Goal: Task Accomplishment & Management: Manage account settings

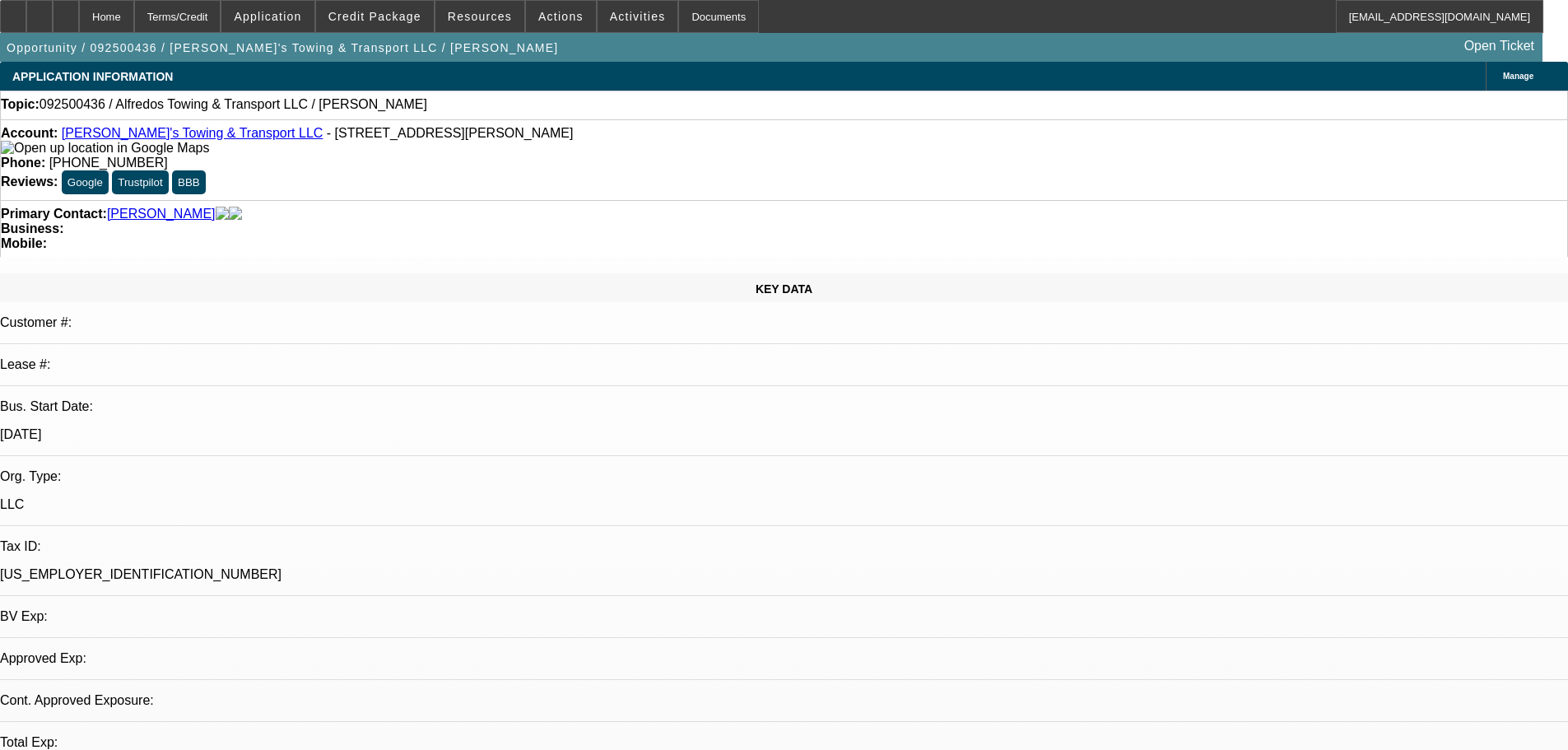
select select "0"
select select "2"
select select "0.1"
select select "4"
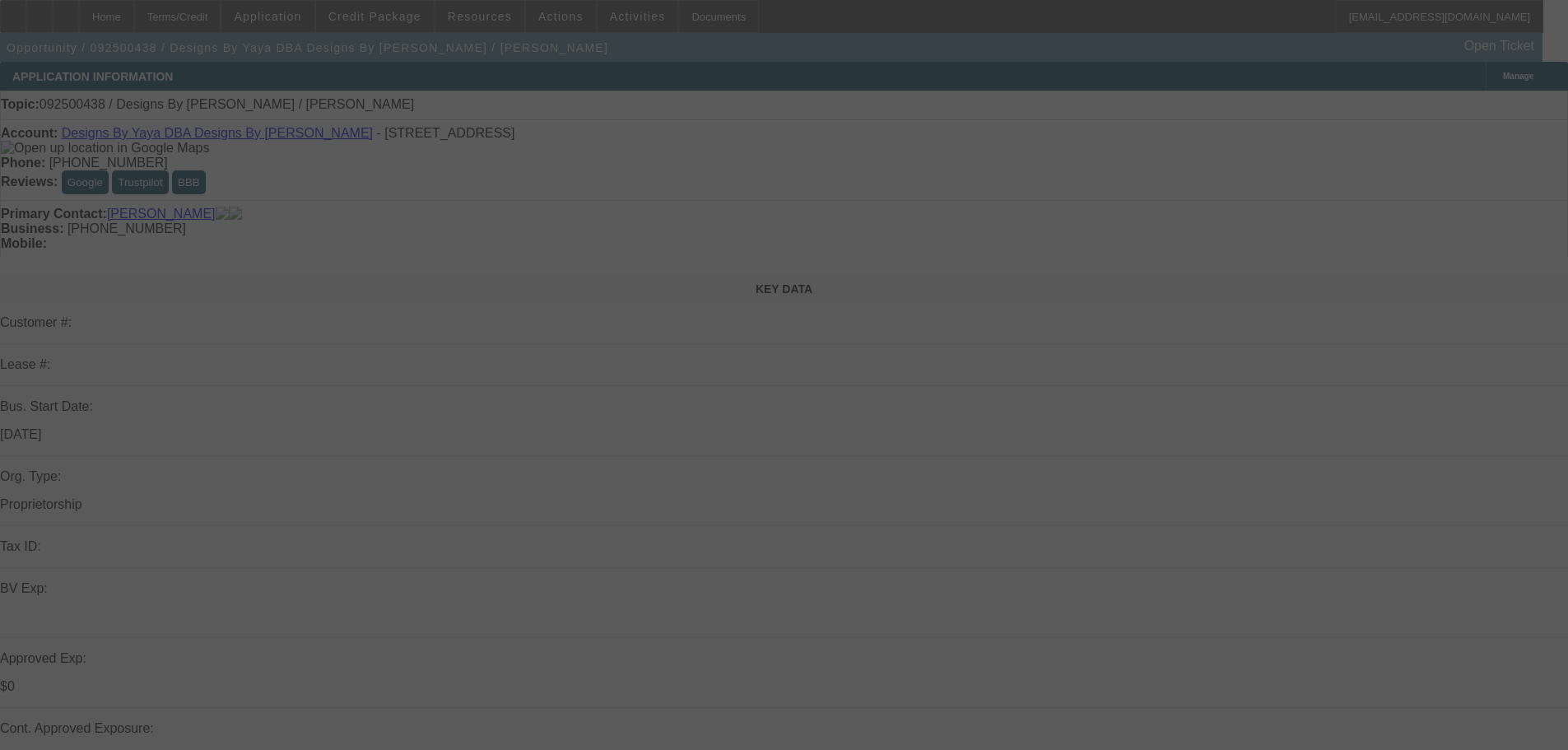
select select "0"
select select "2"
select select "0.1"
select select "4"
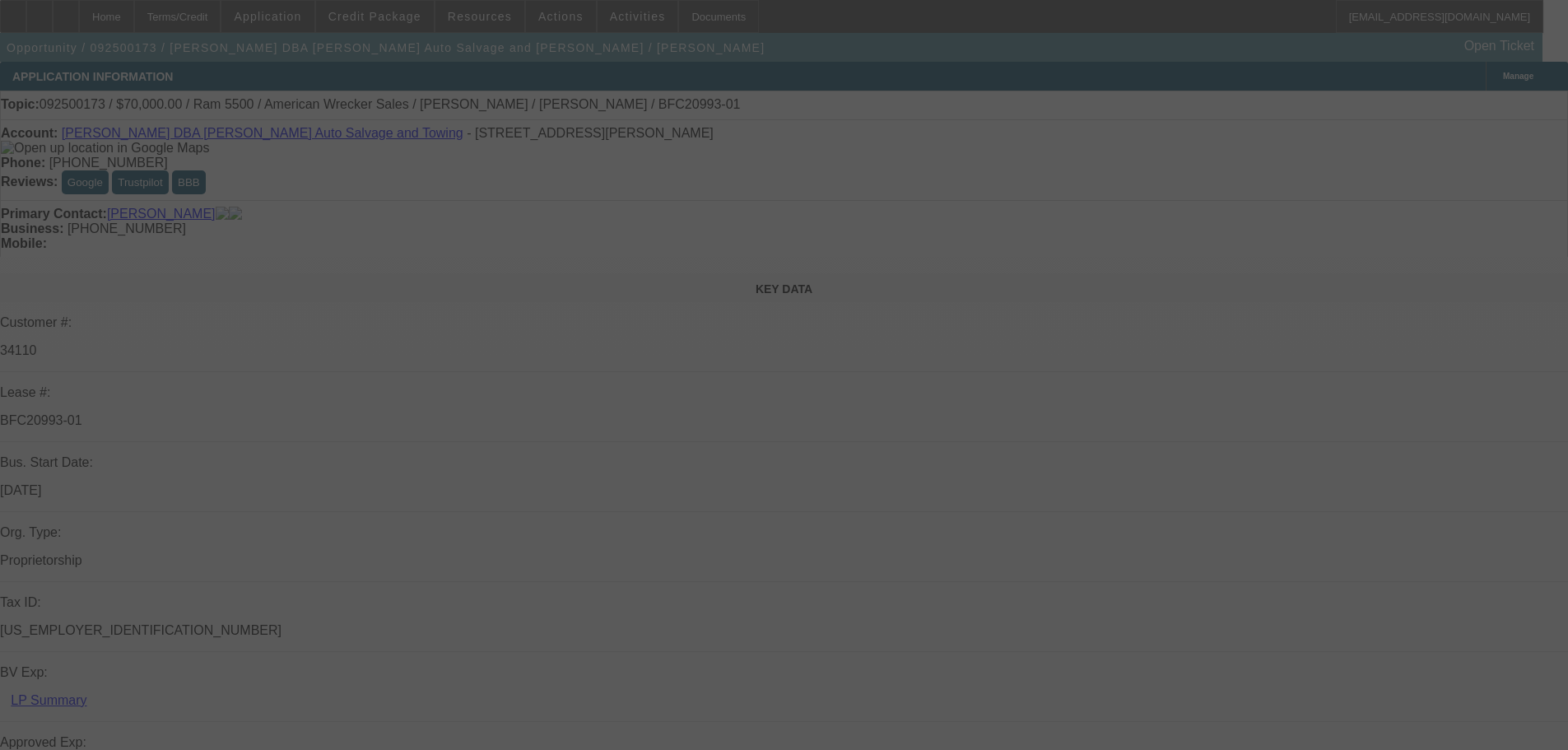
select select "0"
select select "2"
select select "0"
select select "6"
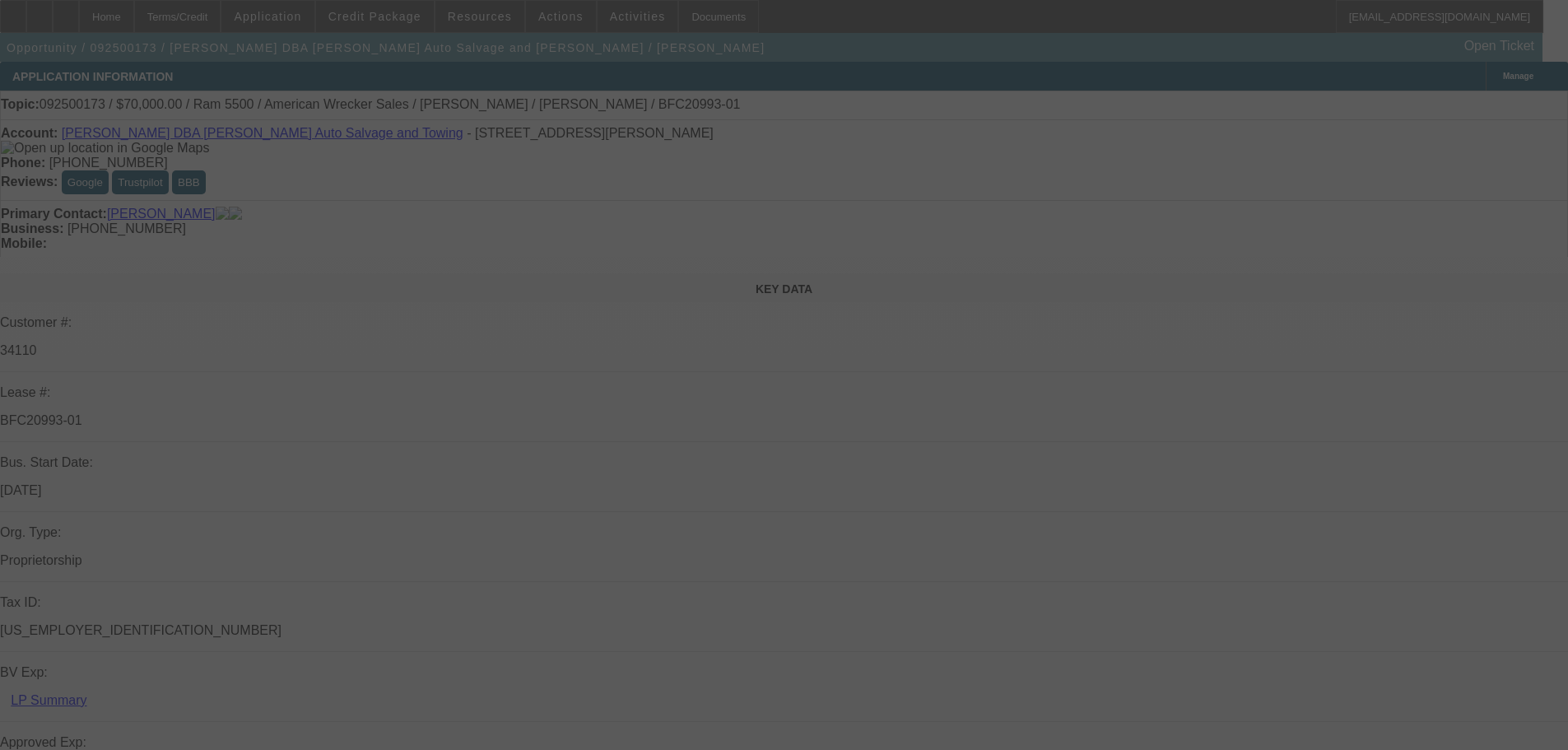
select select "0"
select select "2"
select select "0"
select select "2"
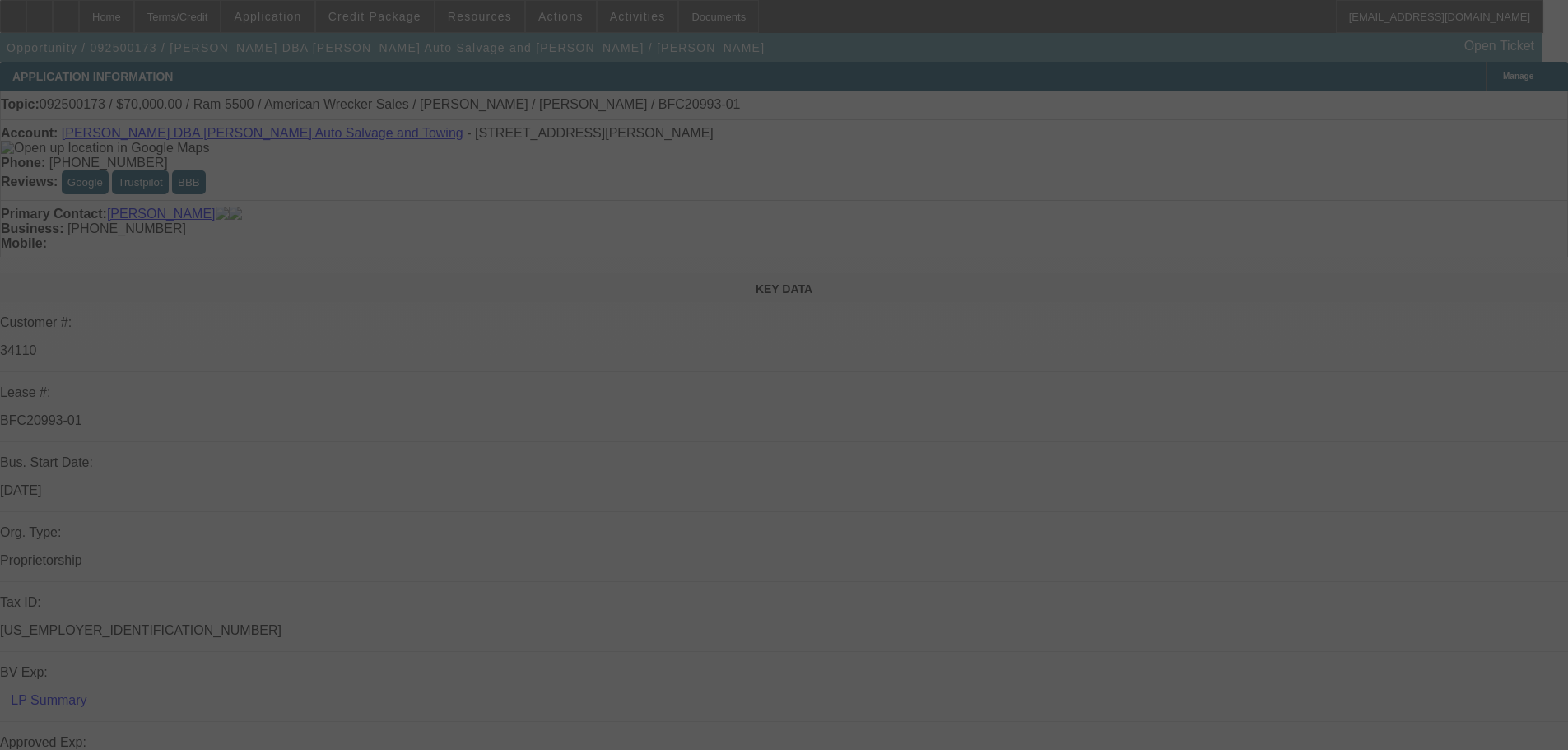
select select "0"
select select "2"
select select "0"
select select "6"
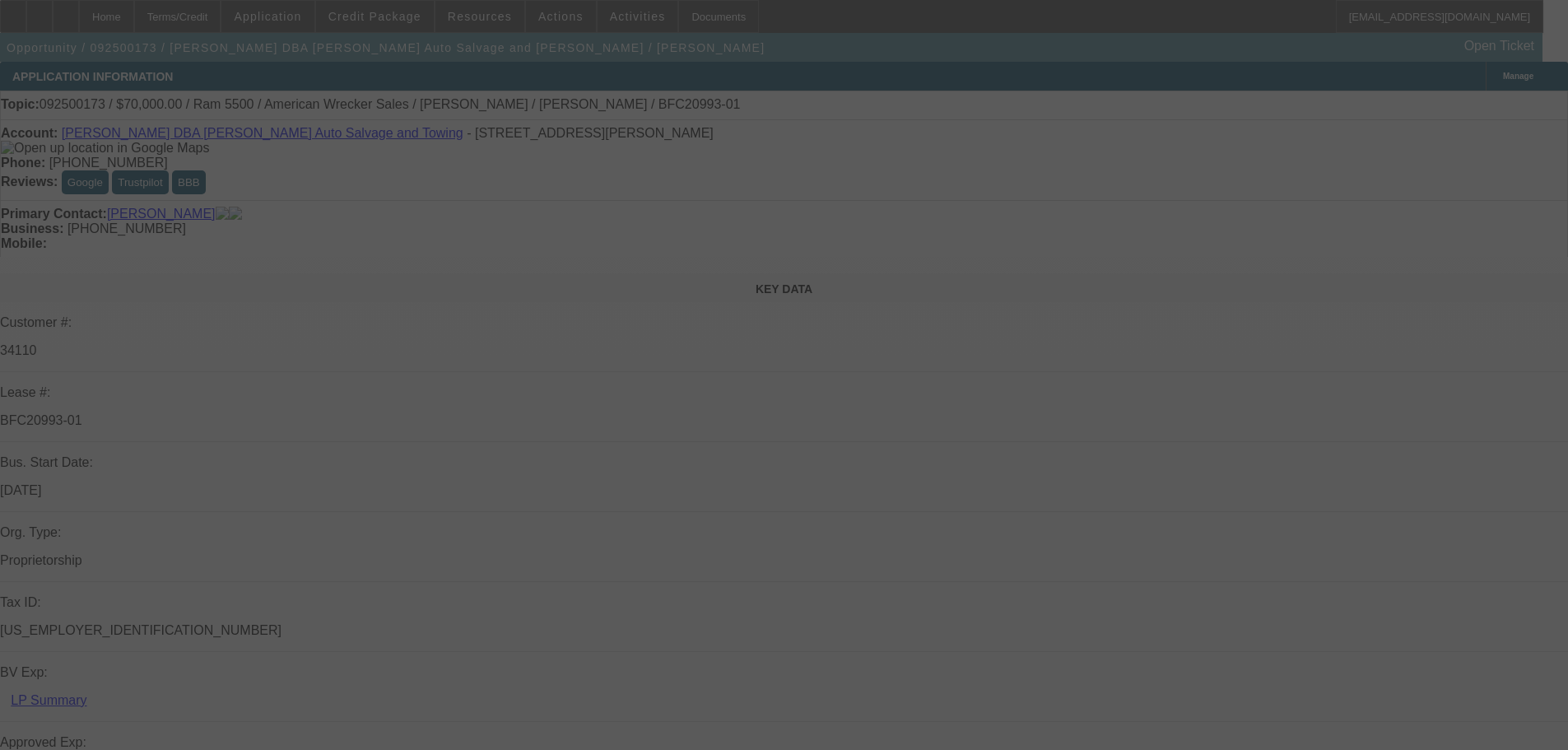
select select "0"
select select "2"
select select "0"
select select "6"
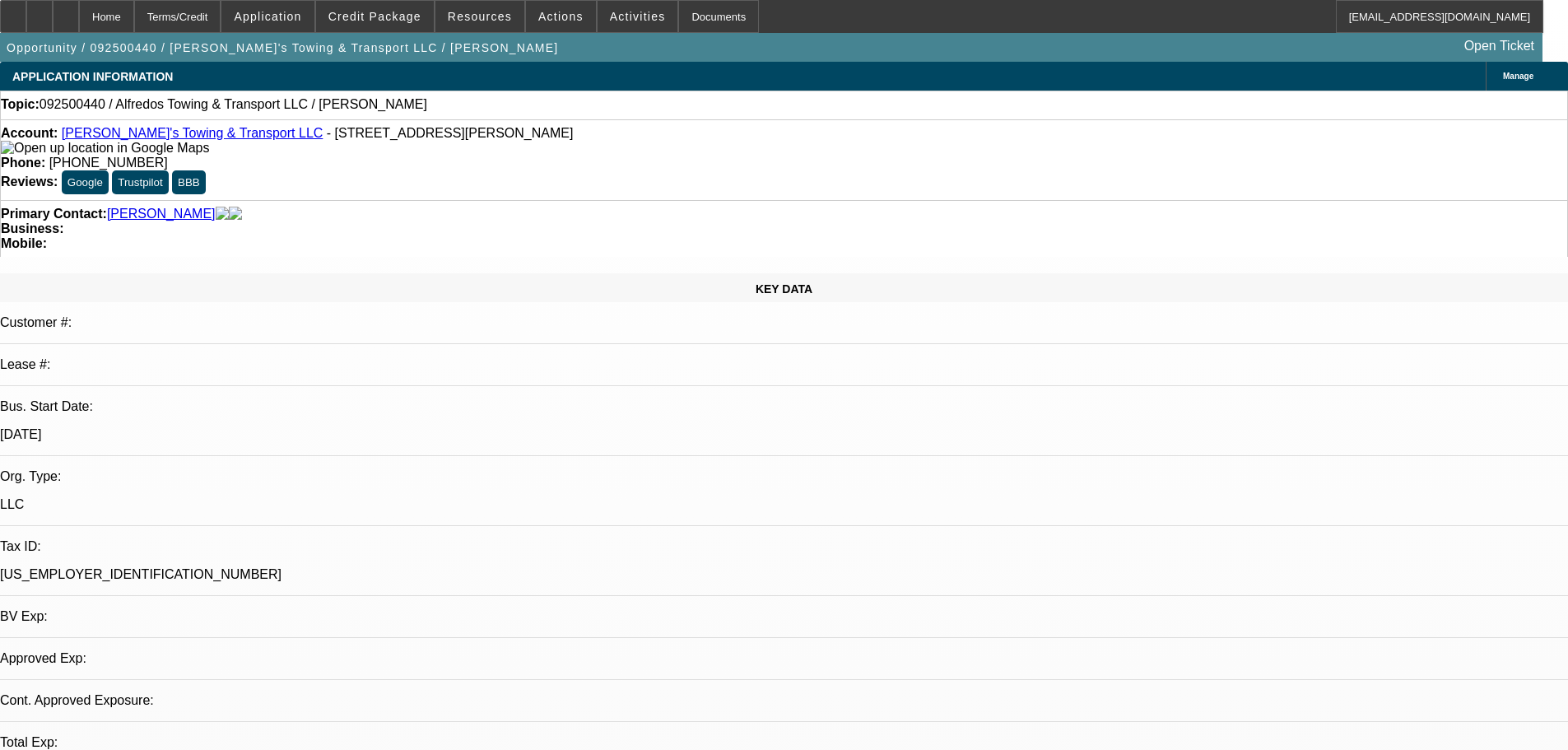
select select "0"
select select "2"
select select "0.1"
select select "4"
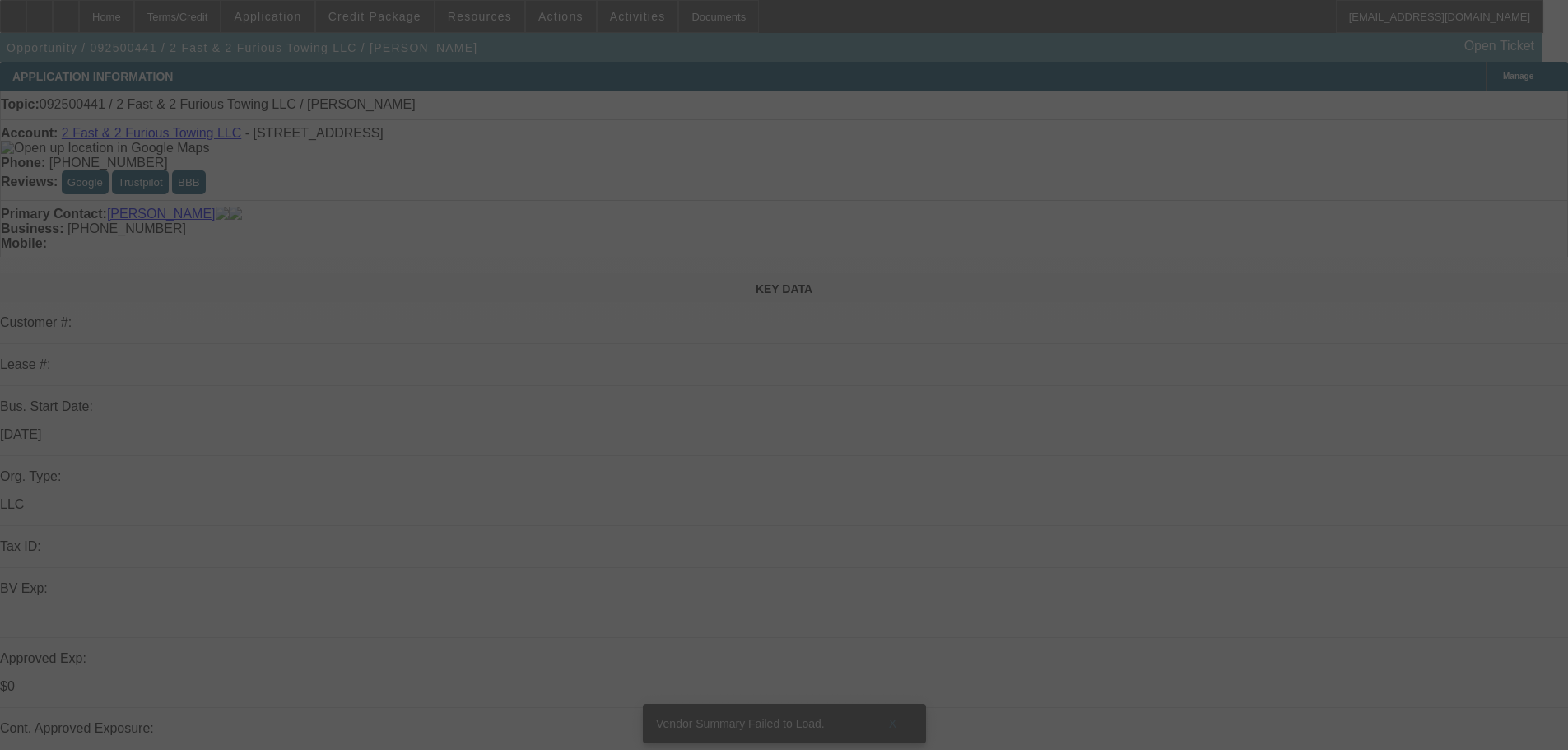
select select "0"
select select "2"
select select "0.1"
select select "4"
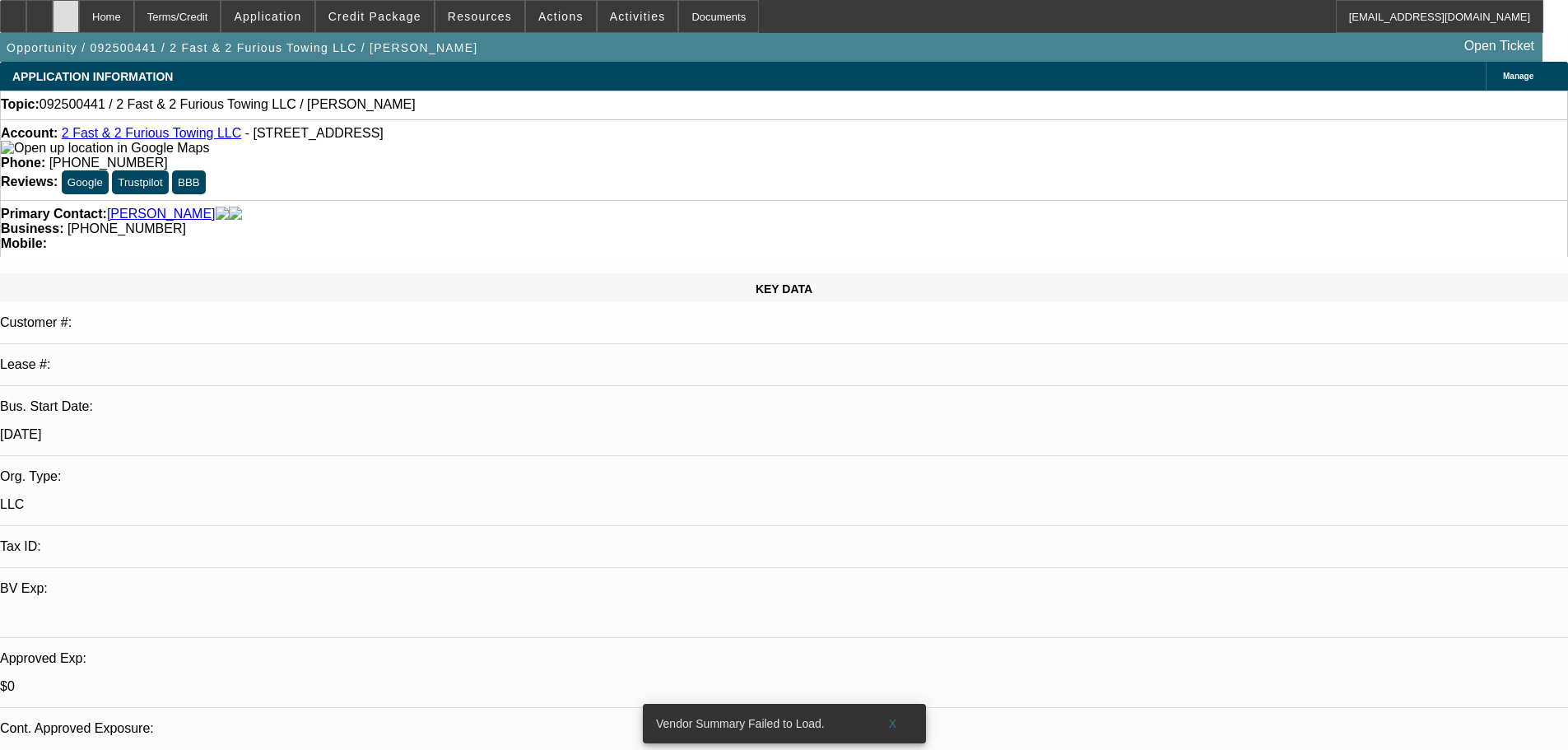
click at [65, 11] on icon at bounding box center [65, 11] width 0 height 0
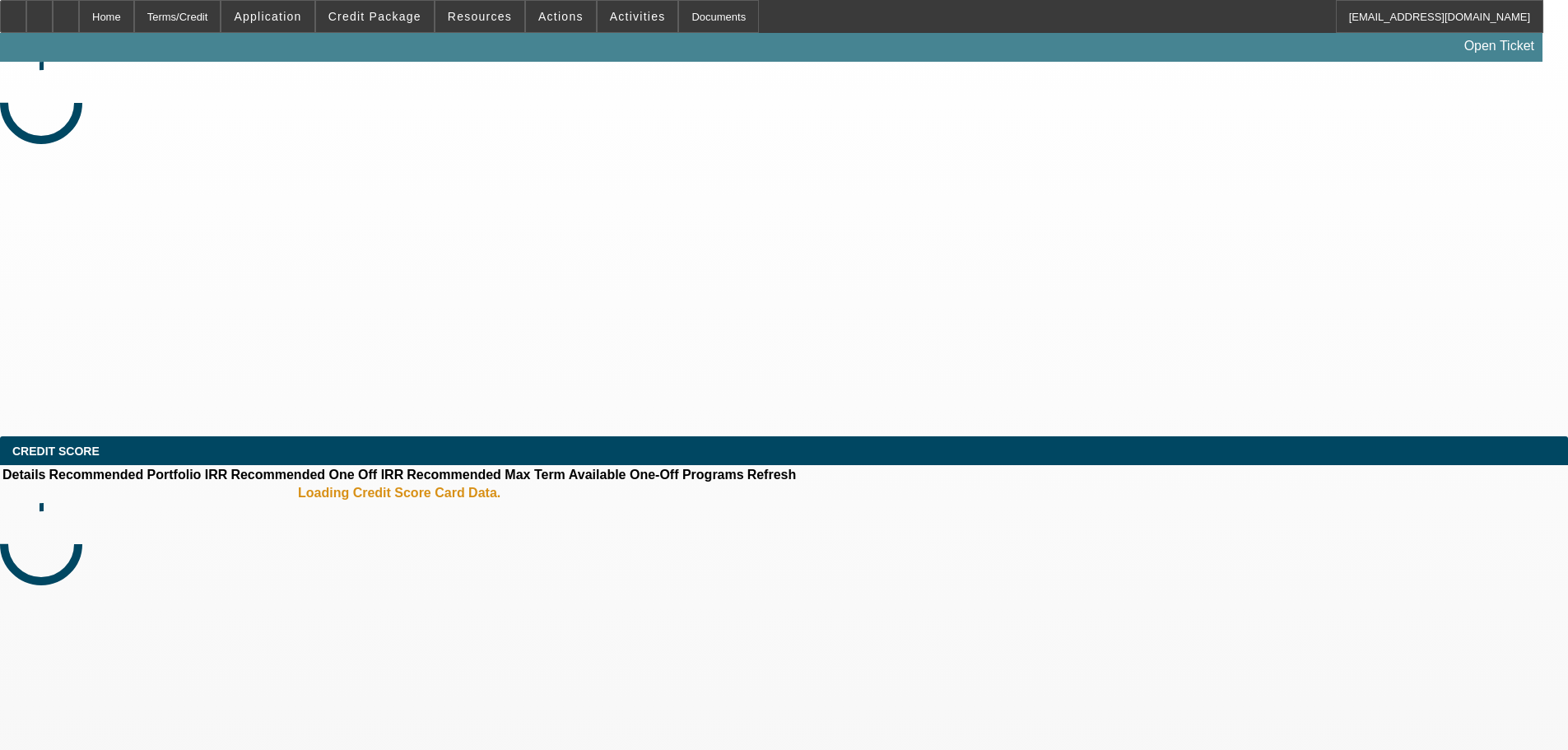
select select "0"
select select "2"
select select "0.1"
select select "4"
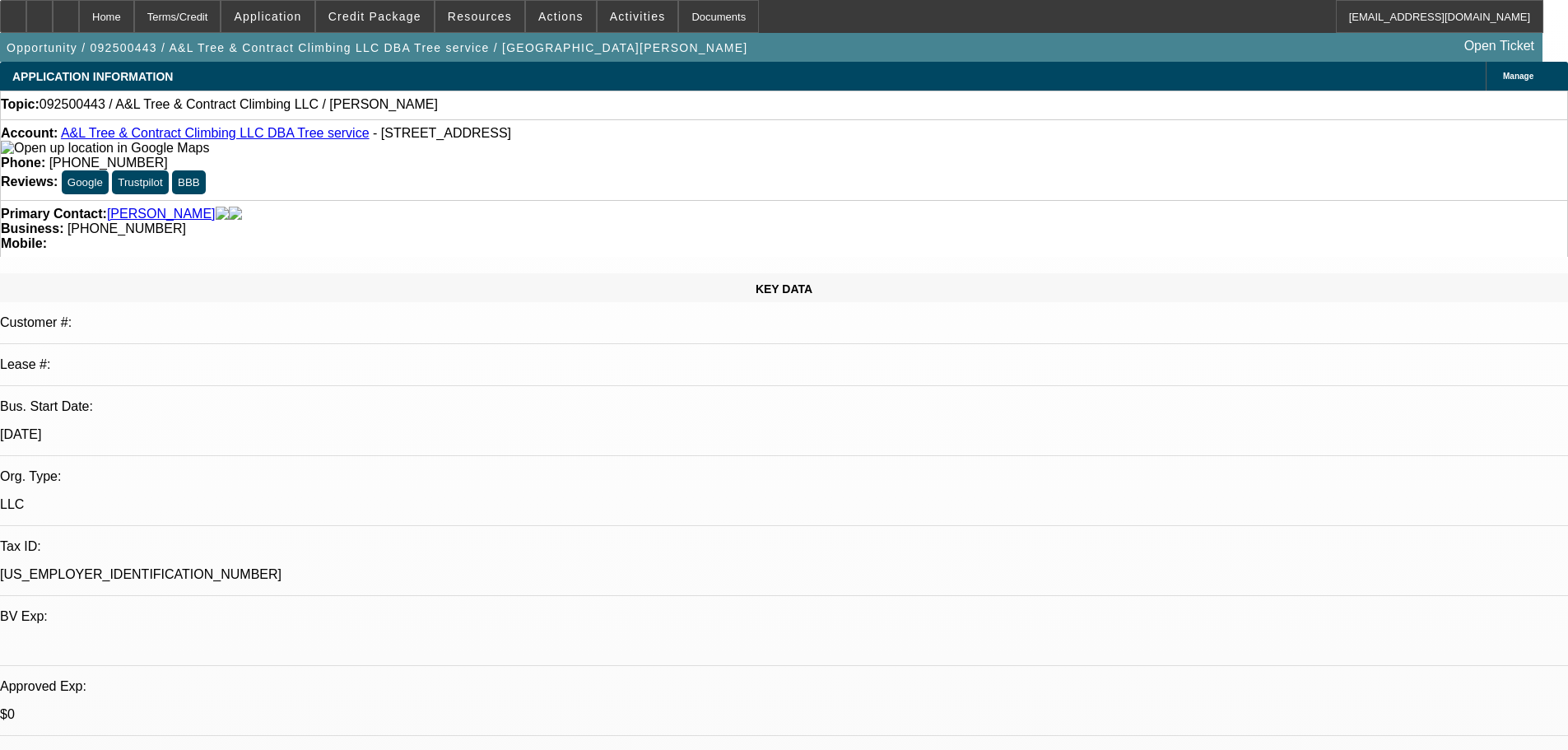
select select "0"
select select "2"
select select "0.1"
select select "4"
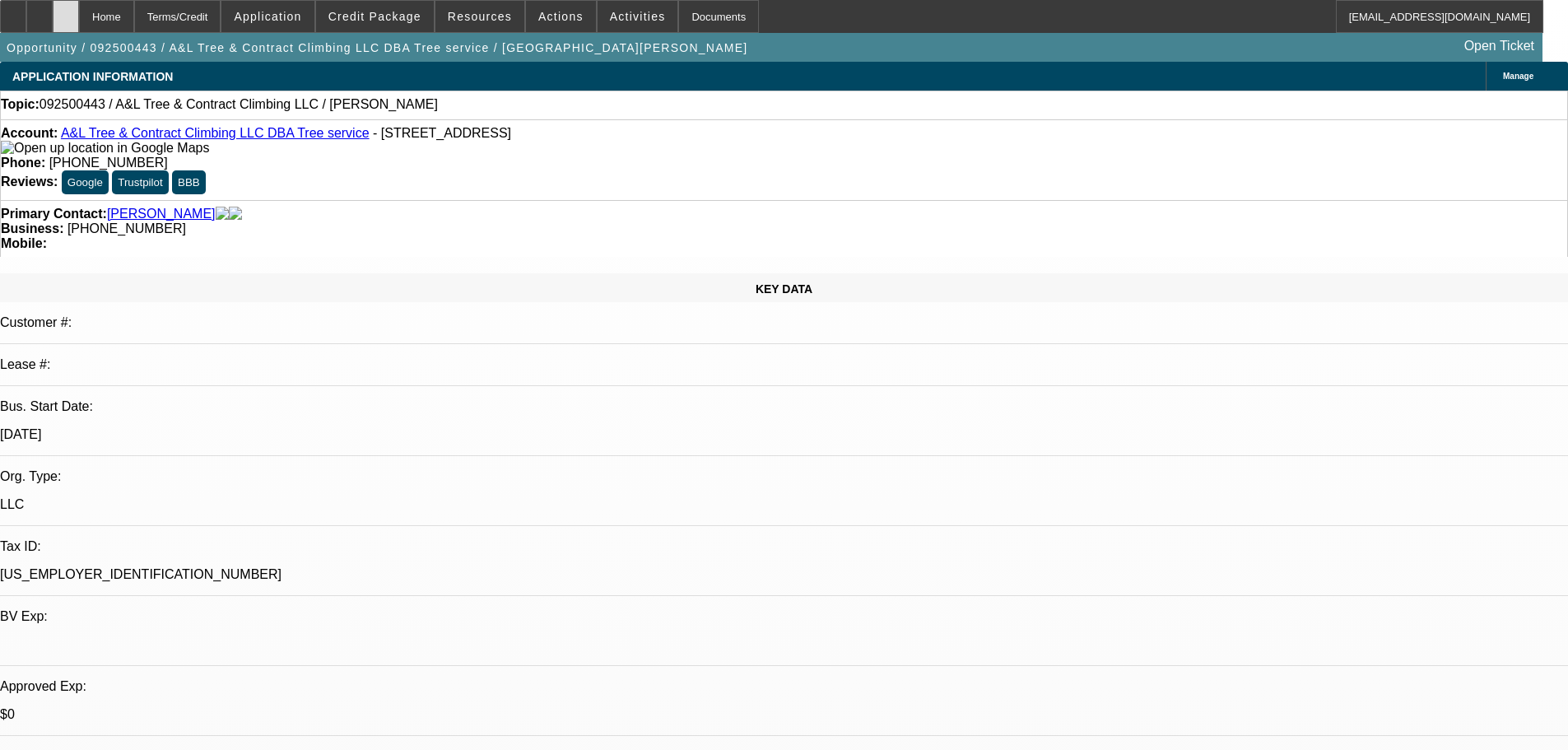
click at [79, 22] on div at bounding box center [65, 16] width 26 height 33
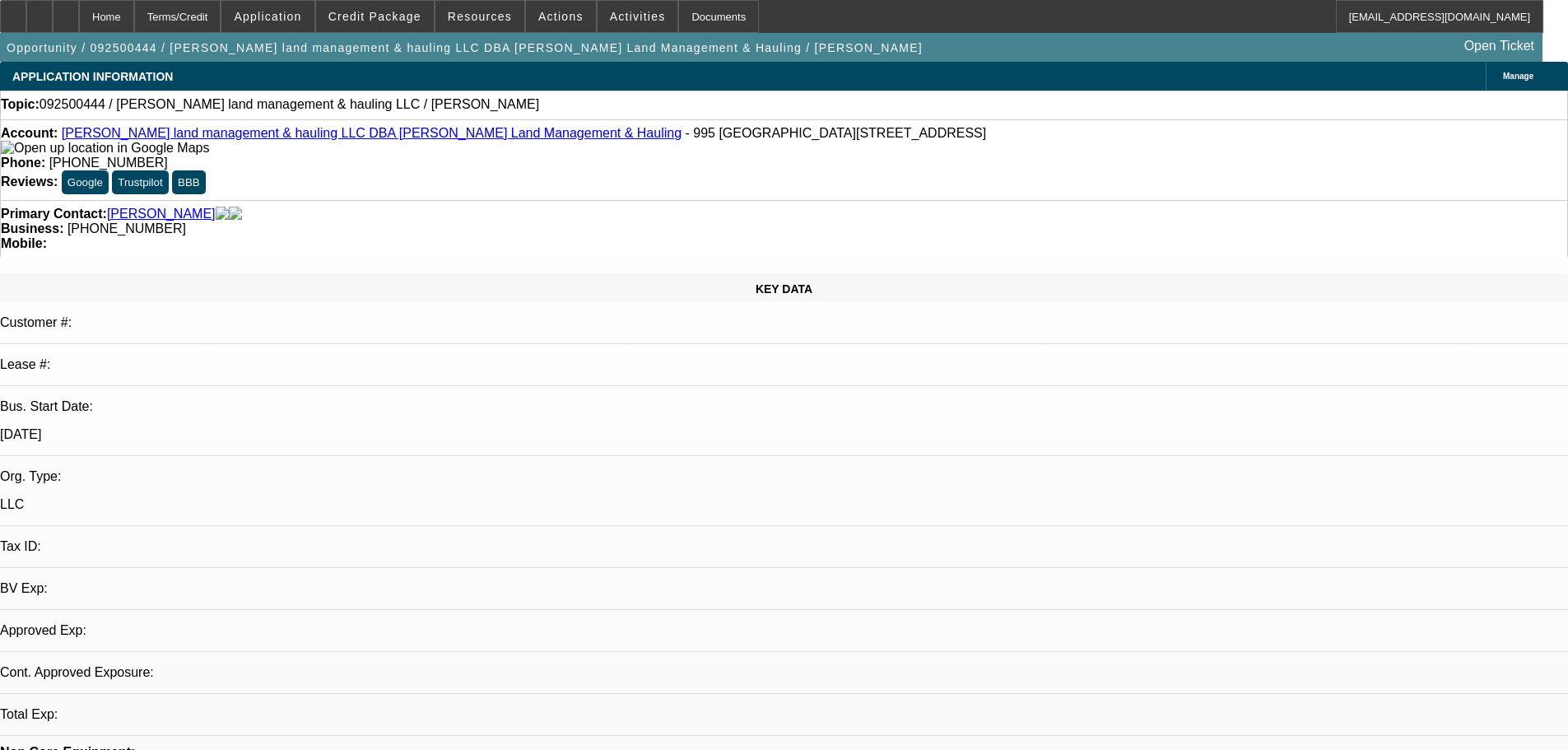
select select "0"
select select "2"
select select "0.1"
select select "4"
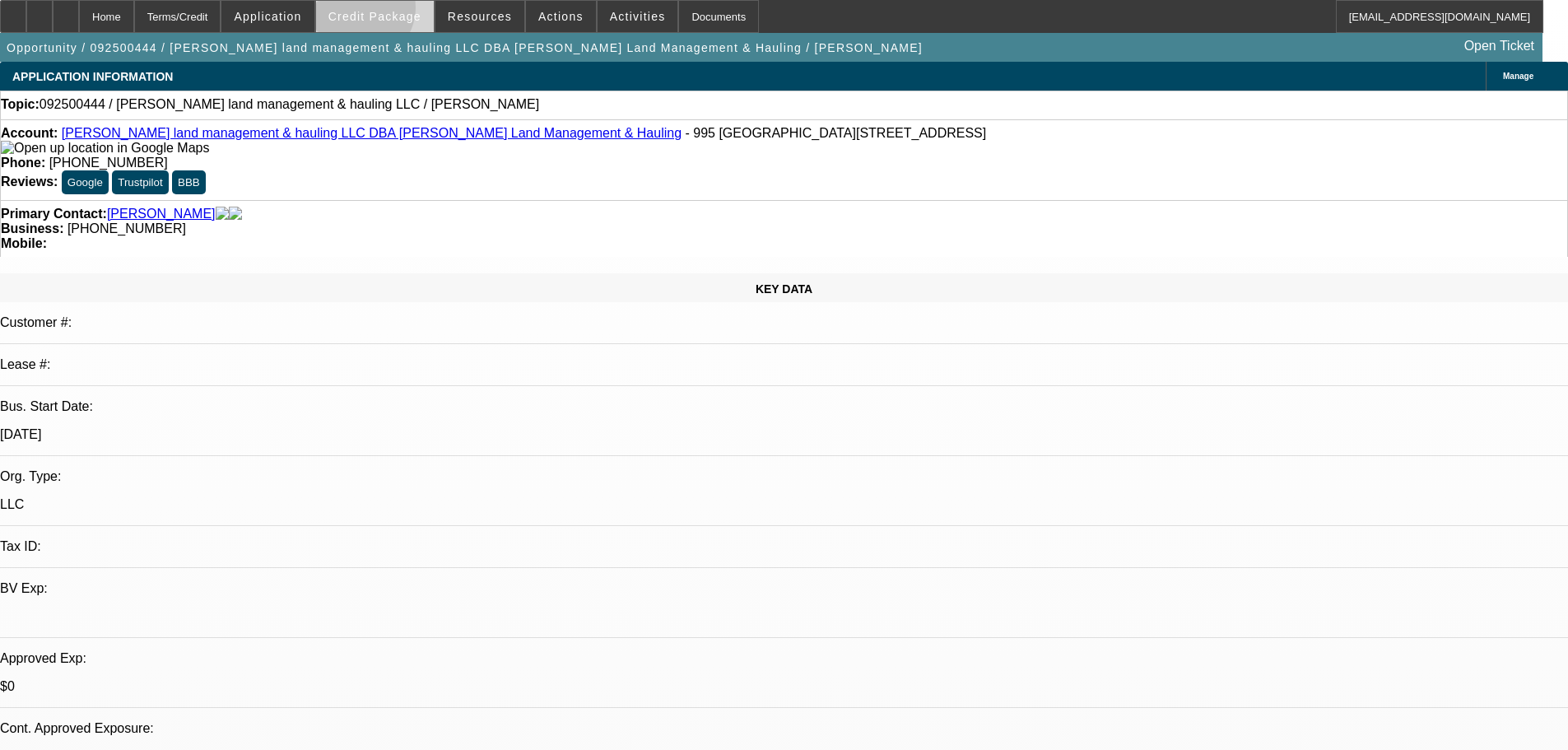
click at [385, 12] on span "Credit Package" at bounding box center [375, 16] width 93 height 13
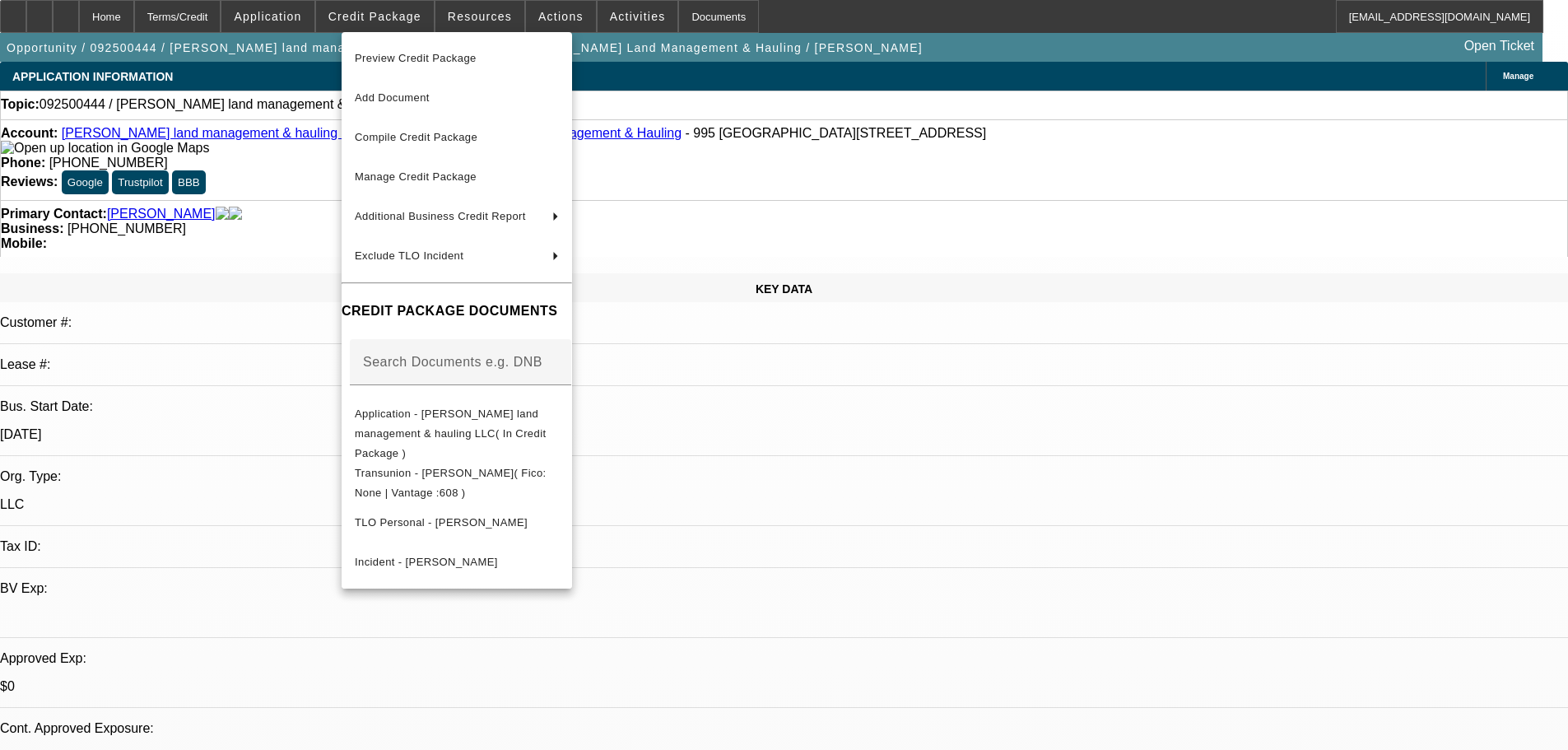
click at [414, 57] on span "Preview Credit Package" at bounding box center [416, 58] width 122 height 13
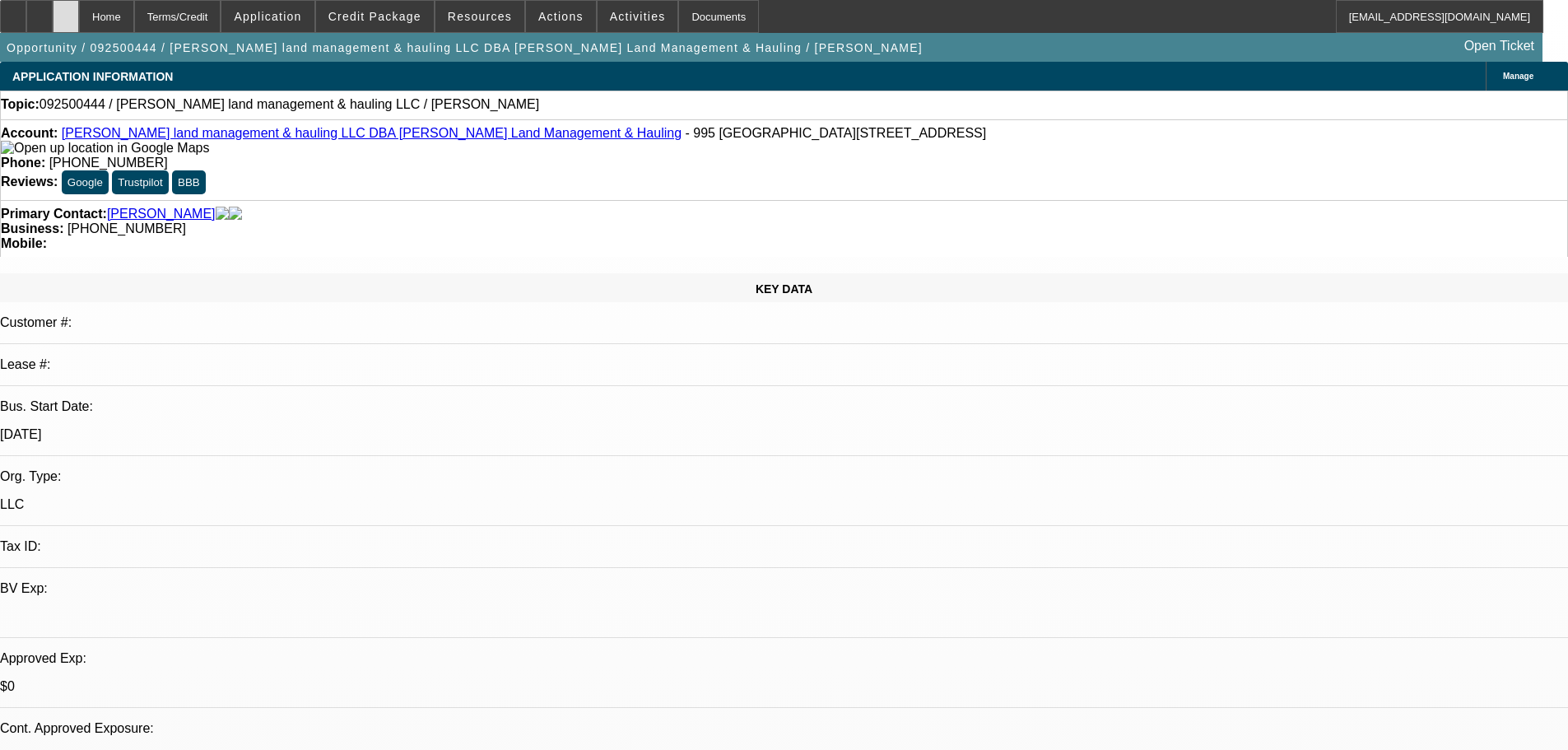
click at [79, 24] on div at bounding box center [65, 16] width 26 height 33
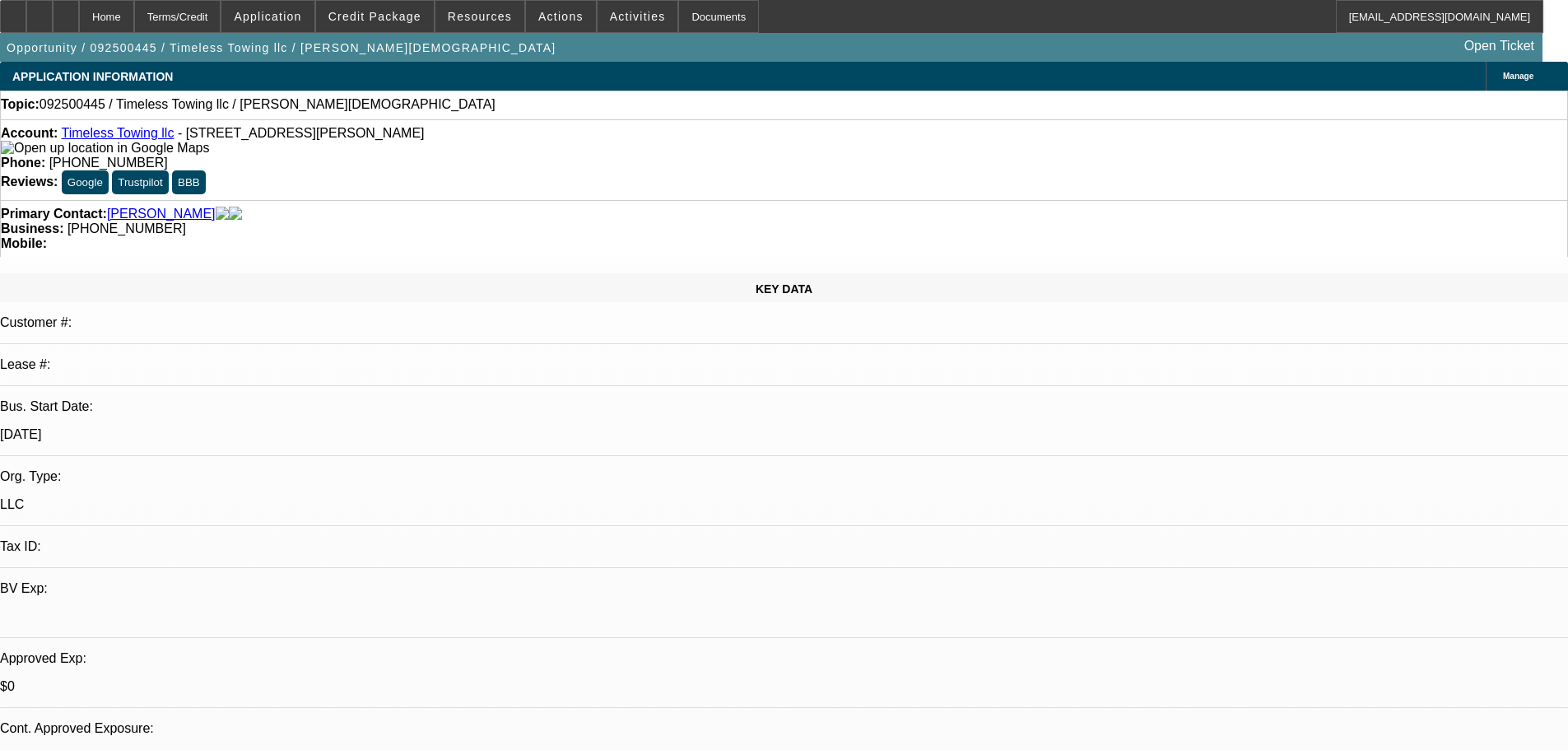
select select "0"
select select "2"
select select "0.1"
select select "4"
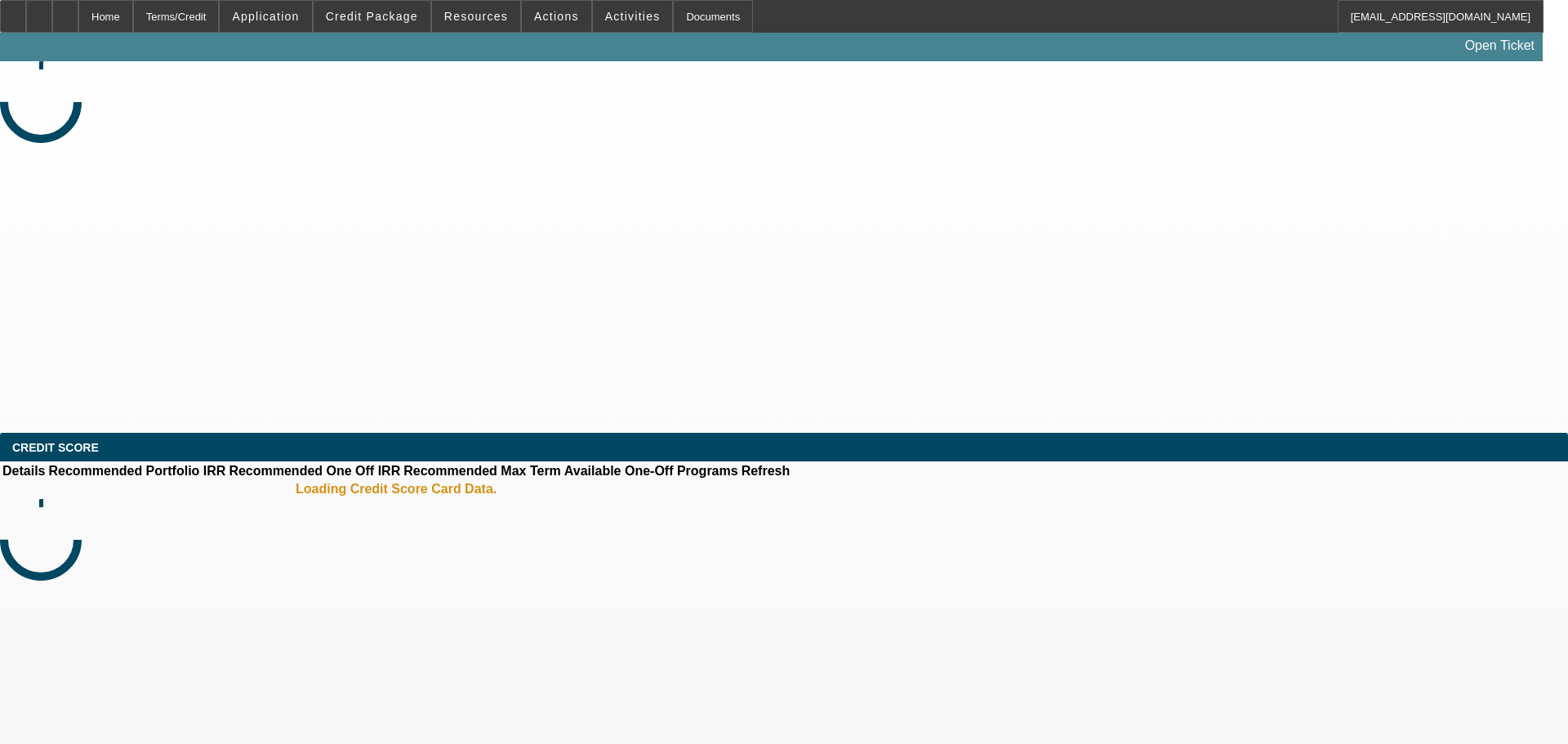
select select "0"
select select "2"
select select "0.1"
select select "4"
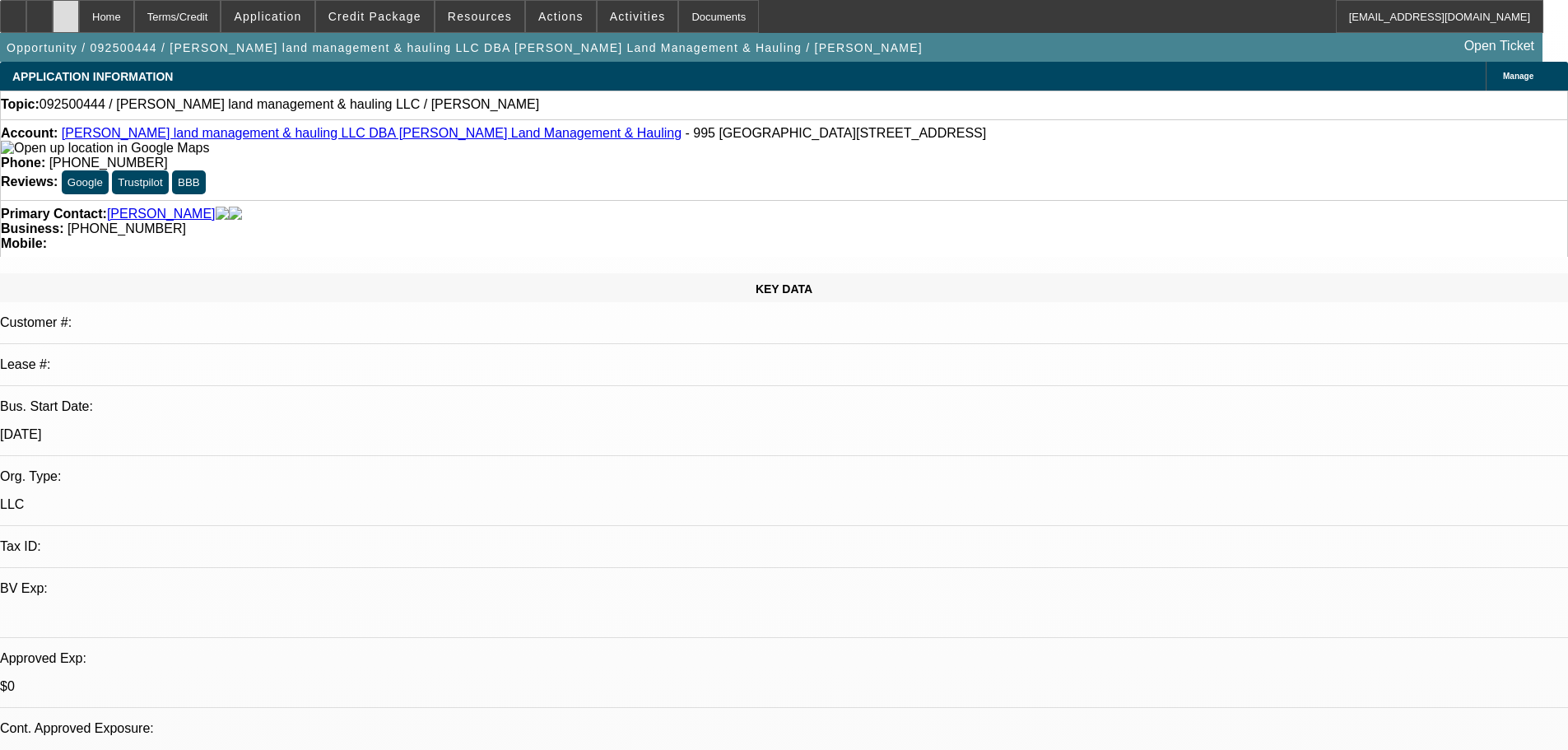
click at [65, 11] on icon at bounding box center [65, 11] width 0 height 0
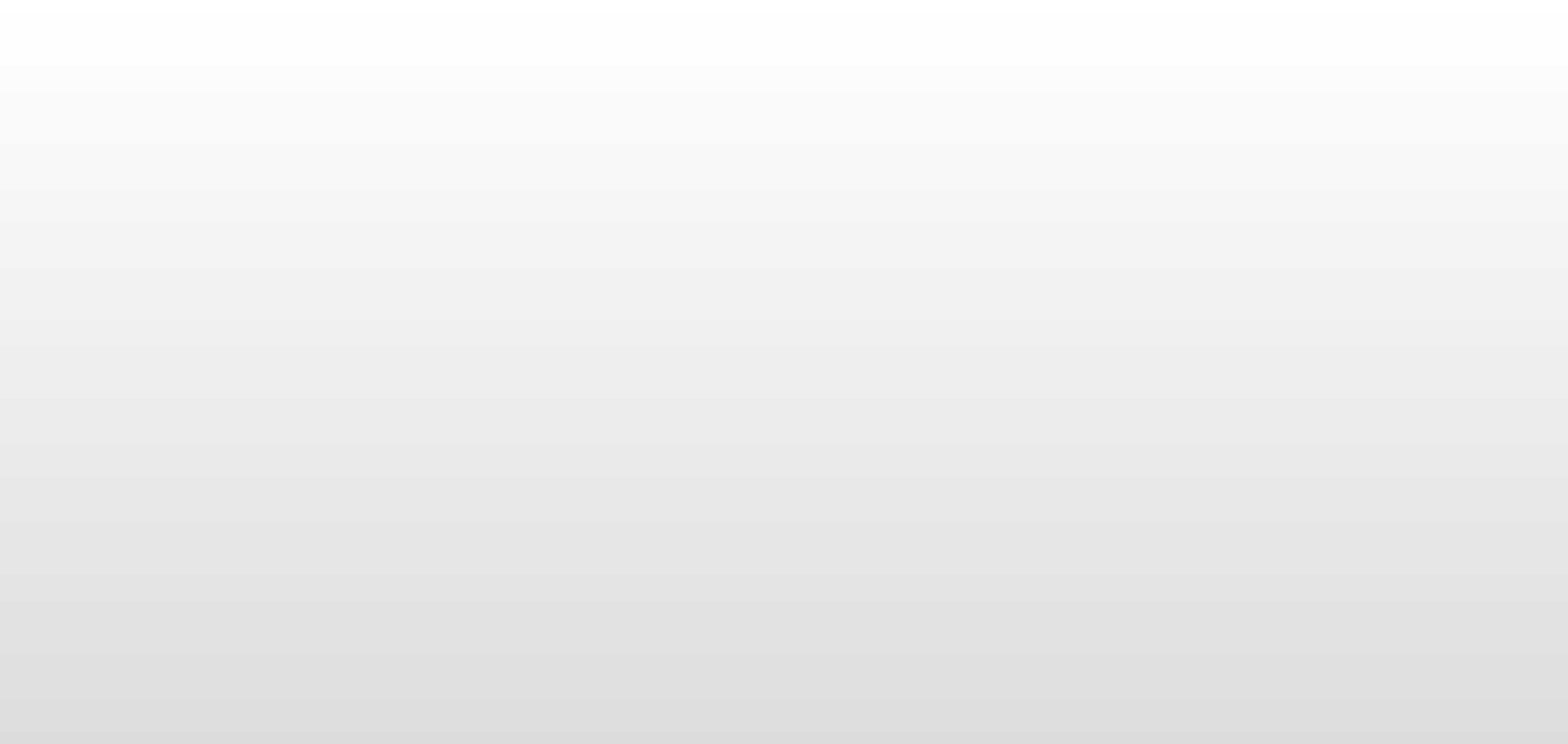
select select "0"
select select "2"
select select "0.1"
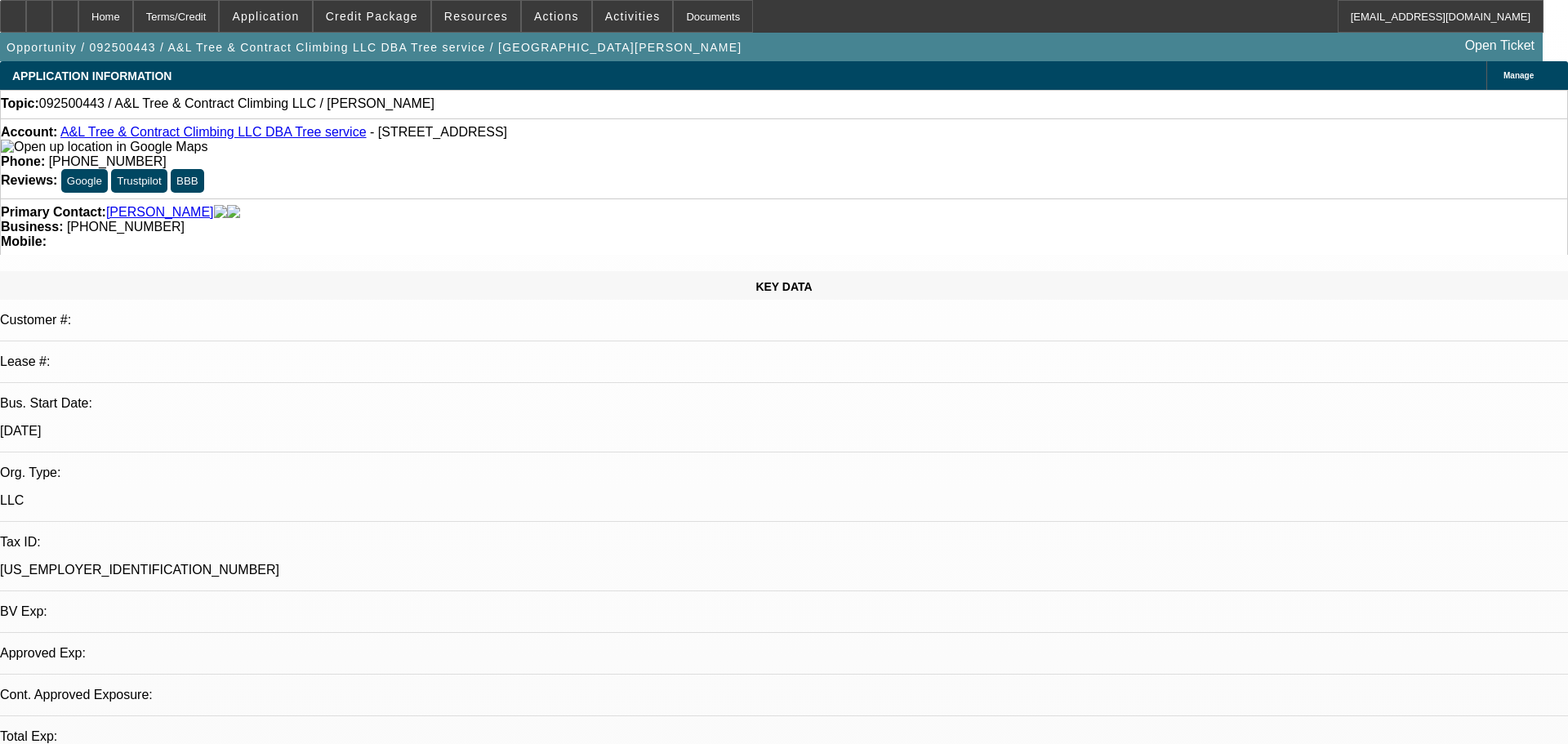
select select "1"
select select "2"
select select "4"
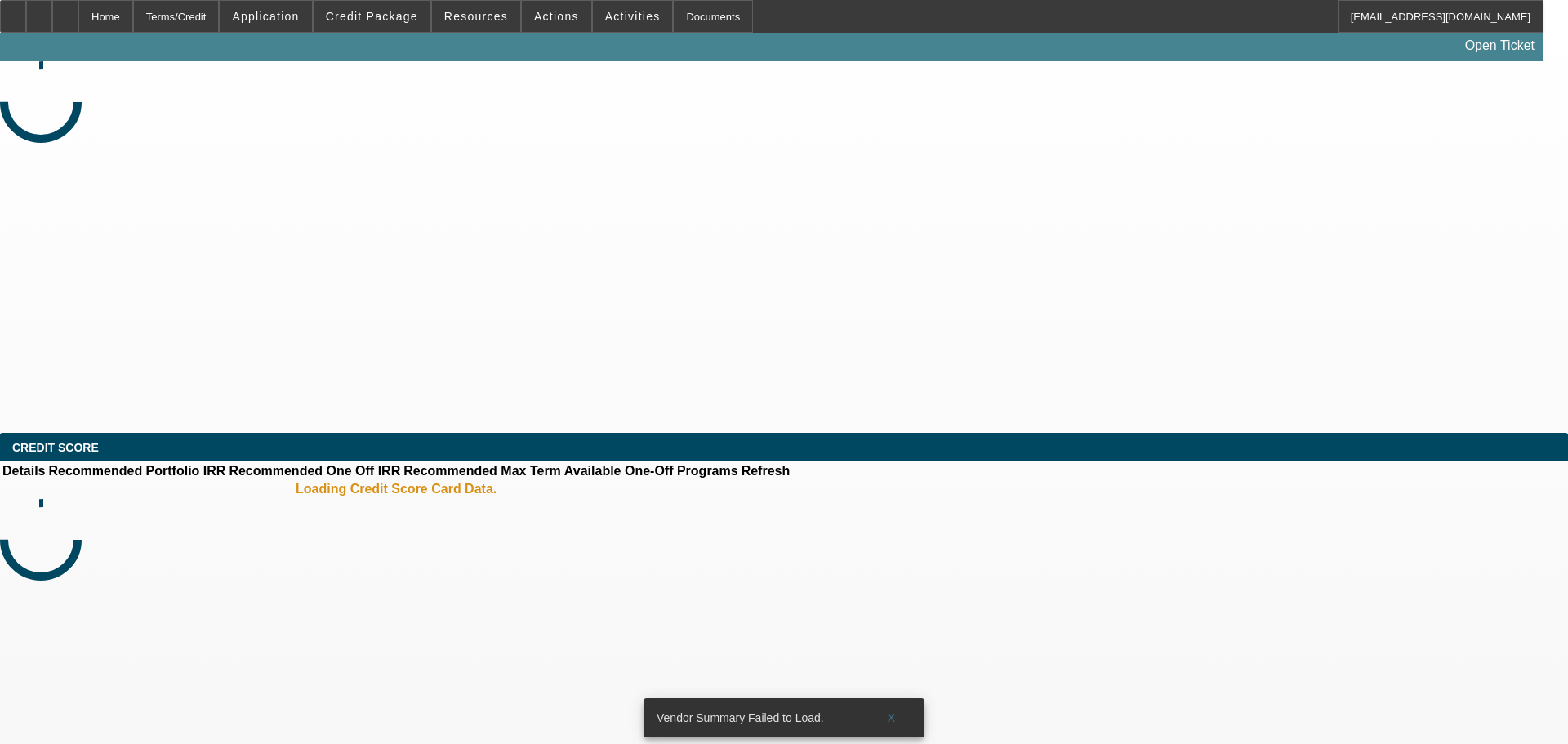
select select "0"
select select "2"
select select "0.1"
select select "4"
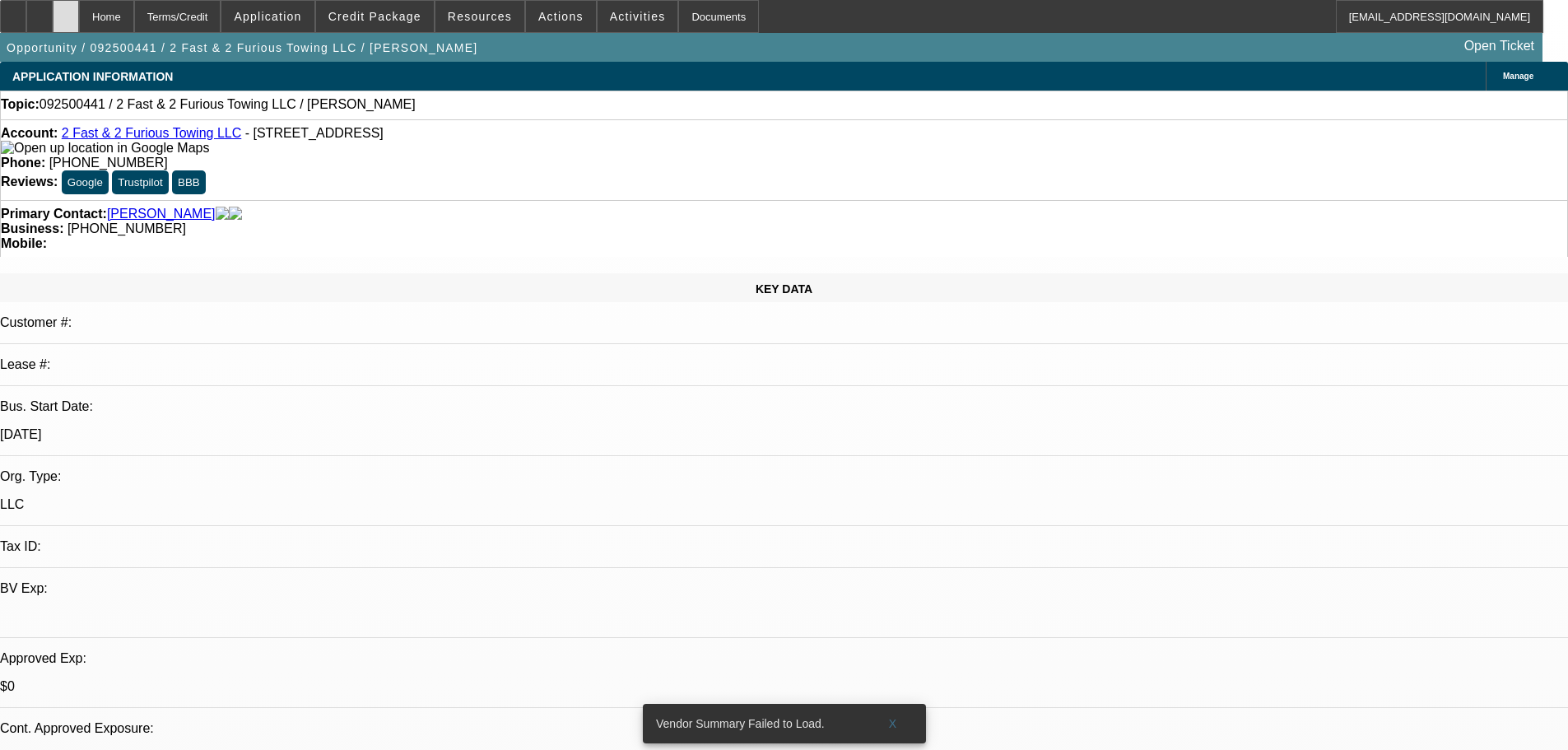
click at [79, 20] on div at bounding box center [65, 16] width 26 height 33
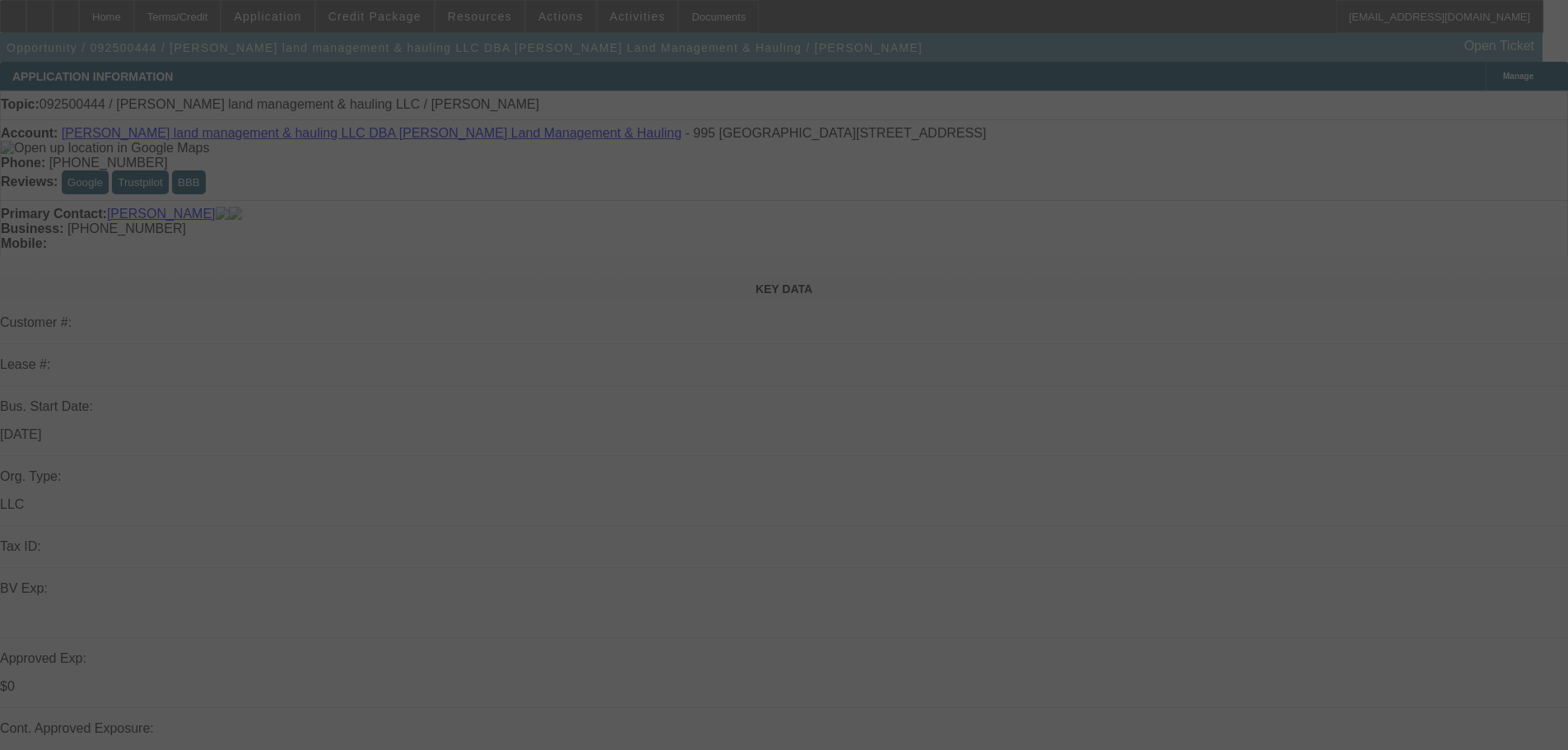
select select "0"
select select "2"
select select "0.1"
select select "4"
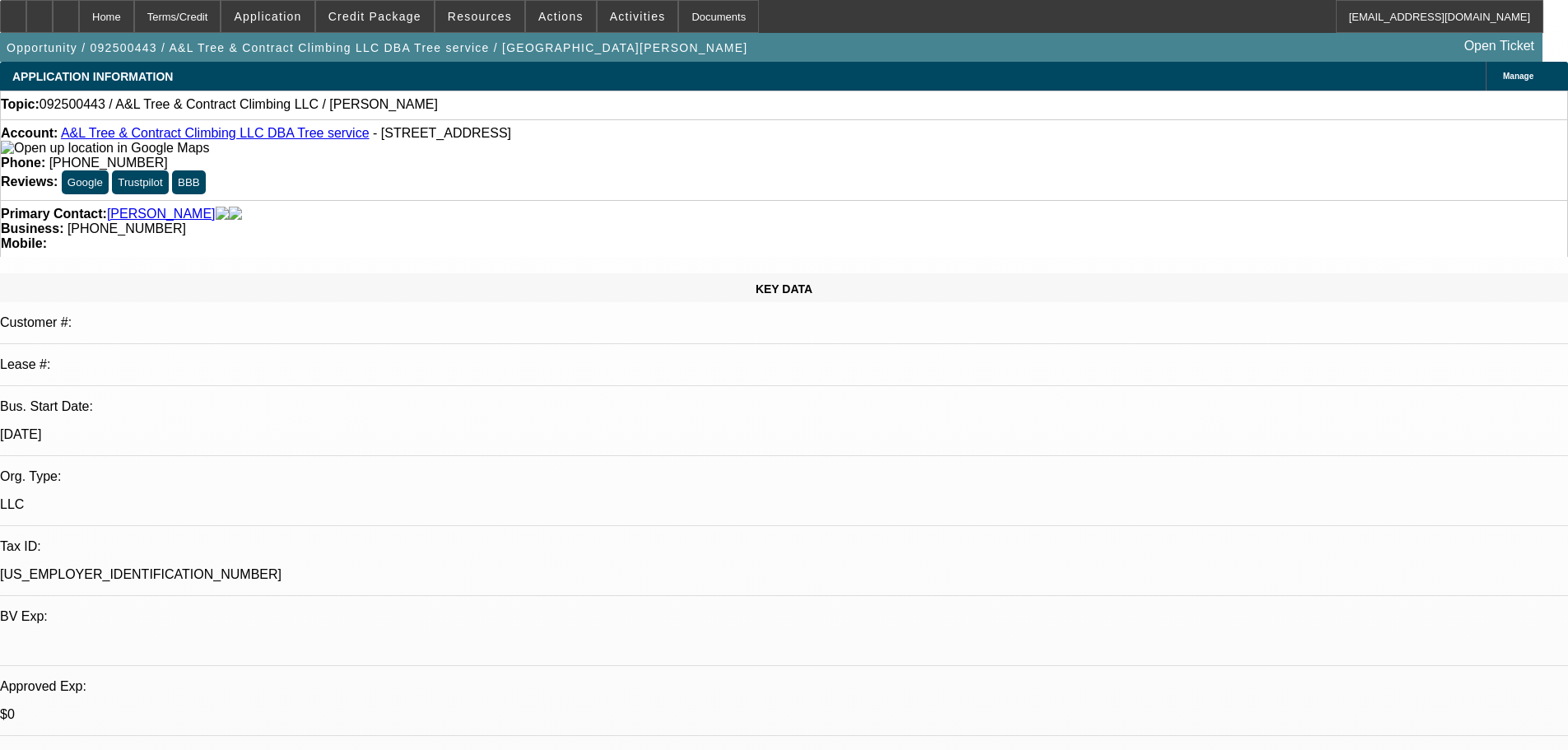
select select "0"
select select "2"
select select "0.1"
select select "4"
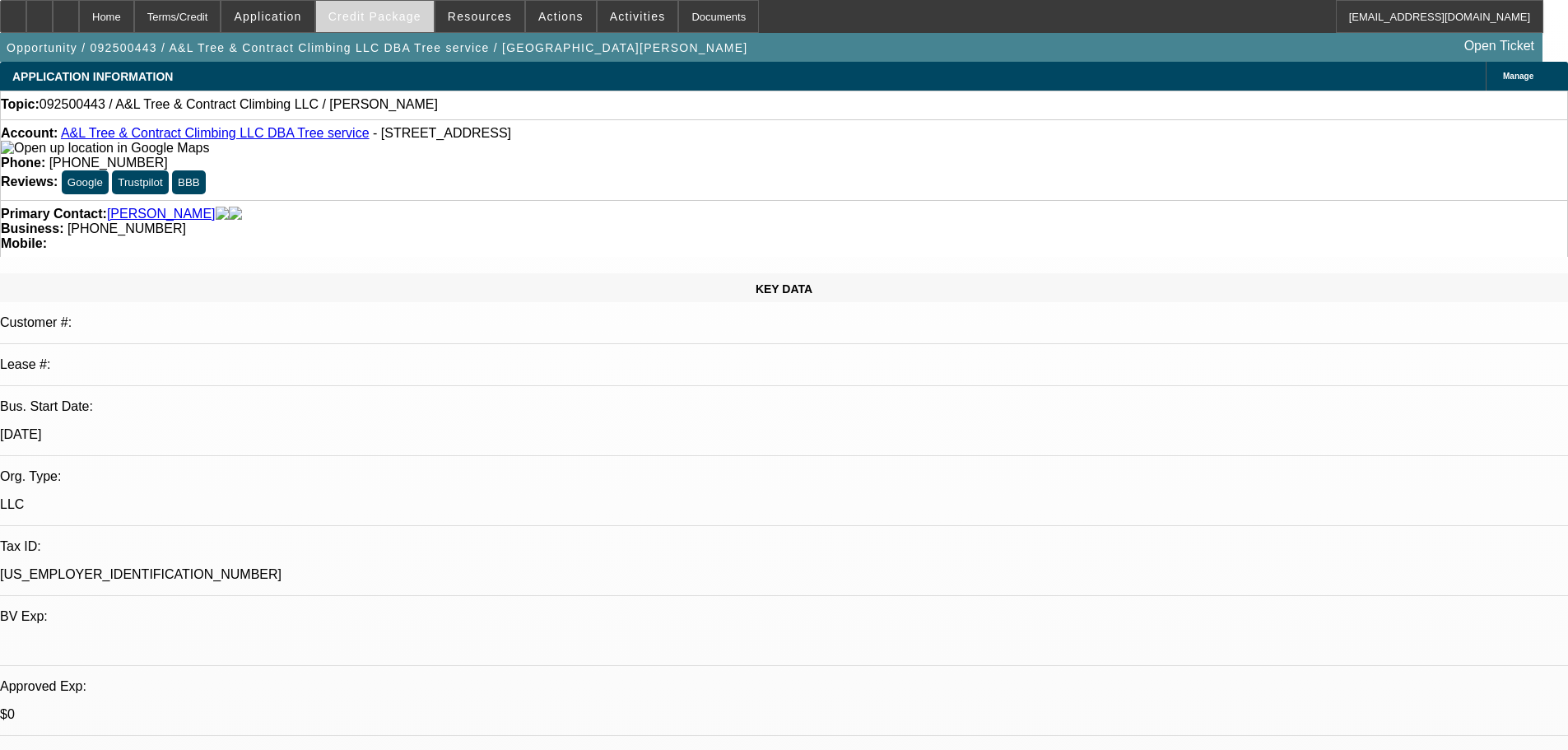
click at [394, 15] on span "Credit Package" at bounding box center [375, 16] width 93 height 13
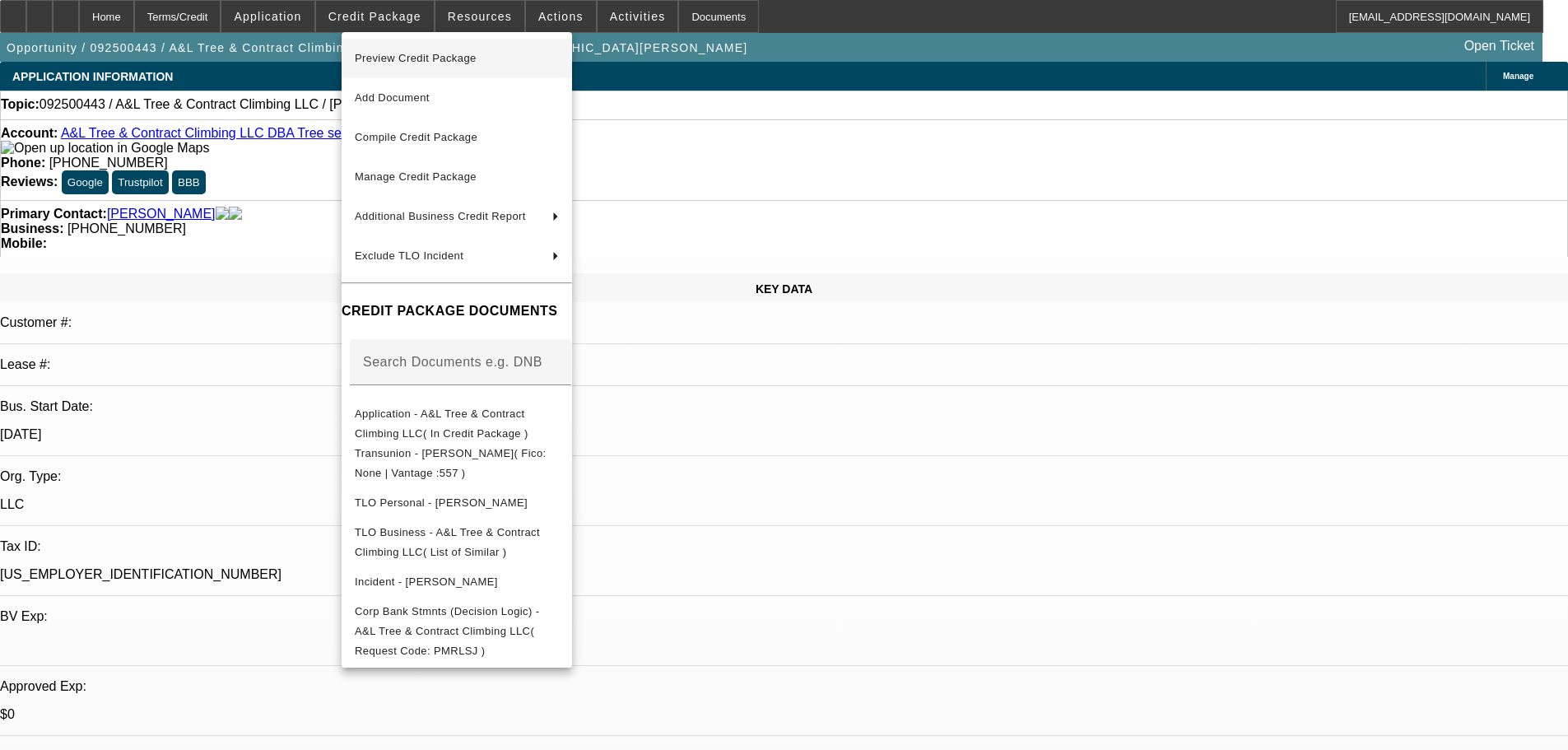
click at [414, 49] on span "Preview Credit Package" at bounding box center [457, 58] width 204 height 20
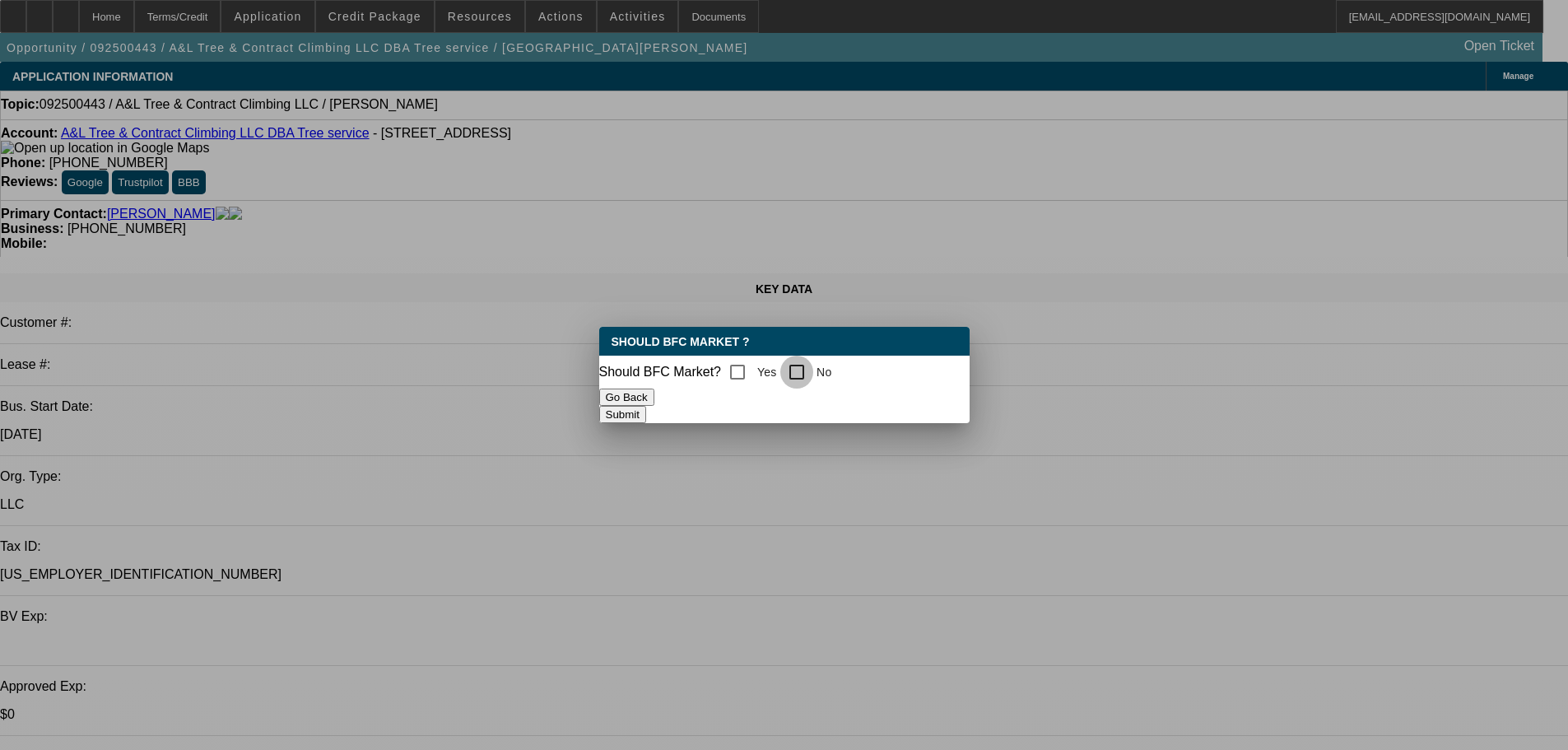
click at [812, 380] on input "No" at bounding box center [797, 371] width 33 height 33
checkbox input "true"
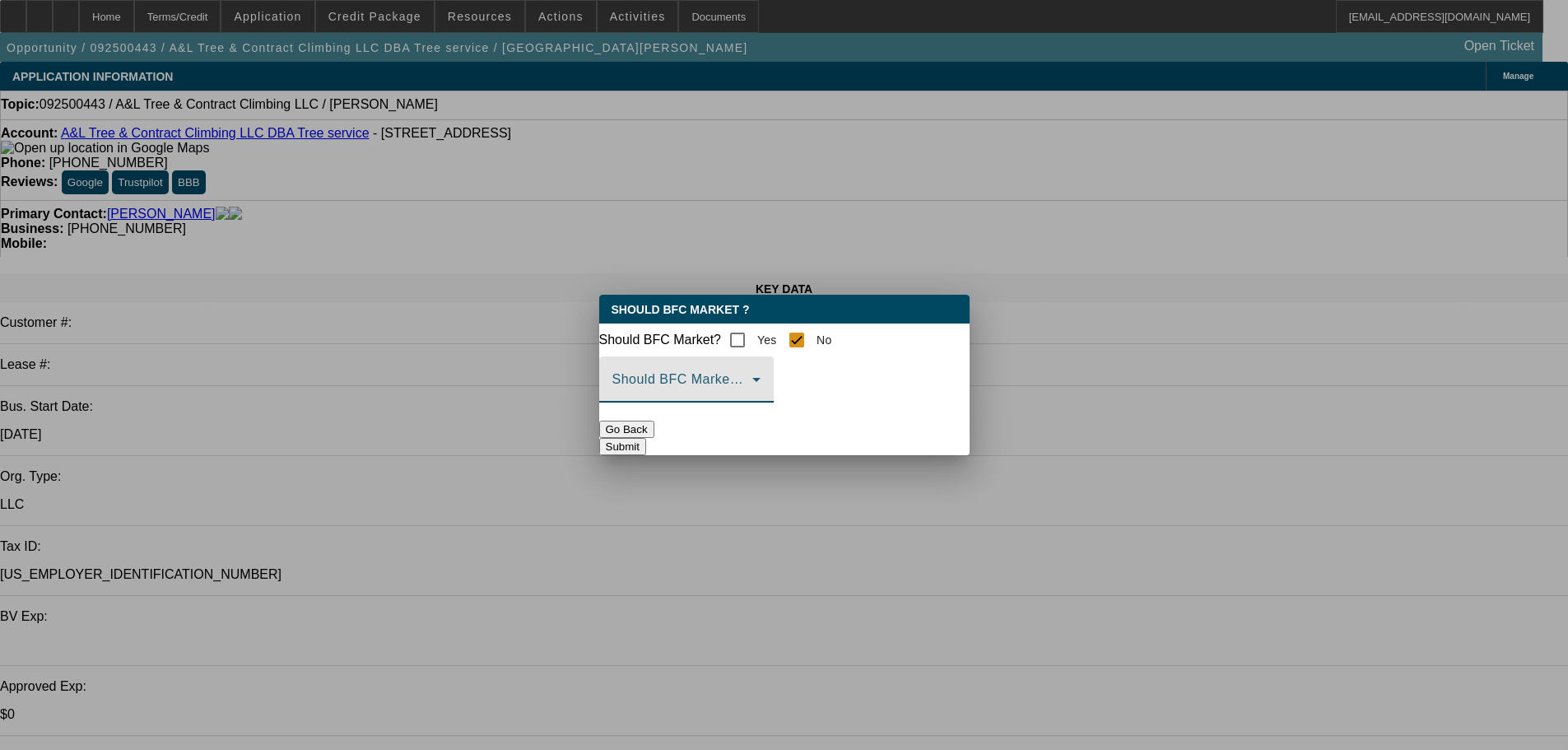
click at [752, 396] on span at bounding box center [682, 386] width 140 height 20
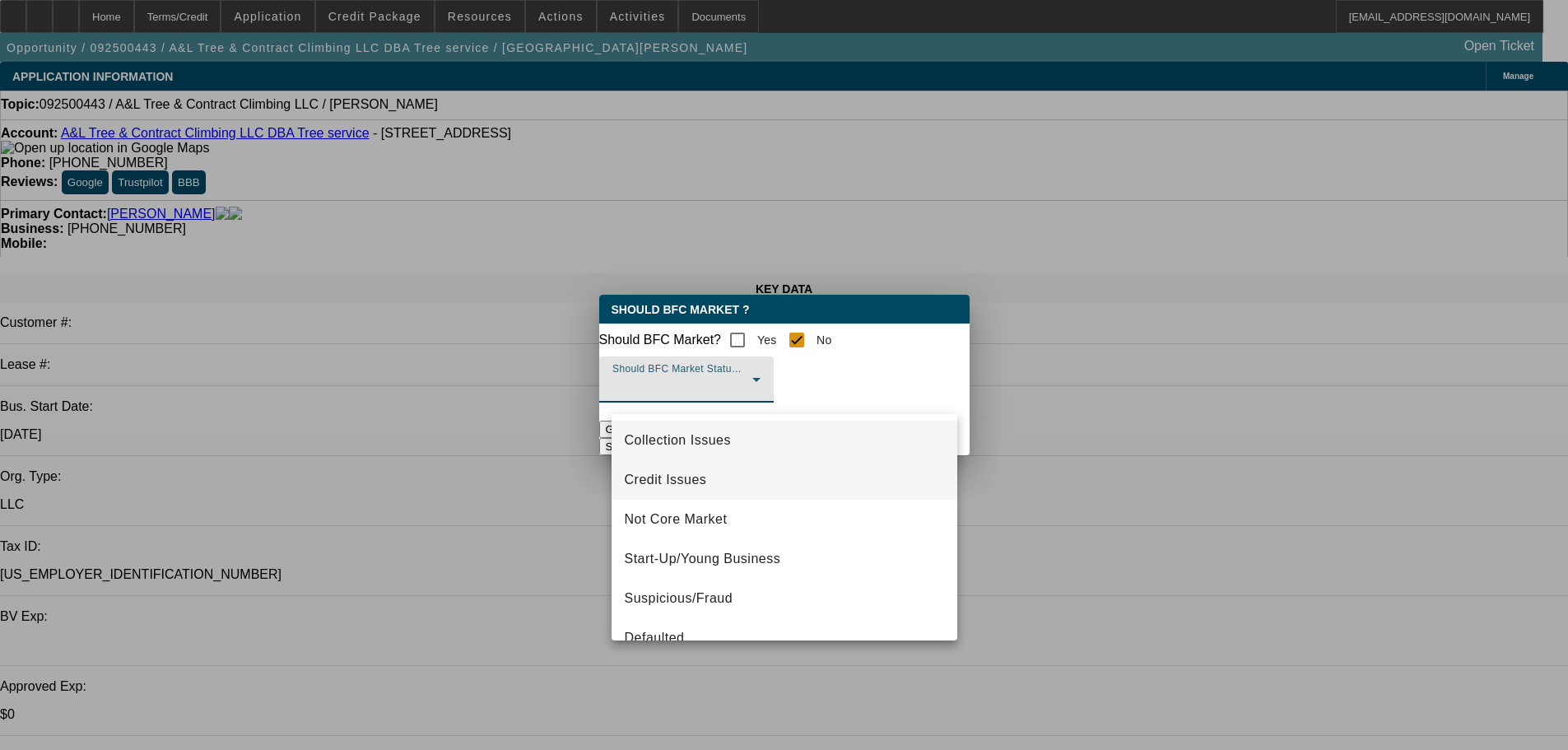
click at [699, 477] on span "Credit Issues" at bounding box center [666, 479] width 83 height 20
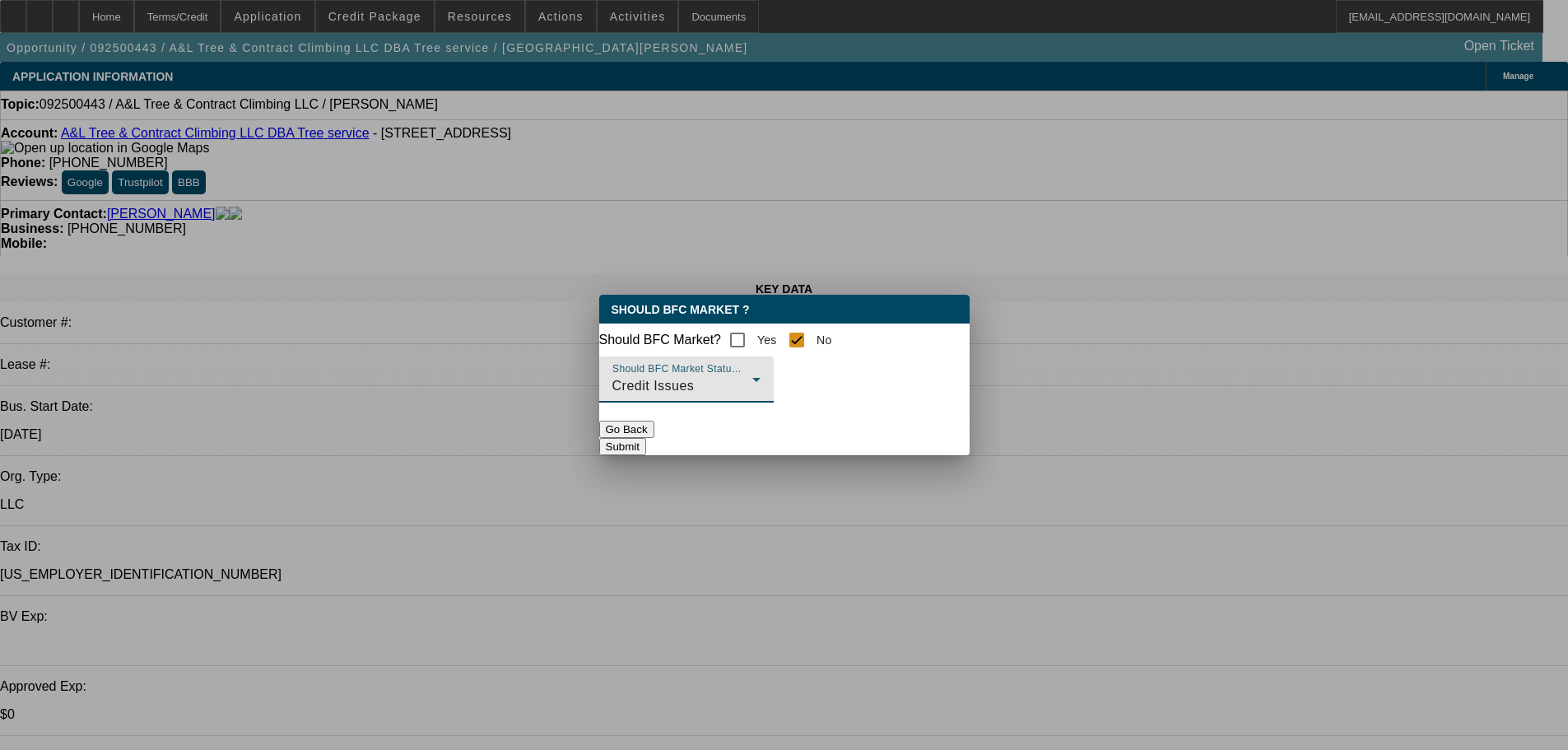
click at [646, 442] on button "Submit" at bounding box center [623, 446] width 47 height 17
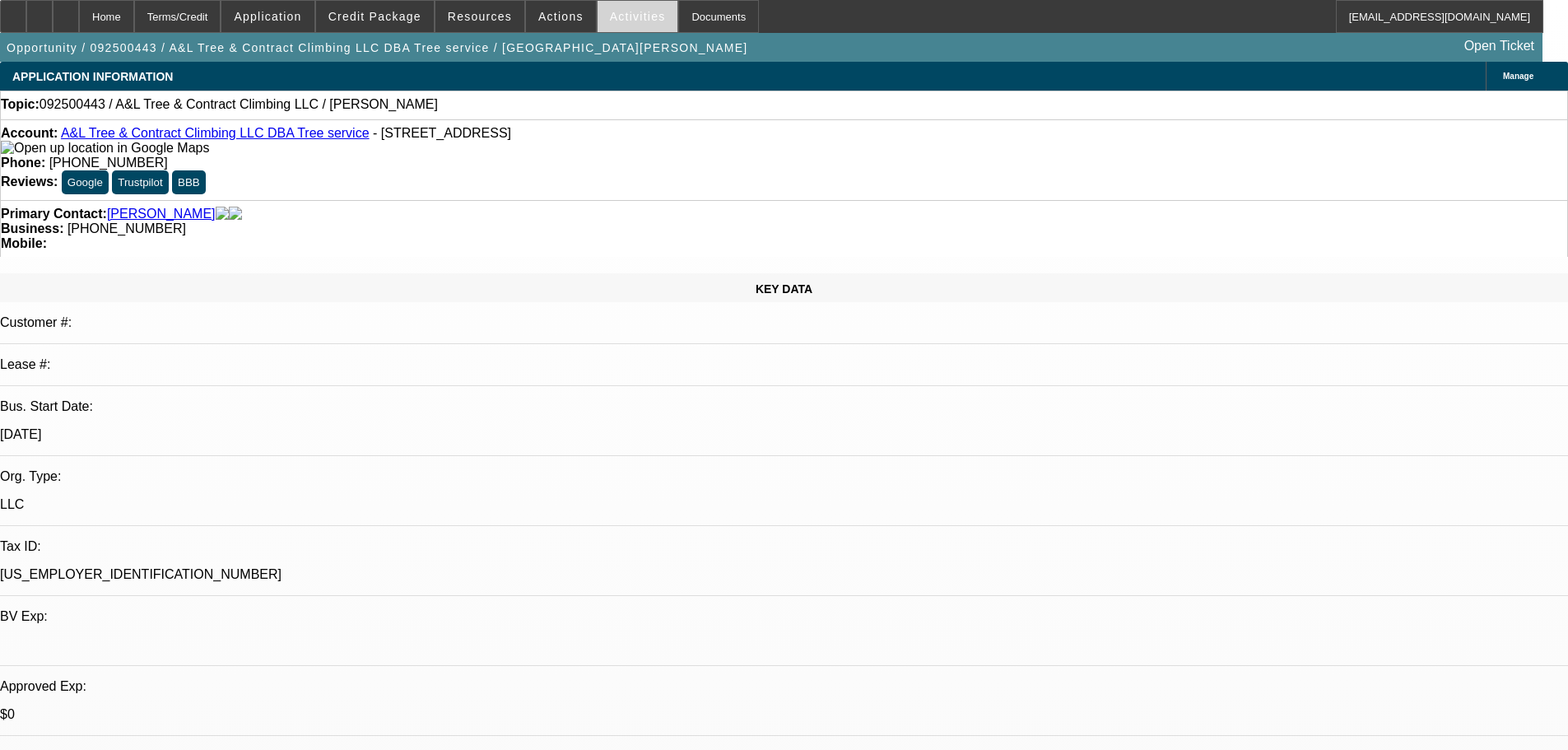
click at [601, 24] on span at bounding box center [638, 15] width 81 height 39
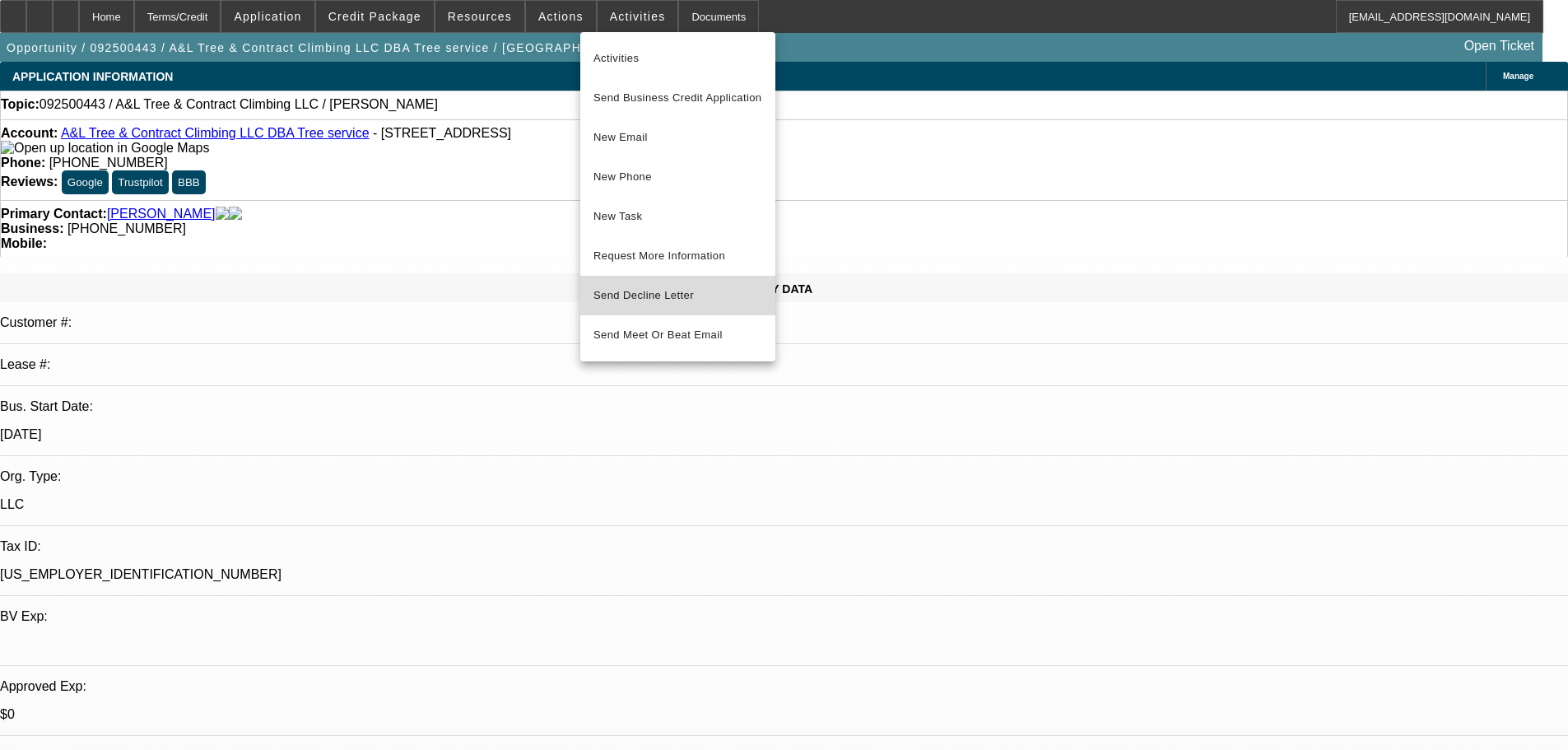
click at [661, 284] on button "Send Decline Letter" at bounding box center [678, 295] width 195 height 39
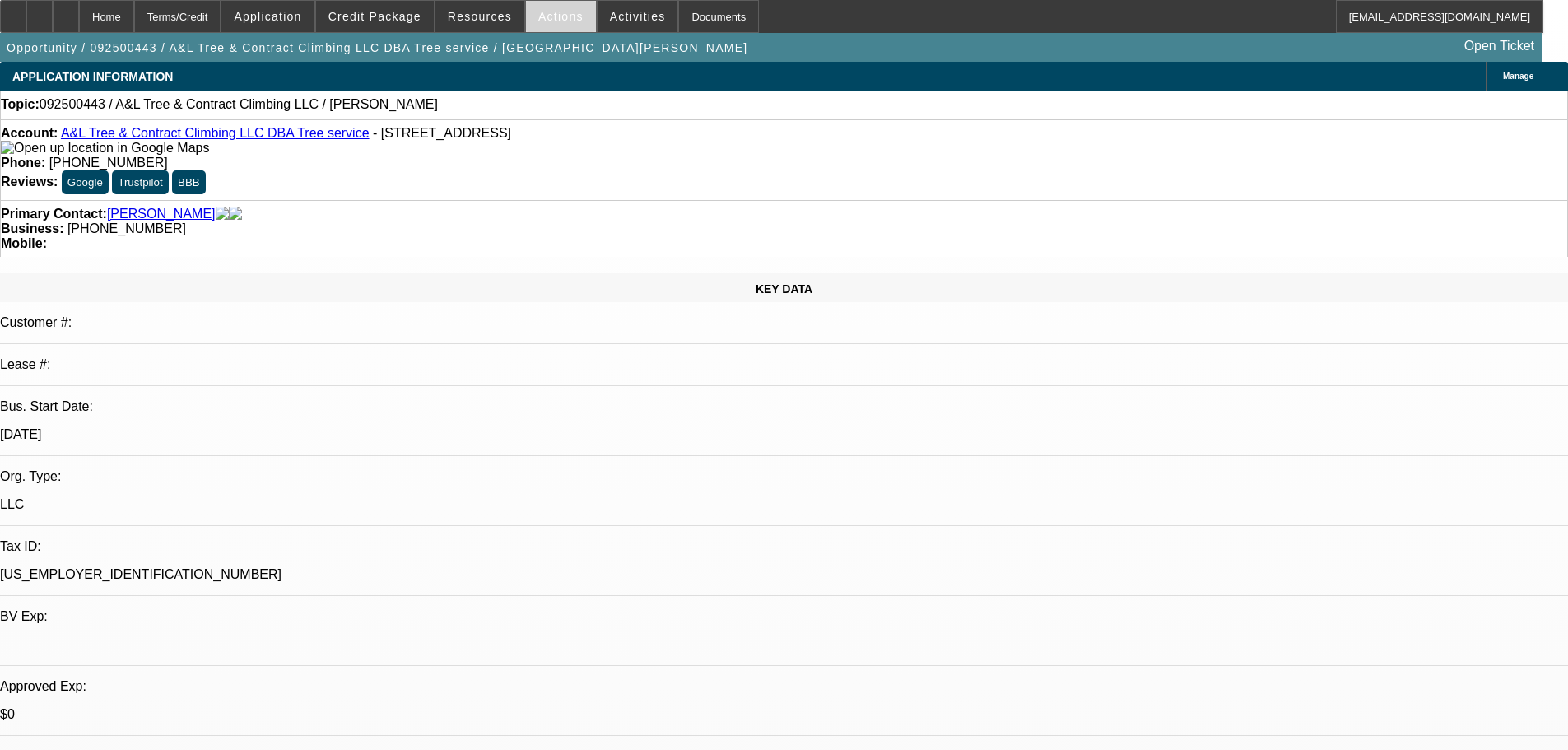
click at [557, 32] on span at bounding box center [561, 15] width 70 height 39
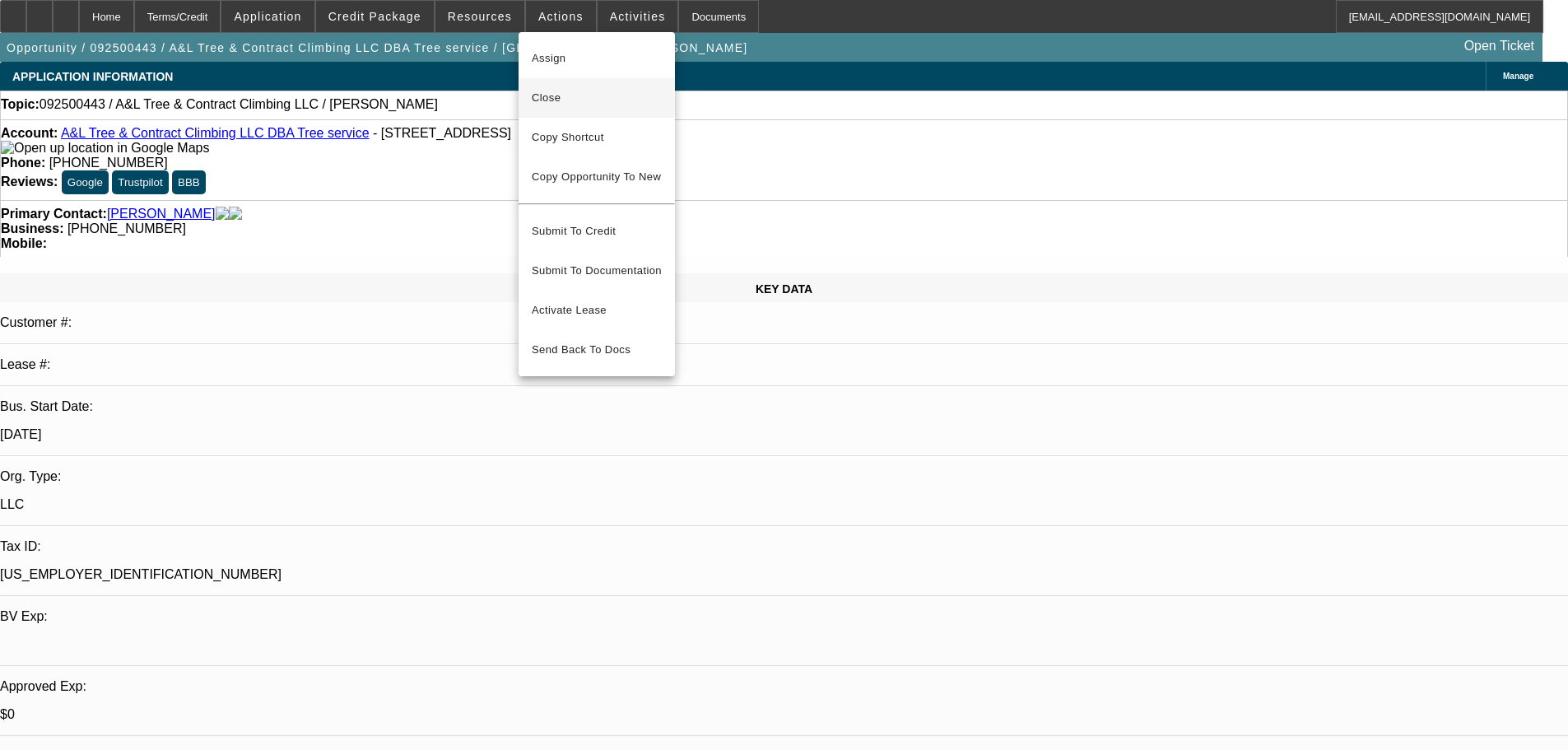
click at [556, 100] on span "Close" at bounding box center [596, 98] width 130 height 20
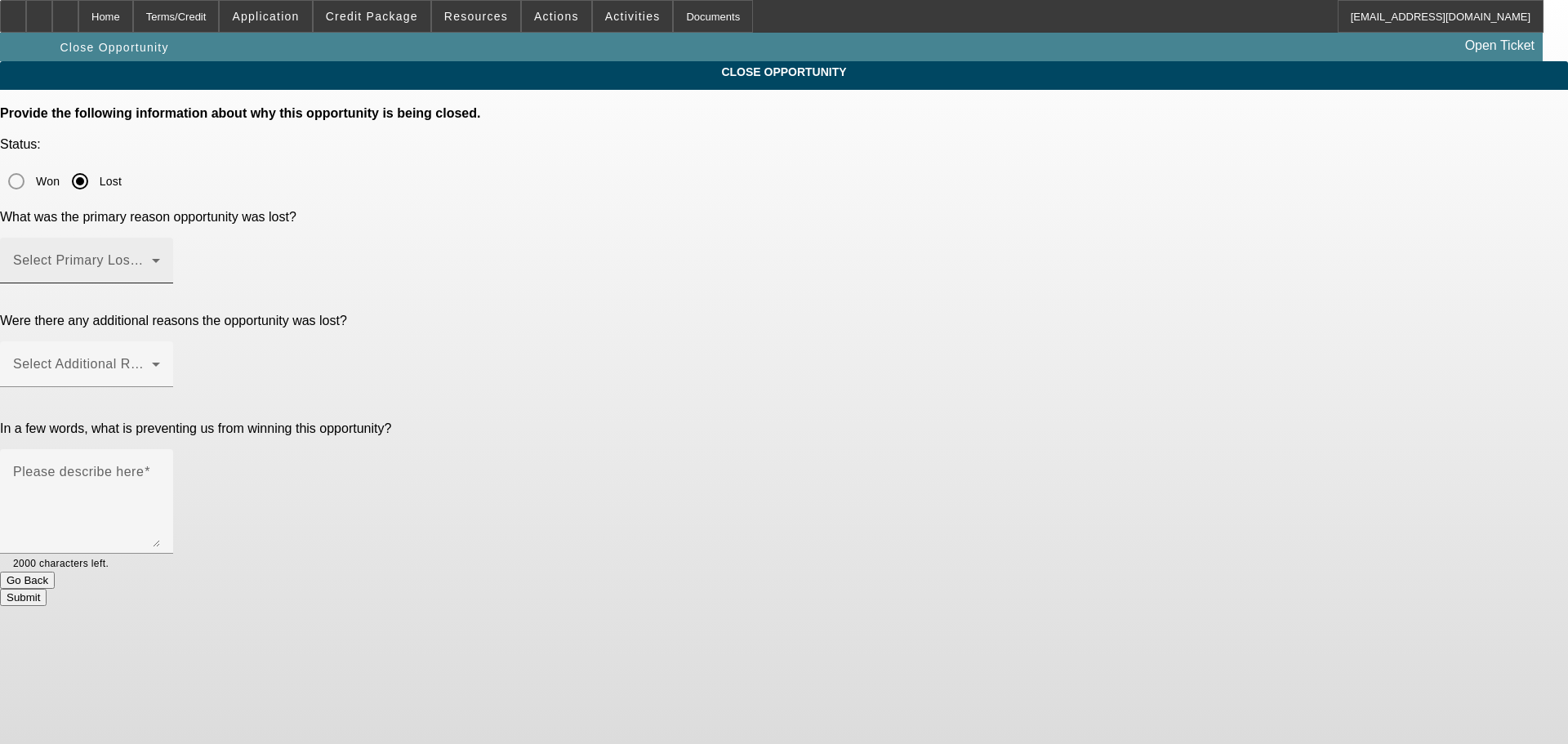
click at [152, 257] on span at bounding box center [82, 267] width 139 height 20
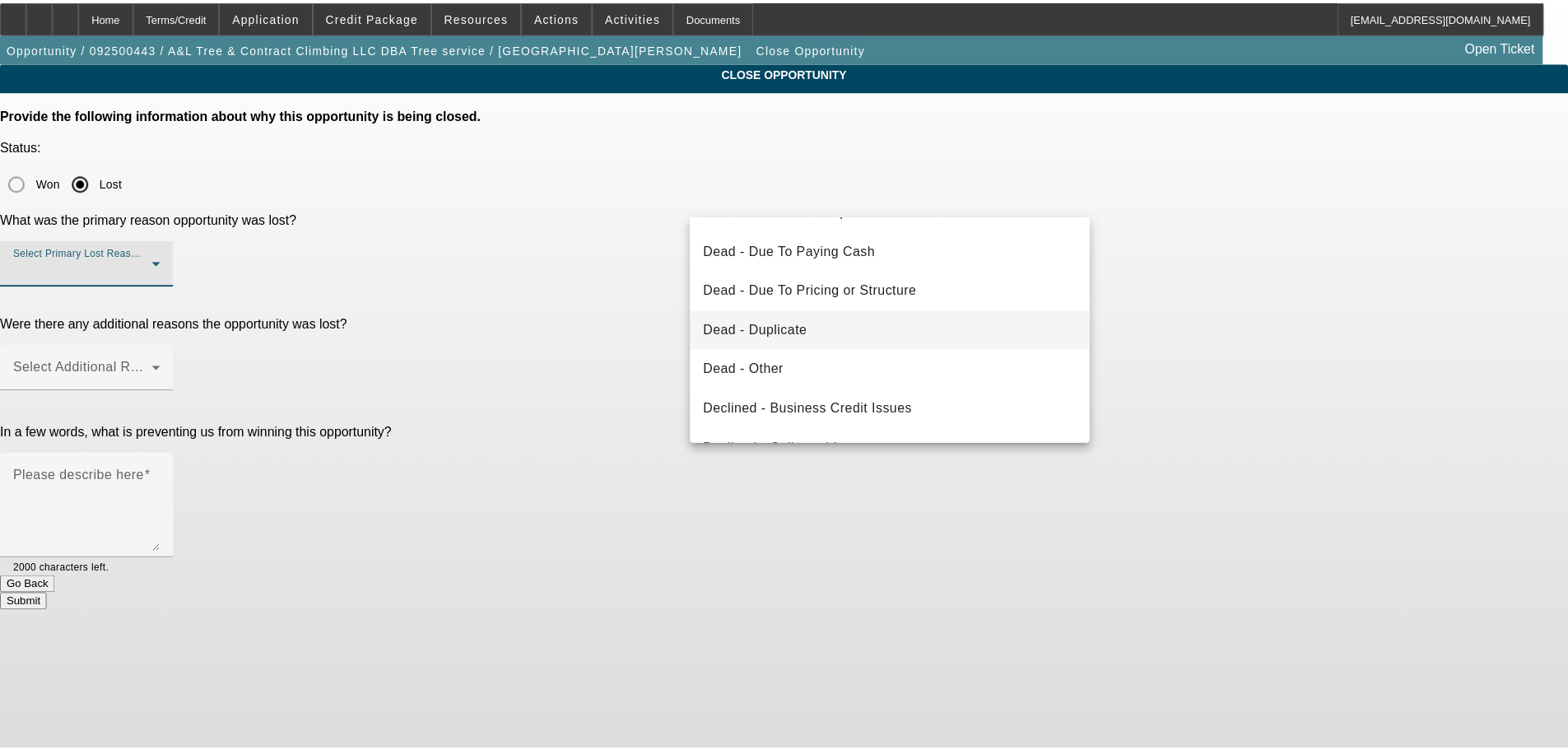
scroll to position [222, 0]
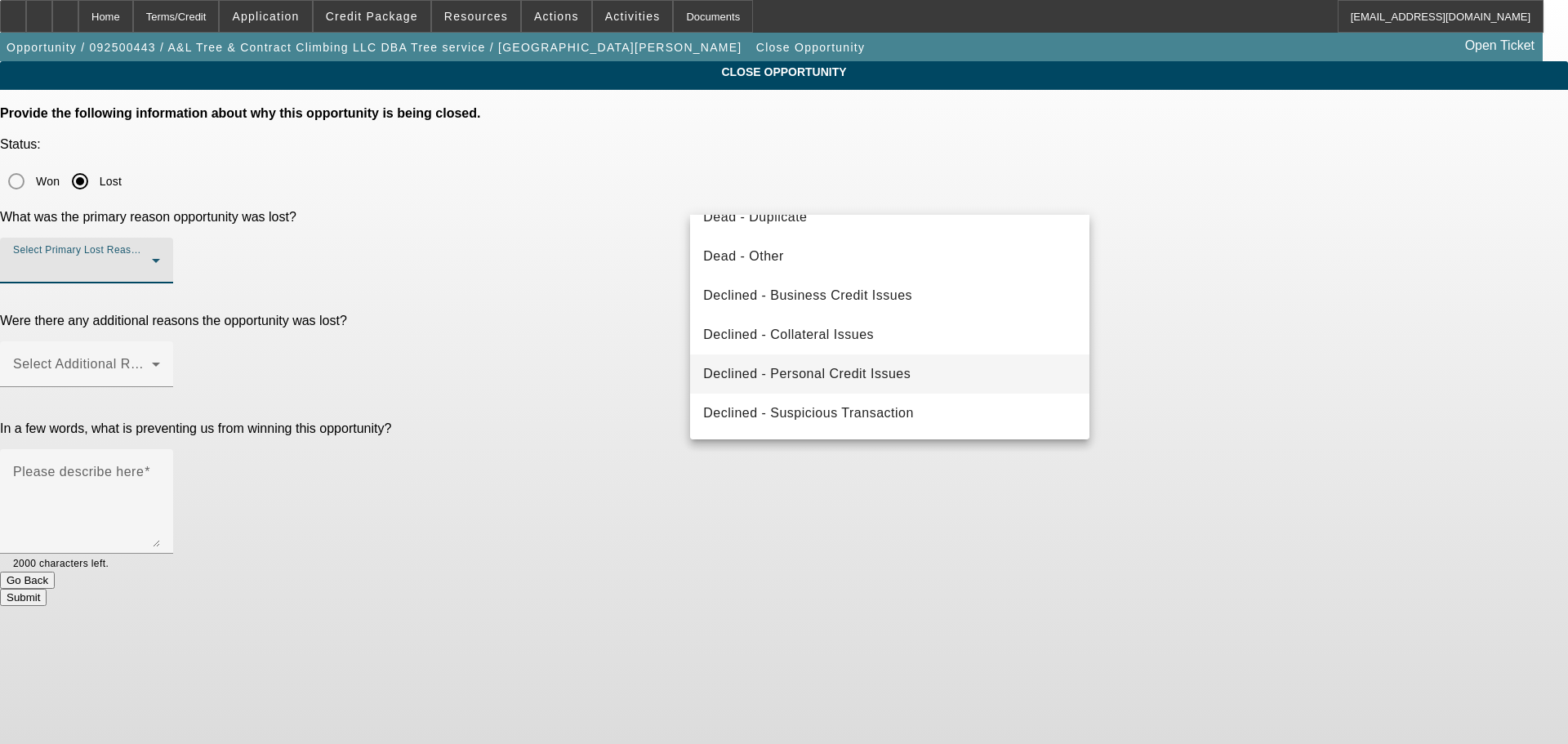
click at [850, 377] on span "Declined - Personal Credit Issues" at bounding box center [807, 374] width 207 height 20
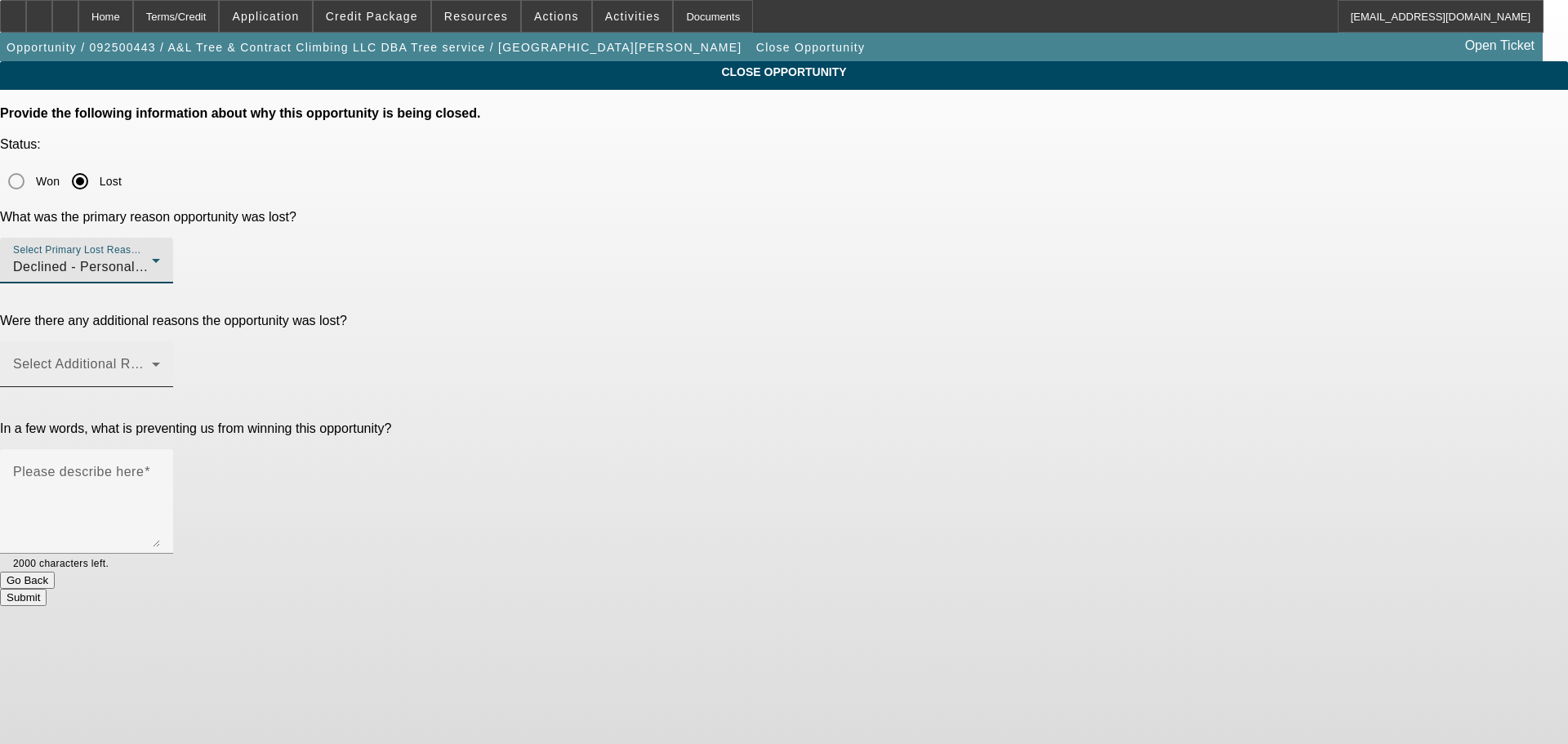
click at [152, 361] on span at bounding box center [82, 371] width 139 height 20
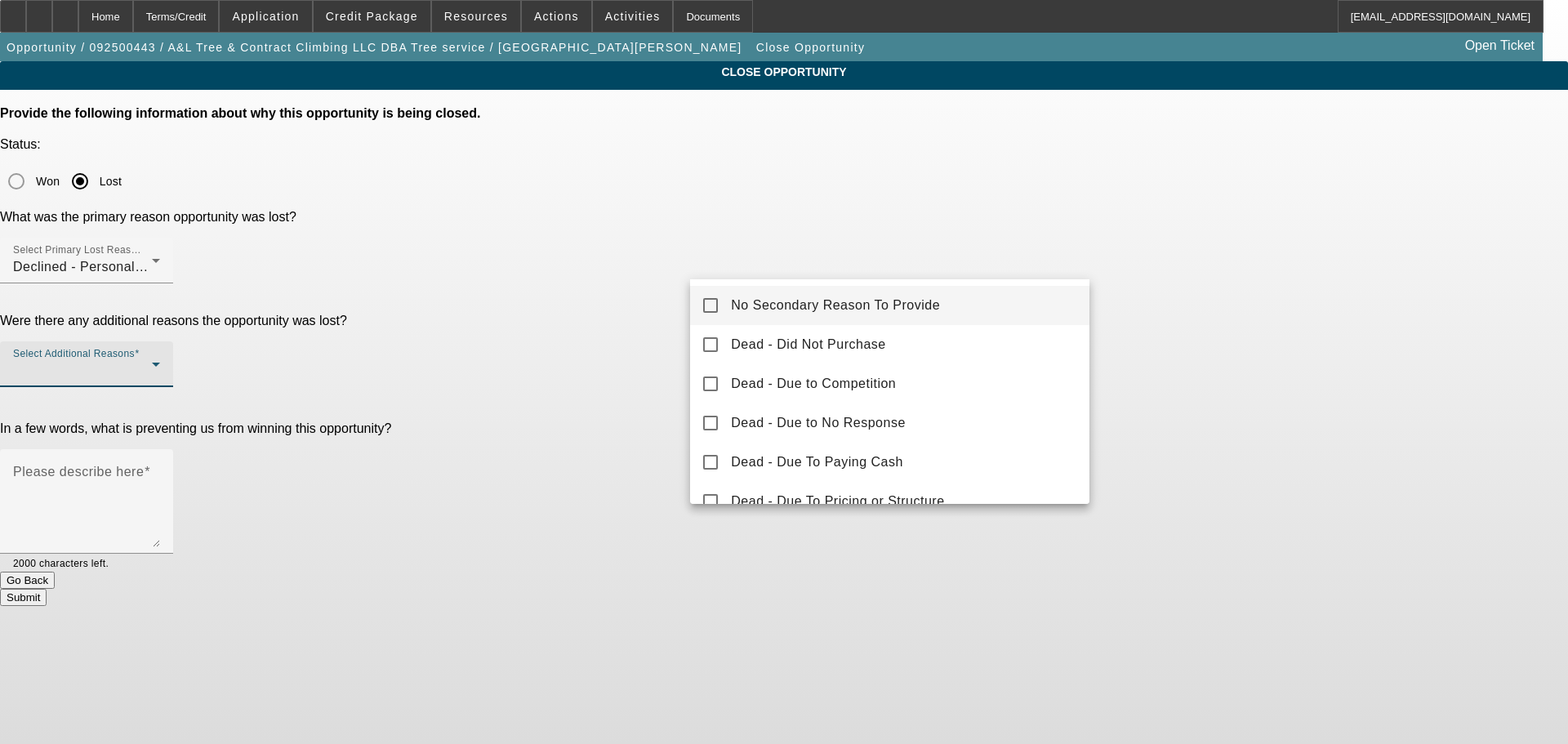
click at [759, 293] on mat-option "No Secondary Reason To Provide" at bounding box center [889, 304] width 399 height 39
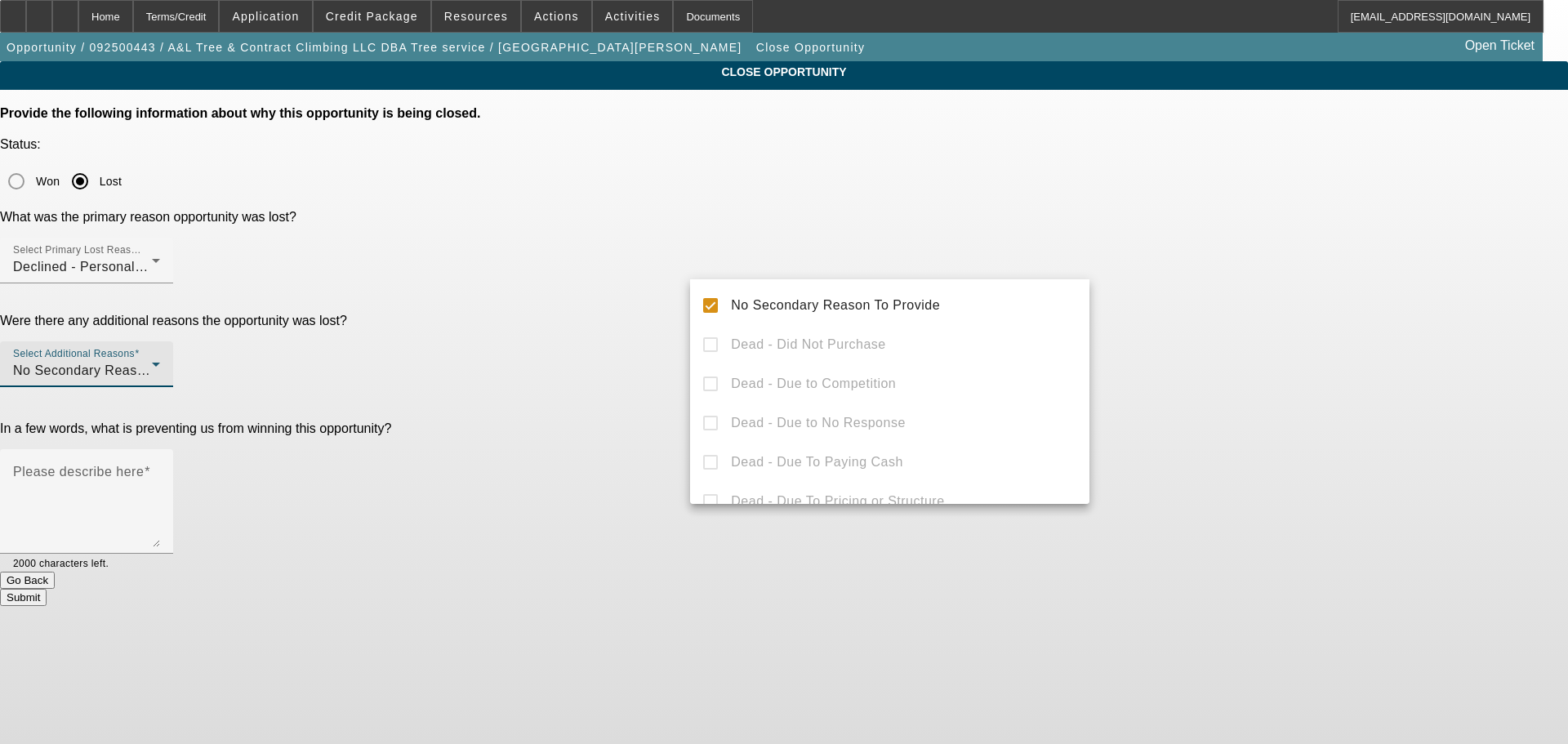
click at [613, 340] on div at bounding box center [784, 372] width 1568 height 744
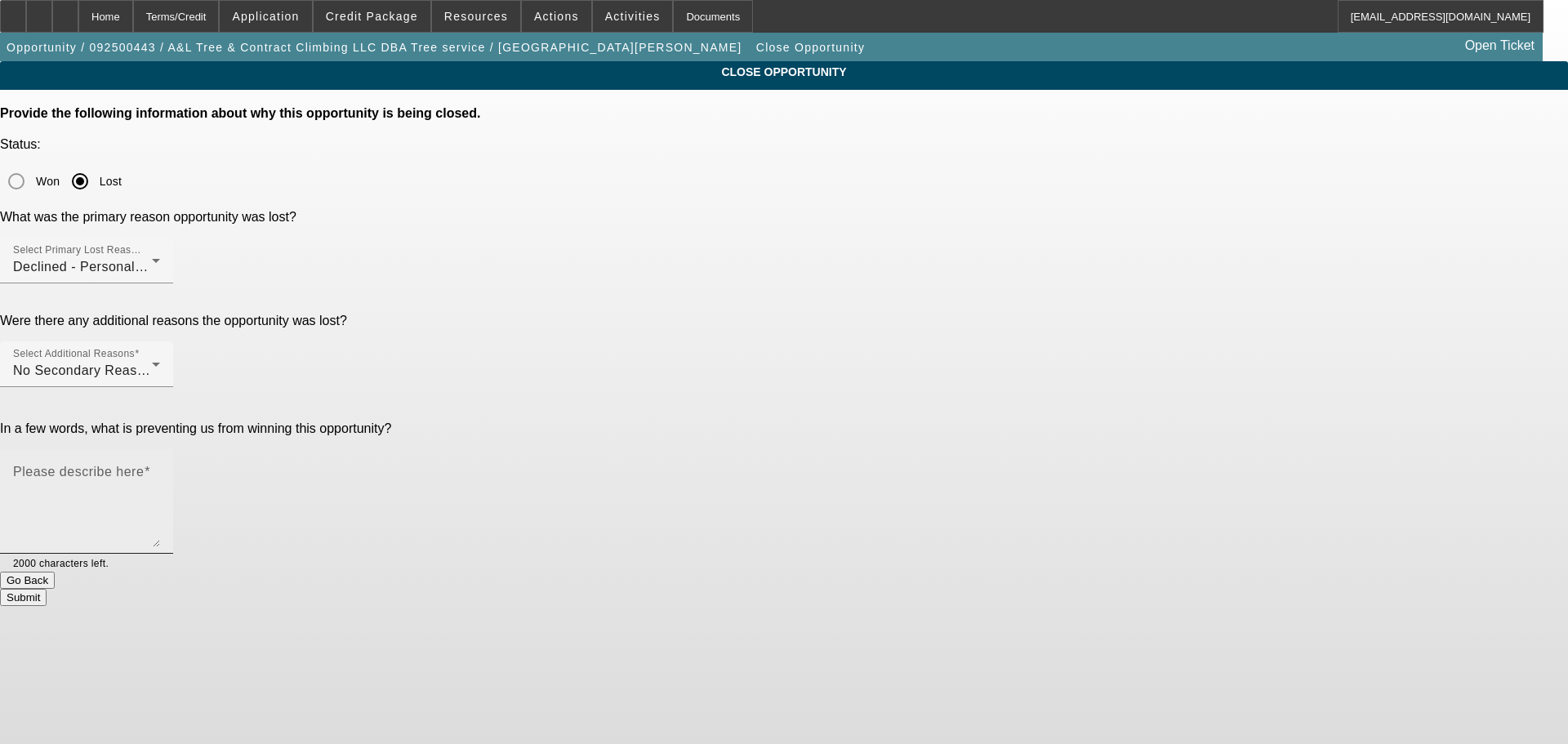
click at [160, 468] on textarea "Please describe here" at bounding box center [86, 507] width 147 height 78
type textarea "STARTUP, VERY POOR CREDIT, MARKED DNC, SENT DECLINE LETTER, CLOSING OPP."
click at [47, 588] on button "Submit" at bounding box center [23, 596] width 47 height 17
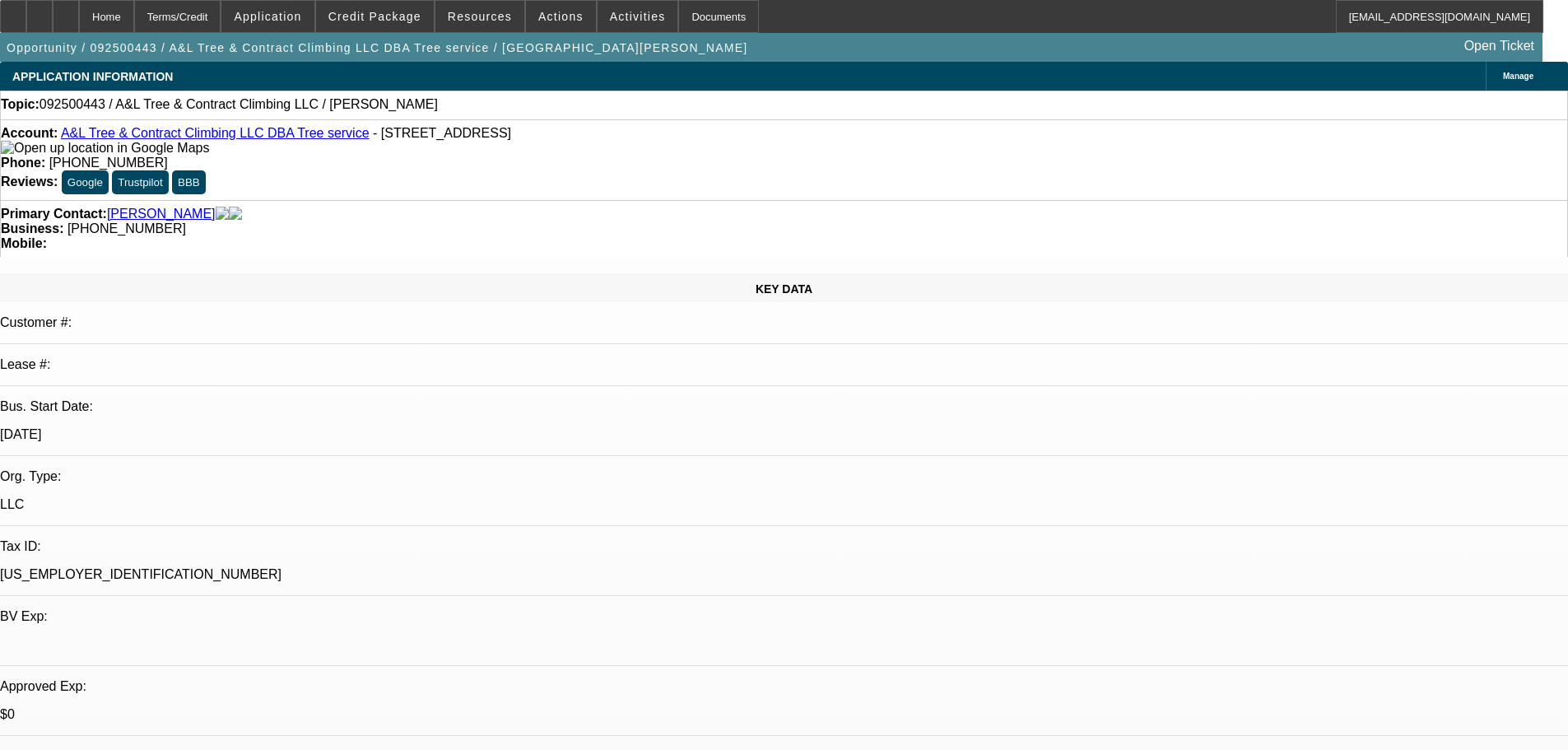
select select "0"
select select "2"
select select "0.1"
select select "4"
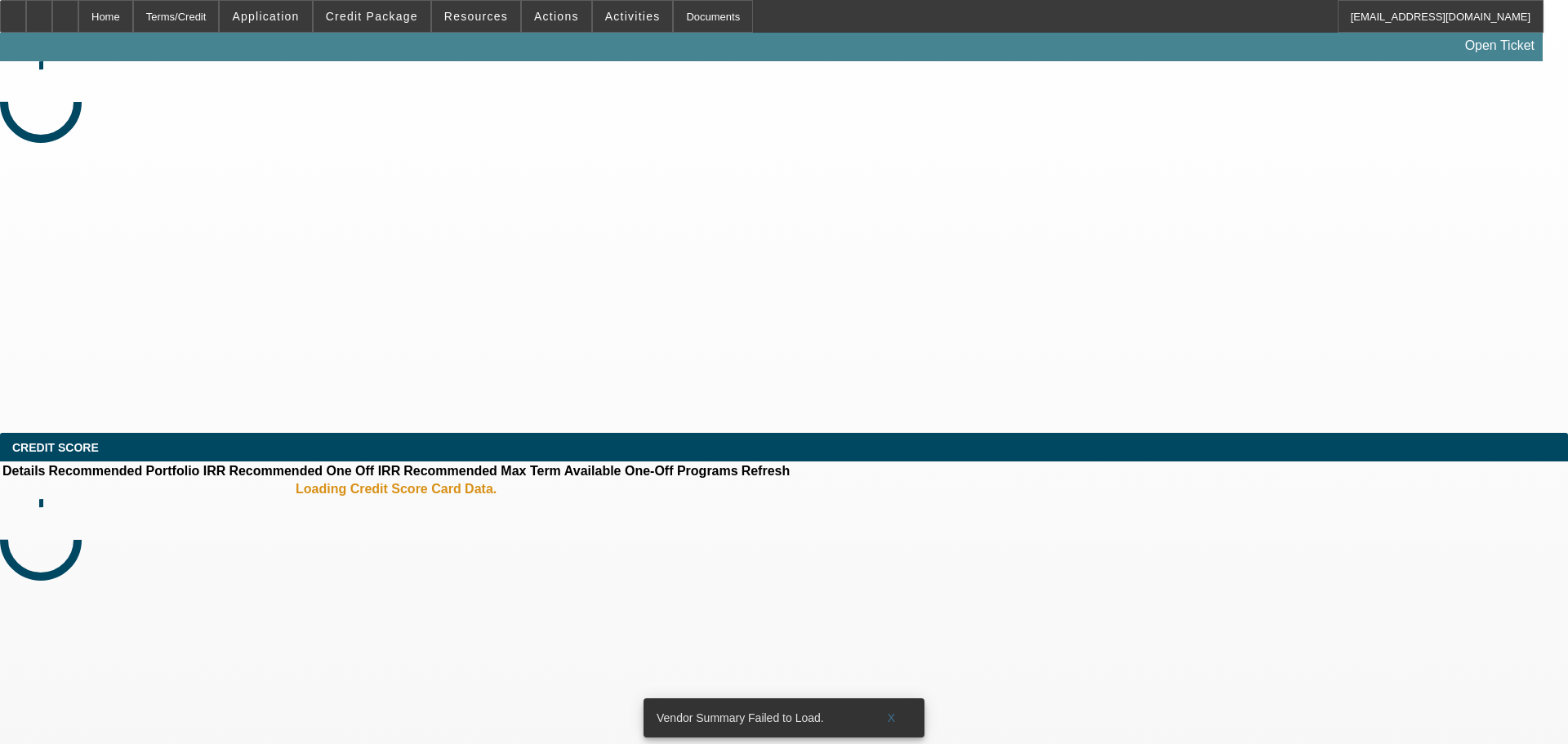
select select "0"
select select "2"
select select "0.1"
select select "4"
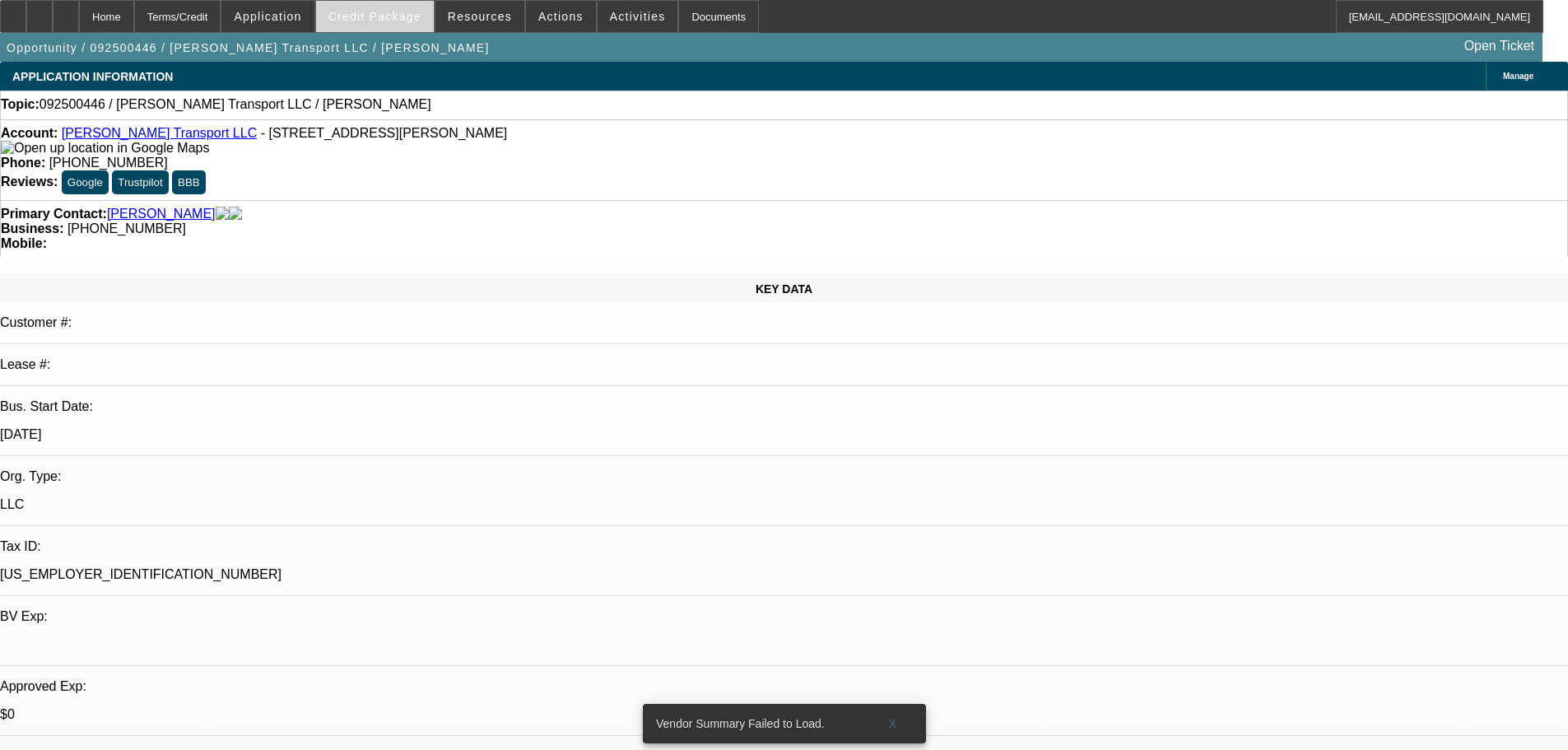
click at [379, 12] on span "Credit Package" at bounding box center [375, 16] width 93 height 13
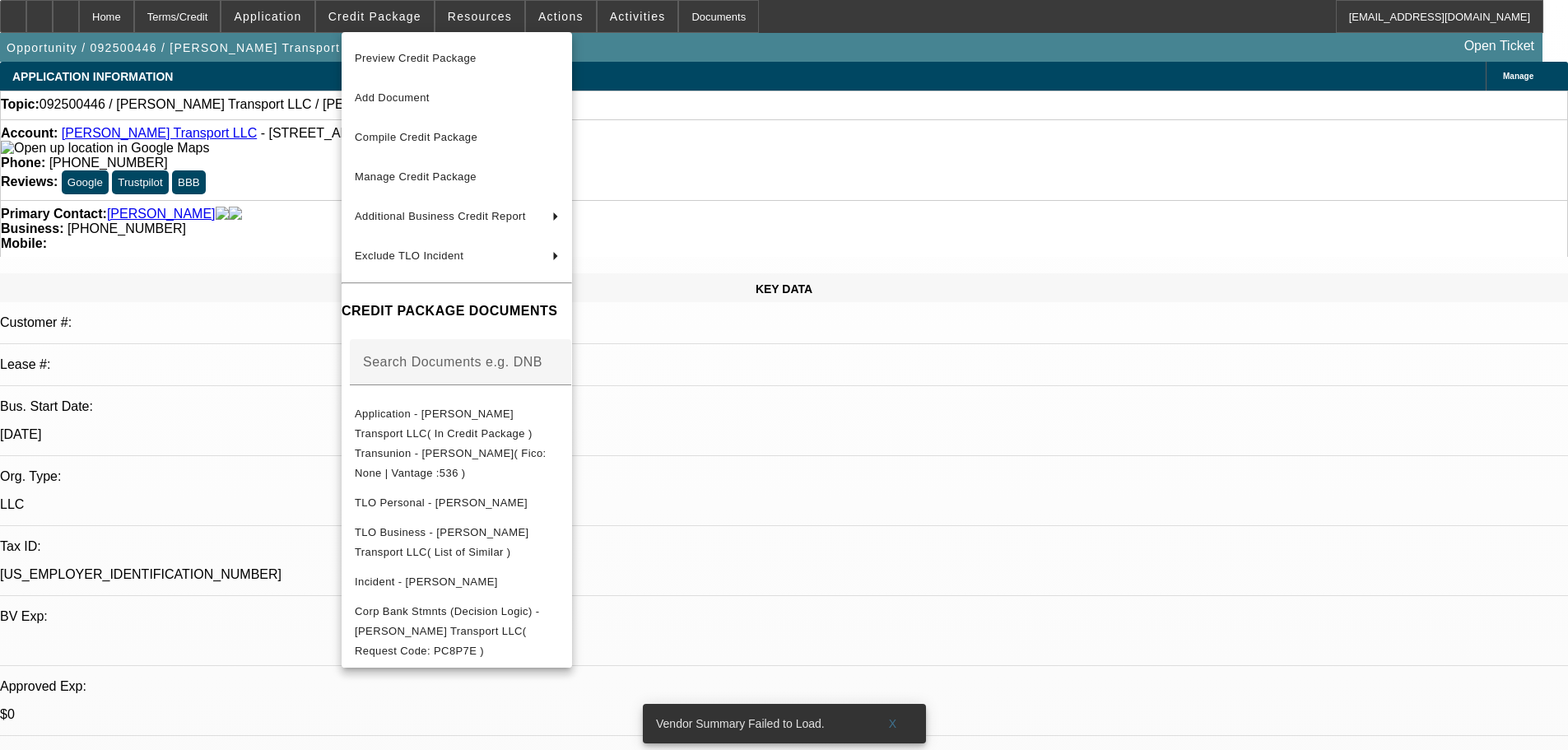
click at [444, 54] on span "Preview Credit Package" at bounding box center [416, 58] width 122 height 13
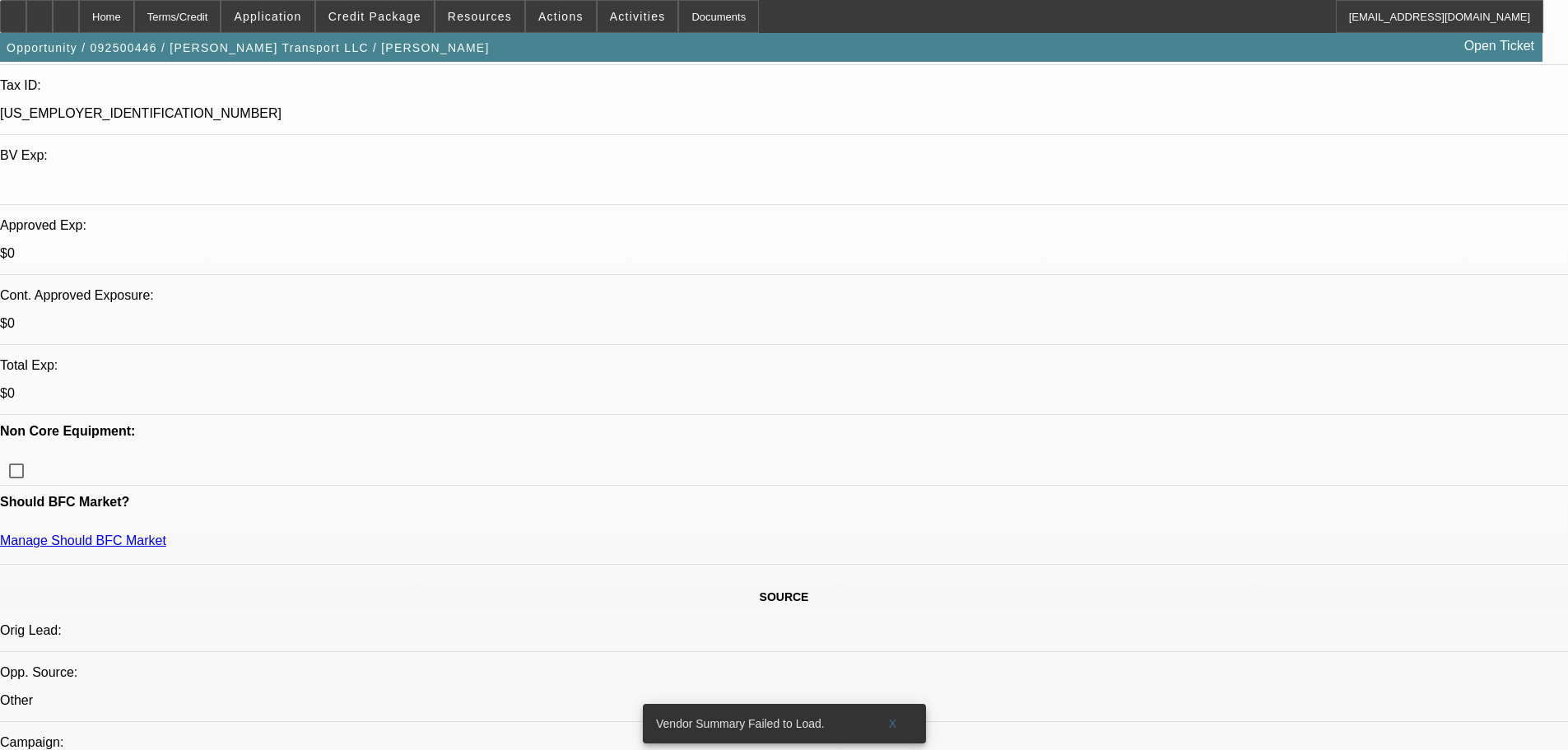
scroll to position [83, 0]
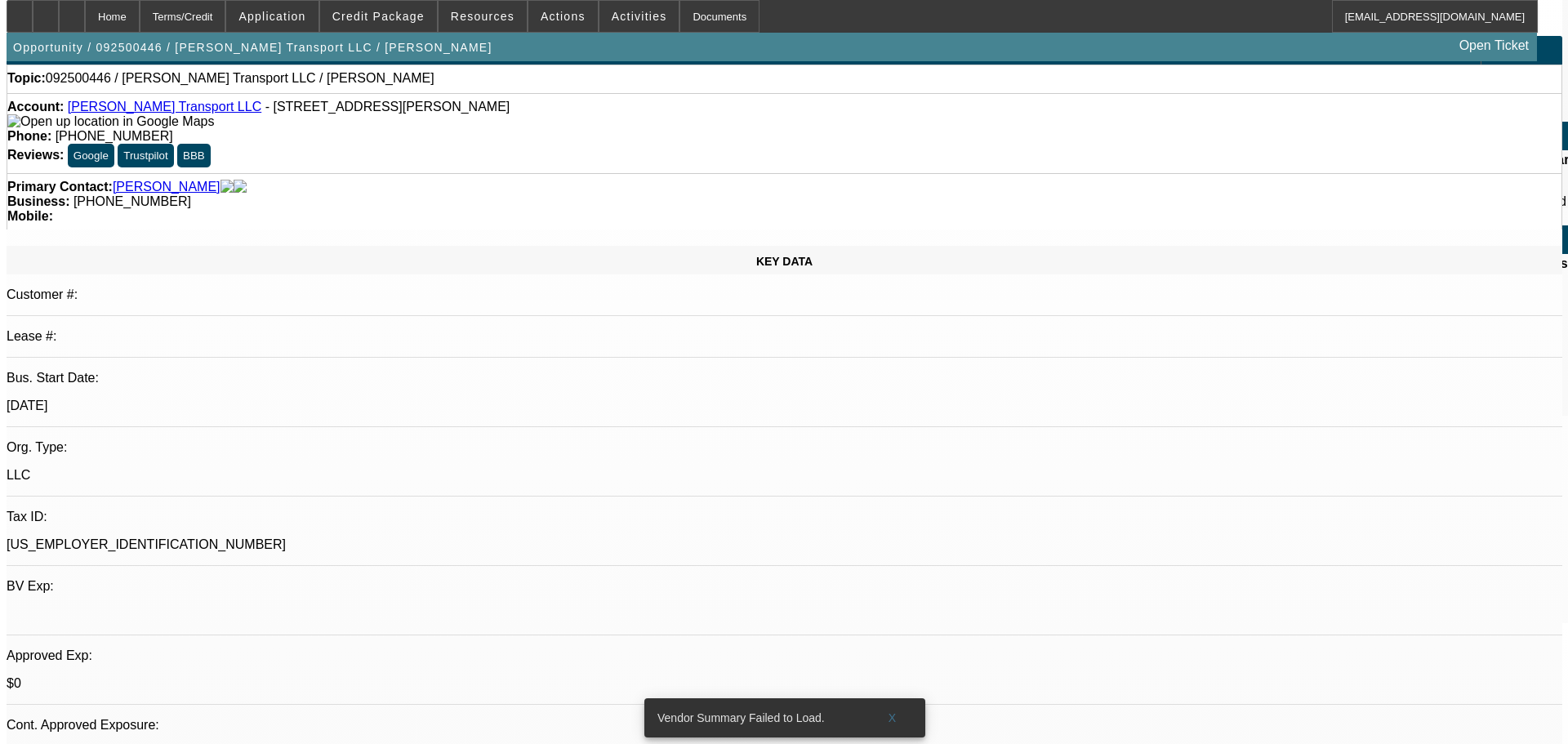
scroll to position [0, 0]
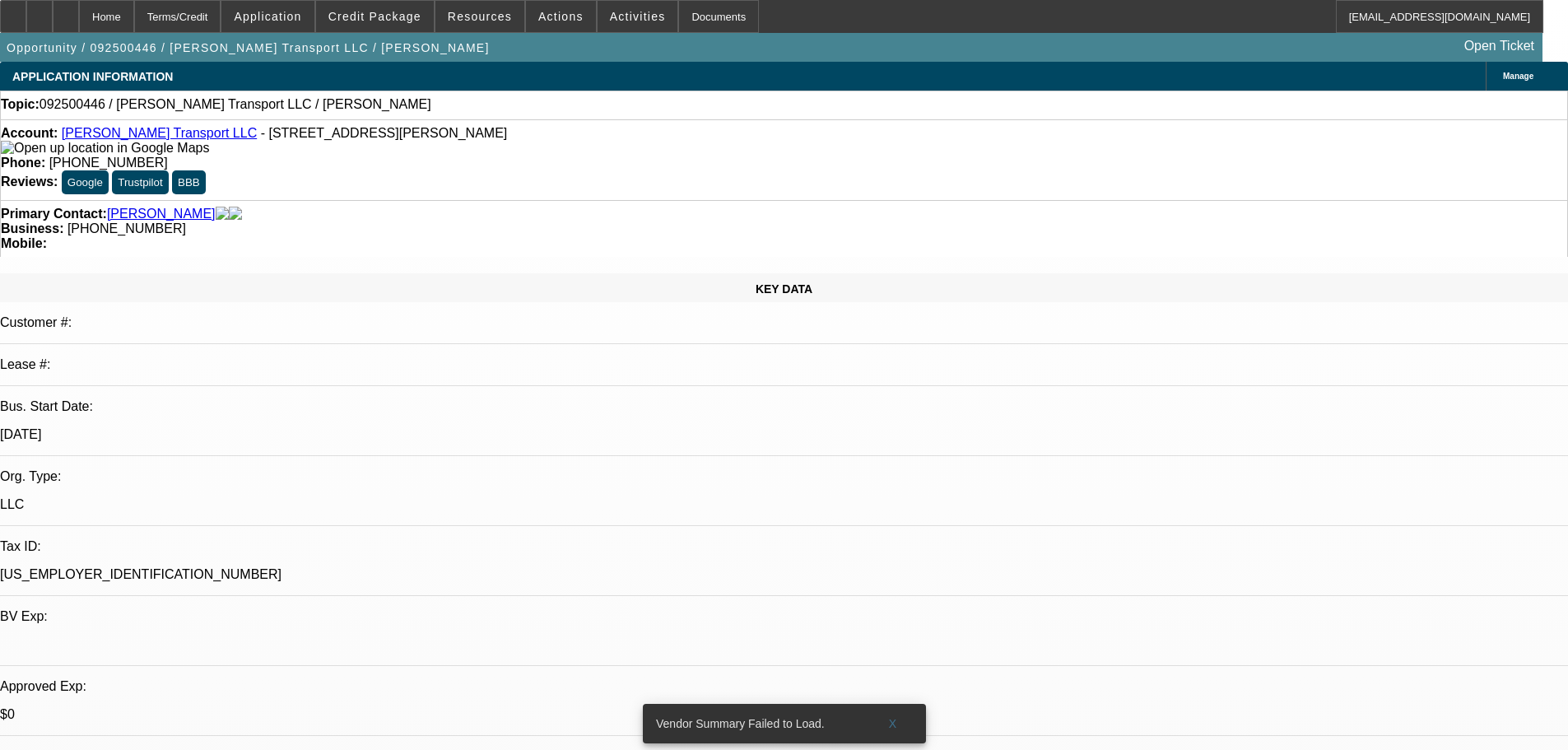
checkbox input "true"
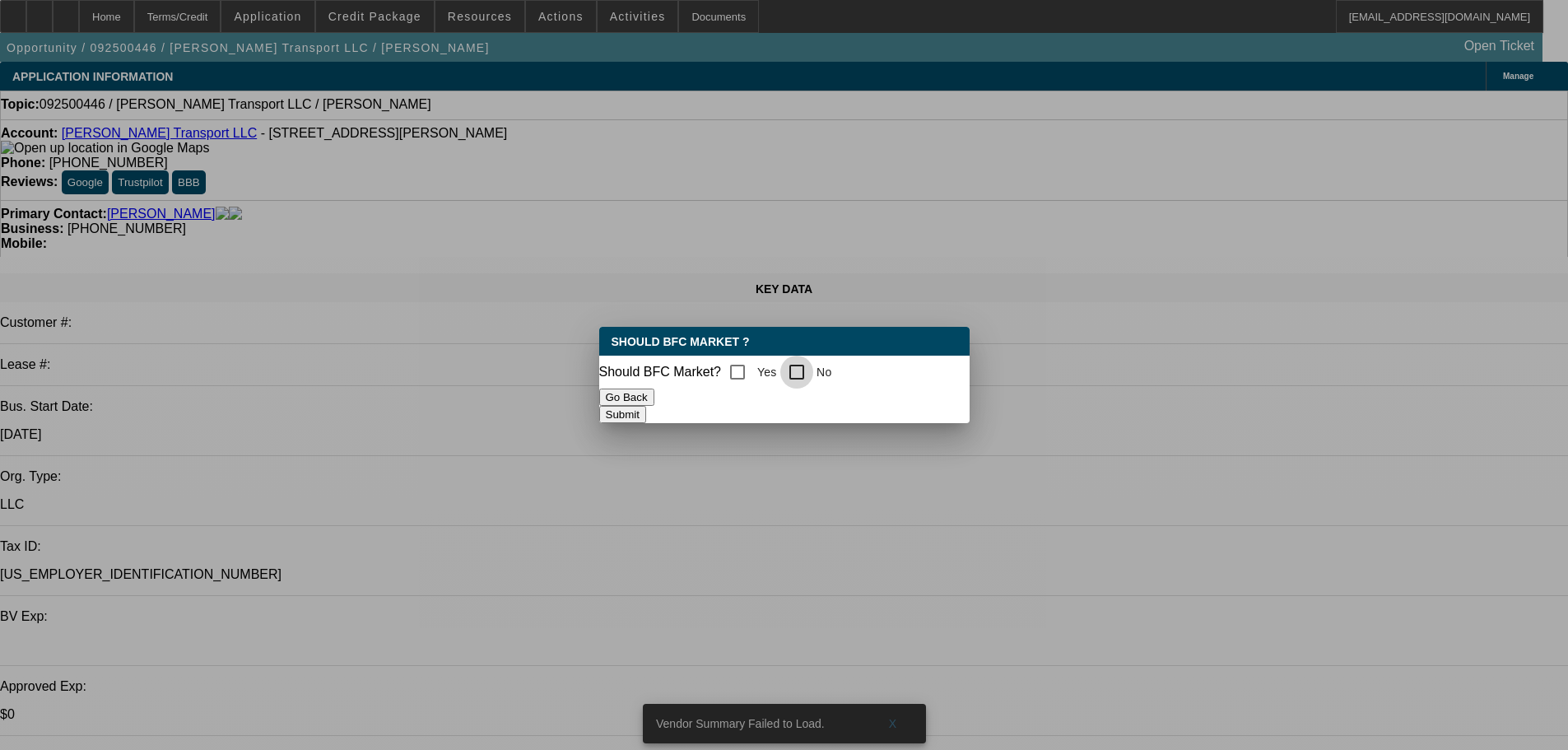
click at [813, 368] on input "No" at bounding box center [797, 371] width 33 height 33
checkbox input "true"
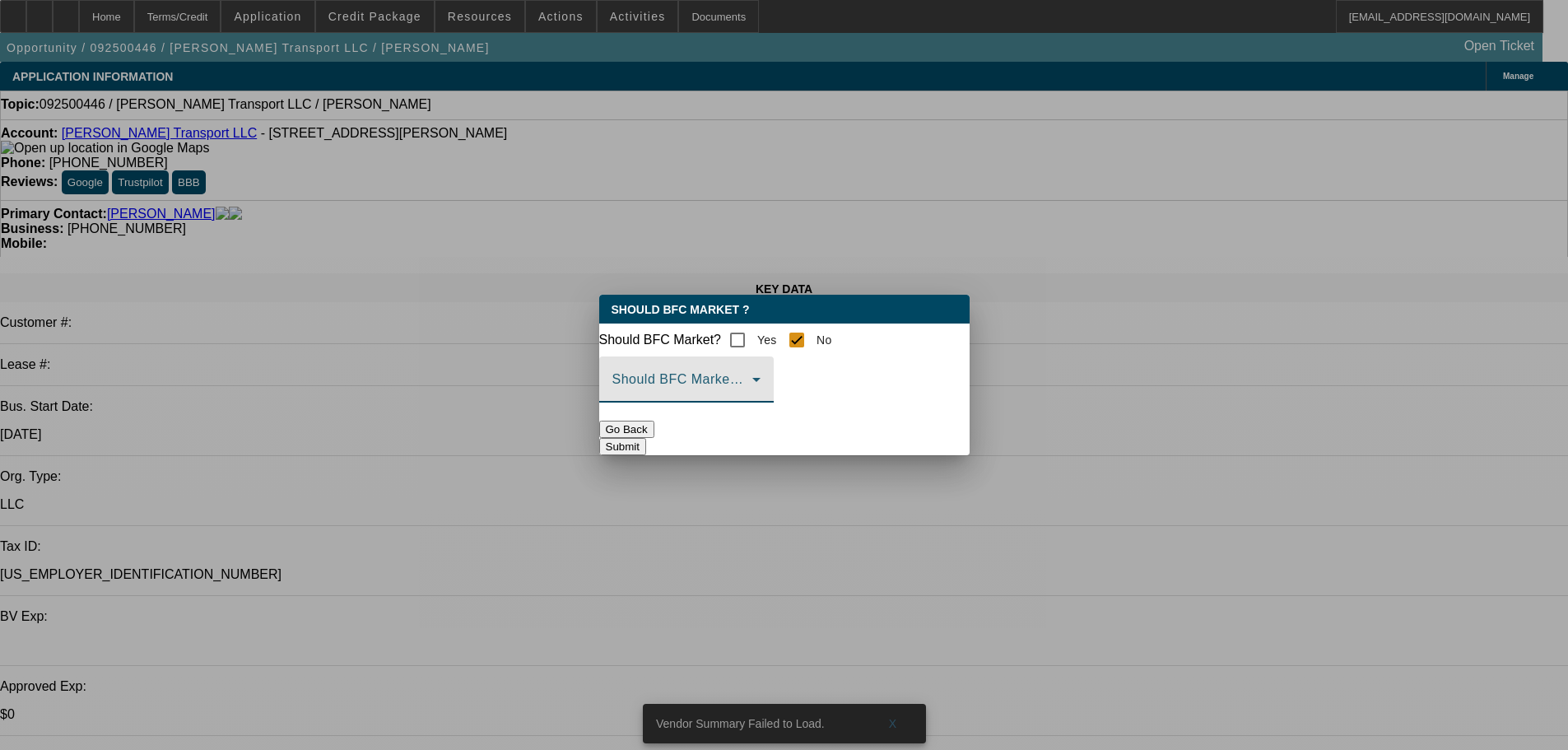
click at [752, 395] on span at bounding box center [682, 386] width 140 height 20
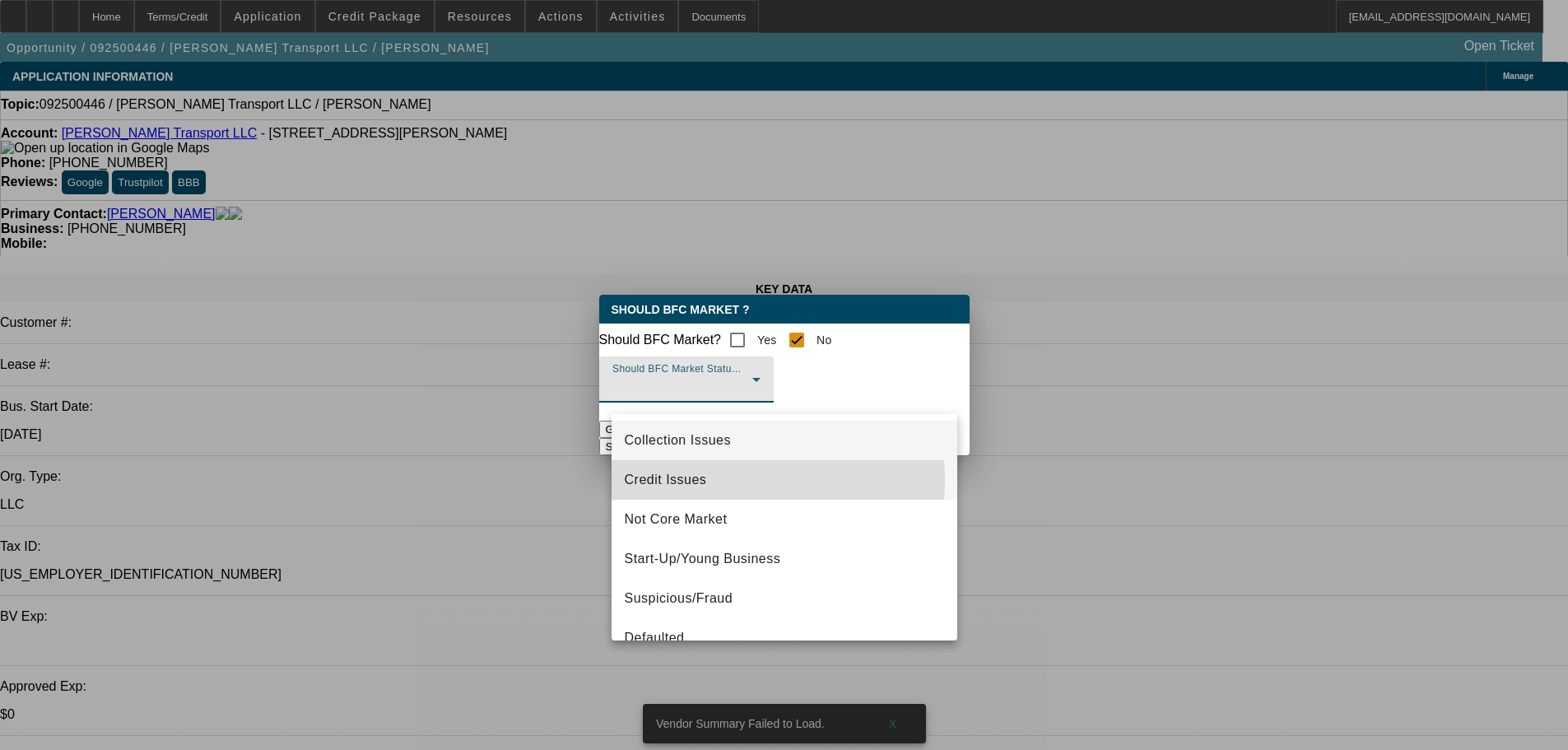
click at [706, 479] on span "Credit Issues" at bounding box center [666, 479] width 83 height 20
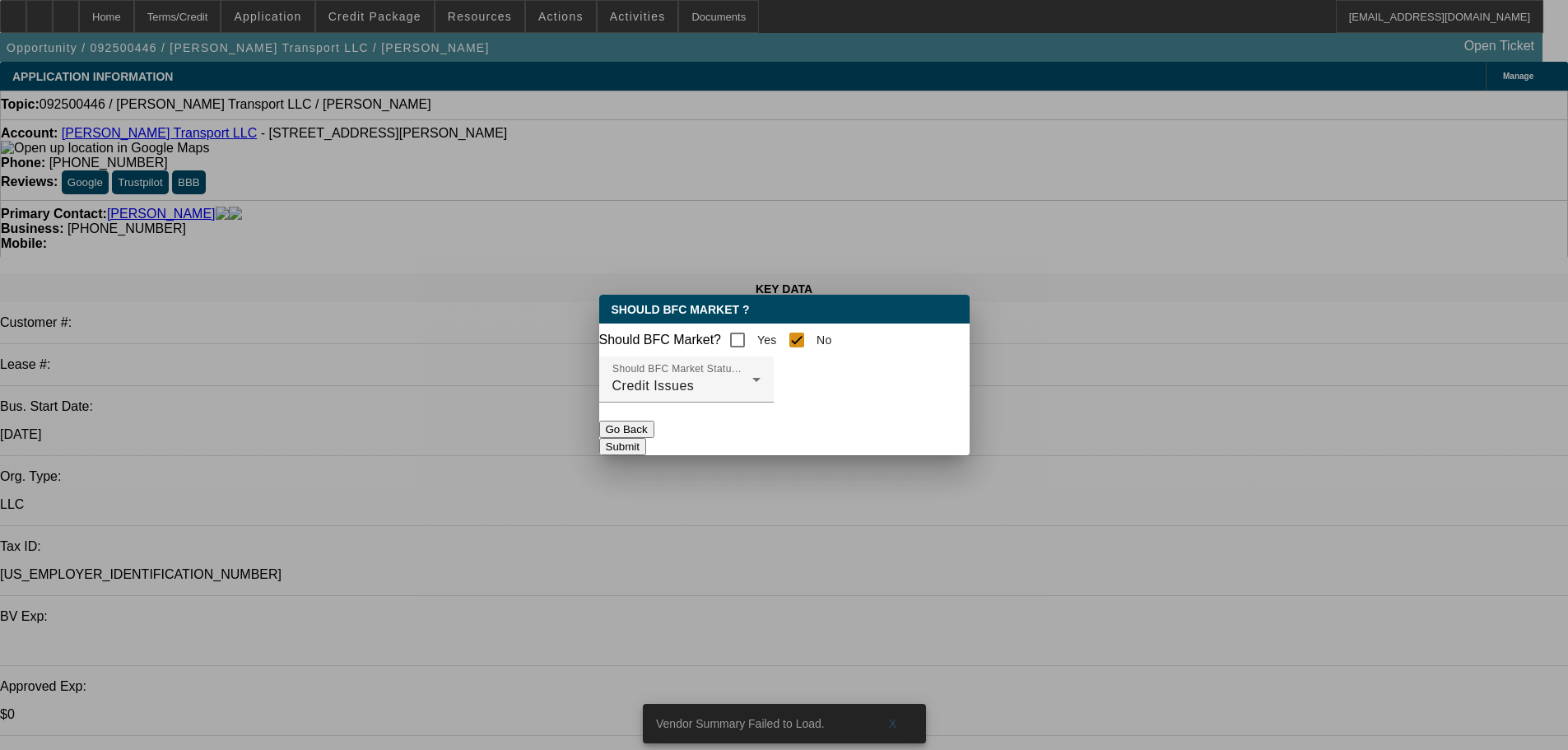
click at [646, 449] on button "Submit" at bounding box center [623, 446] width 47 height 17
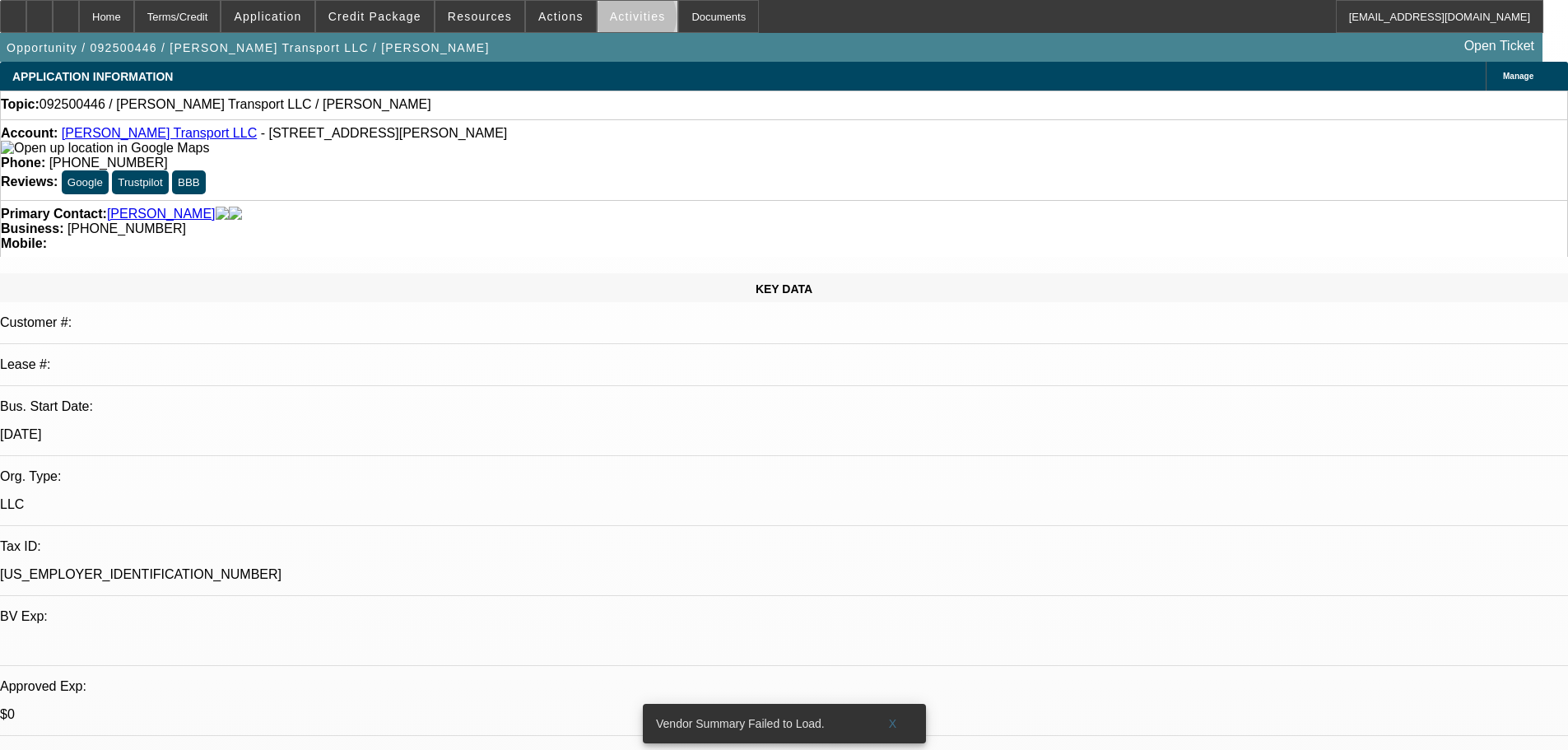
click at [619, 21] on span "Activities" at bounding box center [638, 16] width 56 height 13
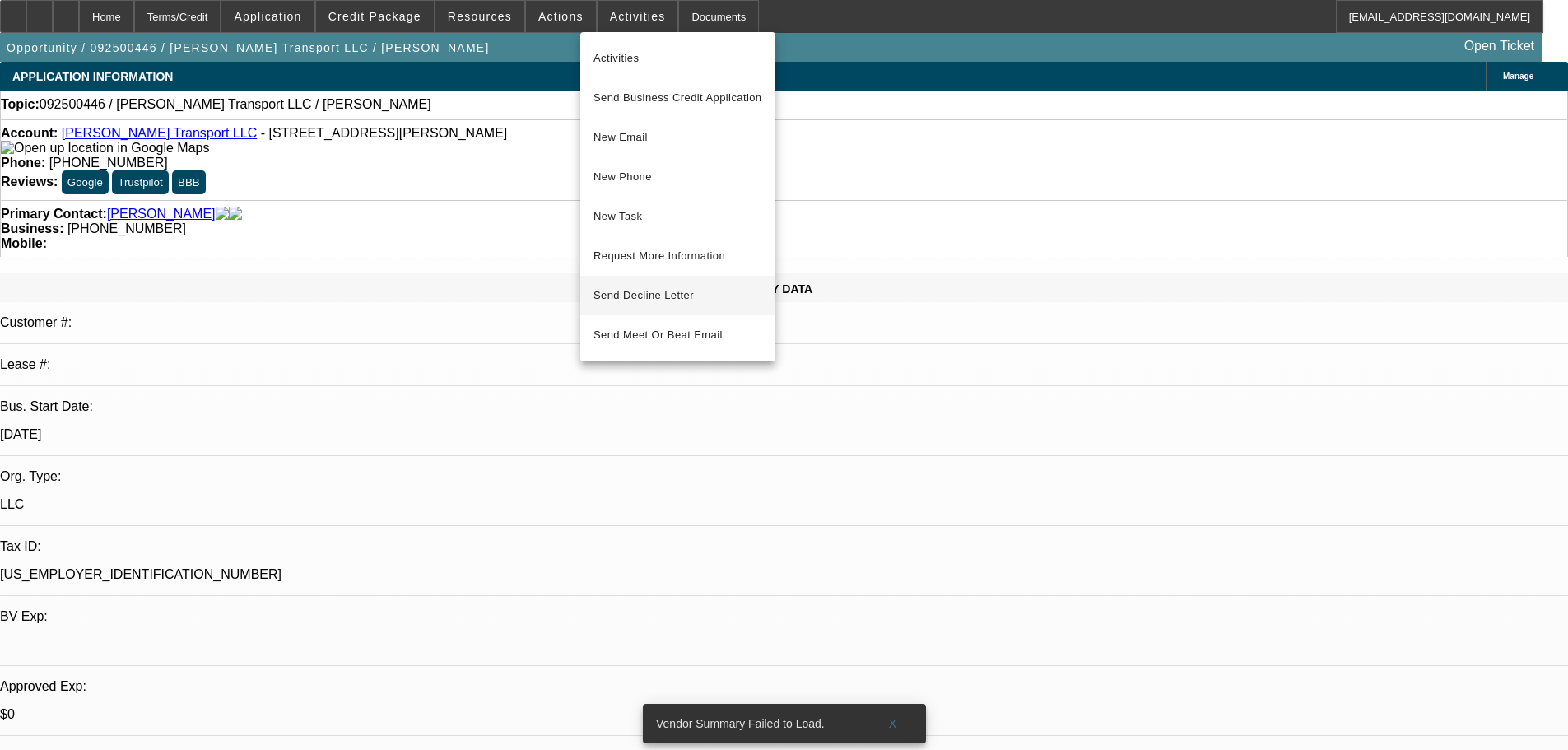
click at [644, 301] on span "Send Decline Letter" at bounding box center [643, 295] width 101 height 13
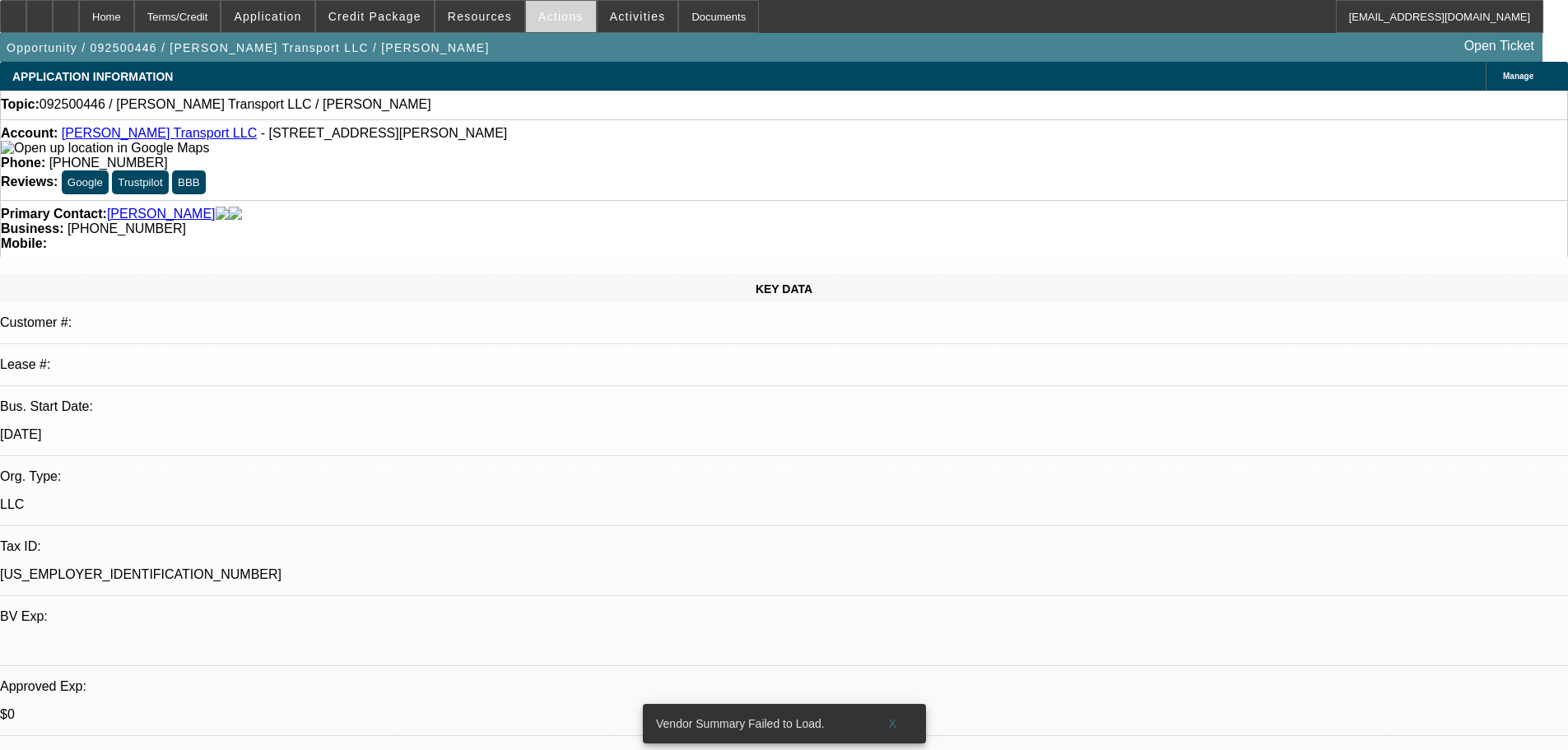
click at [541, 10] on span "Actions" at bounding box center [561, 16] width 45 height 13
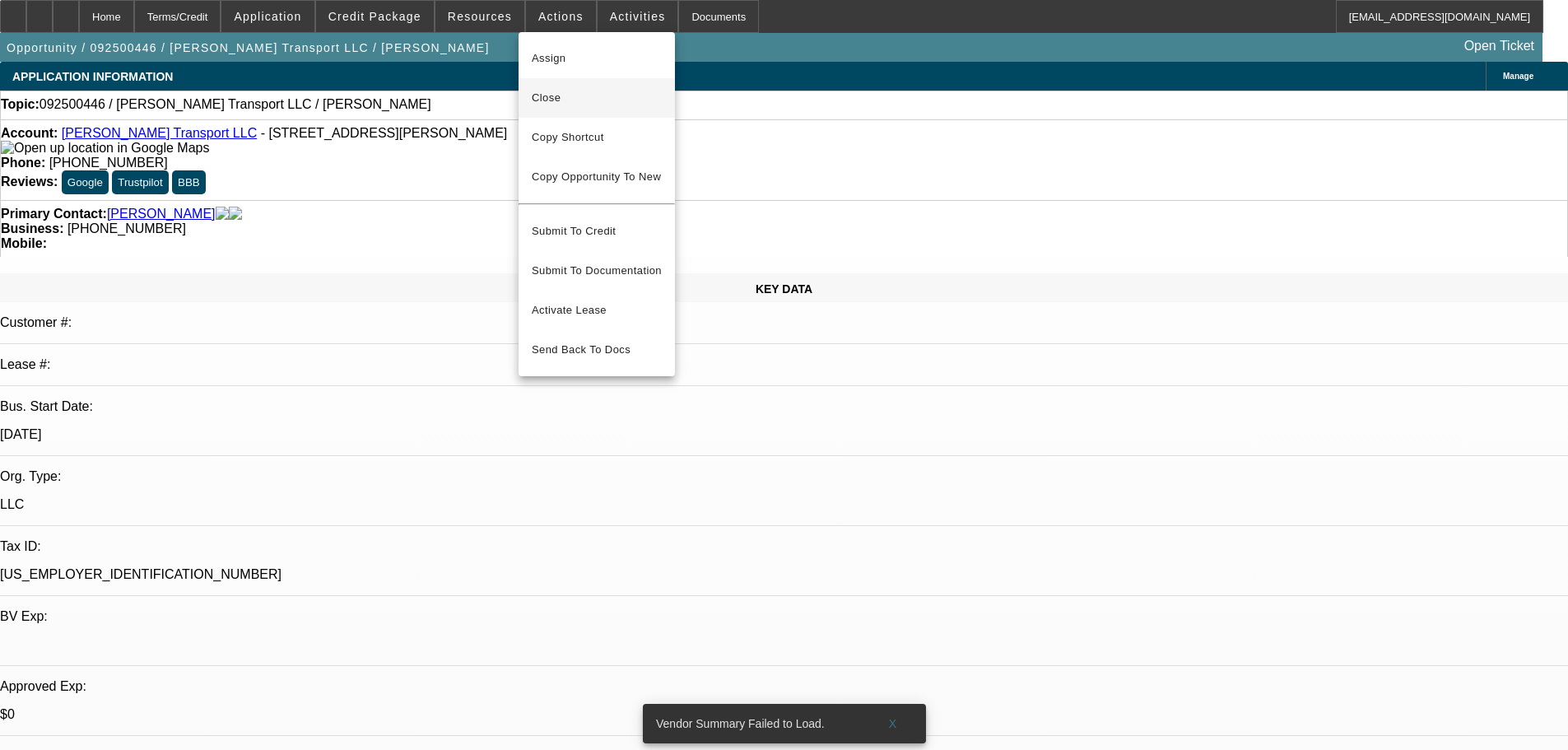
click at [555, 97] on span "Close" at bounding box center [596, 98] width 130 height 20
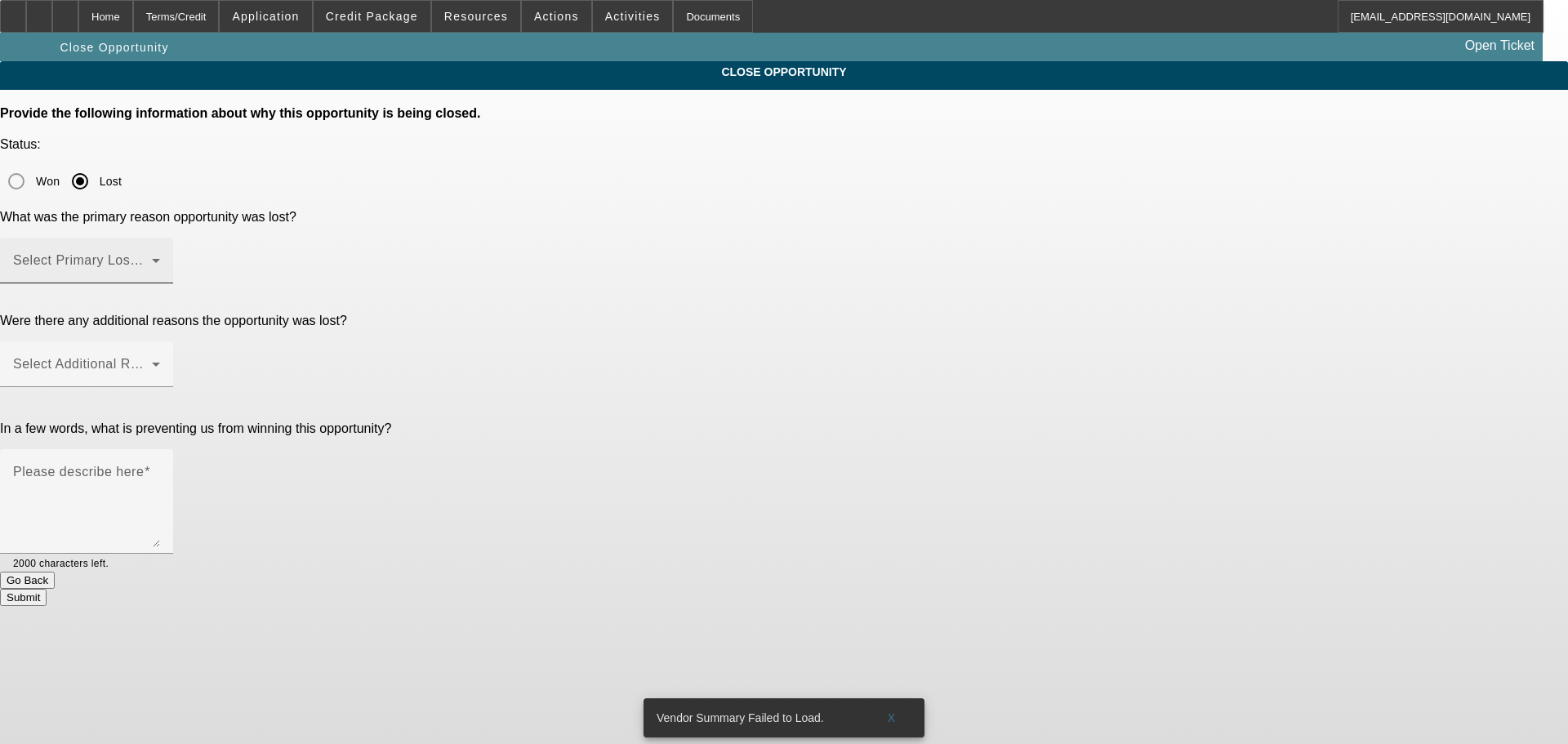
click at [152, 257] on span at bounding box center [82, 267] width 139 height 20
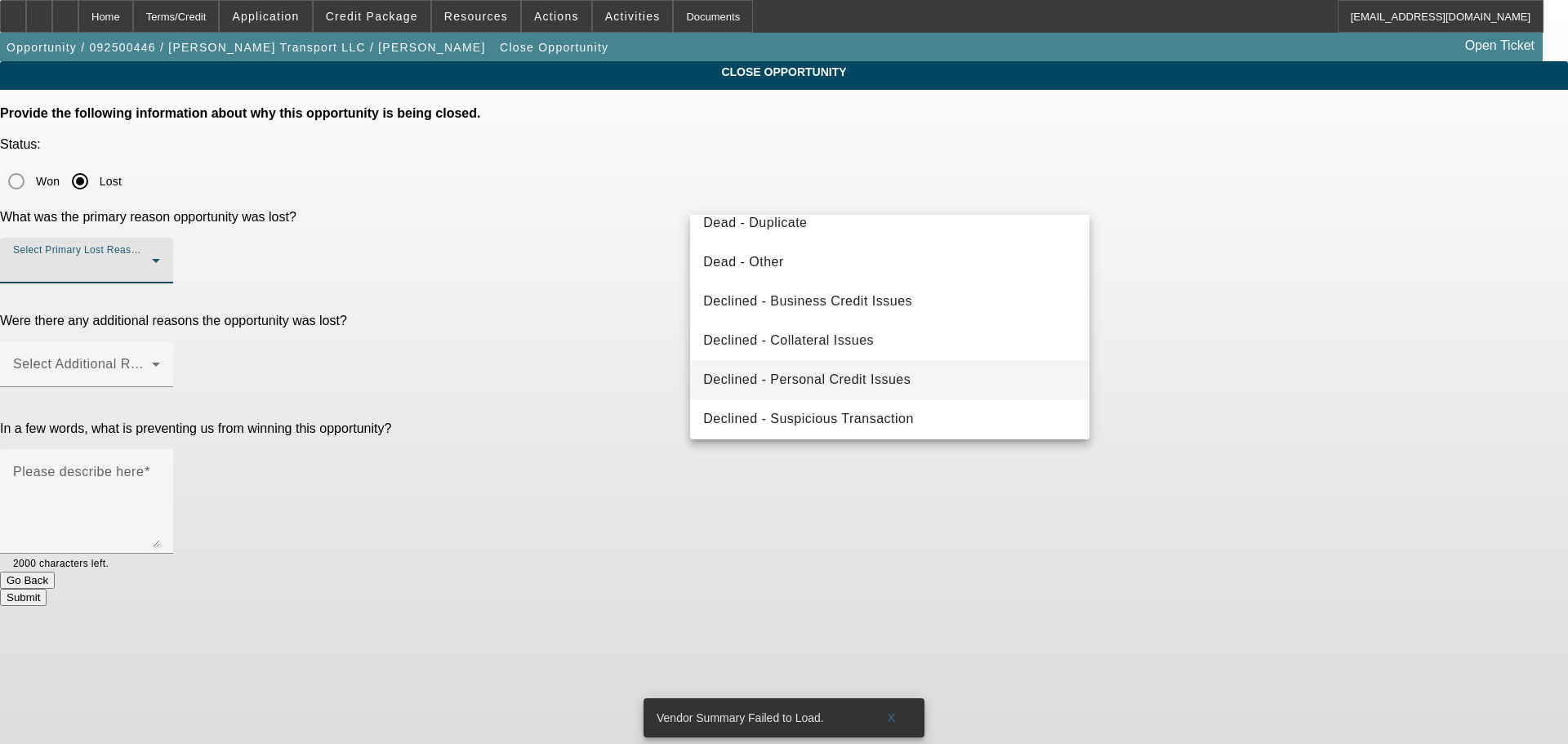
scroll to position [220, 0]
click at [859, 379] on span "Declined - Personal Credit Issues" at bounding box center [807, 374] width 207 height 20
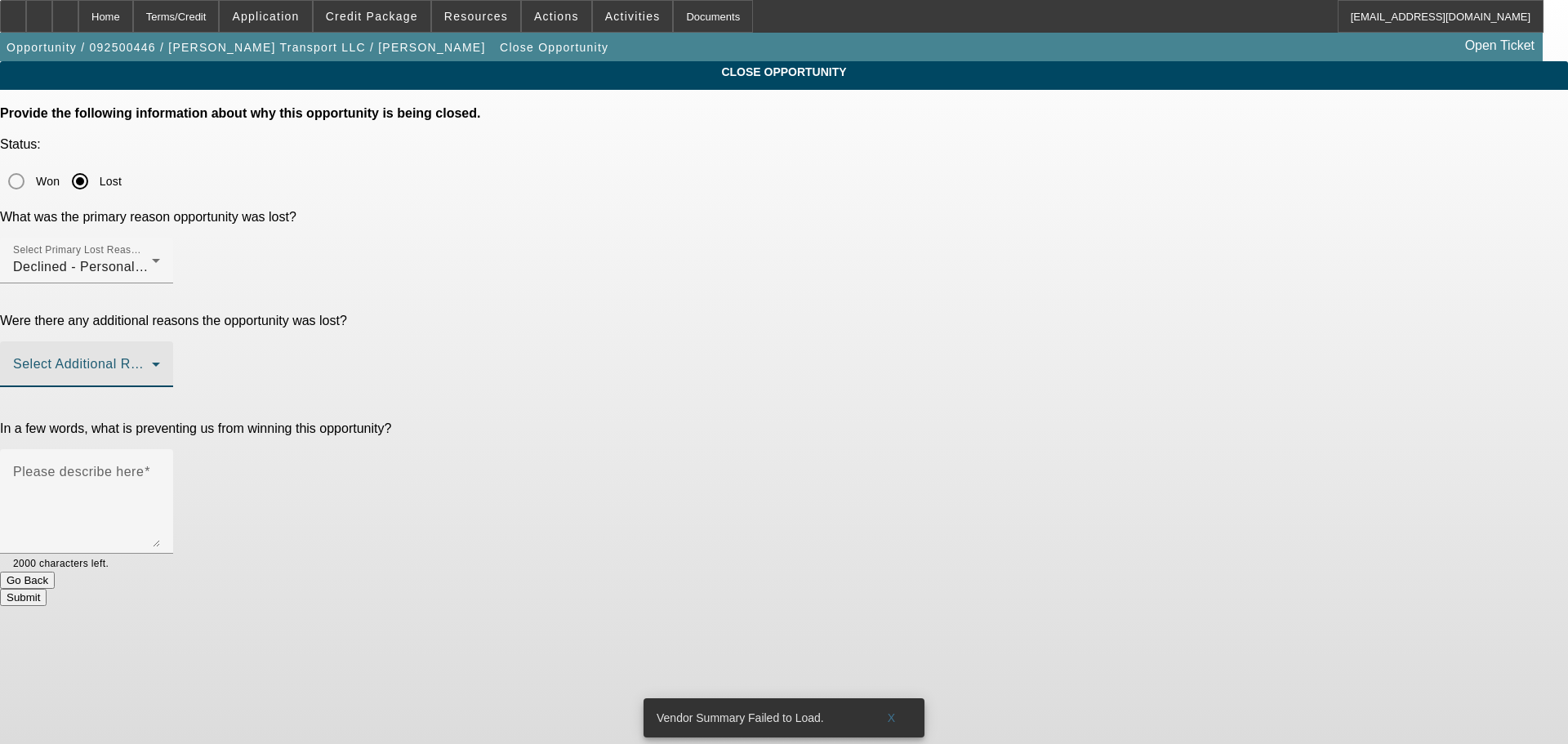
click at [152, 361] on span at bounding box center [82, 371] width 139 height 20
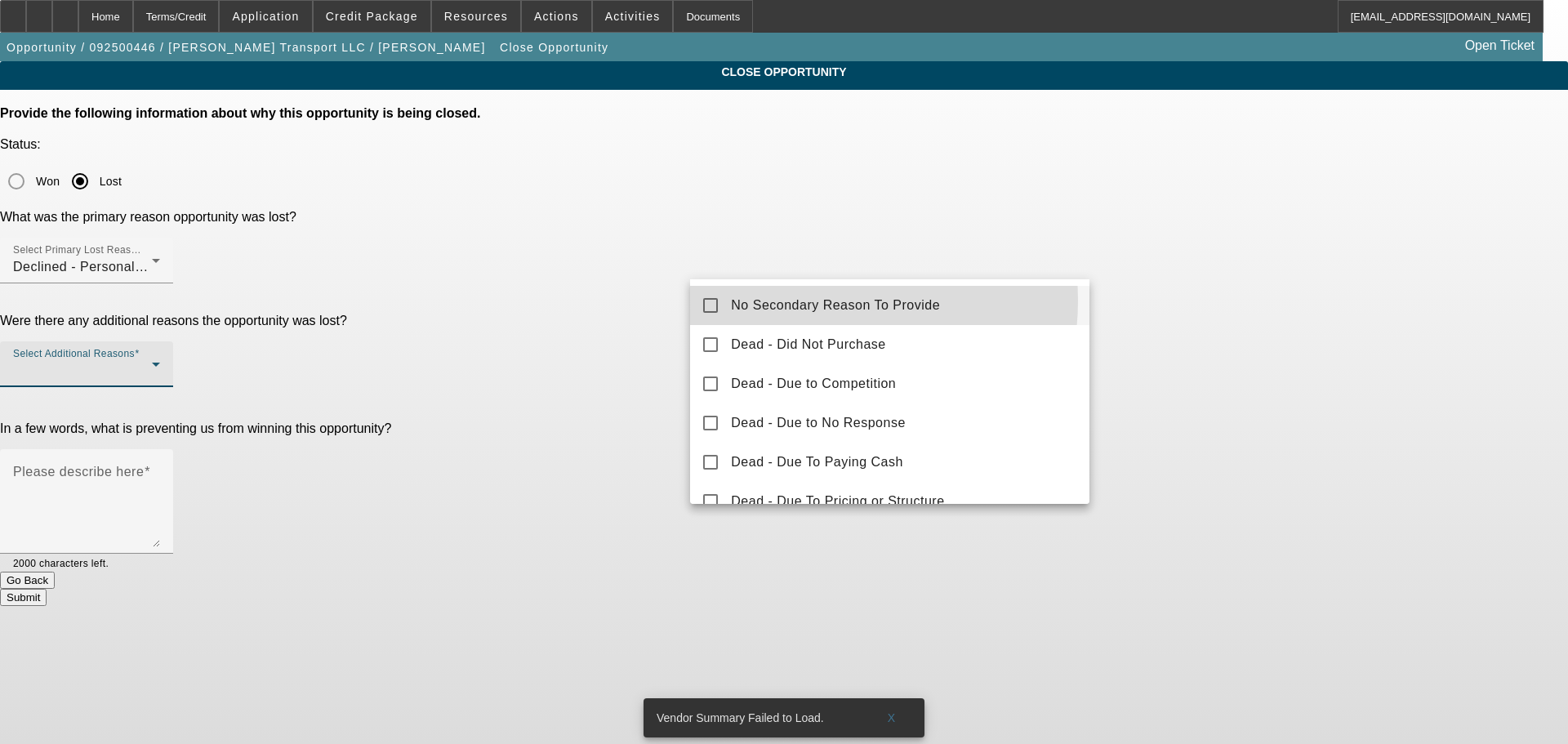
click at [798, 300] on span "No Secondary Reason To Provide" at bounding box center [835, 305] width 209 height 20
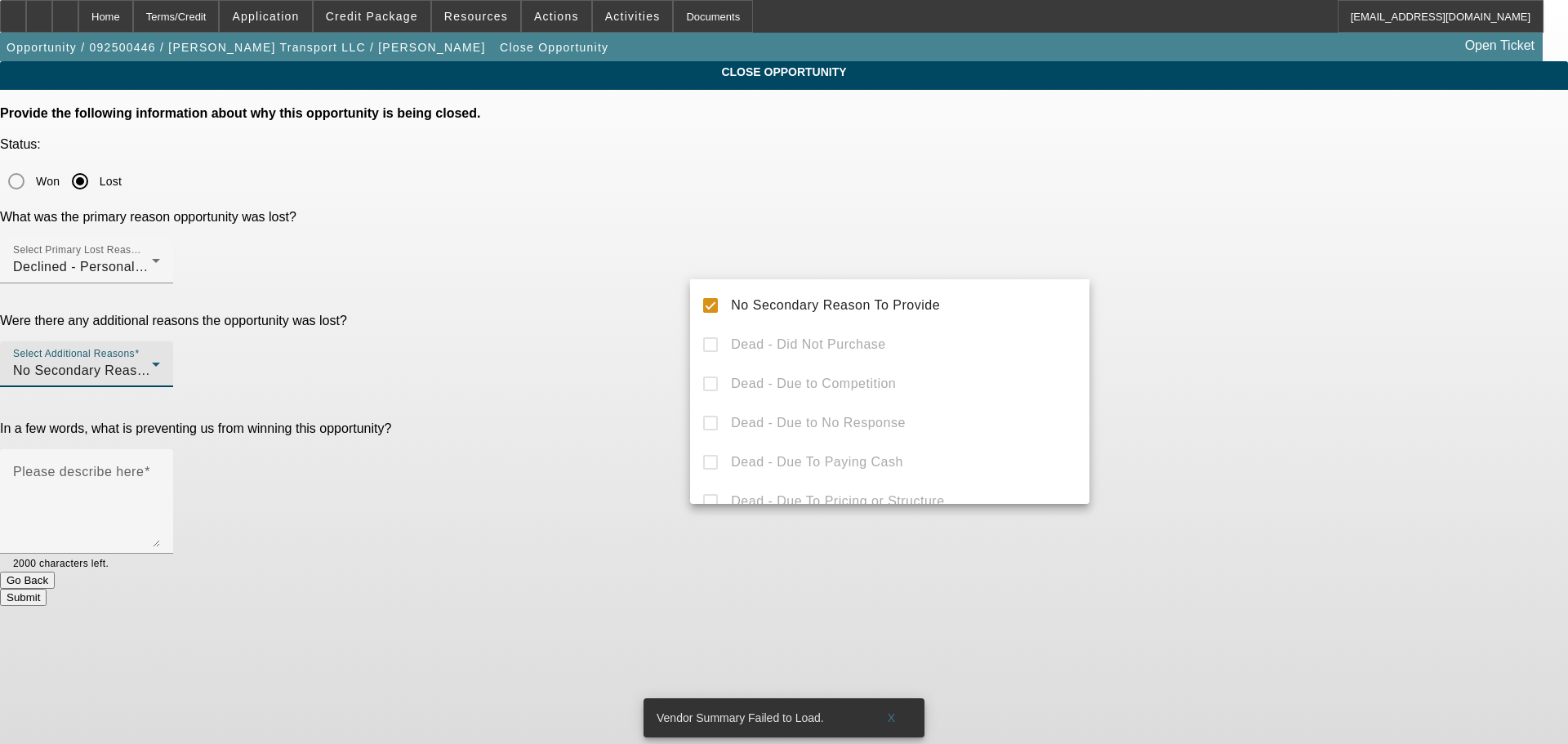
click at [559, 341] on div at bounding box center [784, 372] width 1568 height 744
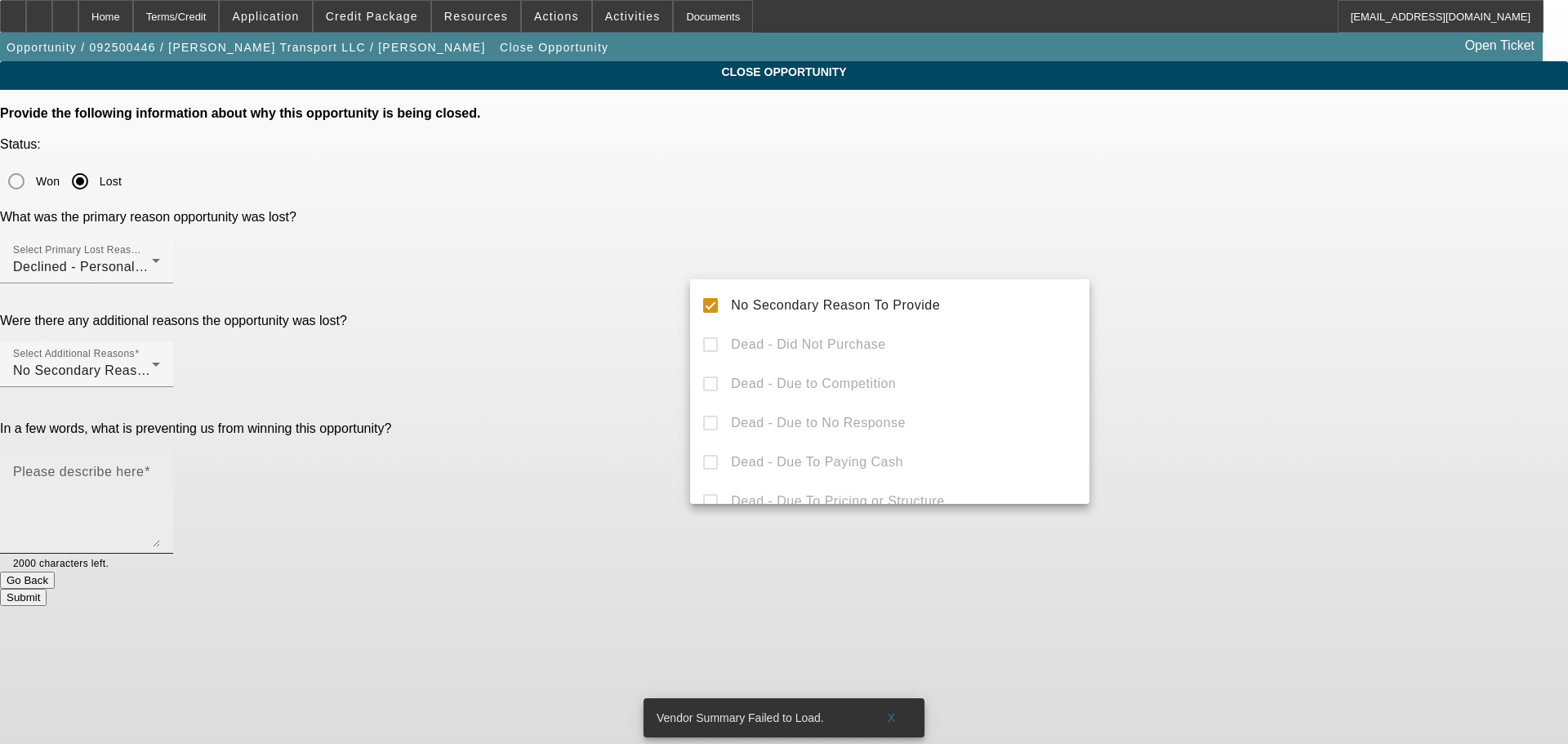
click at [160, 468] on textarea "Please describe here" at bounding box center [86, 507] width 147 height 78
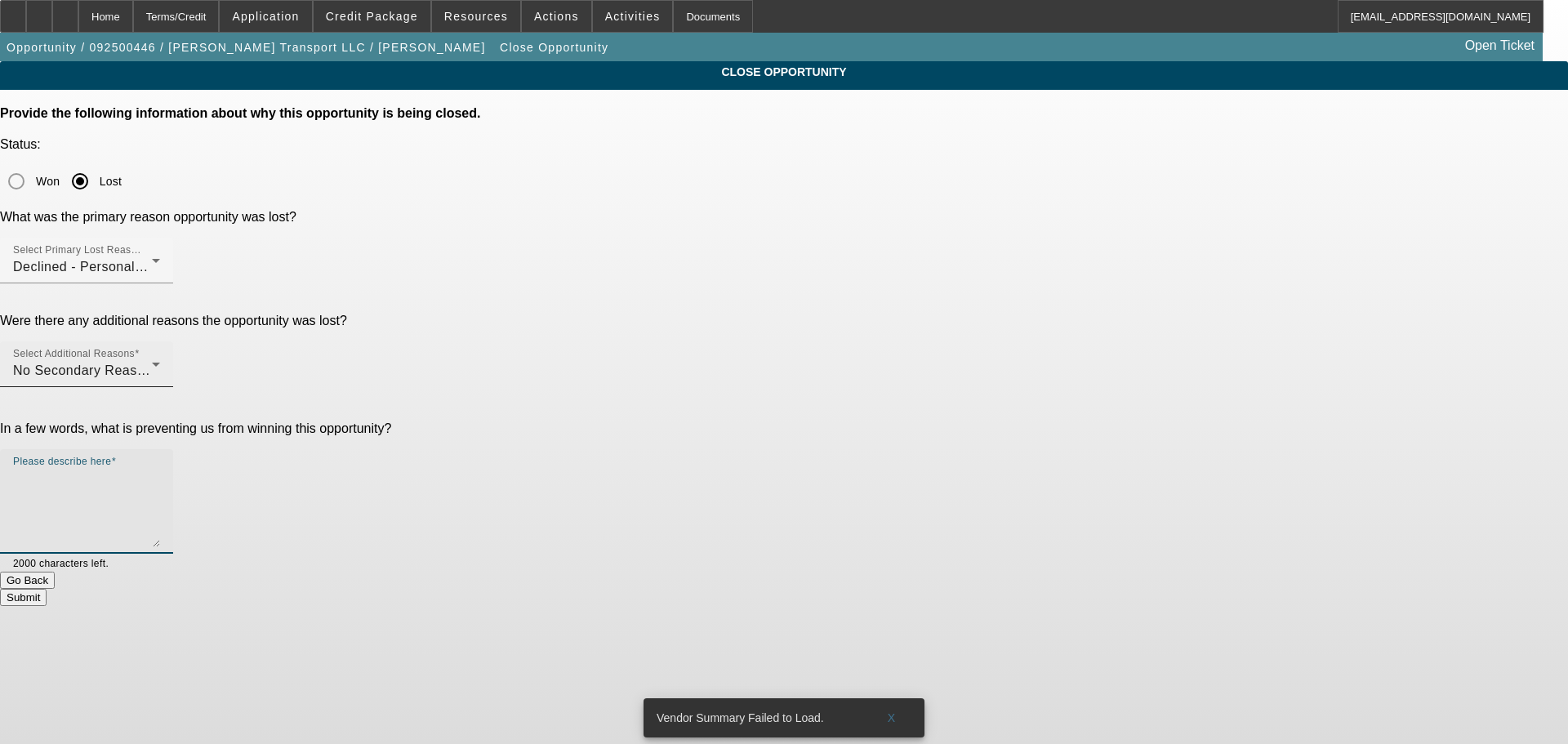
click at [160, 341] on div "Select Additional Reasons No Secondary Reason To Provide" at bounding box center [86, 364] width 147 height 46
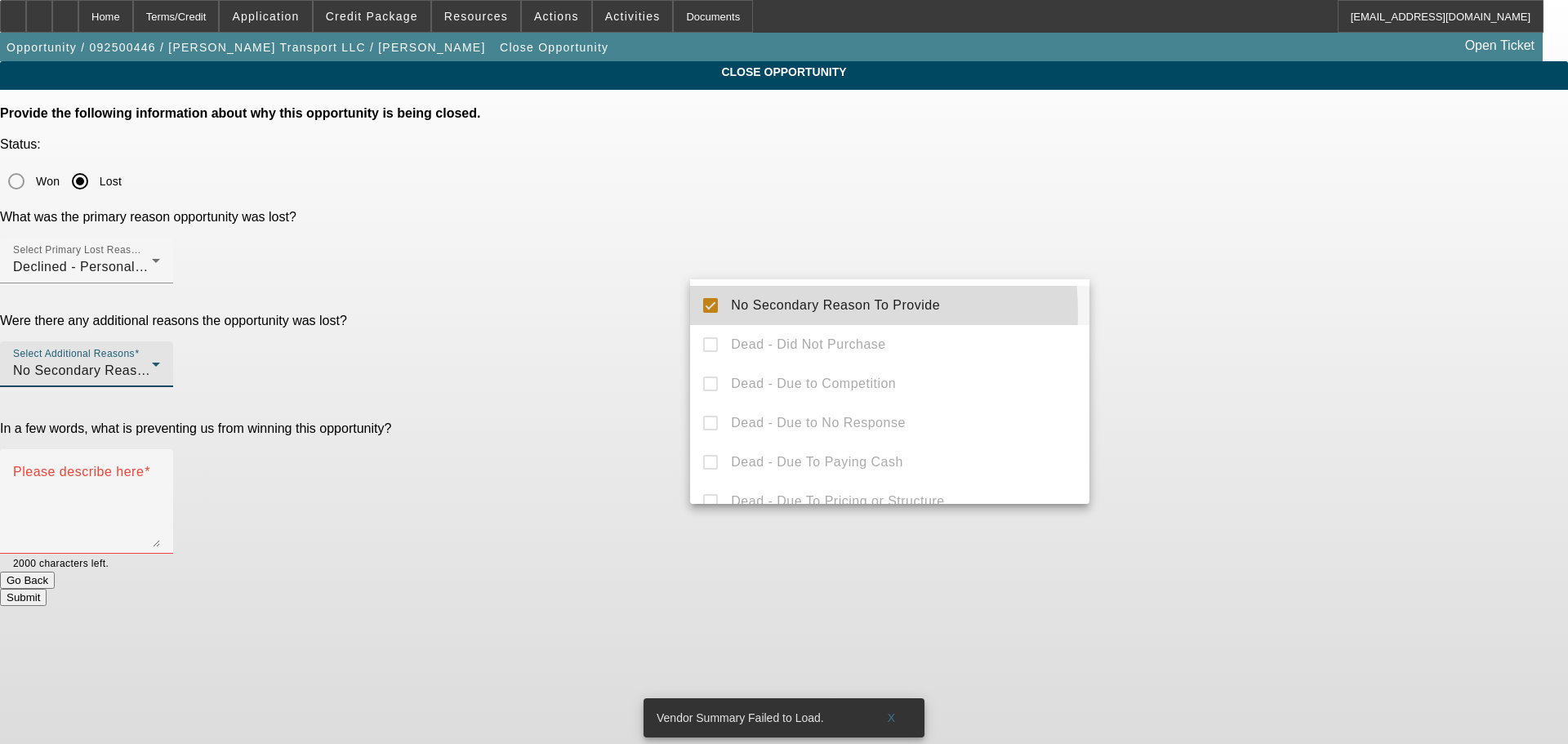
click at [726, 314] on mat-option "No Secondary Reason To Provide" at bounding box center [889, 304] width 399 height 39
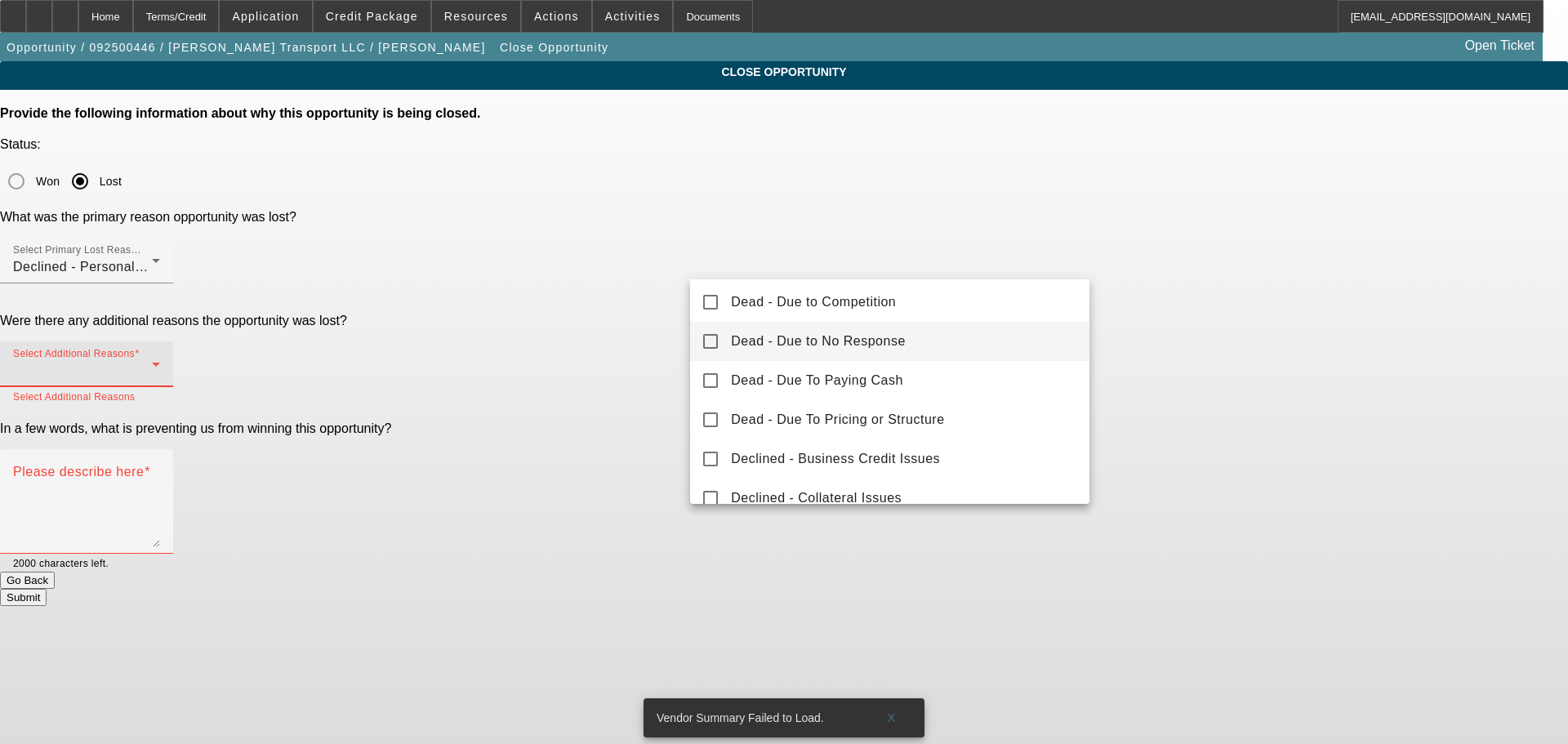
scroll to position [163, 0]
click at [705, 415] on mat-pseudo-checkbox at bounding box center [710, 416] width 14 height 14
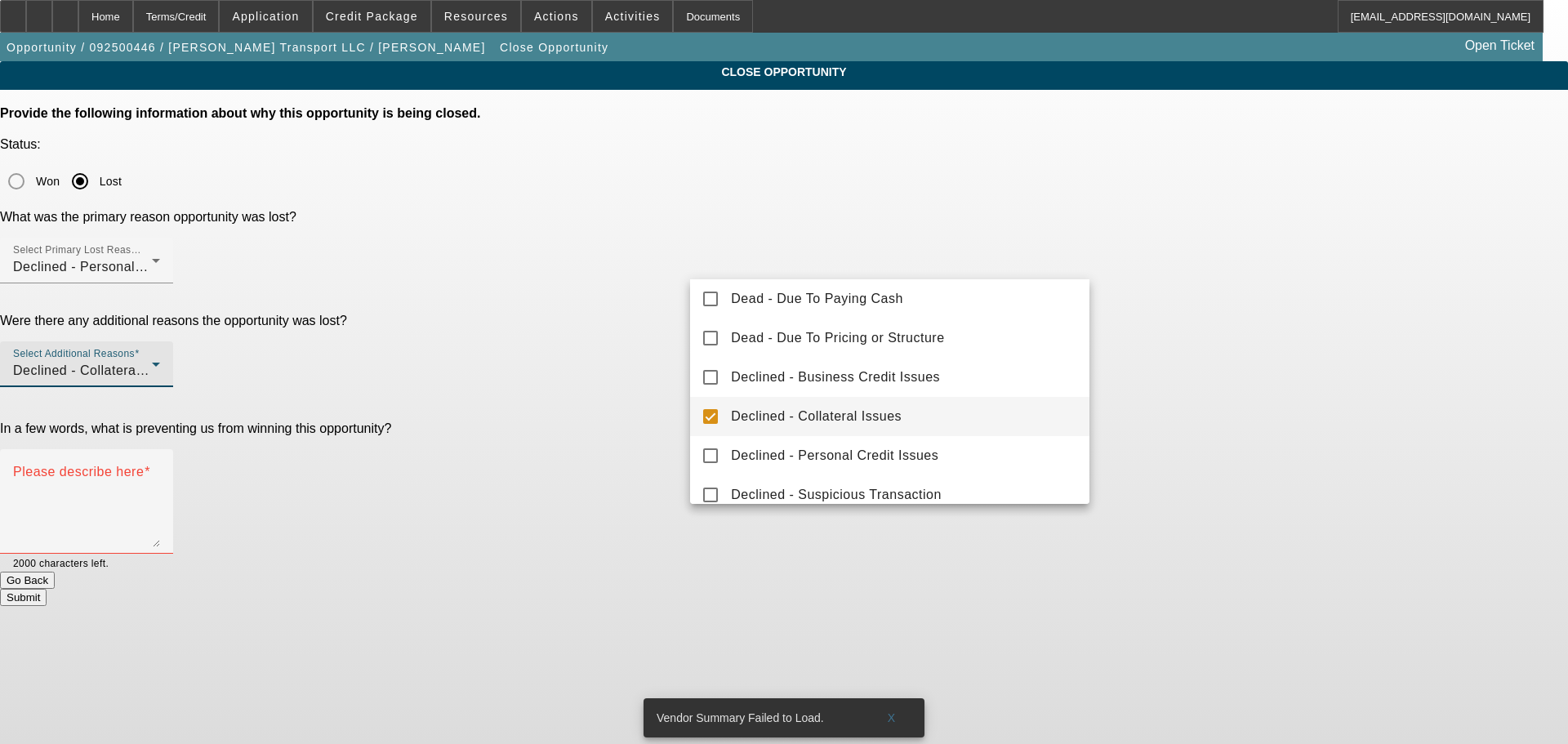
drag, startPoint x: 522, startPoint y: 370, endPoint x: 538, endPoint y: 370, distance: 16.0
click at [523, 370] on div at bounding box center [784, 372] width 1568 height 744
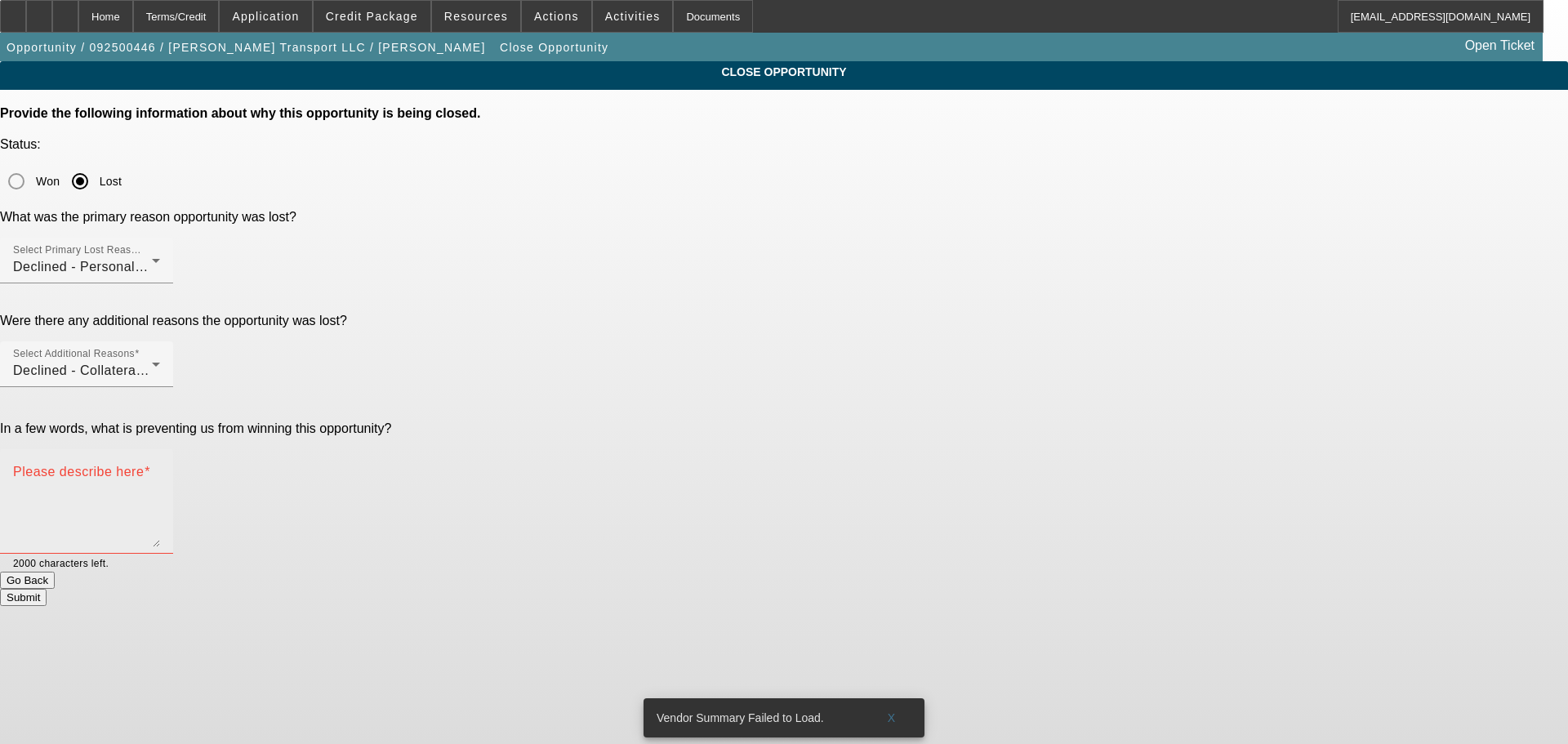
click at [160, 468] on textarea "Please describe here" at bounding box center [86, 507] width 147 height 78
type textarea "POOR CREDIT, REQUEST FOR TRUCK REPAIR, MAY BE AN OTR COMPANY, TOO MANY NEGATIVE…"
click at [47, 588] on button "Submit" at bounding box center [23, 596] width 47 height 17
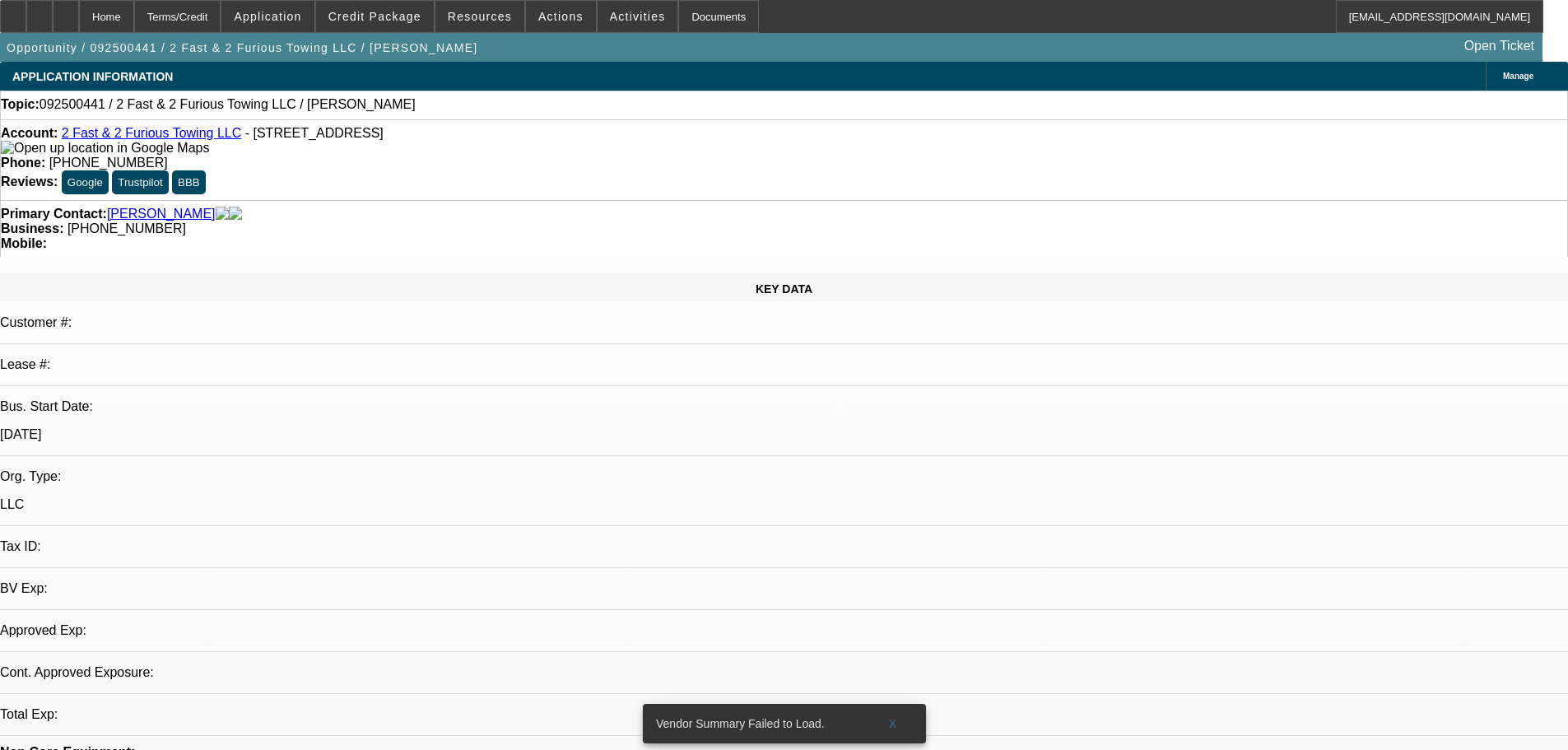
select select "0"
select select "2"
select select "0.1"
select select "4"
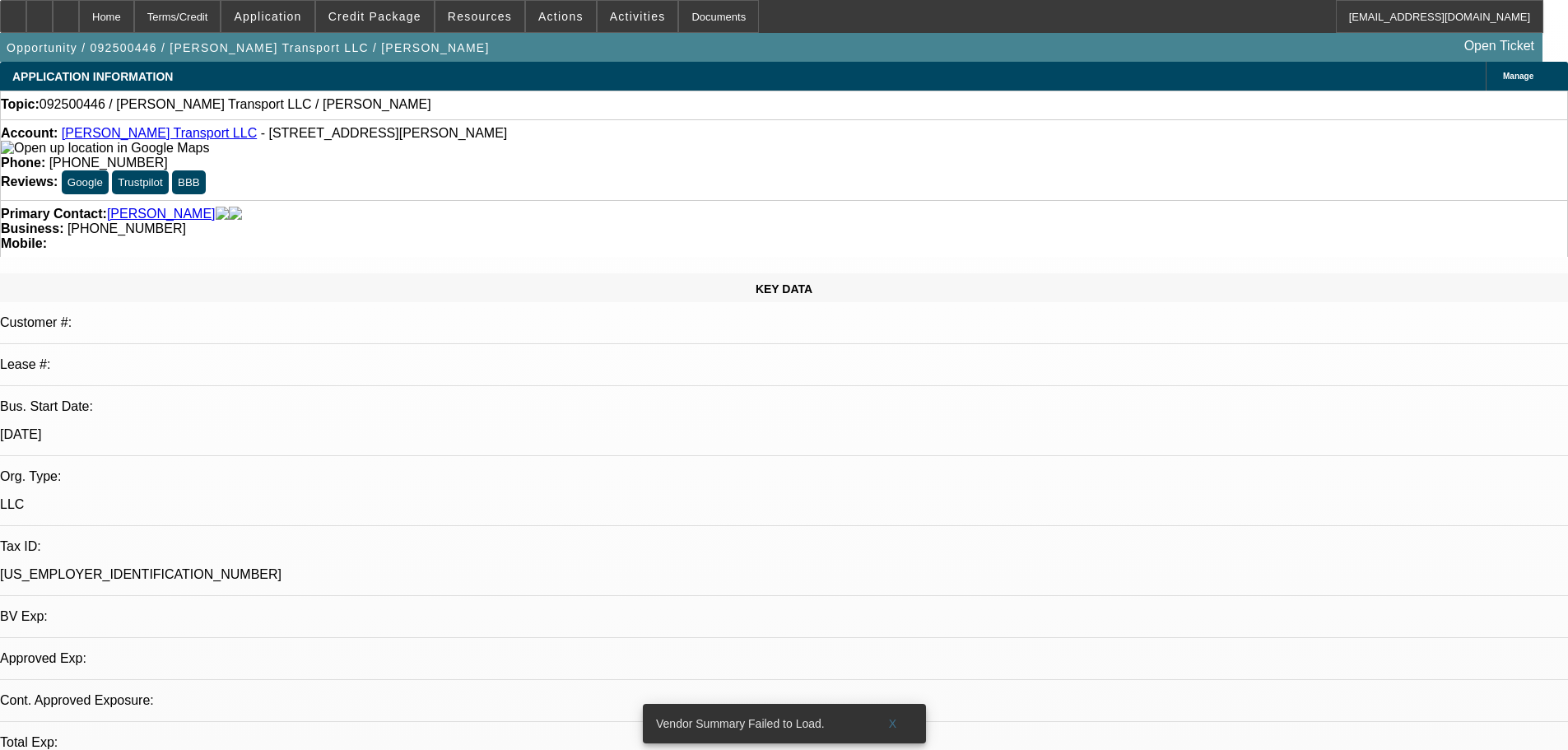
select select "0"
select select "2"
select select "0.1"
select select "4"
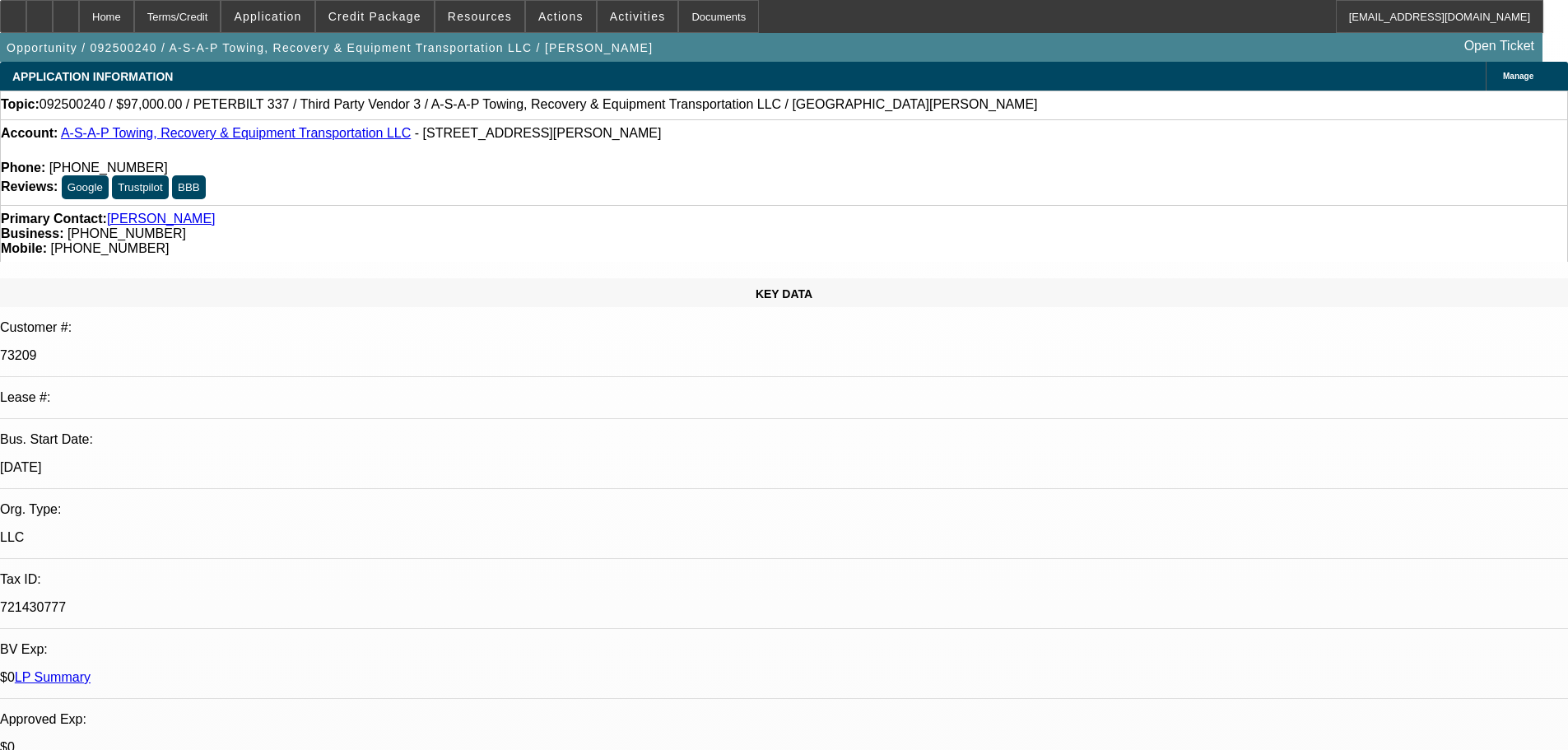
select select "0"
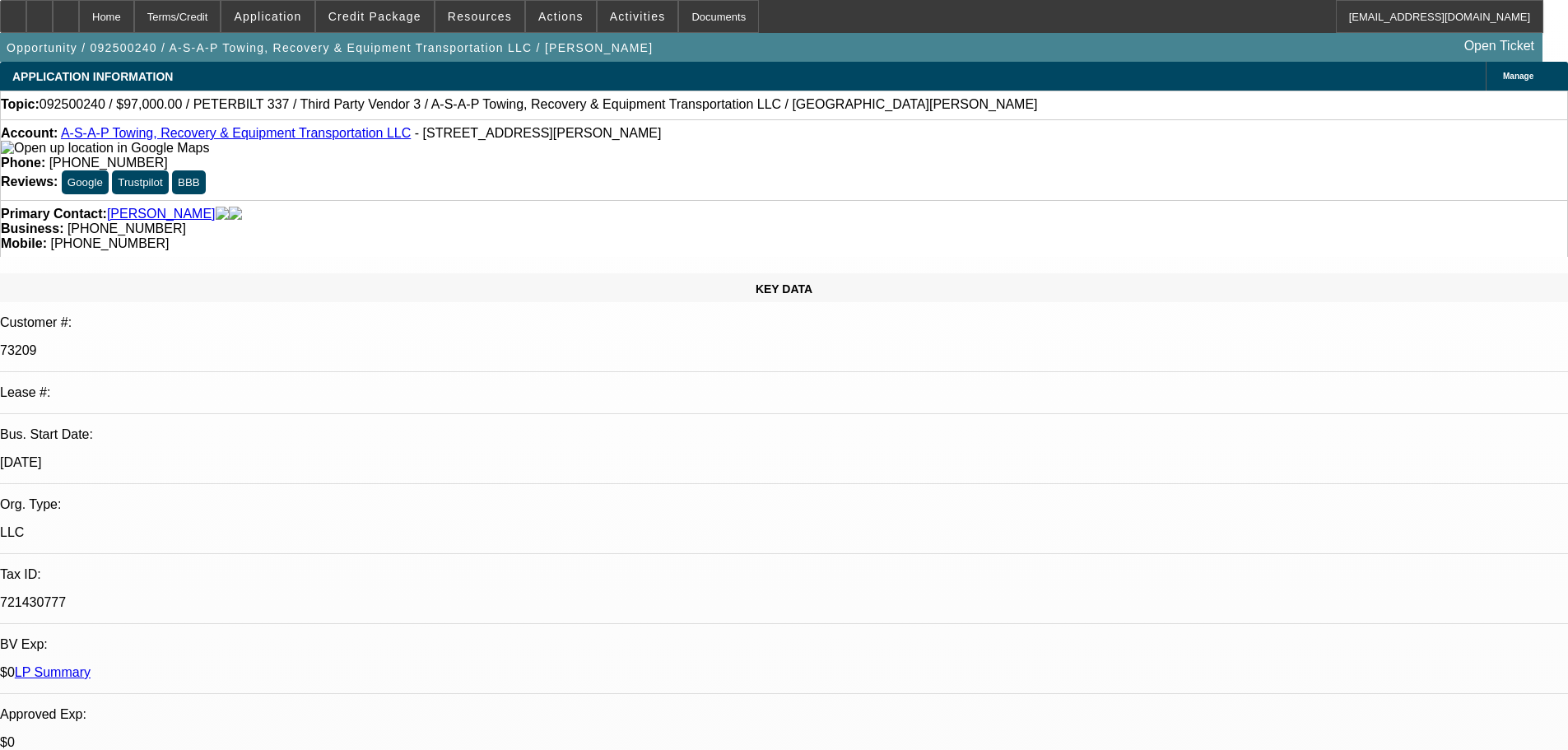
select select "0"
select select "6"
select select "0"
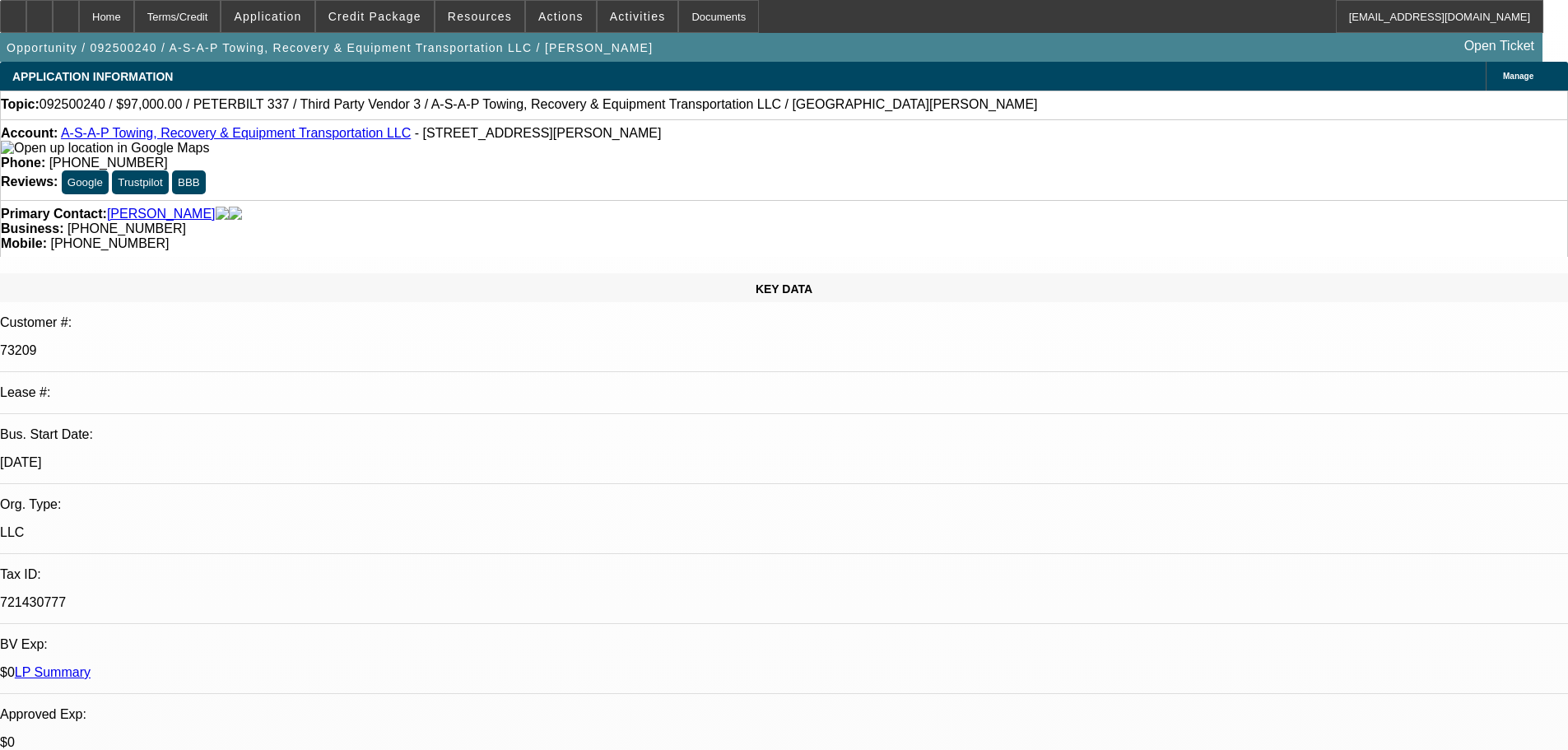
select select "3"
select select "0"
select select "6"
select select "0"
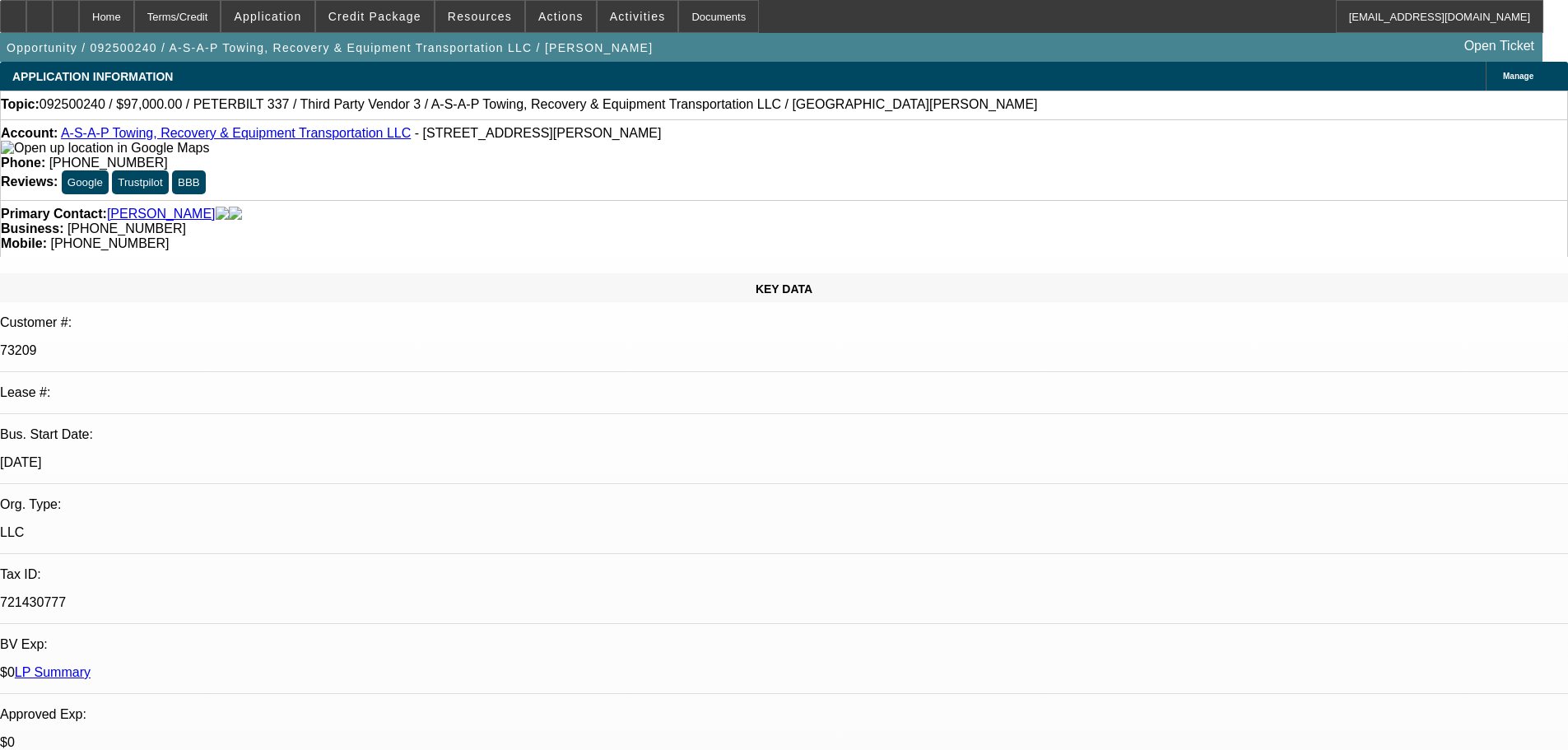
select select "3"
select select "0"
select select "6"
select select "0"
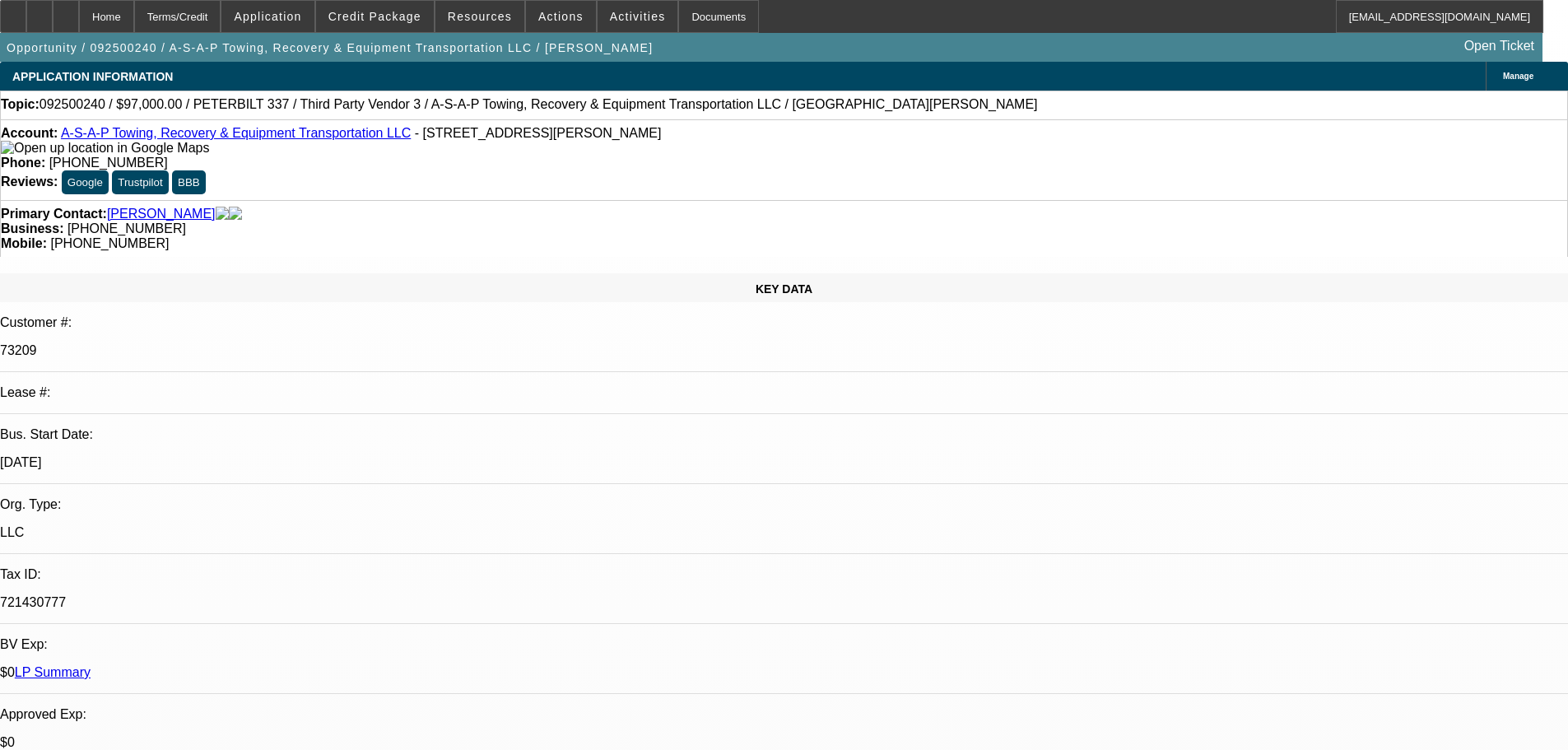
select select "2"
select select "0"
select select "6"
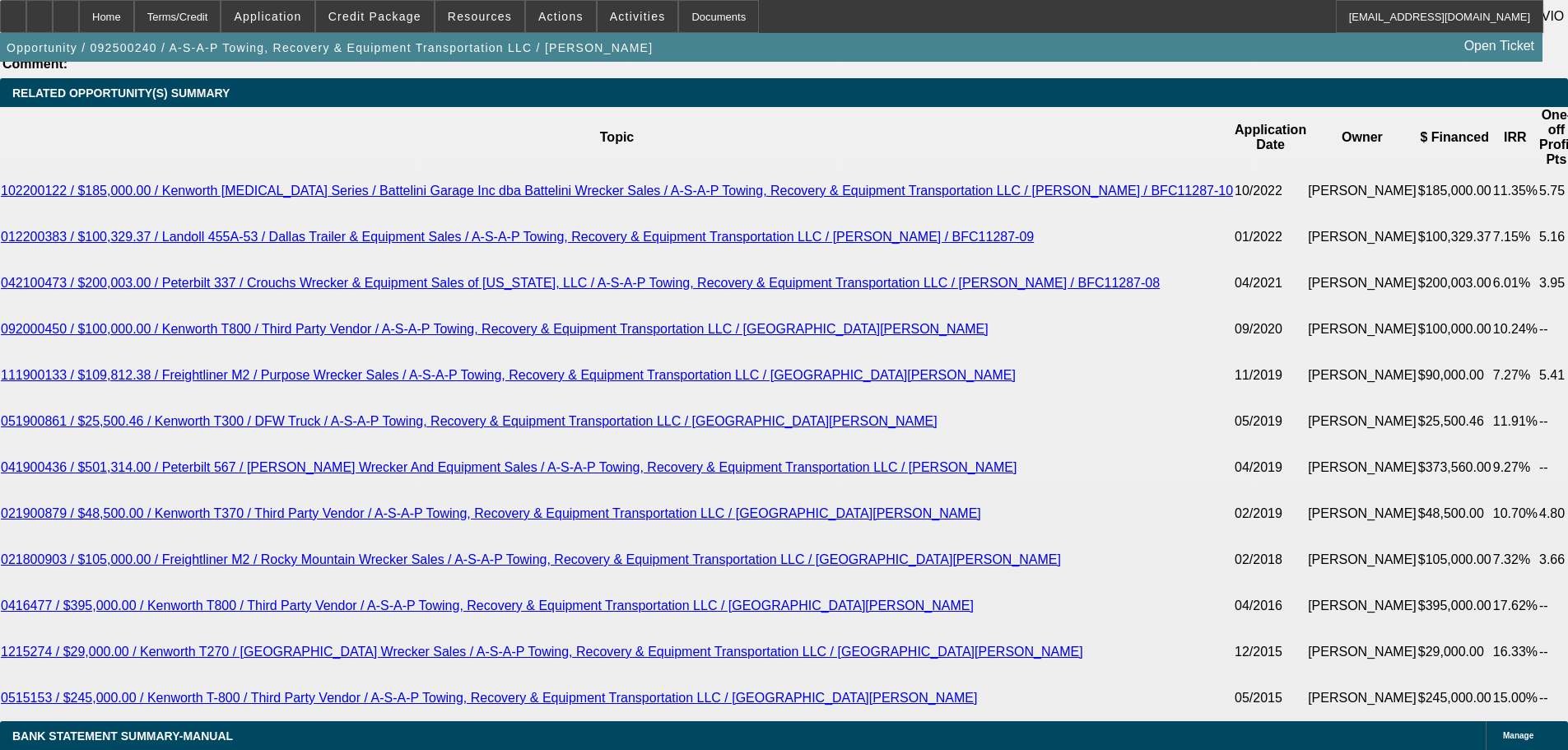
scroll to position [3373, 0]
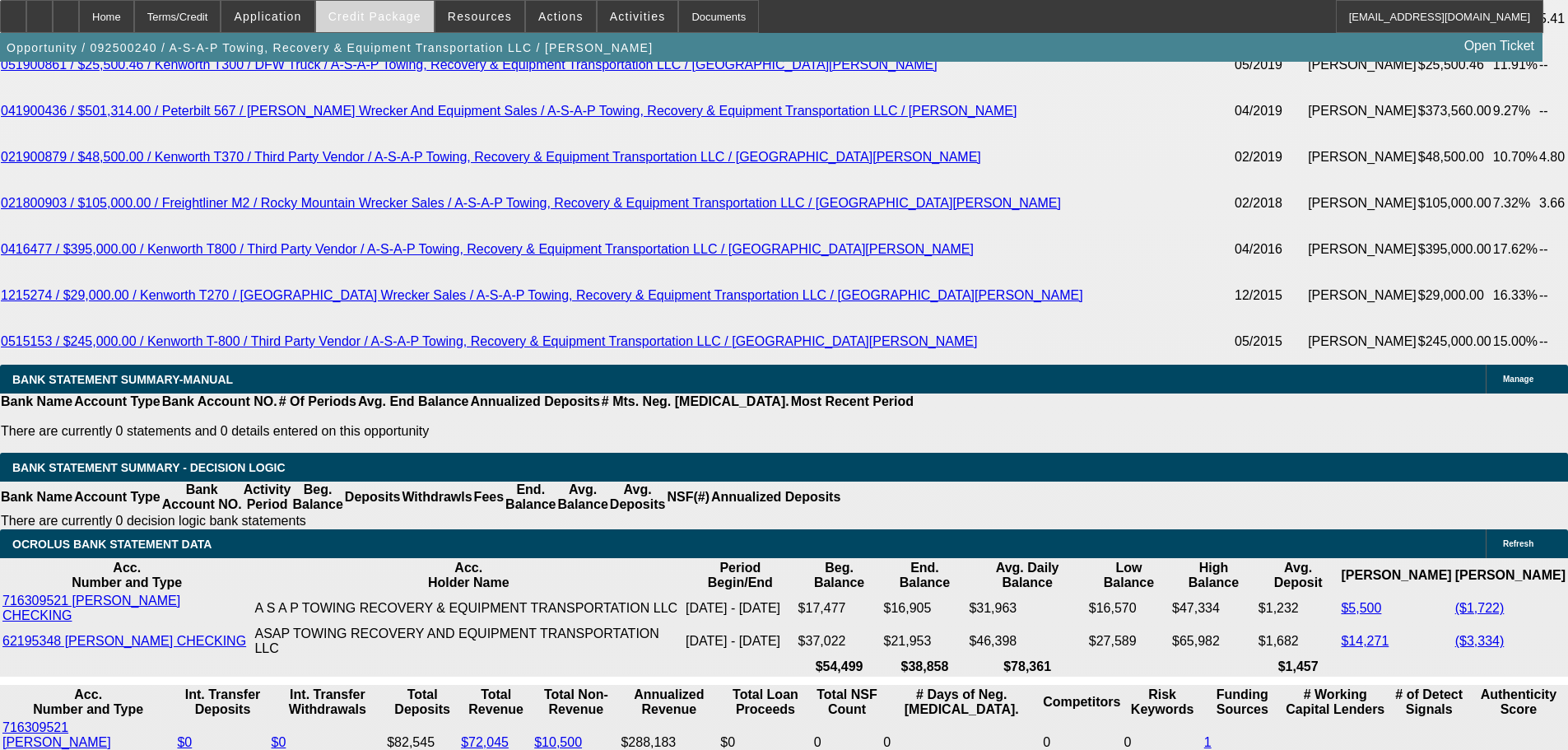
click at [392, 24] on span at bounding box center [375, 15] width 118 height 39
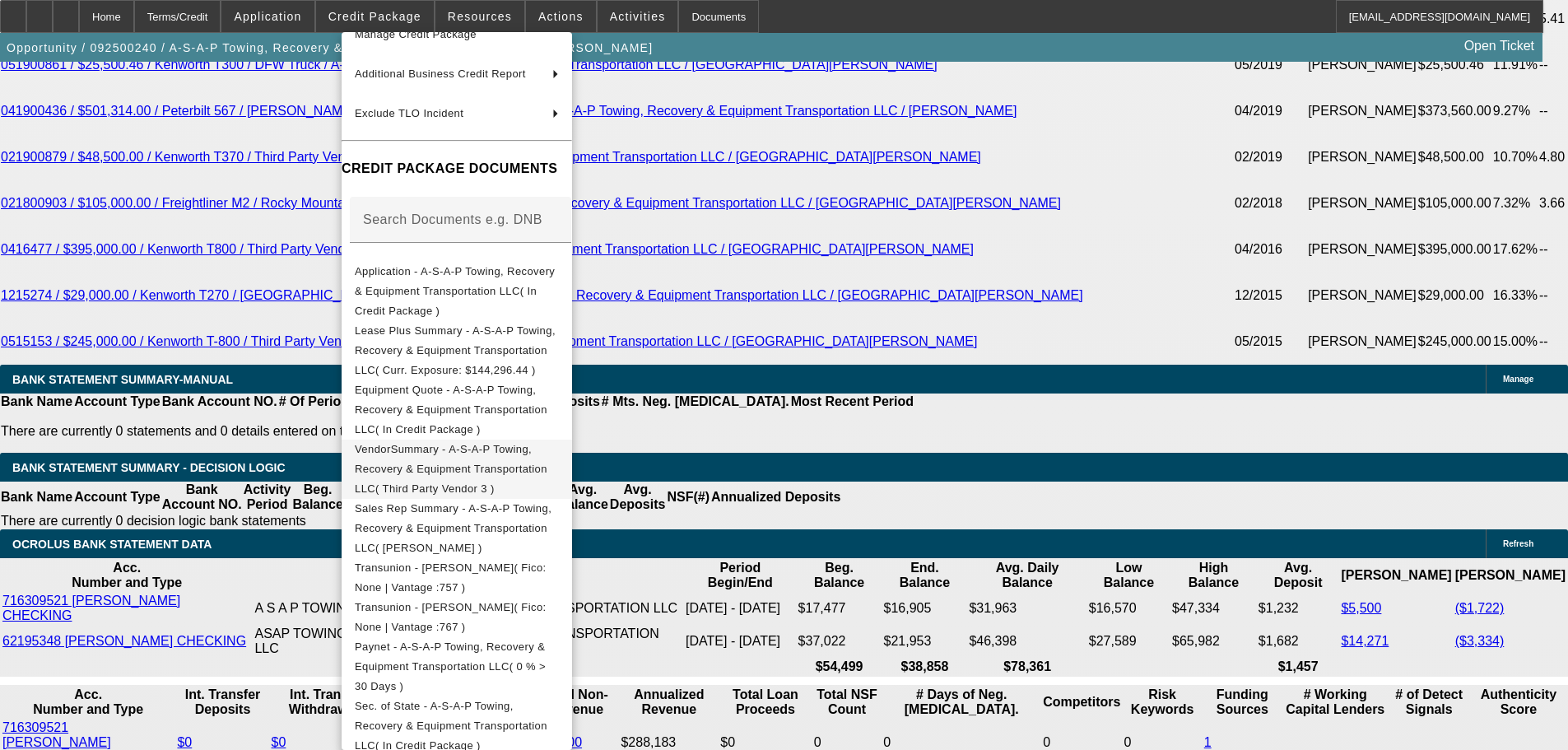
scroll to position [0, 0]
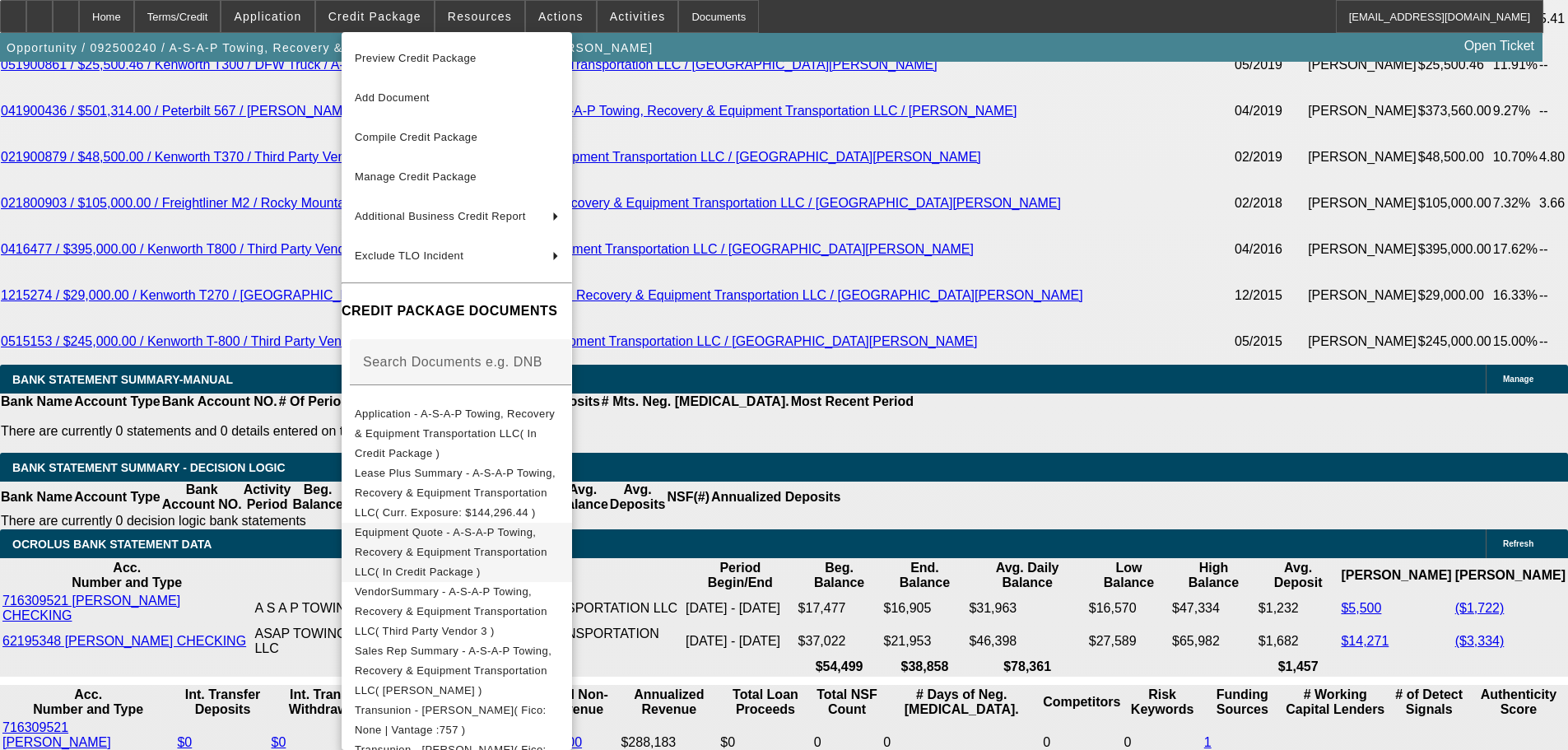
click at [418, 526] on span "Equipment Quote - A-S-A-P Towing, Recovery & Equipment Transportation LLC( In C…" at bounding box center [452, 551] width 193 height 52
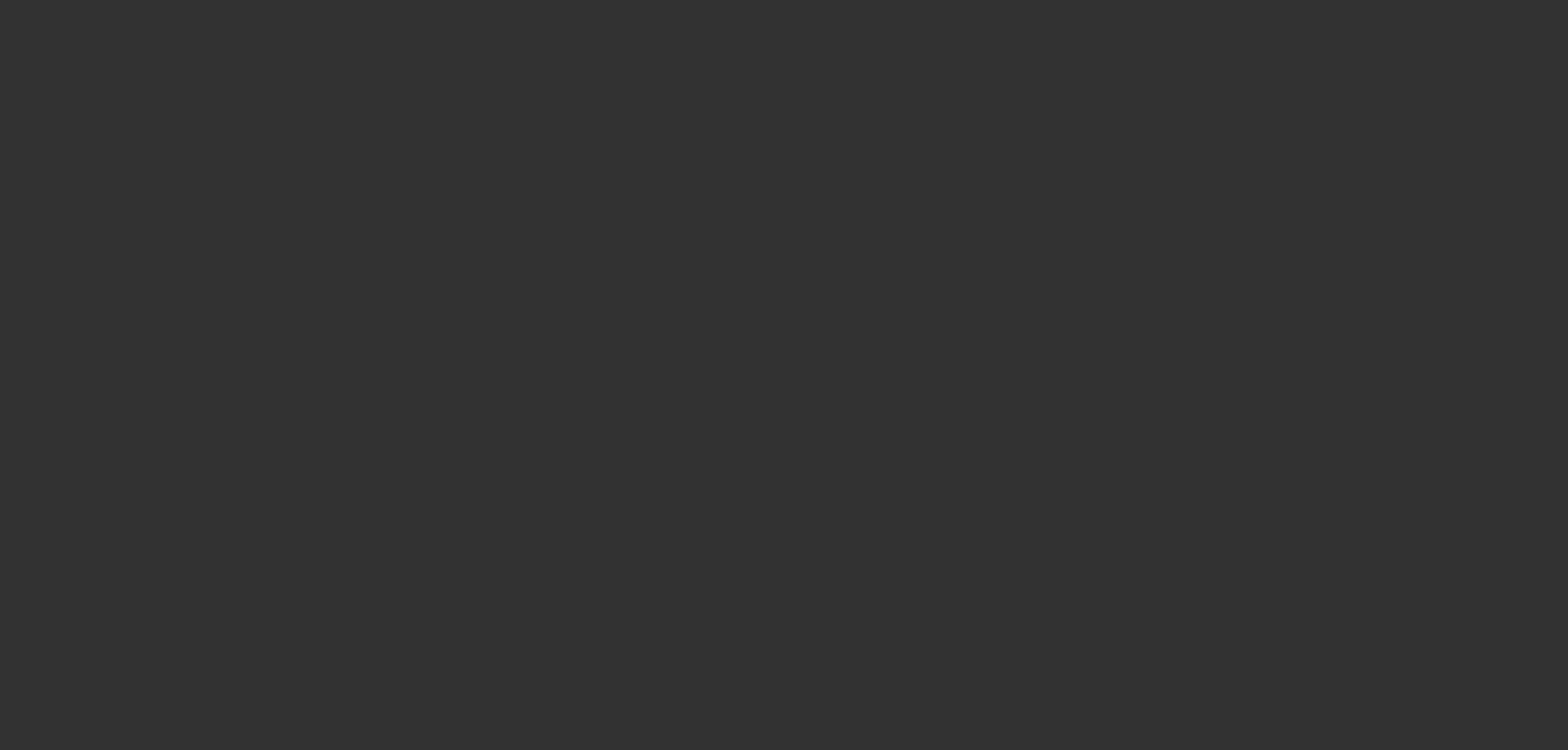
select select "0"
select select "2"
select select "0.1"
select select "4"
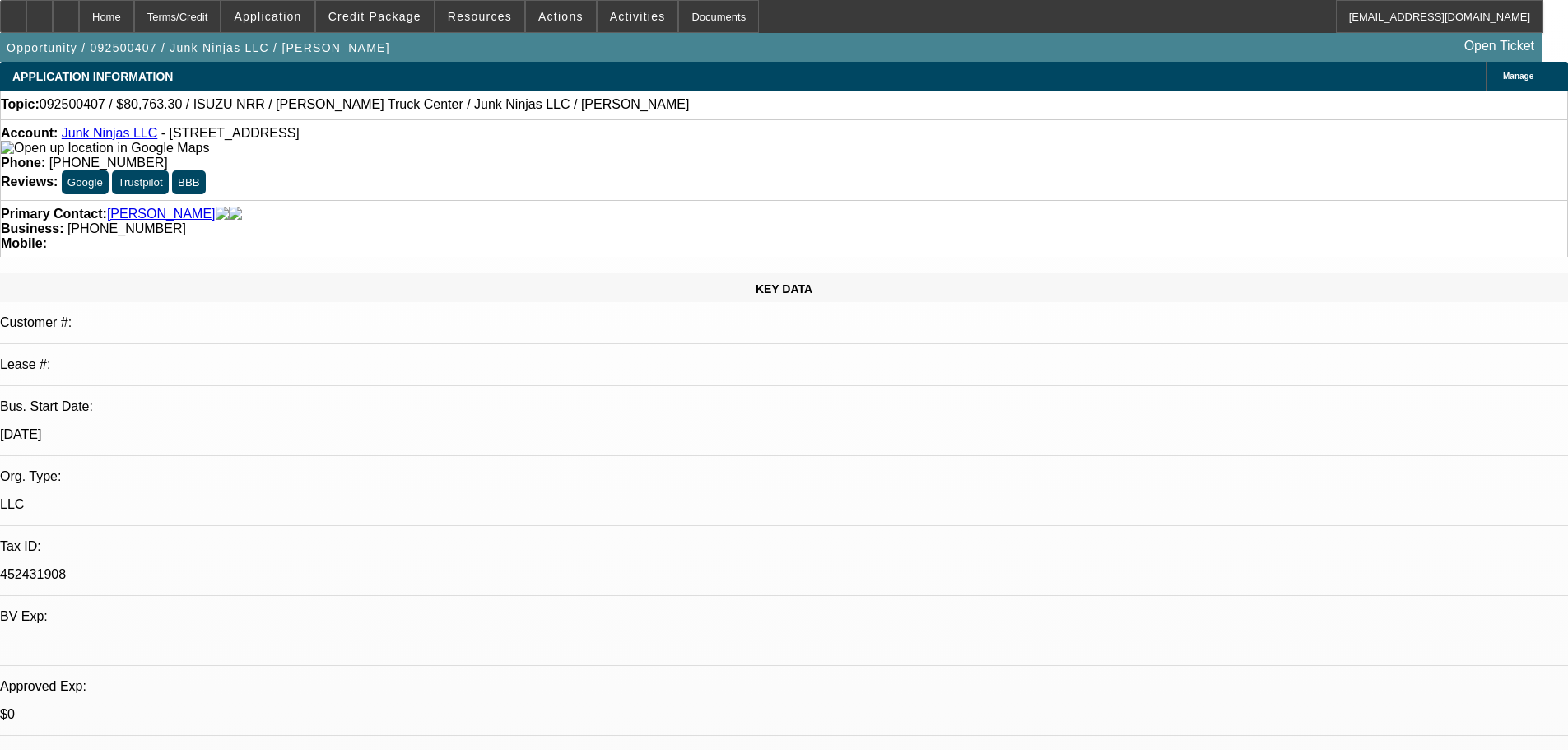
select select "0"
select select "0.1"
select select "4"
select select "0.15"
select select "0"
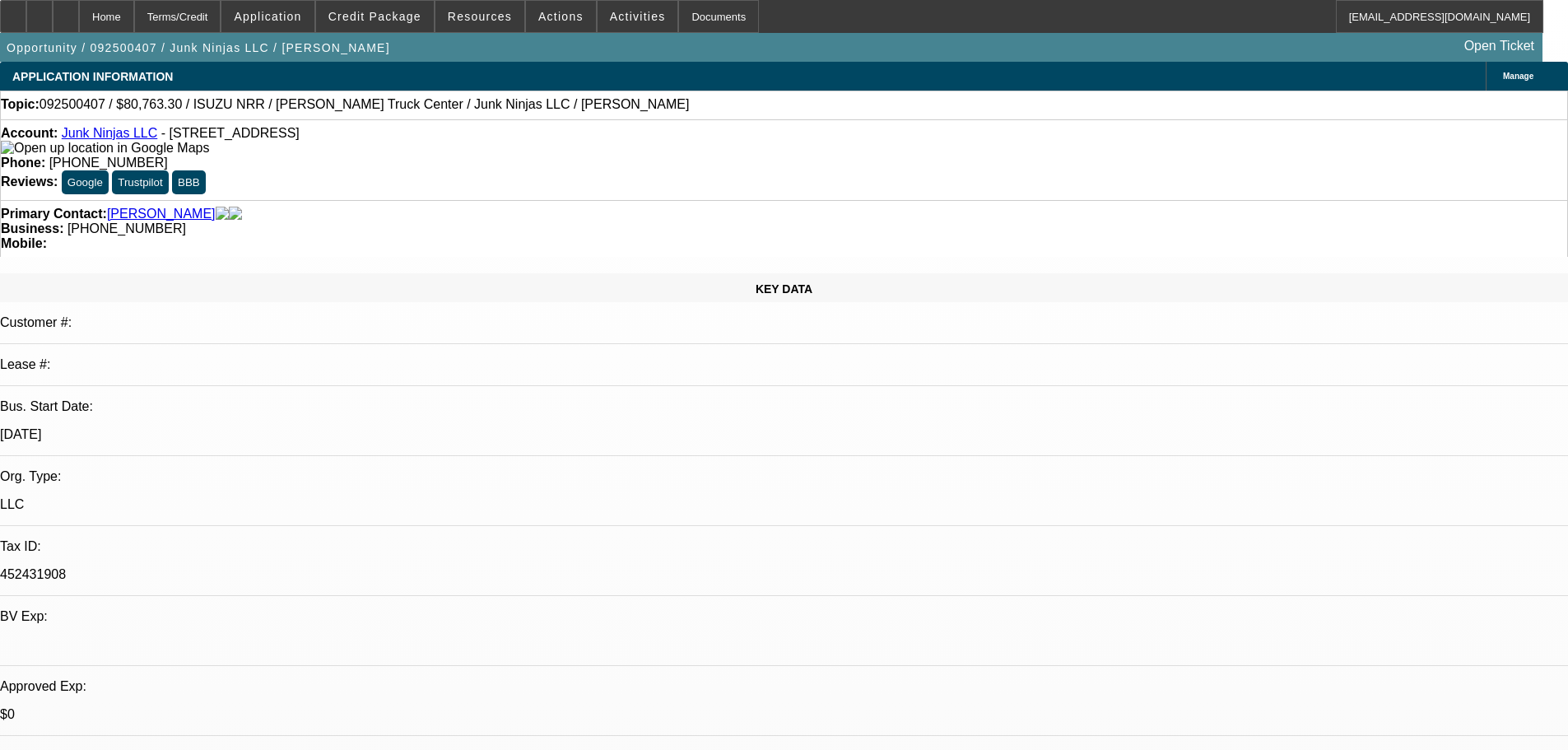
select select "0.1"
select select "4"
select select "0.15"
select select "2"
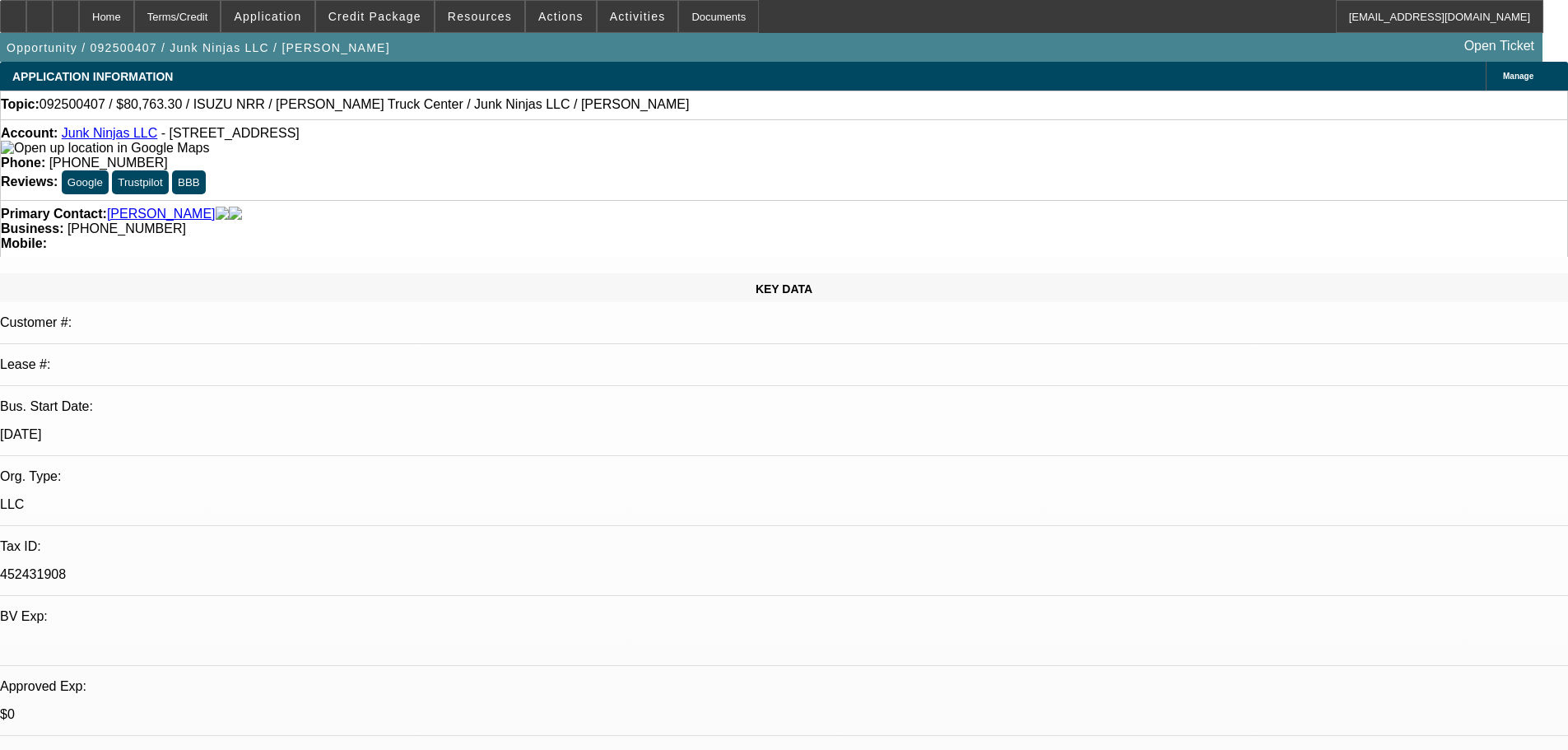
select select "0.1"
select select "4"
select select "0.15"
select select "2"
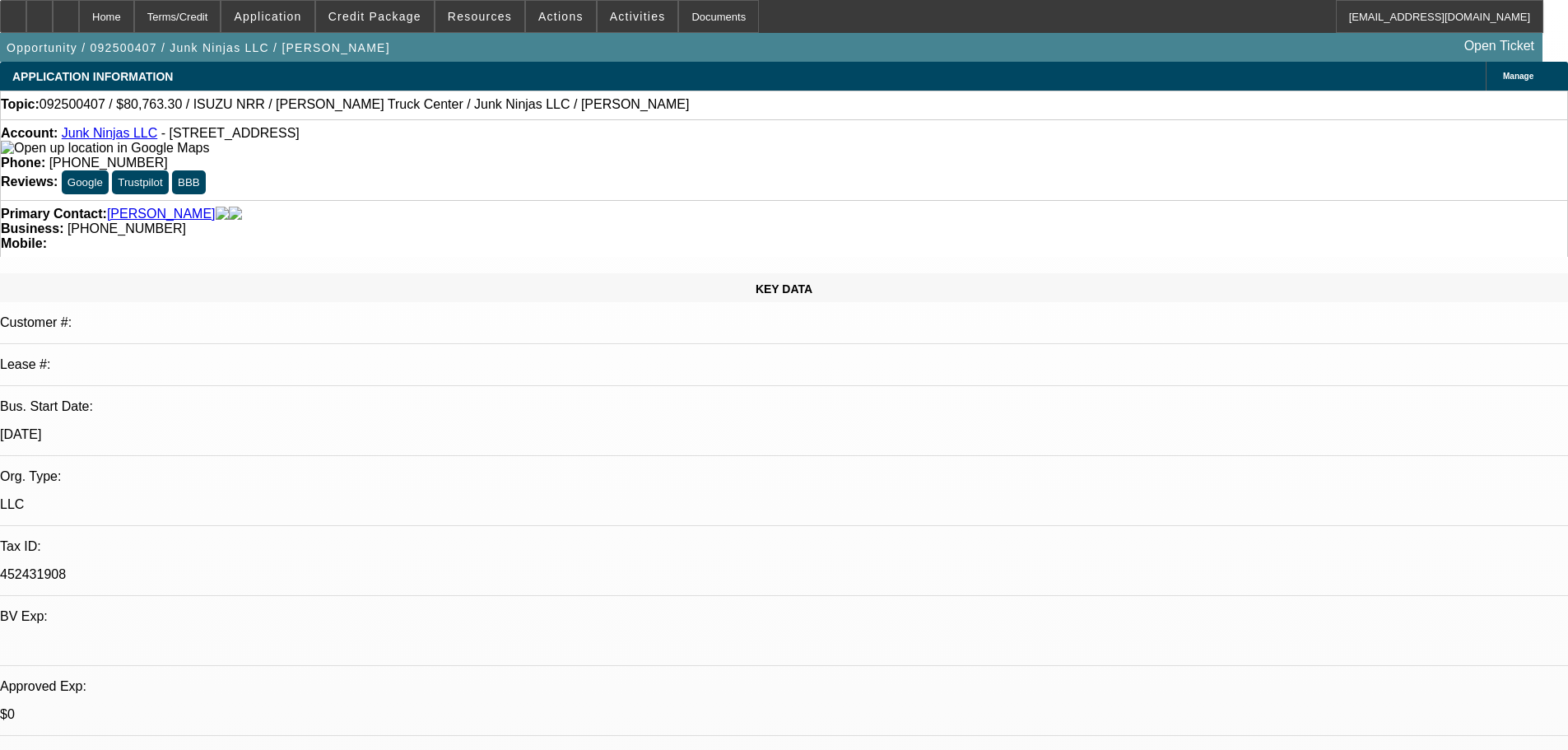
select select "0.1"
select select "4"
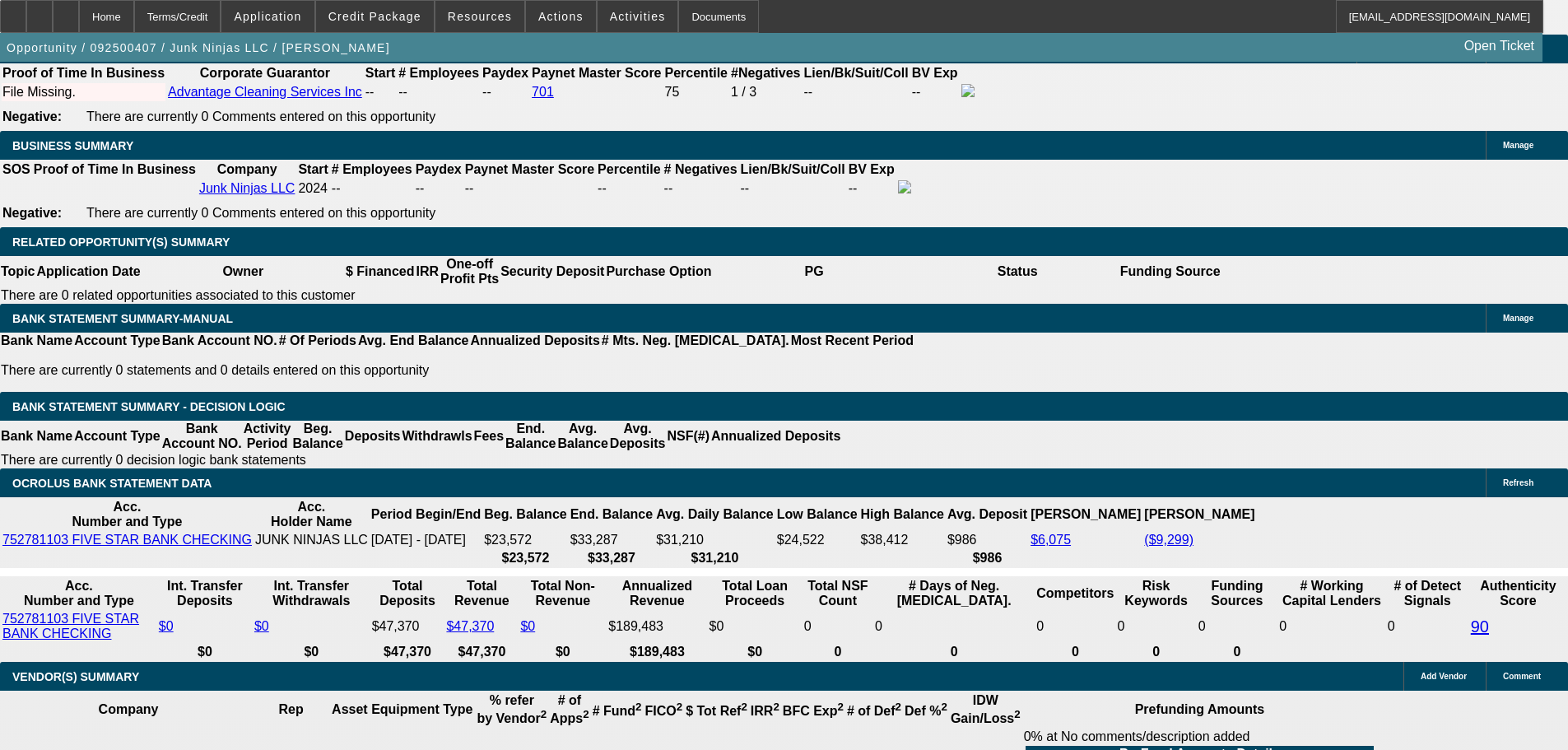
scroll to position [2503, 0]
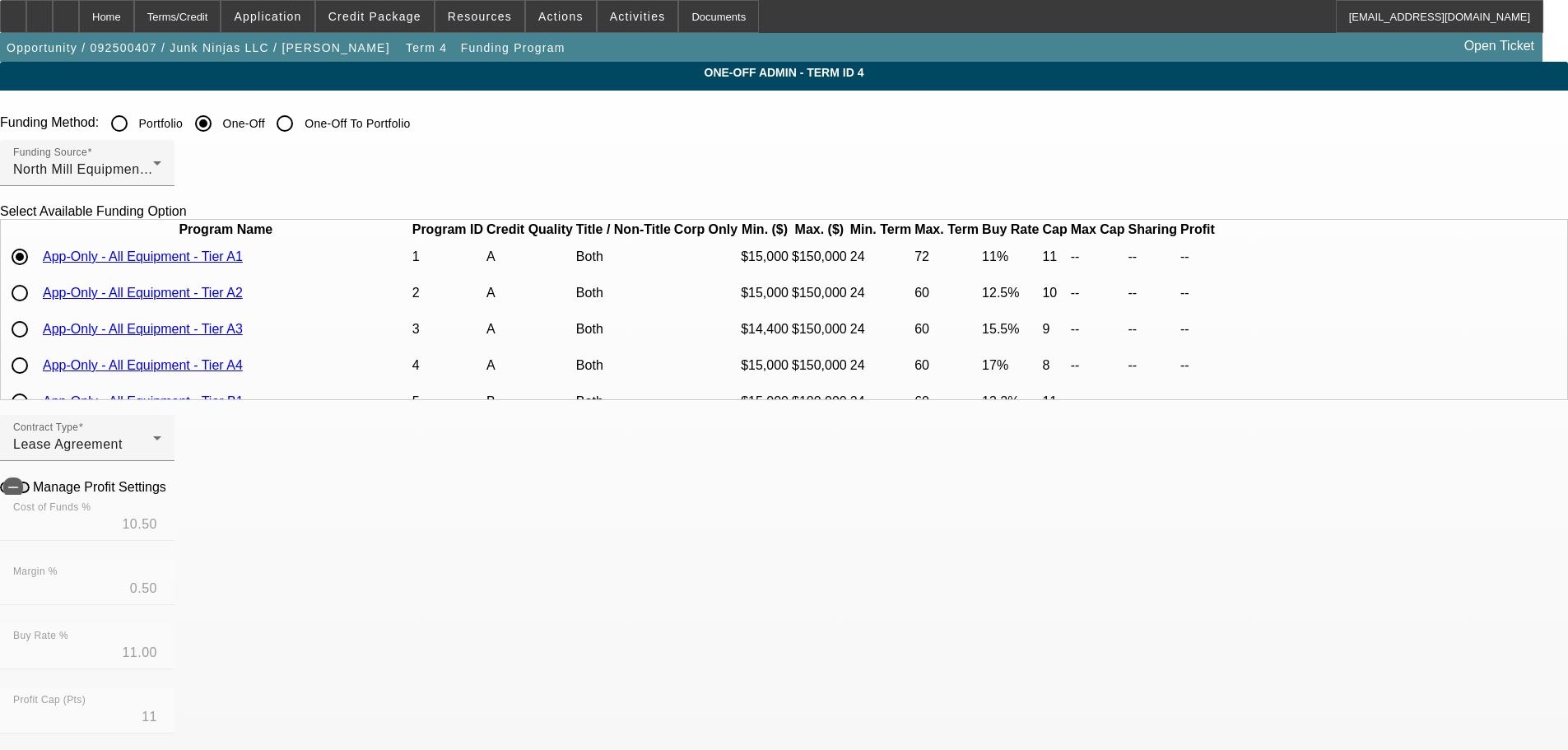
click at [36, 310] on input "radio" at bounding box center [20, 292] width 33 height 33
radio input "true"
type input "12.00"
type input "12.50"
type input "10"
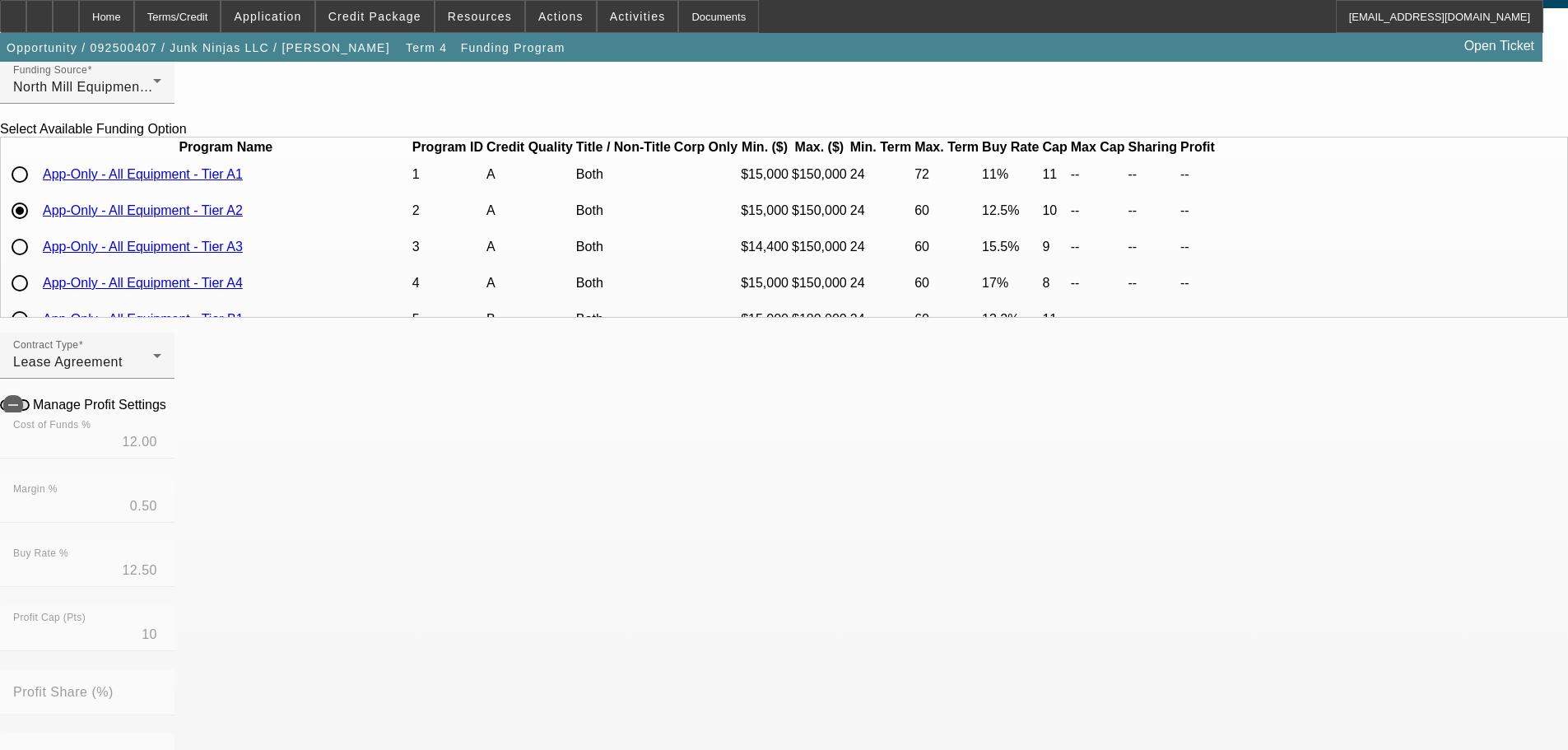
click at [36, 263] on input "radio" at bounding box center [20, 247] width 33 height 33
radio input "true"
type input "15.00"
type input "15.50"
type input "9"
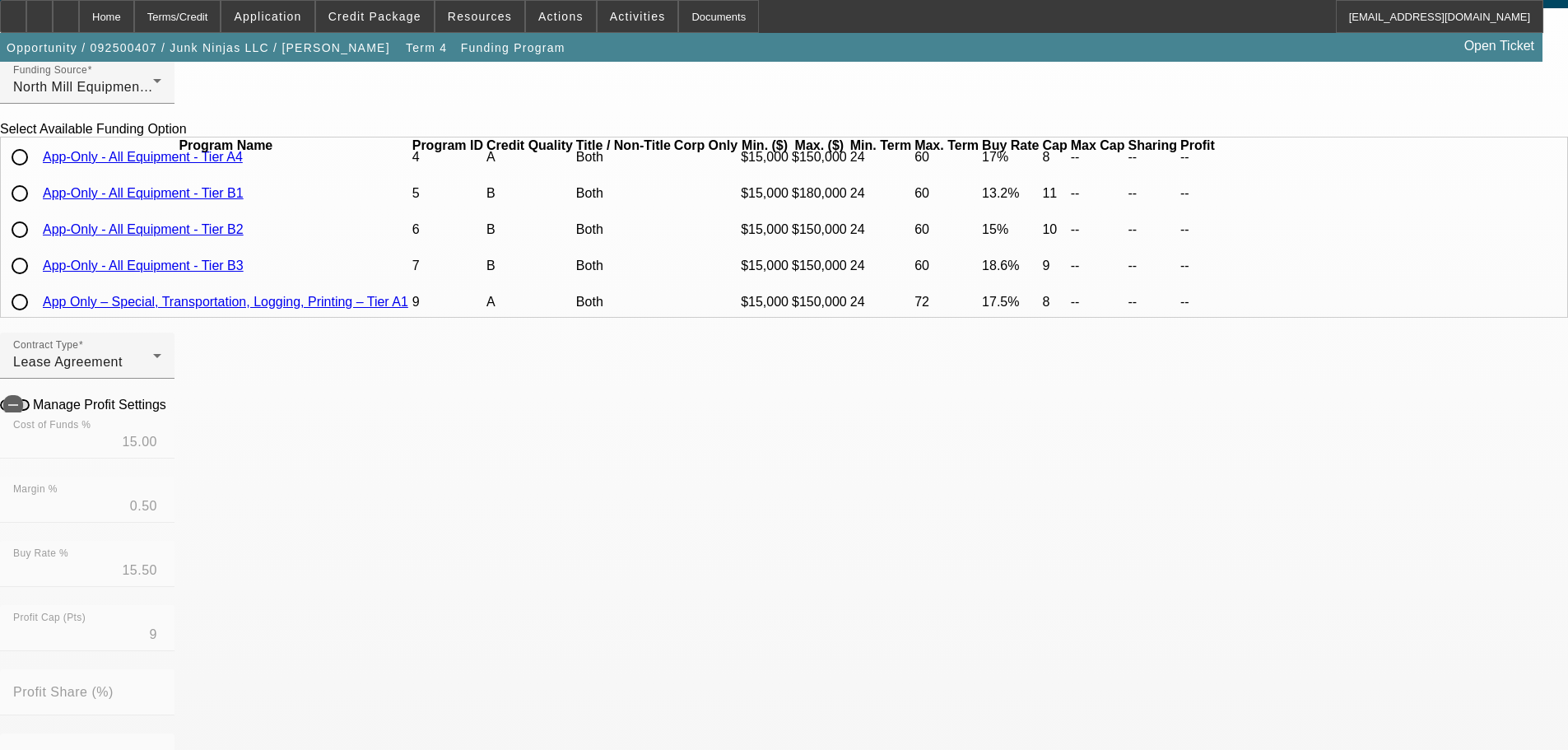
scroll to position [164, 0]
click at [36, 171] on input "radio" at bounding box center [20, 154] width 33 height 33
radio input "true"
type input "12.70"
type input "13.20"
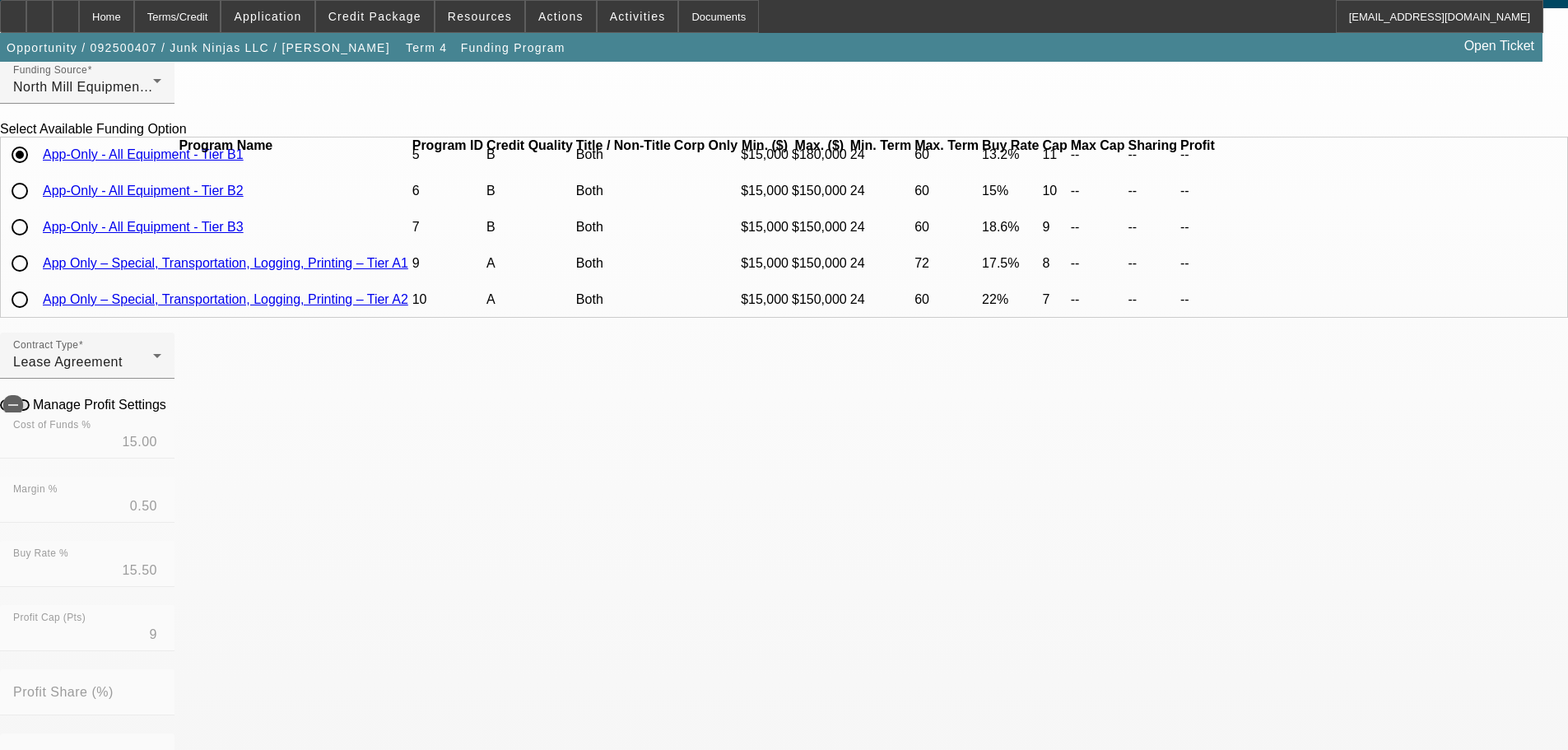
type input "11"
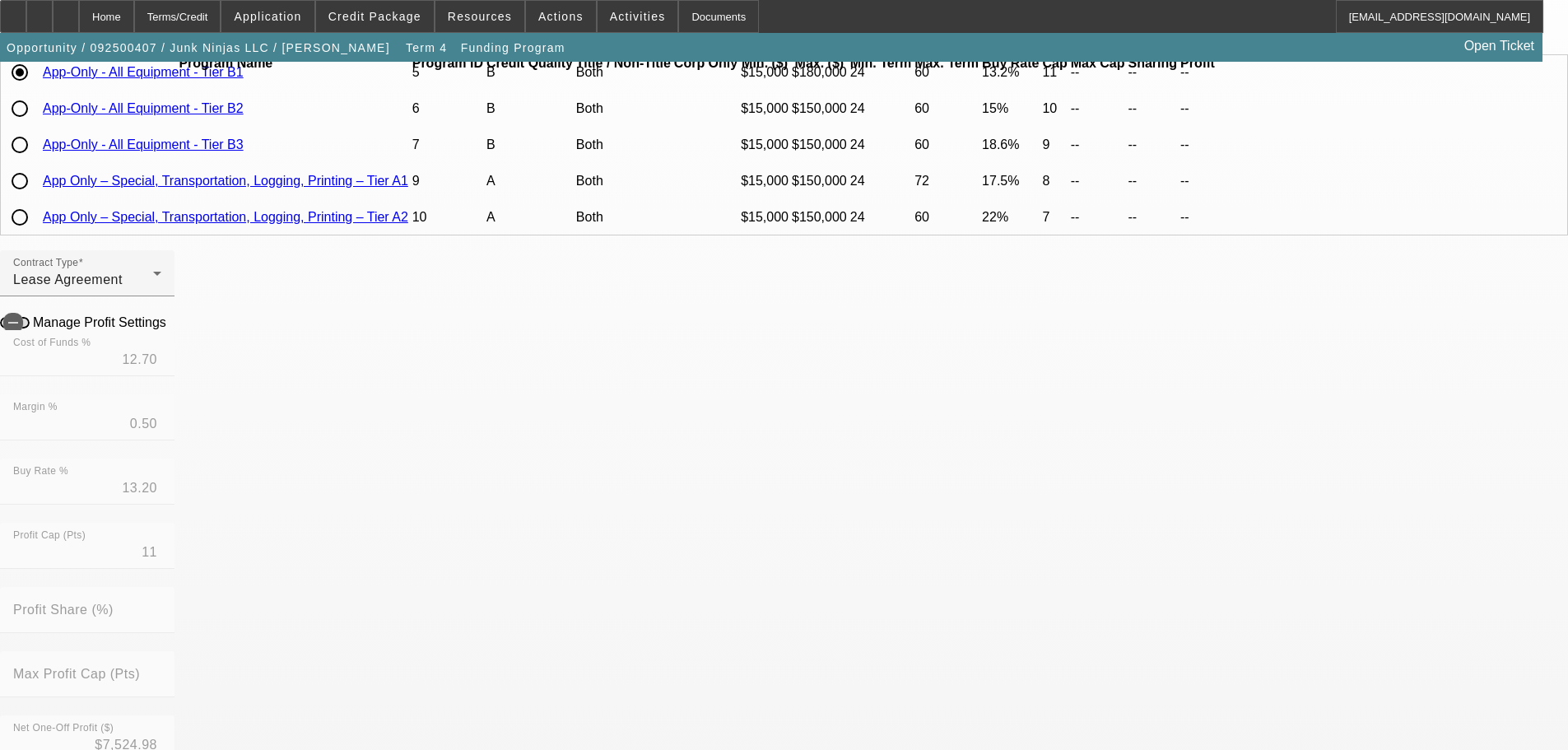
click at [171, 329] on icon at bounding box center [171, 321] width 0 height 14
type input "$3,210.42"
type input "-$1,046.86"
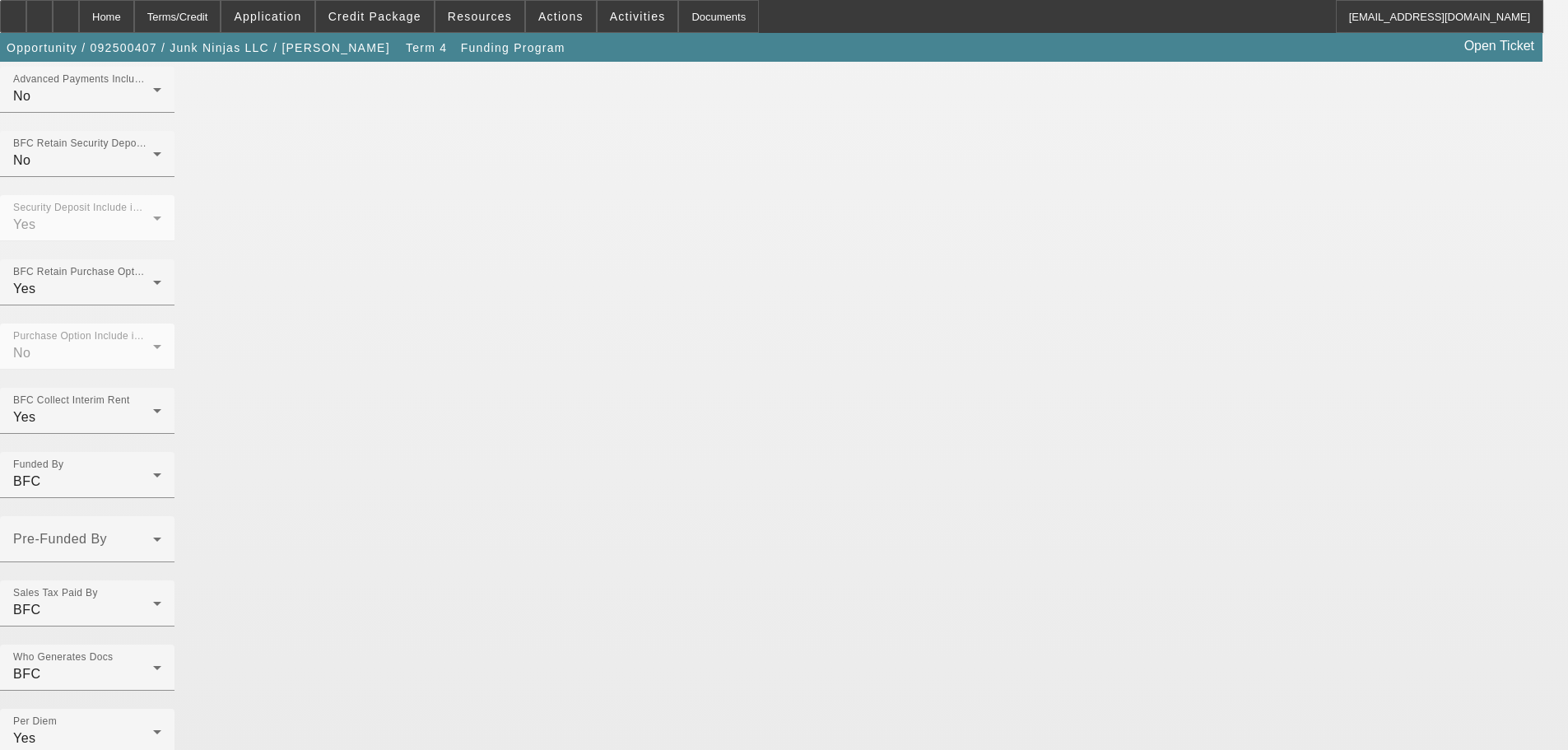
scroll to position [1150, 0]
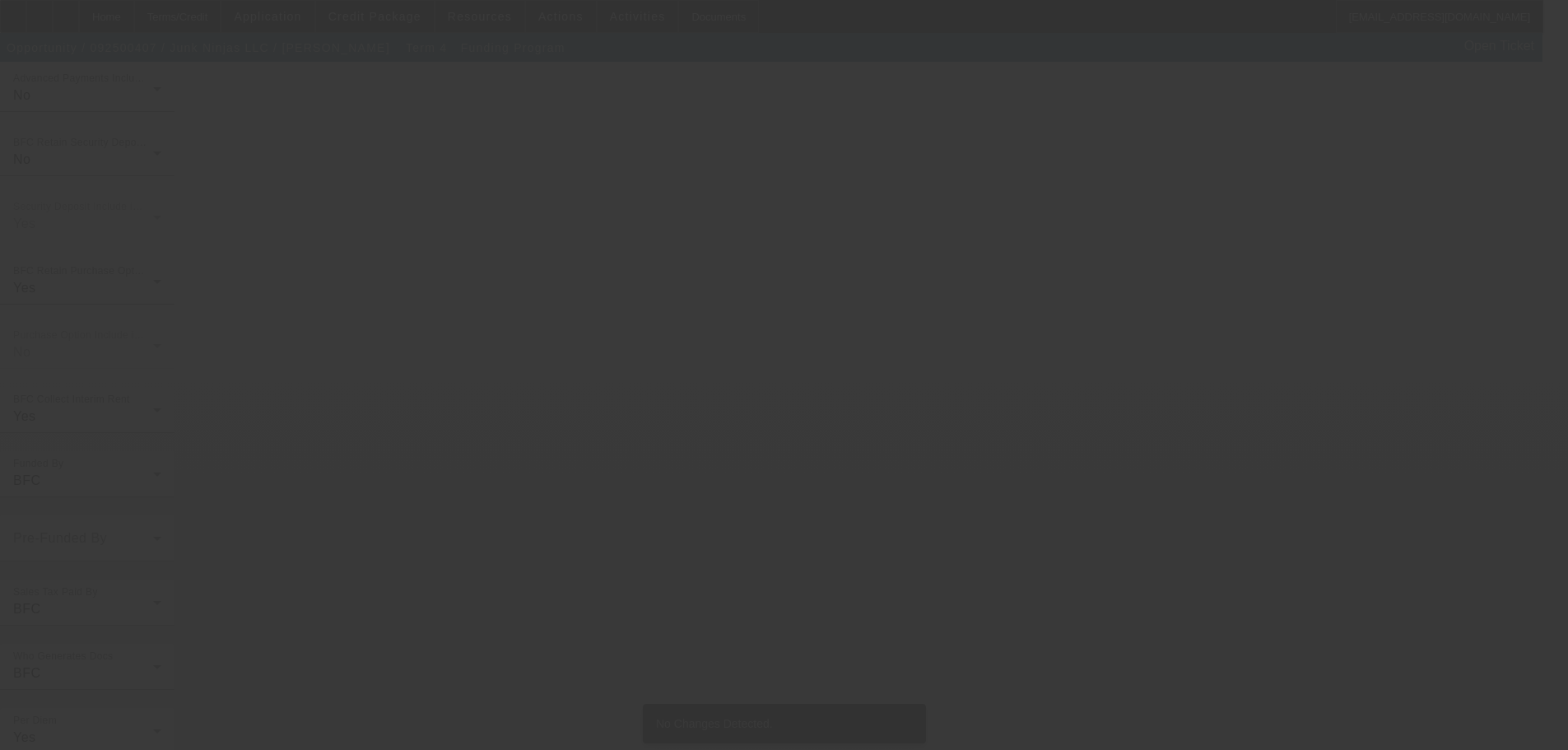
scroll to position [0, 0]
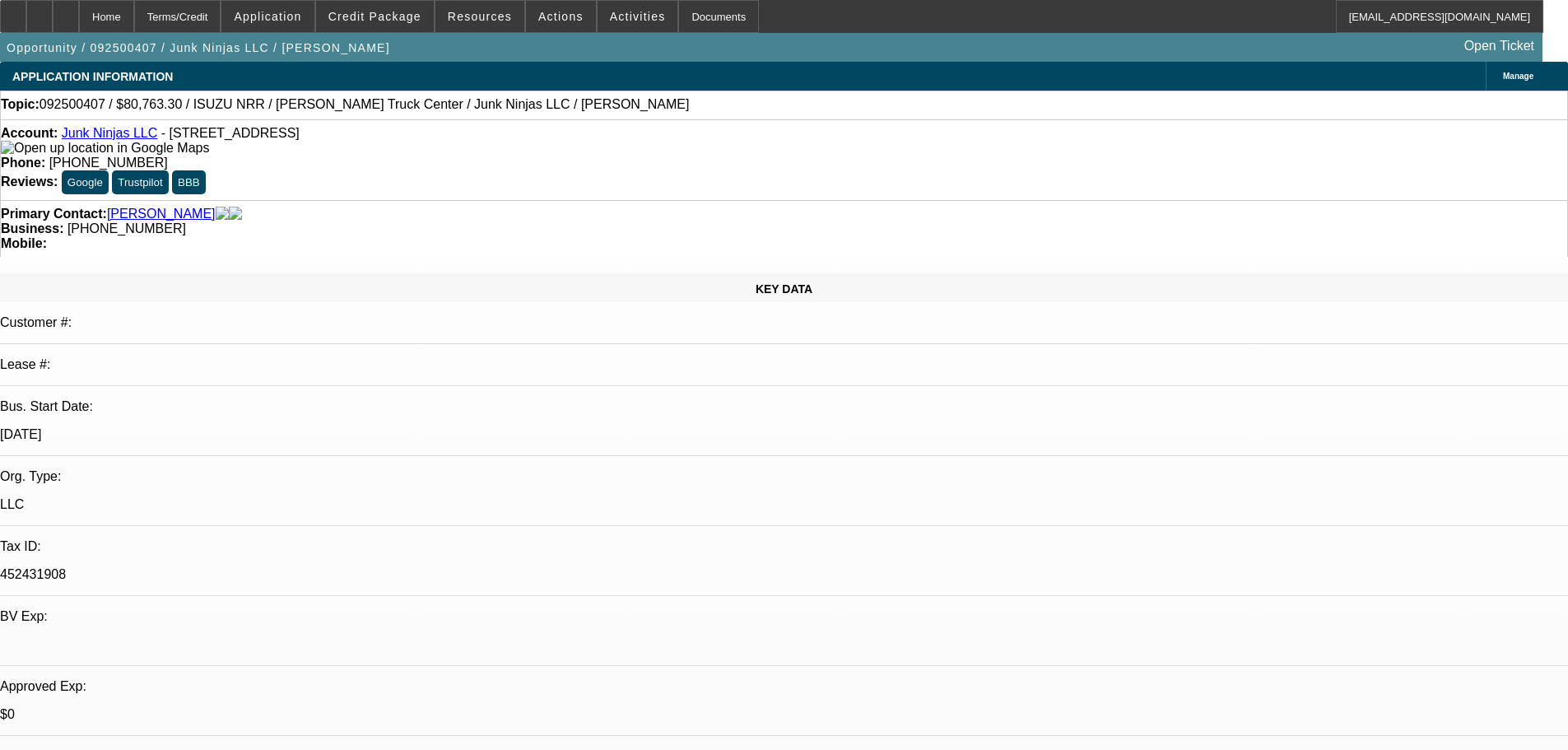
select select "0"
select select "0.1"
select select "4"
select select "0.15"
select select "0"
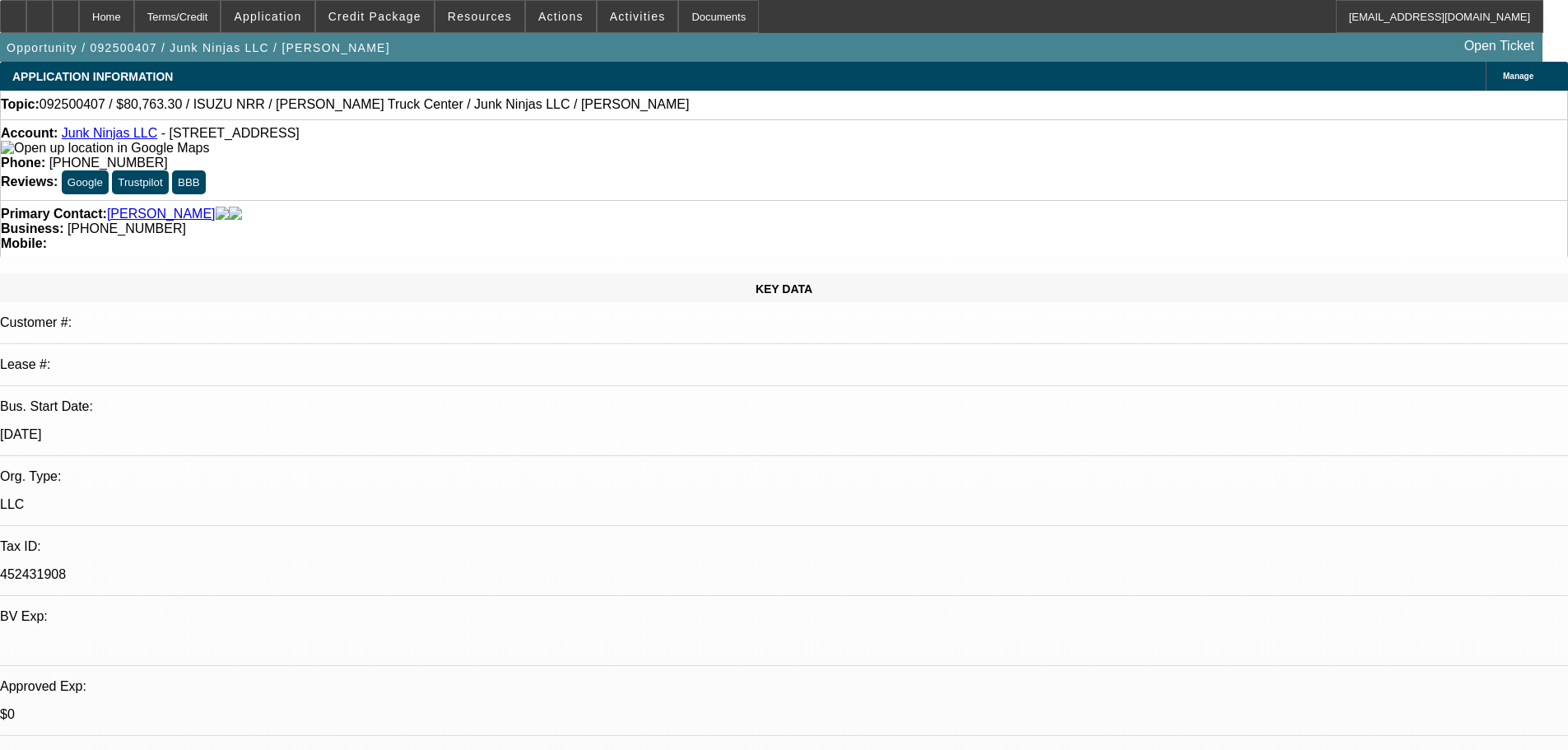
select select "0.1"
select select "4"
select select "0.15"
select select "2"
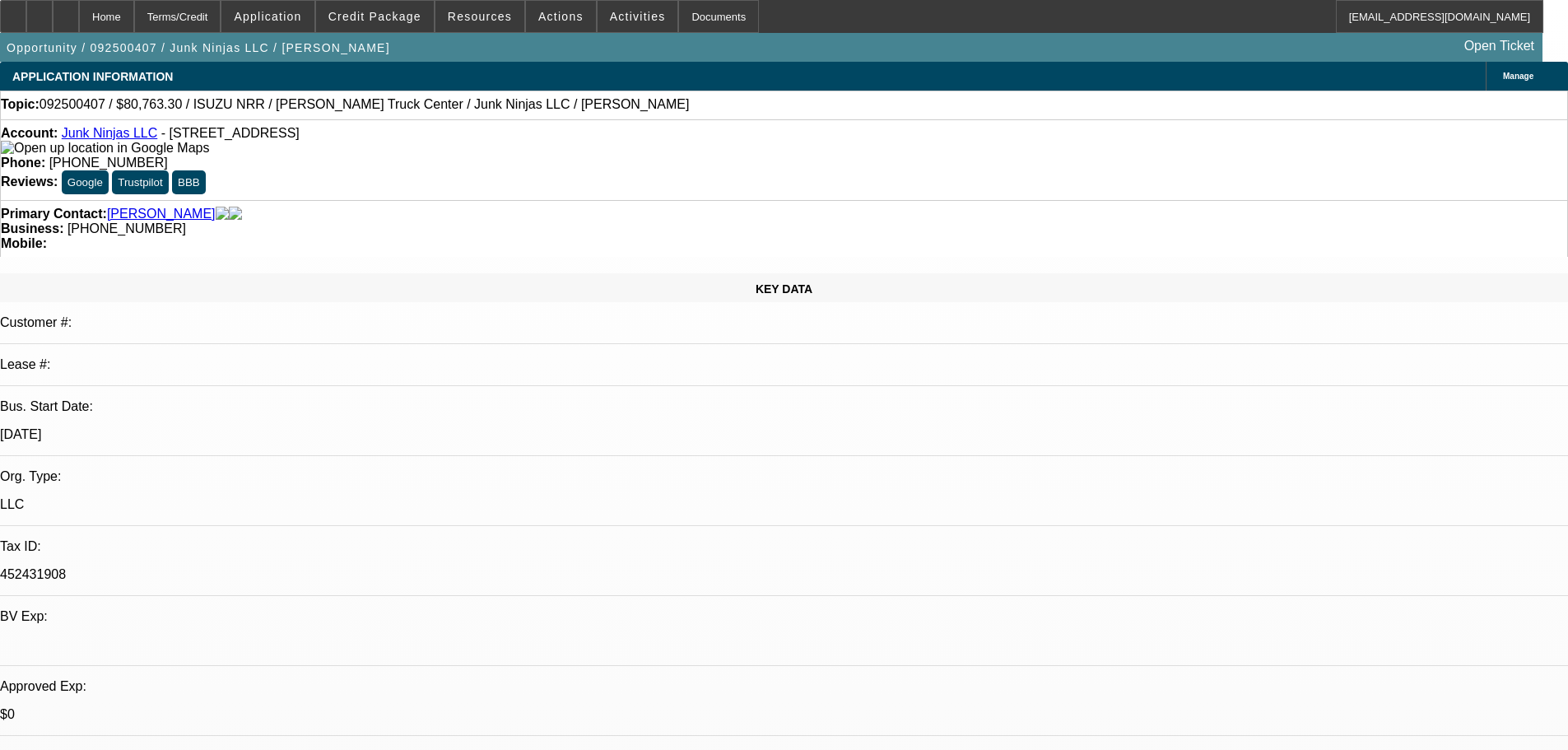
select select "0.1"
select select "4"
select select "0.15"
select select "2"
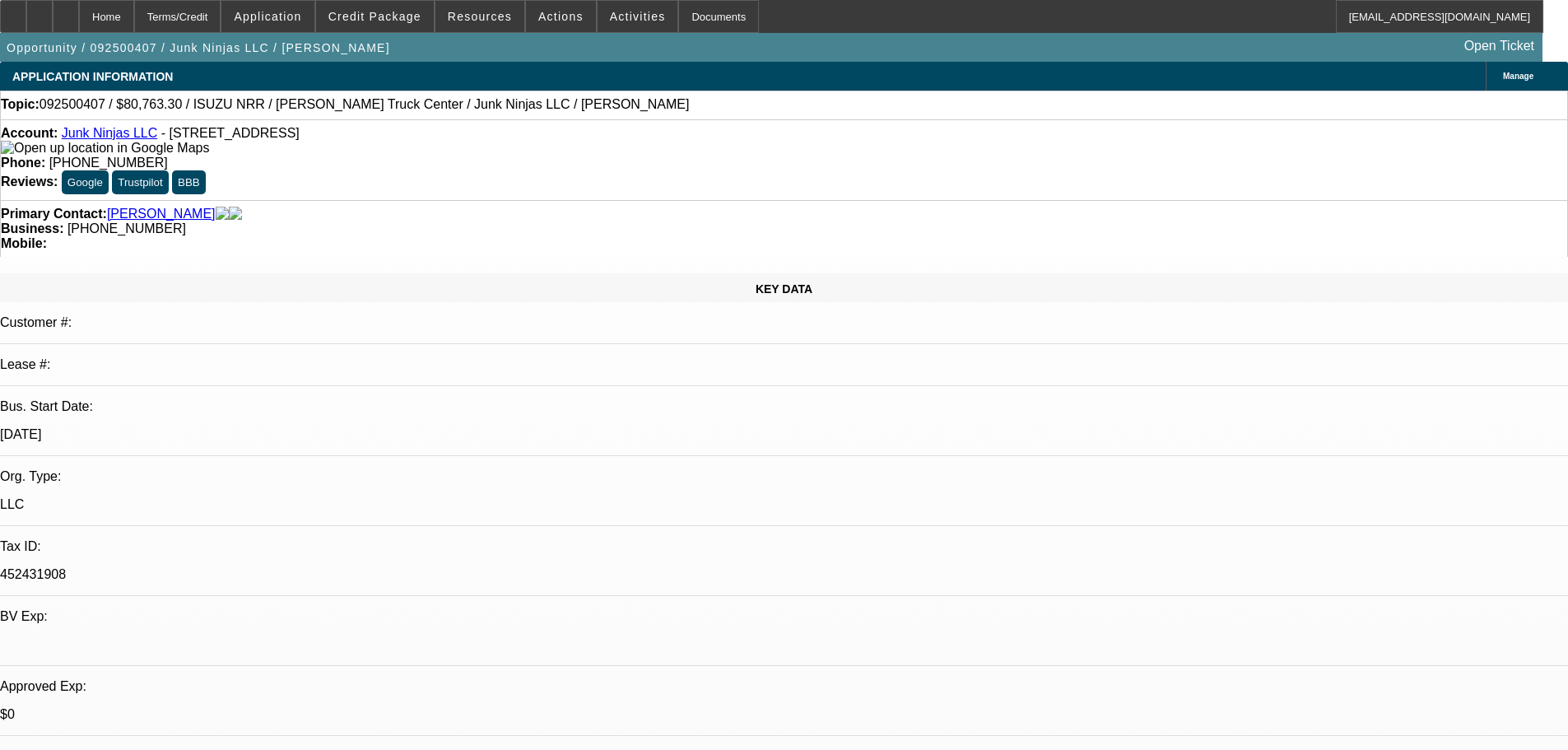
select select "0.1"
select select "4"
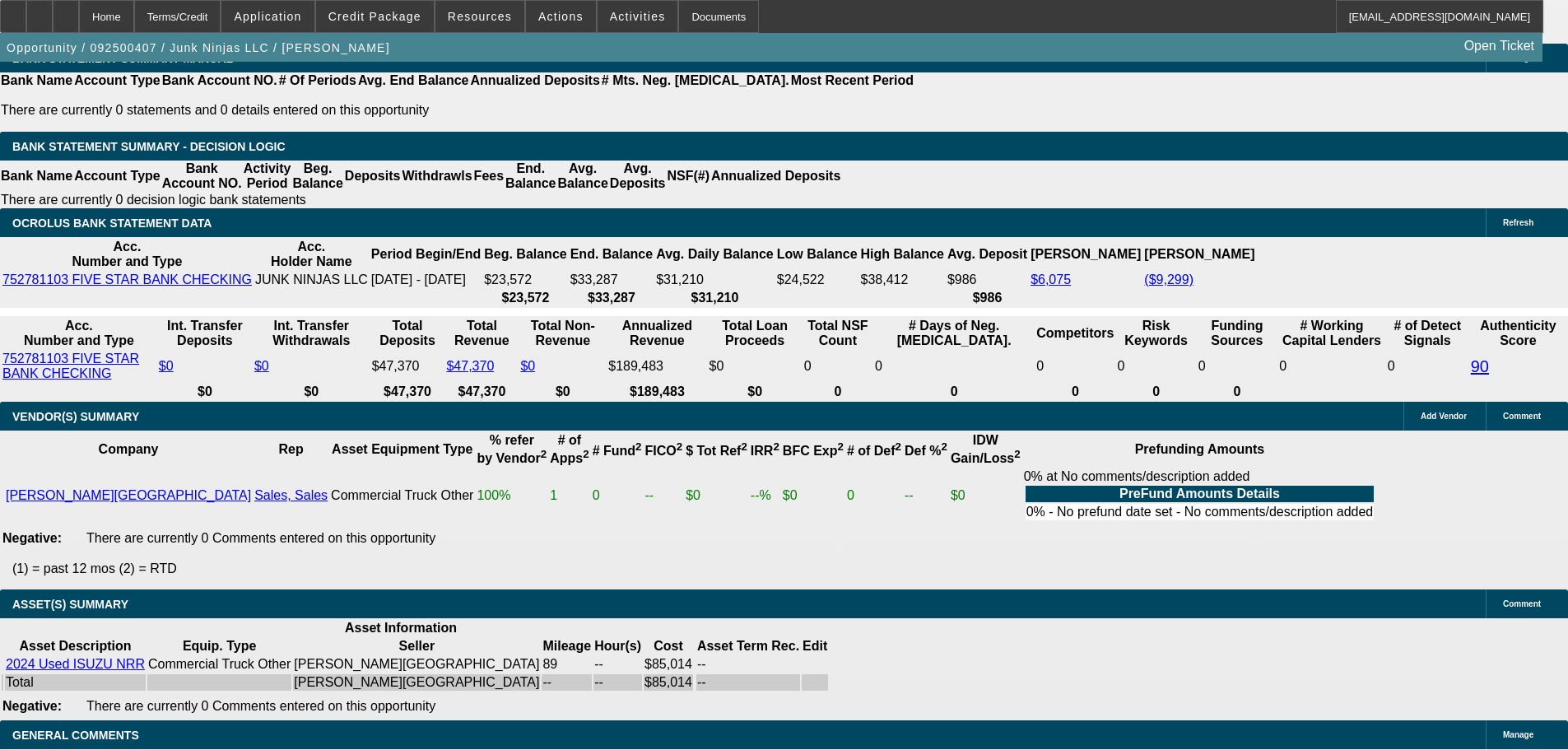
scroll to position [2798, 0]
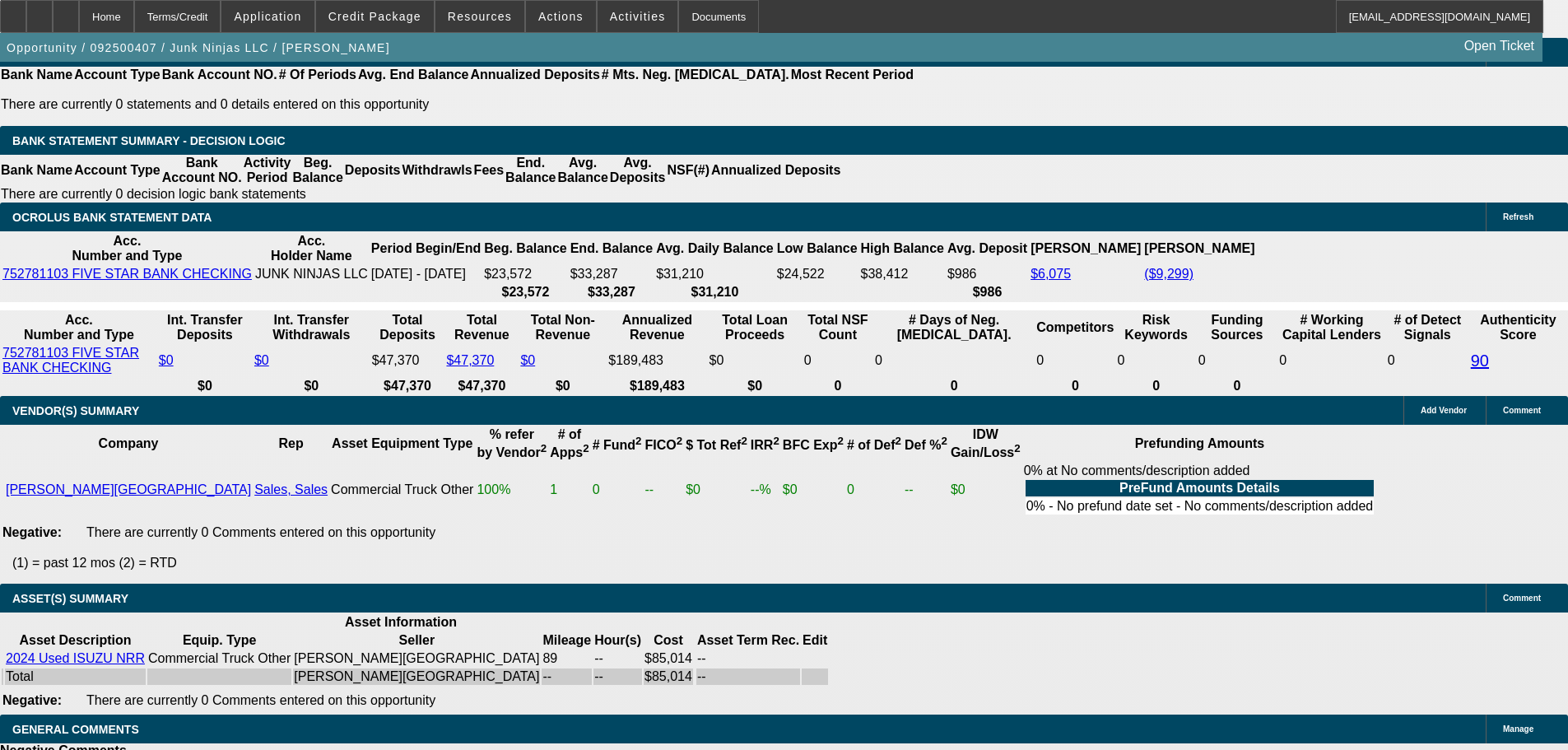
select select "9"
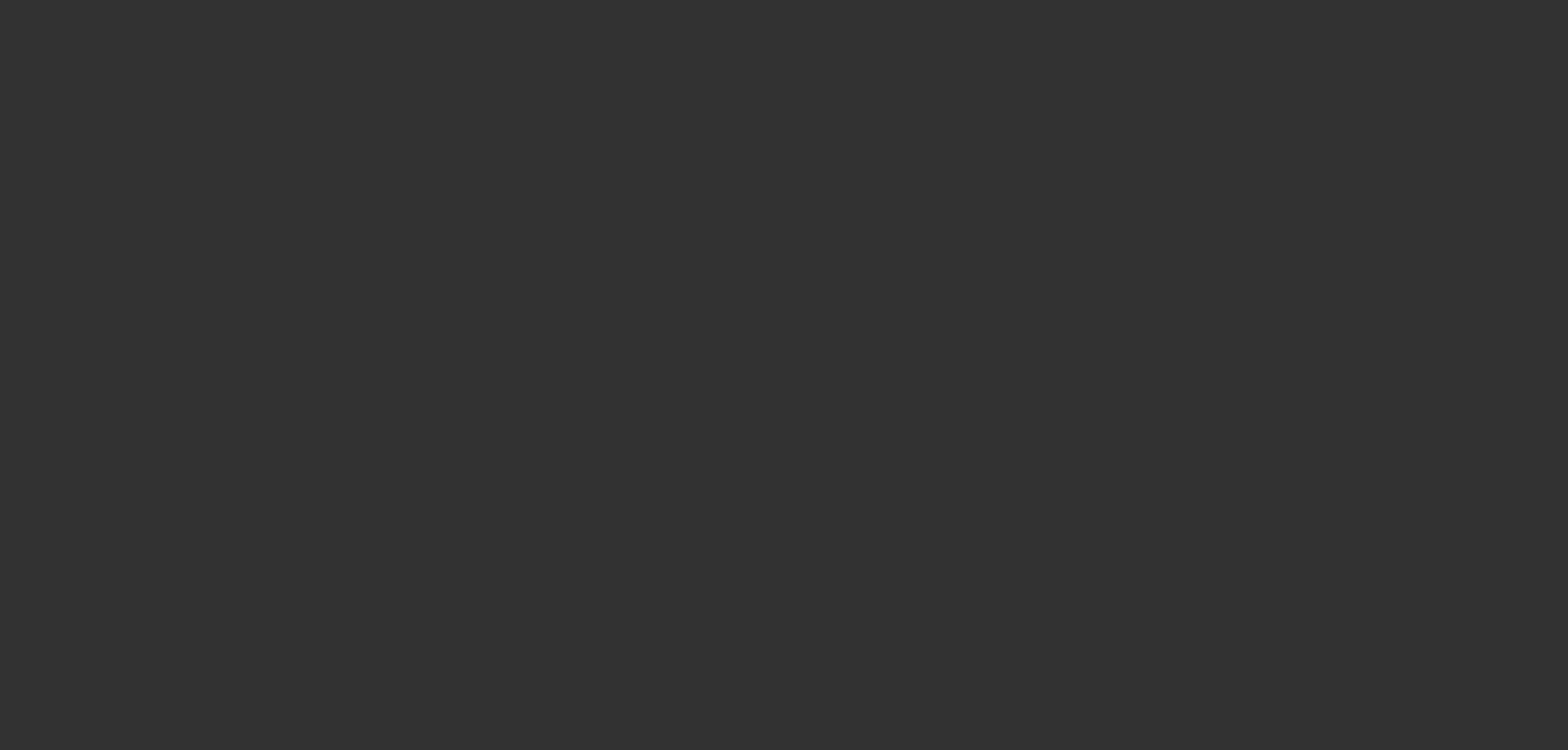
scroll to position [0, 0]
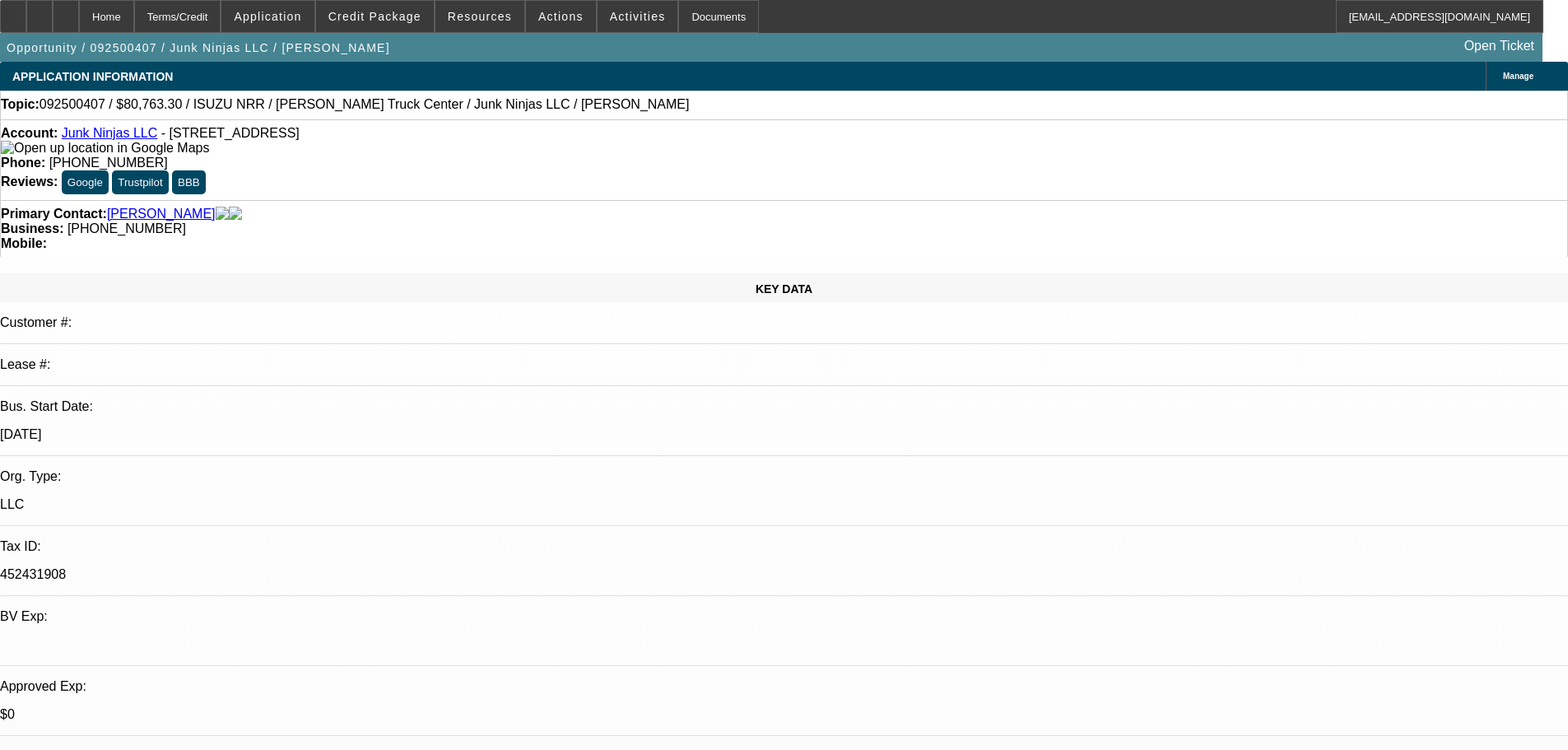
type input "11/6/2025"
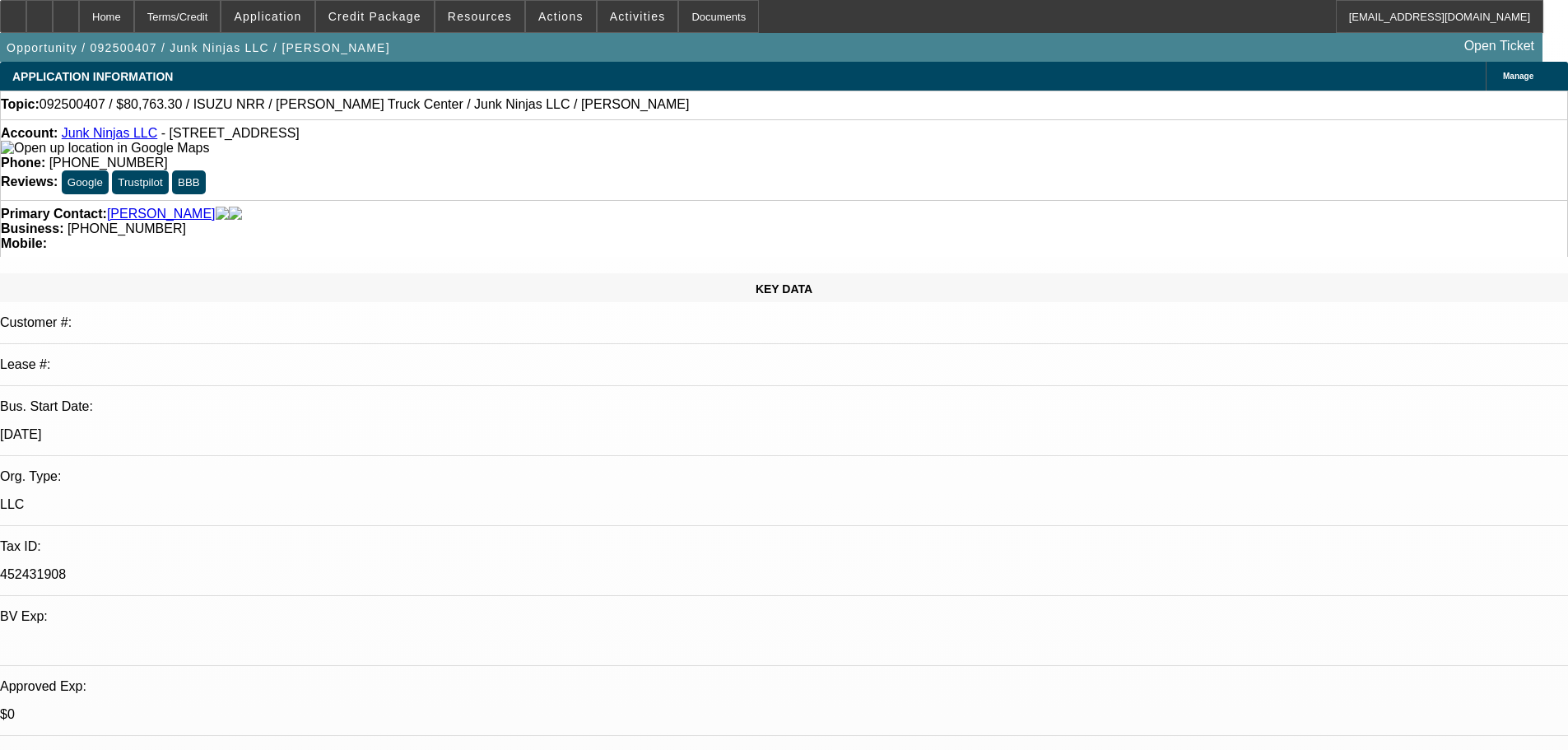
type input "C221258-A199056S"
paste input "C221258-A199056S"
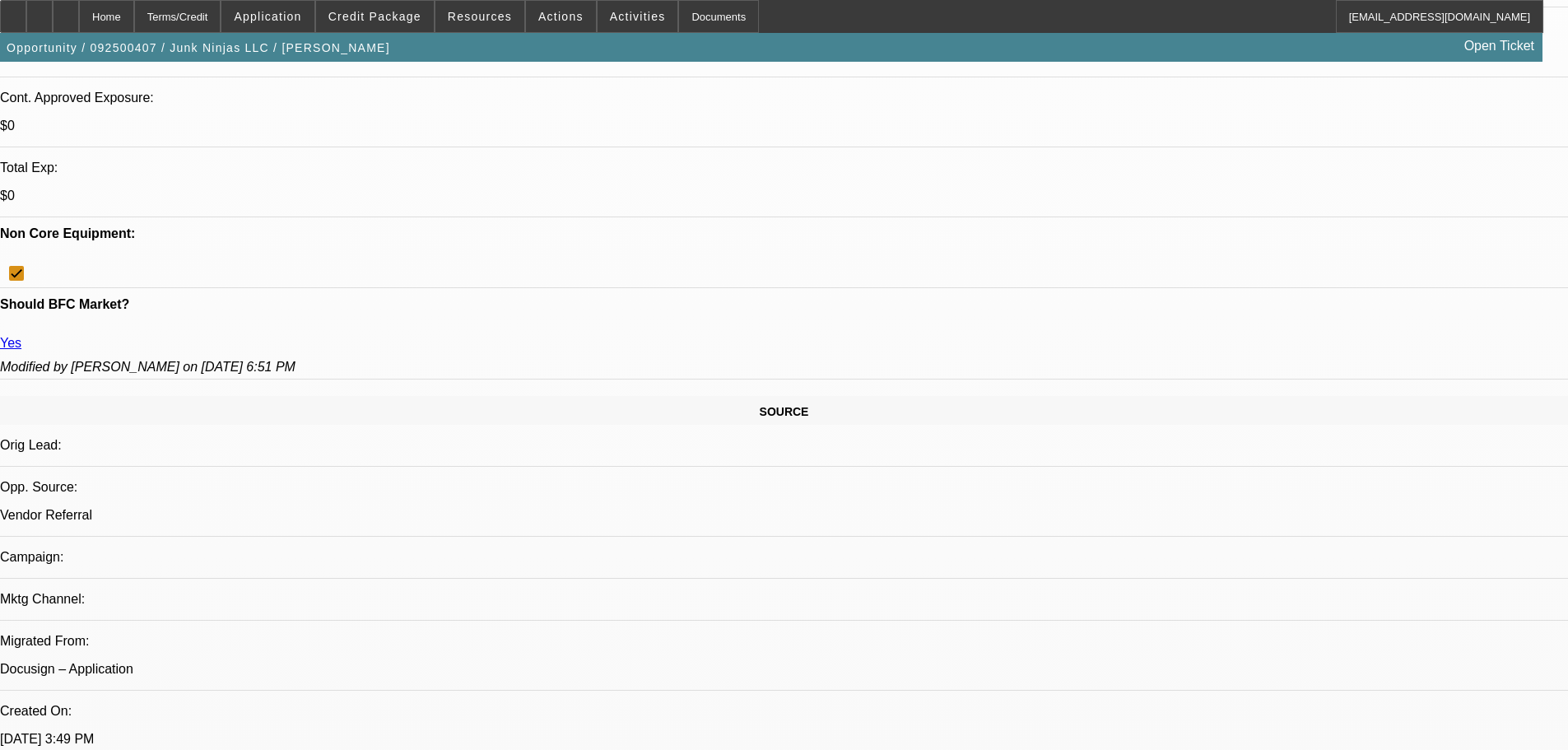
scroll to position [741, 0]
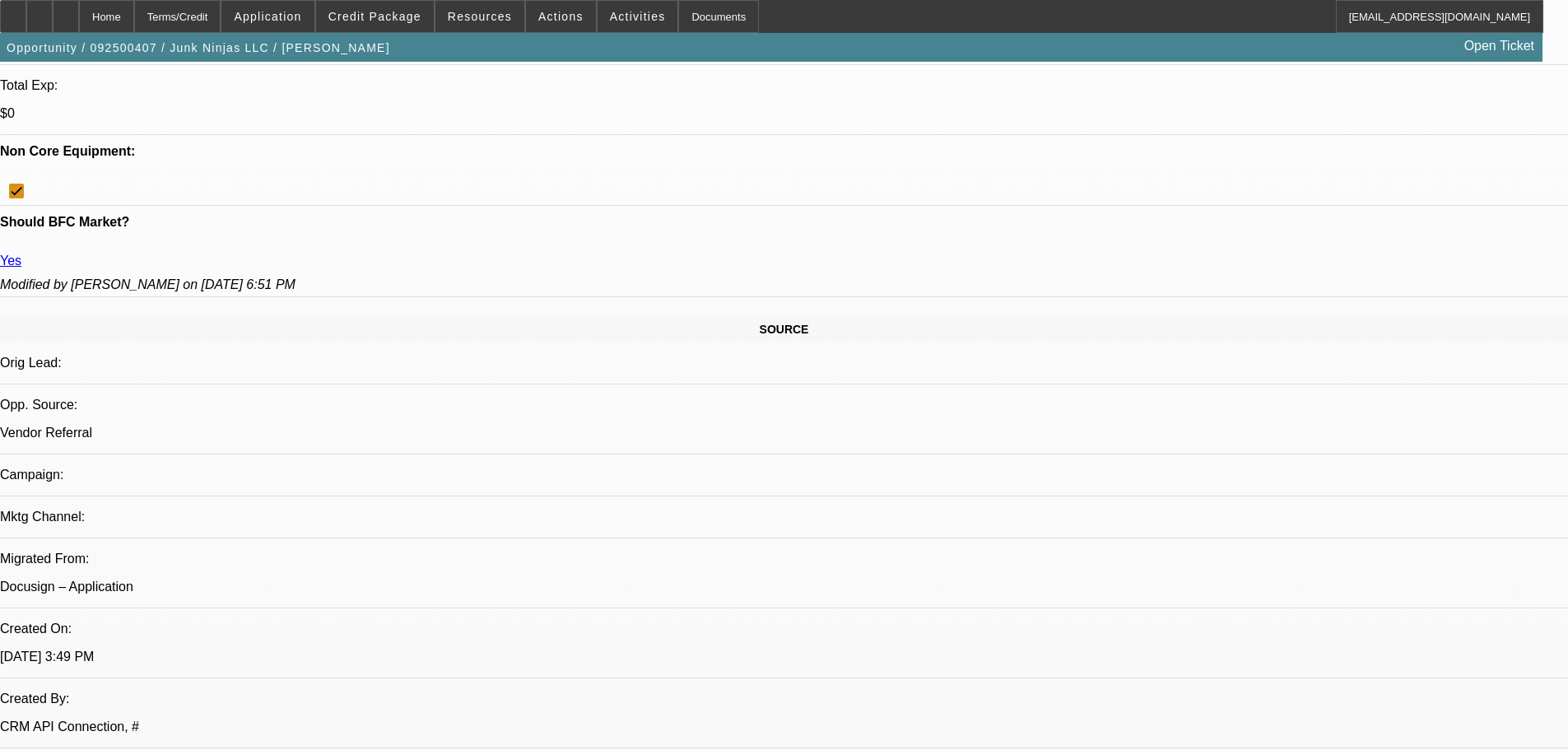
type input "C221258-A199056S"
click at [1340, 528] on span "3" at bounding box center [1334, 522] width 30 height 30
type input "11/3/2025"
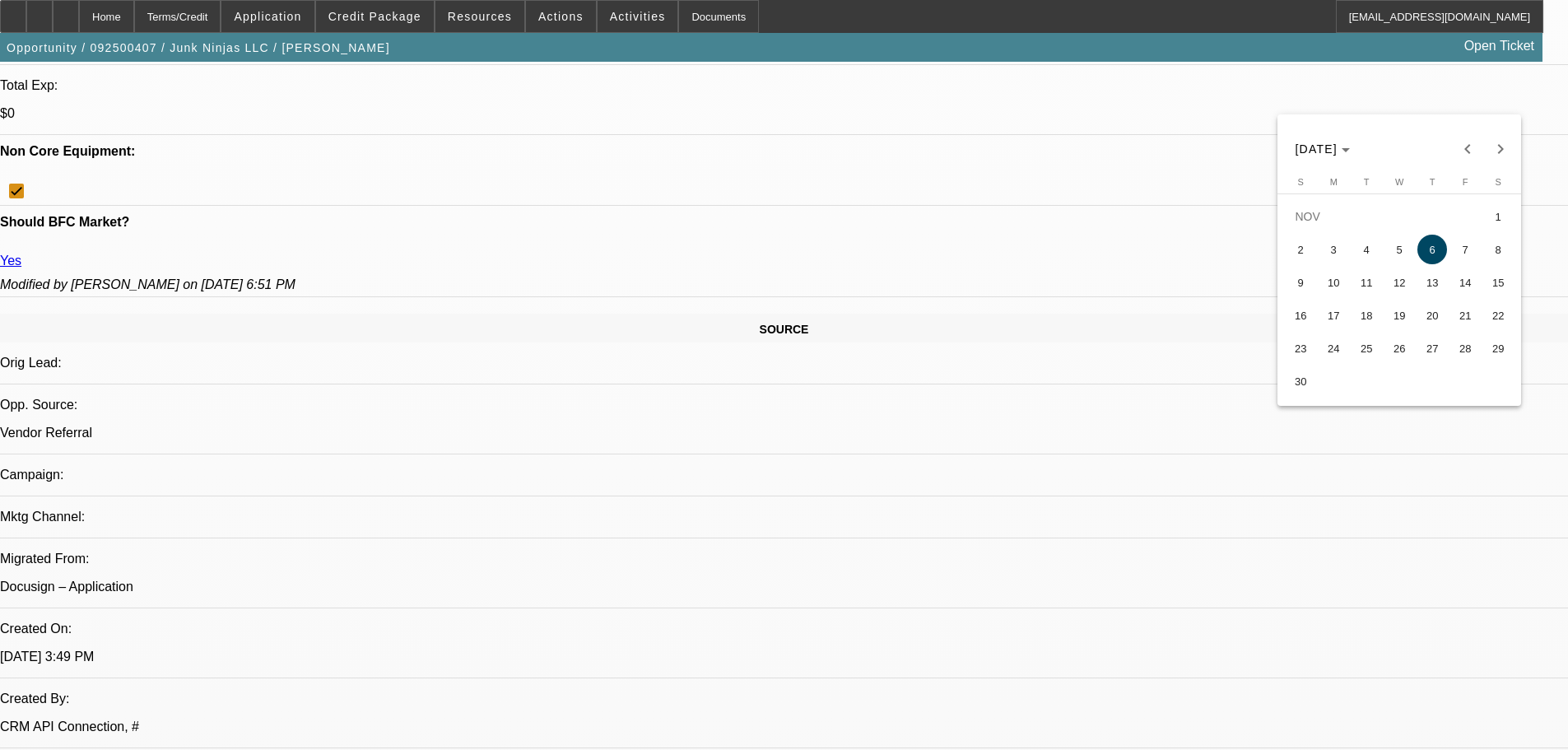
drag, startPoint x: 1337, startPoint y: 253, endPoint x: 1316, endPoint y: 302, distance: 53.3
click at [1336, 253] on span "3" at bounding box center [1334, 249] width 30 height 30
type input "11/3/2025"
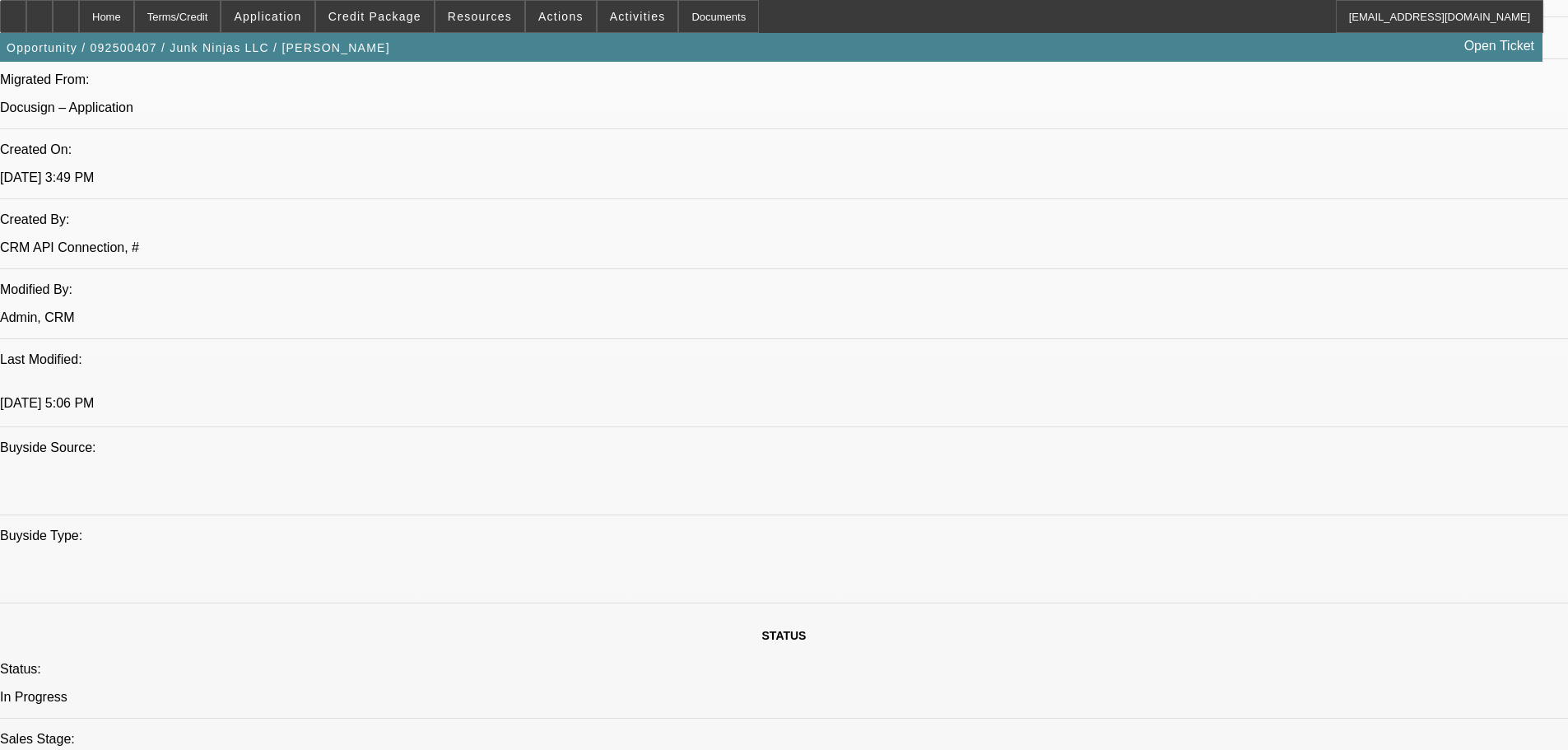
scroll to position [1234, 0]
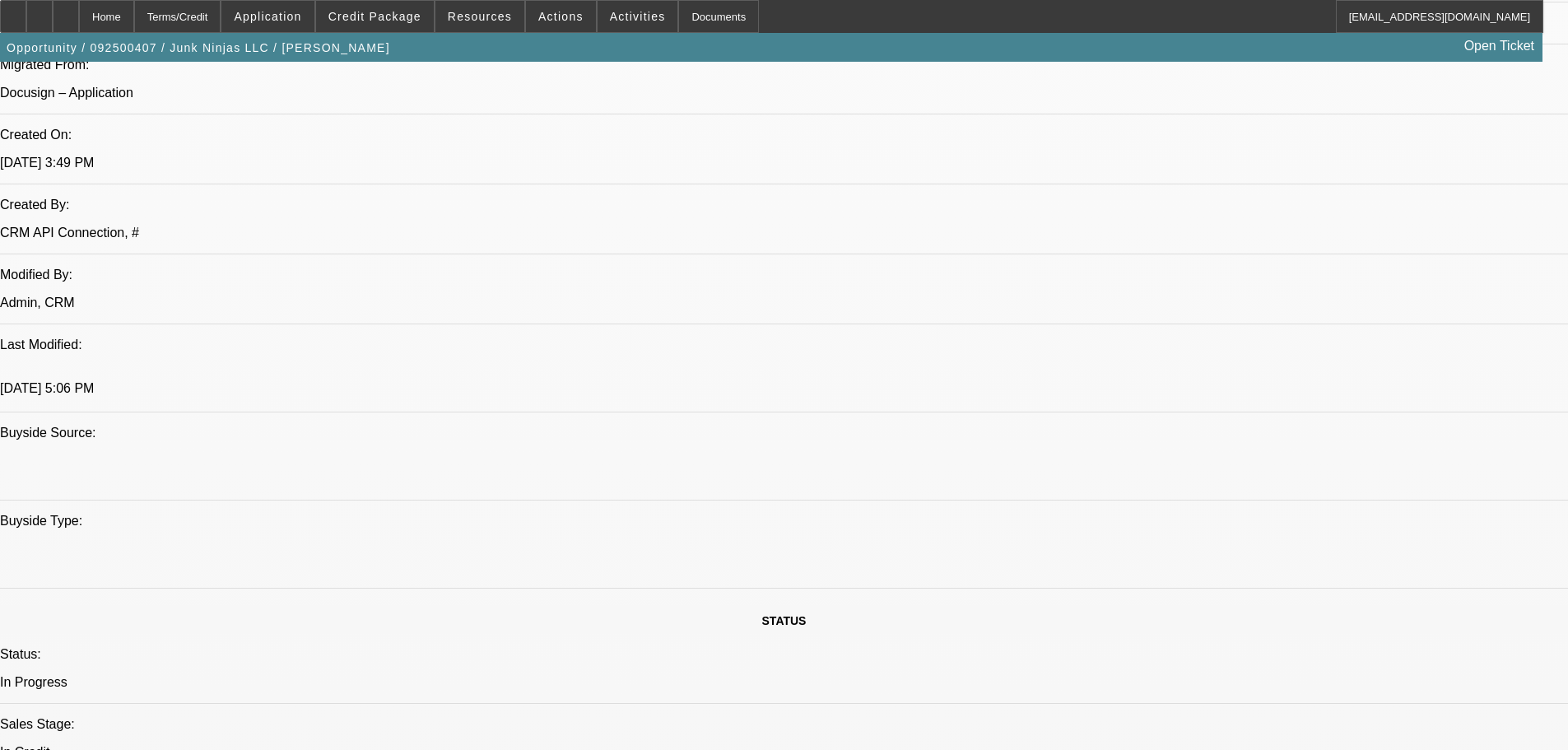
checkbox input "true"
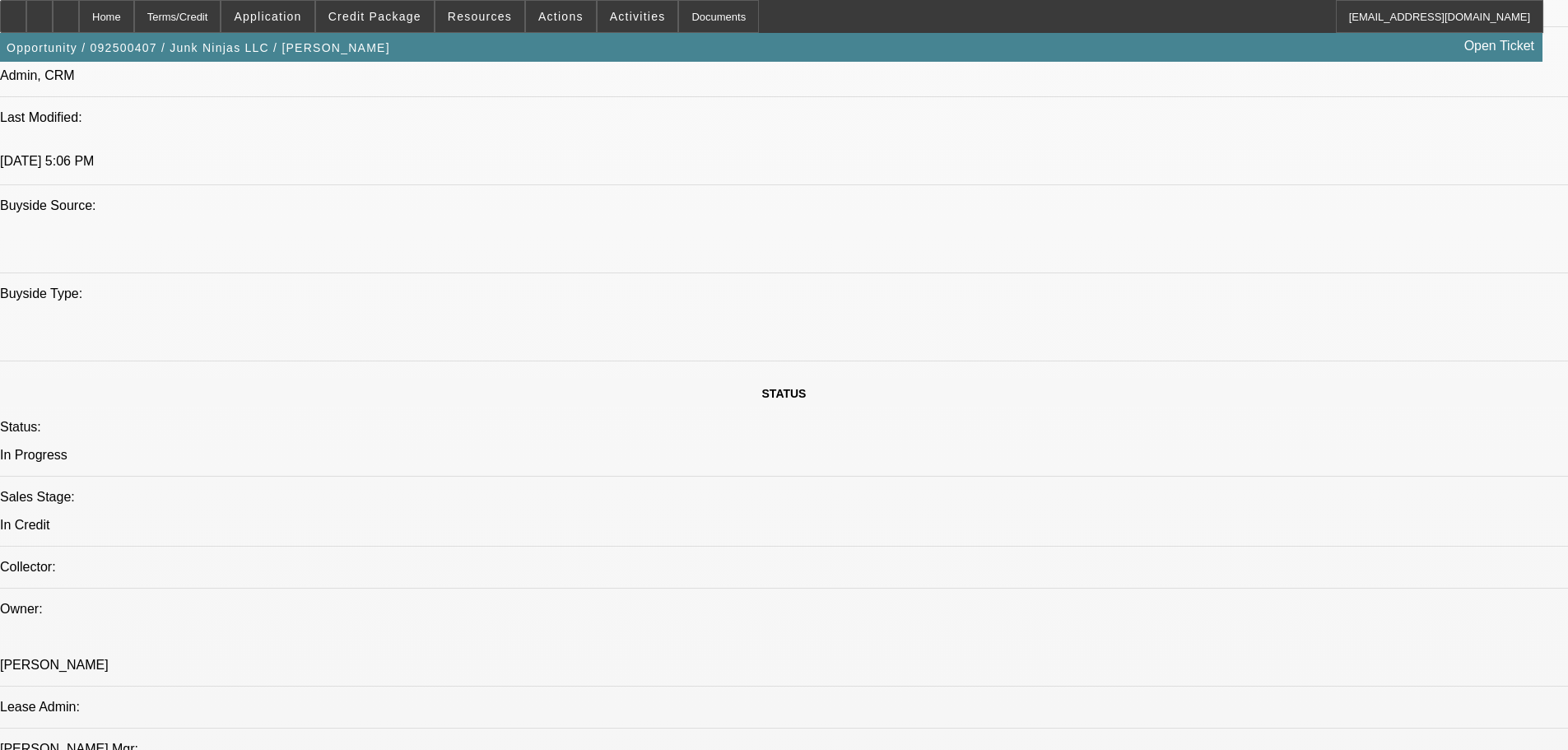
scroll to position [1317, 0]
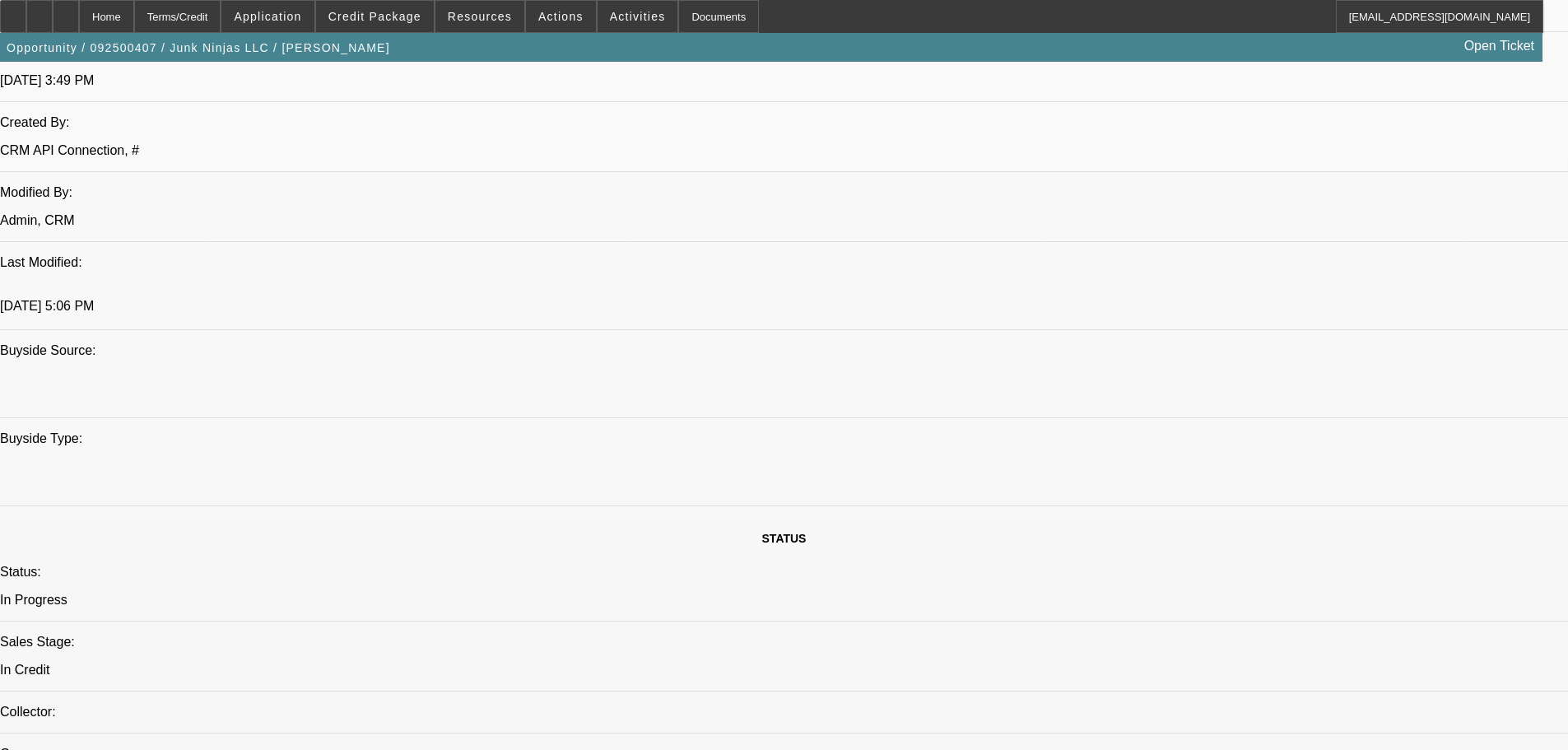
paste textarea "APPROVED BY NM: Equipment: 2024 Isuzu NPR. Vendor Invoice: $85,014.00. Down Pay…"
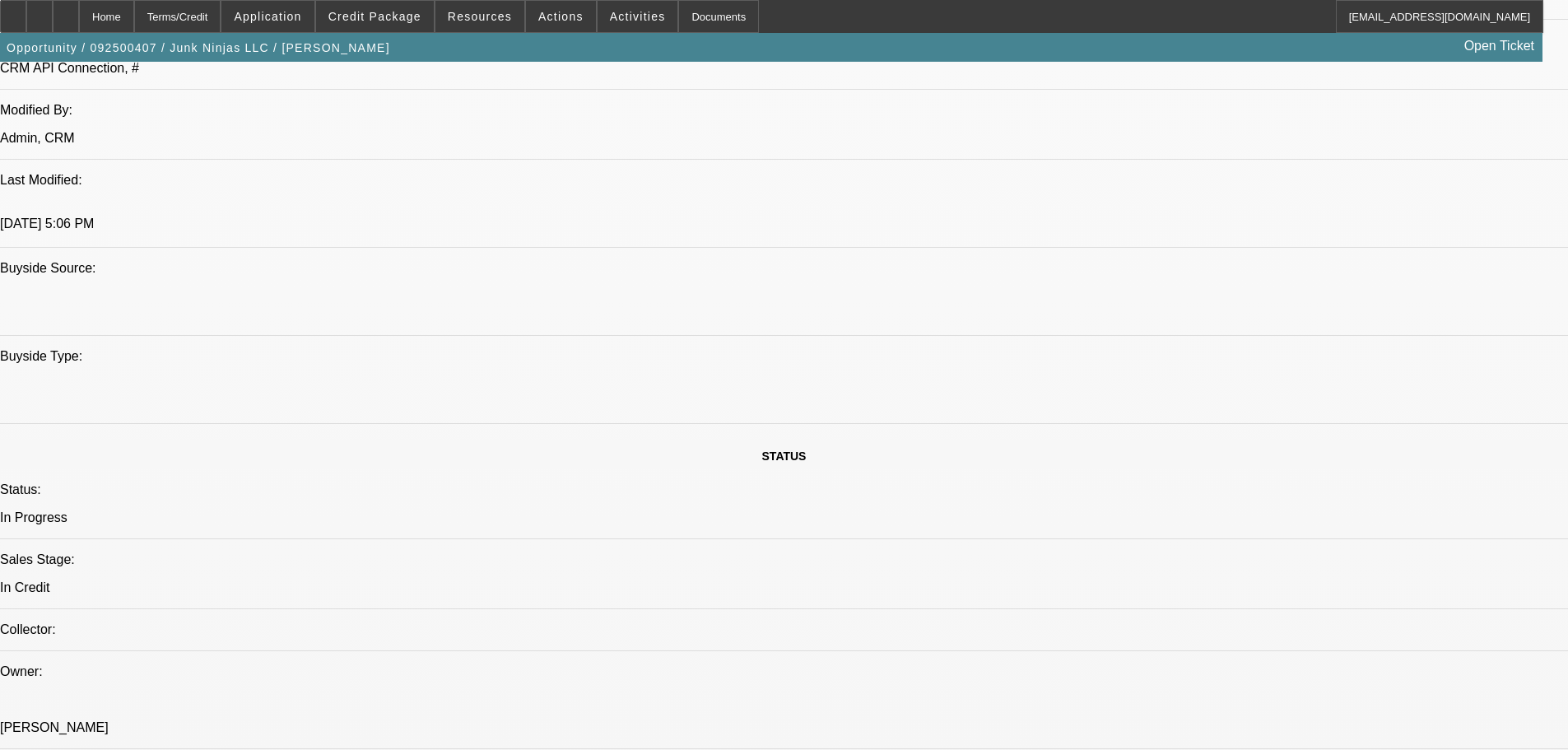
scroll to position [1645, 0]
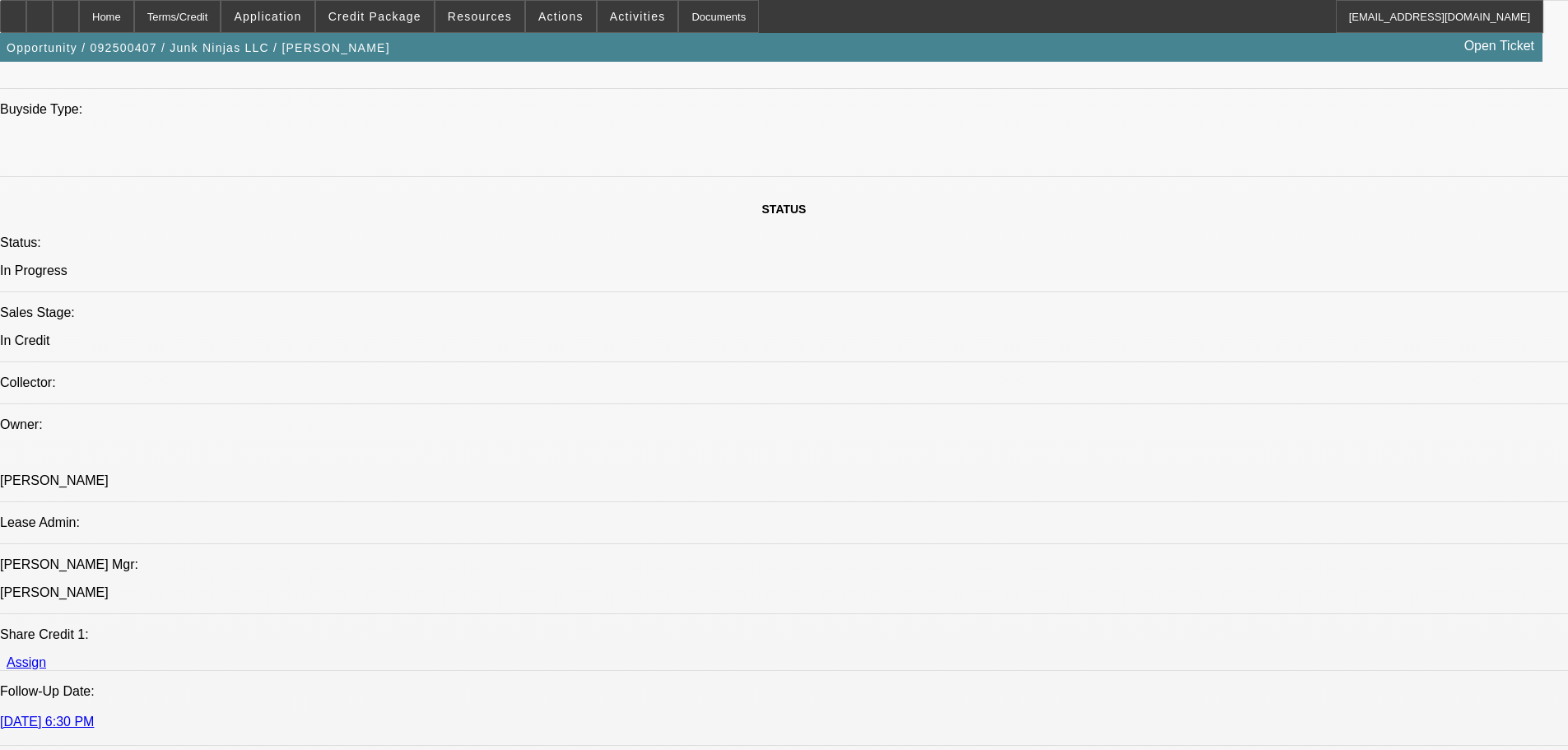
type textarea "APPROVED BY NM: Equipment: 2024 Isuzu NPR. Vendor Invoice: $85,014.00. Down Pay…"
paste textarea "CONTINGENT ON RUNNING BUSINESS CREDIT AND SOS ON THE VENDOR, THEY ARE NEW TO BF…"
type textarea "CONTINGENT ON RUNNING BUSINESS CREDIT AND SOS ON THE VENDOR, THEY ARE NEW TO BF…"
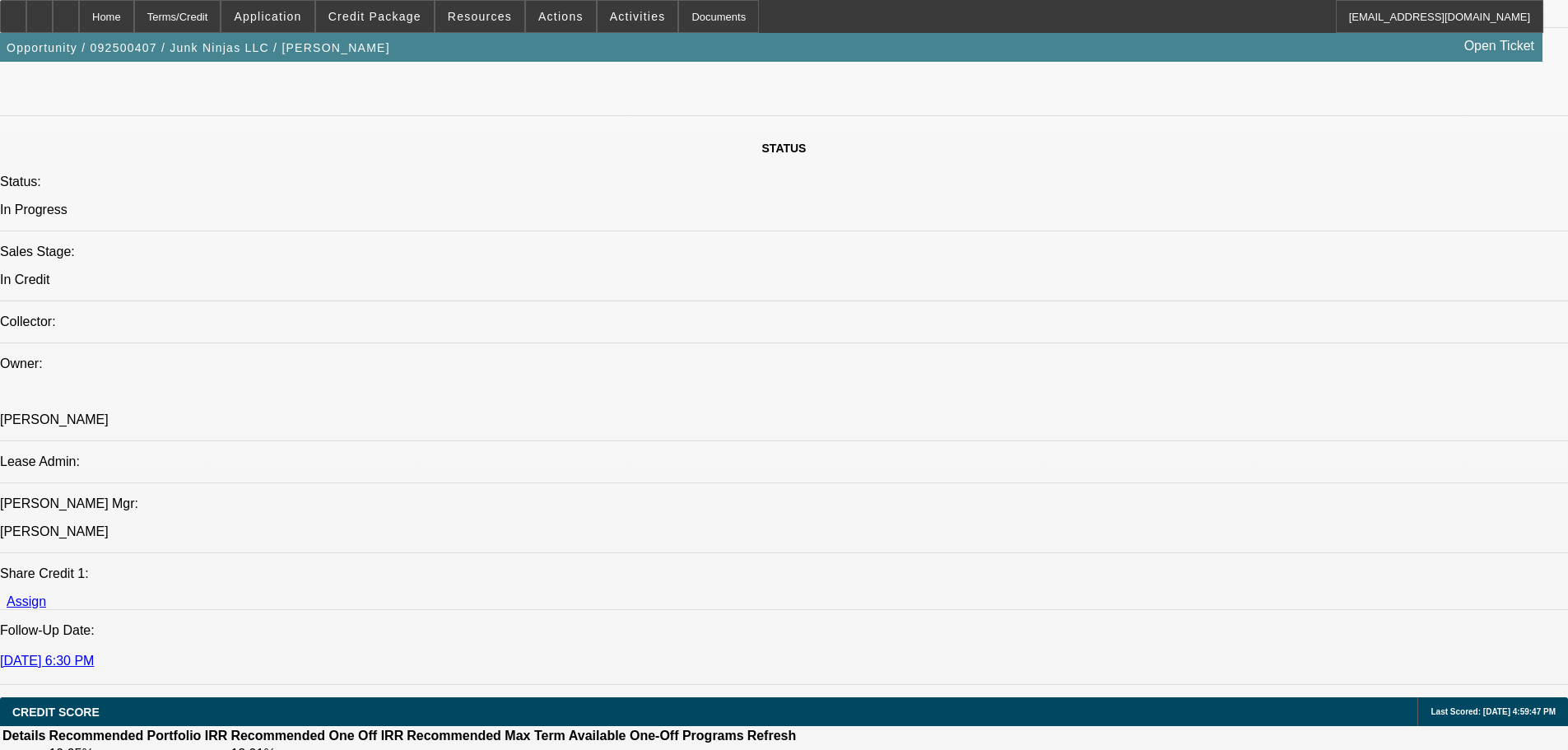
scroll to position [1811, 0]
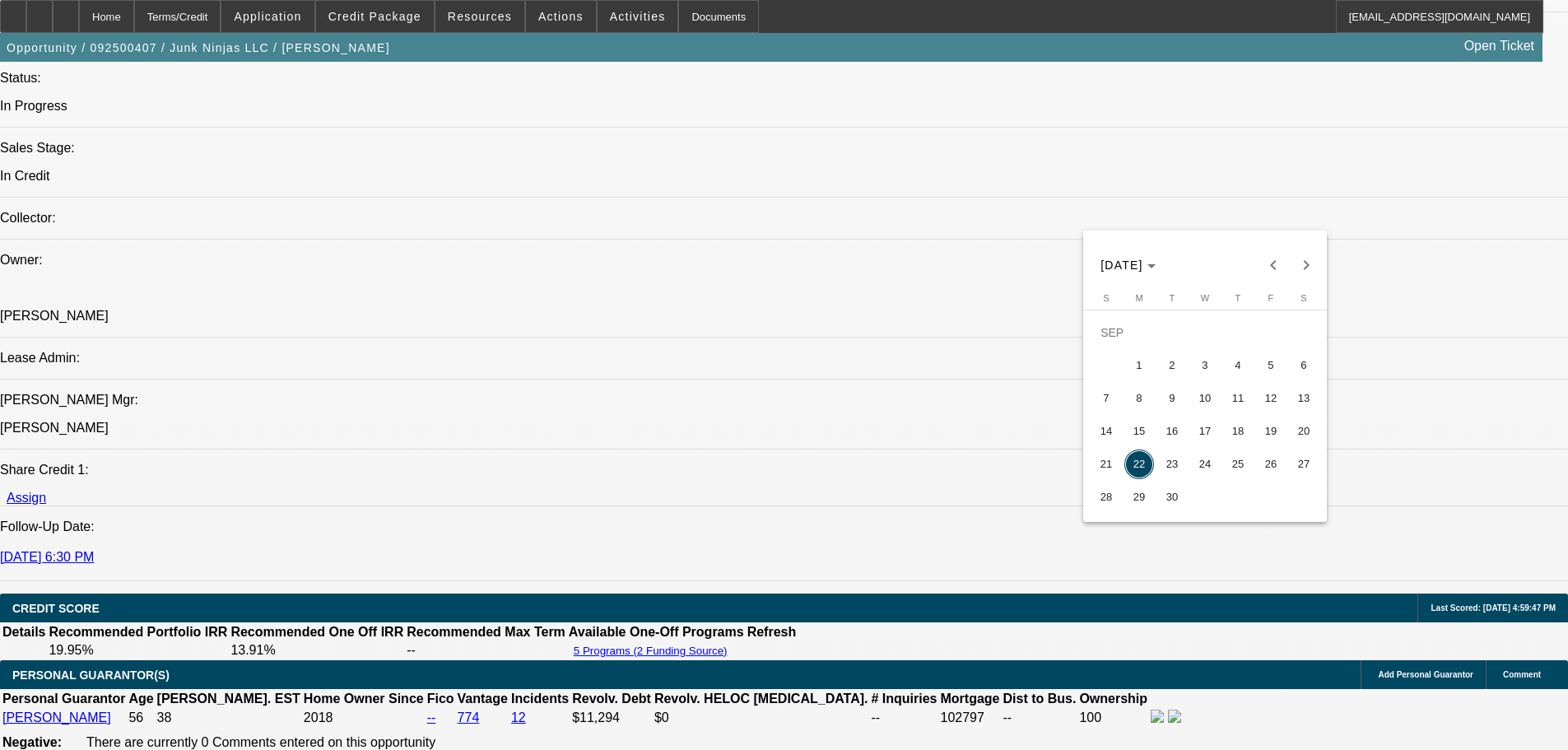
click at [1260, 431] on span "19" at bounding box center [1271, 431] width 30 height 30
type input "9/19/2025"
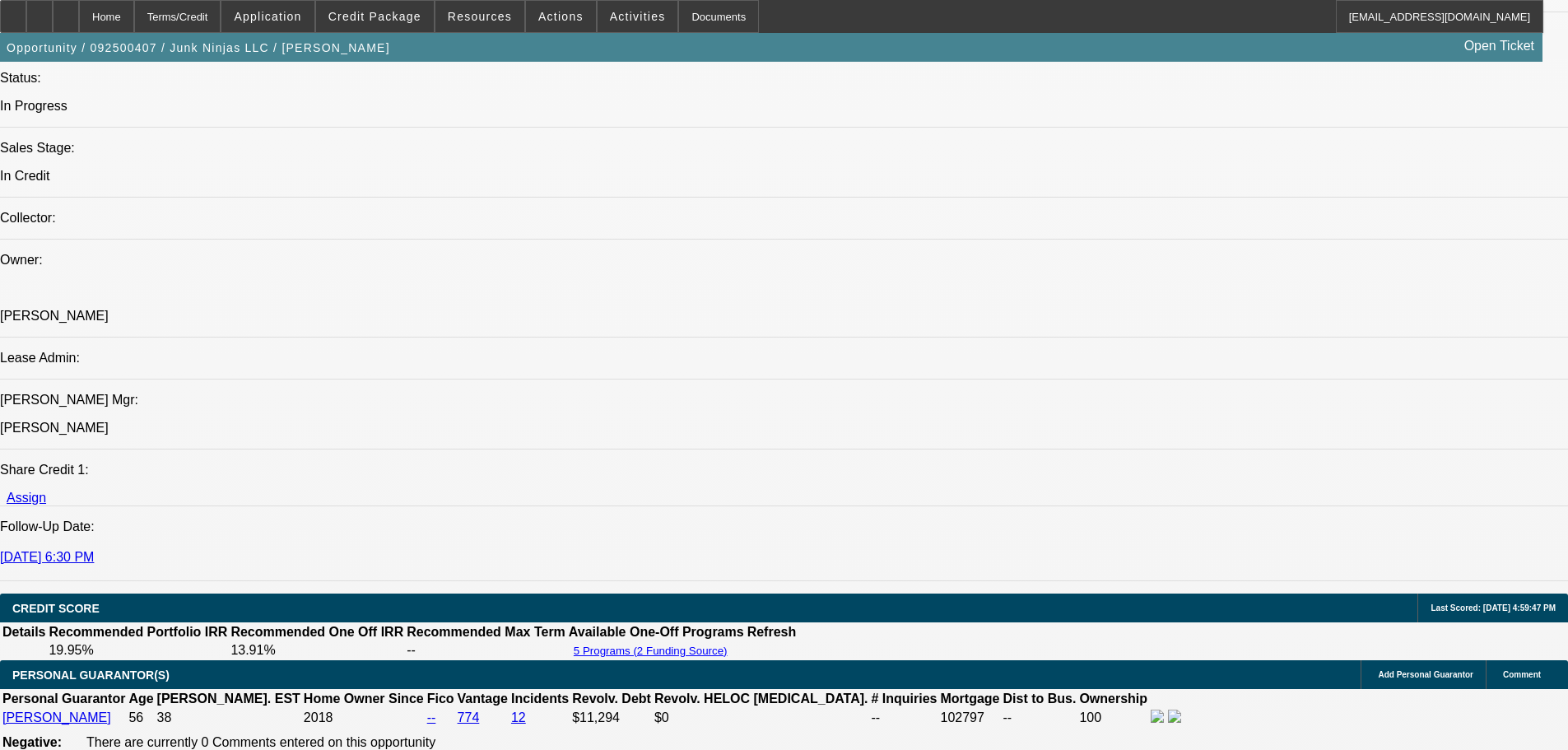
type input "05:21"
click at [1262, 357] on span "19" at bounding box center [1271, 351] width 30 height 30
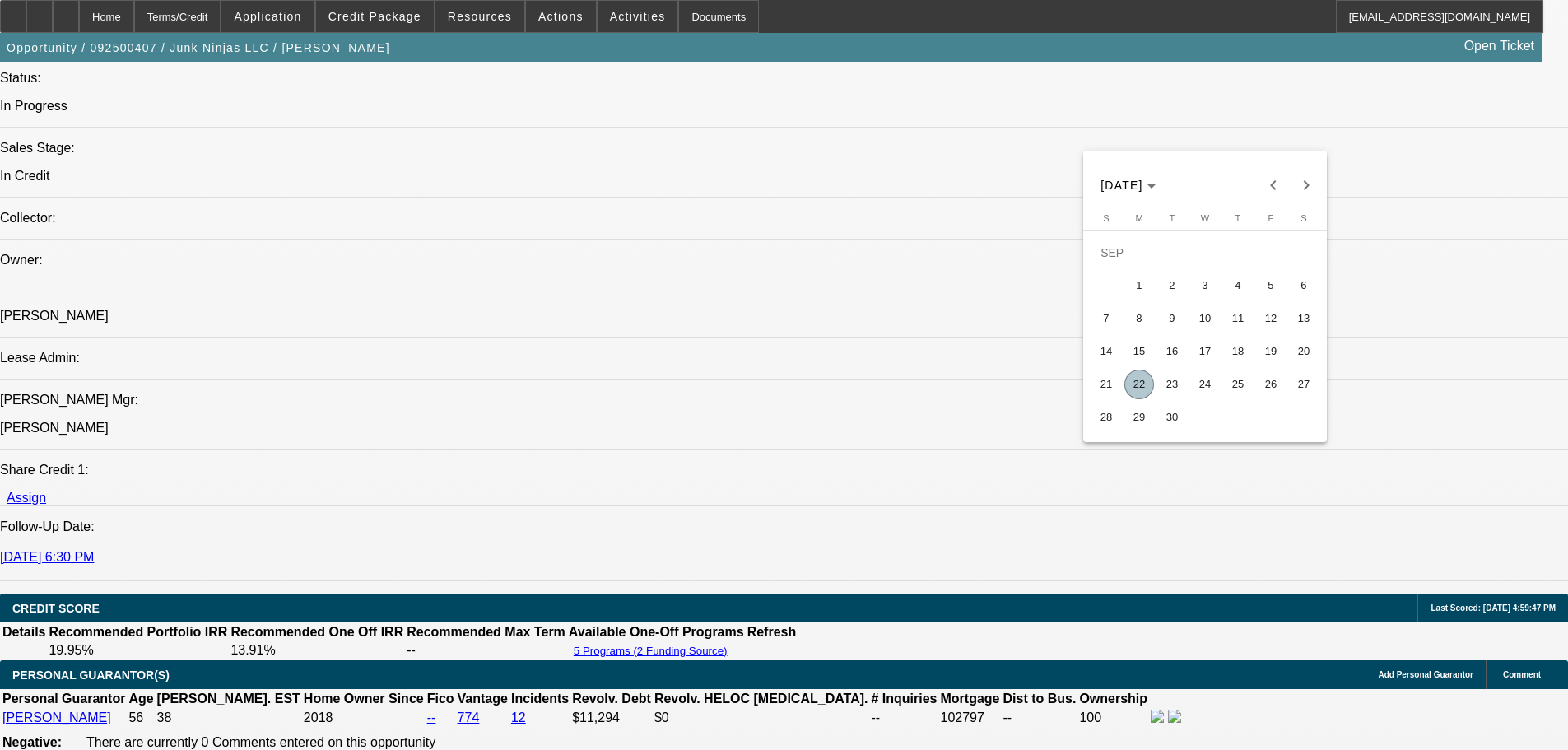
type input "9/19/2025"
type input "05:05"
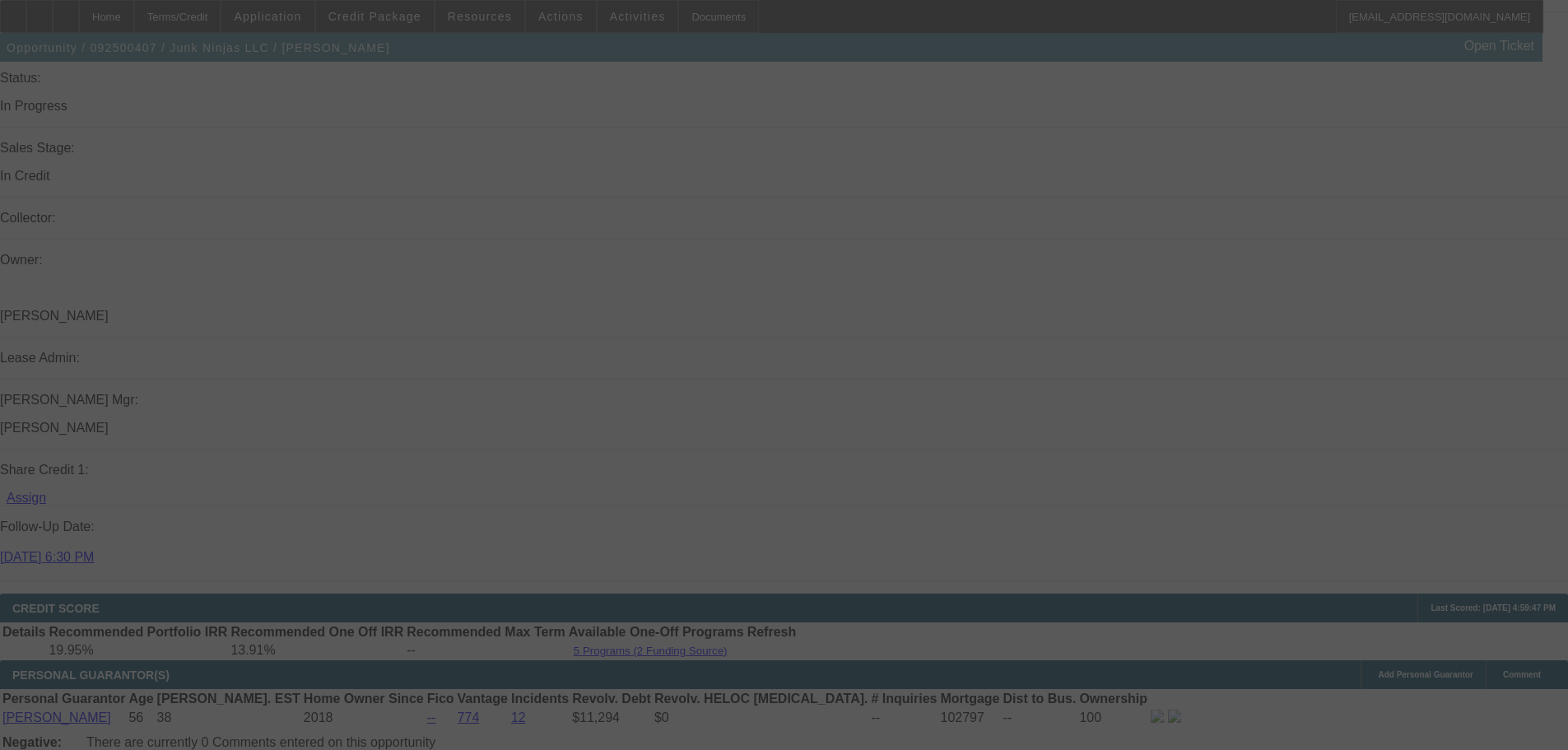
scroll to position [0, 0]
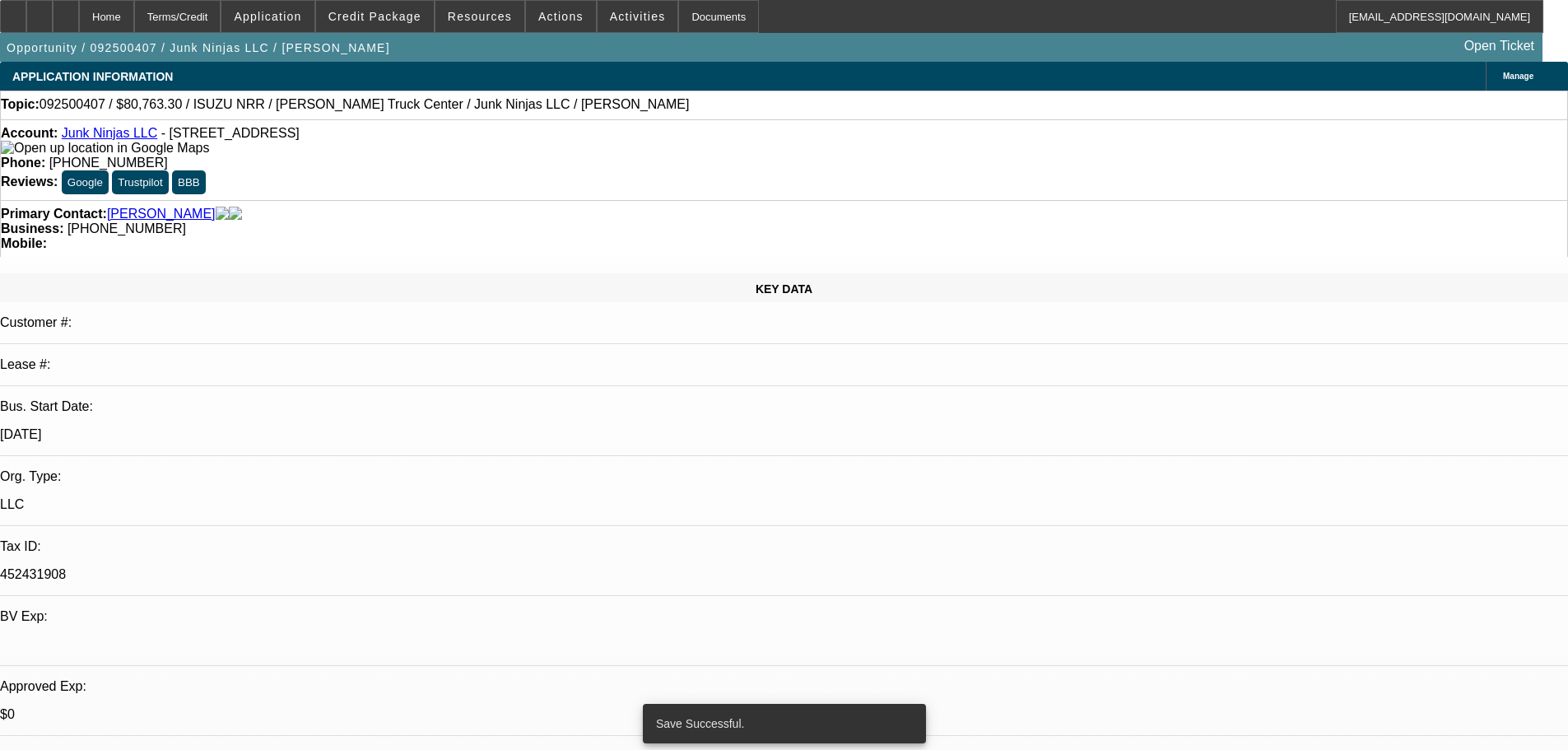
select select "0"
select select "0.1"
select select "4"
select select "0"
select select "0.1"
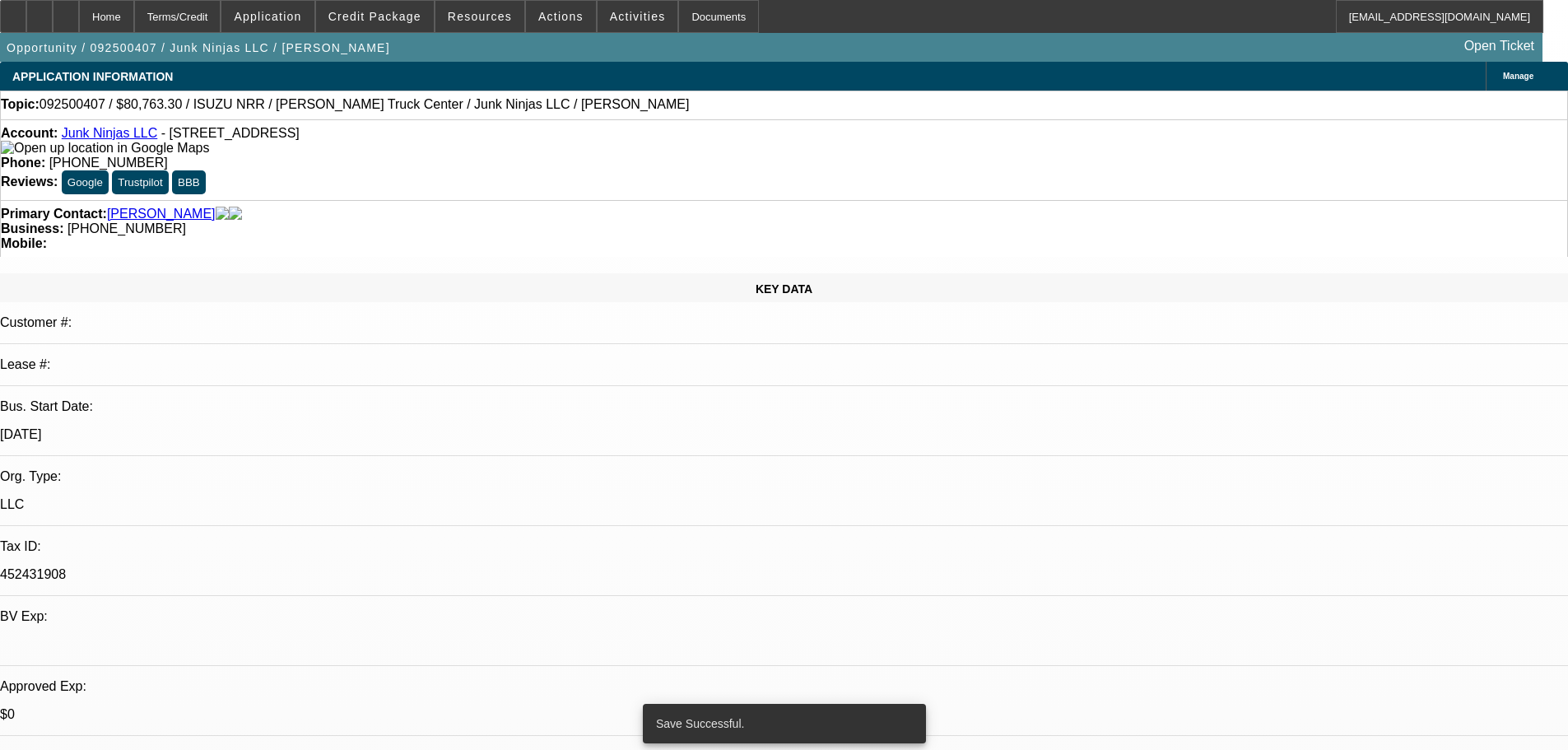
select select "4"
select select "0.15"
select select "0"
select select "0.1"
select select "4"
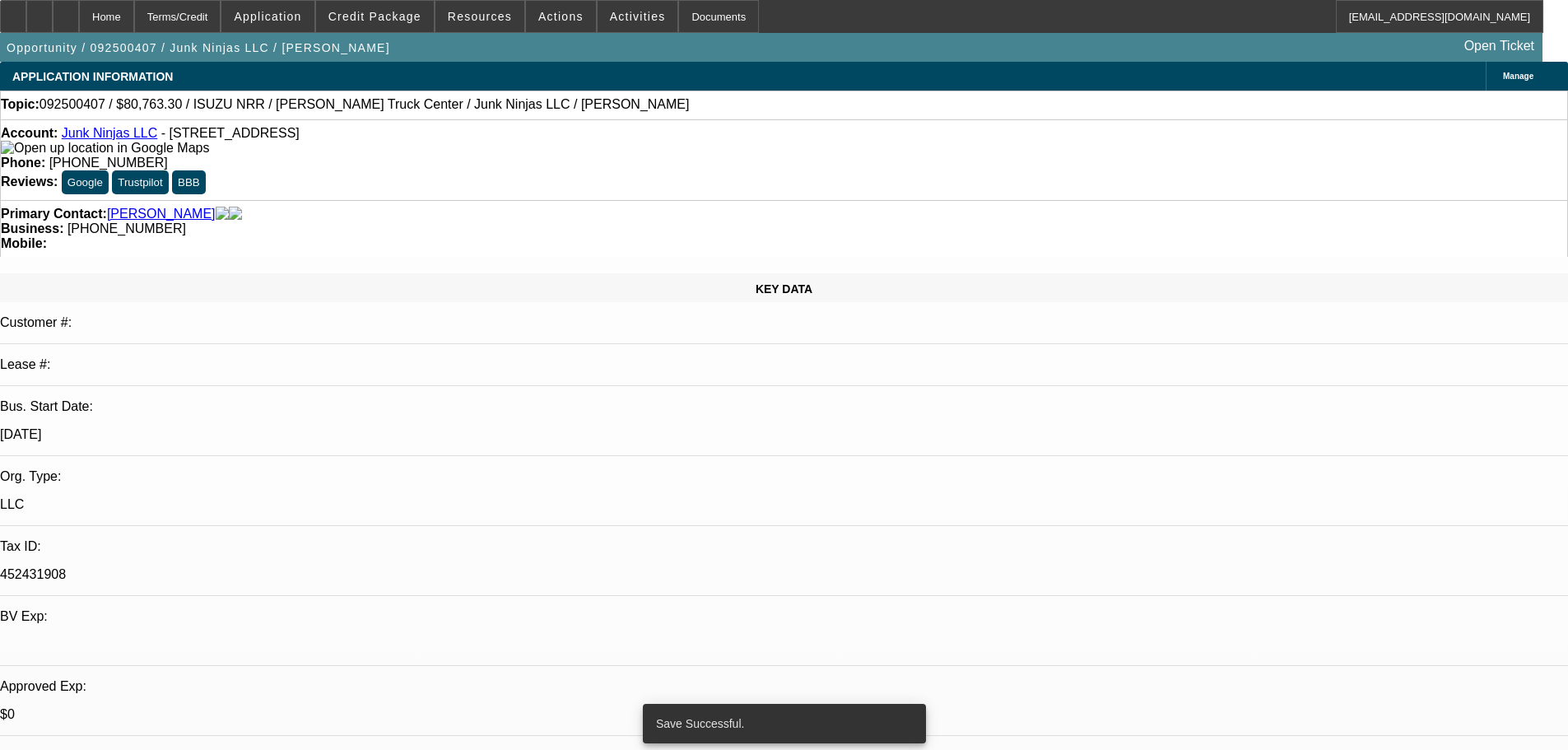
select select "0.15"
select select "2"
select select "0.1"
select select "4"
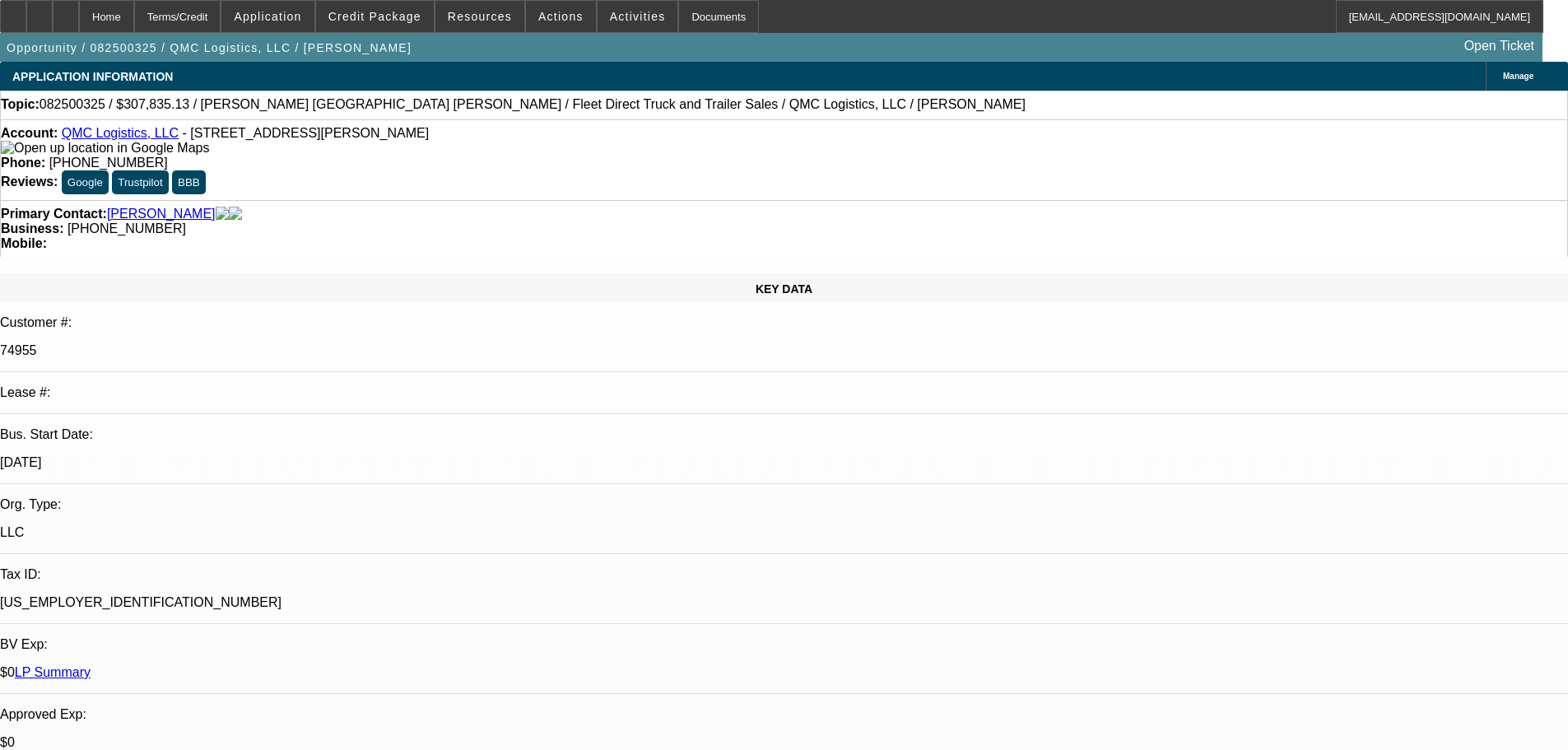
select select "0"
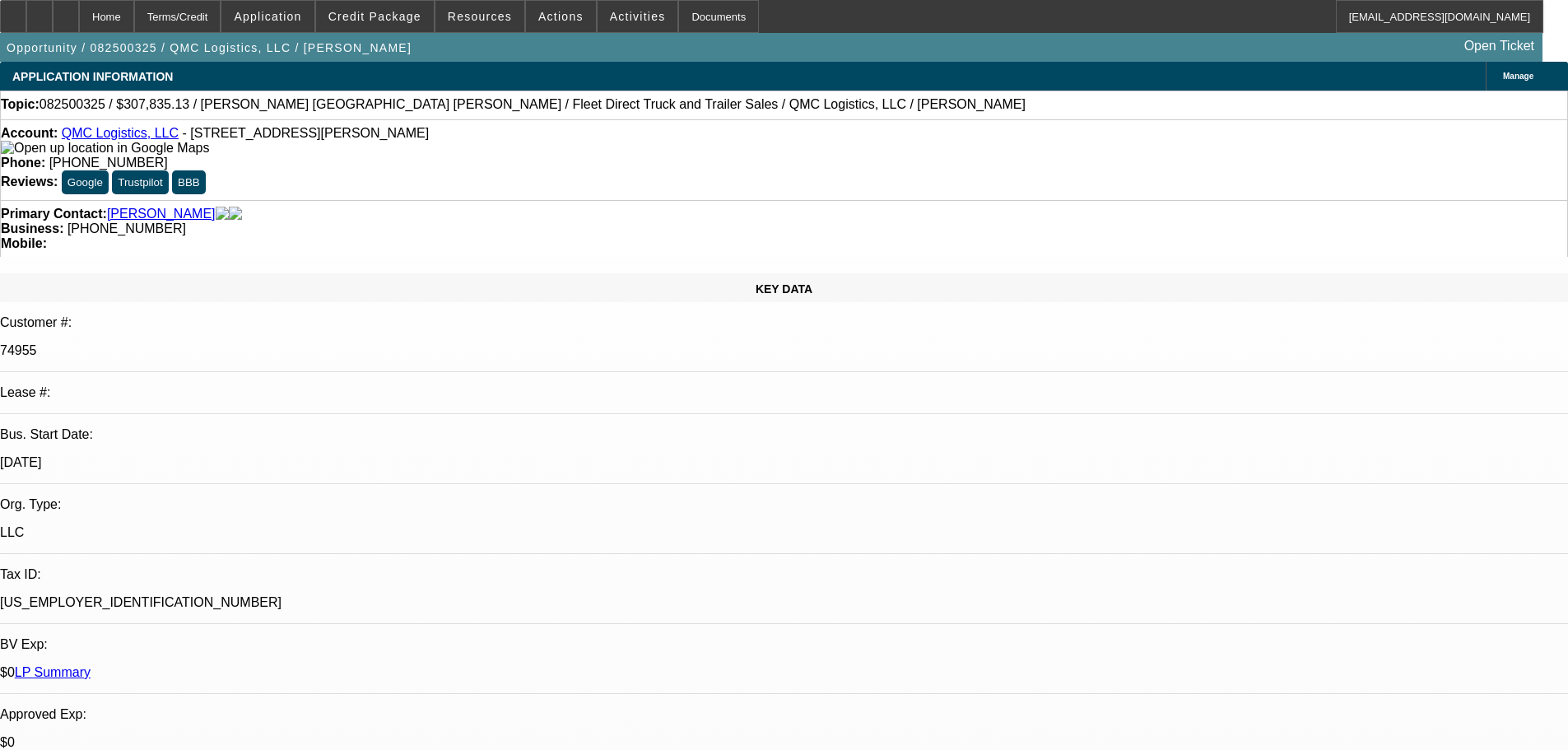
select select "0"
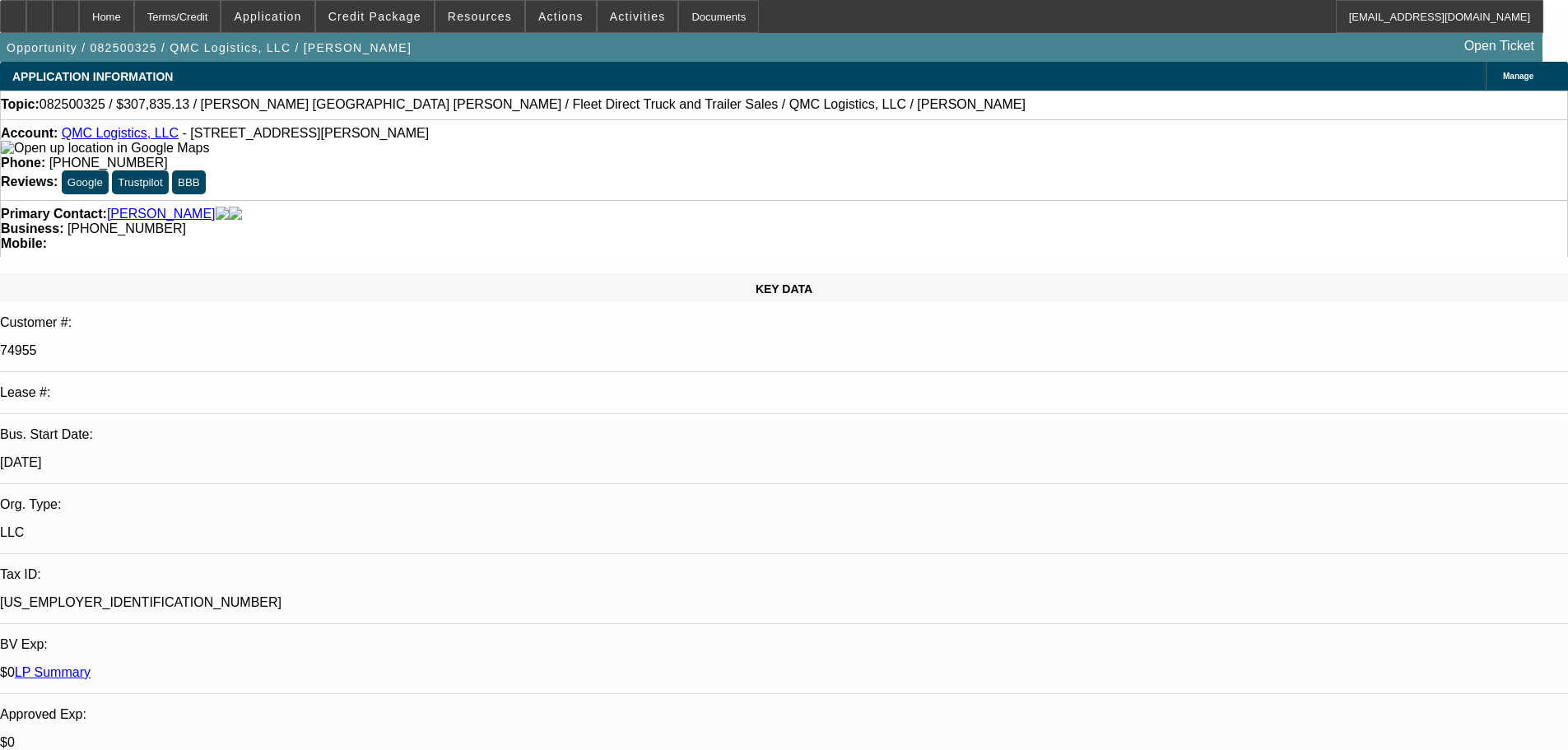
select select "0"
select select "2"
select select "6"
select select "2"
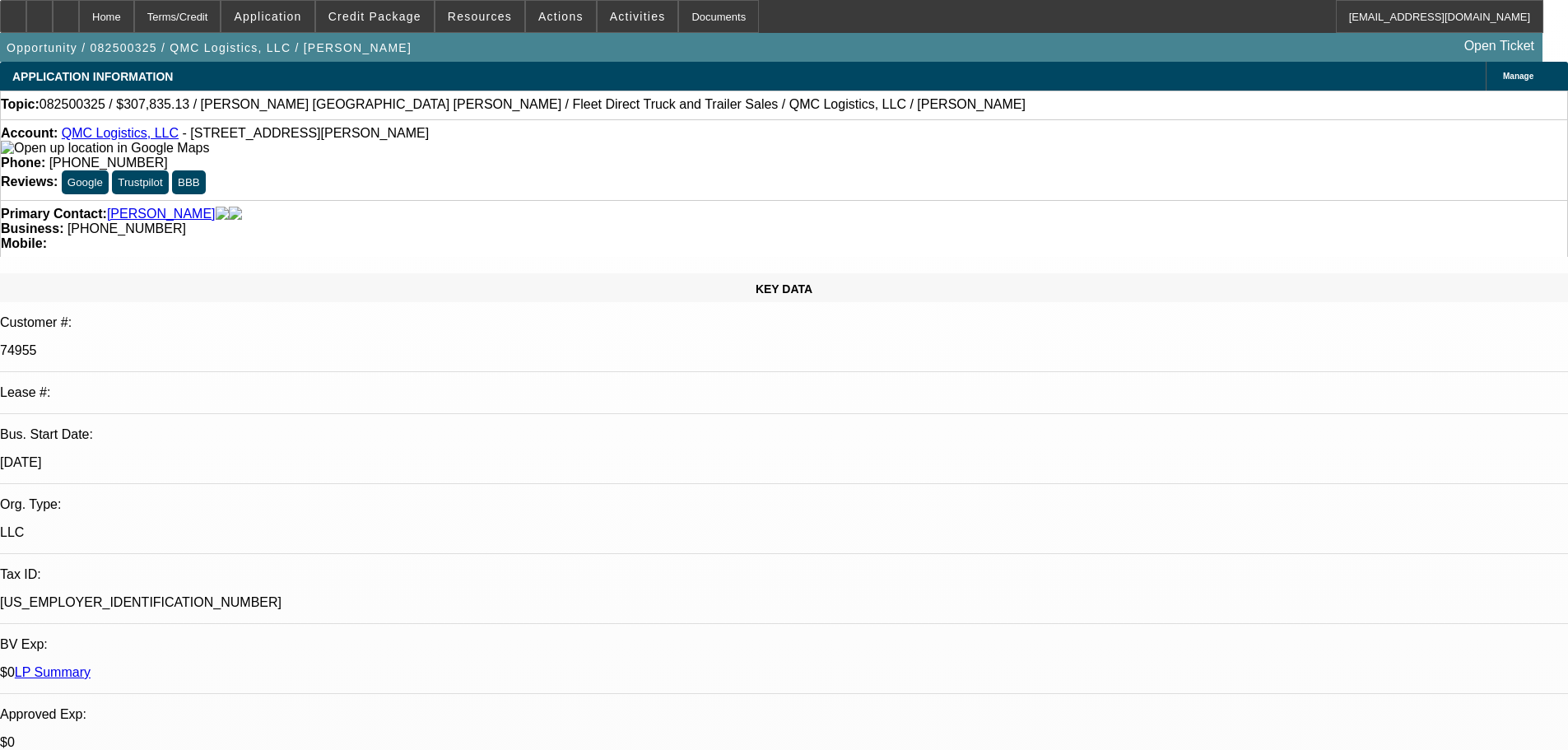
select select "6"
select select "2"
select select "6"
select select "2"
select select "6"
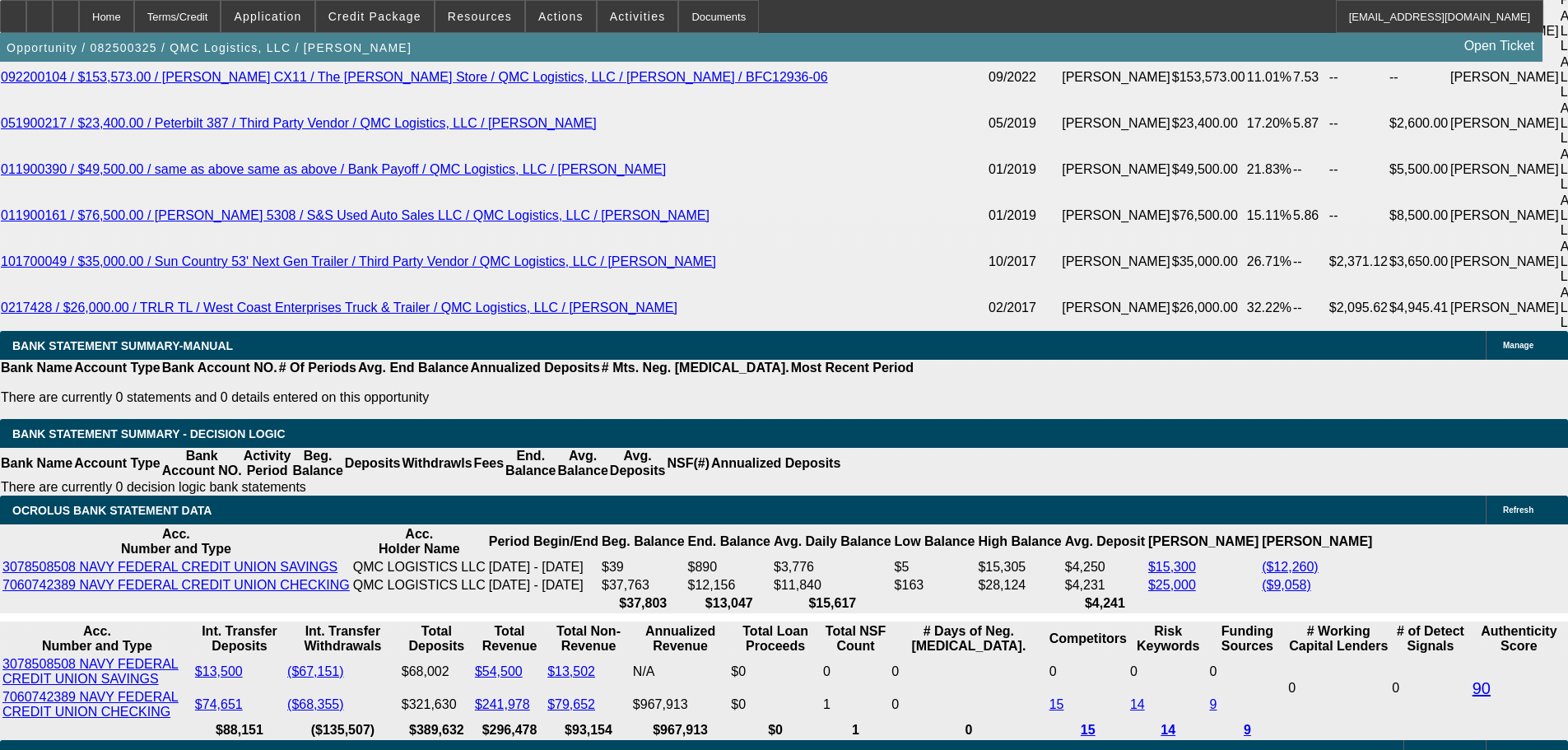
scroll to position [3218, 0]
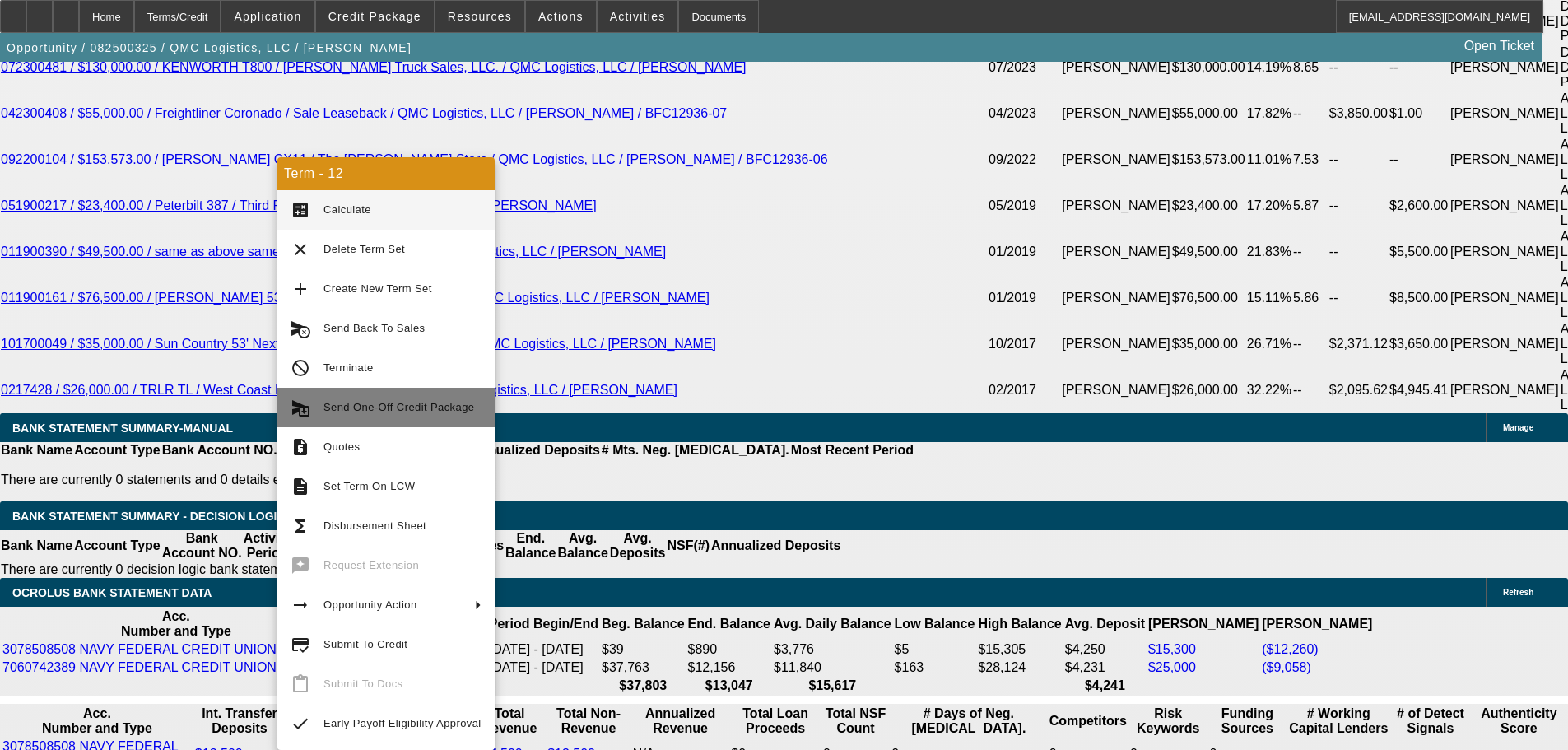
click at [392, 408] on span "Send One-Off Credit Package" at bounding box center [399, 407] width 151 height 13
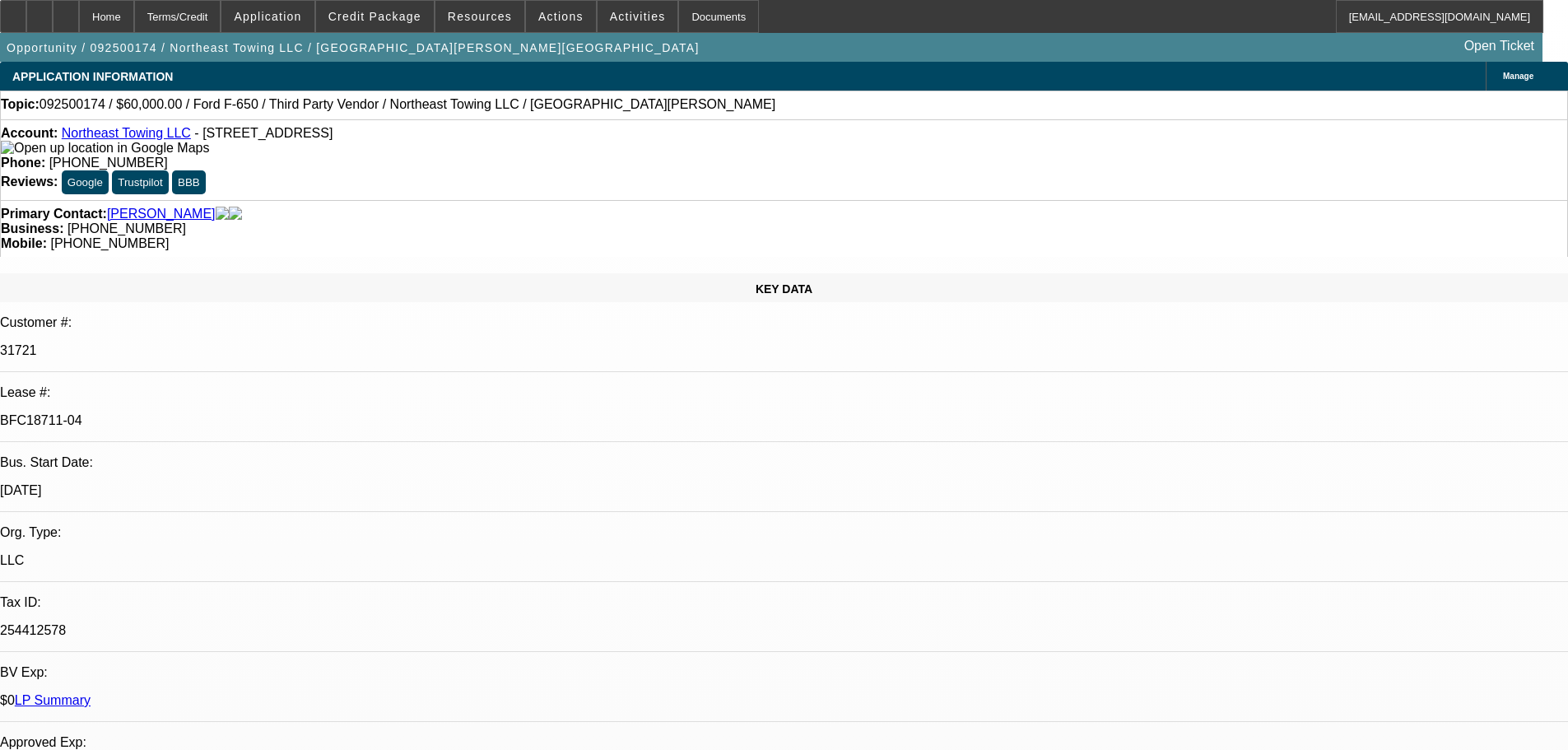
select select "0"
select select "3"
select select "0"
select select "6"
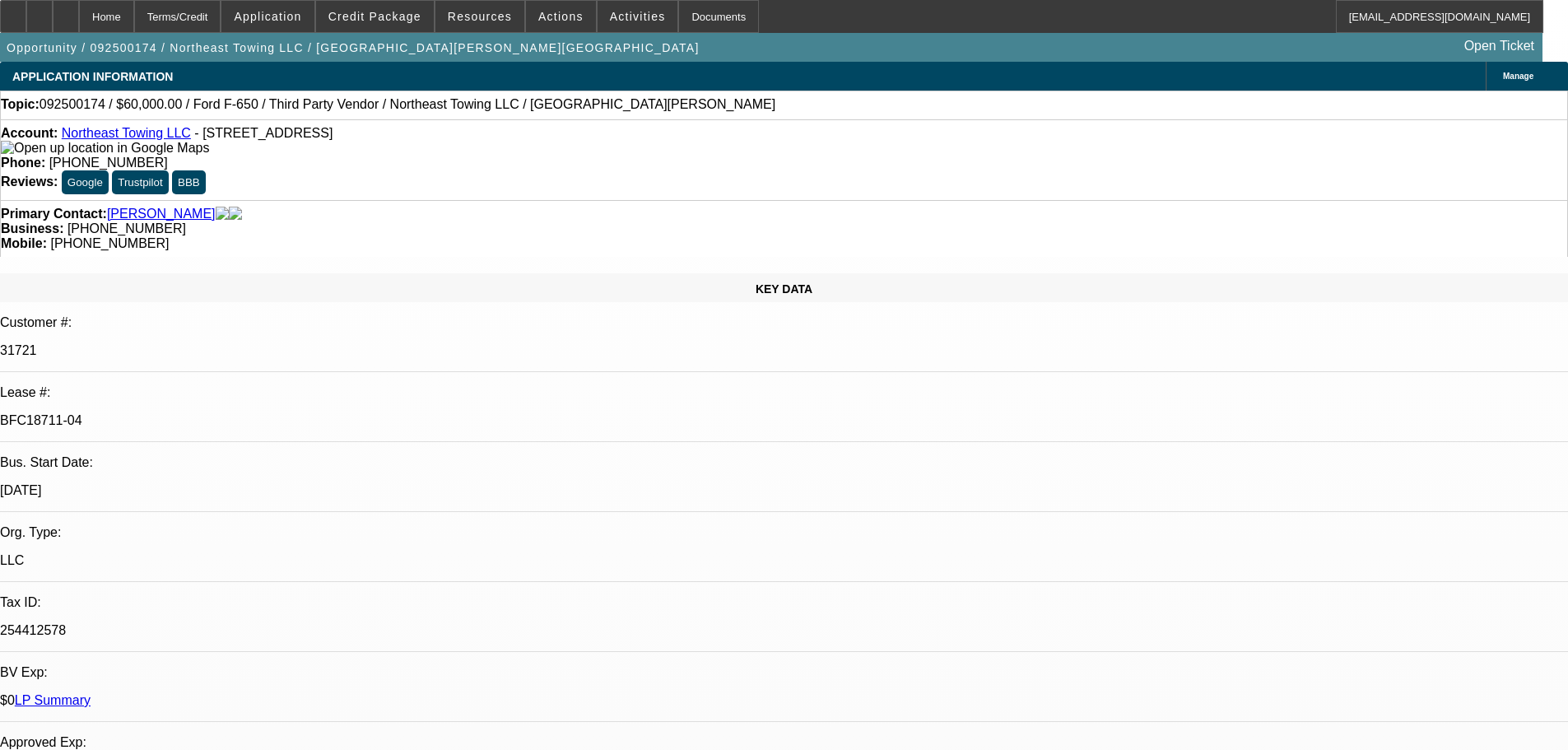
select select "0"
select select "2"
select select "0"
select select "6"
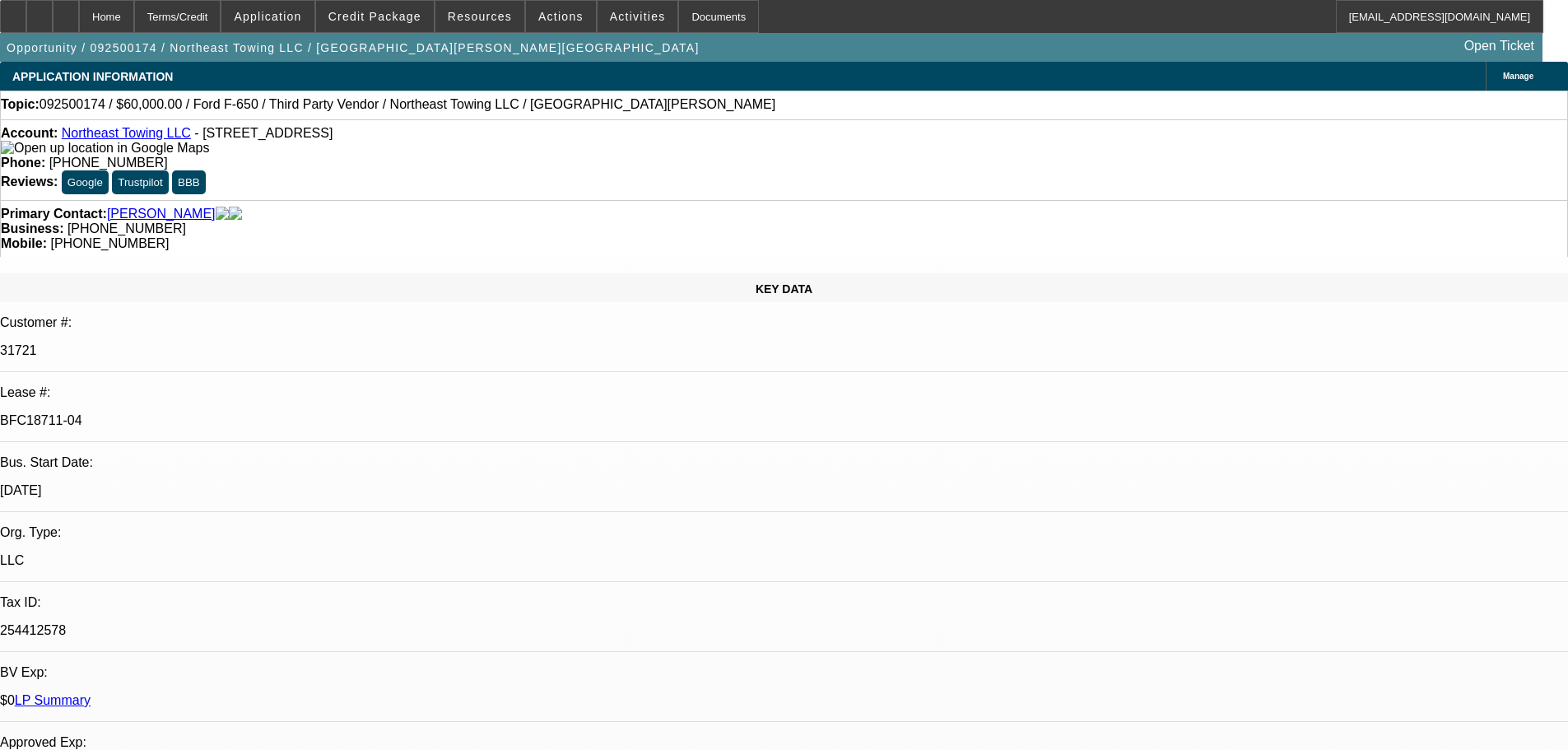
select select "0"
select select "2"
select select "0"
select select "6"
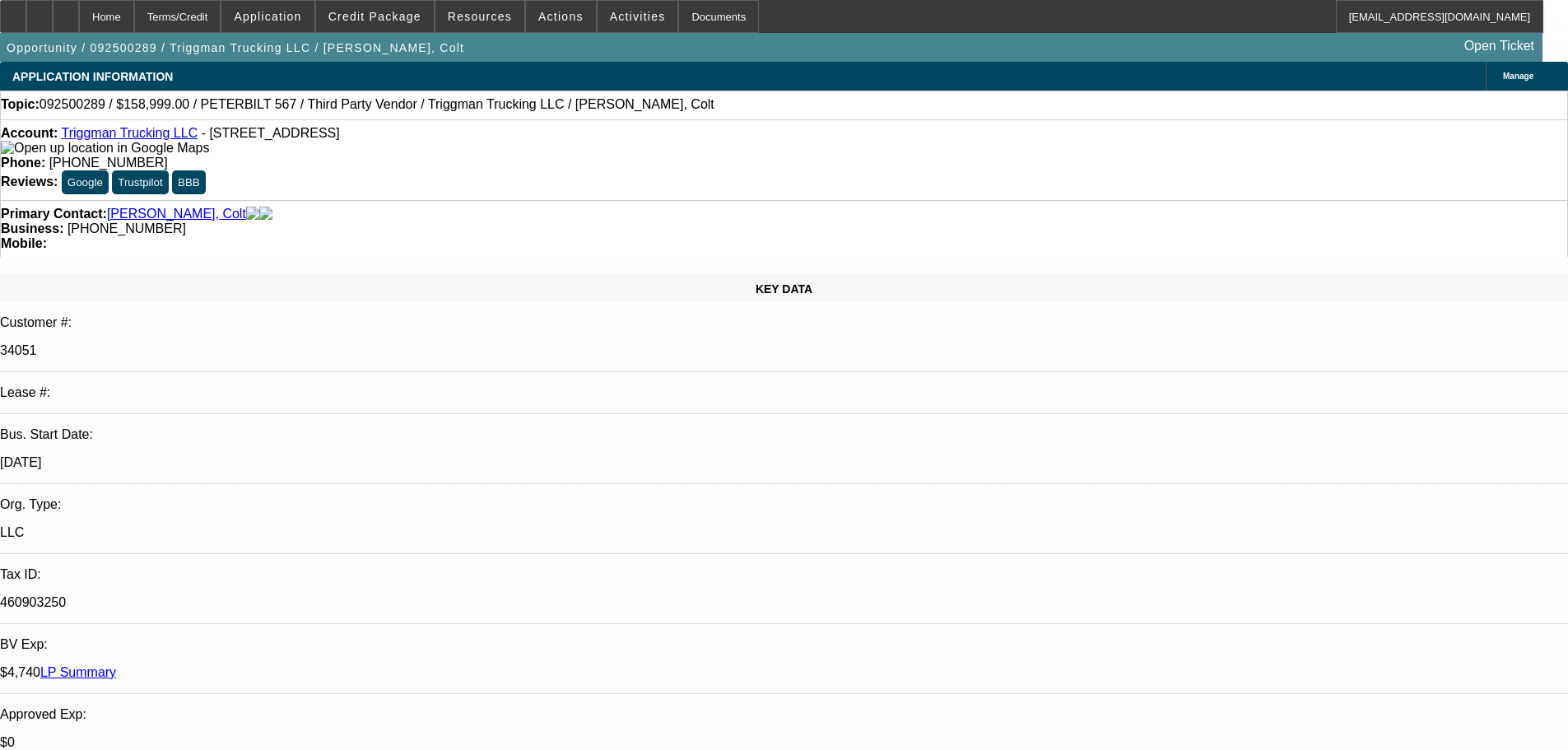
select select "0"
select select "2"
select select "0.1"
select select "4"
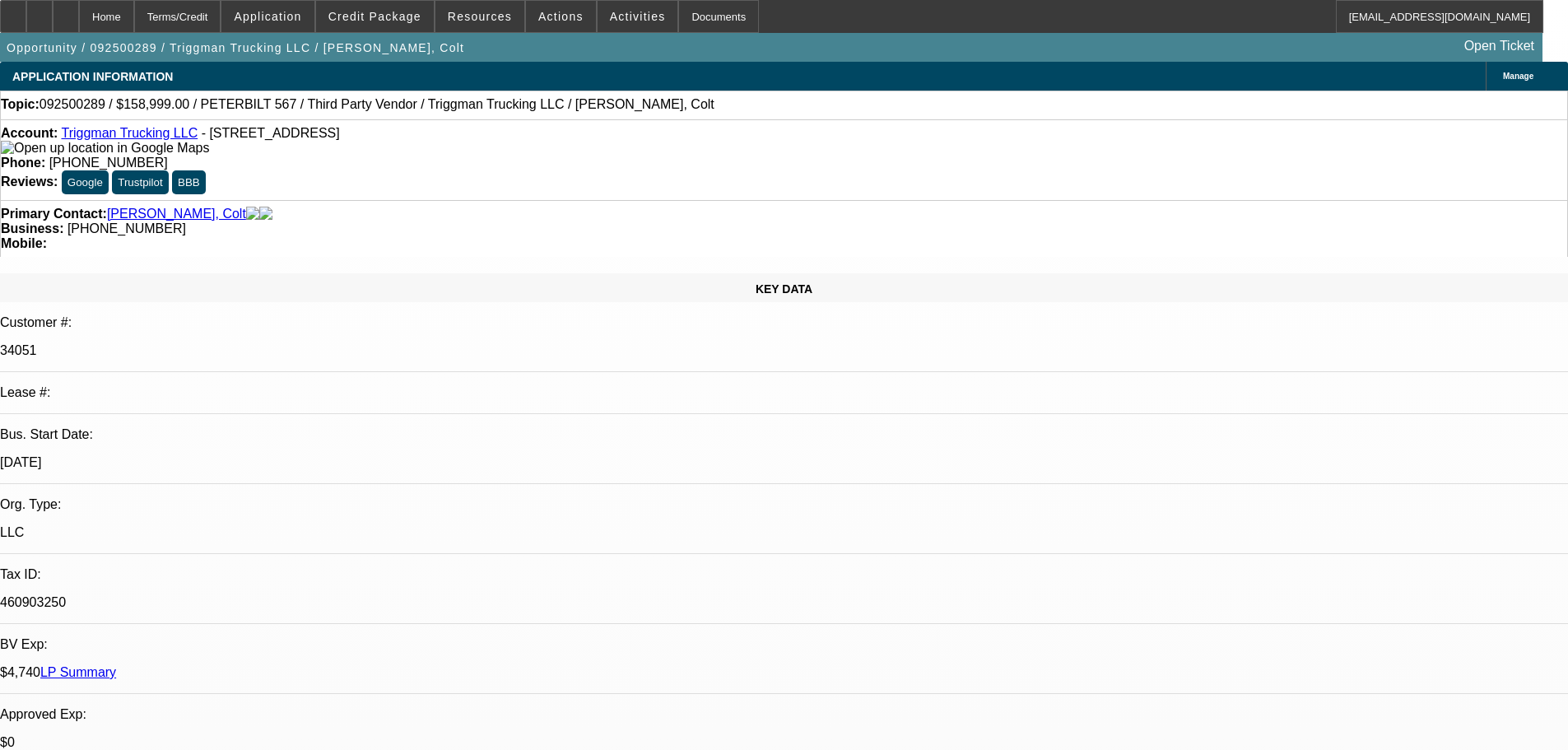
select select "0"
select select "2"
select select "0.1"
select select "4"
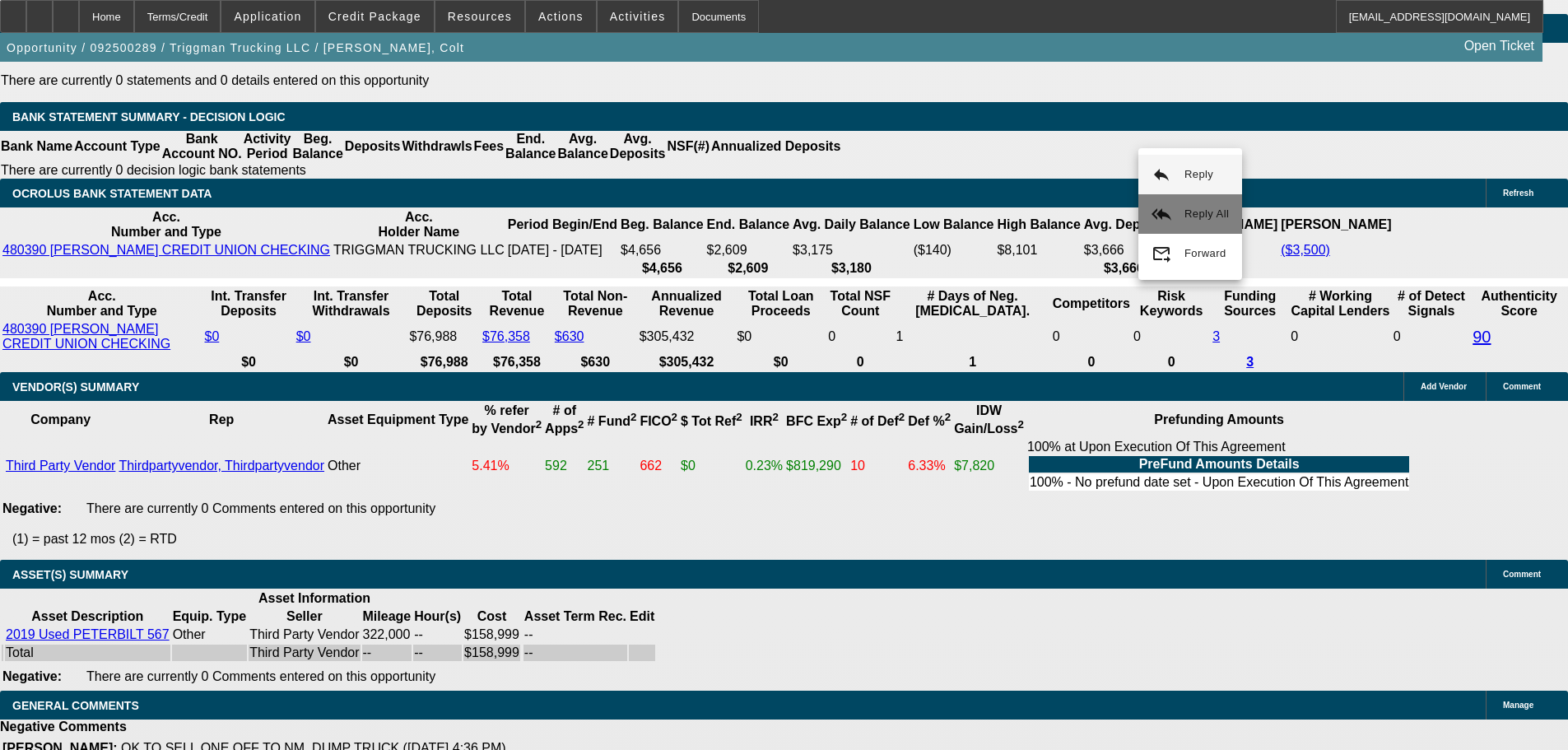
scroll to position [3142, 0]
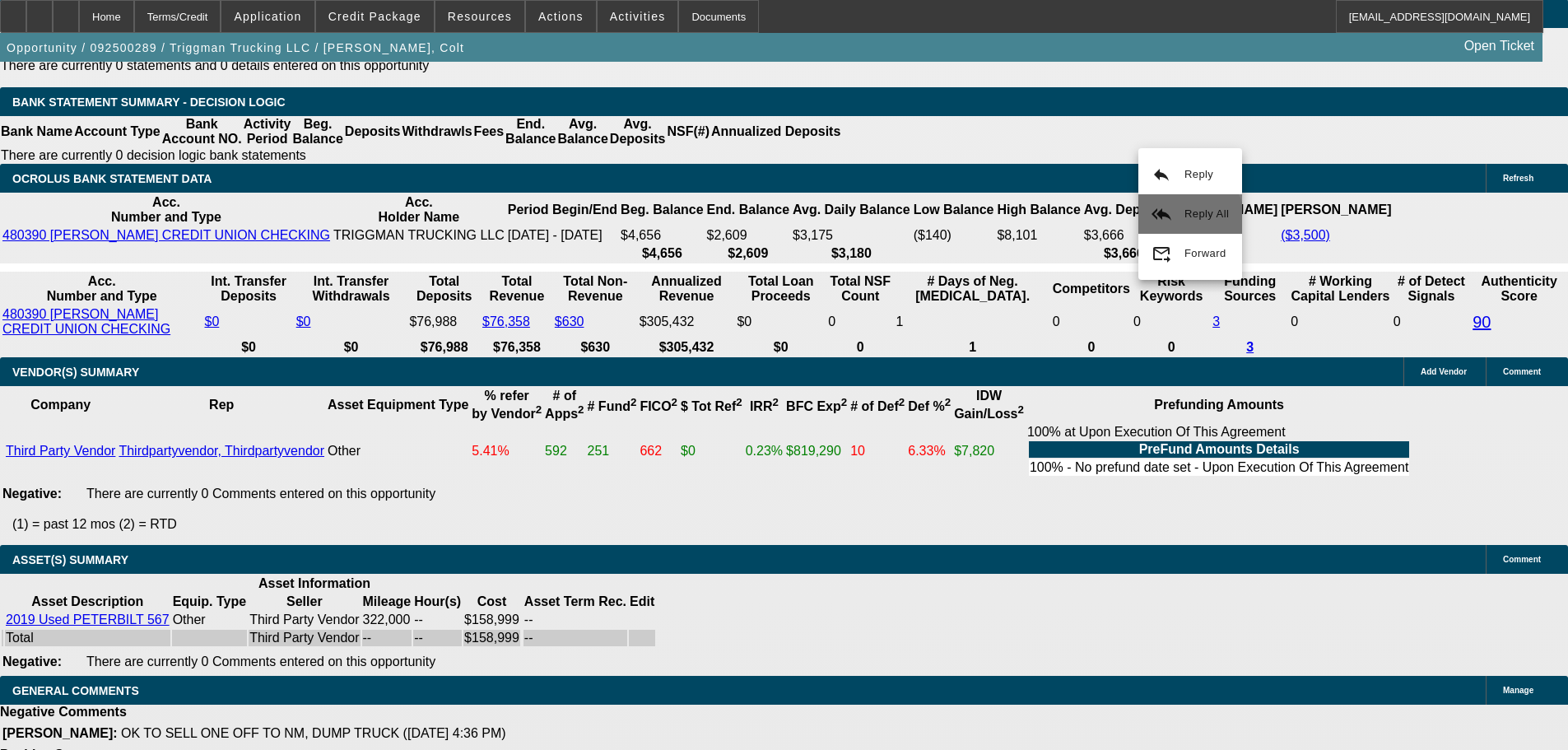
click at [1188, 219] on span "Reply All" at bounding box center [1206, 213] width 45 height 13
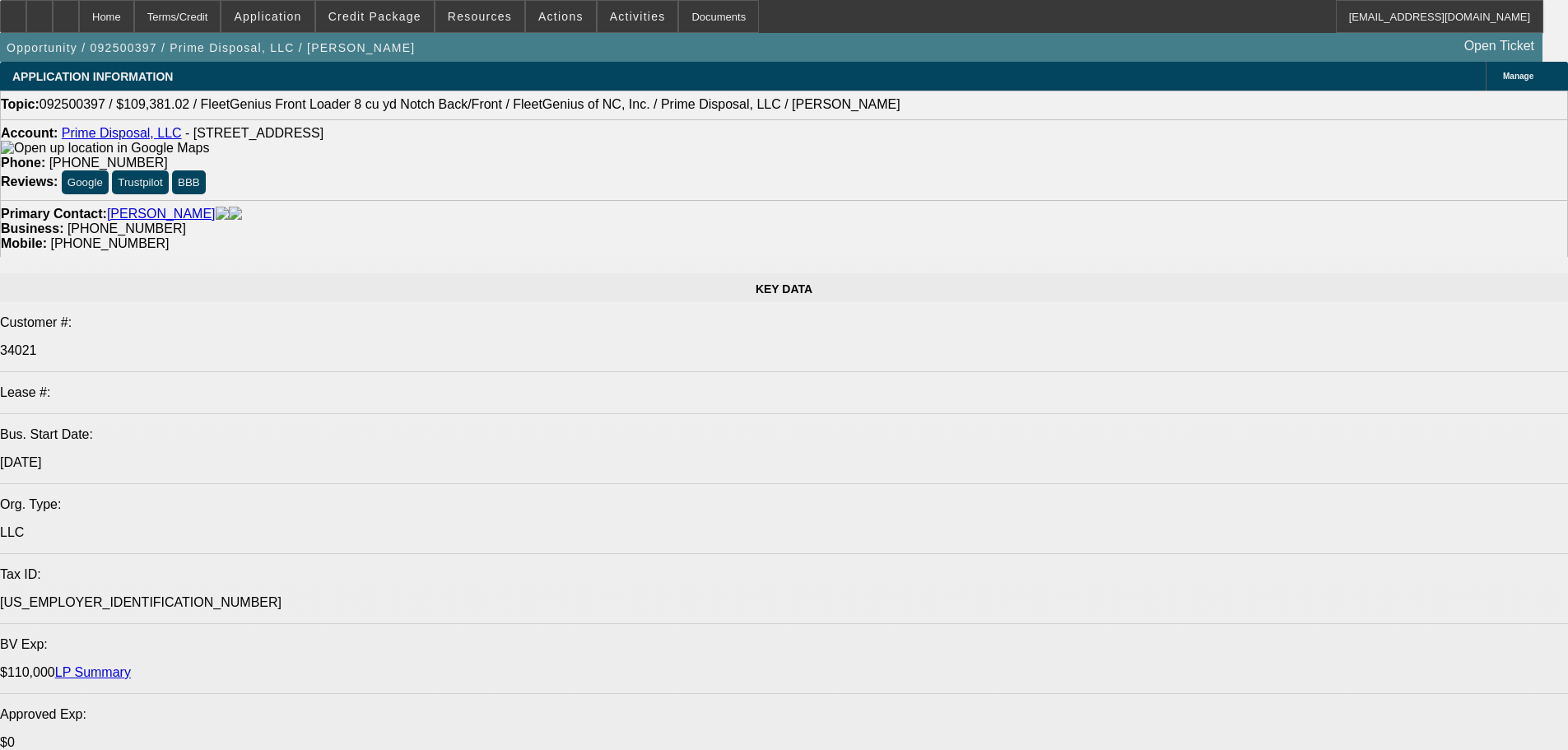
select select "0"
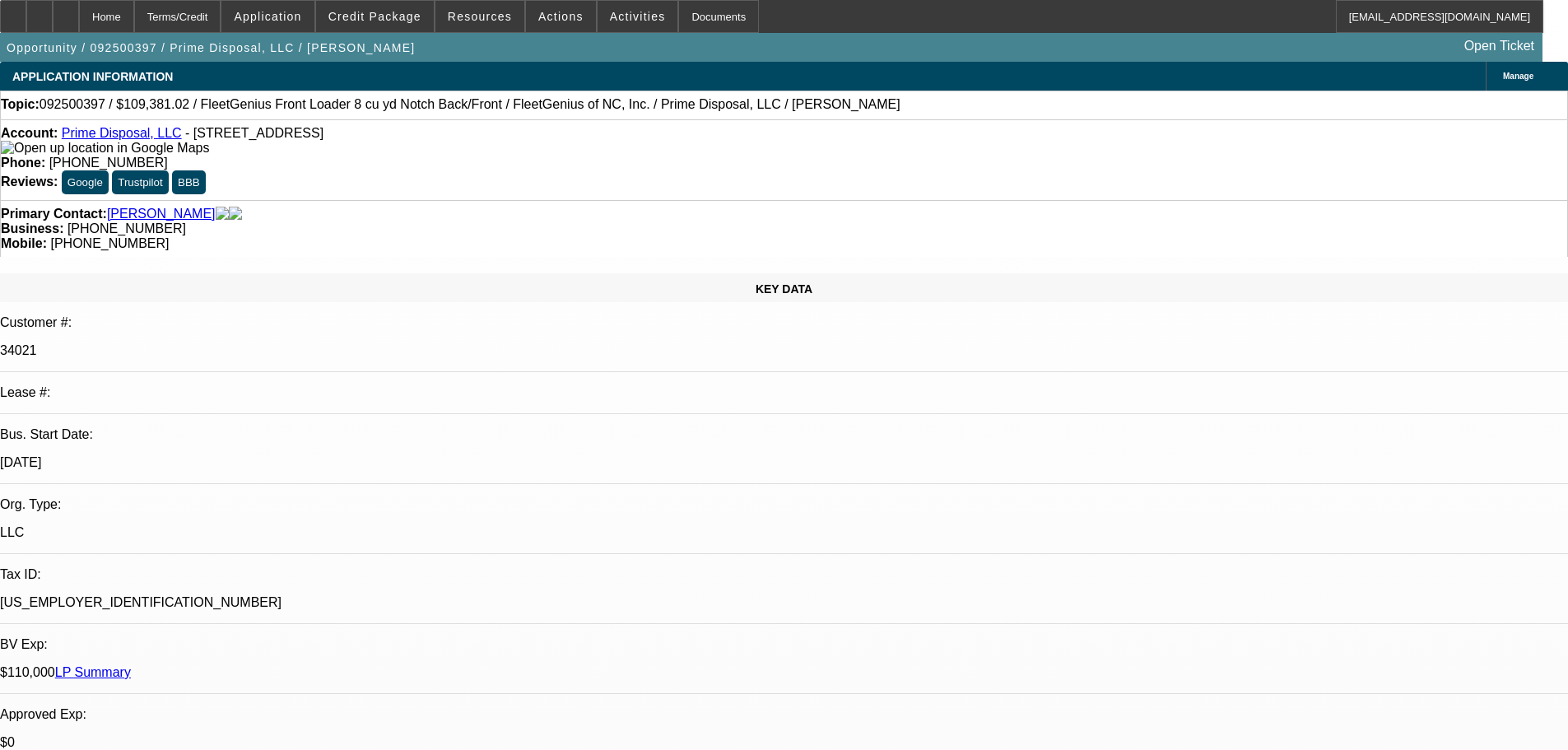
select select "0"
select select "6"
select select "0"
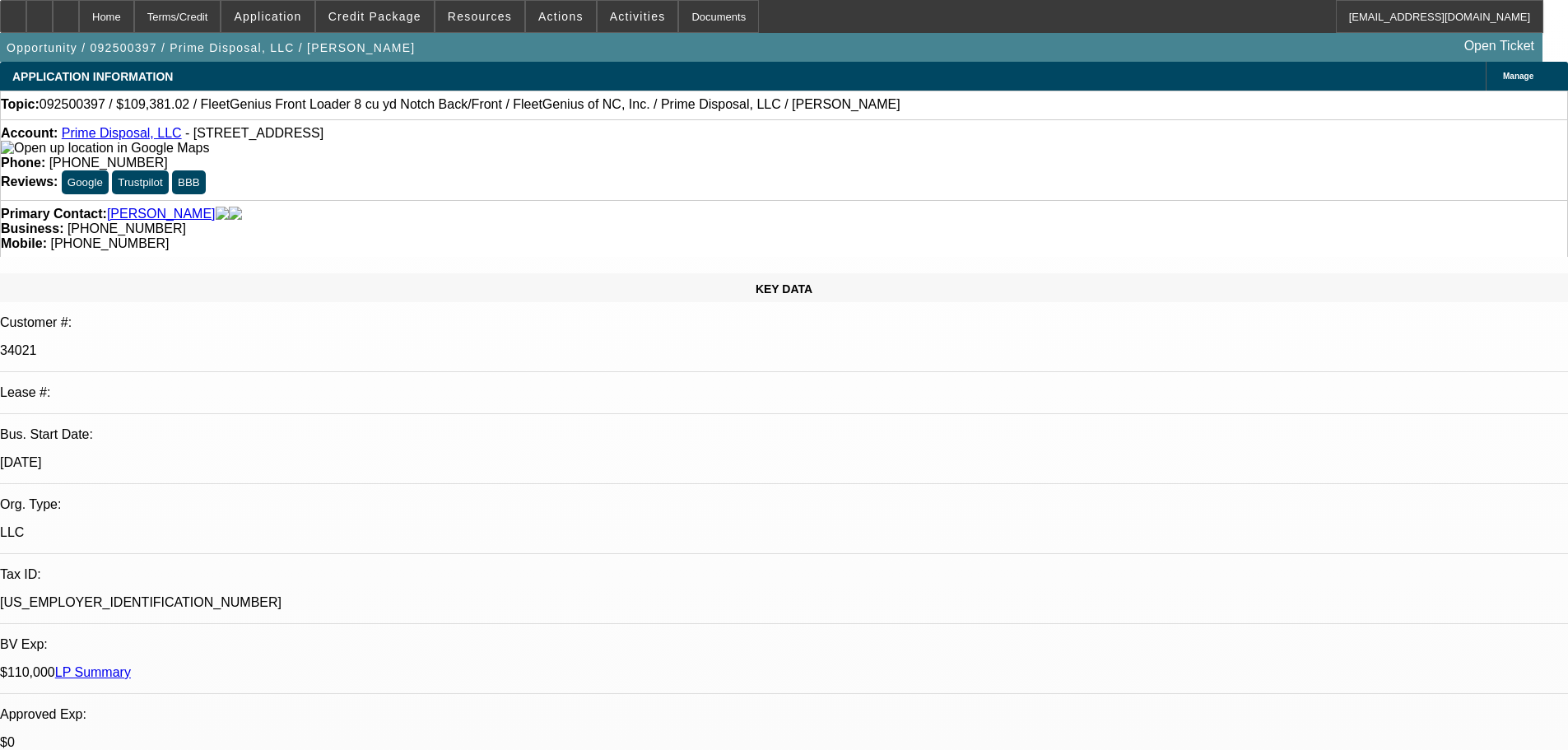
select select "6"
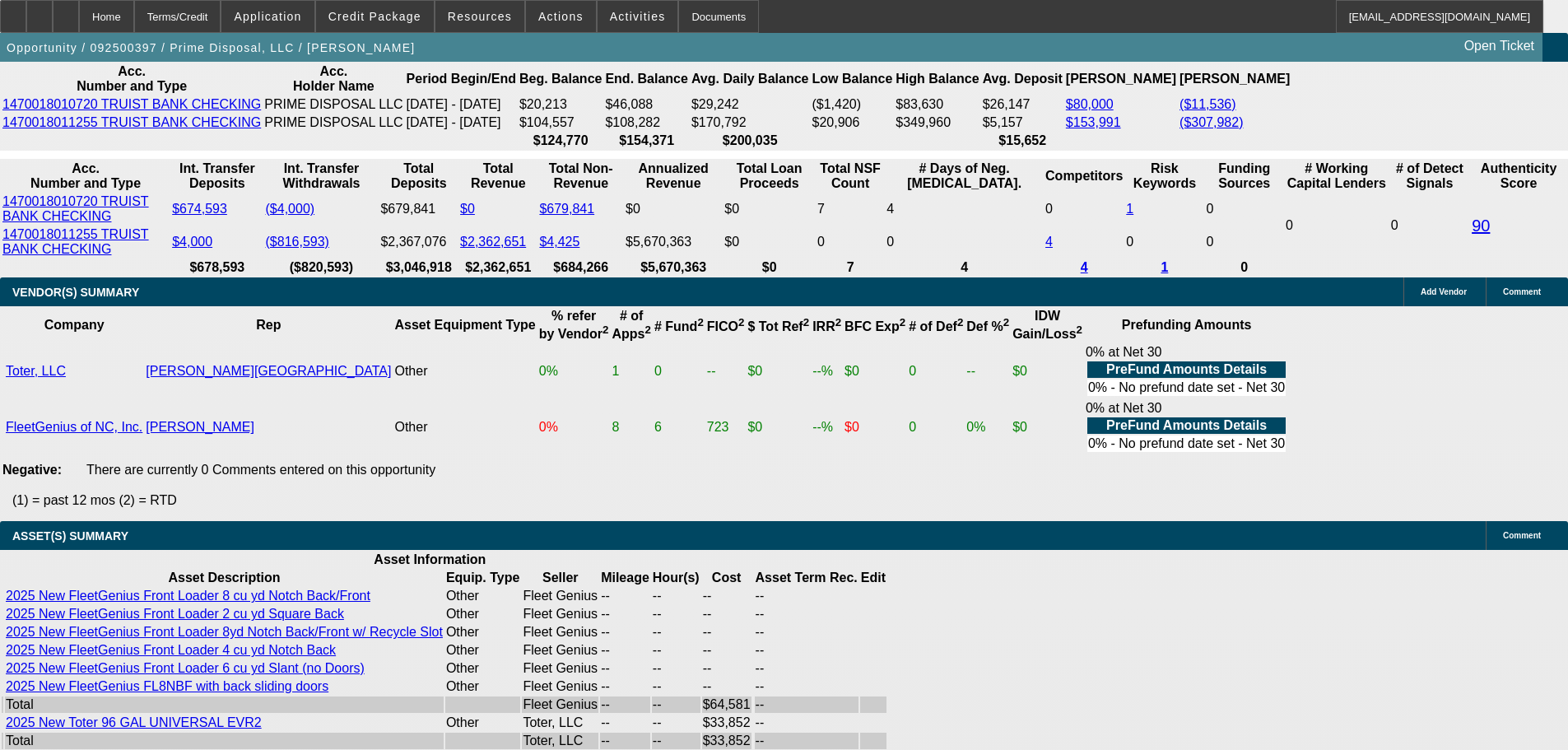
scroll to position [3518, 0]
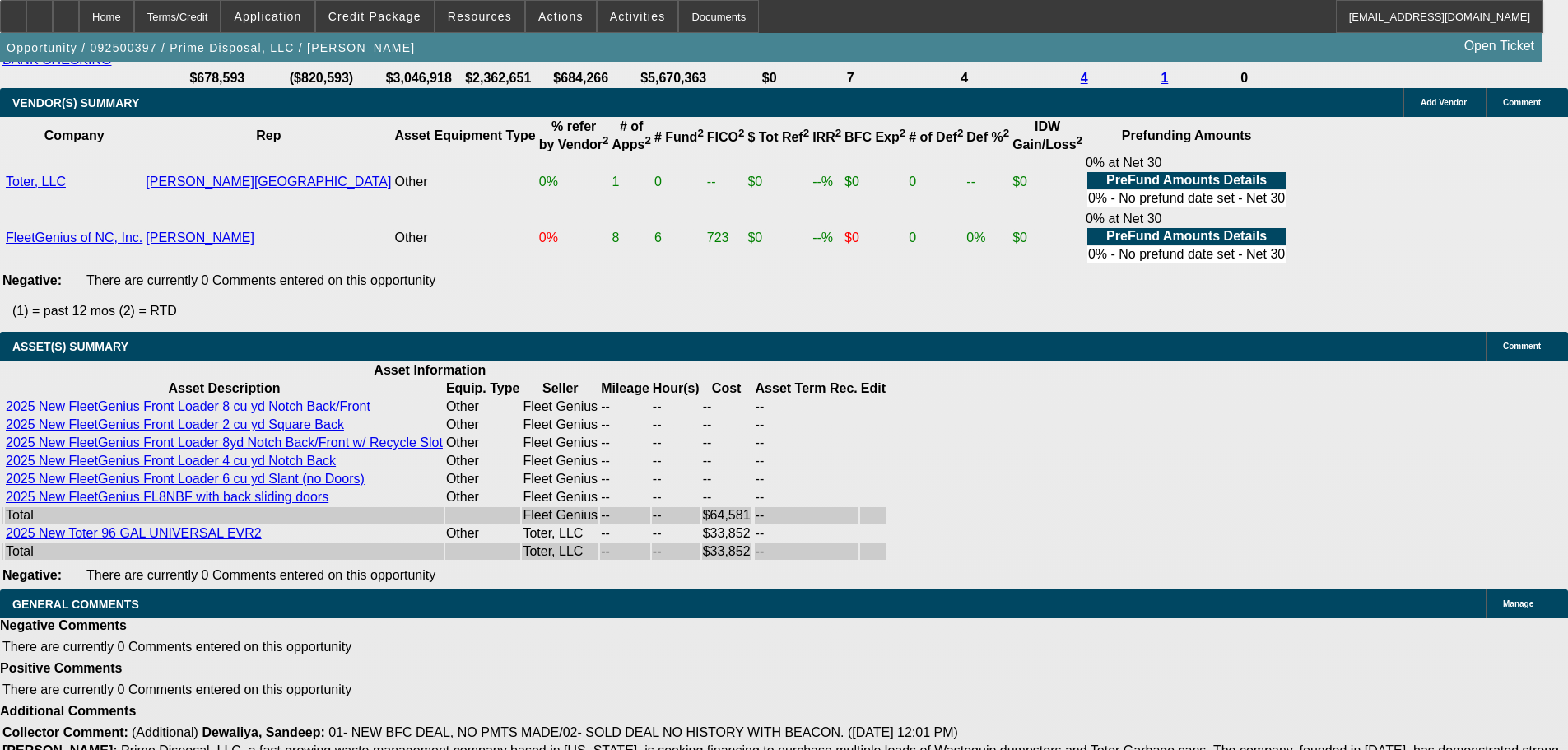
select select "5"
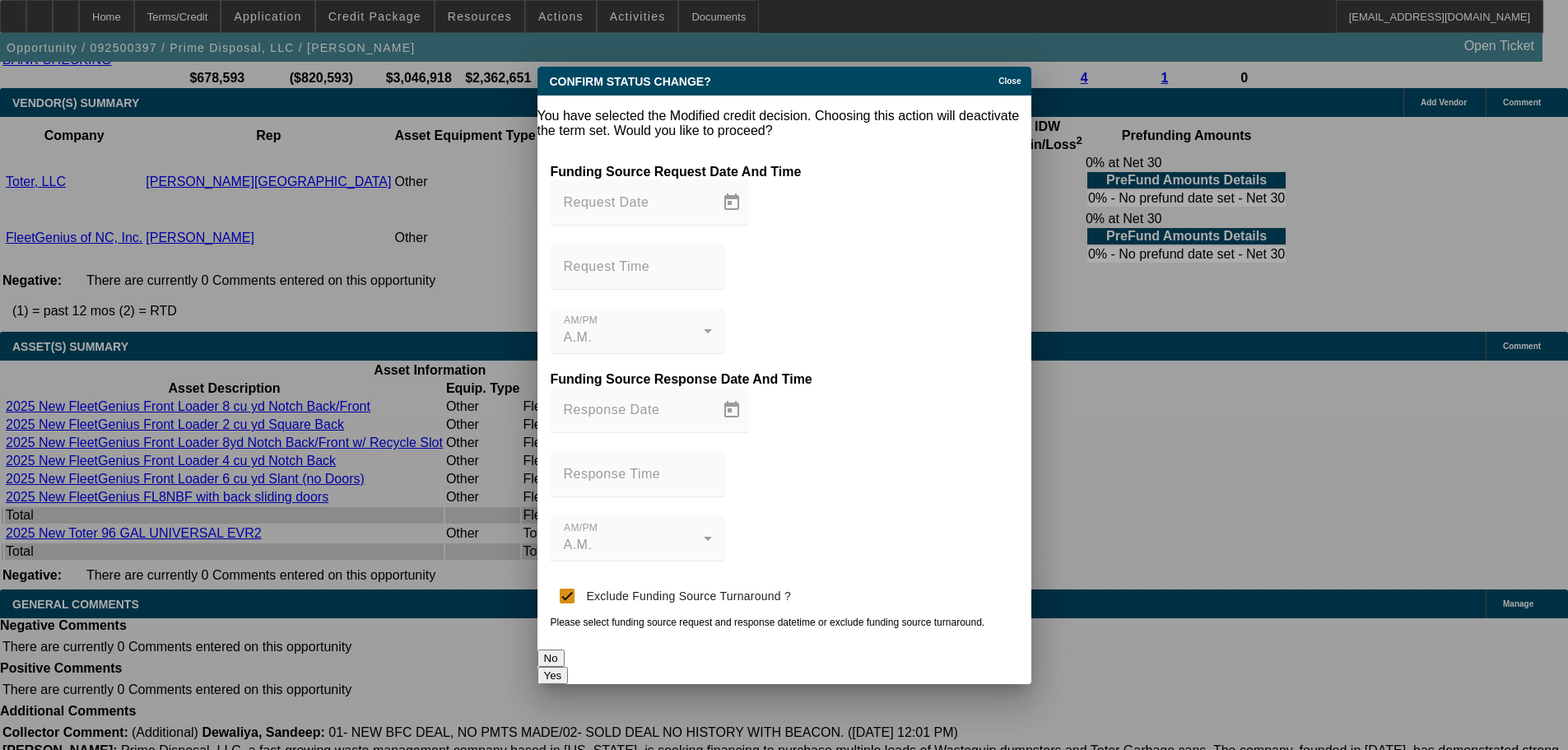
scroll to position [0, 0]
click at [569, 666] on button "Yes" at bounding box center [553, 675] width 31 height 17
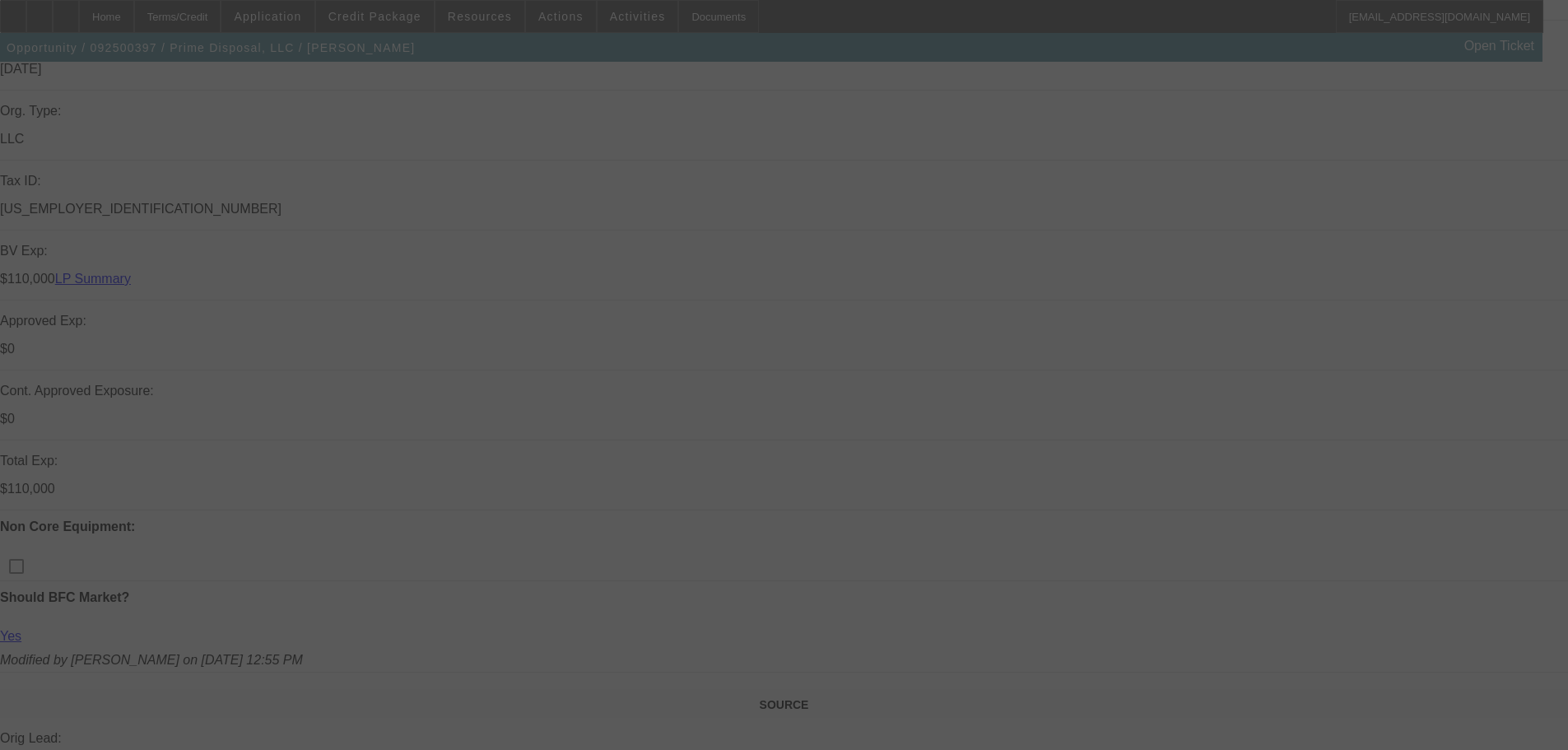
scroll to position [390, 0]
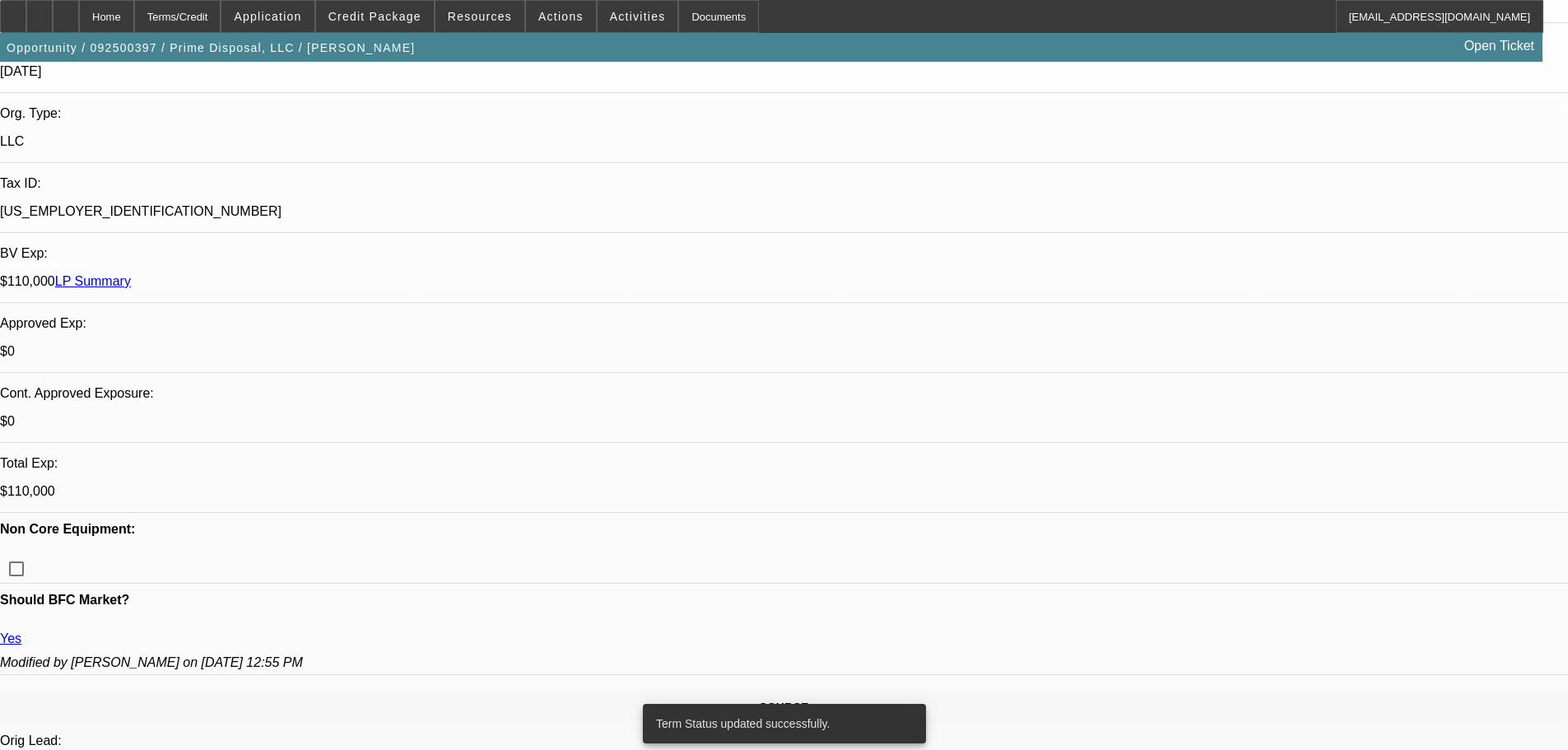
select select "0"
select select "6"
select select "0"
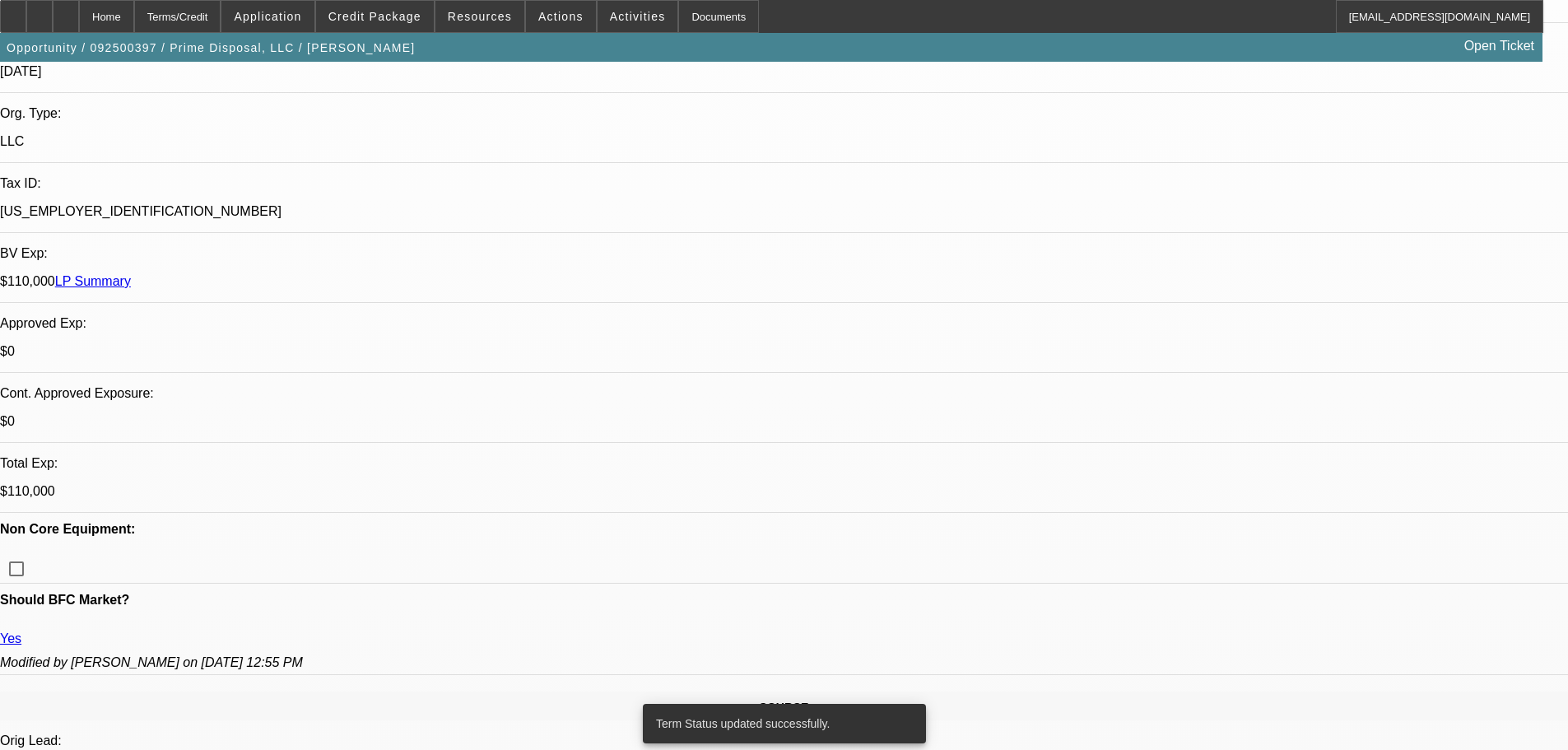
select select "0"
select select "6"
select select "0"
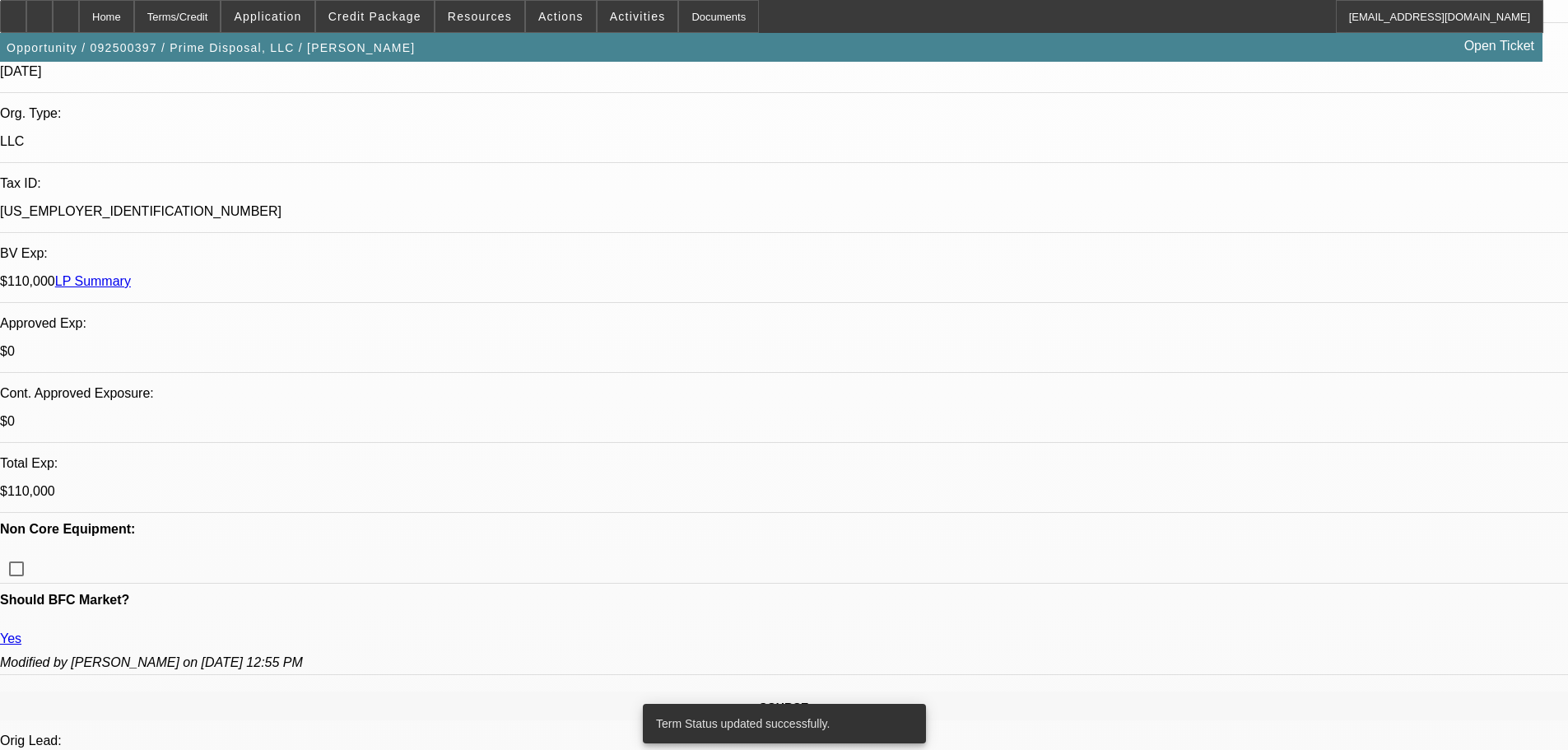
select select "0"
select select "6"
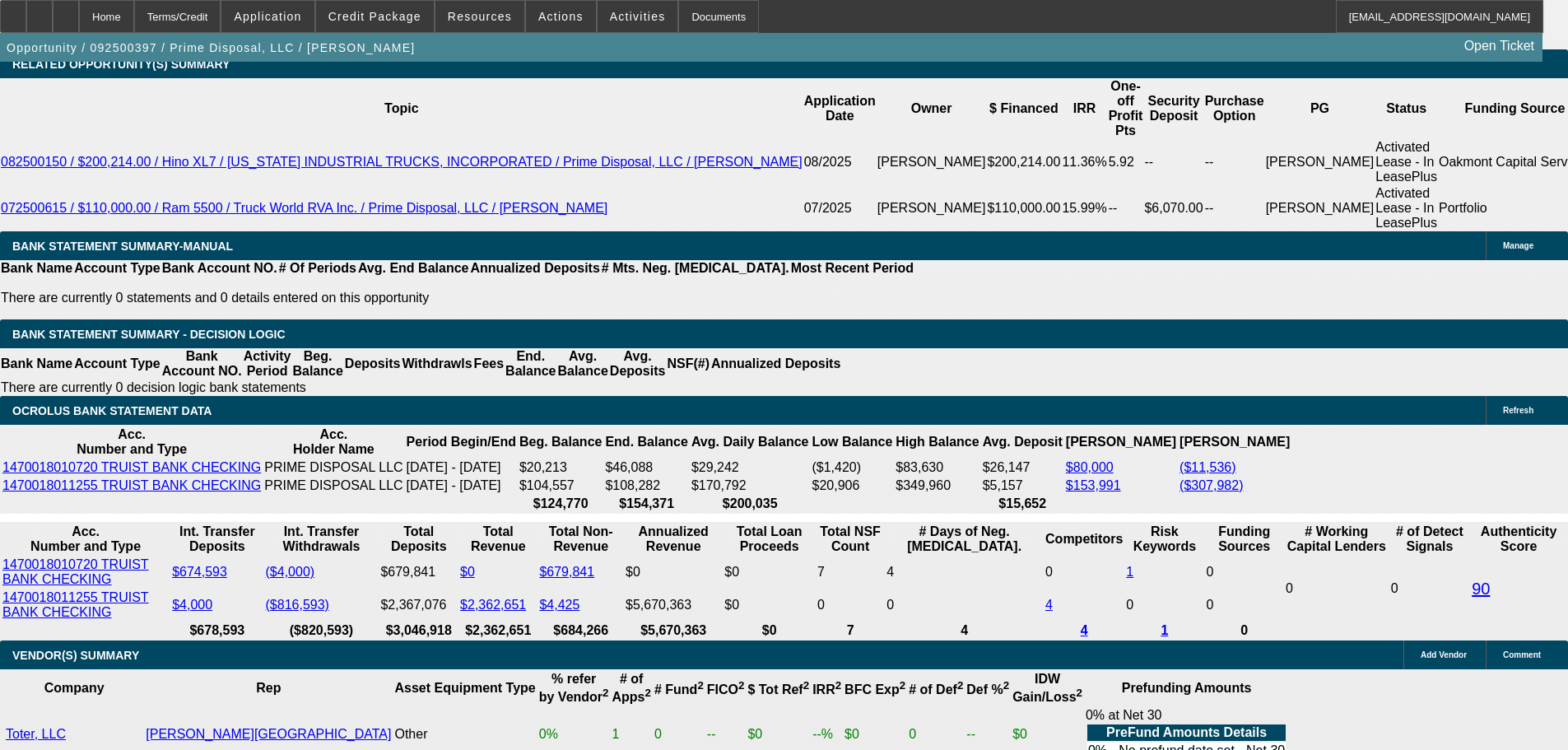
scroll to position [2942, 0]
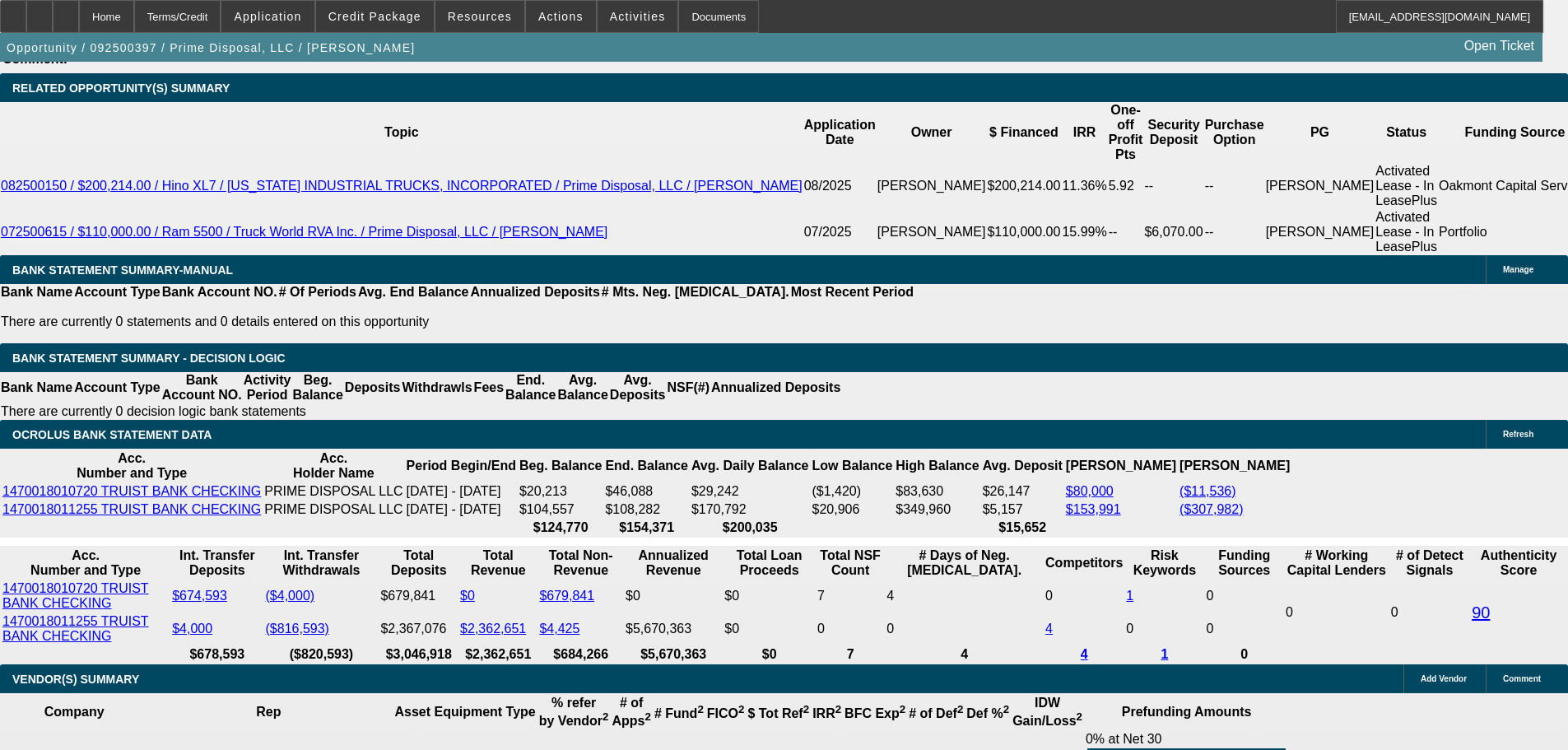
select select "0.2"
type input "$21,876.20"
type input "UNKNOWN"
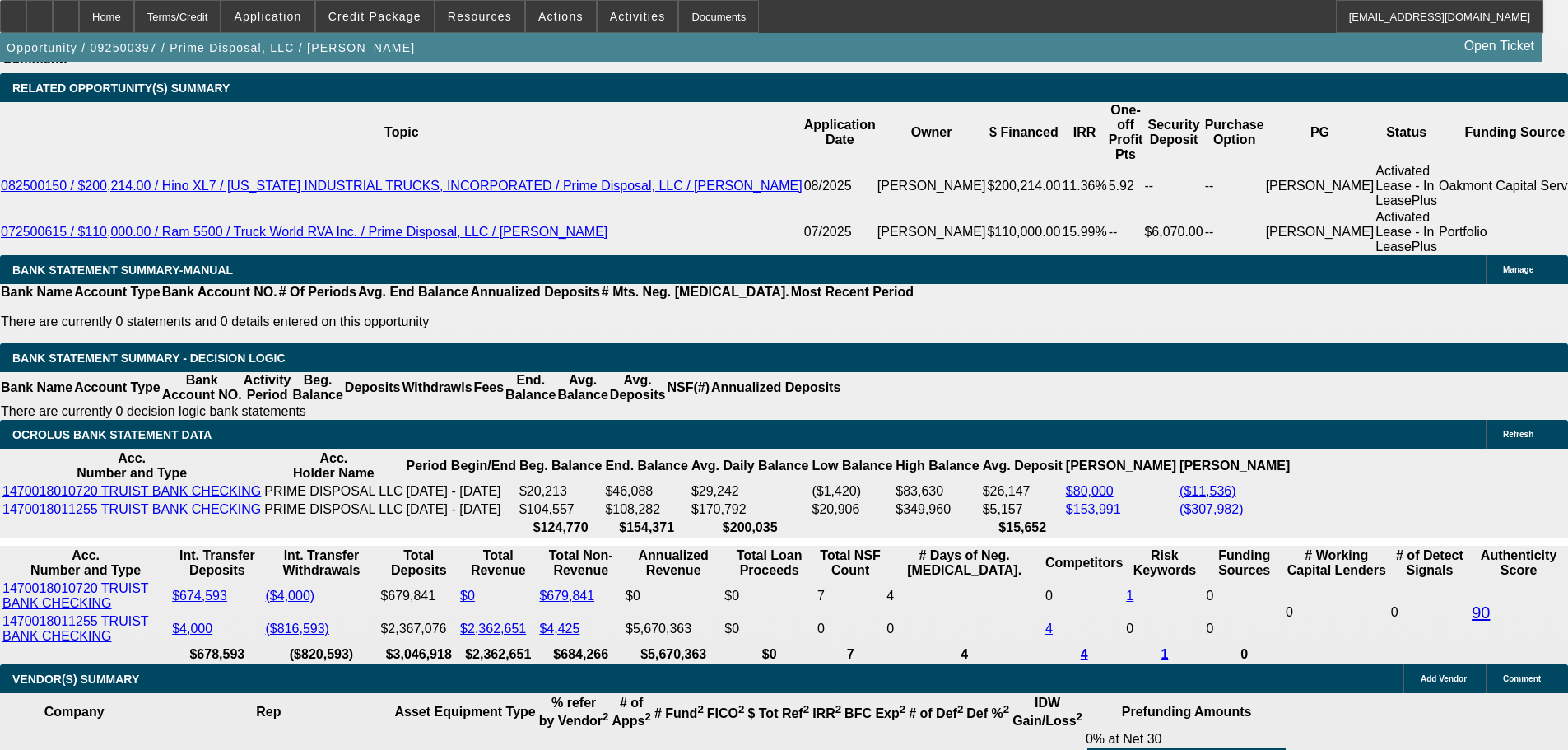
type input "$1,880.00"
drag, startPoint x: 156, startPoint y: 393, endPoint x: 155, endPoint y: 364, distance: 29.0
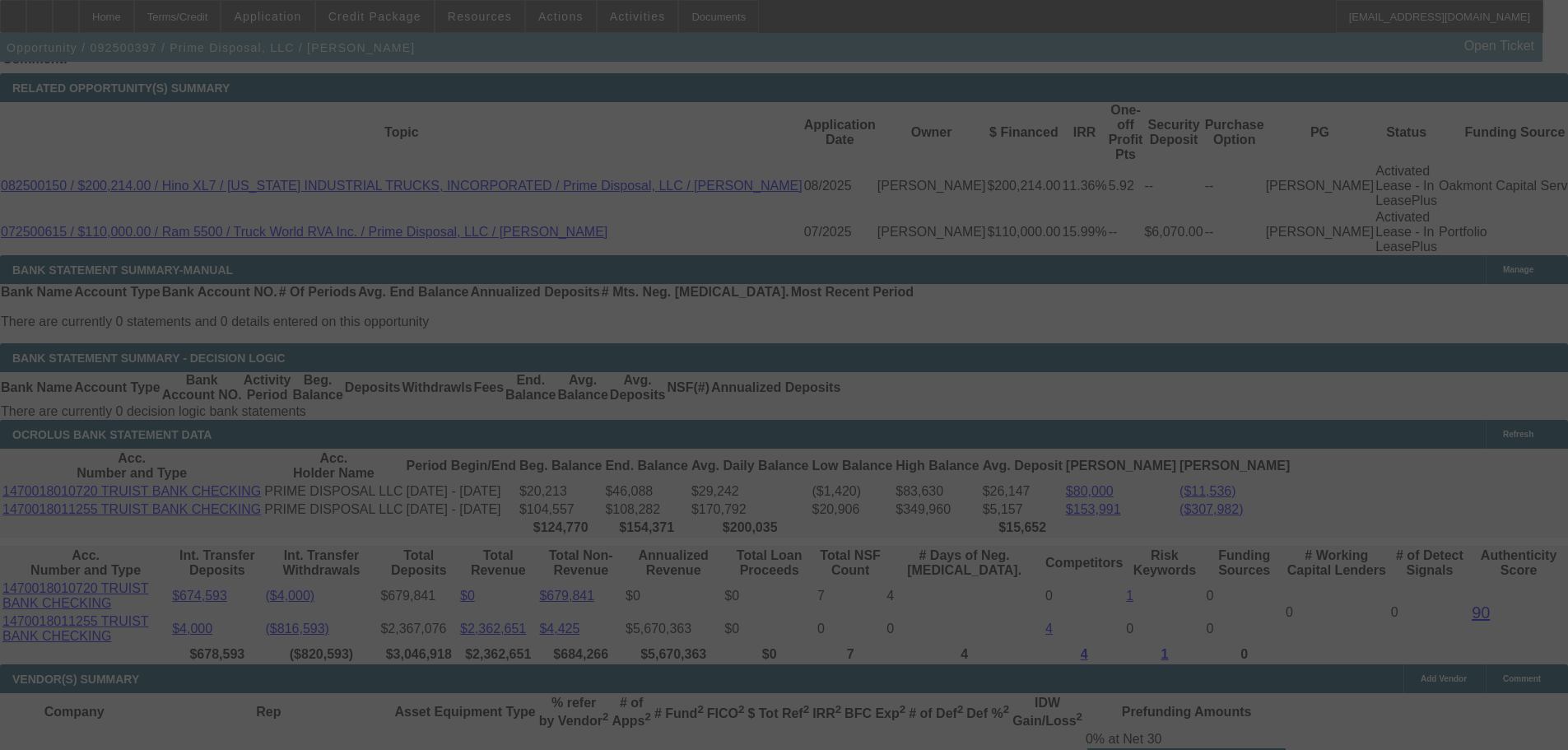
select select "0.2"
select select "0"
select select "6"
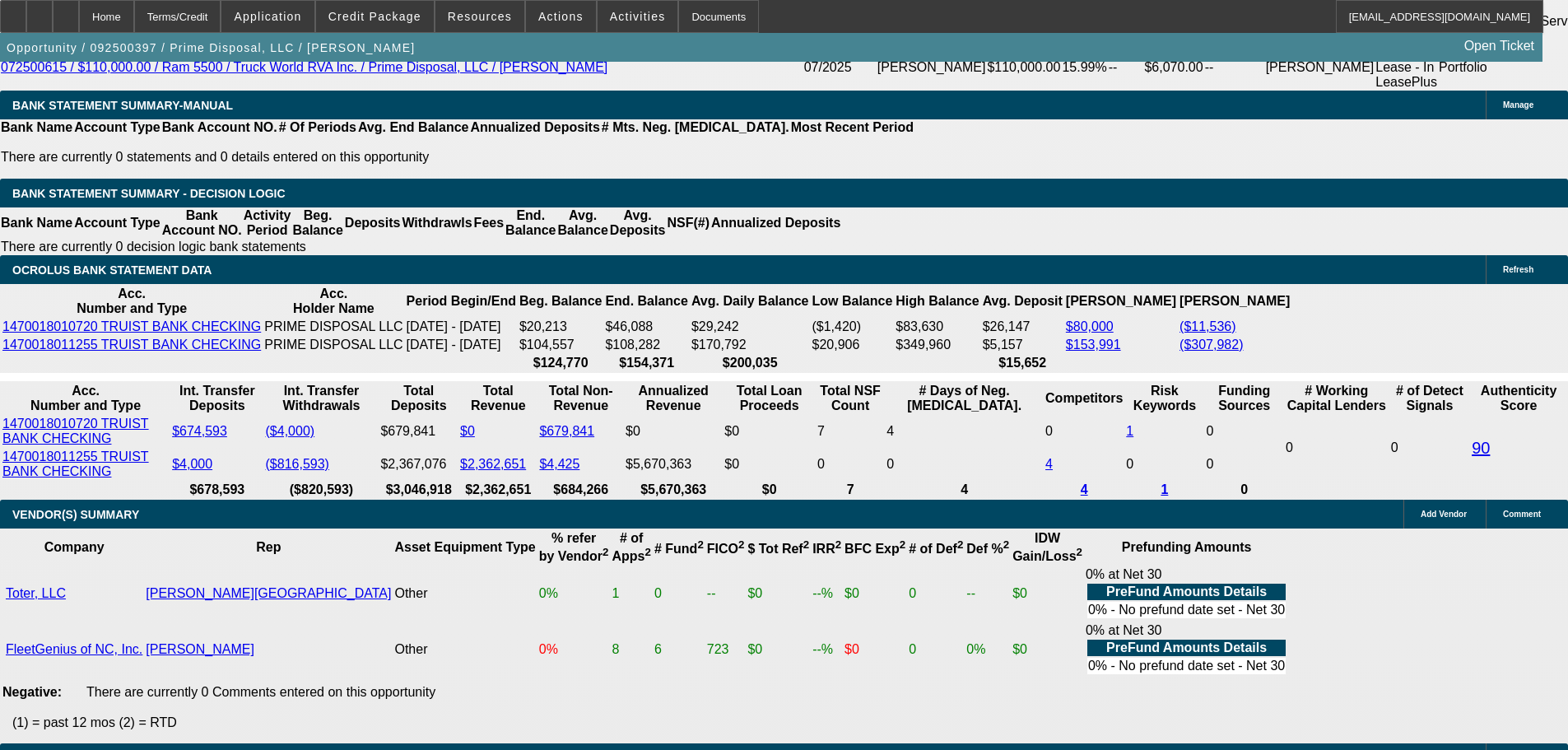
scroll to position [3518, 0]
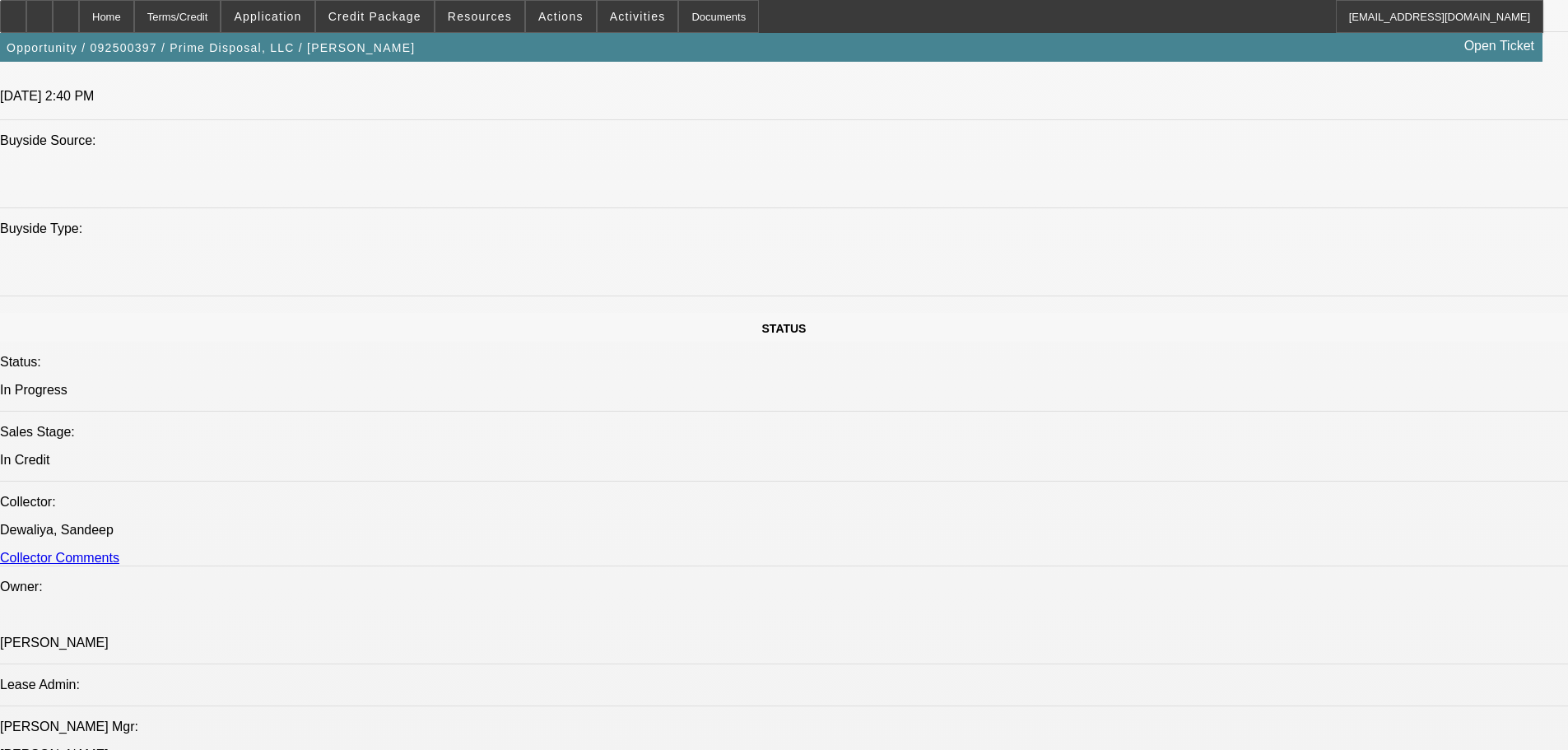
scroll to position [1543, 0]
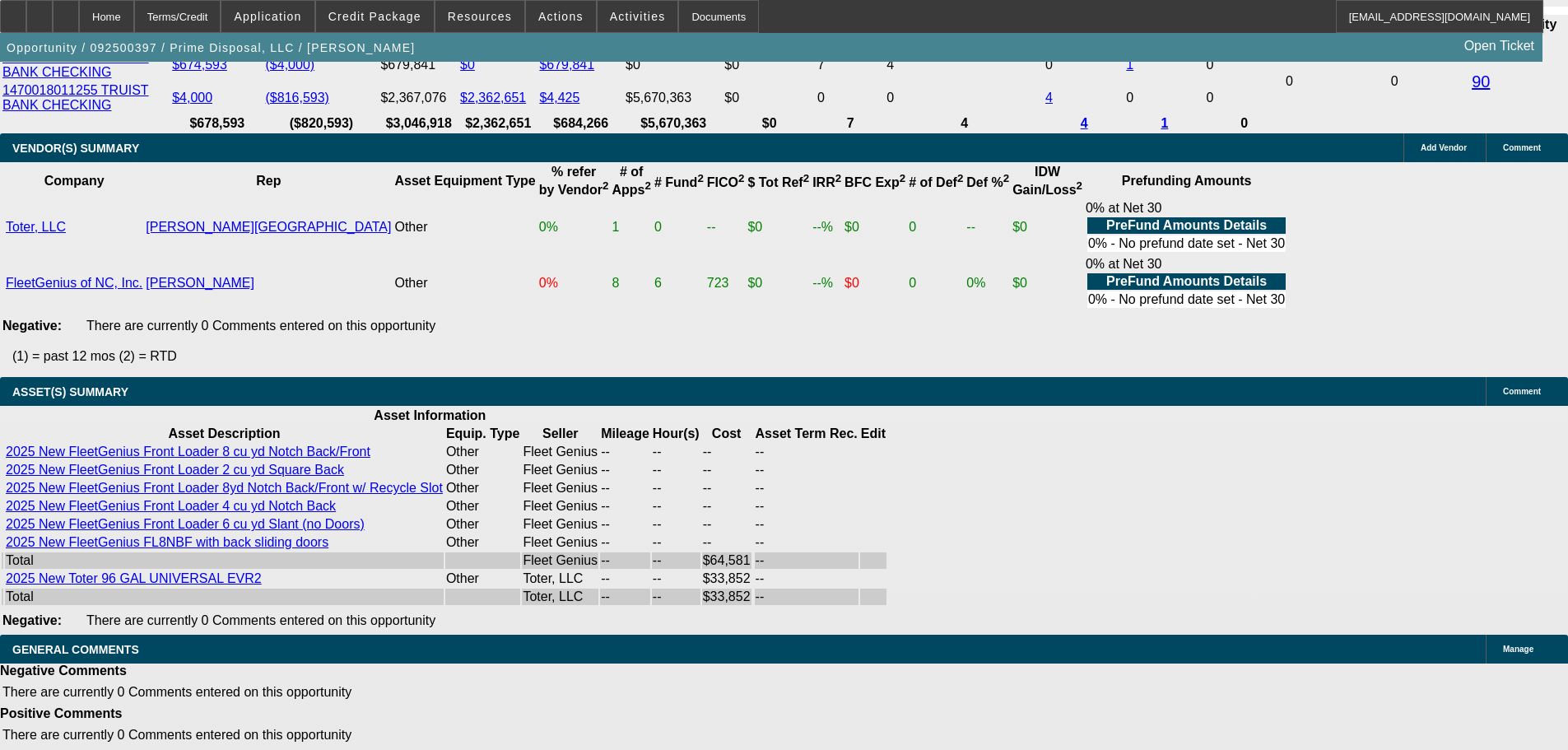
scroll to position [3518, 0]
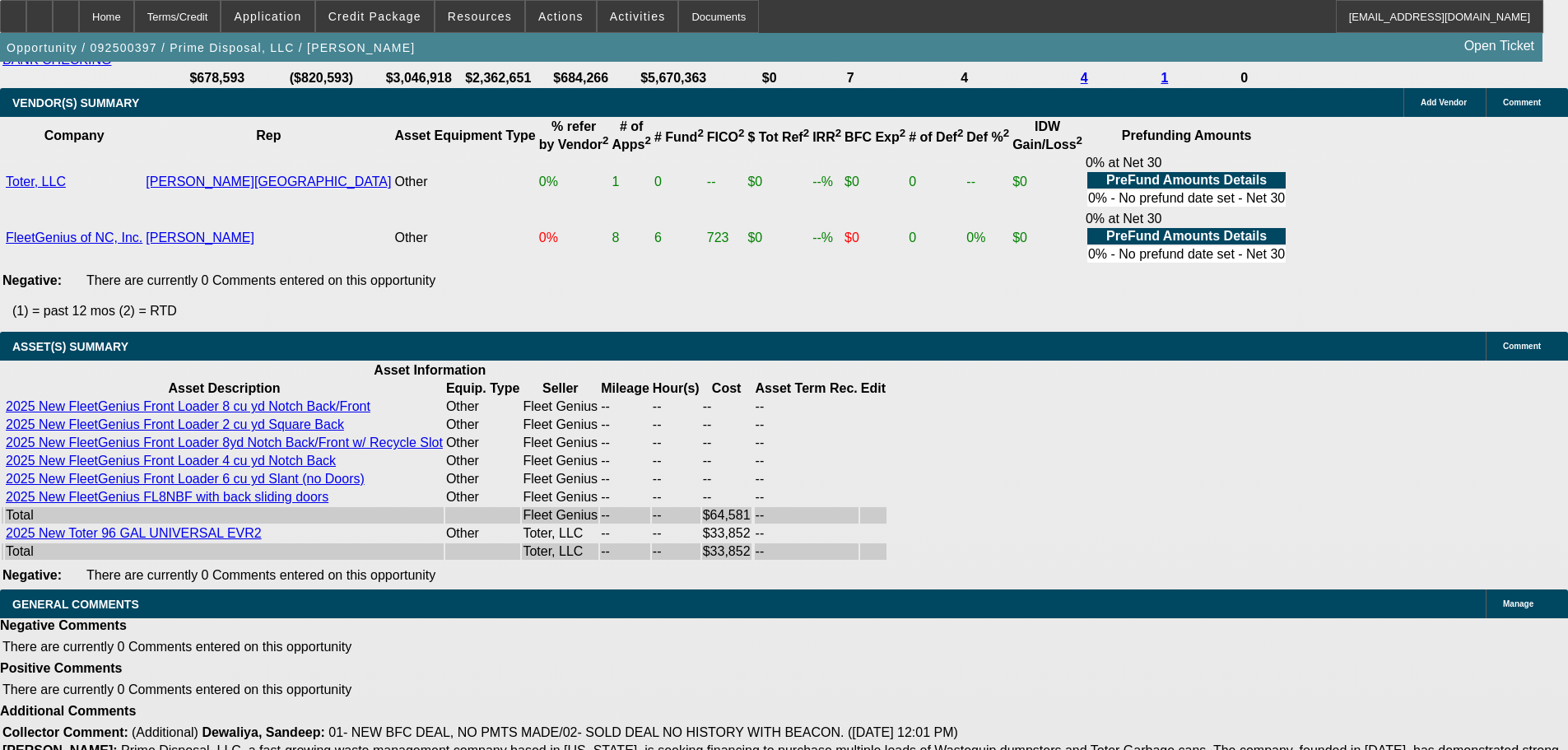
select select "9"
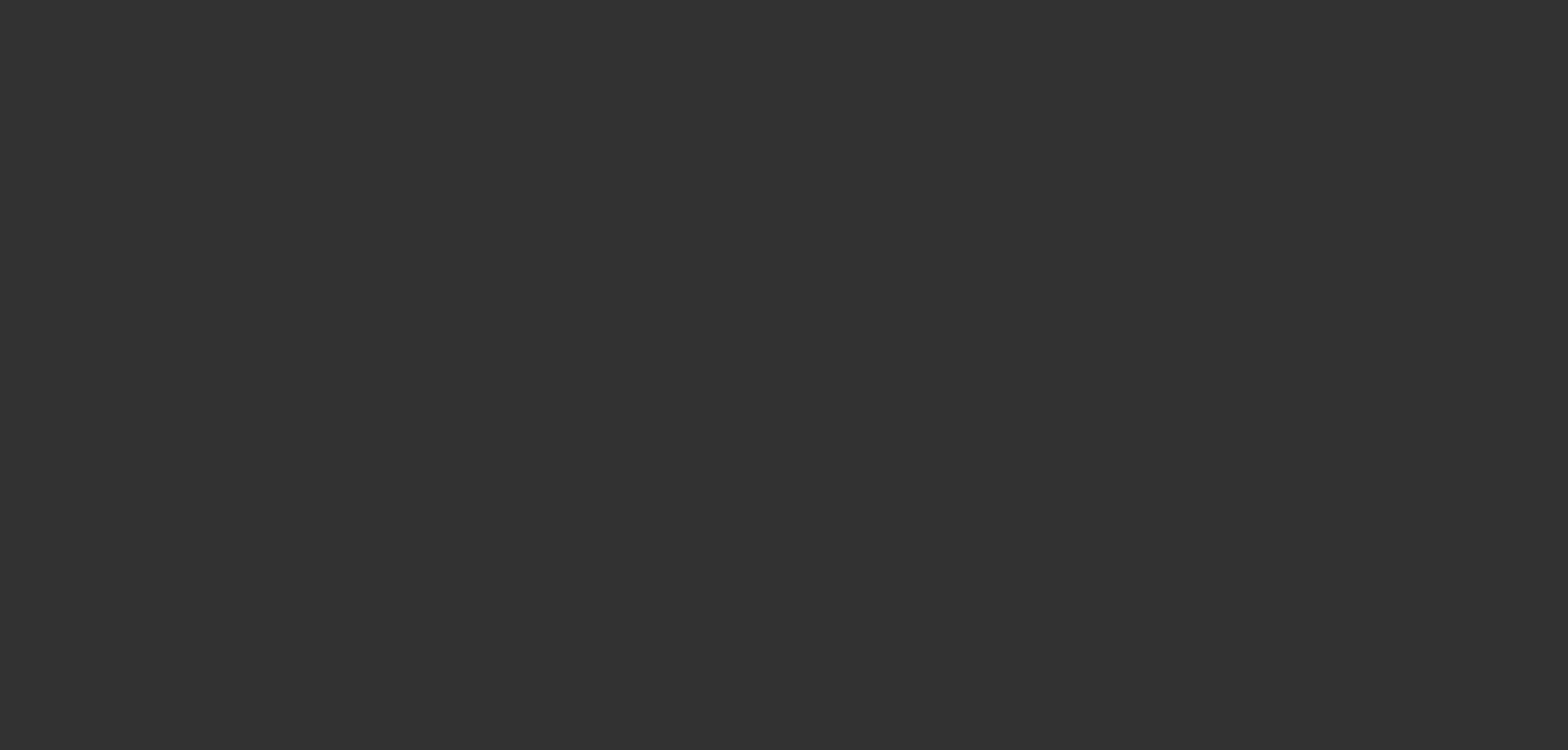
scroll to position [0, 0]
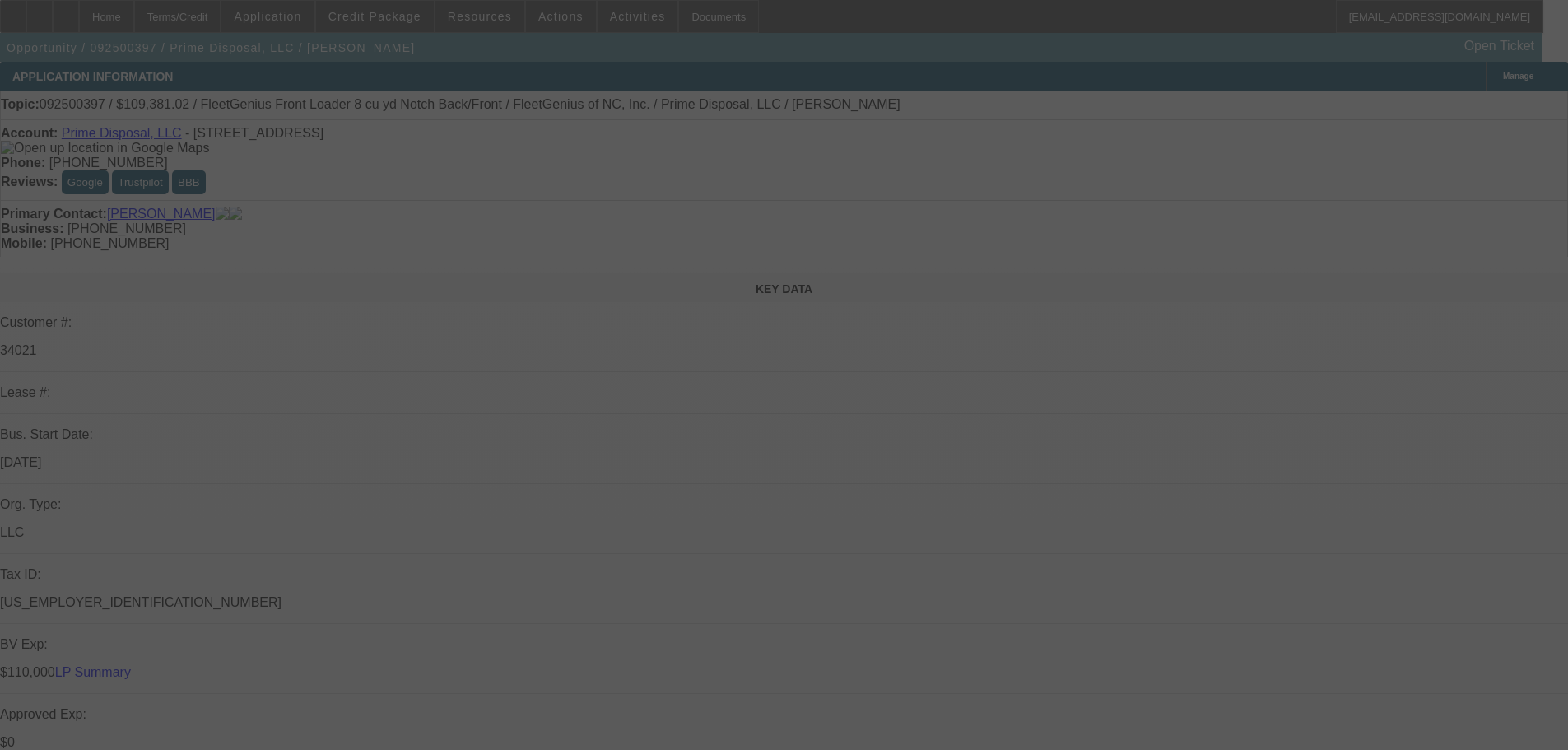
type input "12/21/2025"
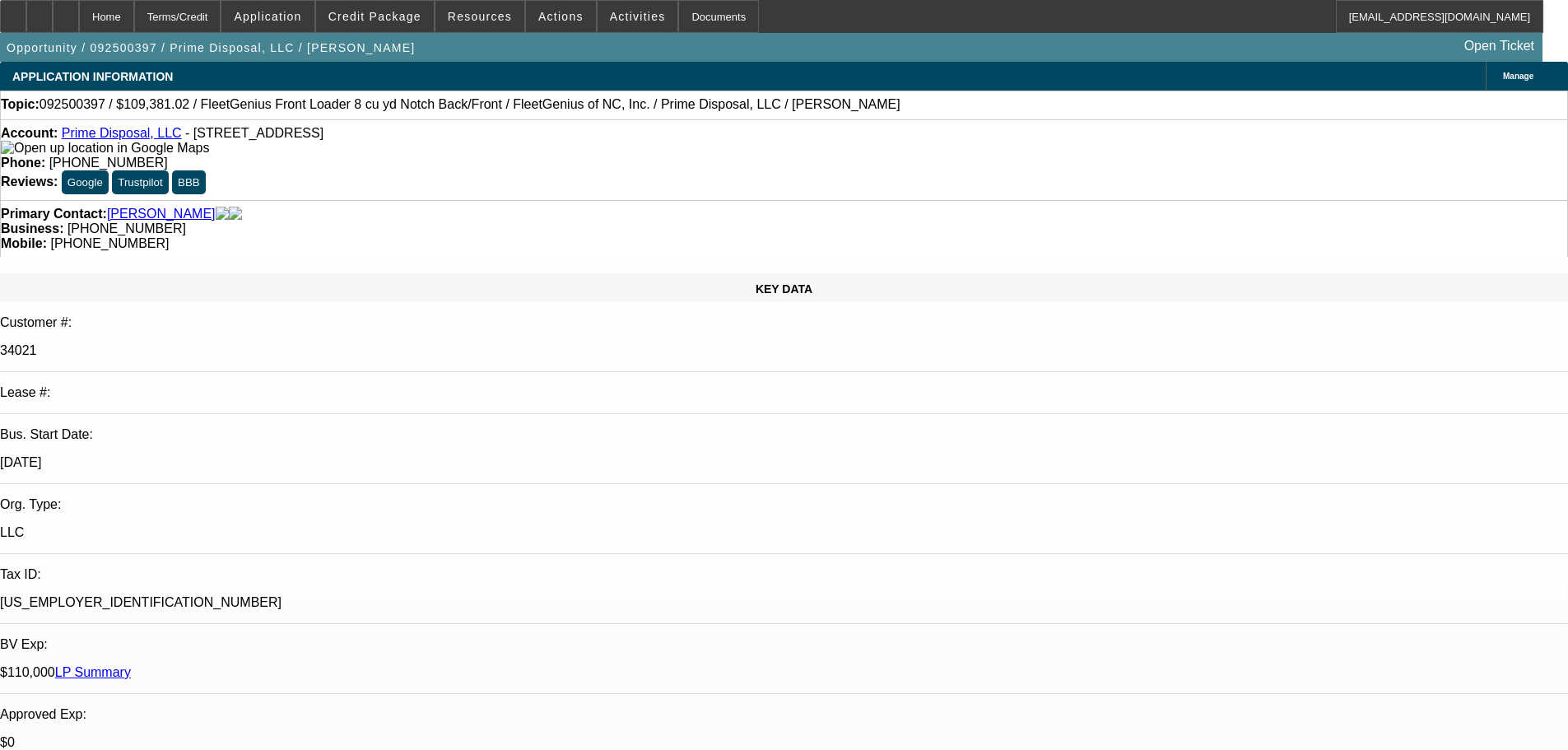
type input "1058689"
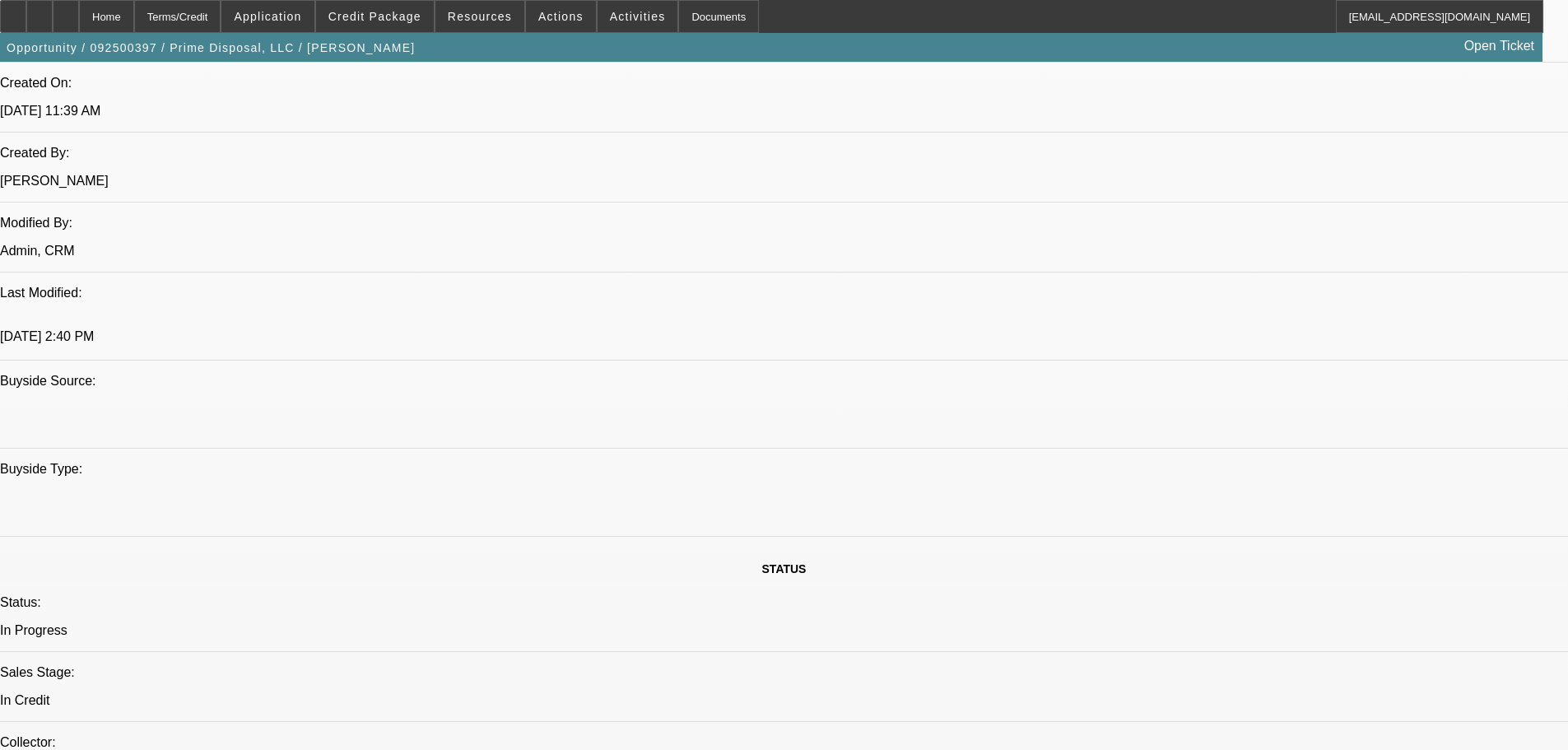
scroll to position [1481, 0]
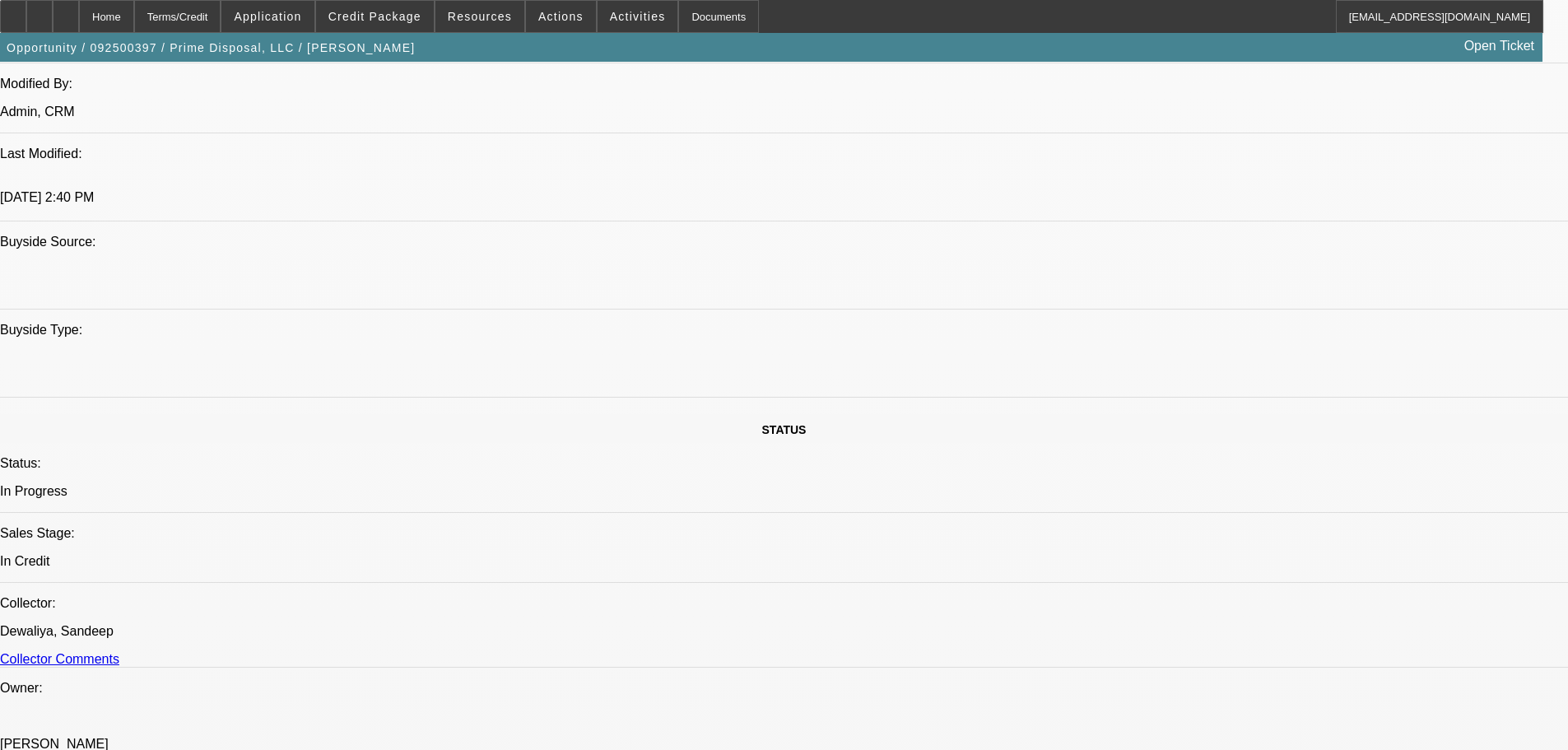
paste textarea "APPROVED BY LEAF: Equipment Description: Wastequip dumpsters and Toter Garbage …"
type textarea "APPROVED BY LEAF: Equipment Description: Wastequip dumpsters and Toter Garbage …"
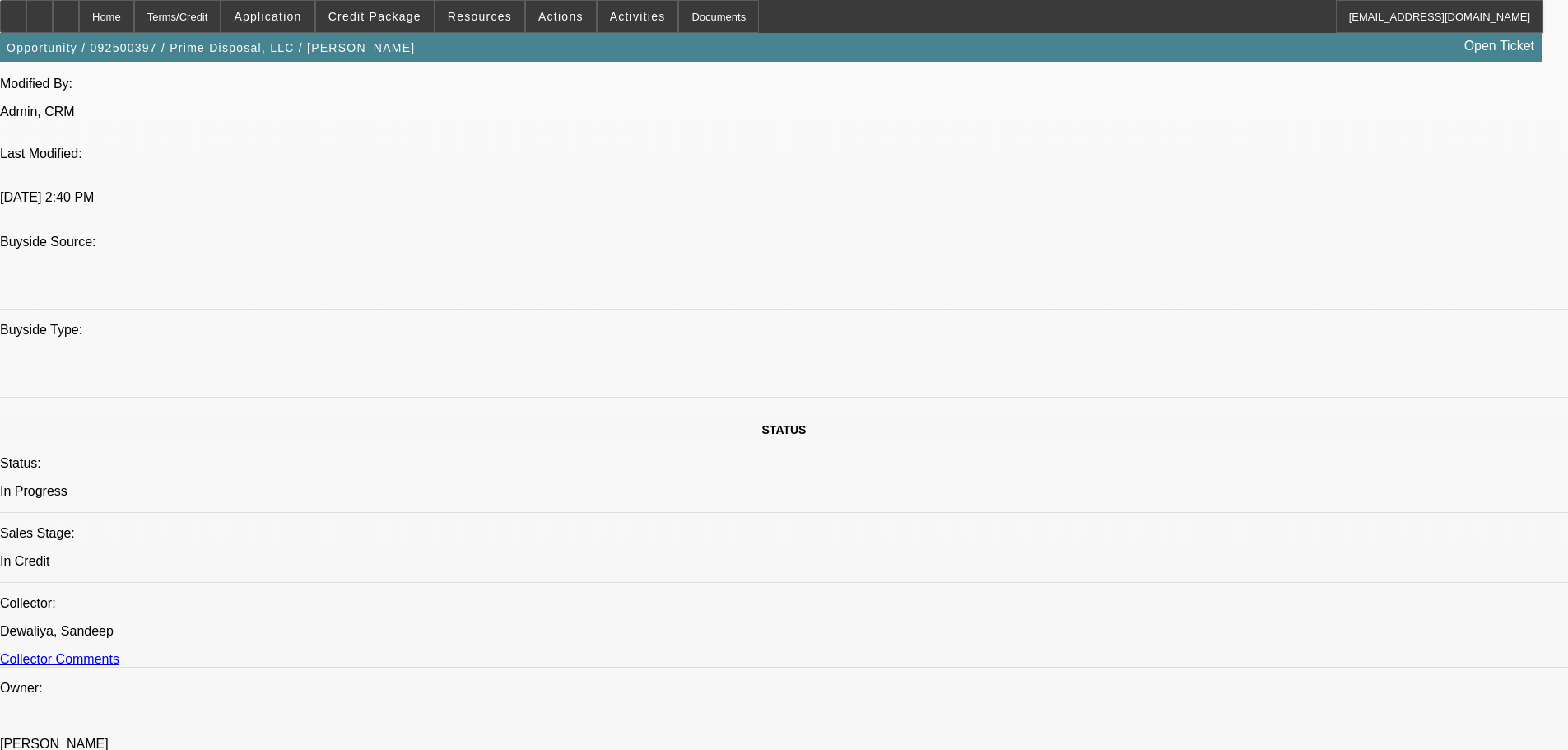
drag, startPoint x: 1335, startPoint y: 601, endPoint x: 1242, endPoint y: 587, distance: 94.0
paste textarea "CONTINGENT ON RUNNING BUSINESS CREDIT AND SOS ON TOTER, LLC, THEY ARE NEW TO BF…"
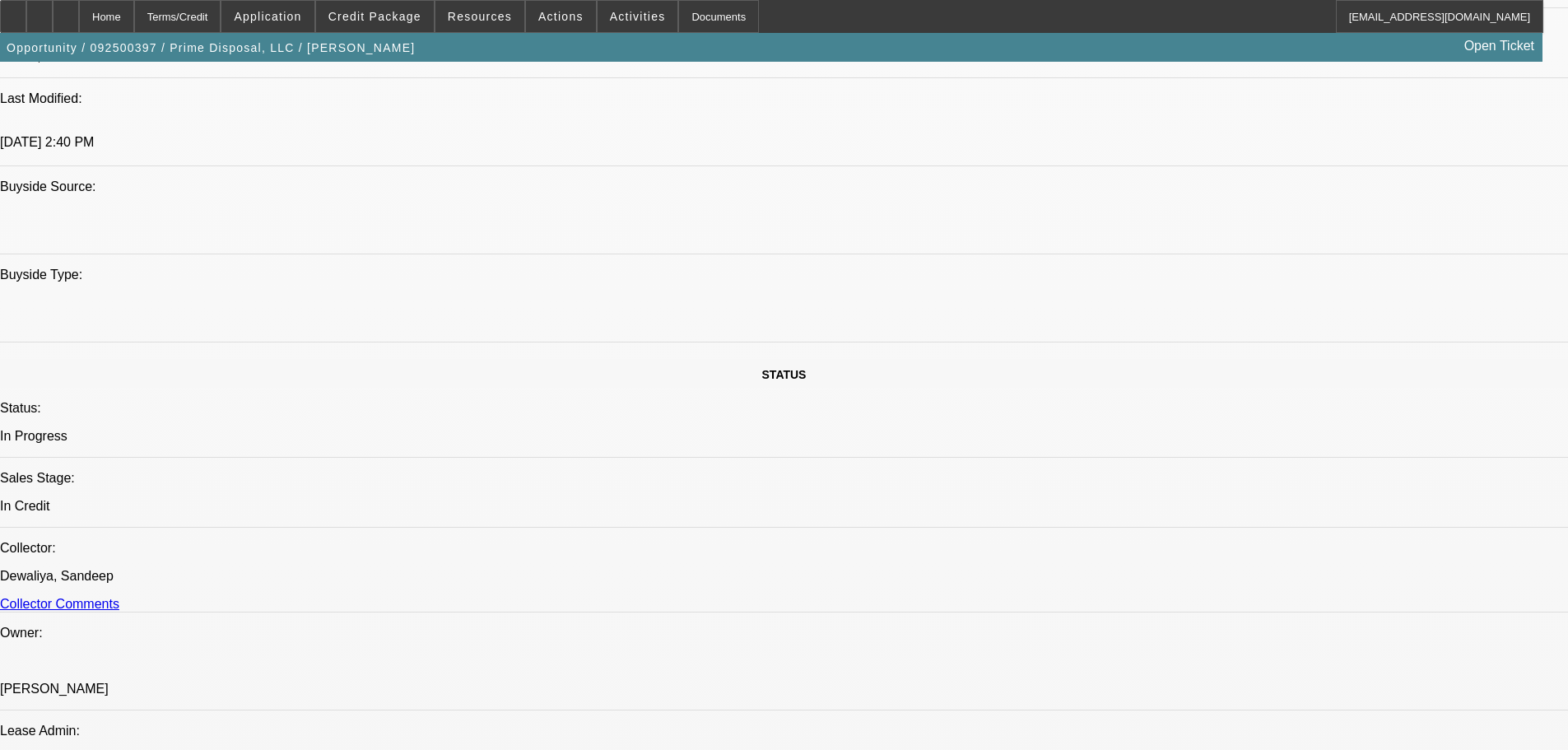
scroll to position [1811, 0]
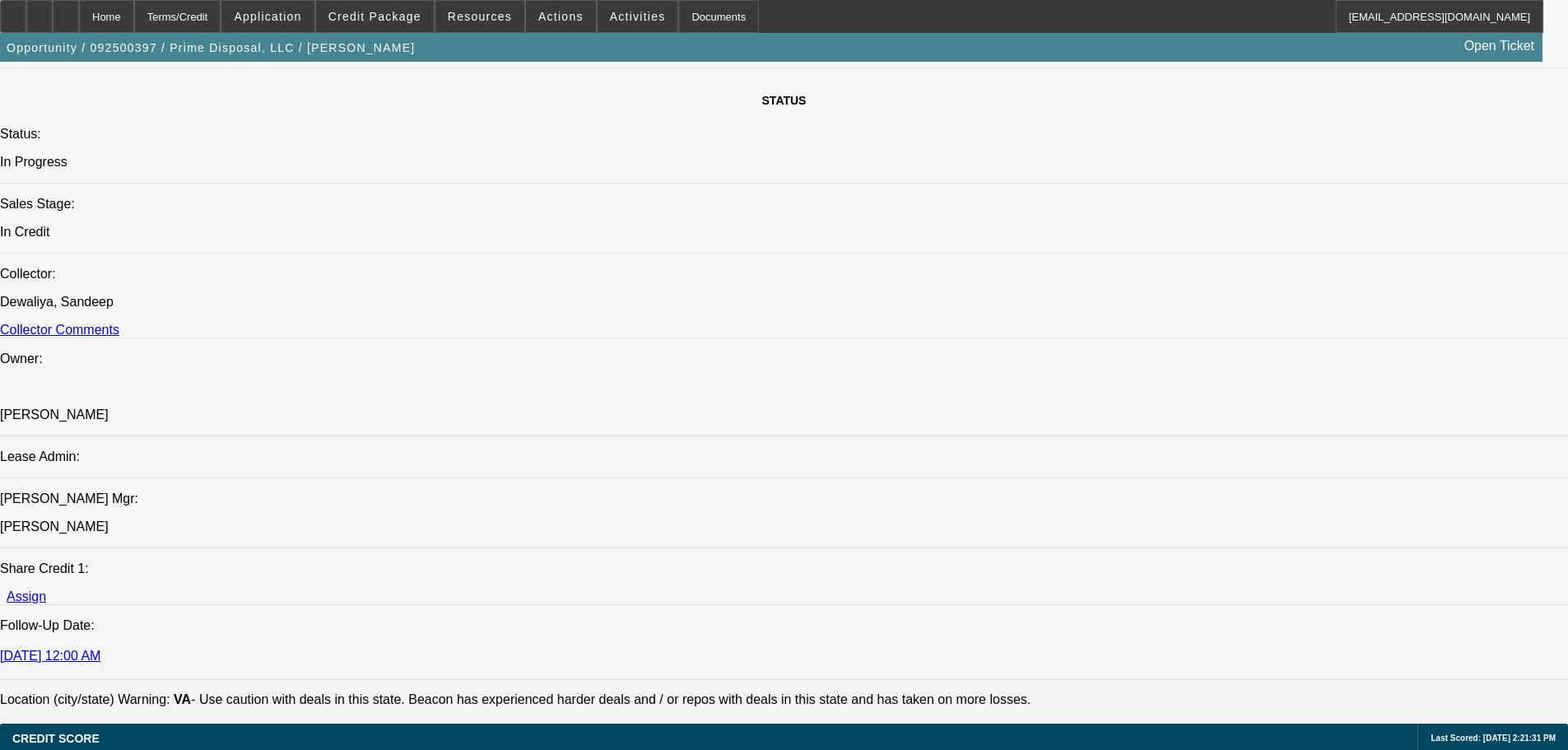
type textarea "CONTINGENT ON RUNNING BUSINESS CREDIT AND SOS ON TOTER, LLC, THEY ARE NEW TO BF…"
type input "08:45"
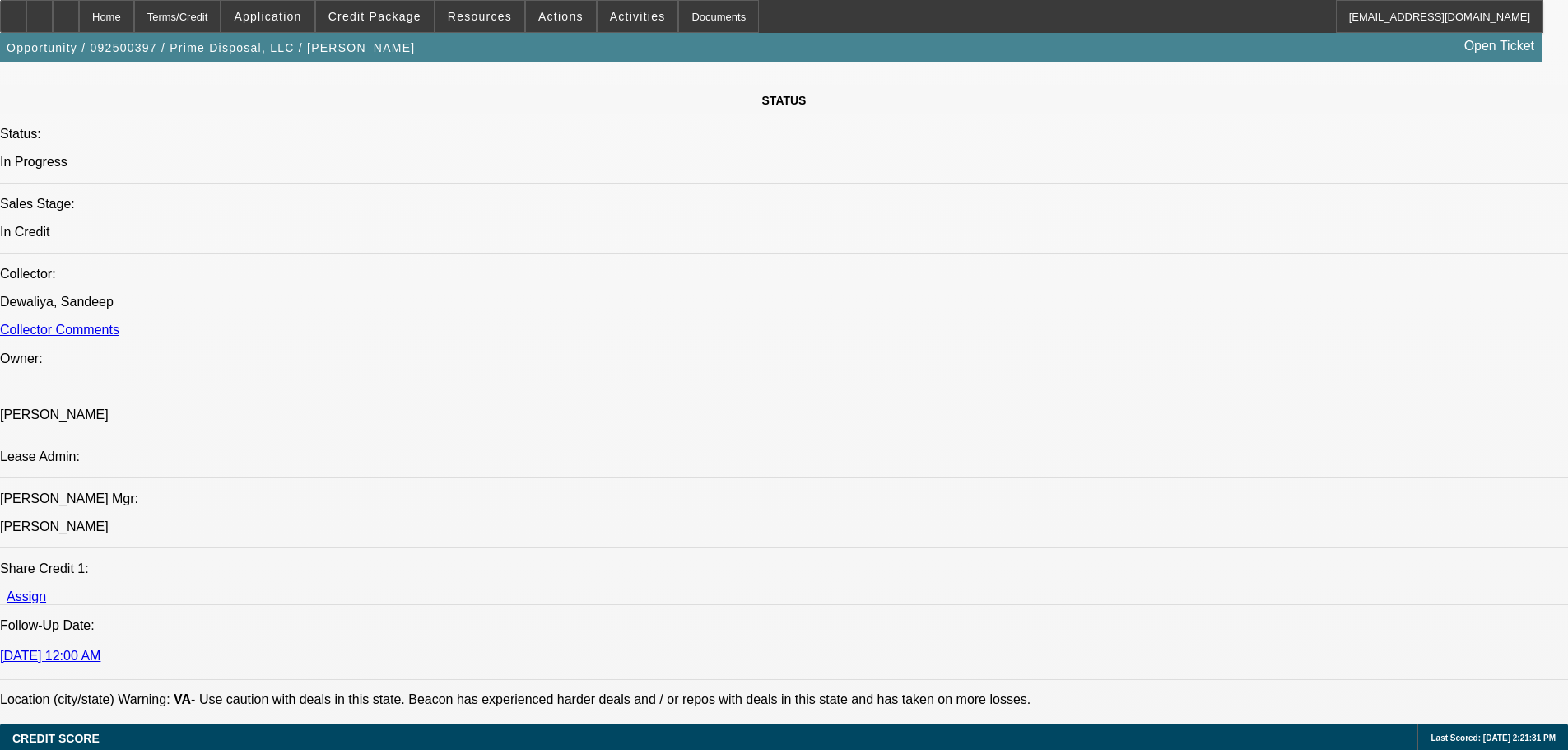
drag, startPoint x: 1140, startPoint y: 478, endPoint x: 1273, endPoint y: 444, distance: 137.3
click at [1273, 444] on tbody "SEP 1 2 3 4 5 6 7 8 9 10 11 12 13 14 15 16 17 18 19 20 21 22 23 24 25 26 27 28 …" at bounding box center [1206, 423] width 231 height 197
click at [1273, 444] on span "19" at bounding box center [1271, 440] width 30 height 30
type input "[DATE]"
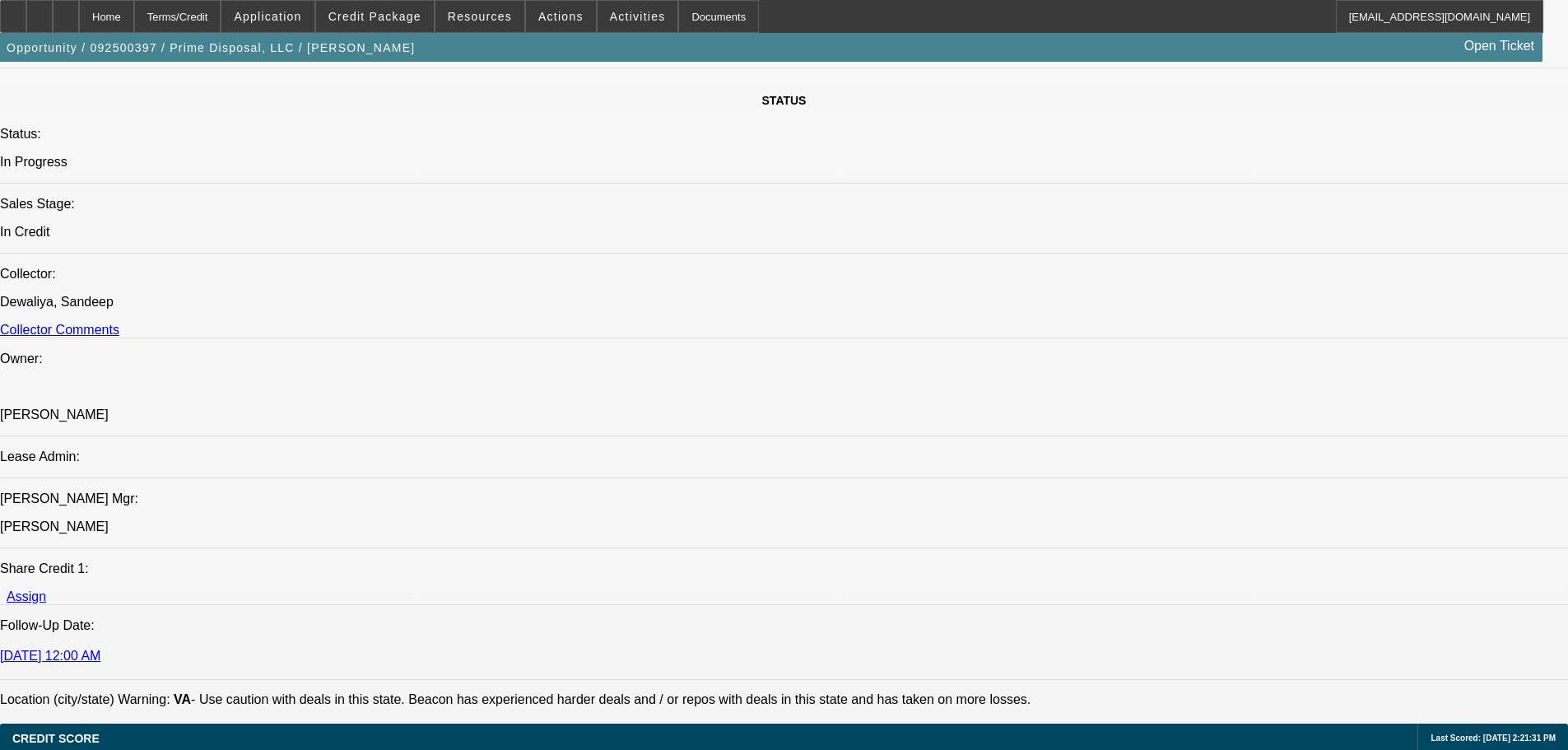
type input "02:40"
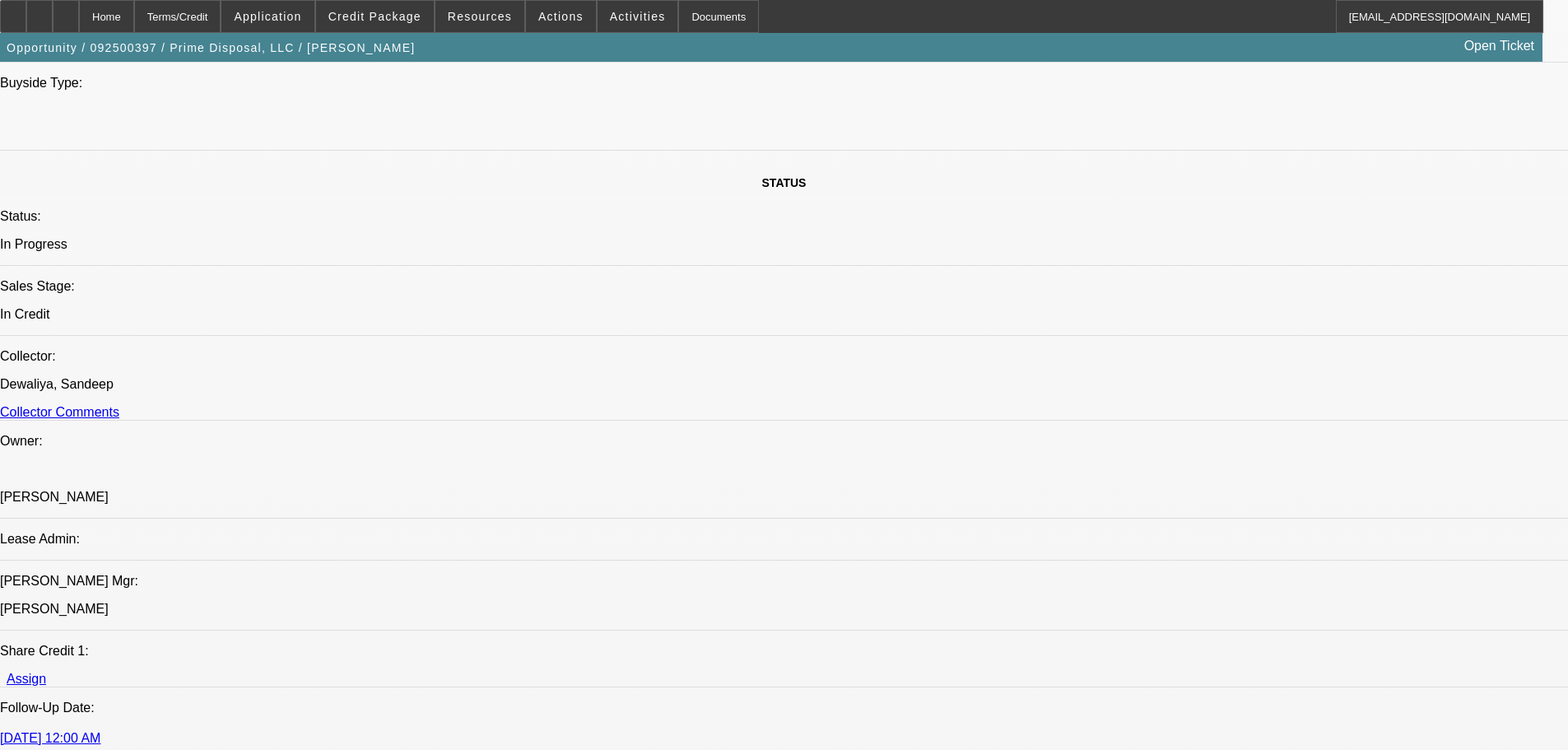
scroll to position [2058, 0]
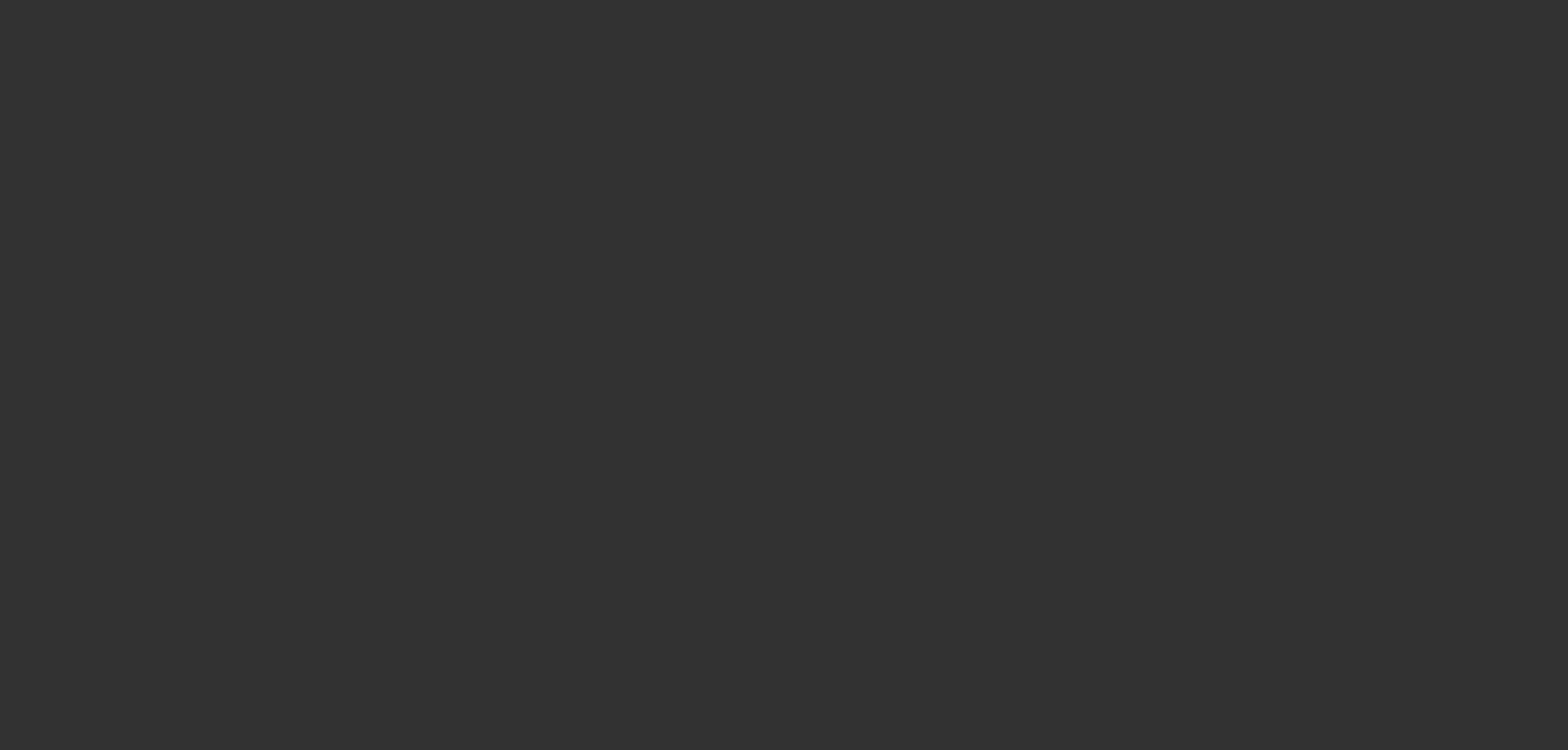
scroll to position [0, 0]
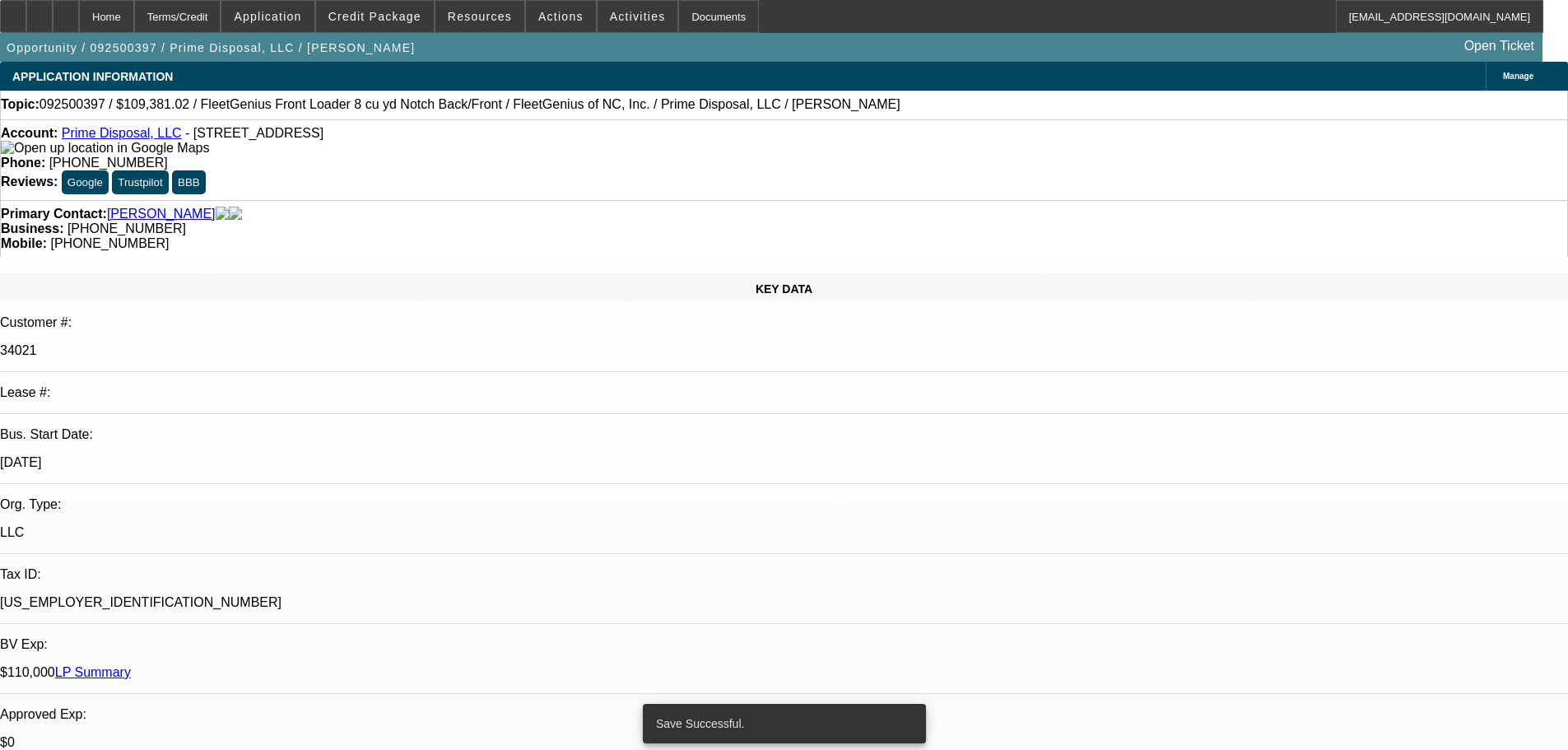
select select "0.2"
select select "0"
select select "6"
select select "0.2"
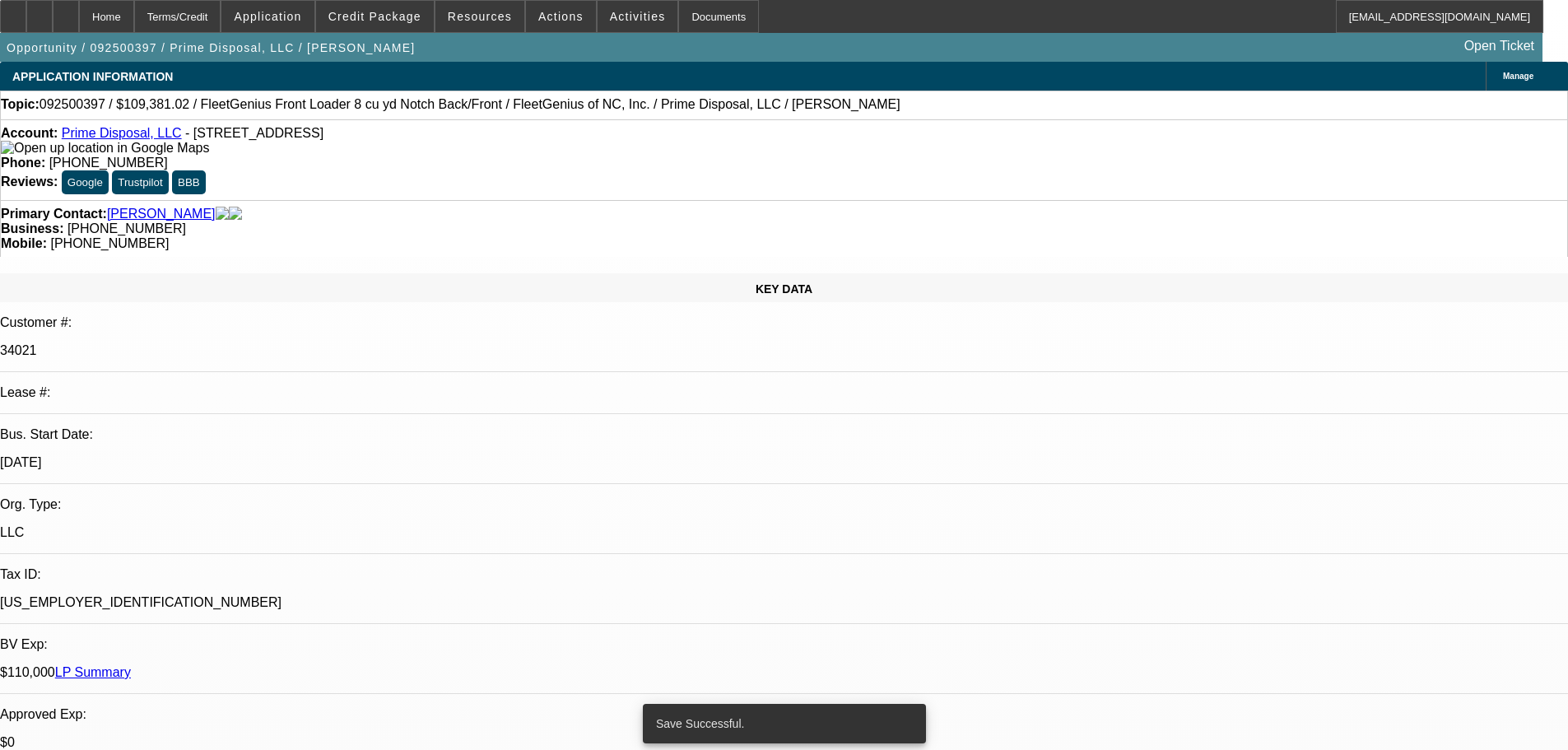
select select "0"
select select "6"
select select "0"
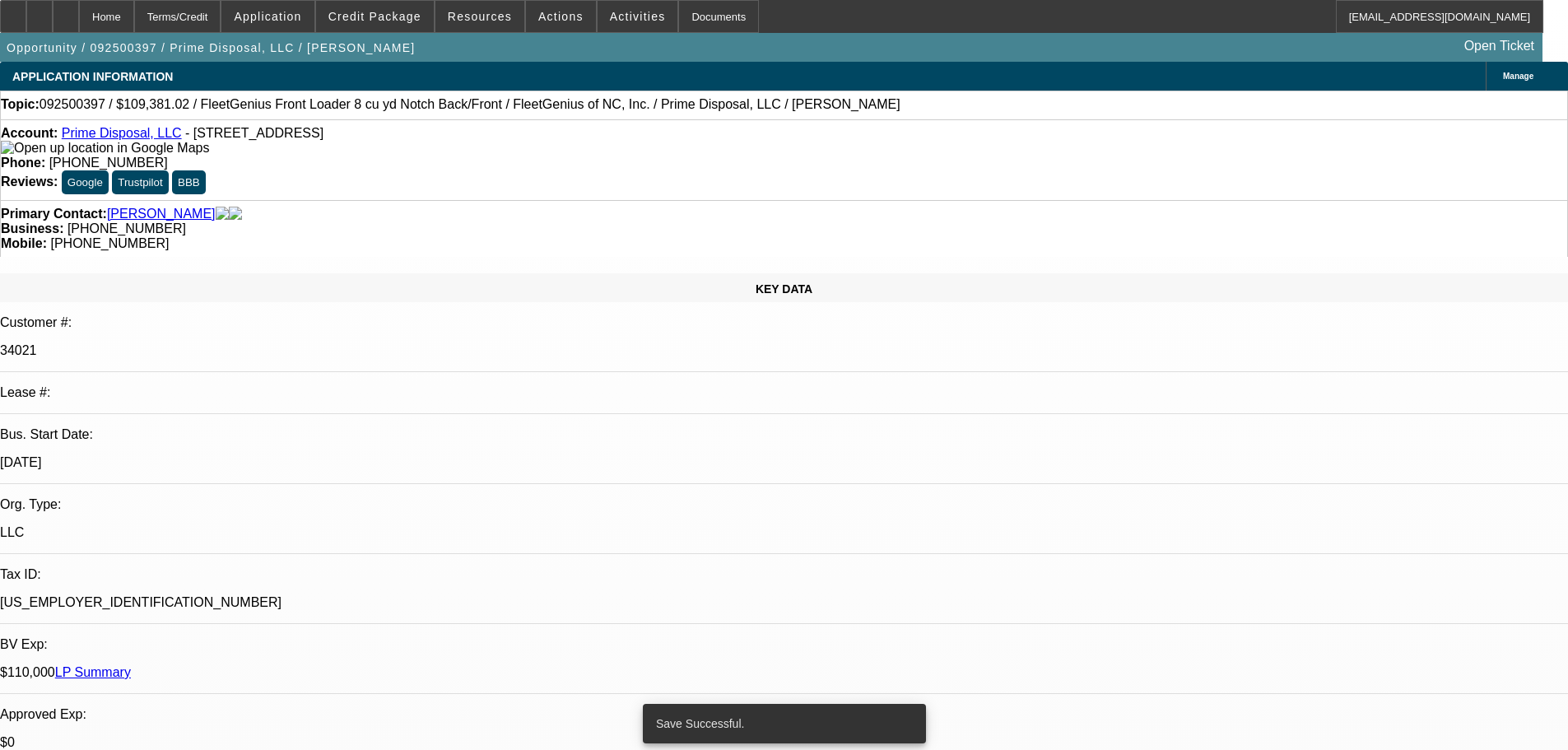
select select "0"
select select "6"
select select "0"
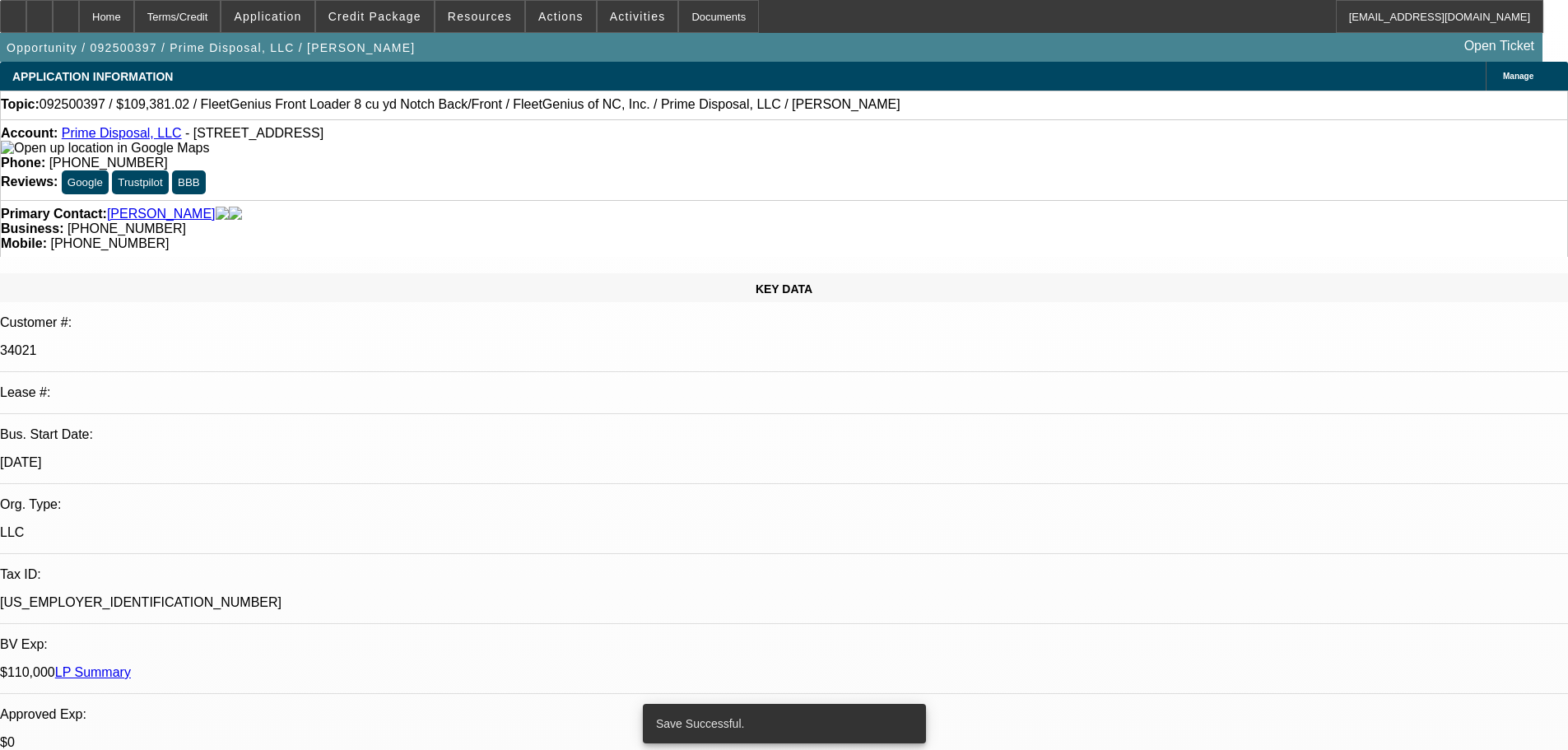
select select "6"
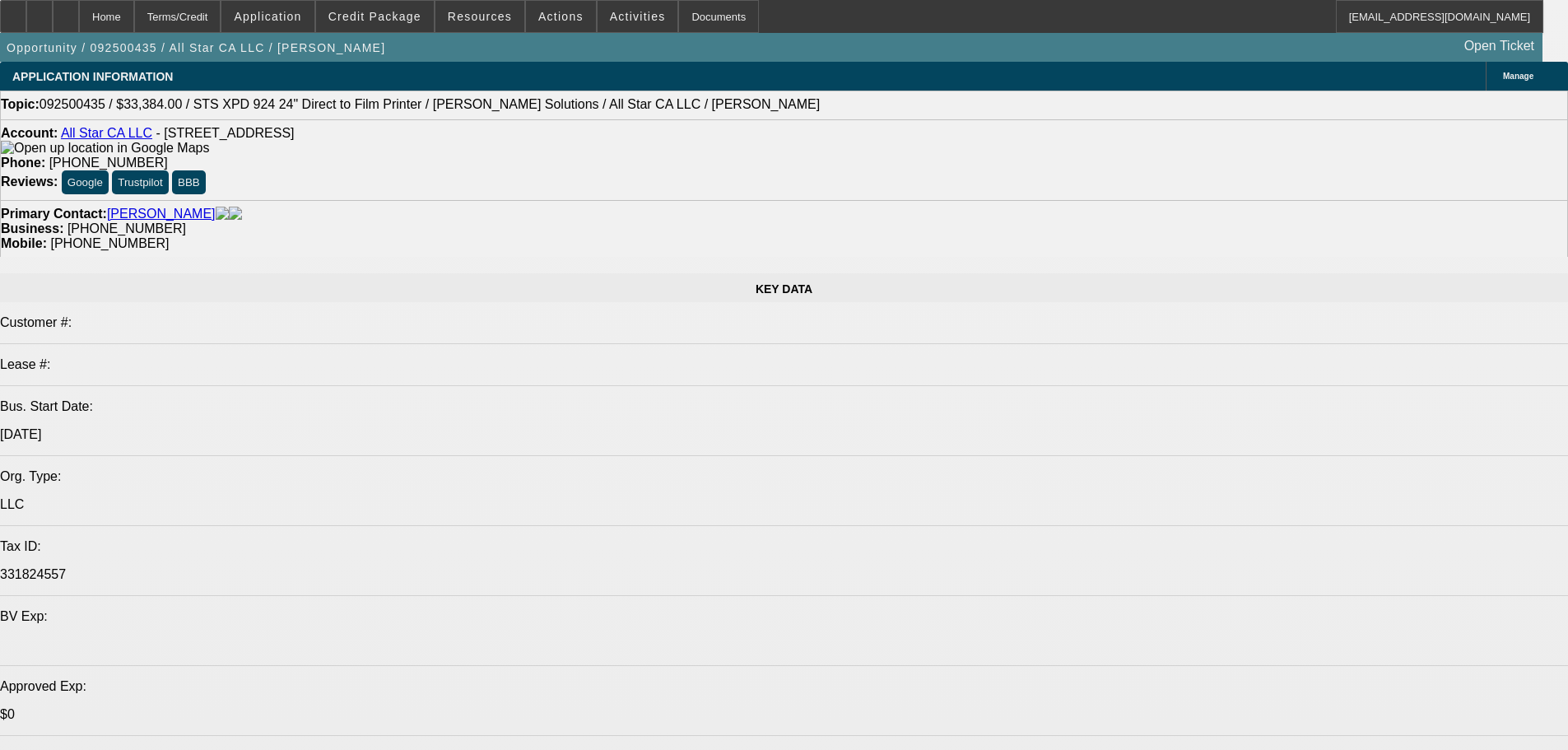
select select "0"
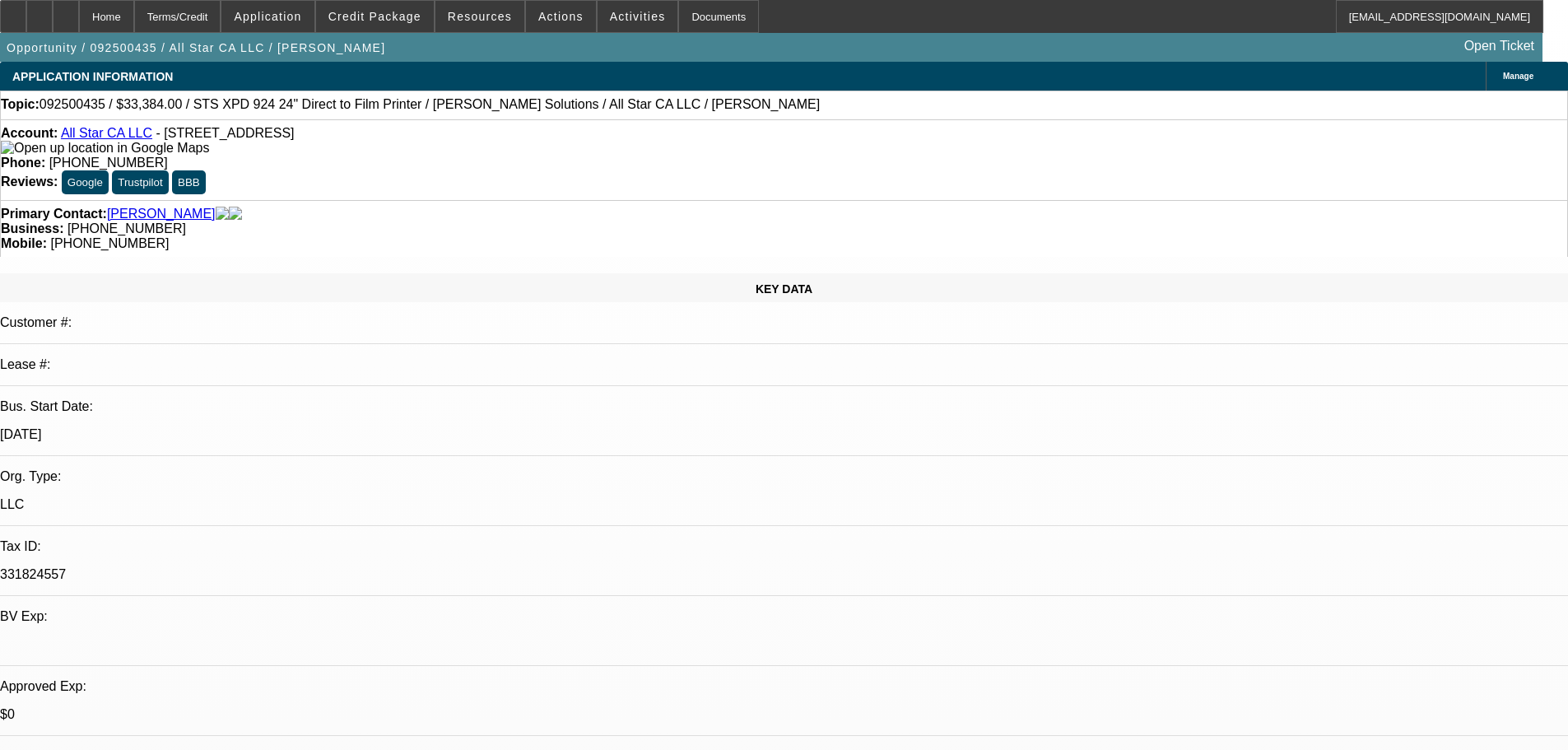
select select "0"
select select "0.1"
select select "4"
select select "0"
select select "2"
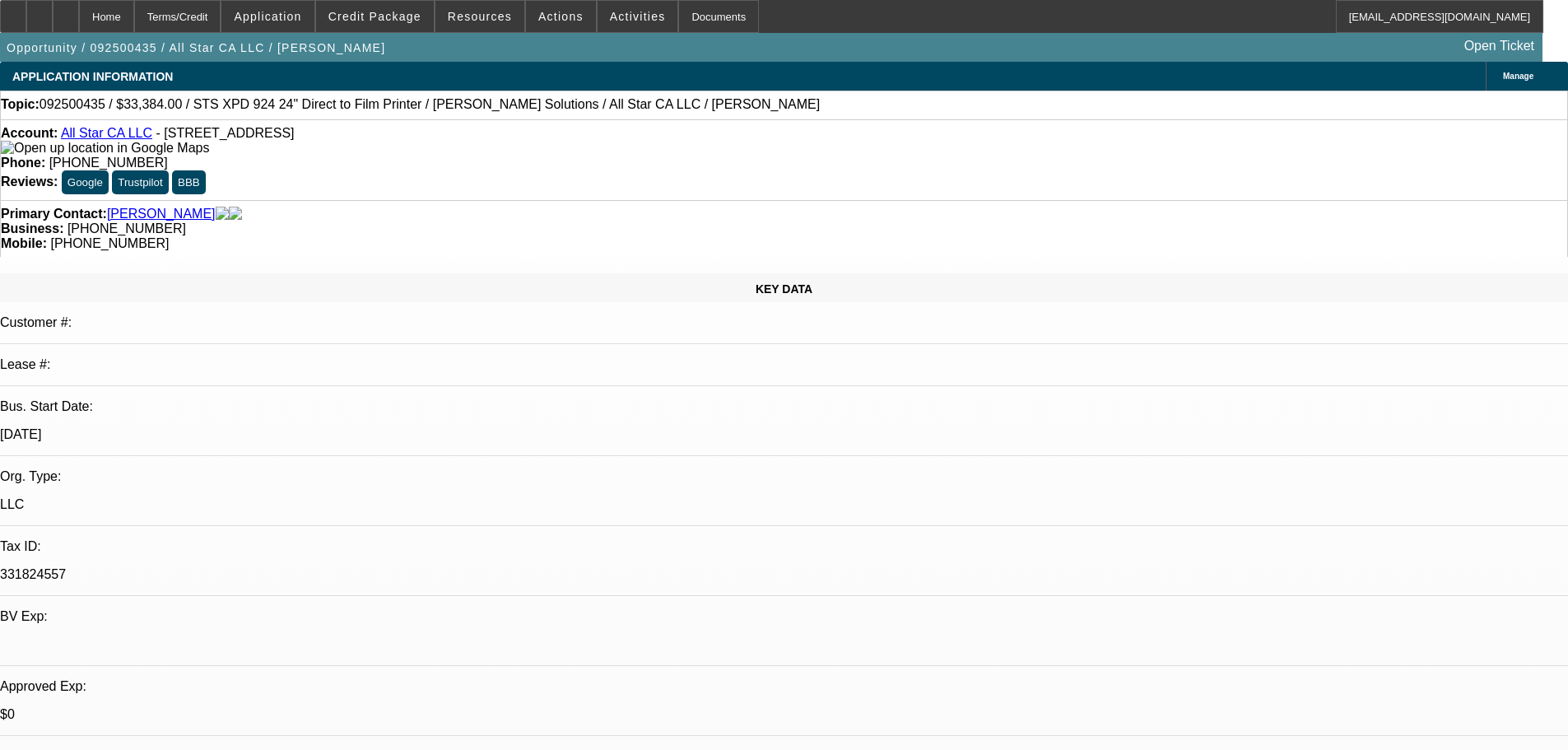
select select "2"
select select "0.1"
select select "4"
select select "0"
select select "2"
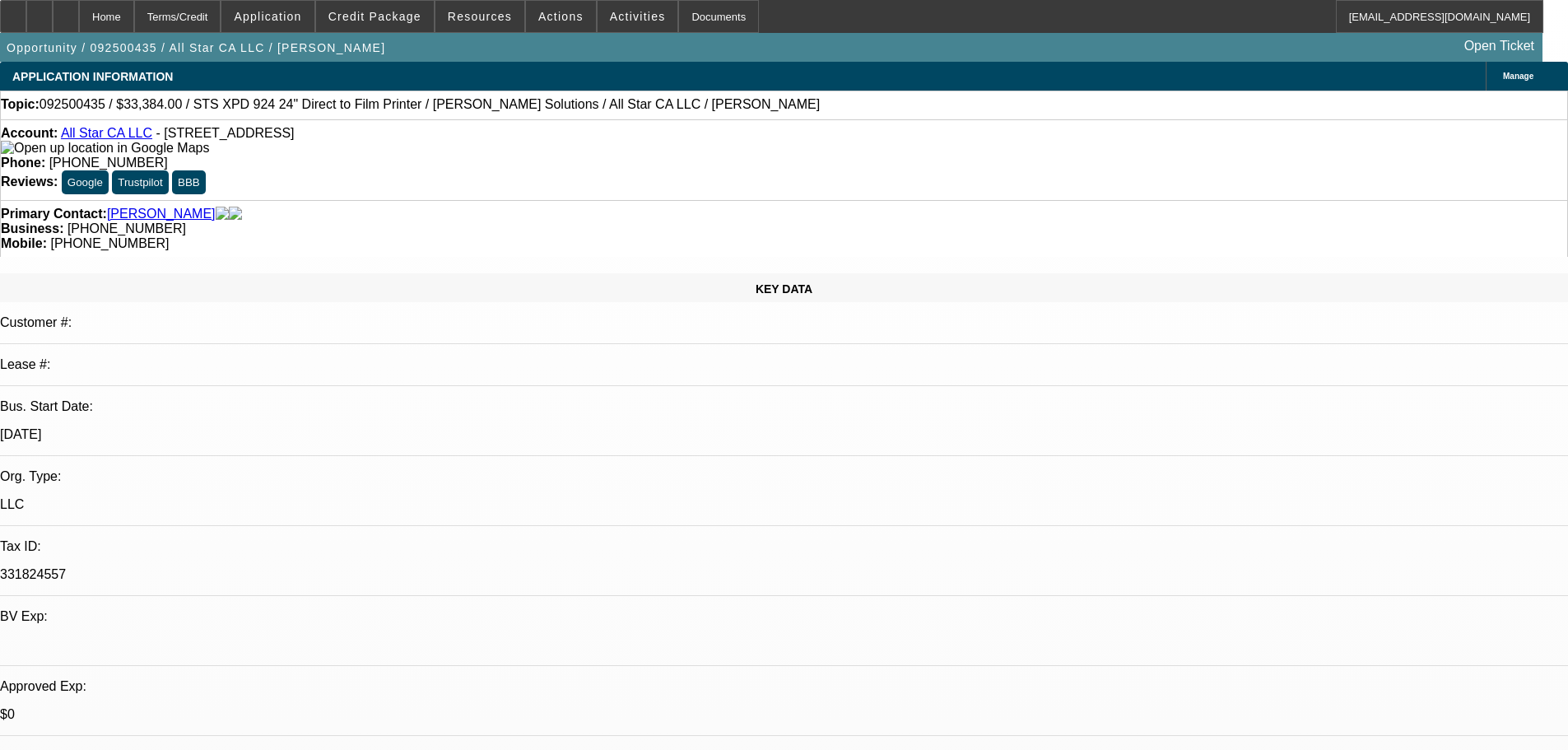
select select "2"
select select "0.1"
select select "4"
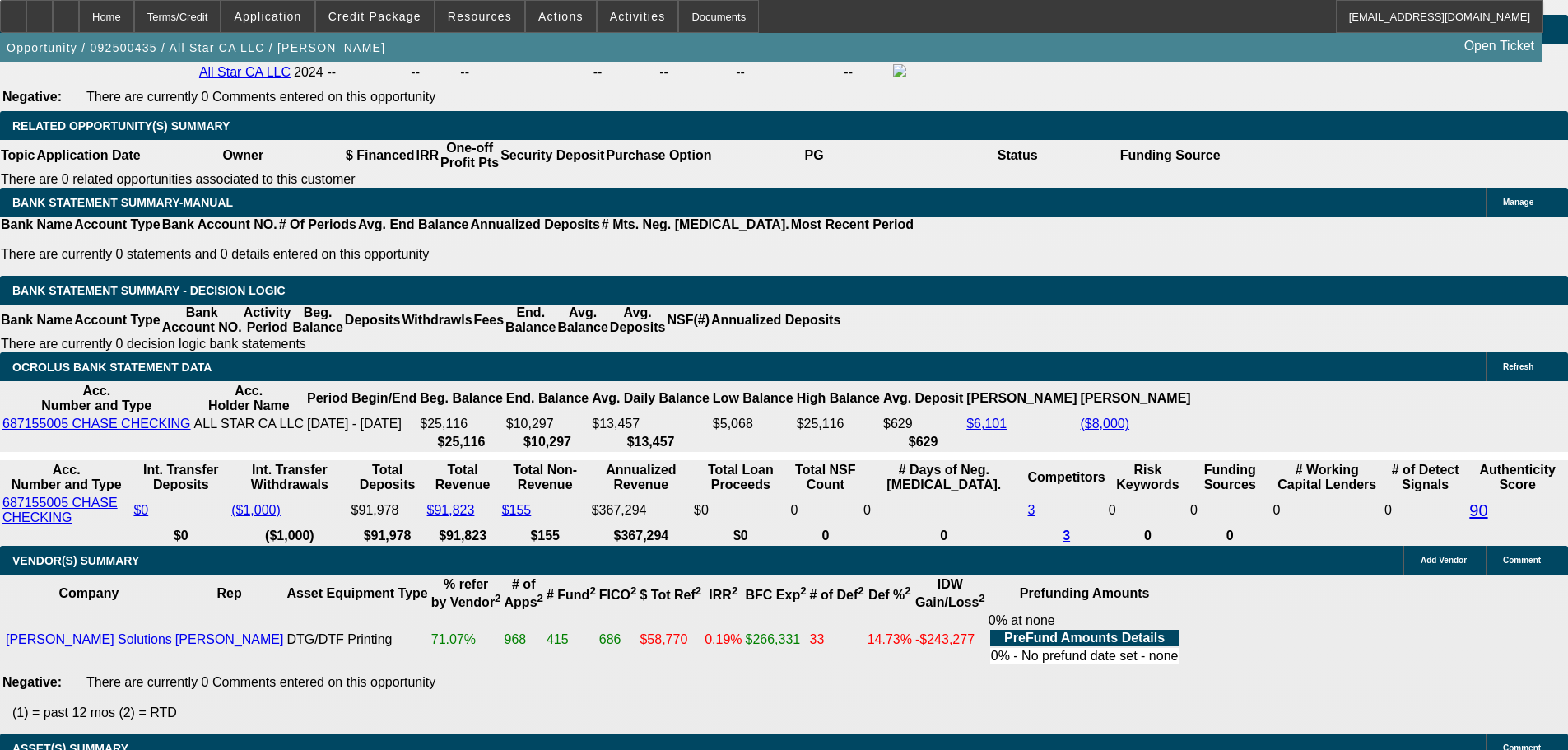
scroll to position [2641, 0]
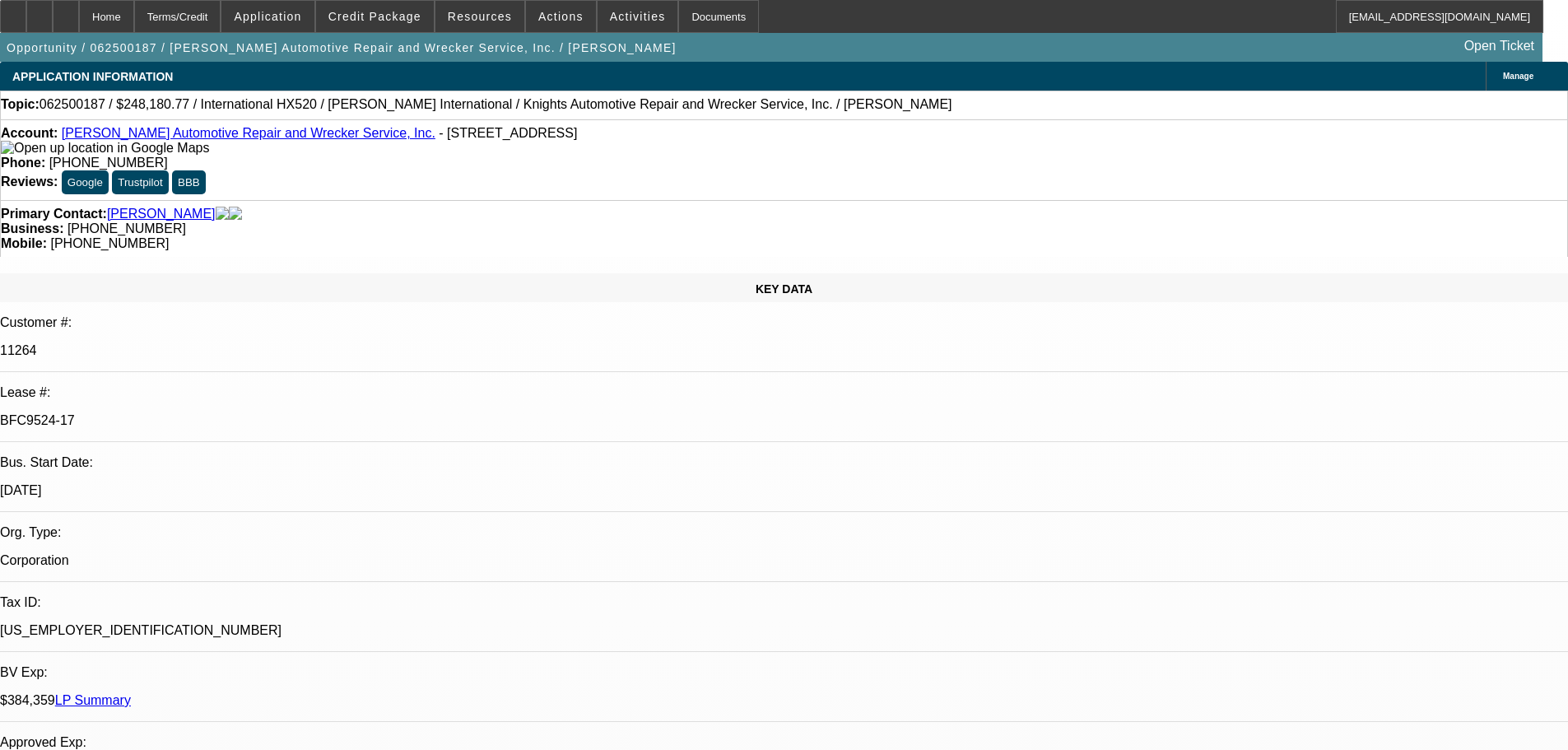
select select "0"
select select "6"
select select "0"
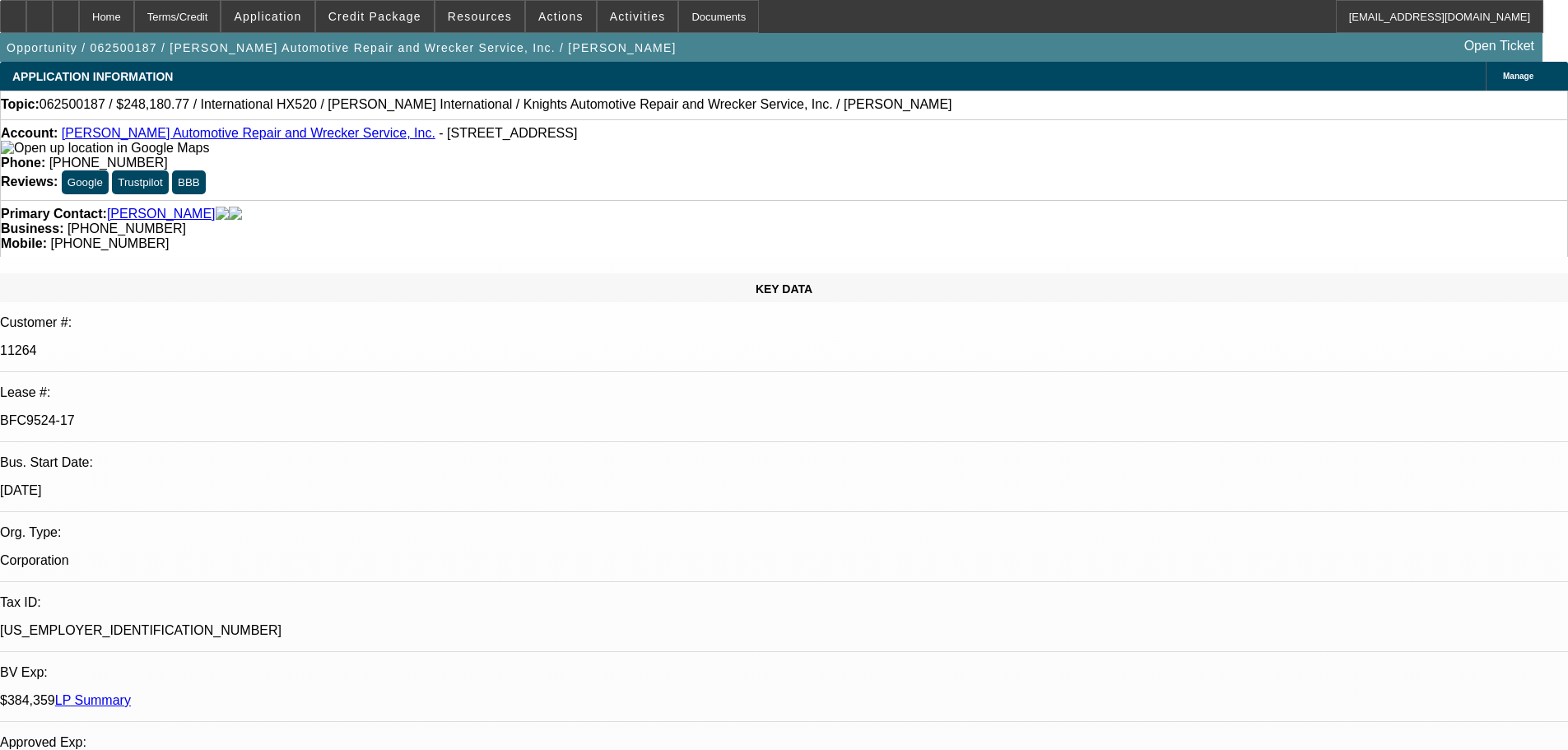
select select "0"
select select "6"
select select "0"
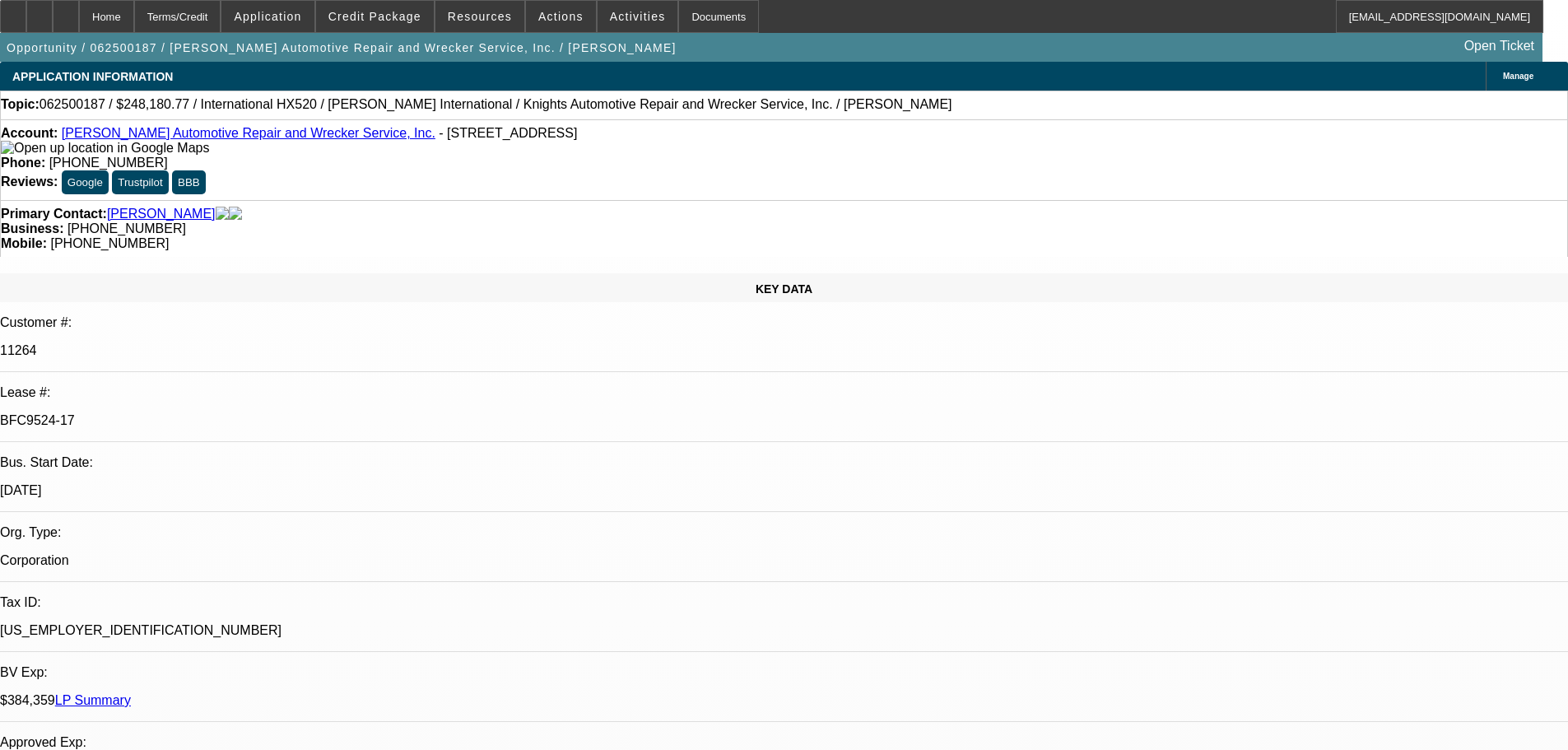
select select "0"
select select "6"
select select "0"
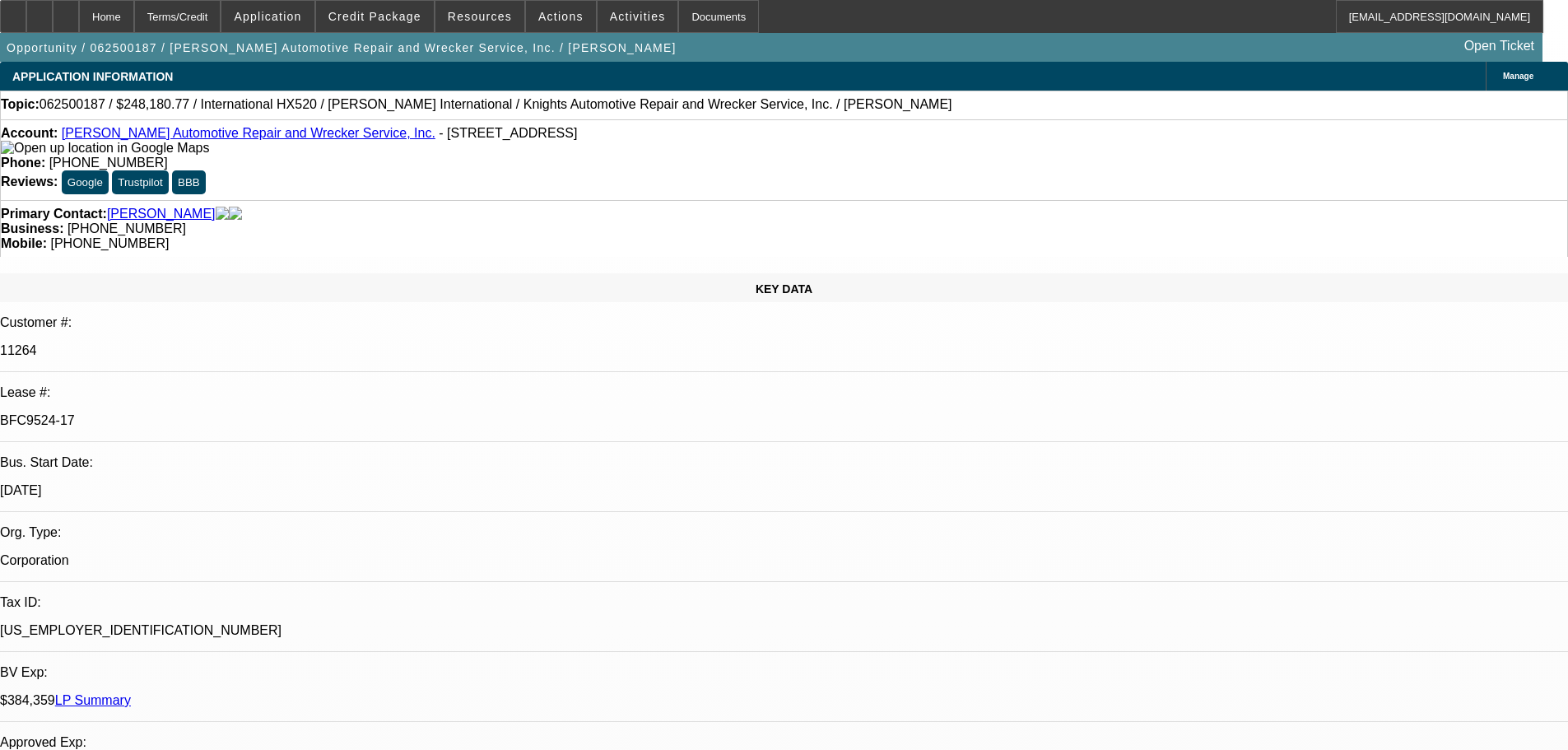
select select "6"
drag, startPoint x: 401, startPoint y: 110, endPoint x: 529, endPoint y: 106, distance: 128.1
click at [529, 106] on span "062500187 / $248,180.77 / International HX520 / [PERSON_NAME] International / K…" at bounding box center [495, 104] width 913 height 15
copy span "Knights Automotive Repair"
click at [372, 20] on span "Credit Package" at bounding box center [375, 16] width 93 height 13
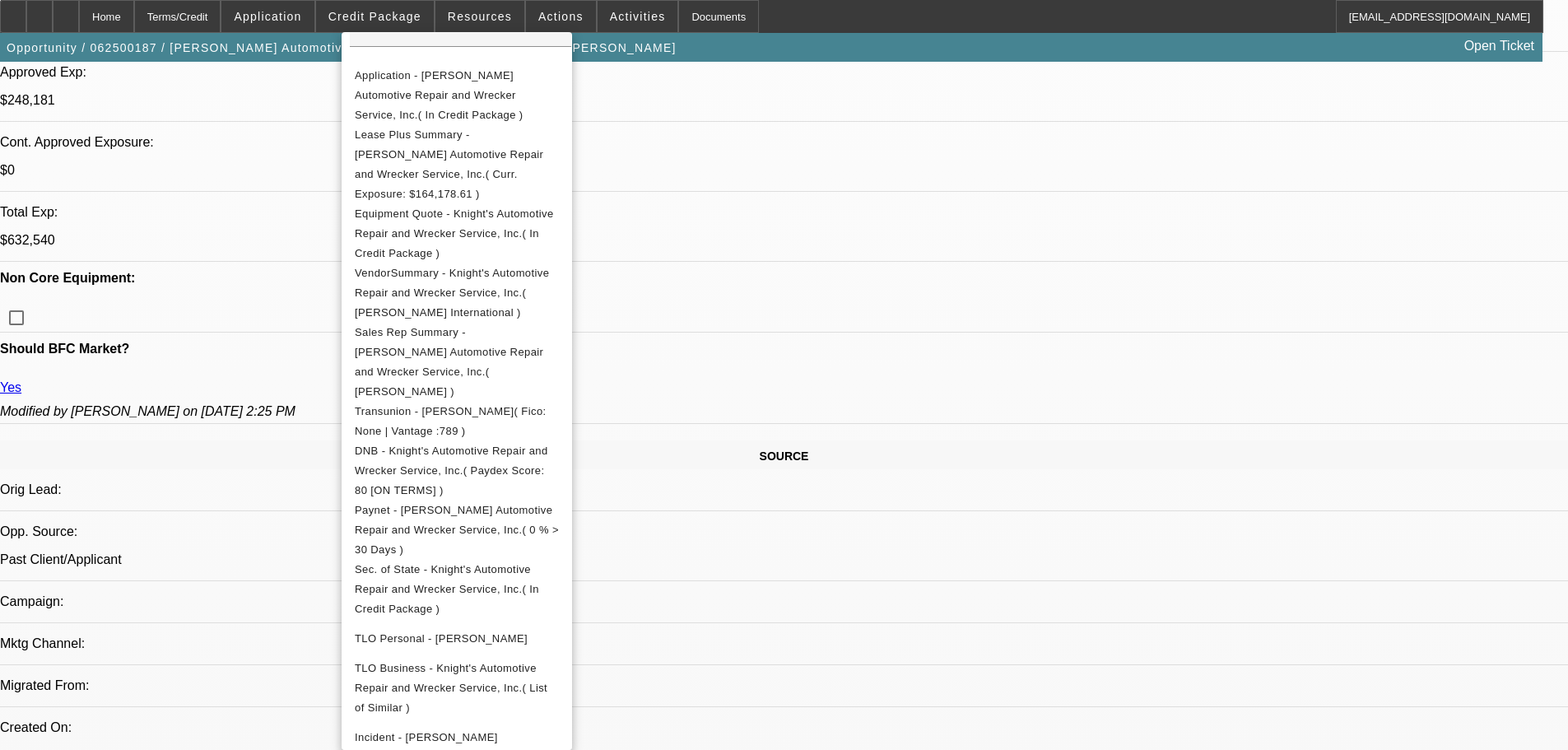
scroll to position [1152, 0]
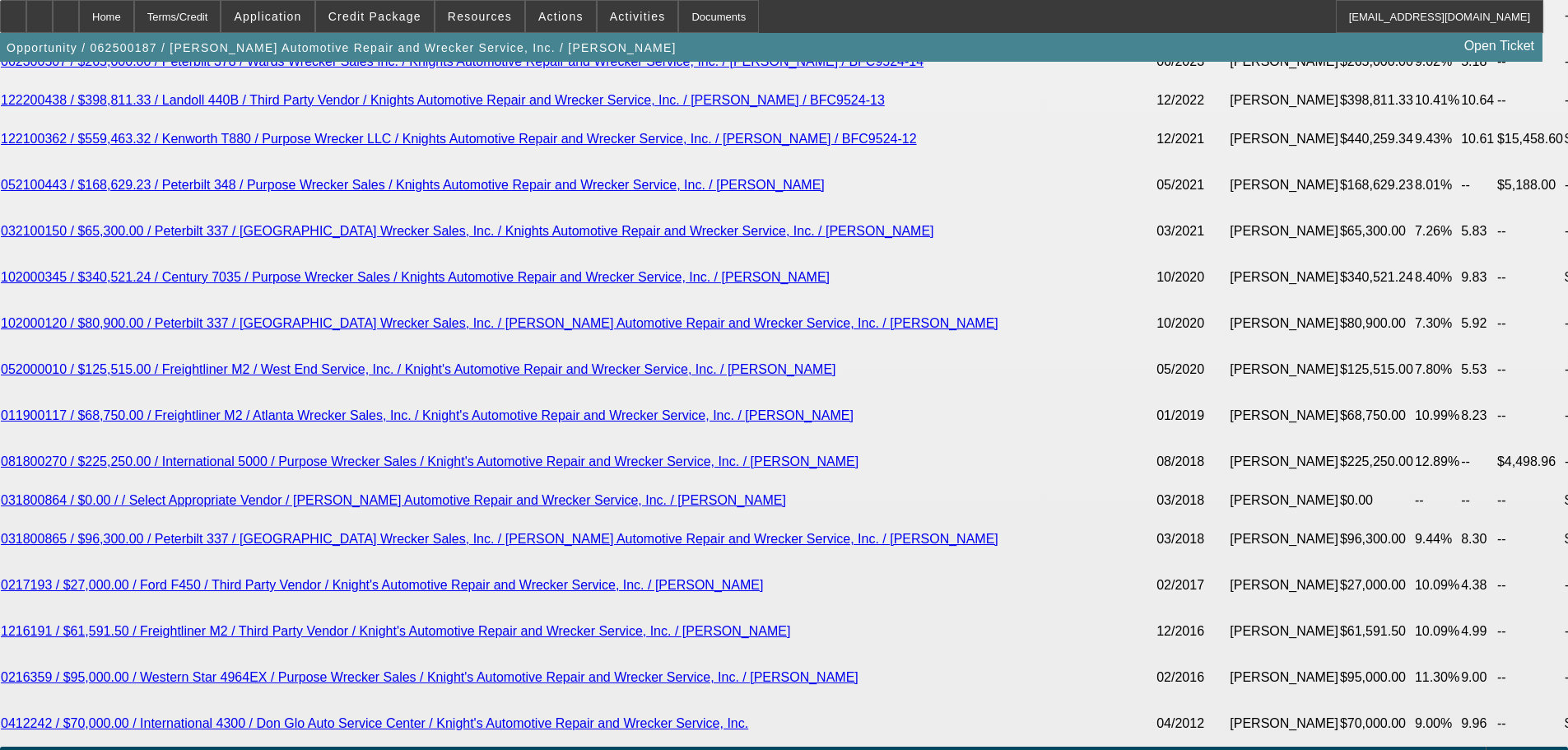
scroll to position [3044, 0]
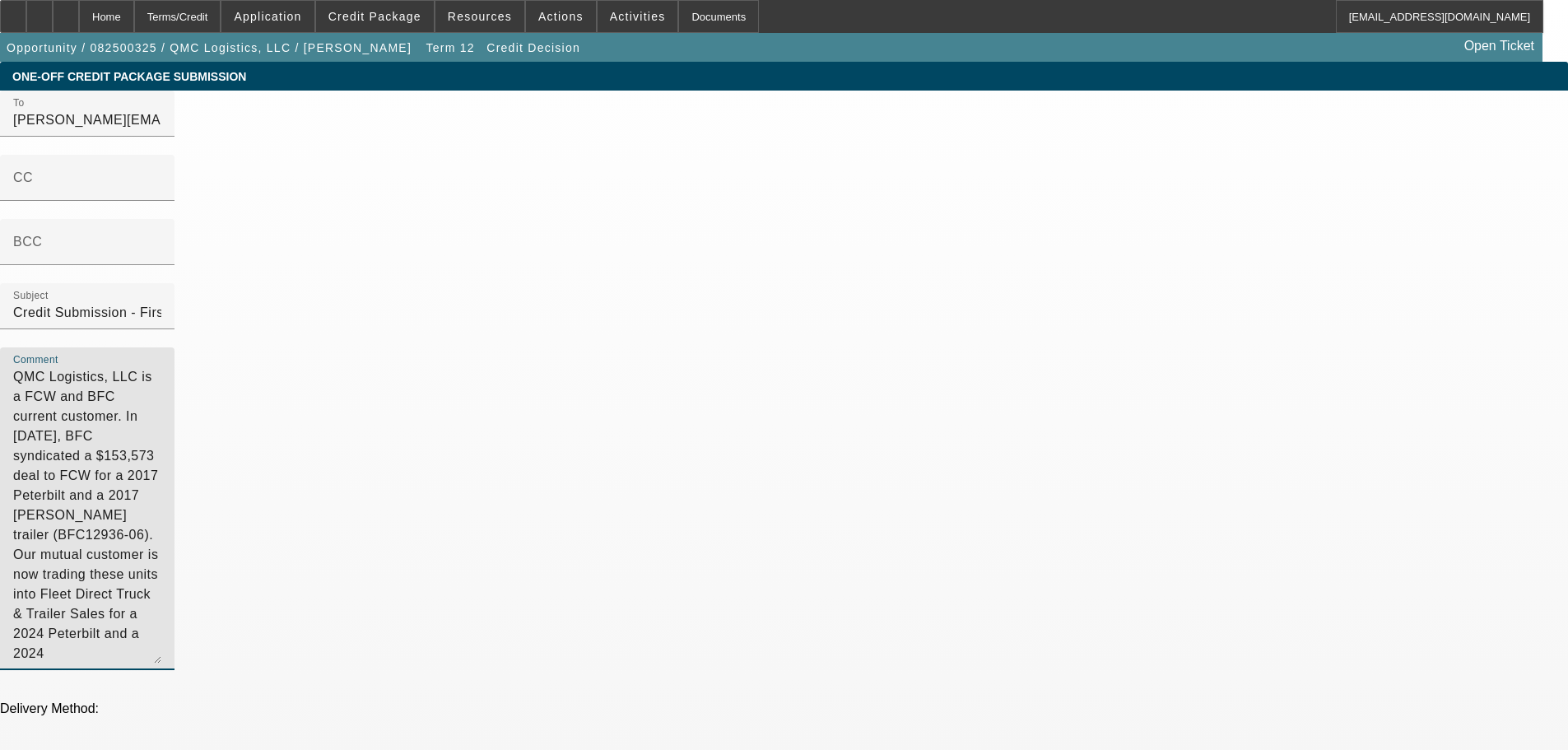
drag, startPoint x: 962, startPoint y: 322, endPoint x: 759, endPoint y: 94, distance: 305.3
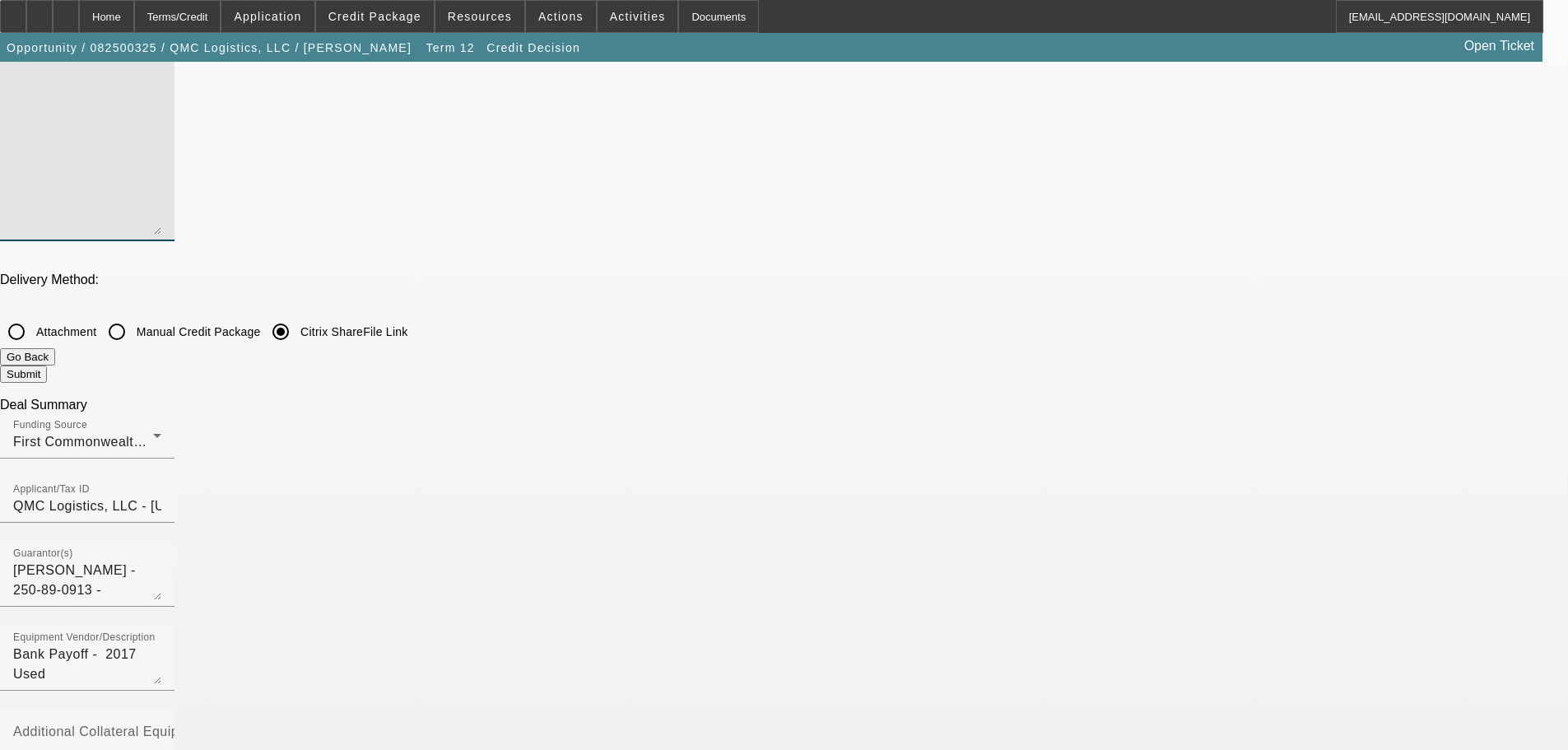
scroll to position [164, 0]
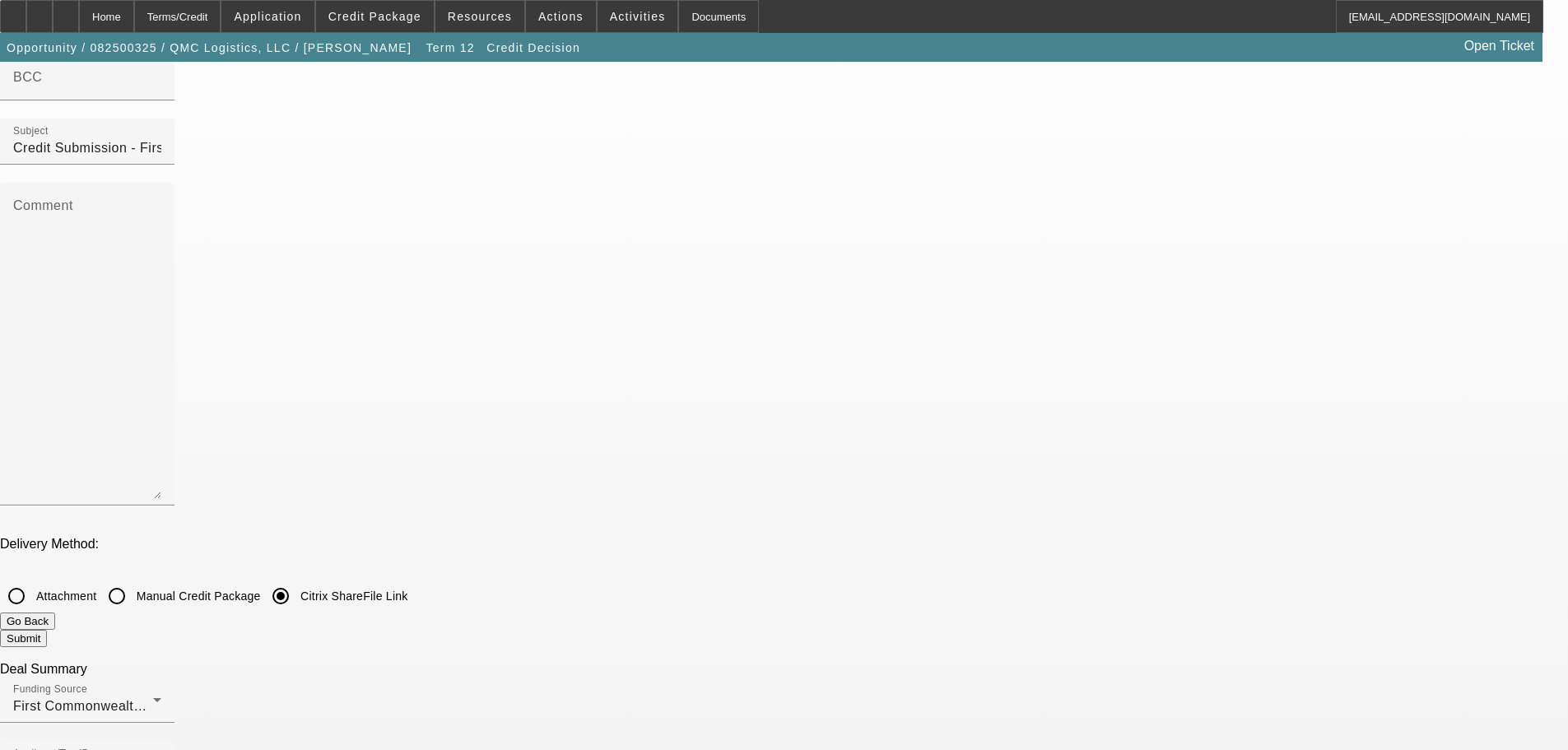
checkbox input "true"
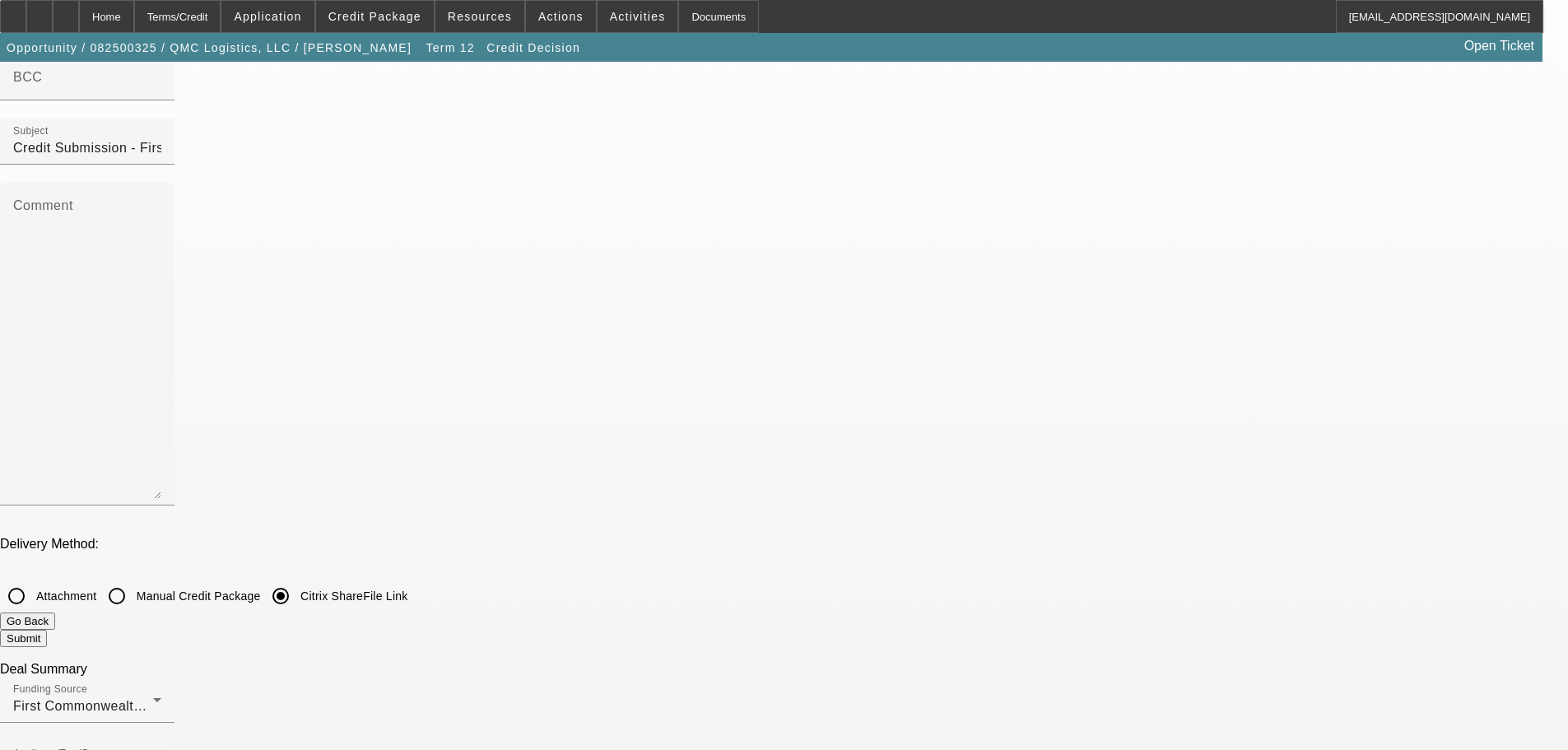
checkbox input "true"
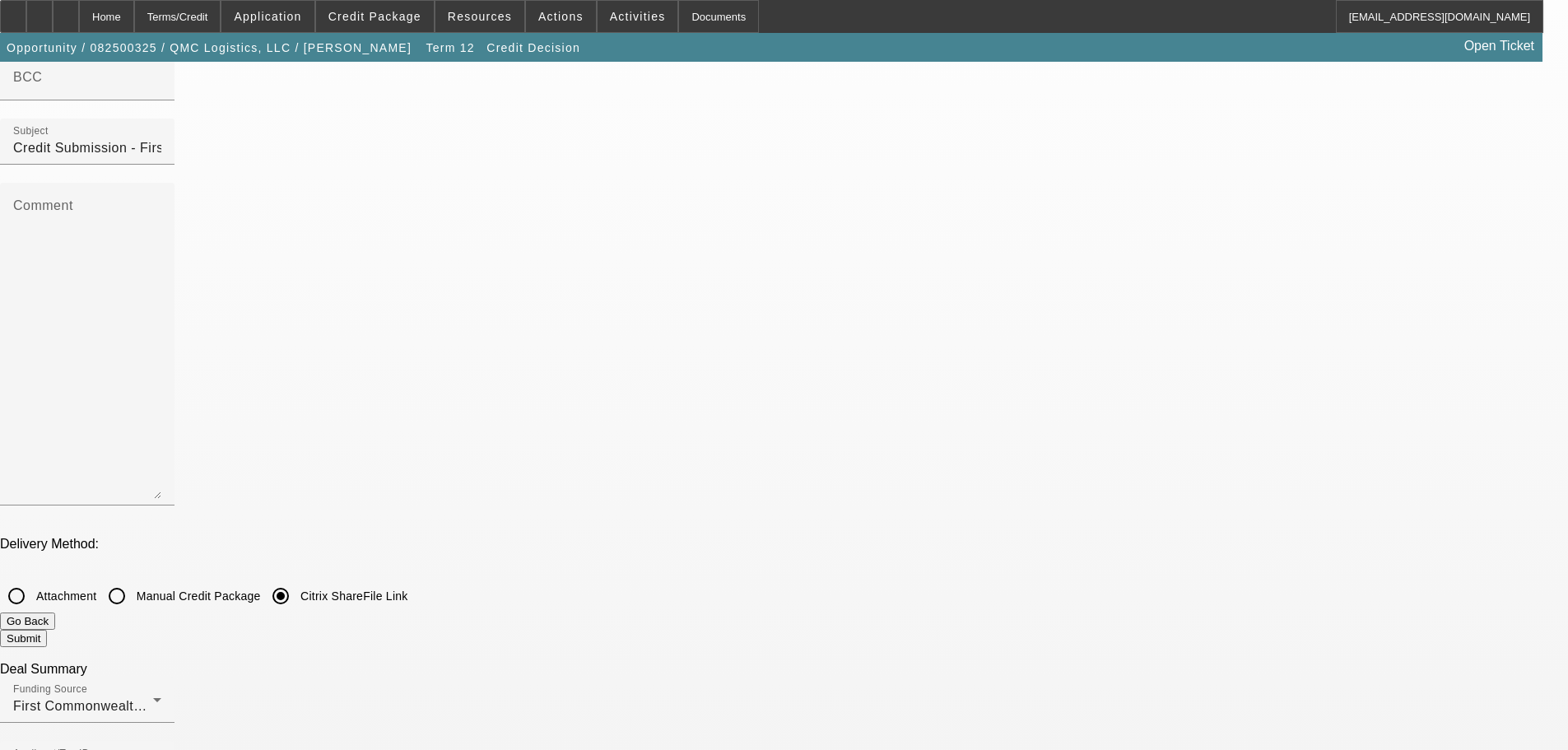
checkbox input "false"
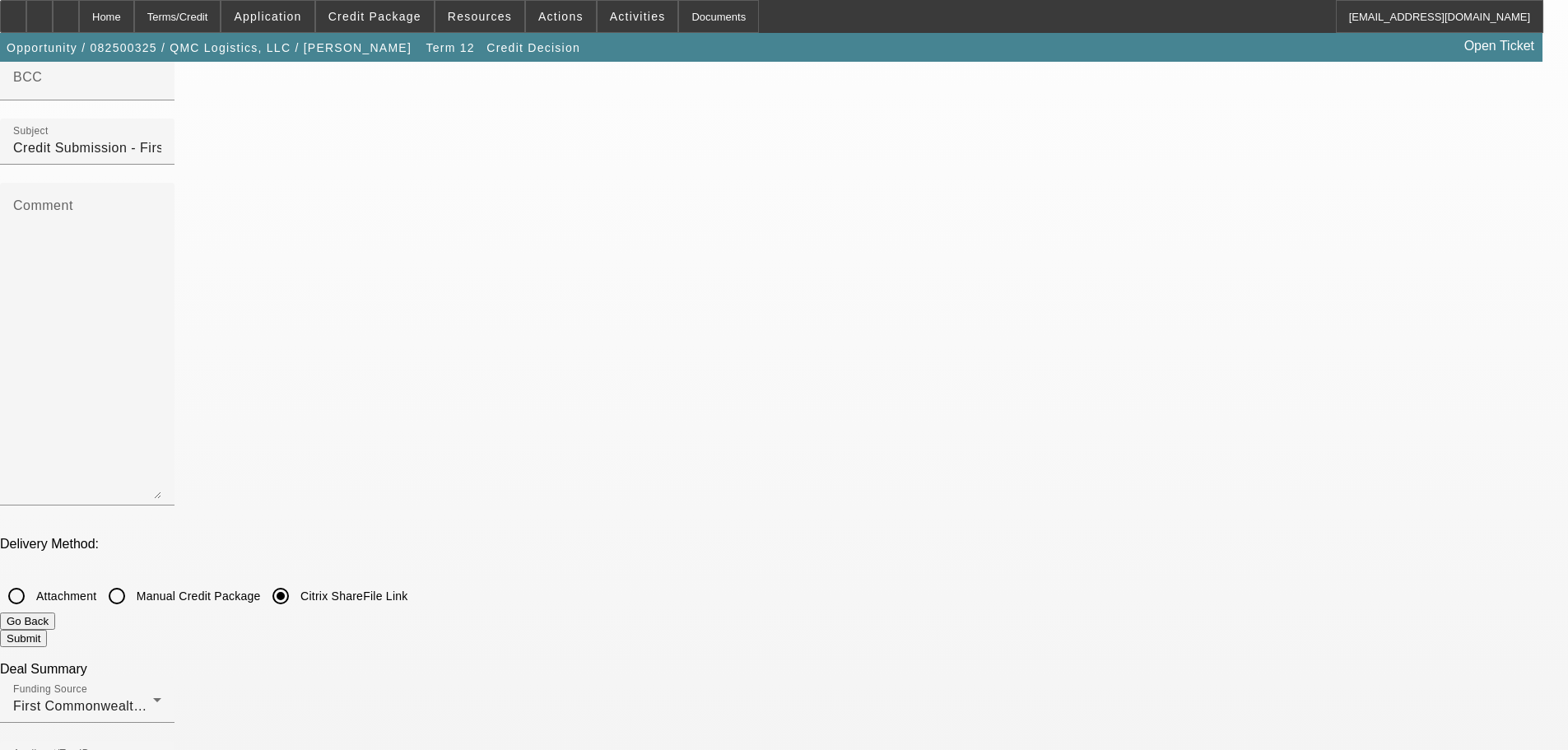
checkbox input "false"
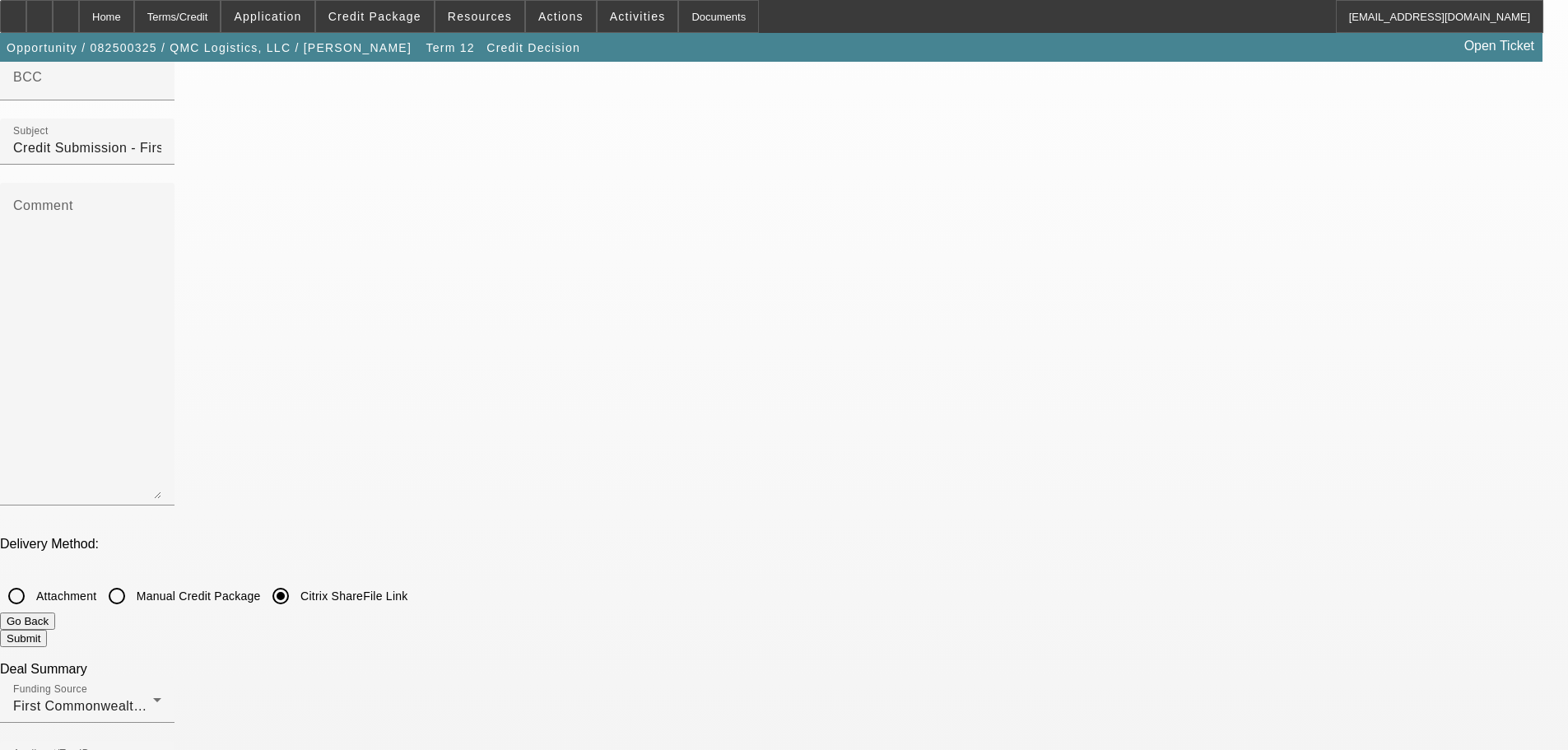
checkbox input "false"
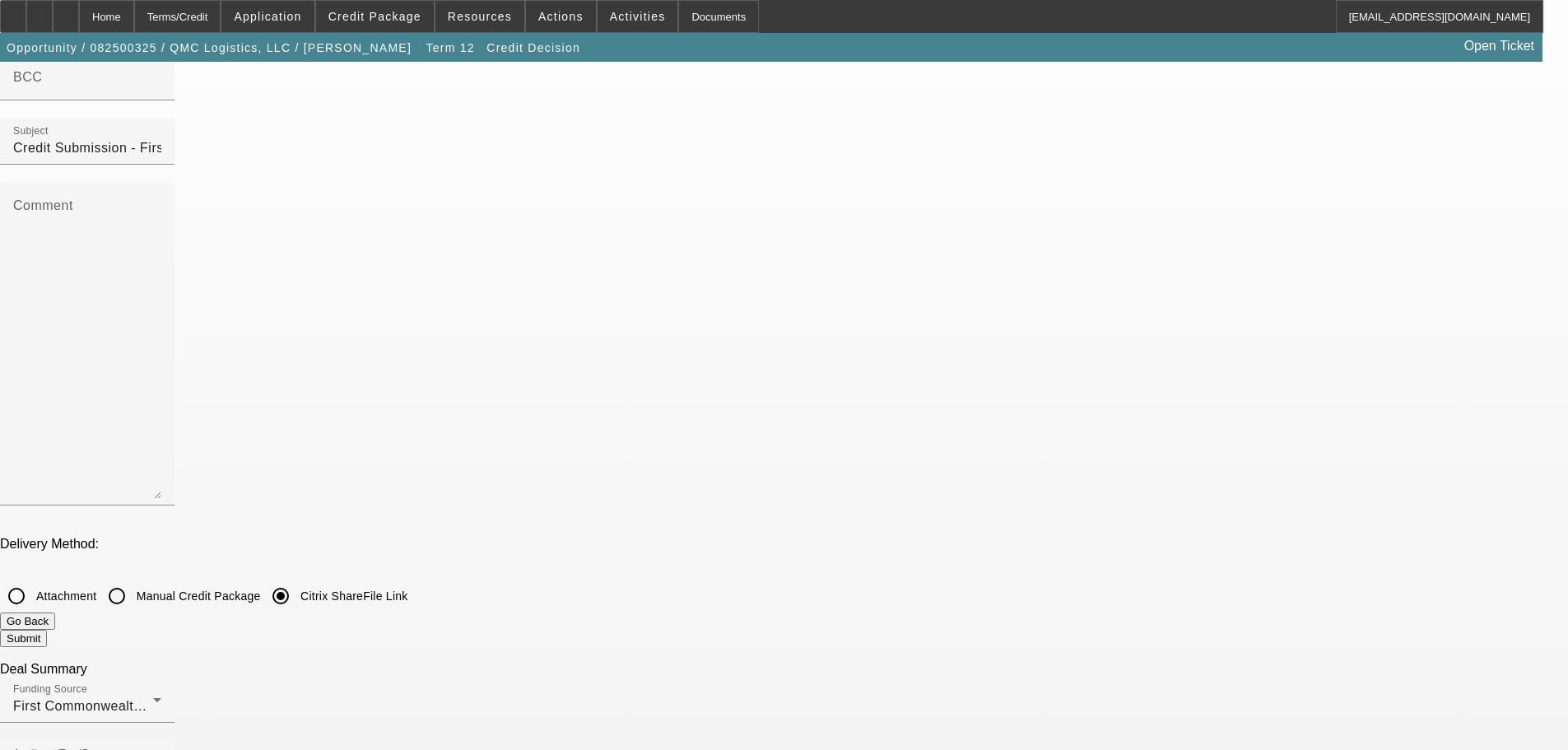
checkbox input "true"
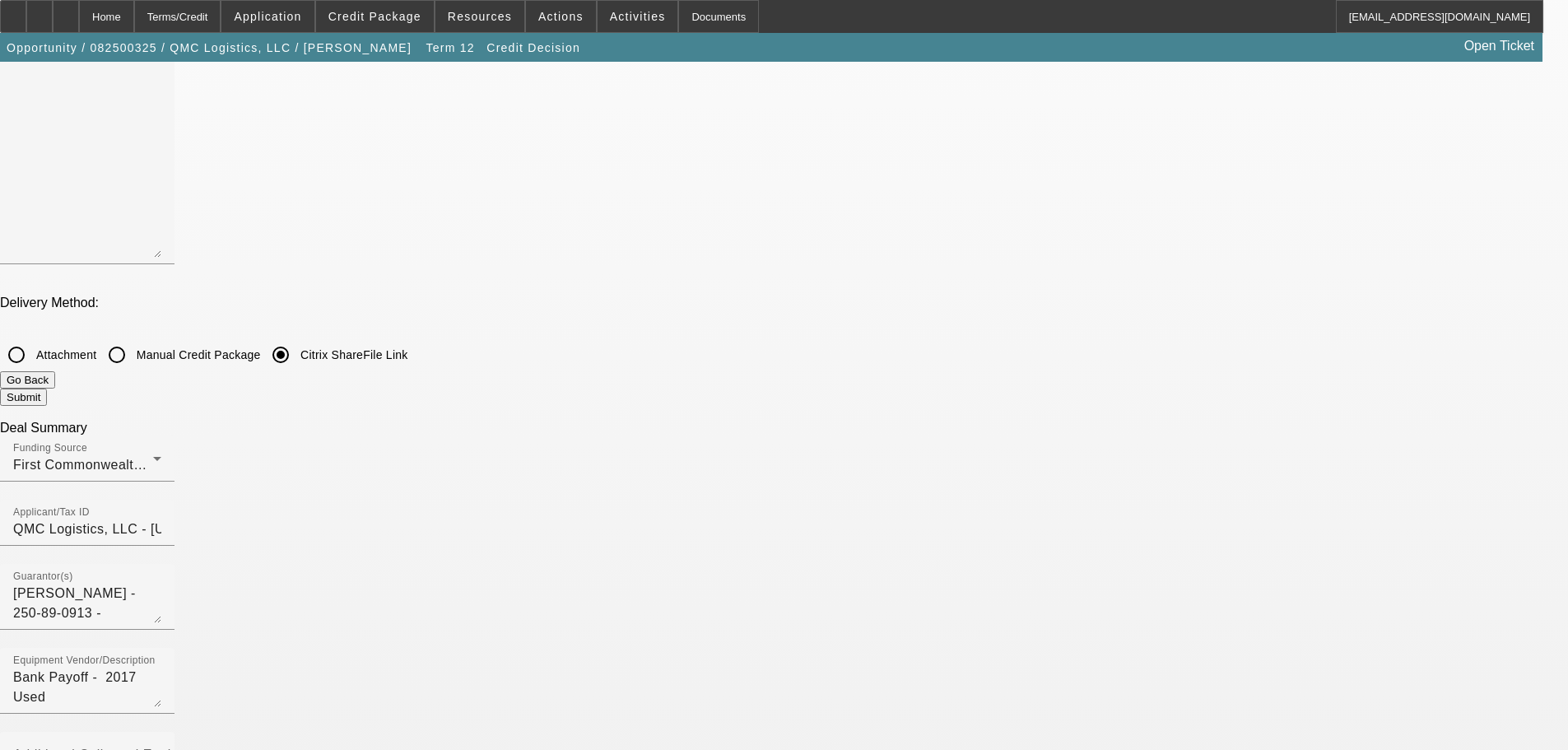
scroll to position [576, 0]
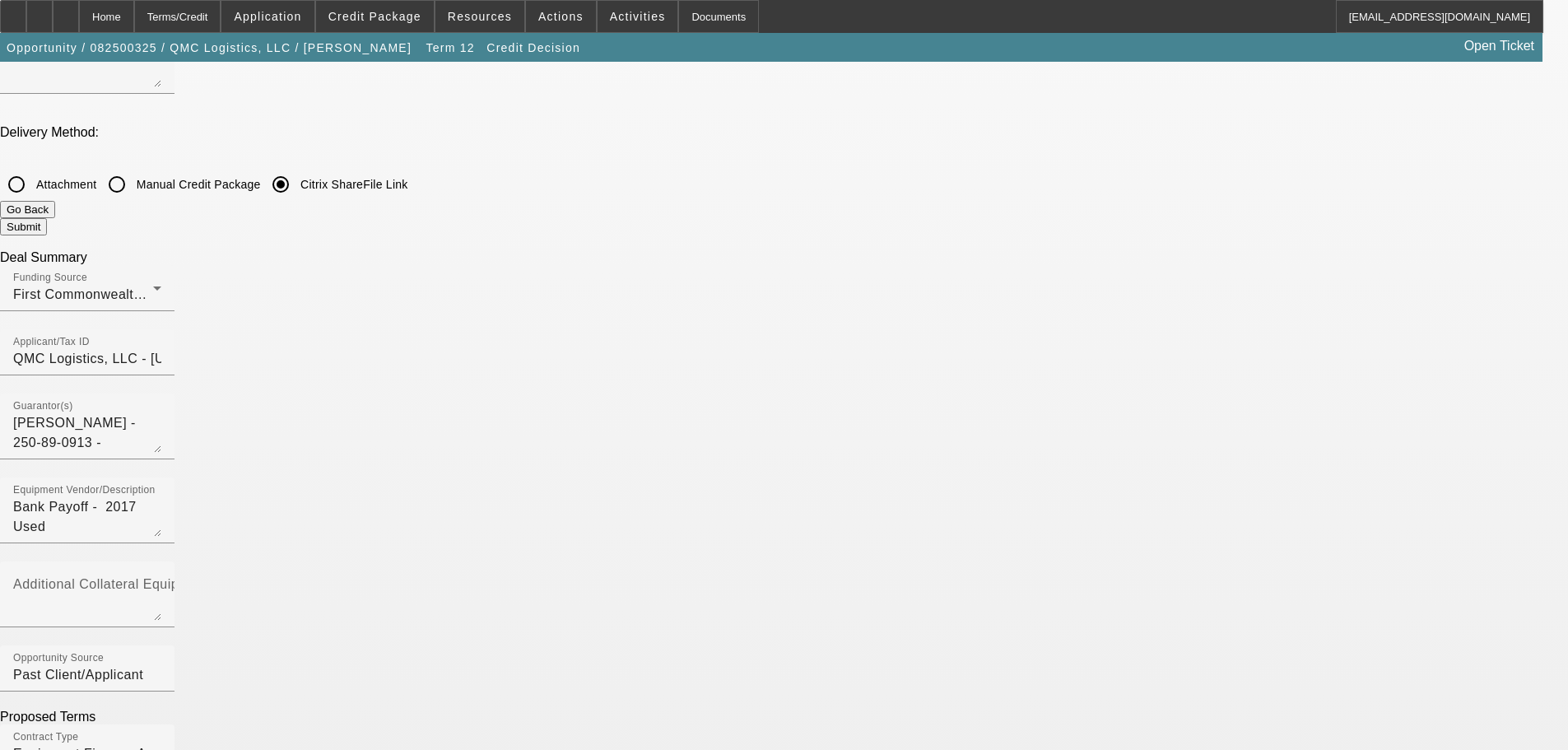
checkbox input "true"
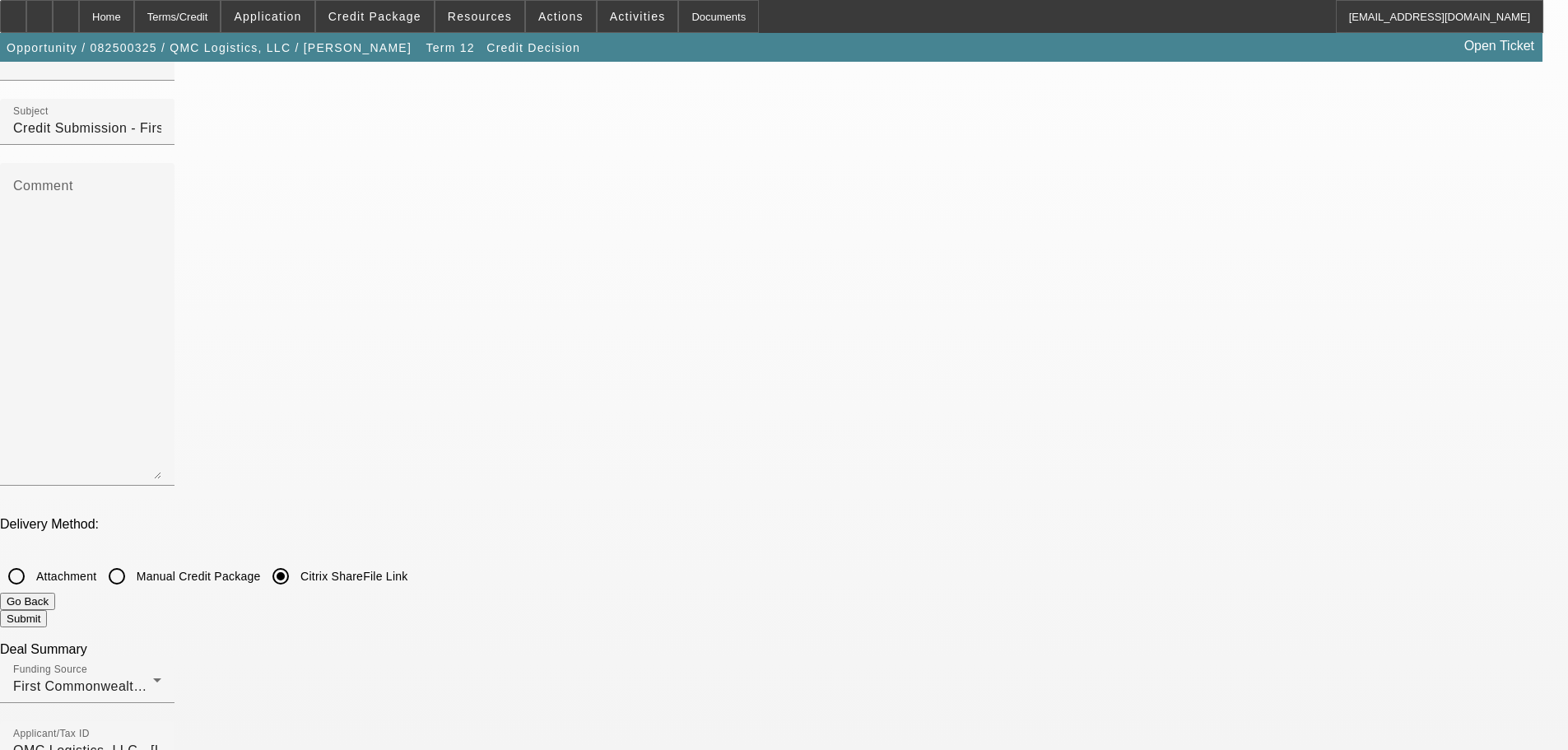
scroll to position [164, 0]
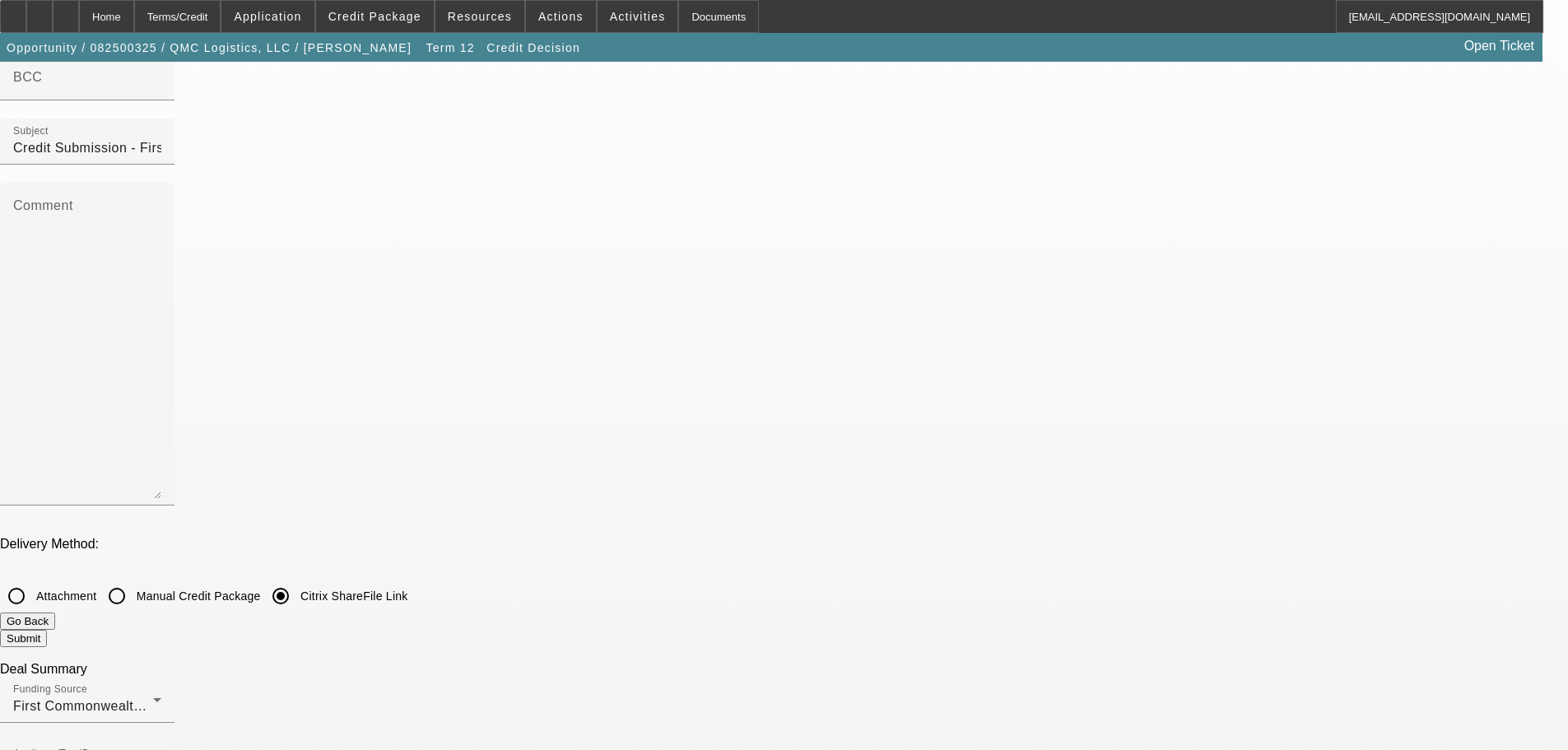
click at [375, 21] on span "Credit Package" at bounding box center [375, 16] width 93 height 13
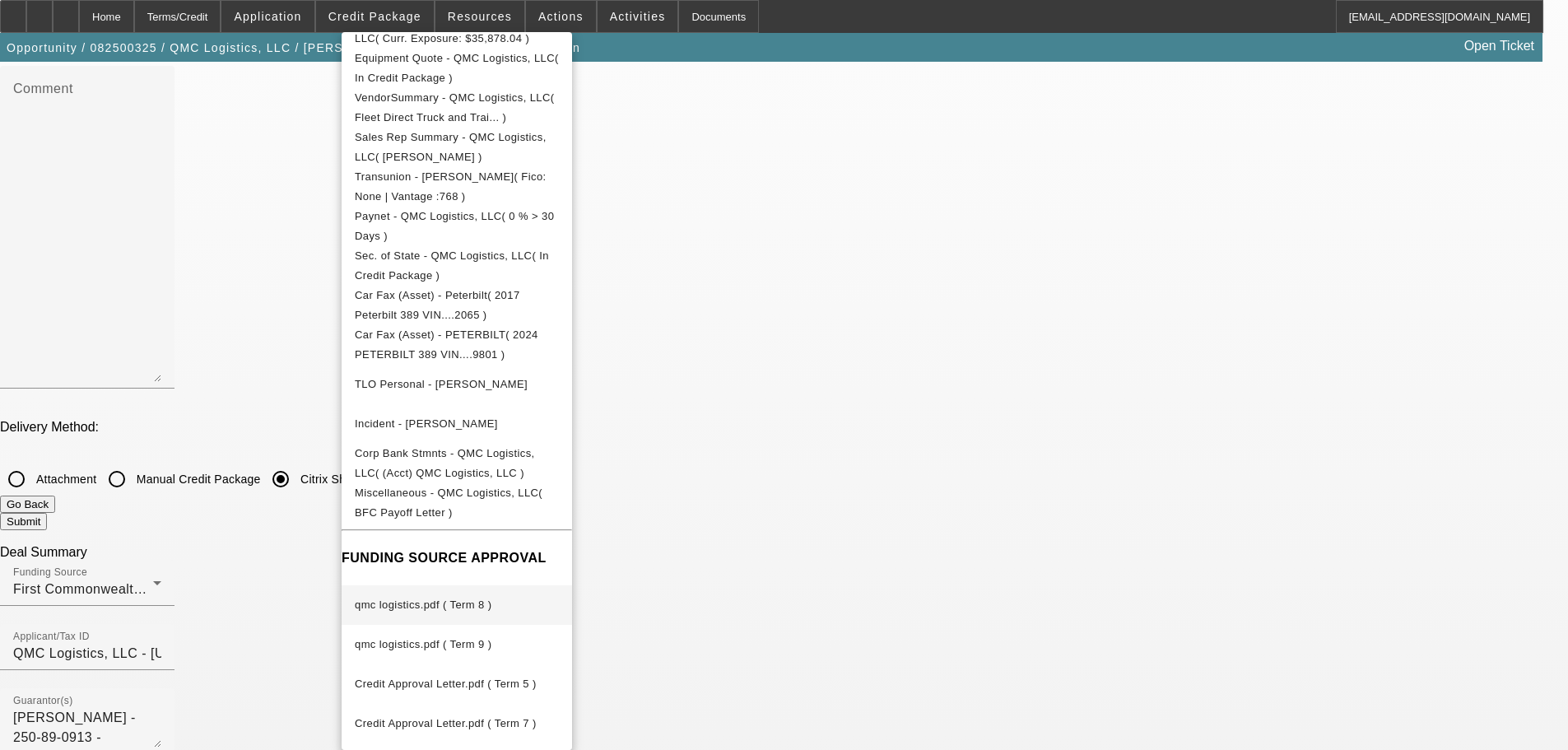
scroll to position [576, 0]
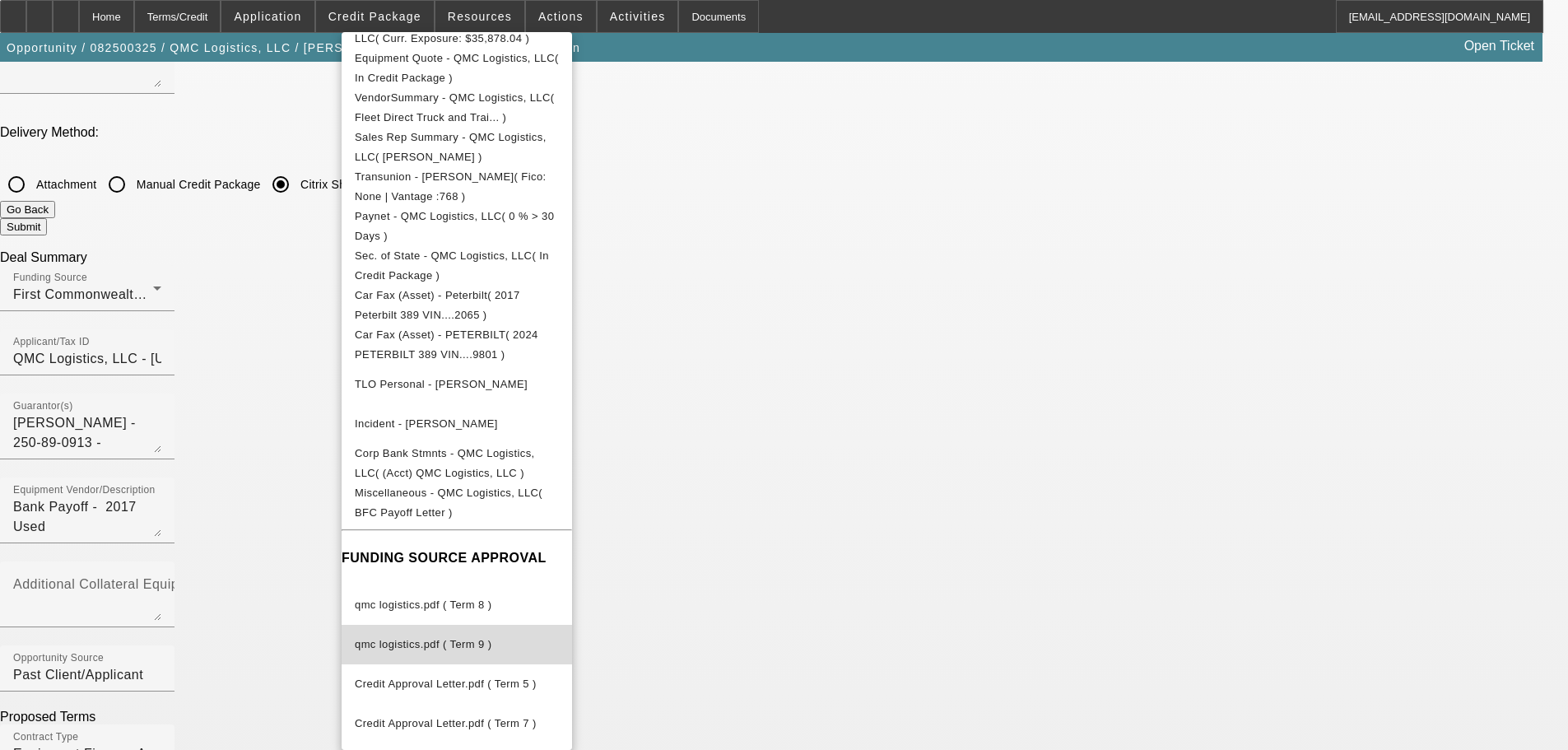
click at [424, 637] on span "qmc logistics.pdf ( Term 9 )" at bounding box center [423, 644] width 136 height 13
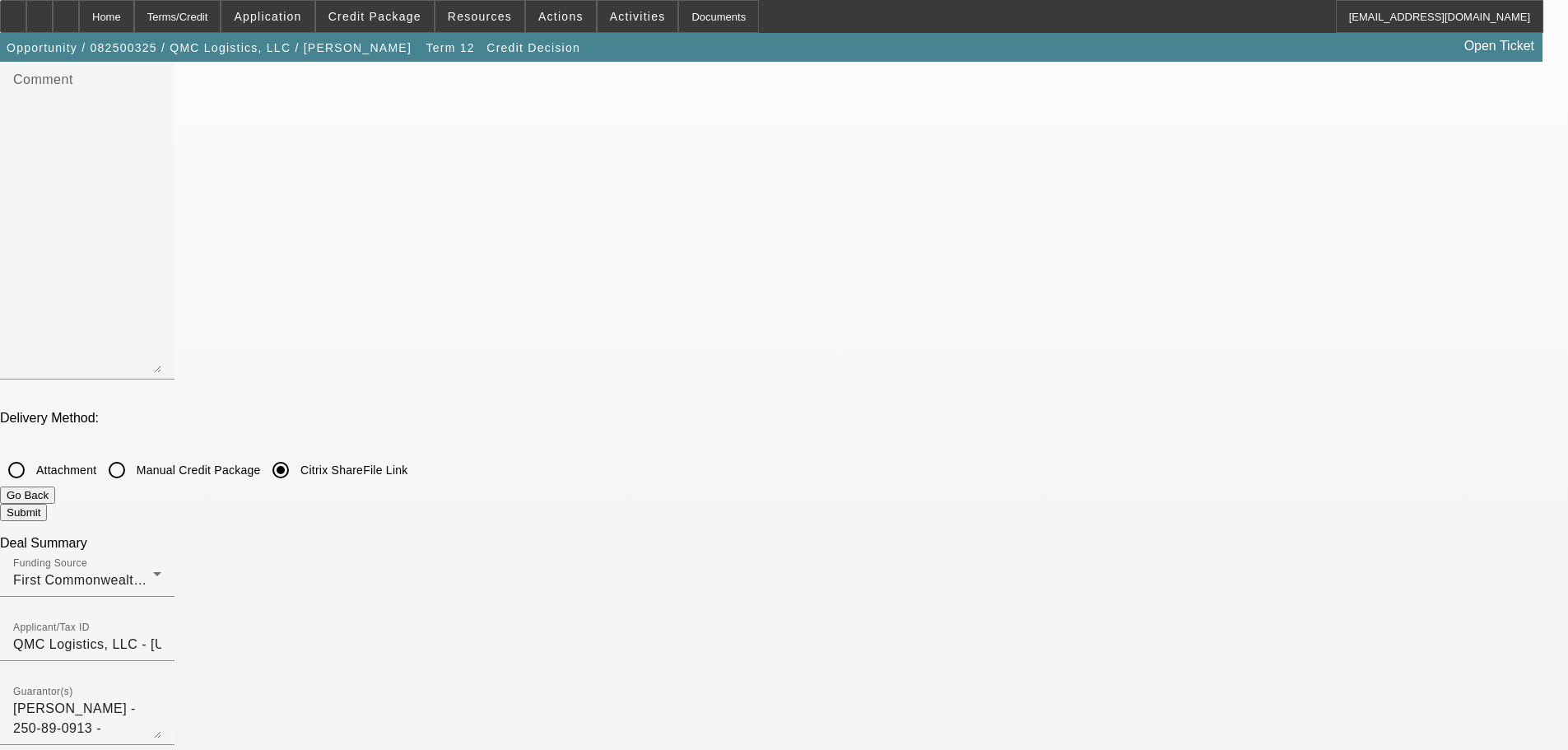
scroll to position [0, 0]
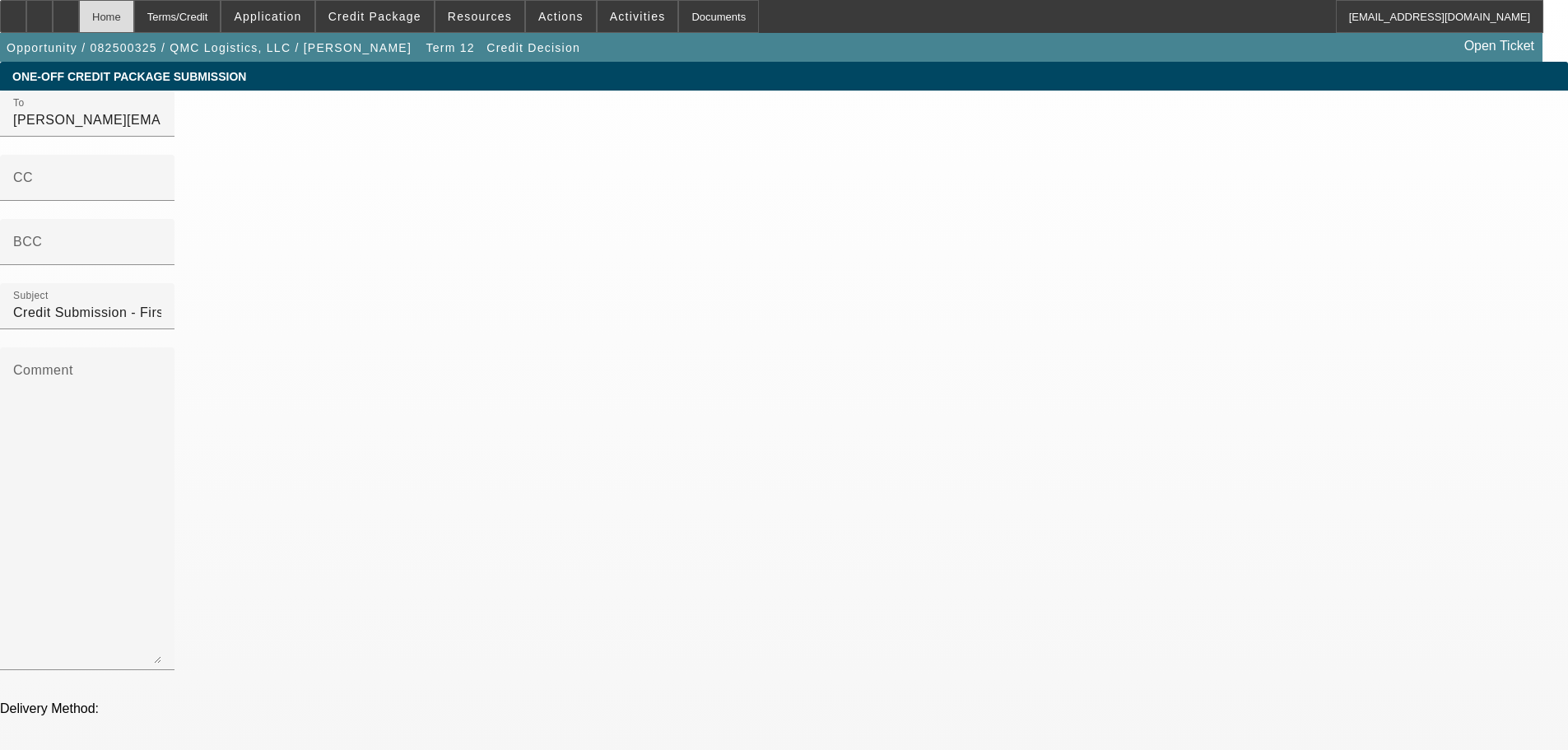
click at [134, 23] on div "Home" at bounding box center [106, 16] width 55 height 33
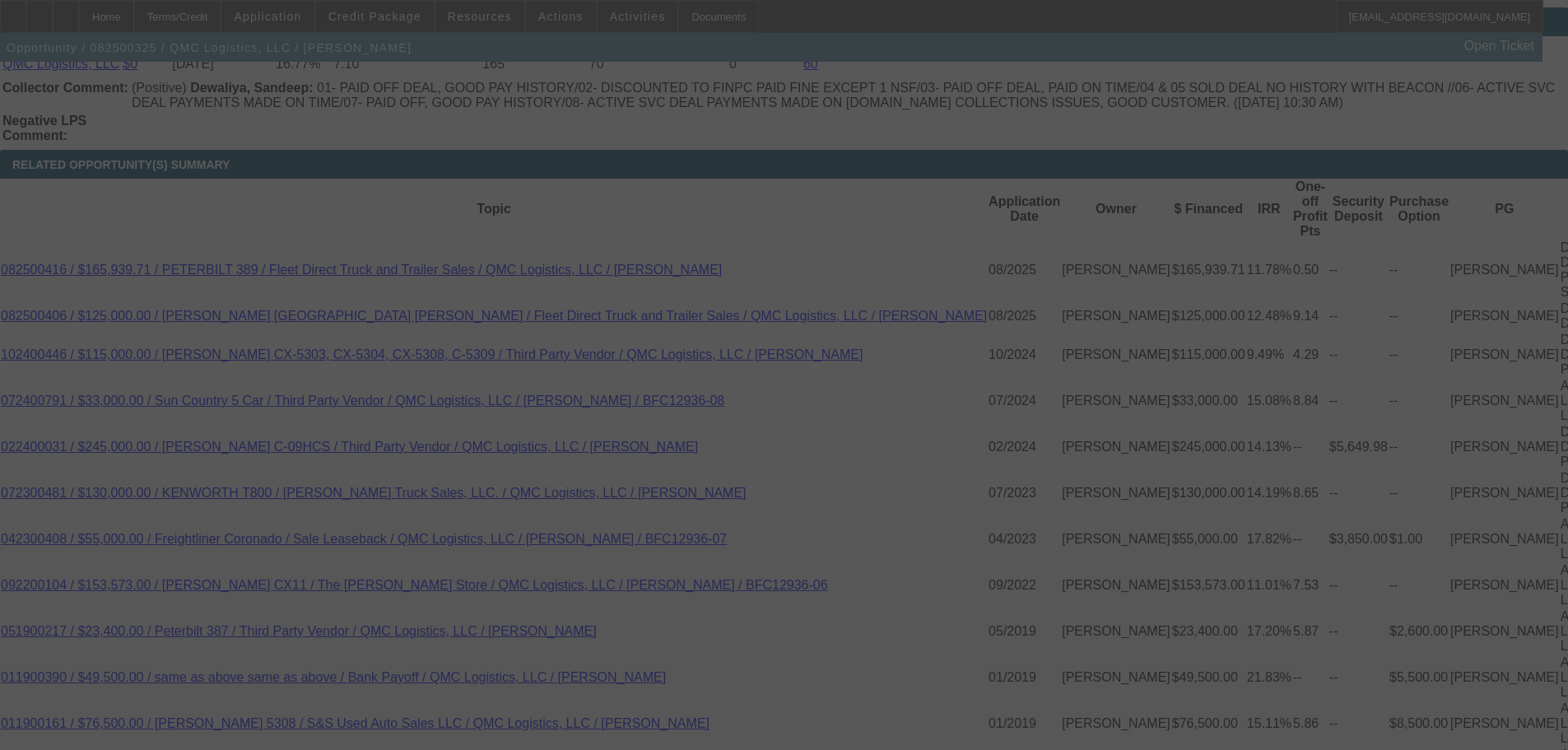
scroll to position [3088, 0]
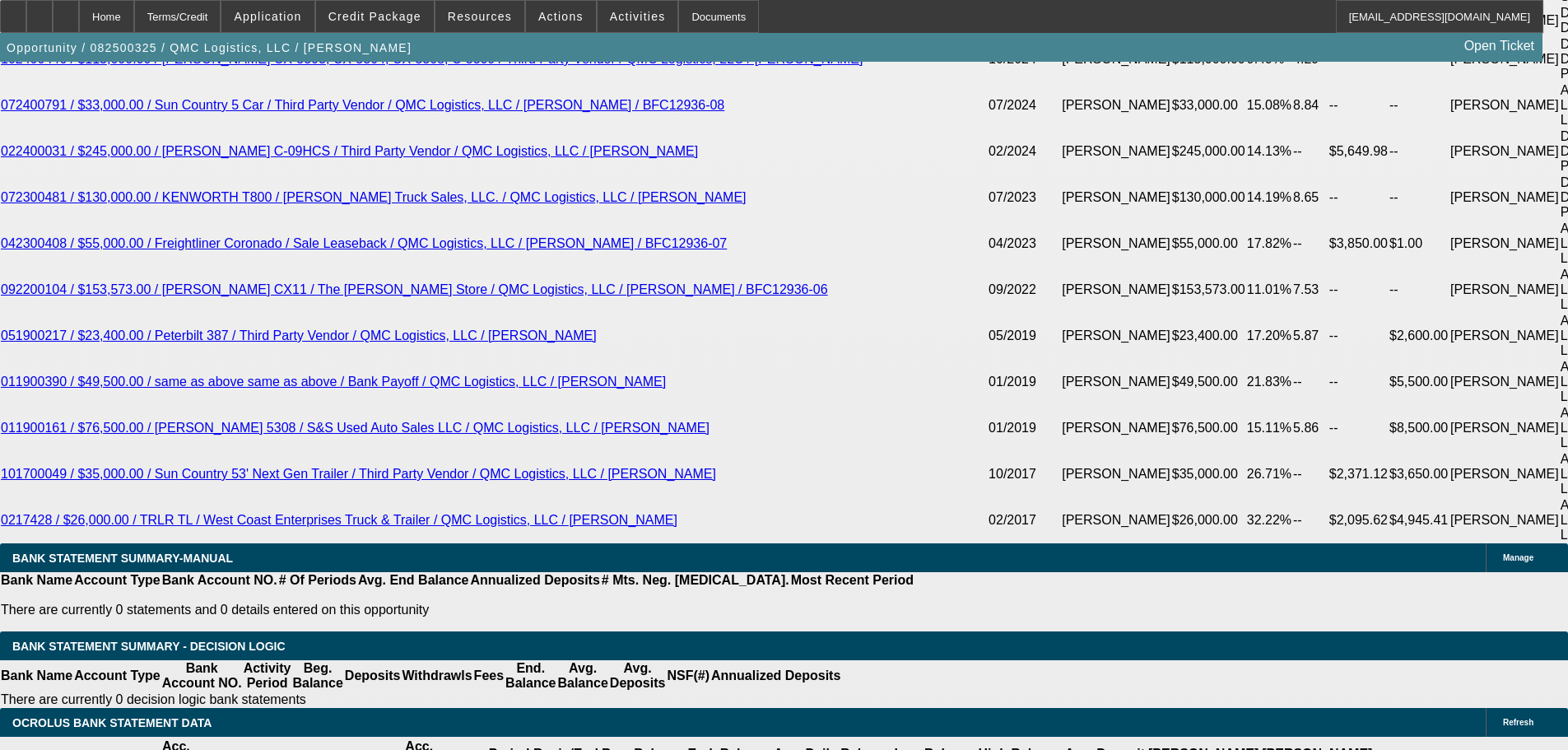
select select "0"
select select "2"
select select "0"
select select "6"
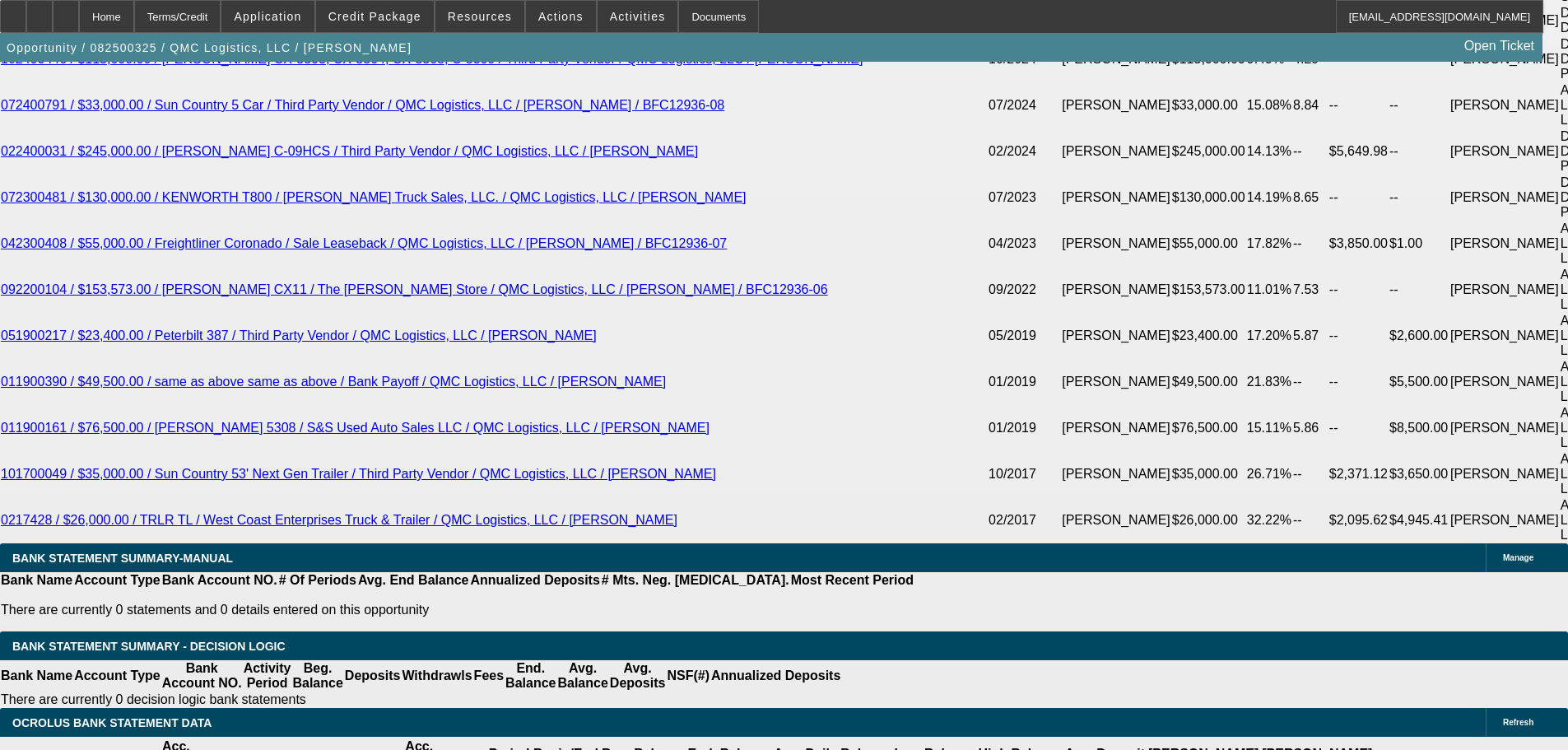
select select "0"
select select "2"
select select "0"
select select "6"
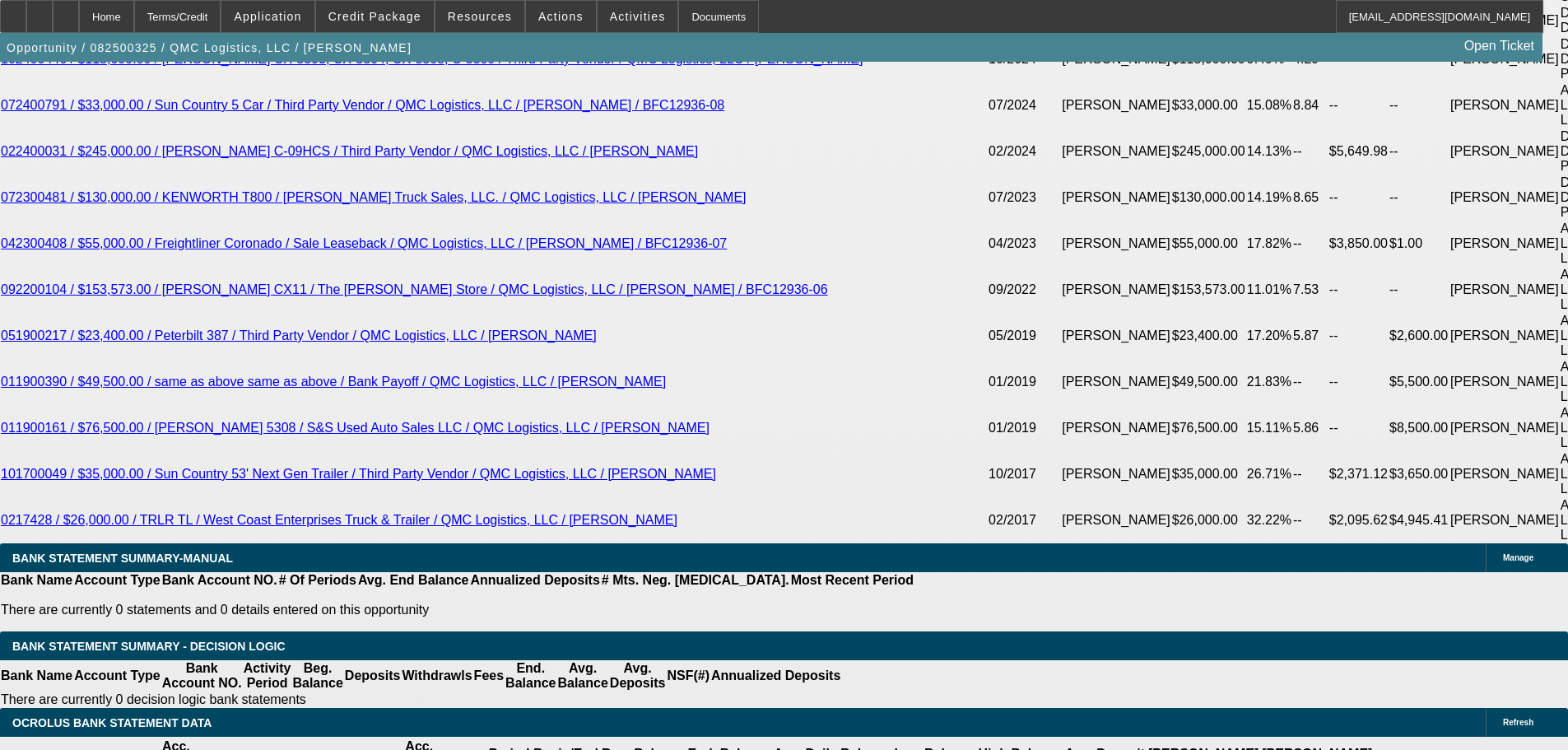
select select "0"
select select "2"
select select "0"
select select "6"
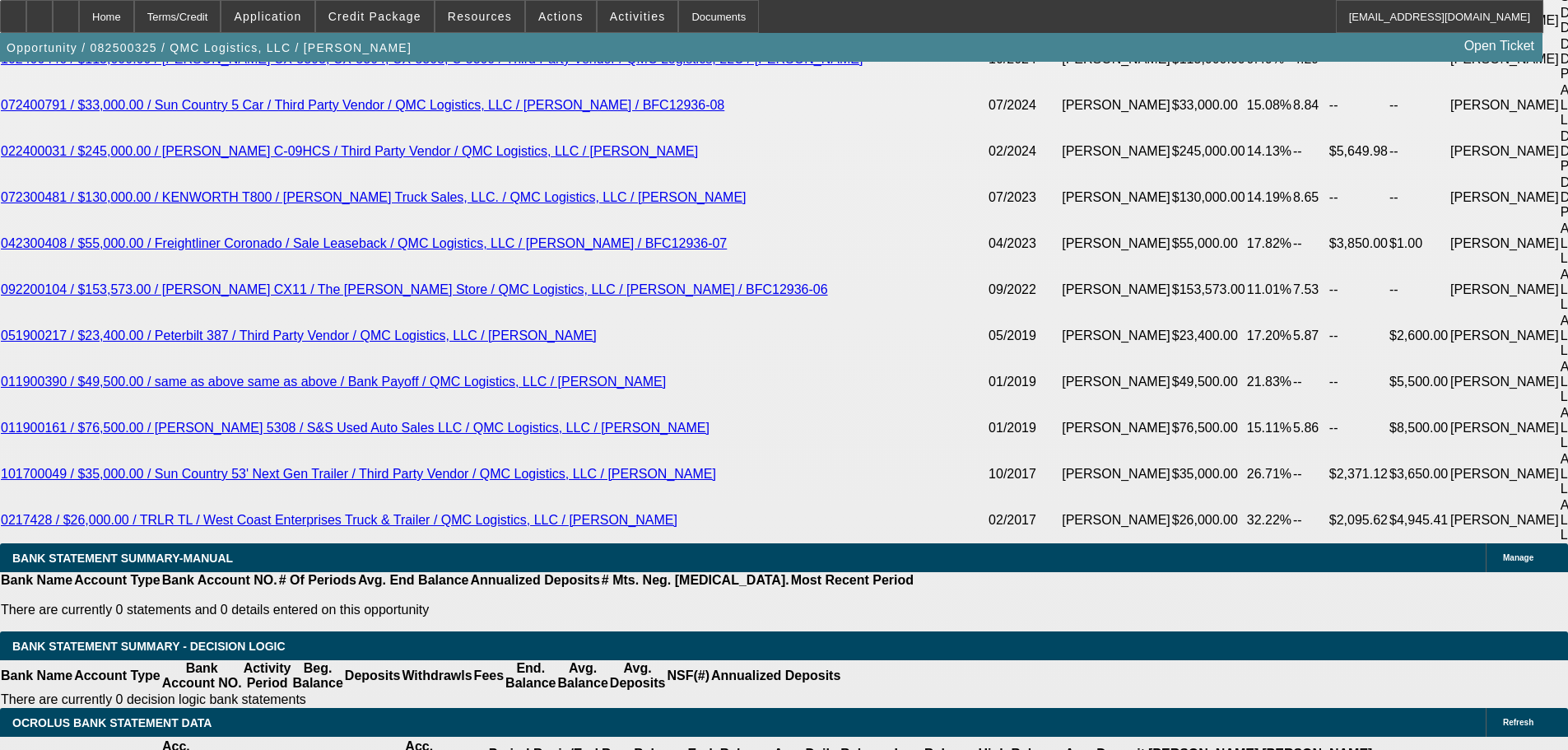
select select "0"
select select "2"
select select "0"
select select "6"
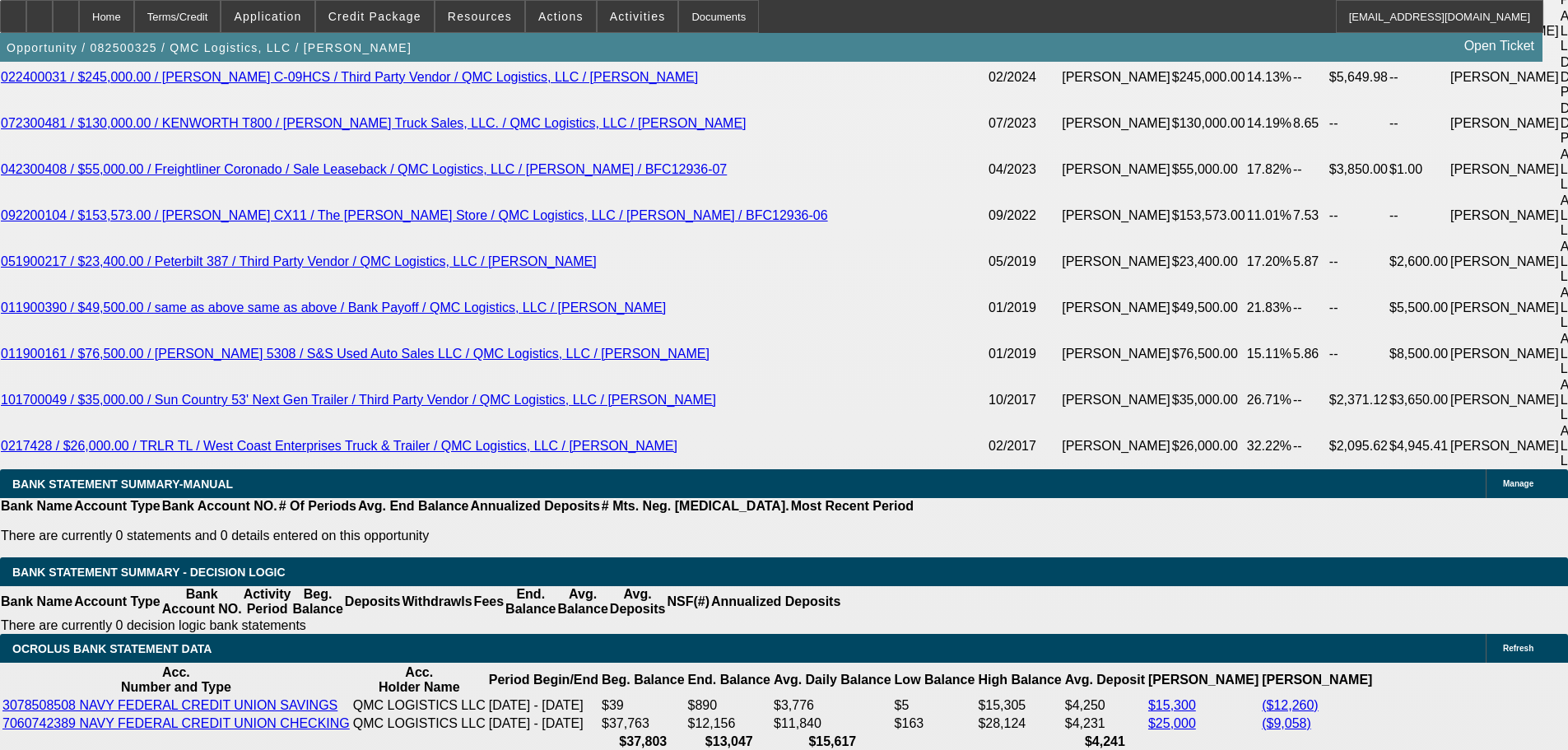
scroll to position [3180, 0]
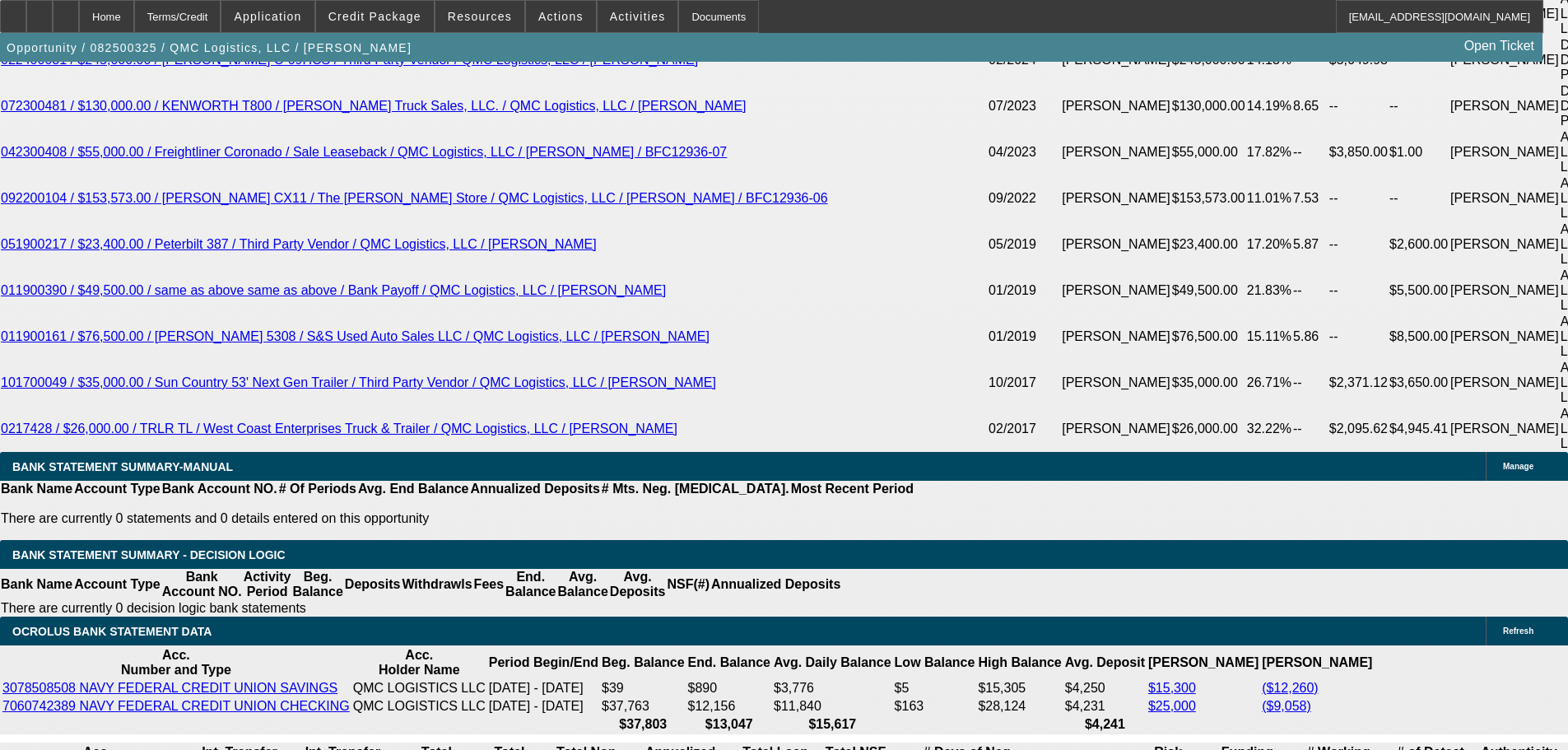
select select "0"
select select "2"
select select "0"
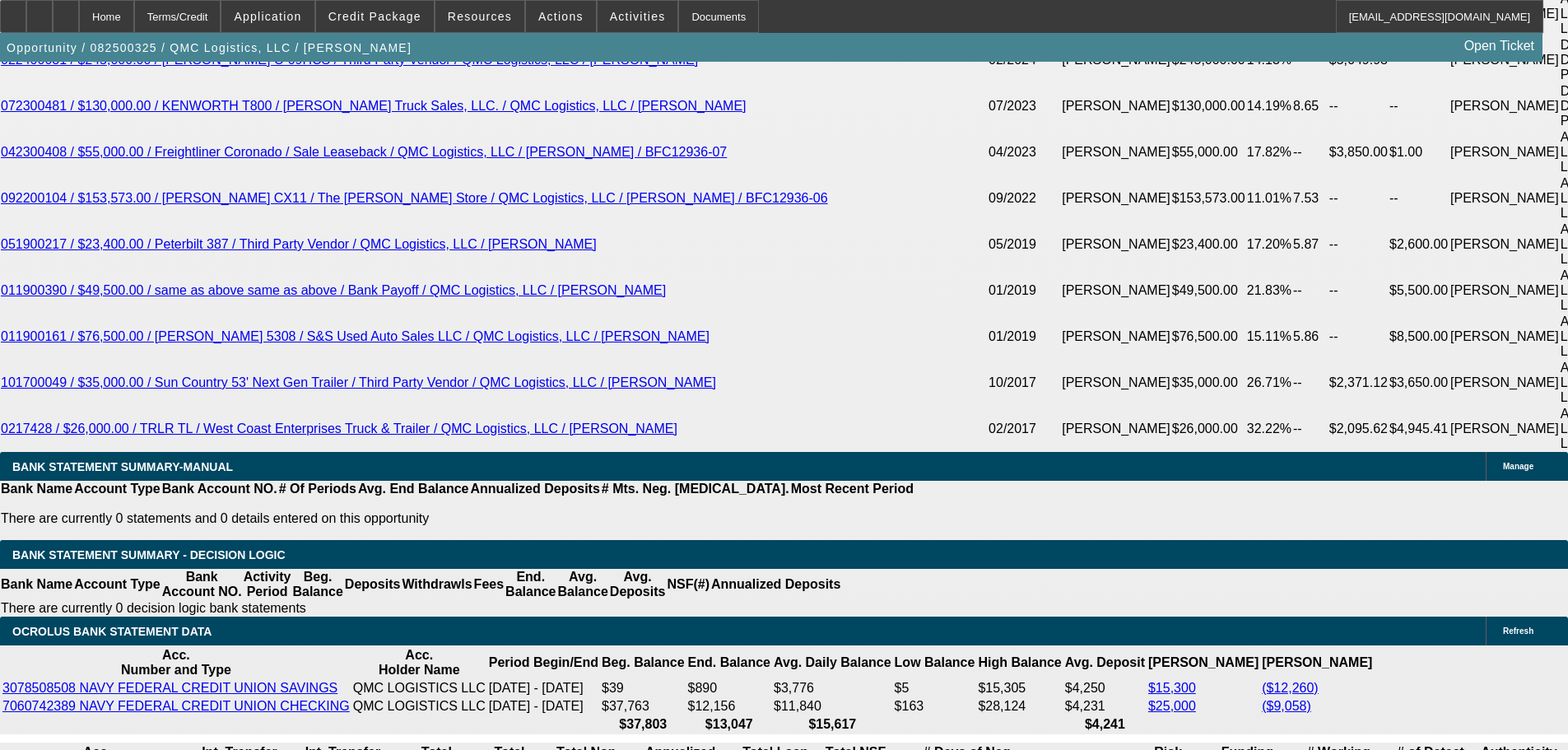
select select "6"
select select "0"
select select "2"
select select "0"
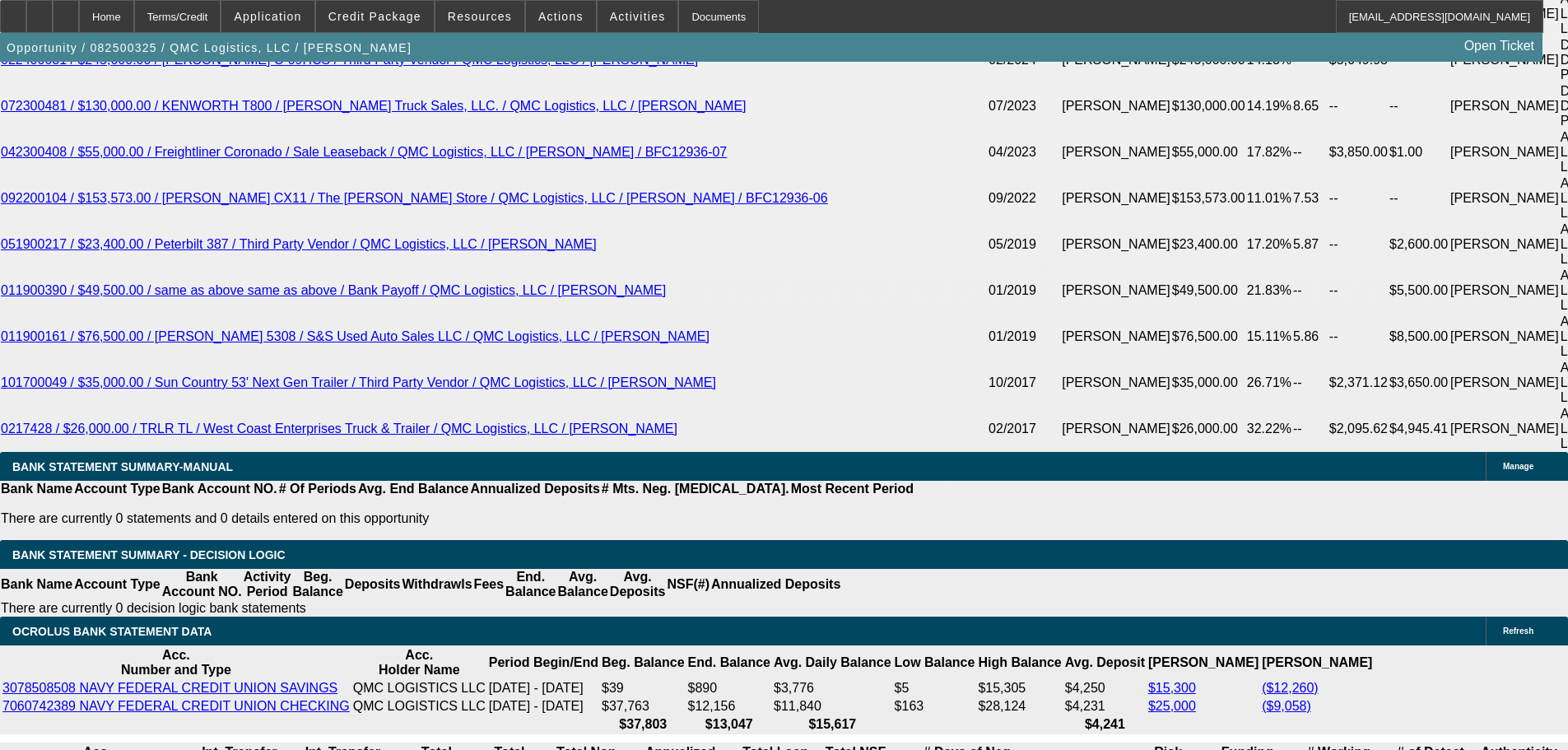
select select "6"
select select "0"
select select "2"
select select "0"
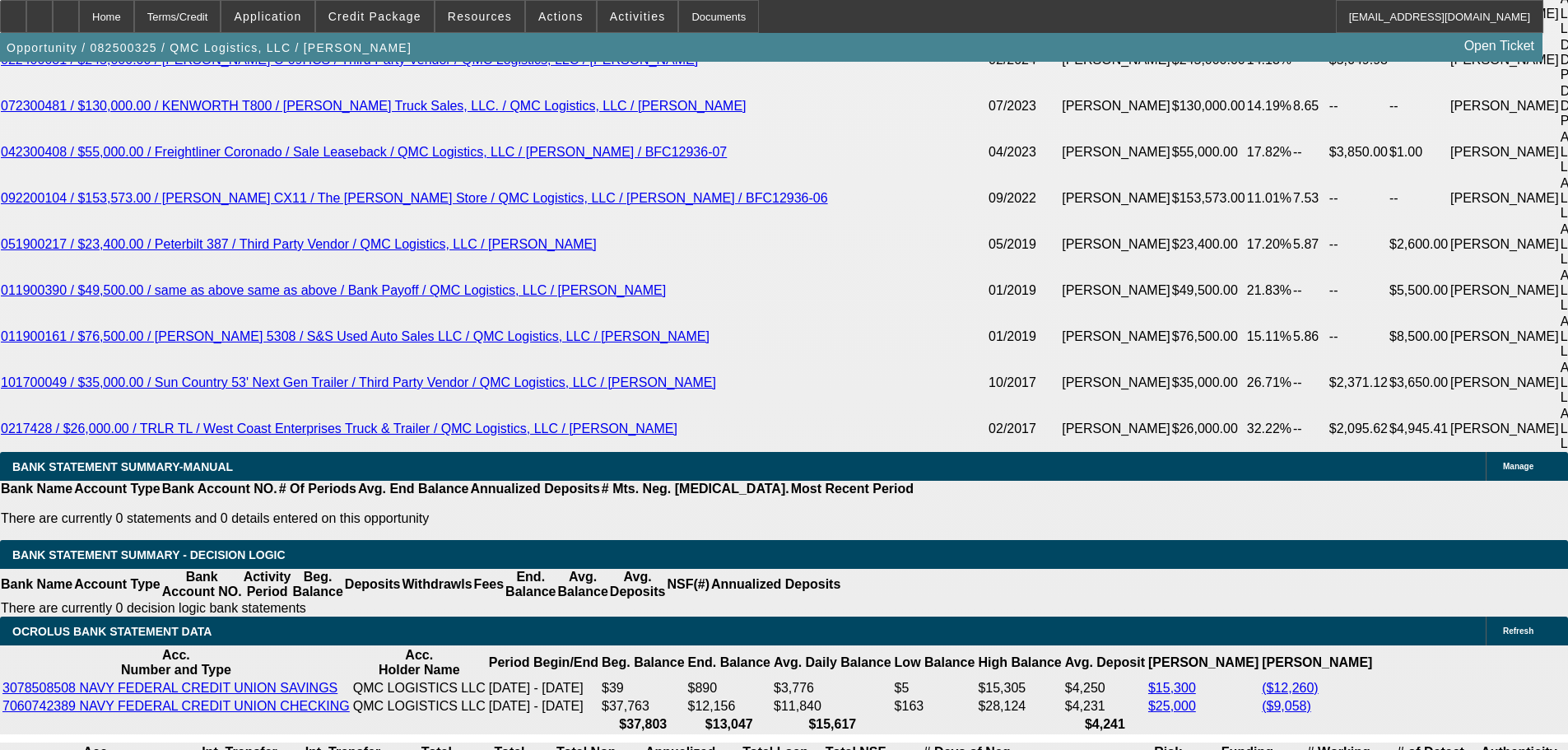
select select "6"
select select "0"
select select "2"
select select "0"
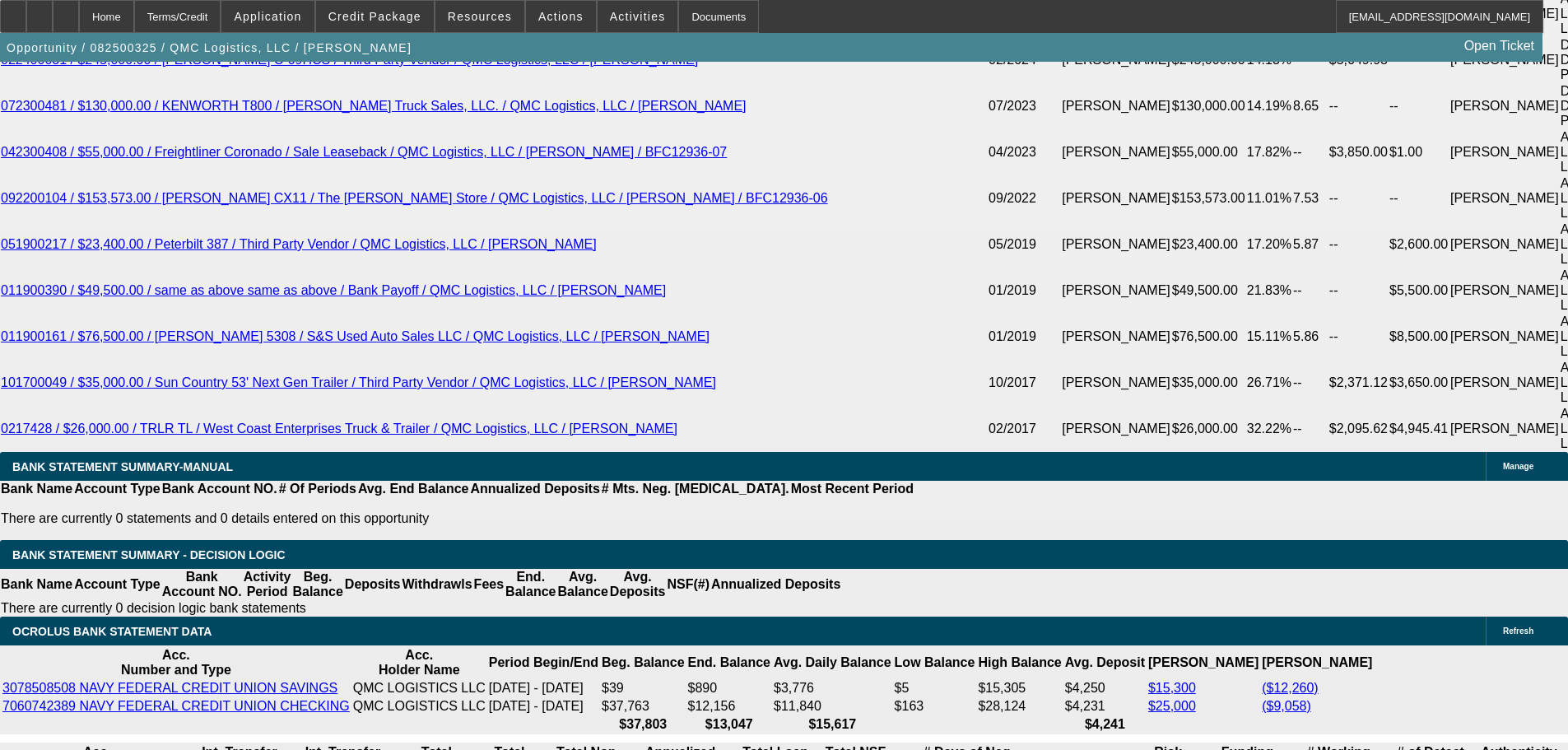
select select "6"
select select "0"
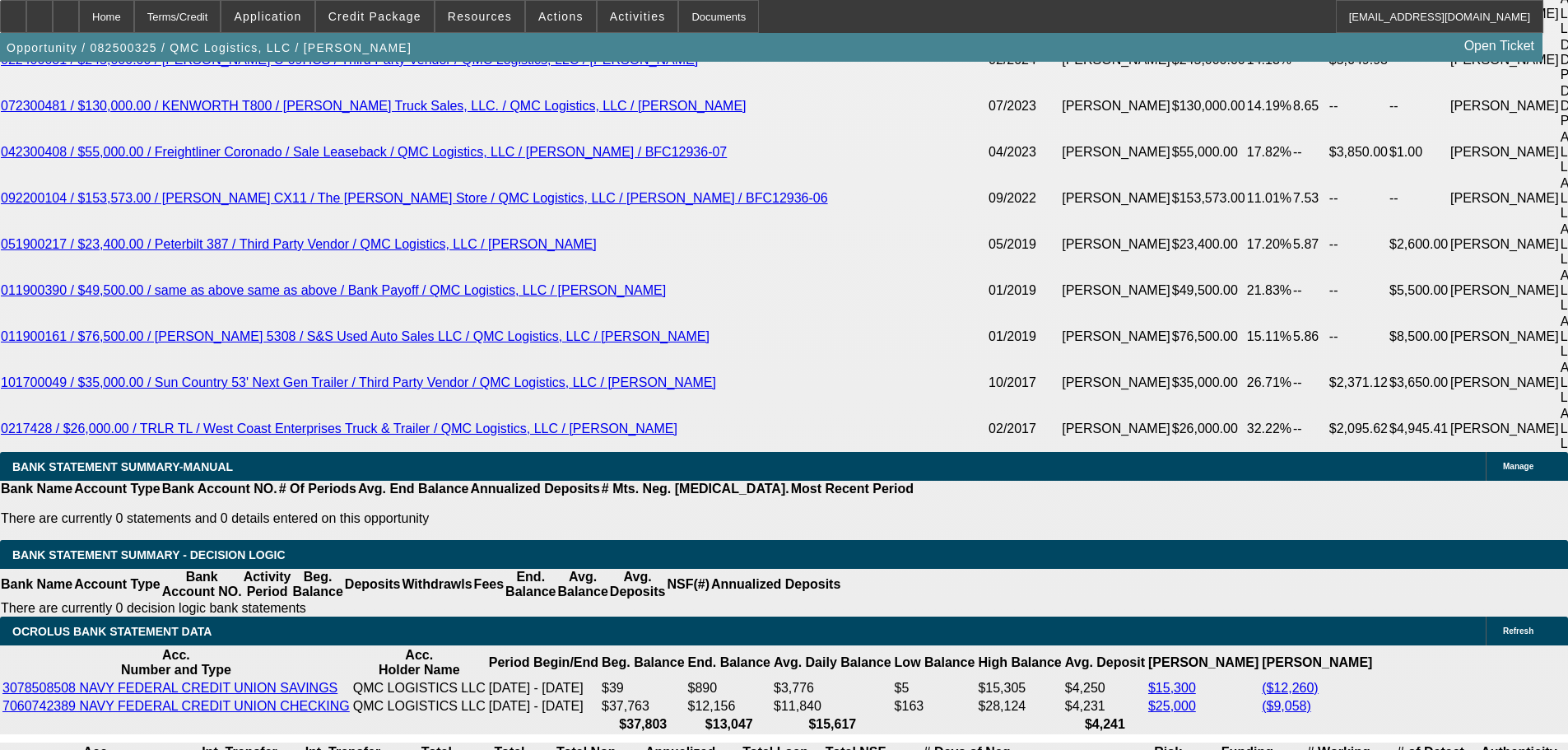
select select "2"
select select "0"
select select "6"
select select "0"
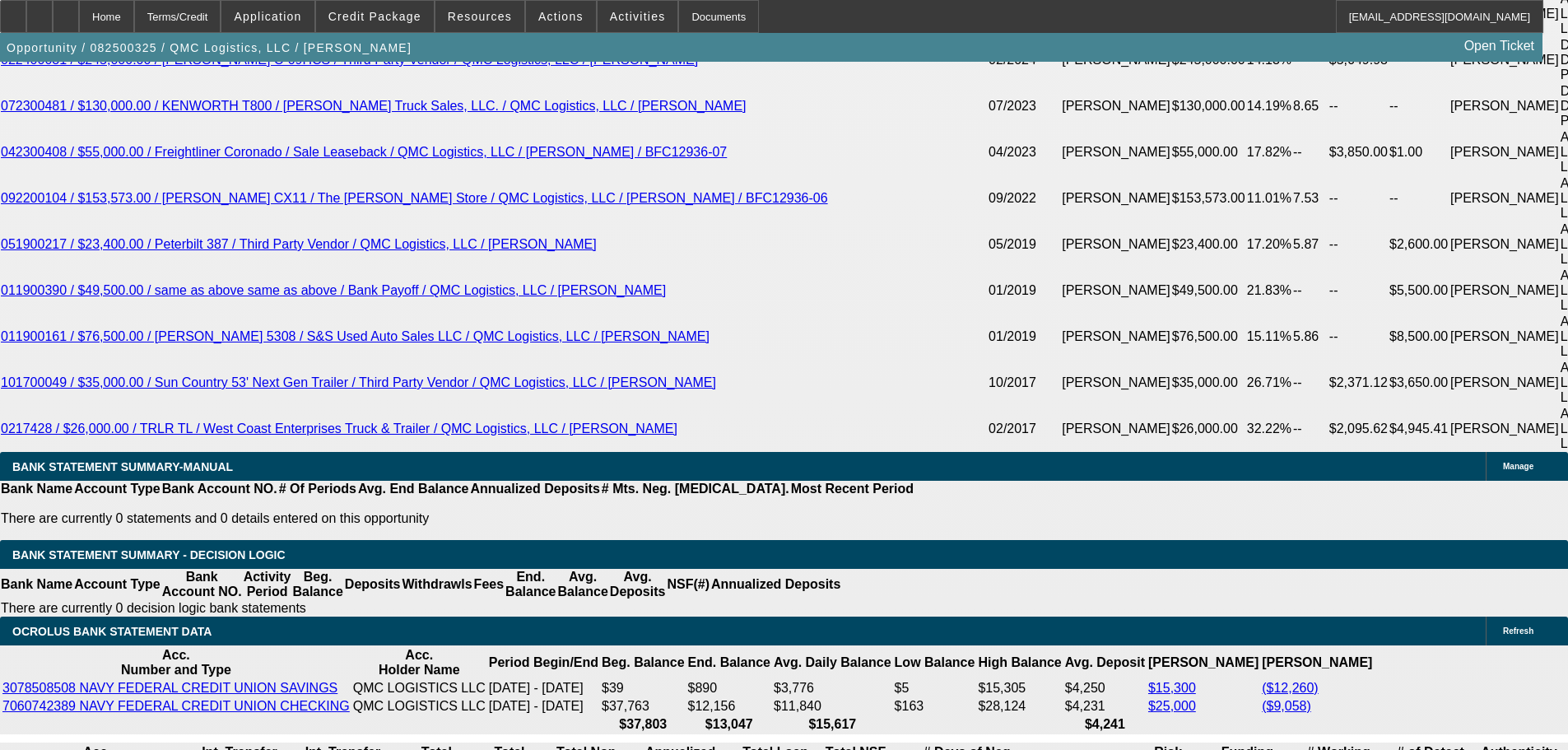
select select "2"
select select "0"
select select "6"
select select "0"
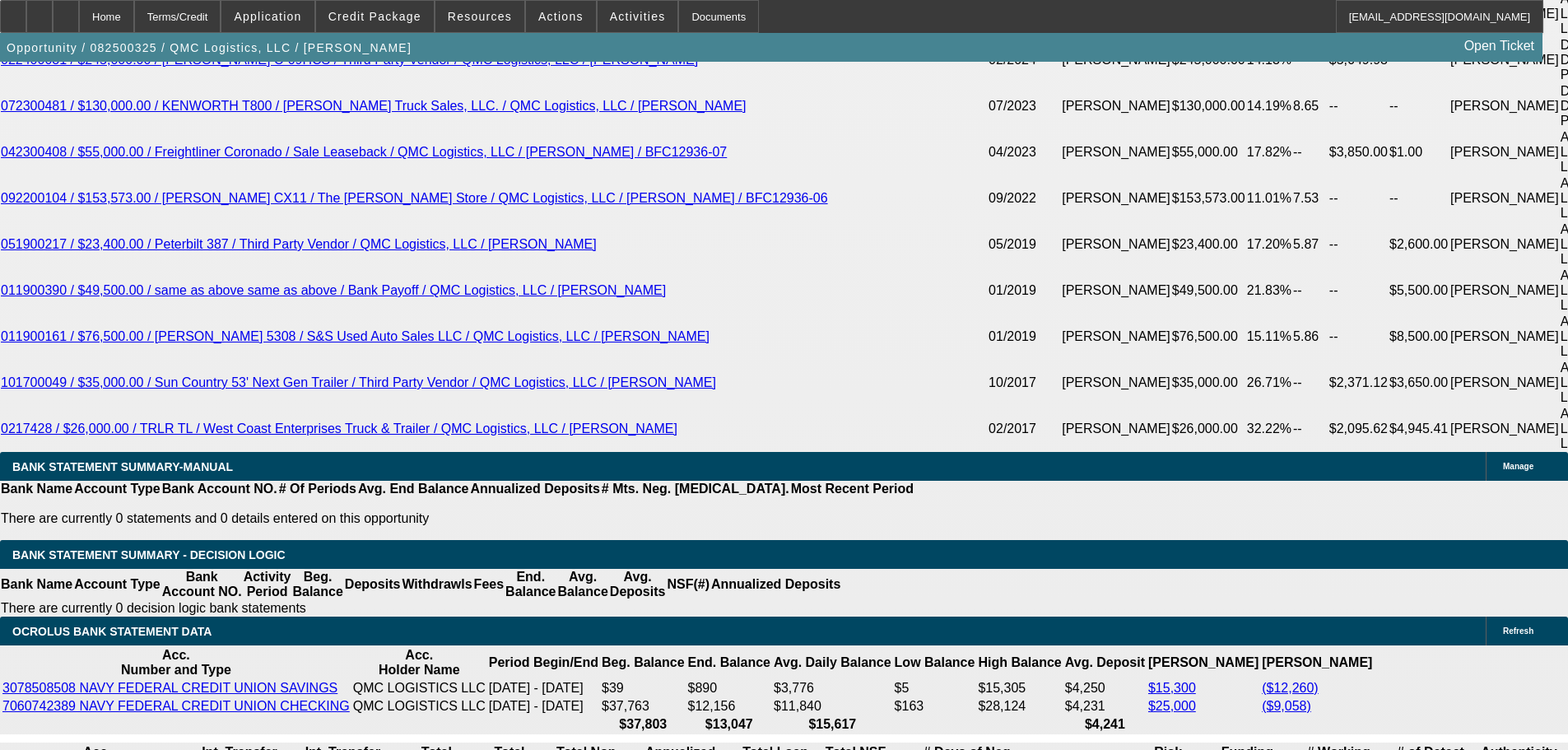
select select "2"
select select "0"
select select "6"
select select "0"
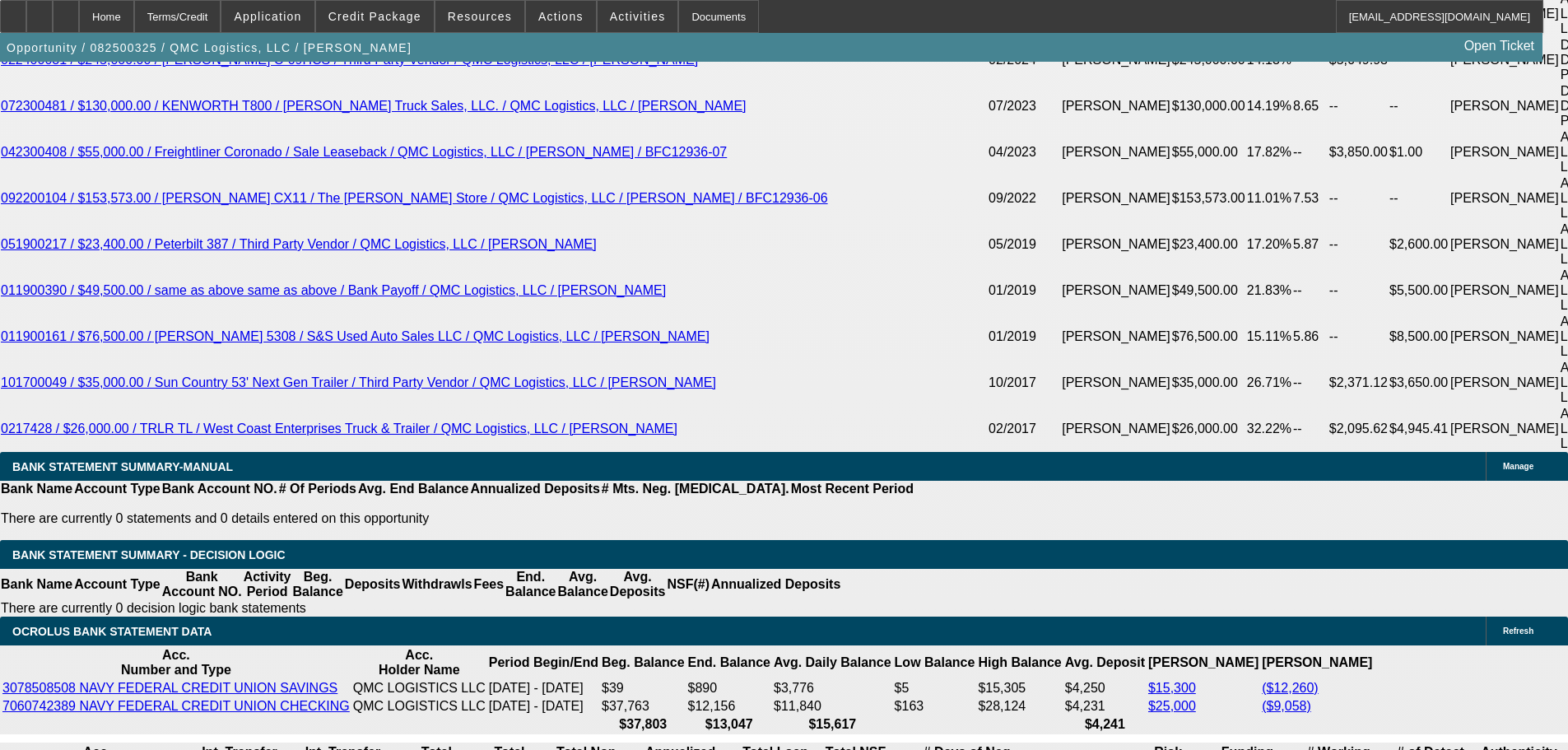
select select "2"
select select "0"
select select "6"
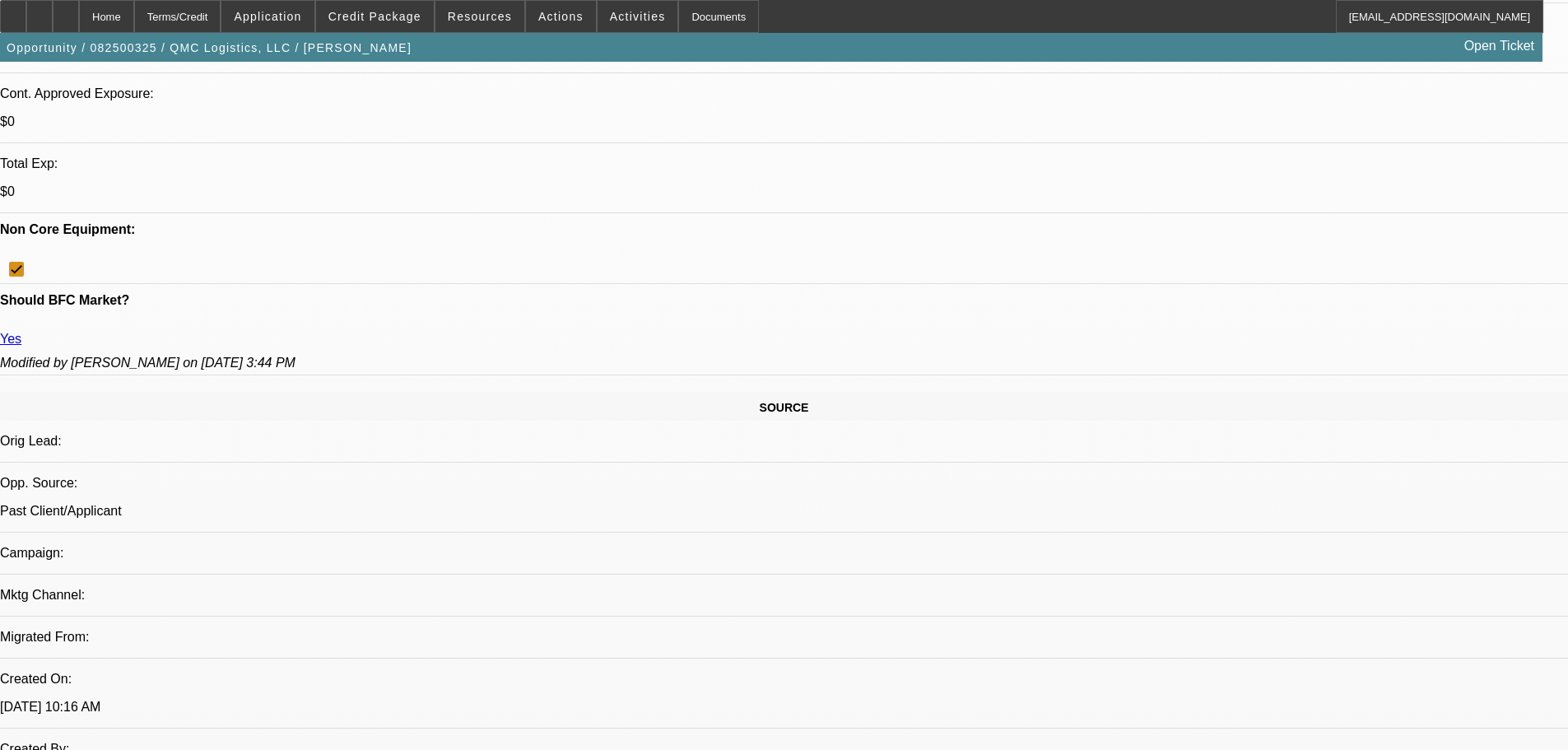
scroll to position [381, 0]
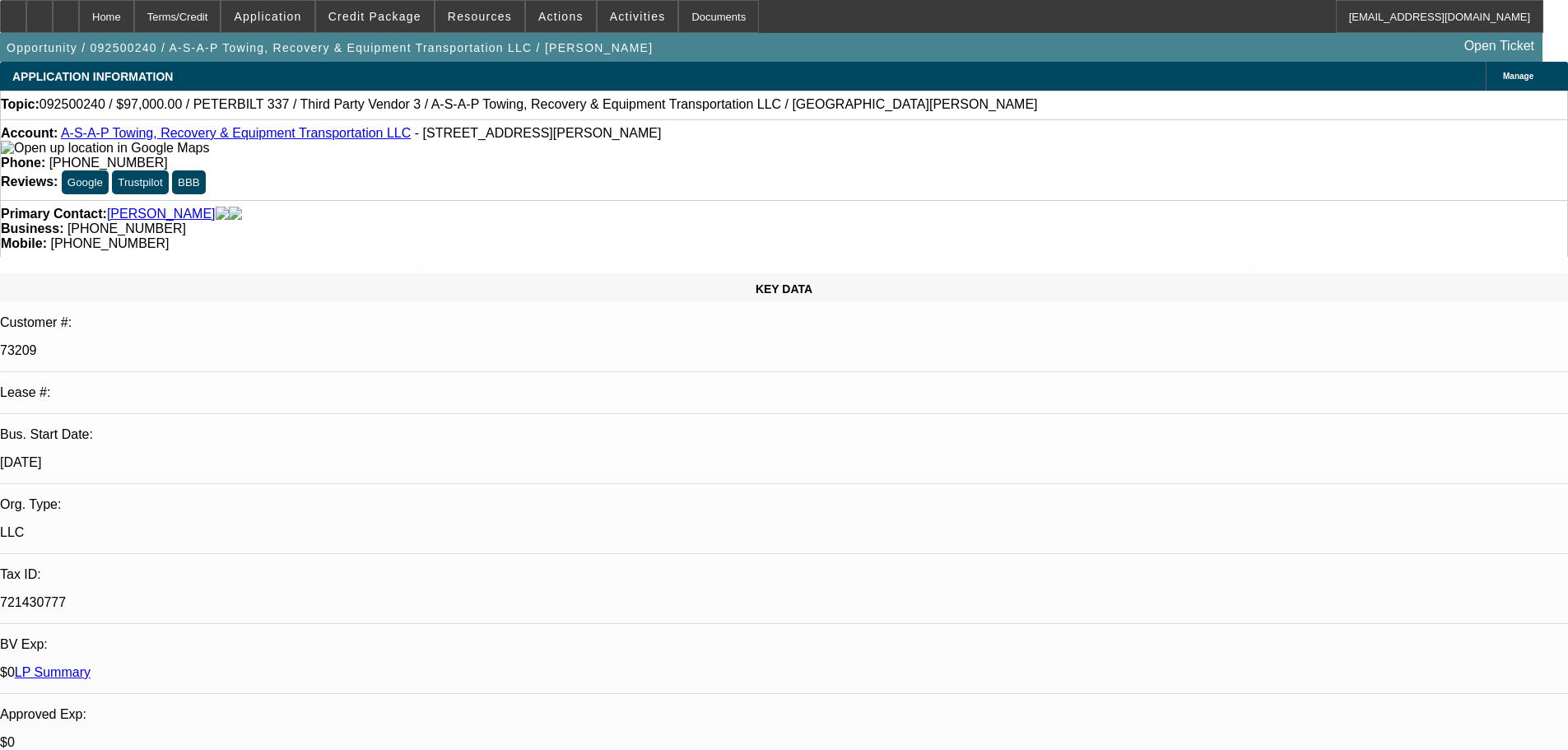
select select "0"
select select "6"
select select "0"
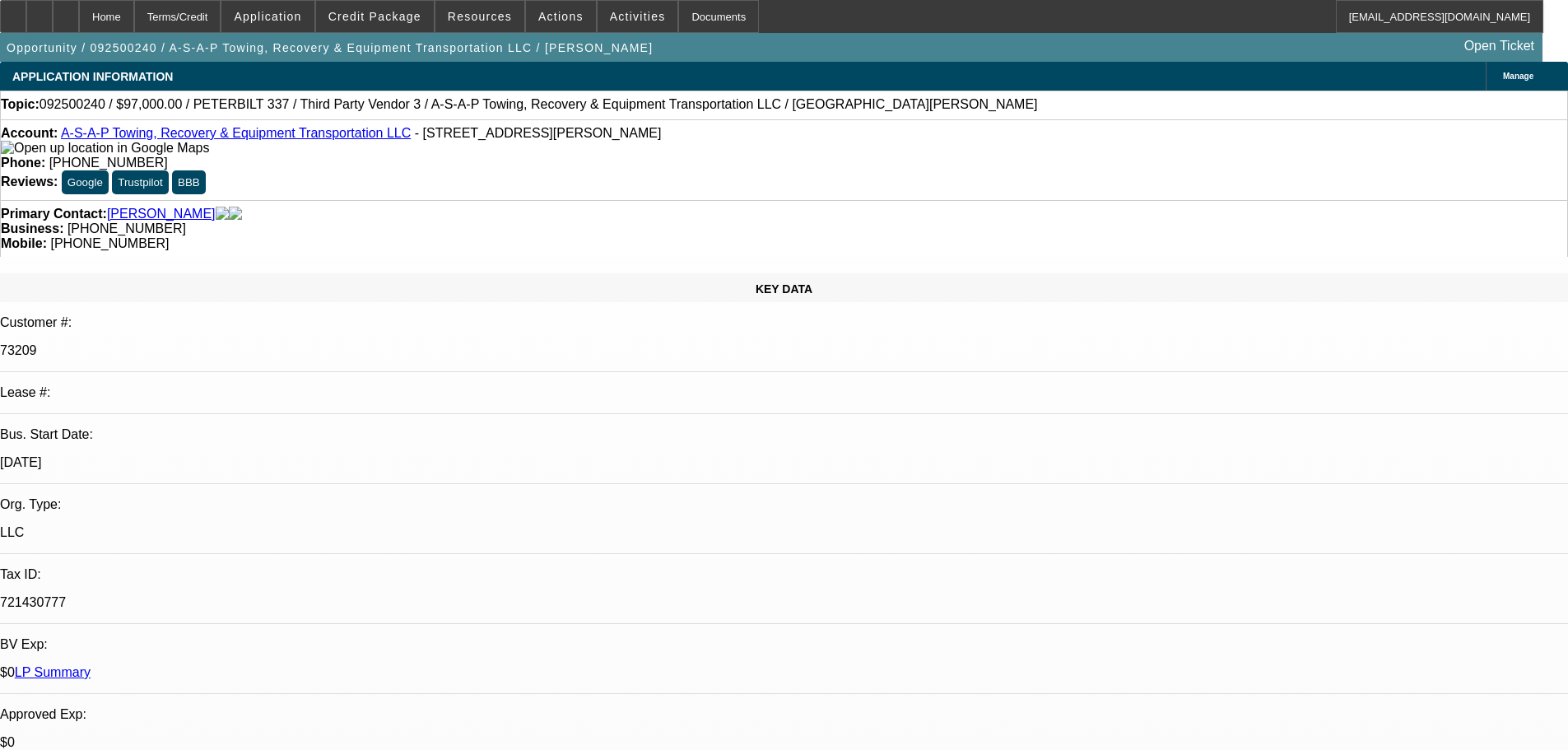
select select "0"
select select "3"
select select "0"
select select "6"
select select "0"
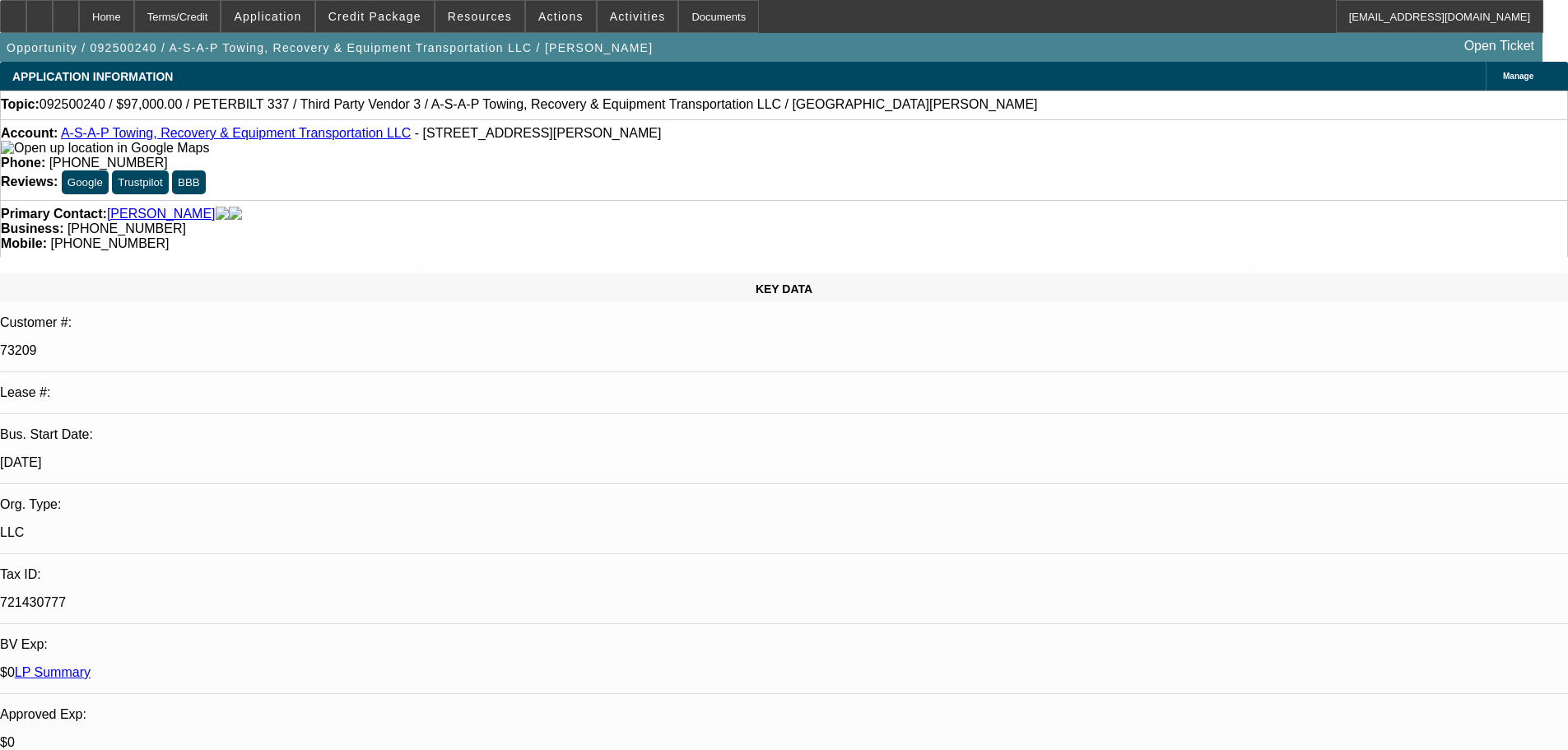
select select "0"
select select "3"
select select "0"
select select "6"
select select "0"
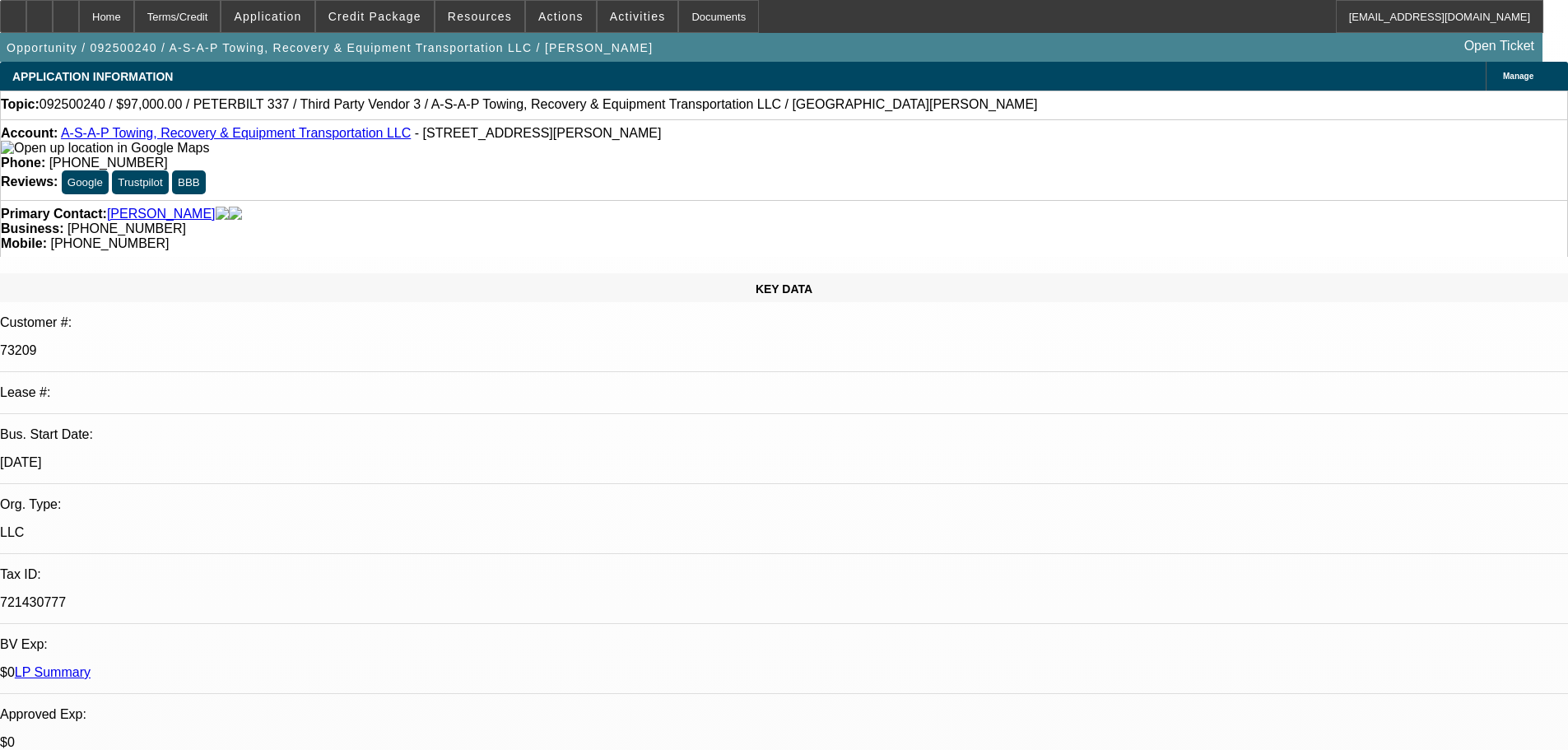
select select "0"
select select "2"
select select "0"
select select "6"
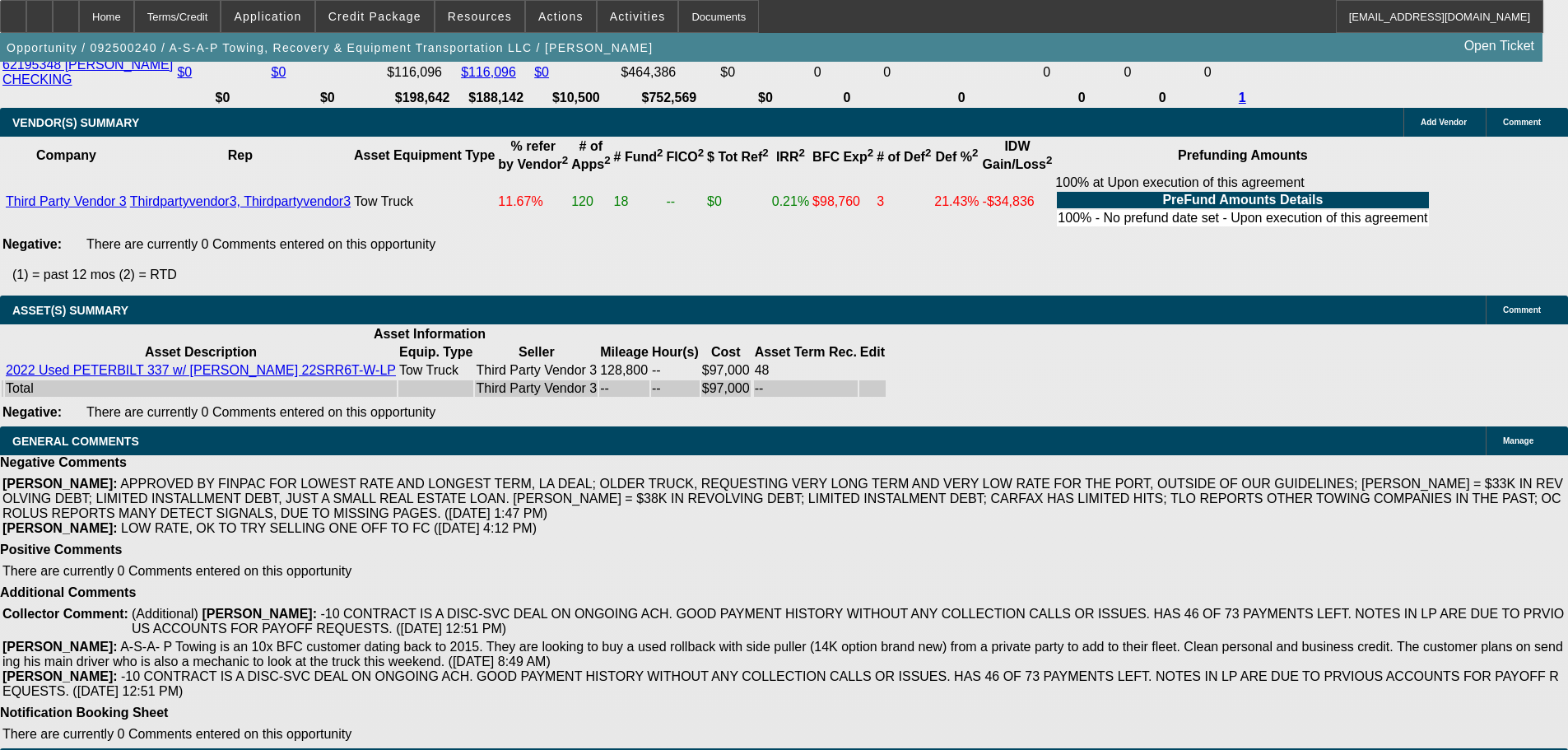
scroll to position [4125, 0]
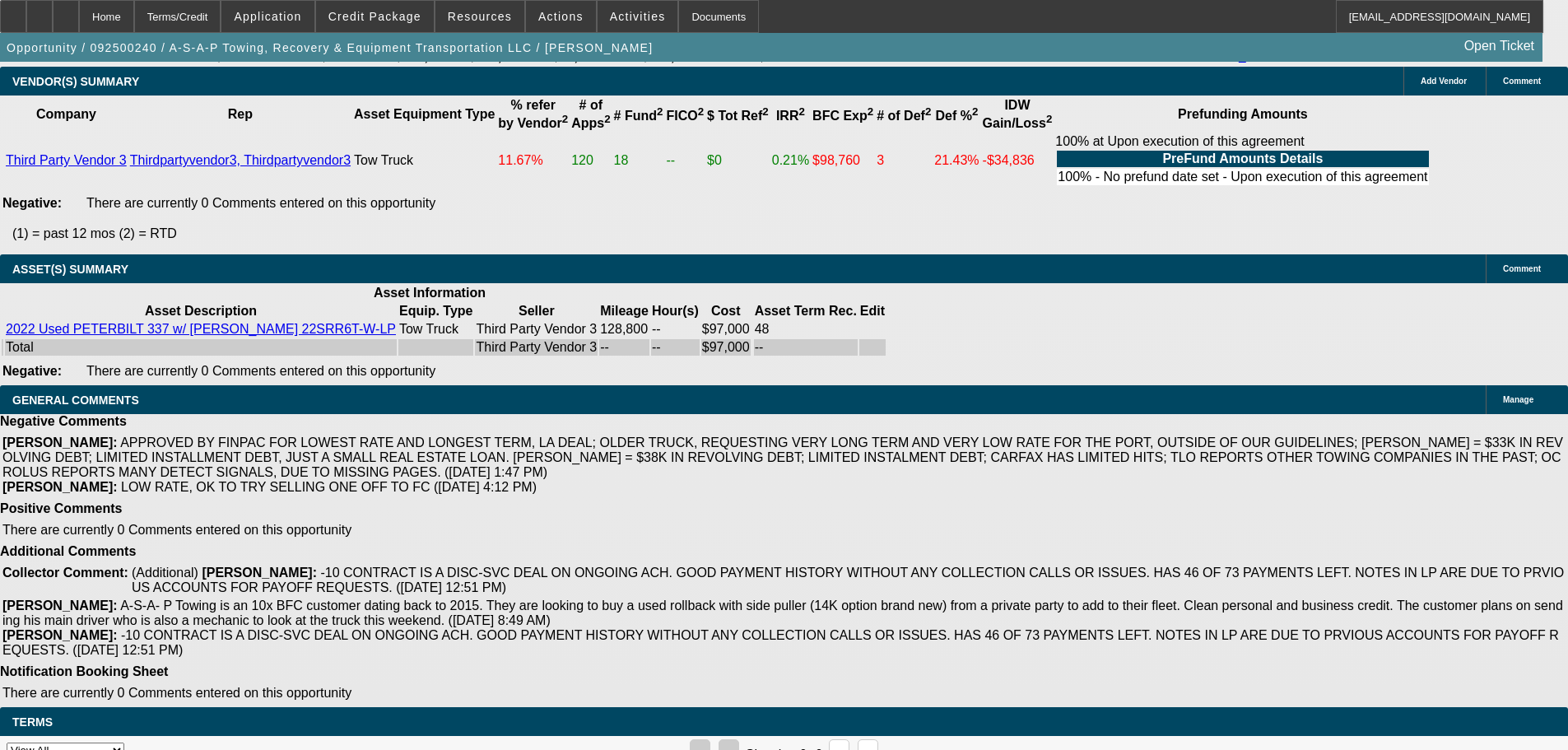
drag, startPoint x: 589, startPoint y: 588, endPoint x: 644, endPoint y: 587, distance: 55.0
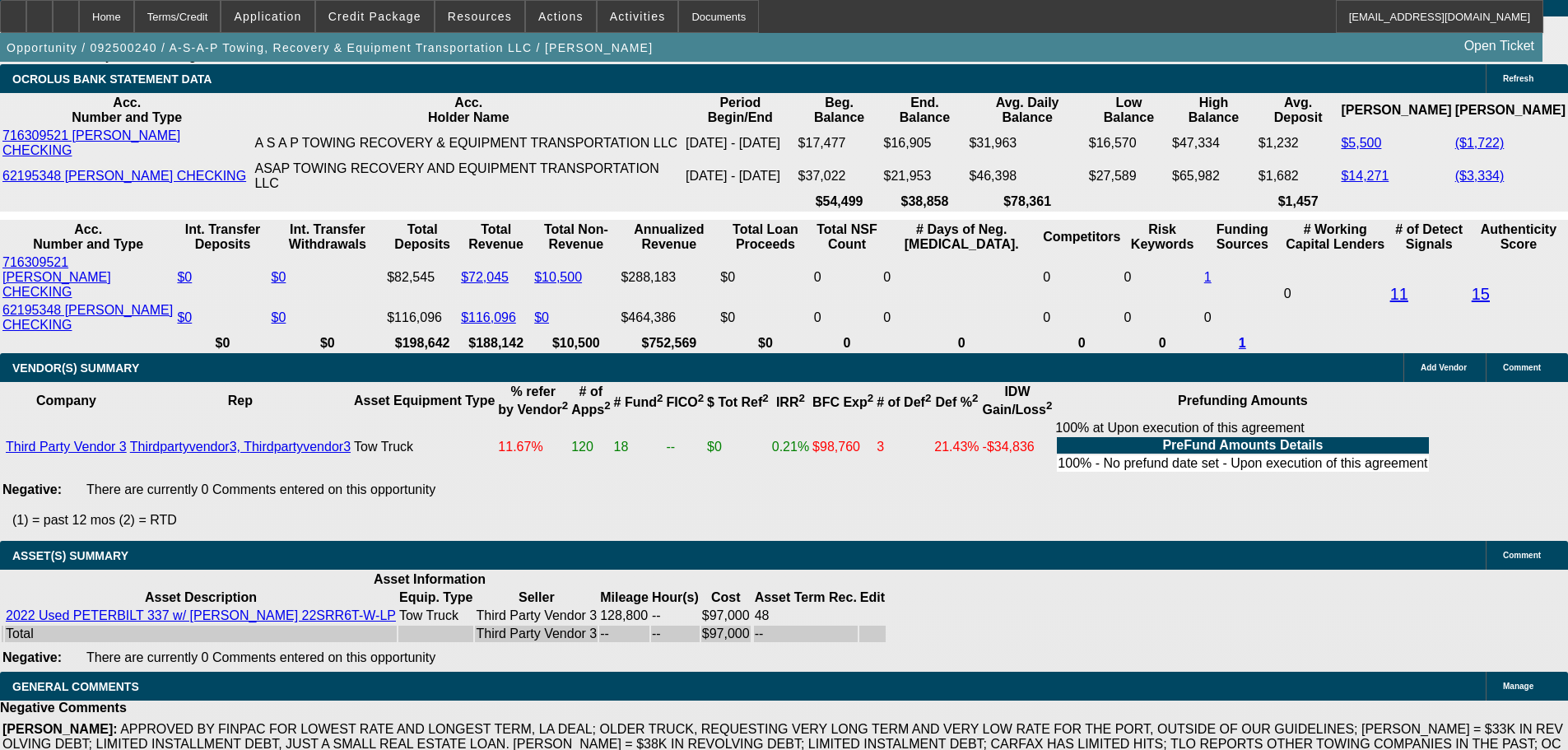
scroll to position [4114, 0]
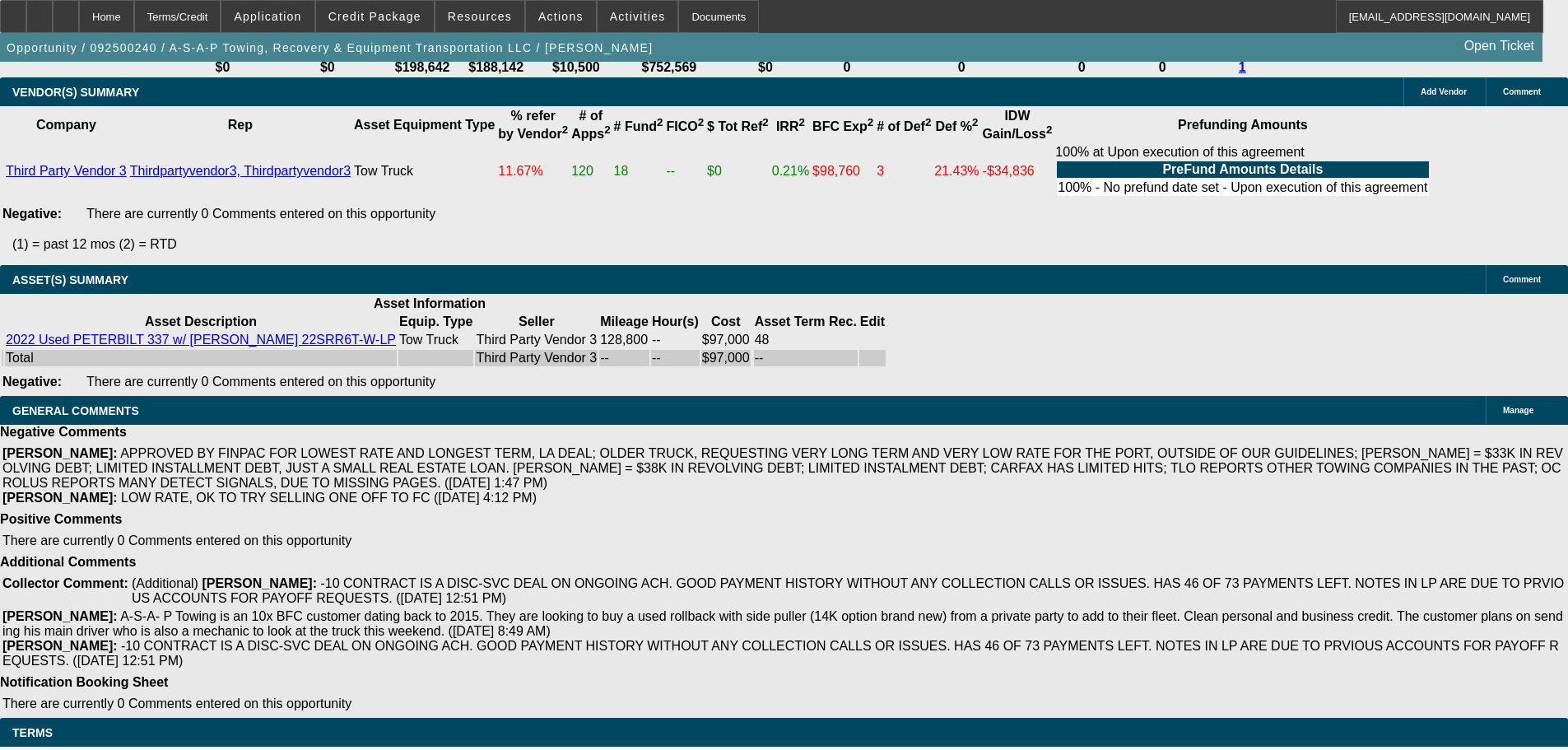
select select "3"
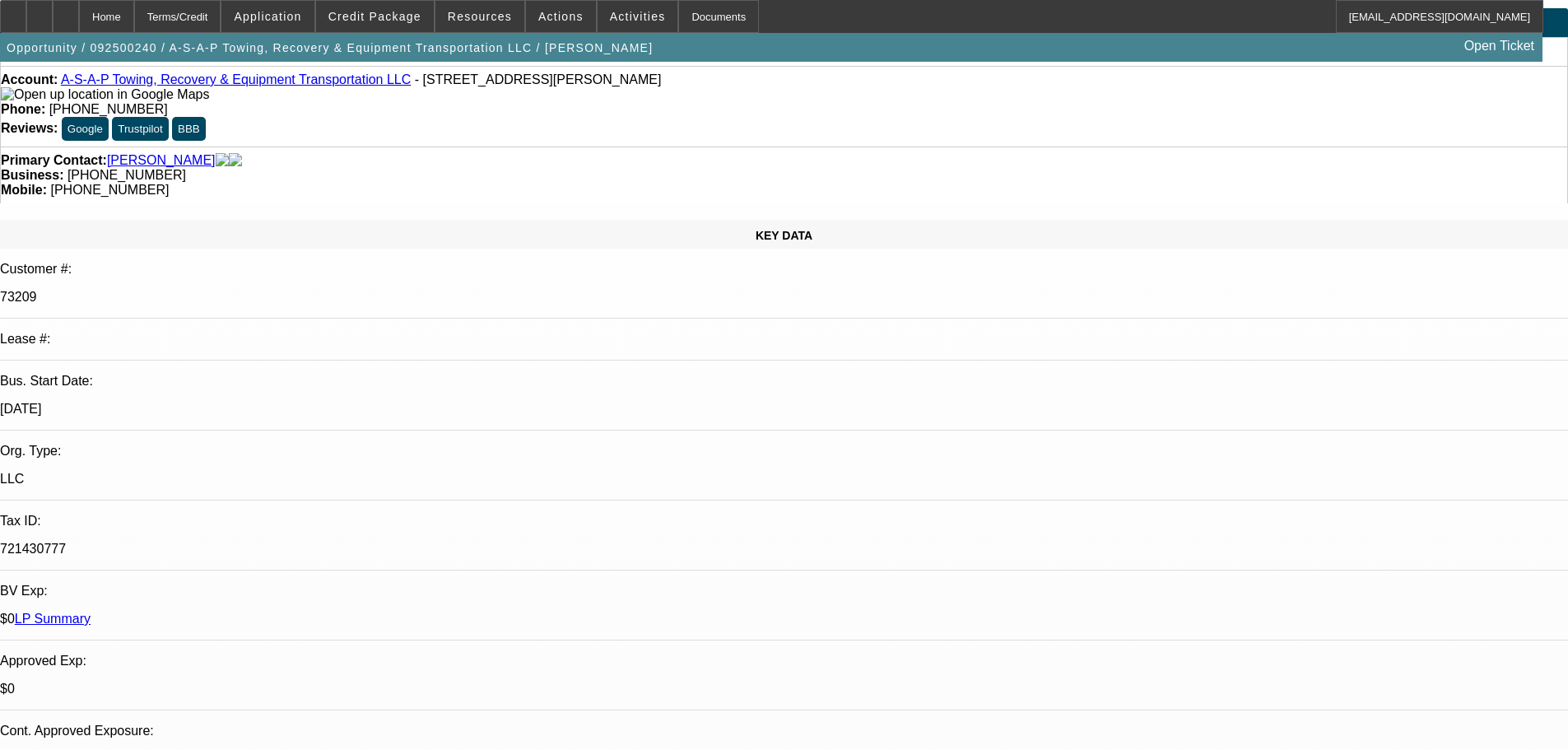
scroll to position [83, 0]
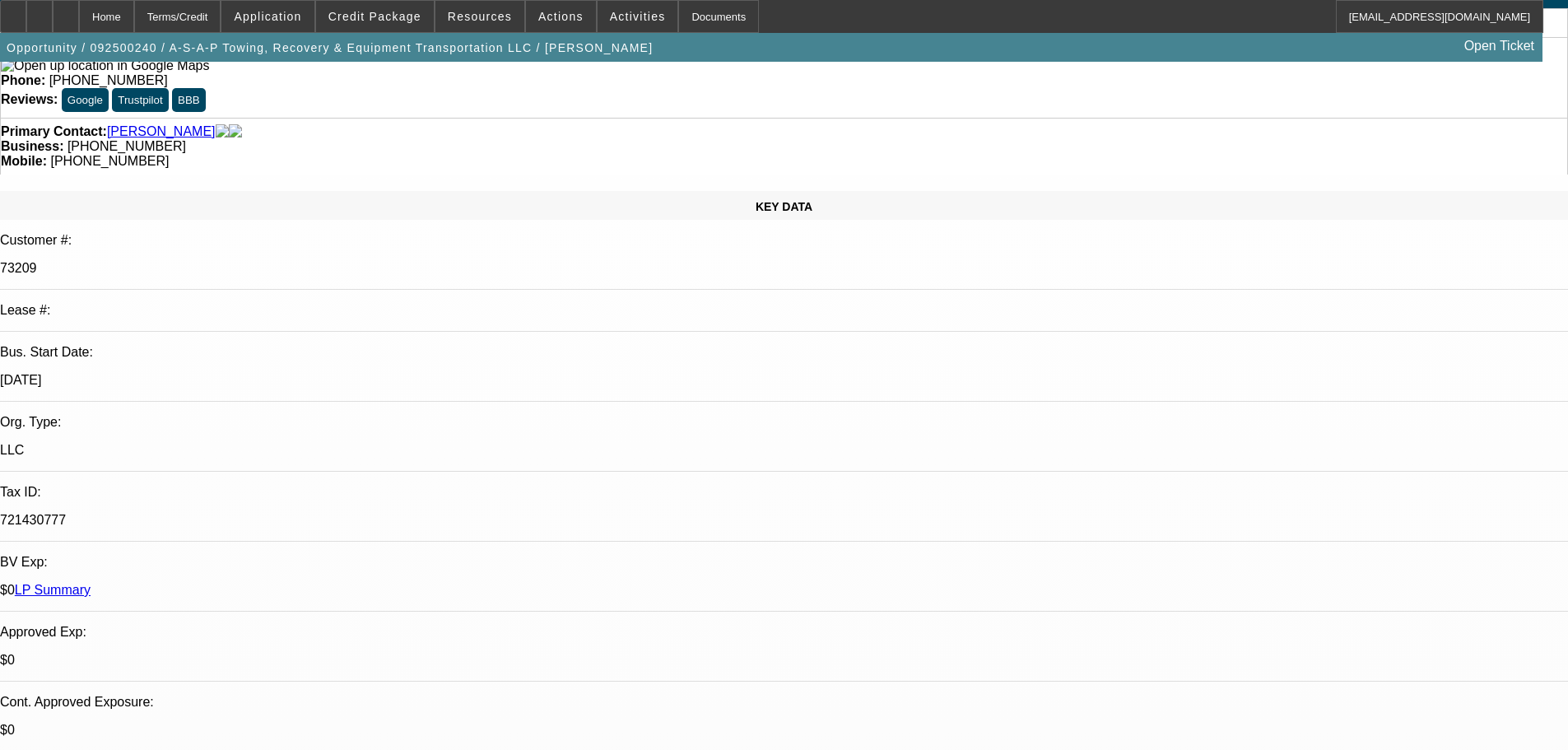
type input "[DATE]"
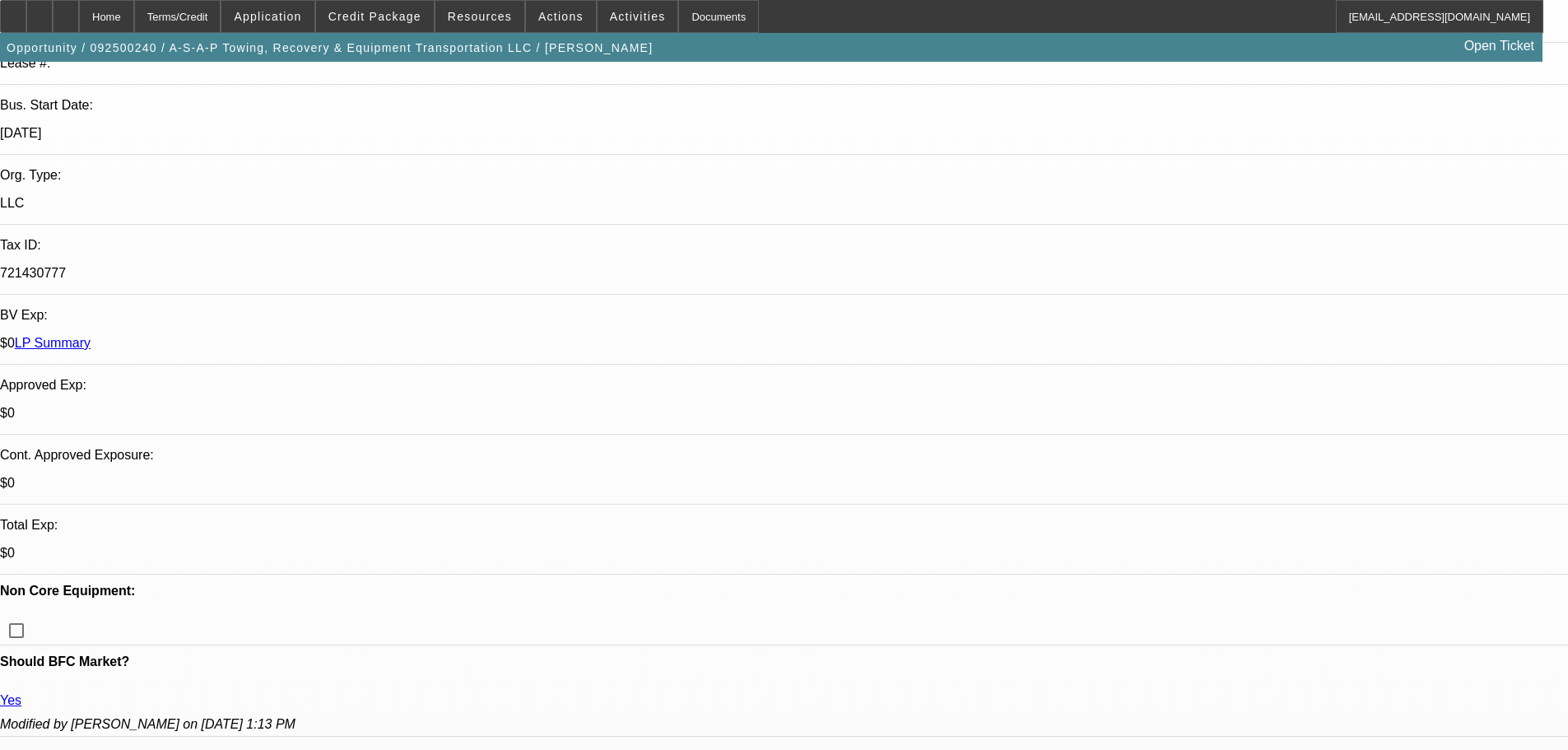
type input "246337"
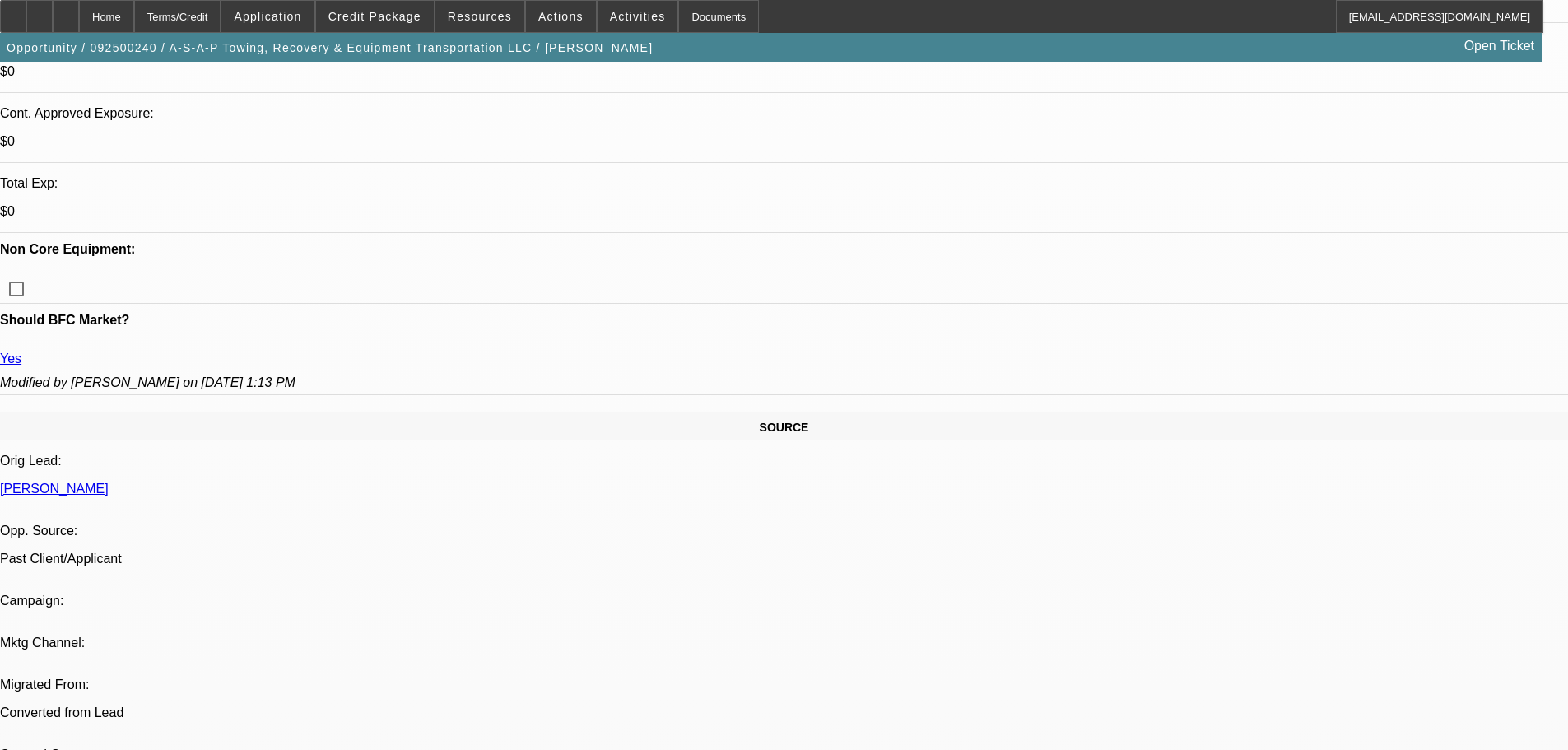
scroll to position [671, 0]
type input "$225.00"
drag, startPoint x: 1393, startPoint y: 472, endPoint x: 1405, endPoint y: 523, distance: 52.4
click at [1394, 472] on span "10" at bounding box center [1399, 465] width 30 height 30
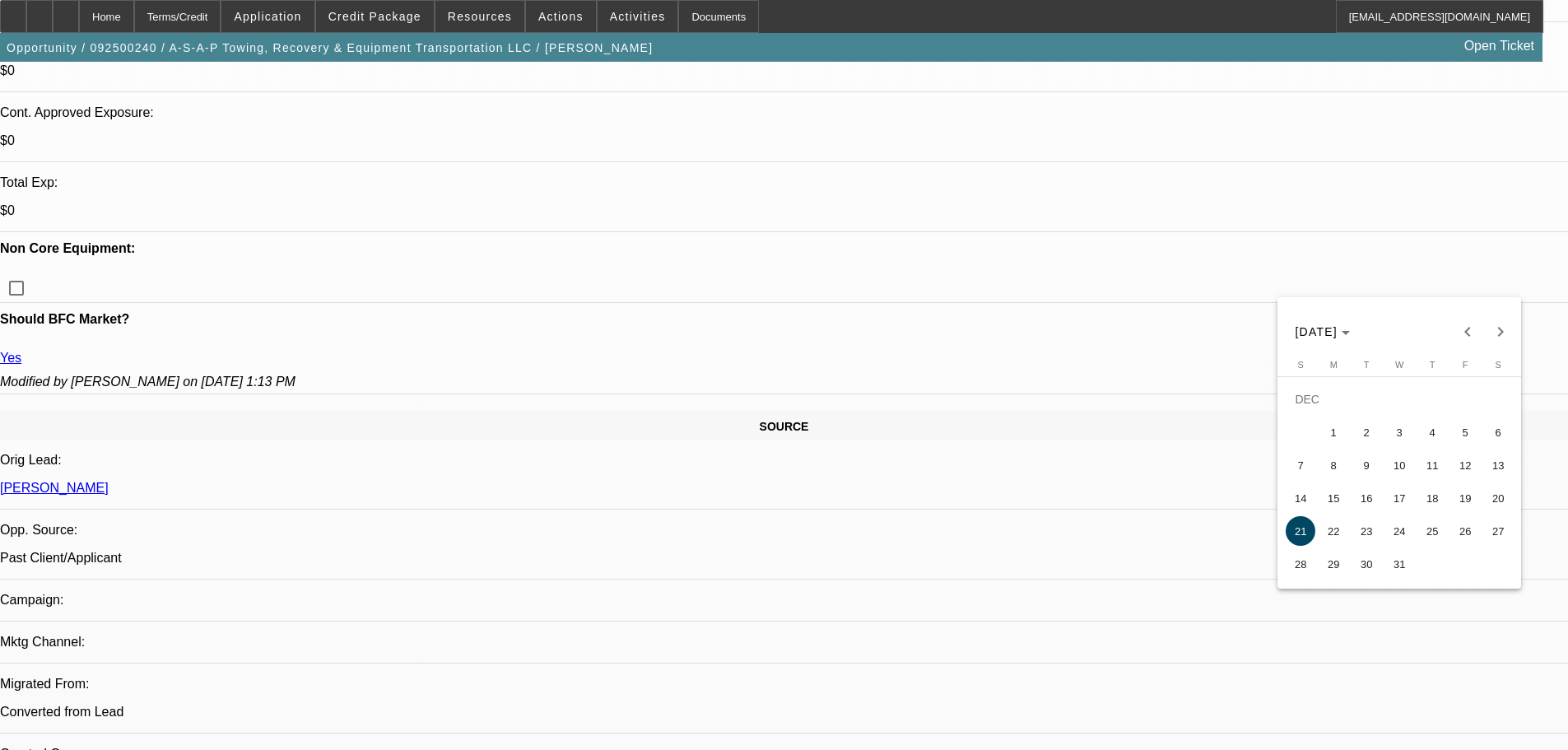
type input "12/10/2025"
click at [1400, 532] on span "10" at bounding box center [1399, 529] width 30 height 30
type input "12/10/2025"
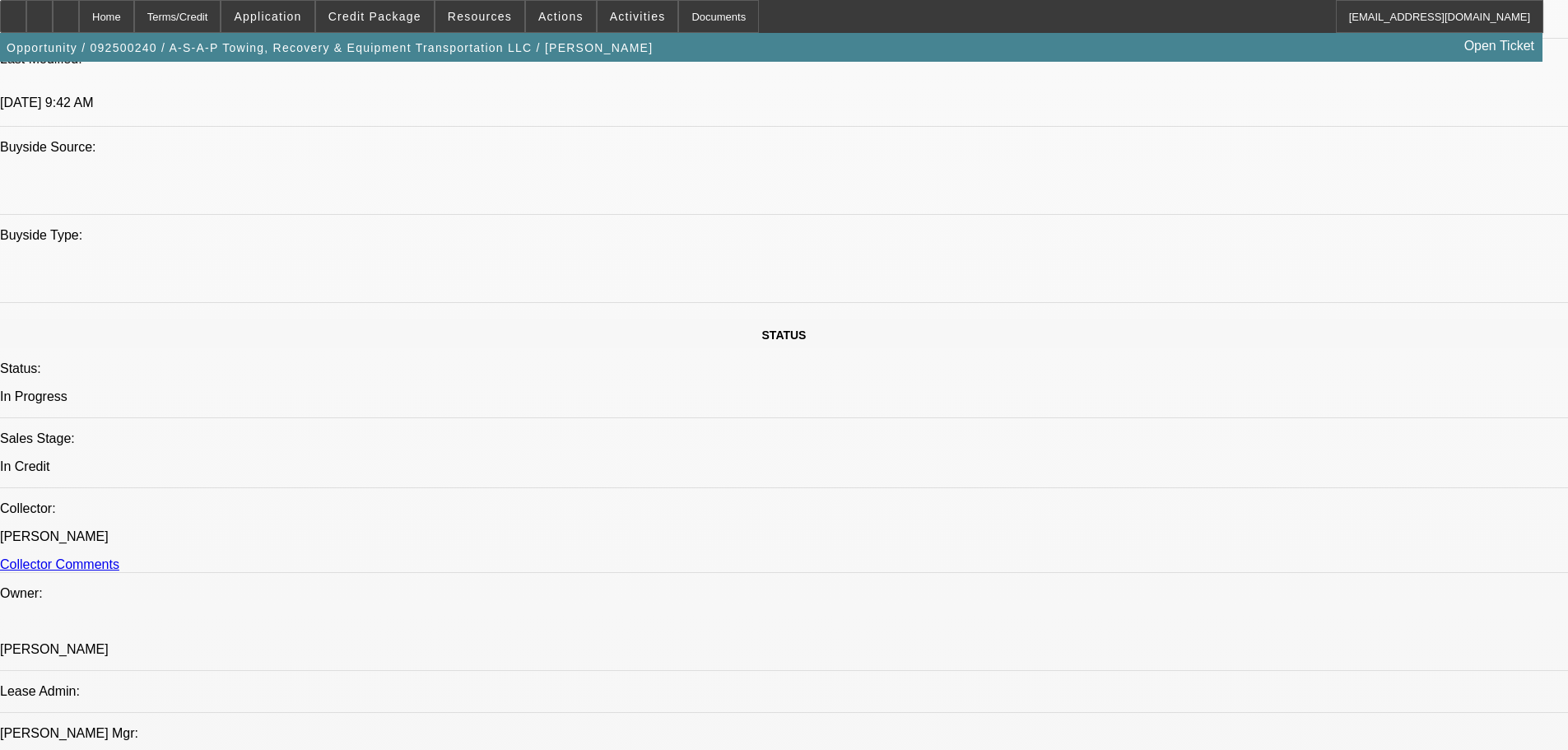
scroll to position [1576, 0]
paste textarea "APPROVED BY FINPAC: Amount: $97,000.00. (NO VARIANCE) Approved Term: 60 months.…"
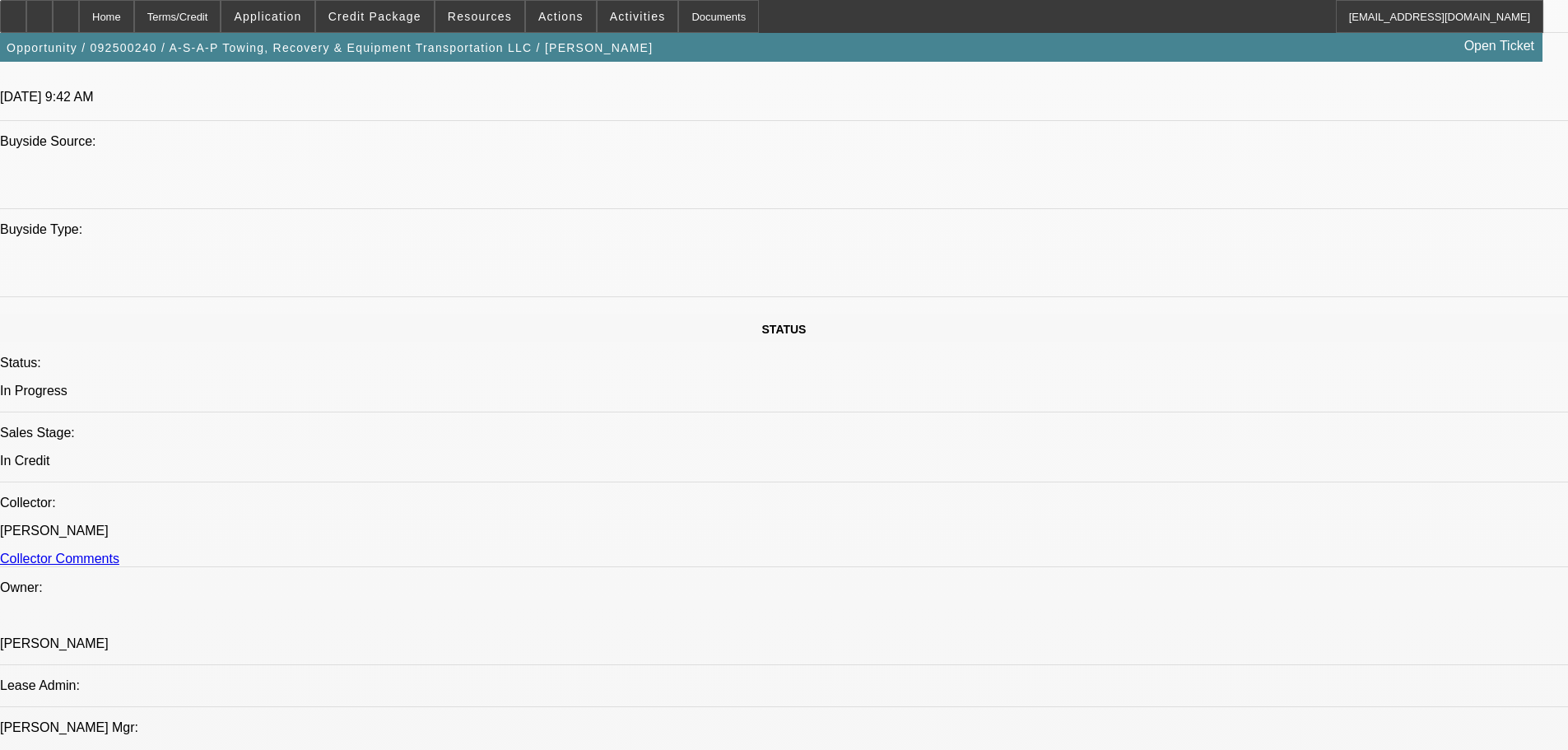
scroll to position [1659, 0]
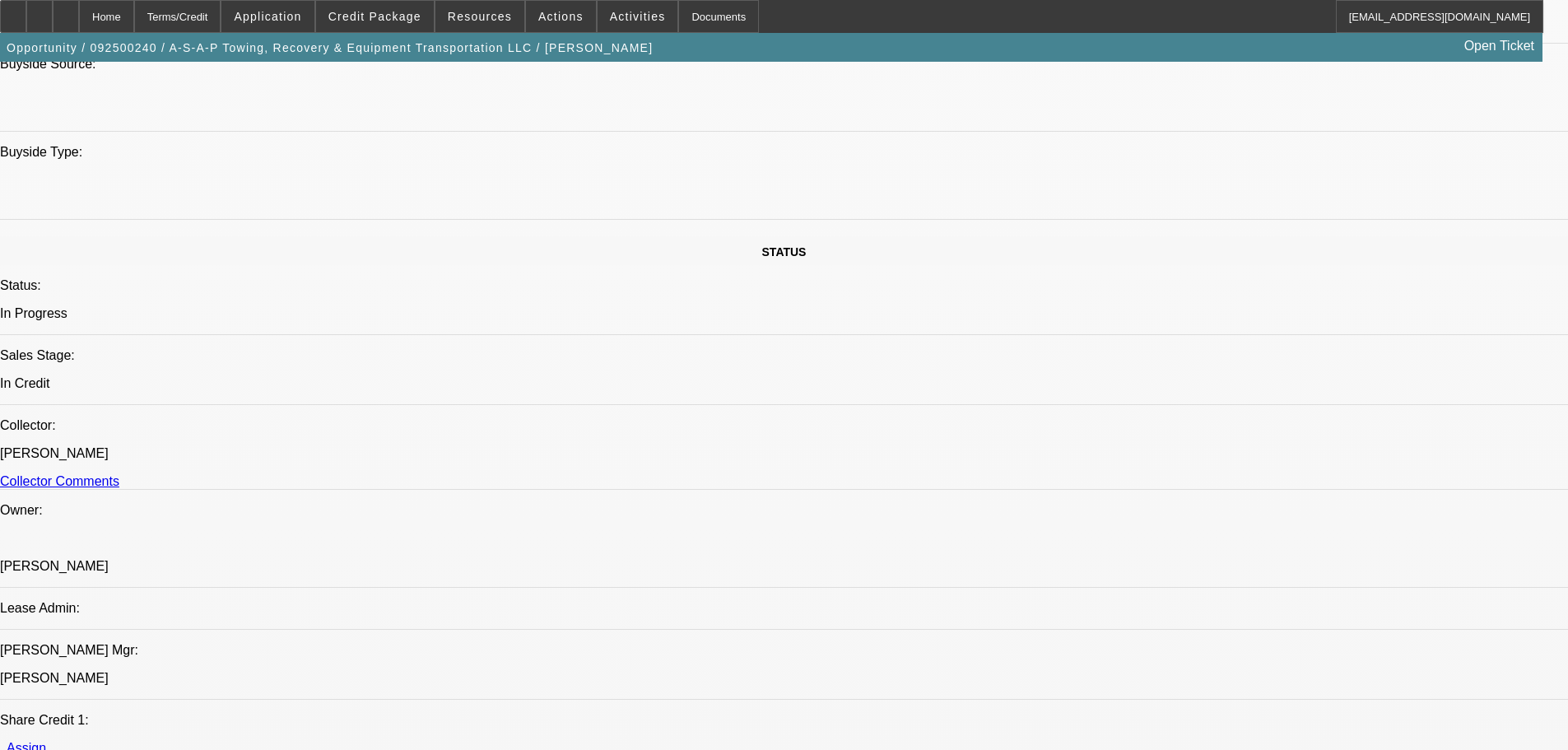
type textarea "APPROVED BY FINPAC: Amount: $97,000.00. (NO VARIANCE) Approved Term: 60 months.…"
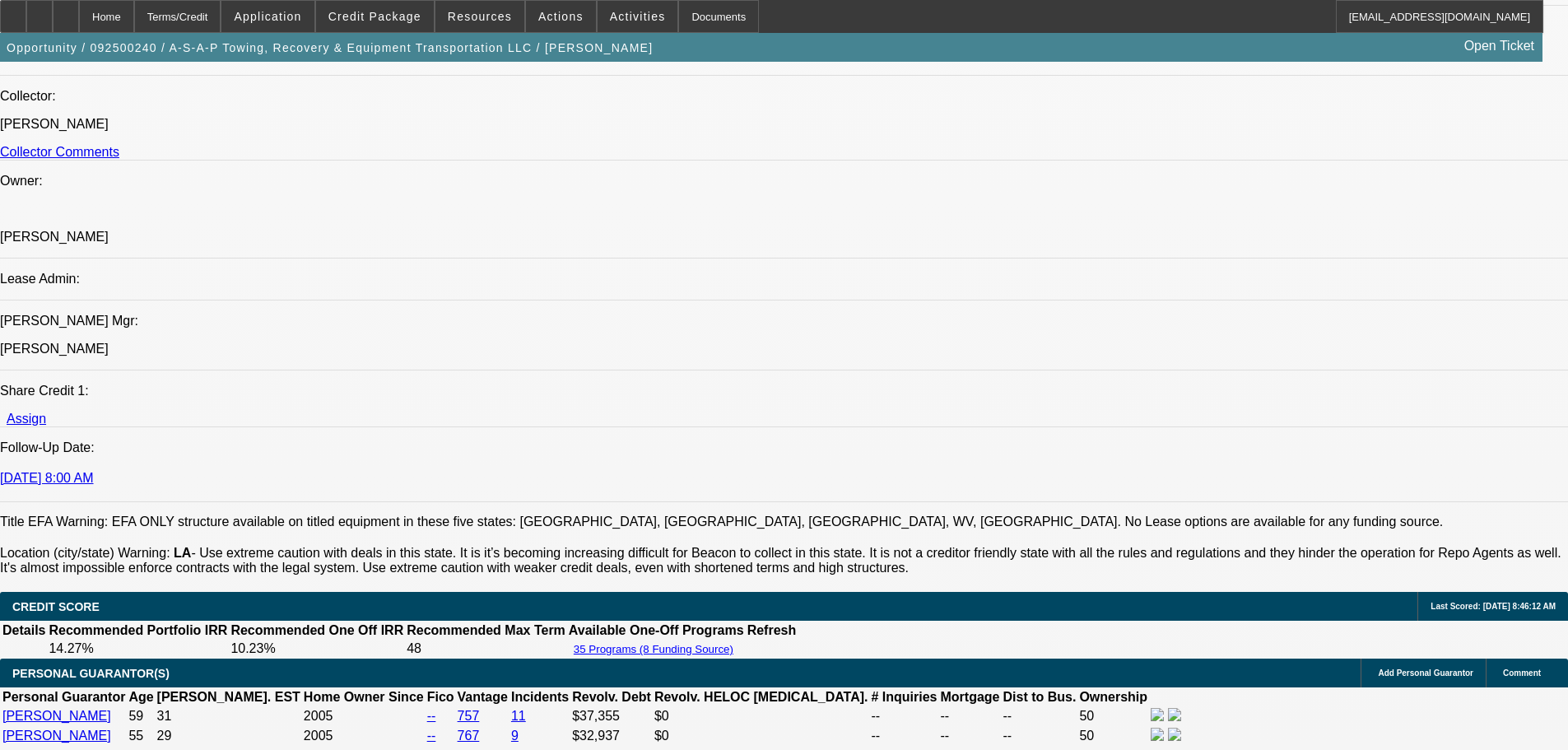
type input "10:00"
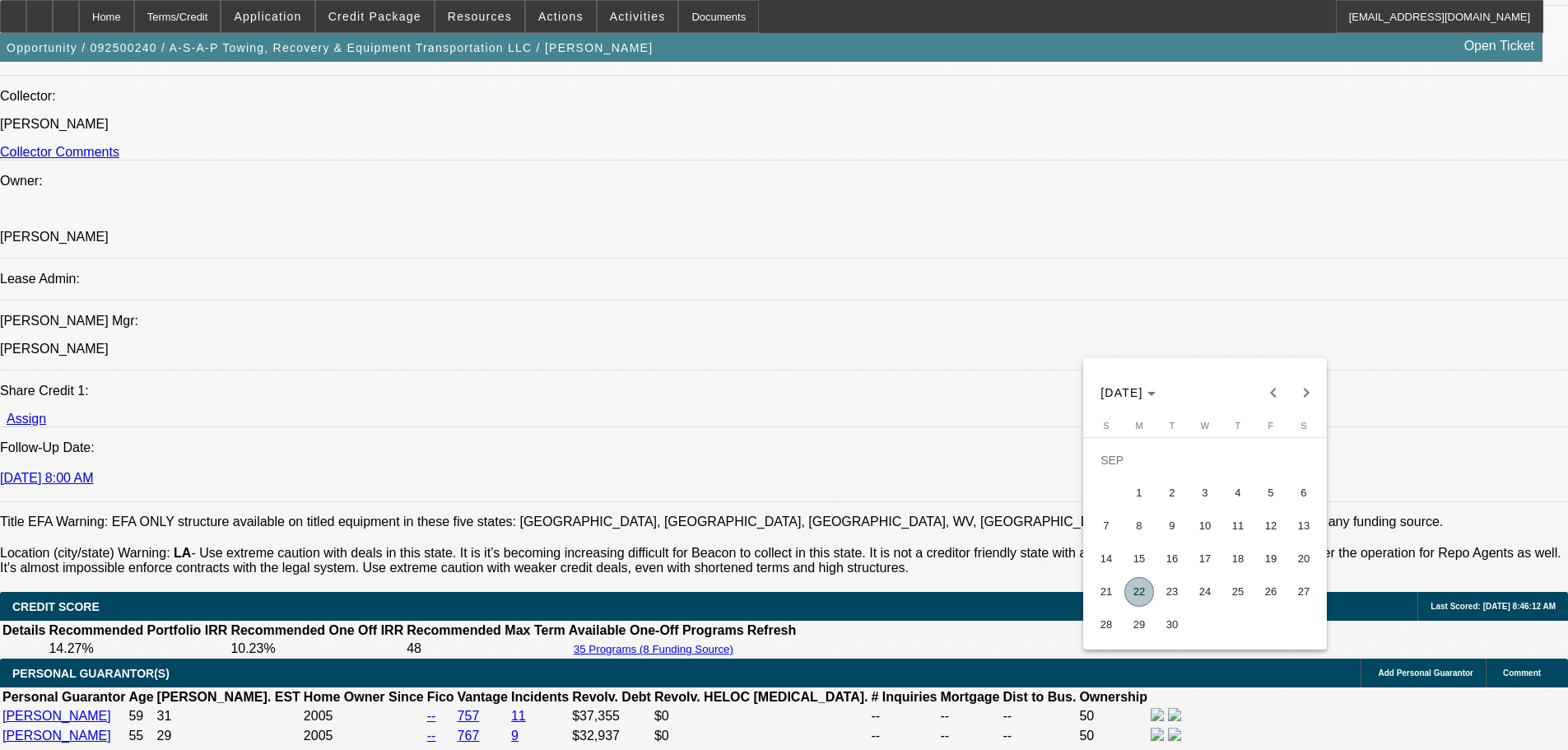
click at [1259, 559] on span "19" at bounding box center [1271, 558] width 30 height 30
type input "9/19/2025"
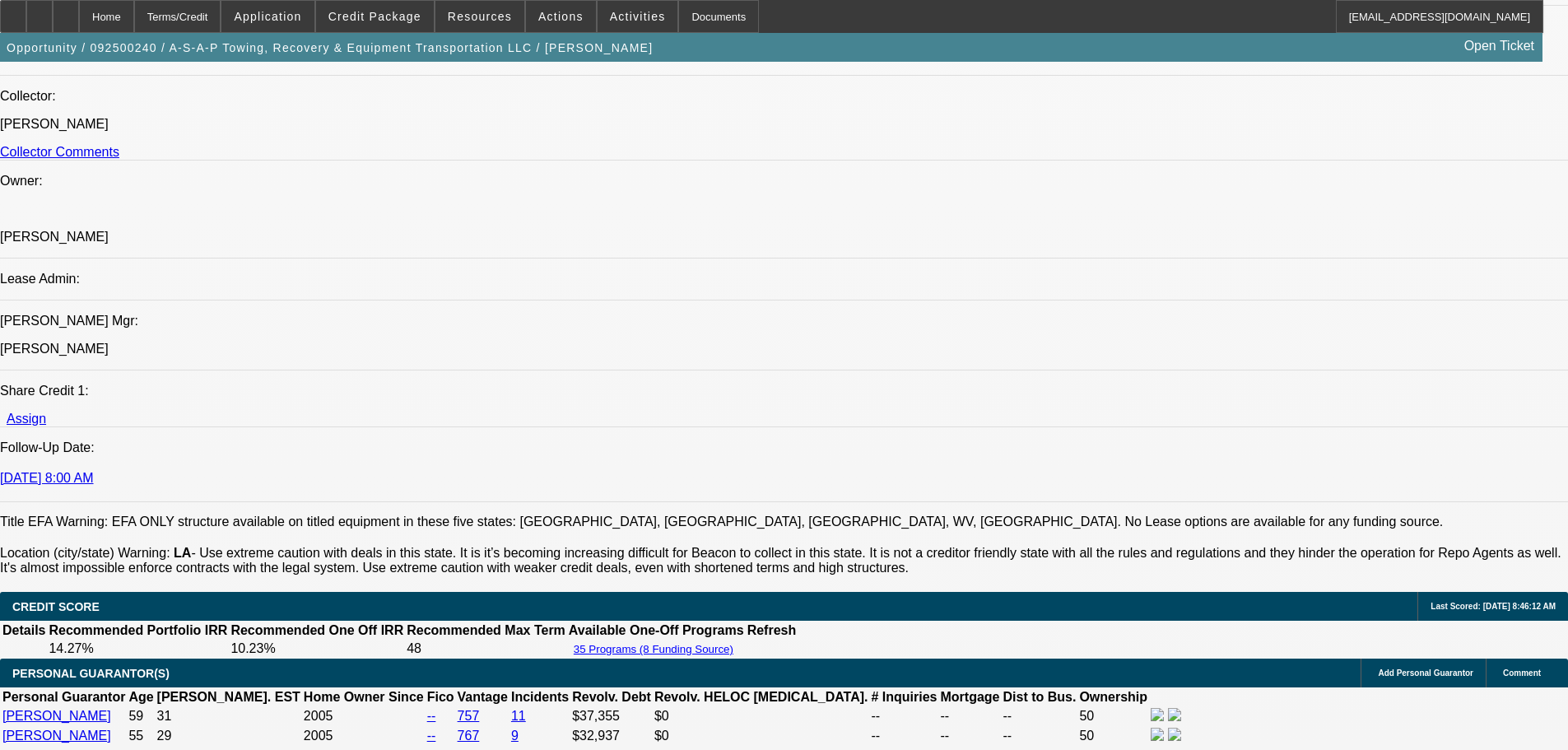
type input "03:30"
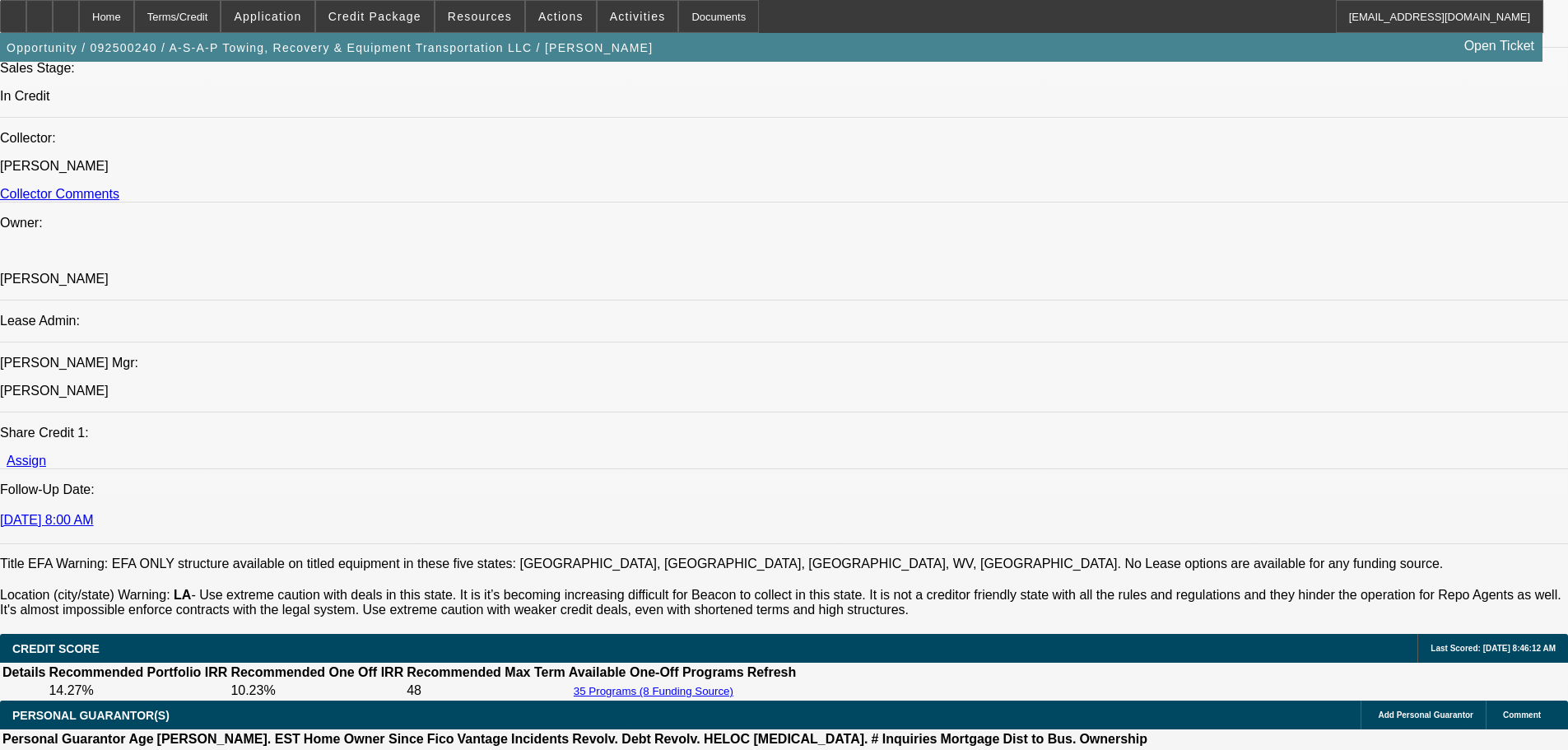
scroll to position [2153, 0]
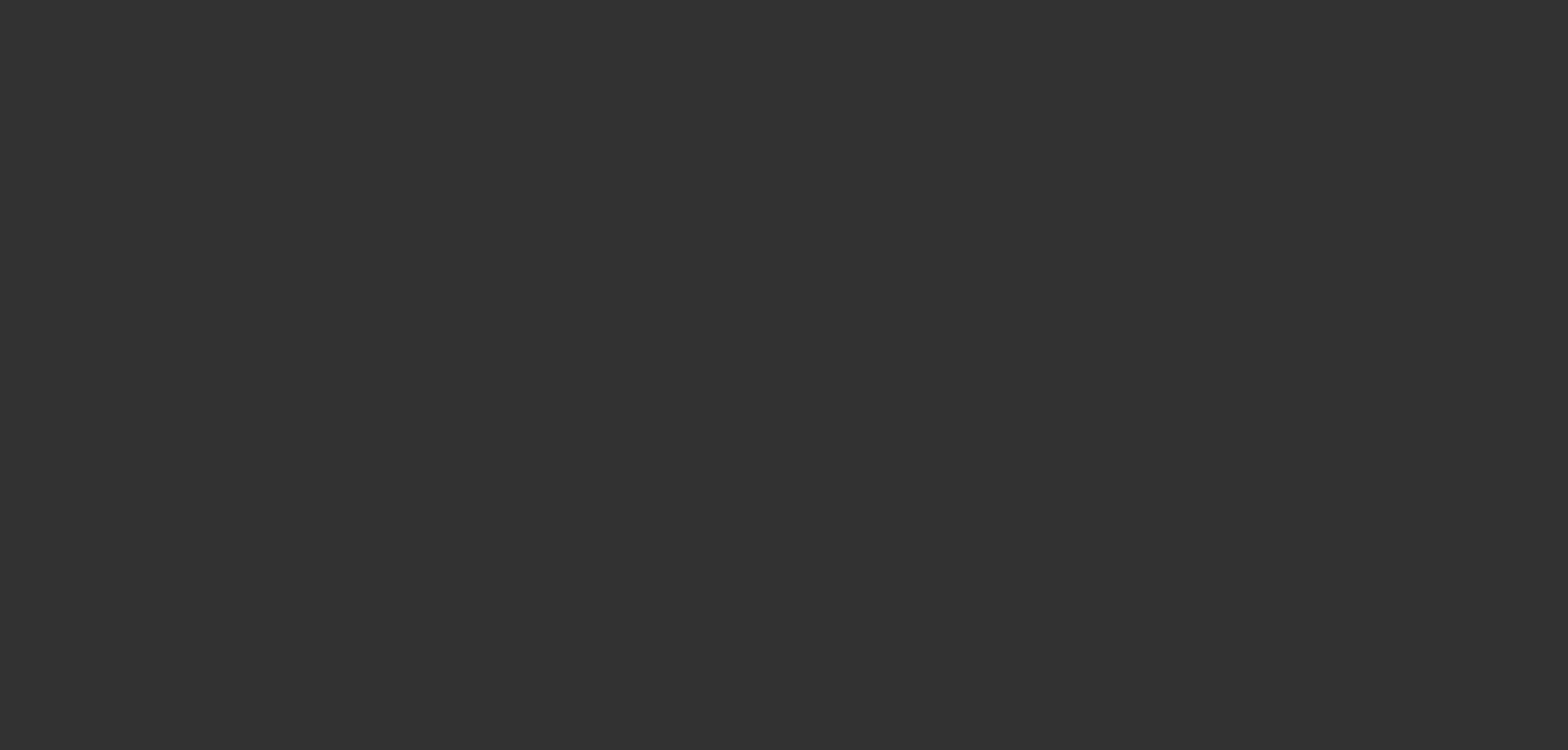
scroll to position [0, 0]
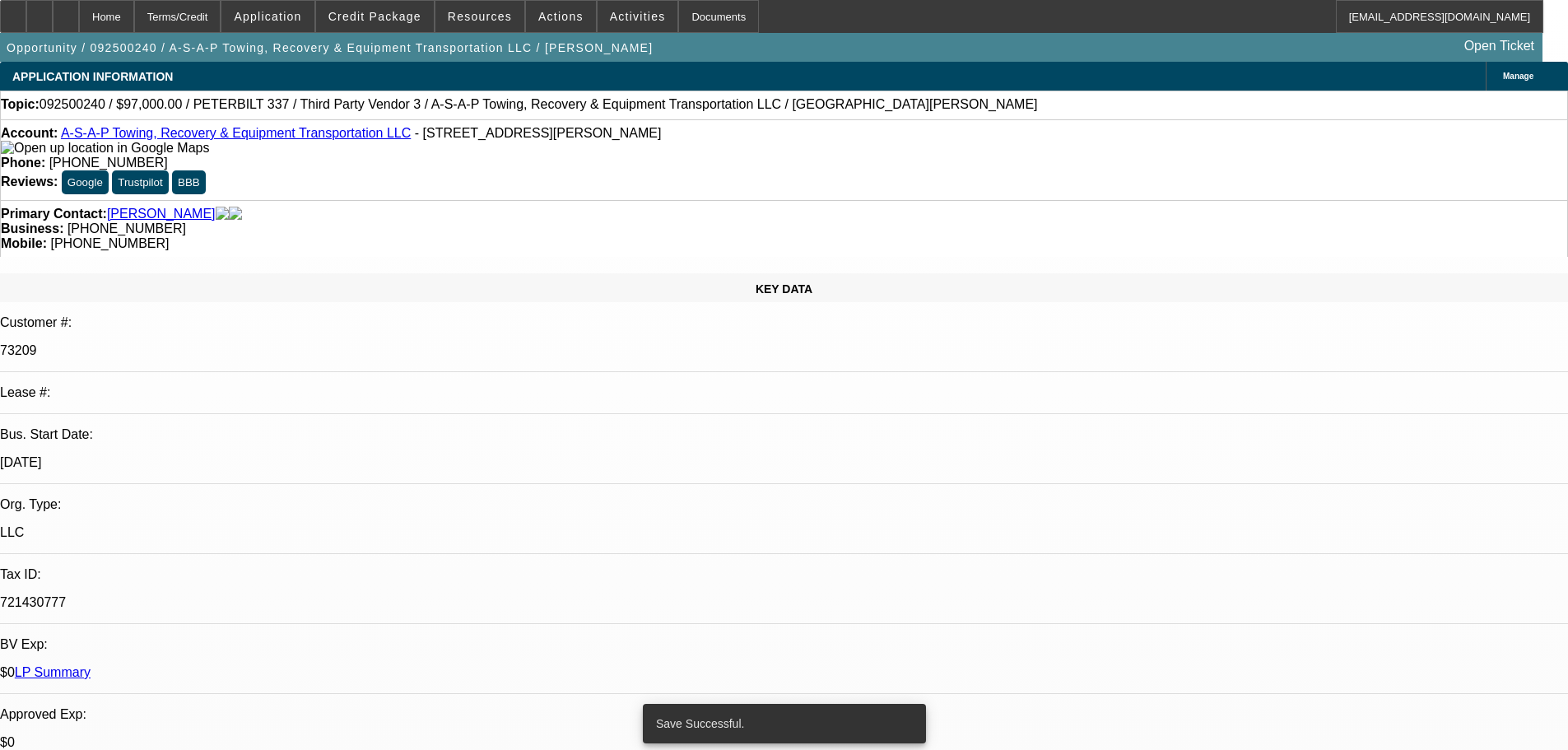
select select "0"
select select "6"
select select "0"
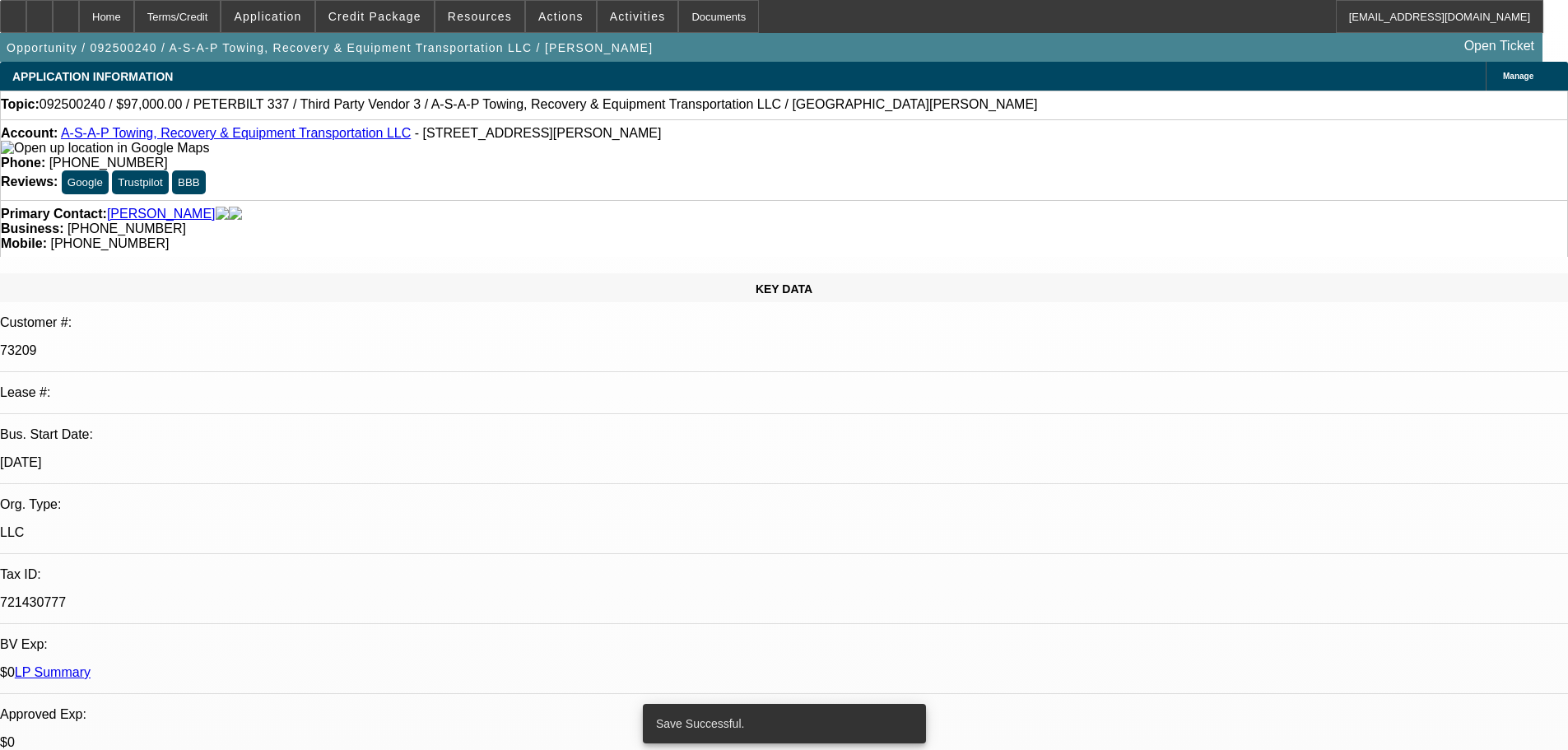
select select "0"
select select "3"
select select "0"
select select "6"
select select "0"
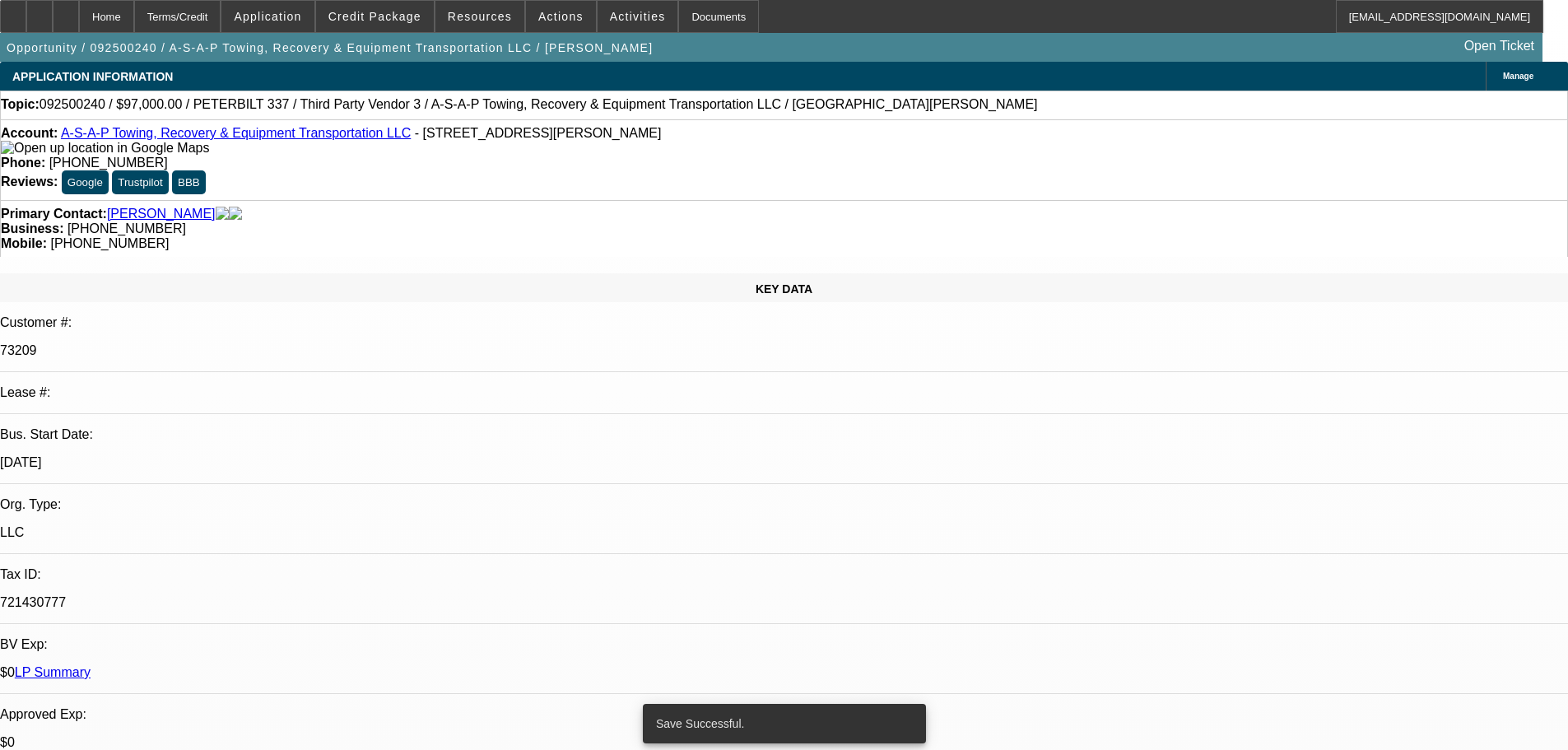
select select "0"
select select "3"
select select "0"
select select "6"
select select "0"
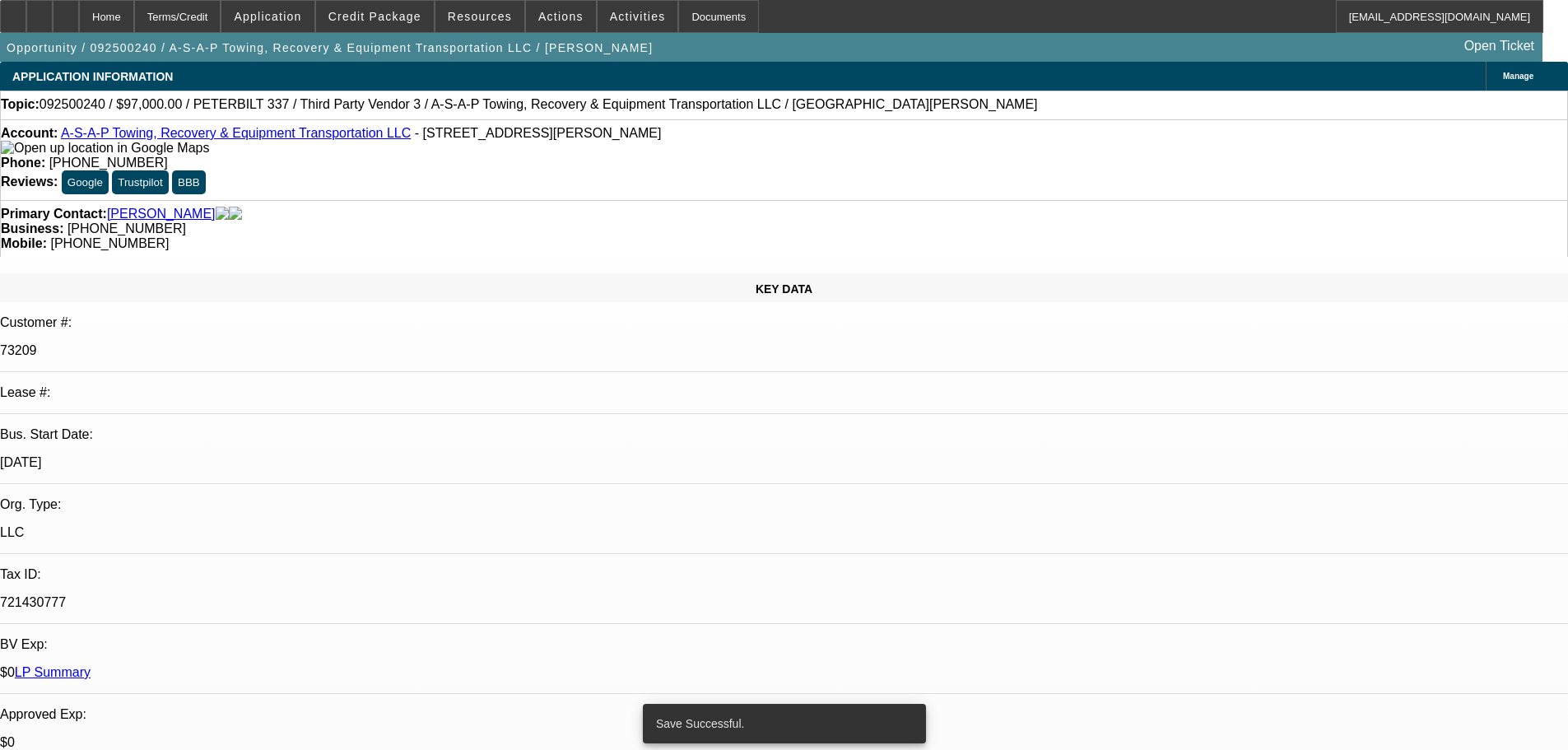
select select "0"
select select "2"
select select "0"
select select "6"
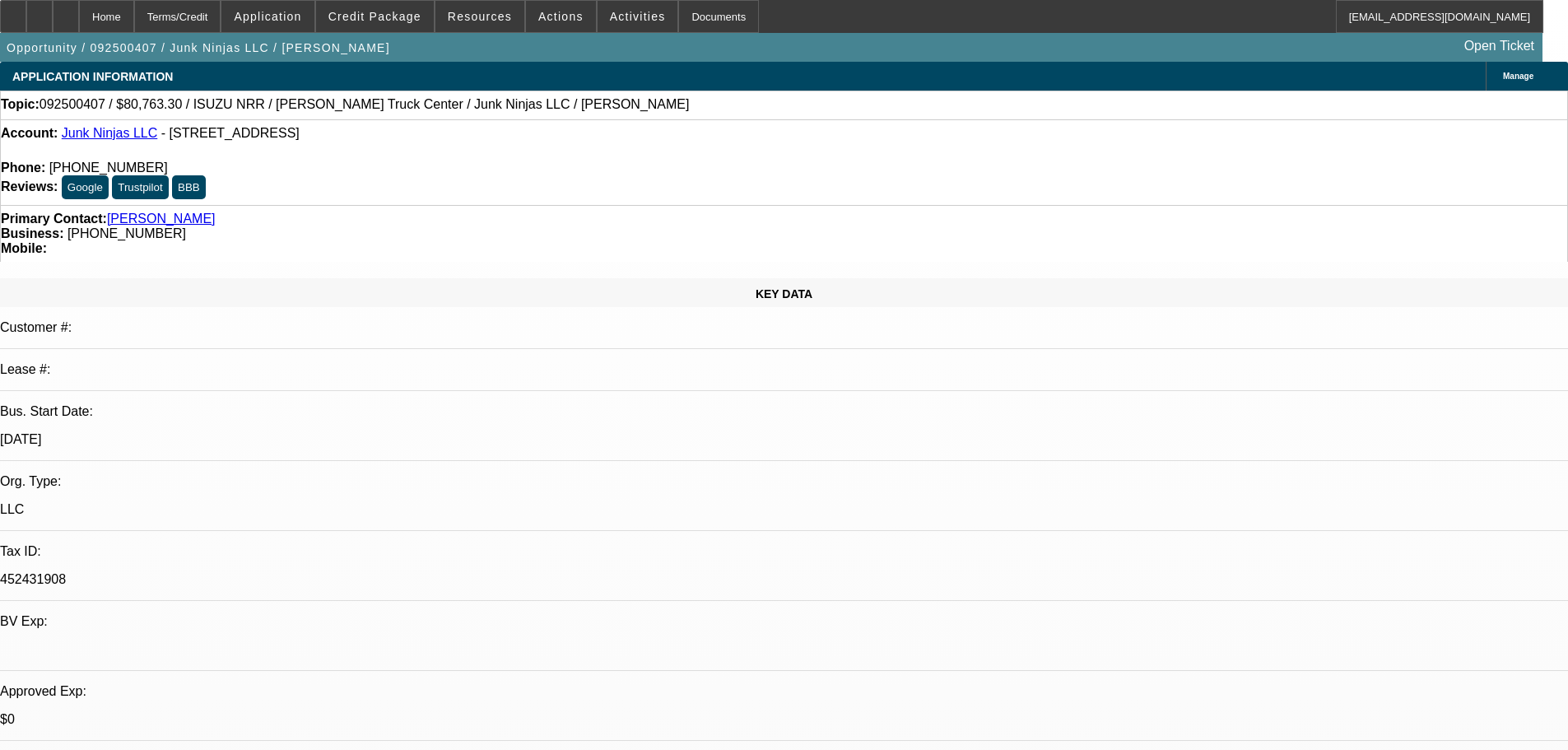
select select "0"
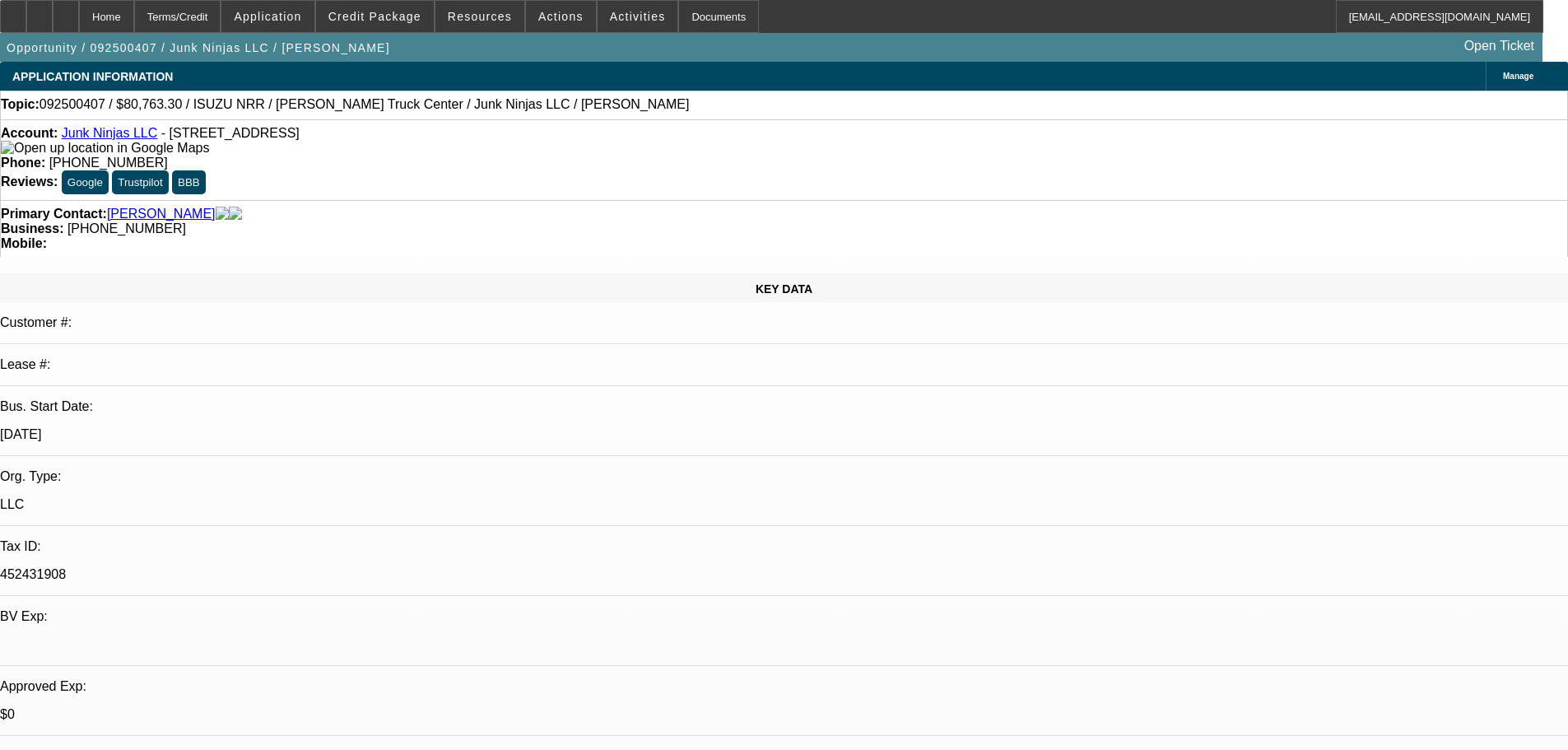
select select "0.1"
select select "4"
select select "0"
select select "0.1"
select select "4"
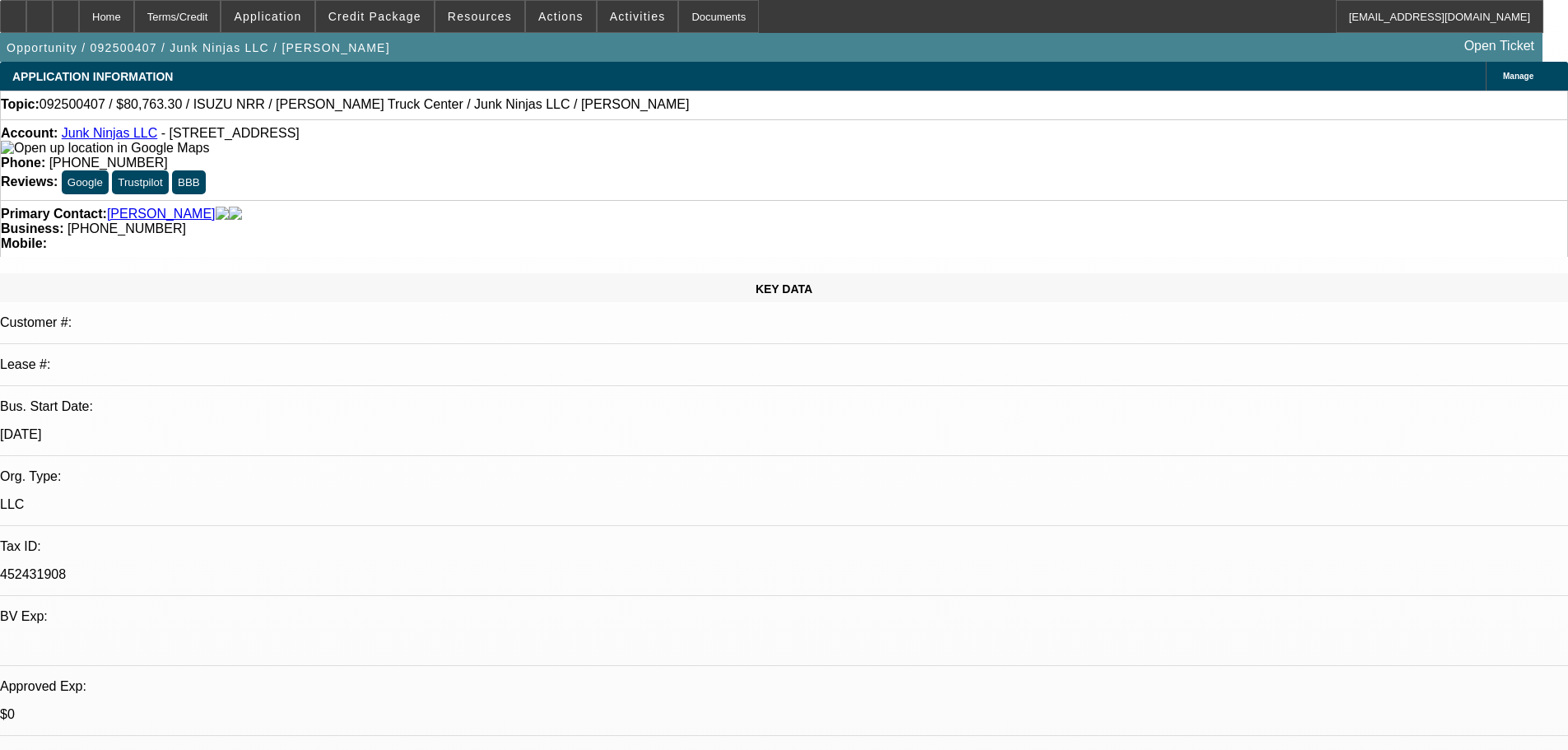
select select "0.15"
select select "0"
select select "0.1"
select select "4"
select select "0.15"
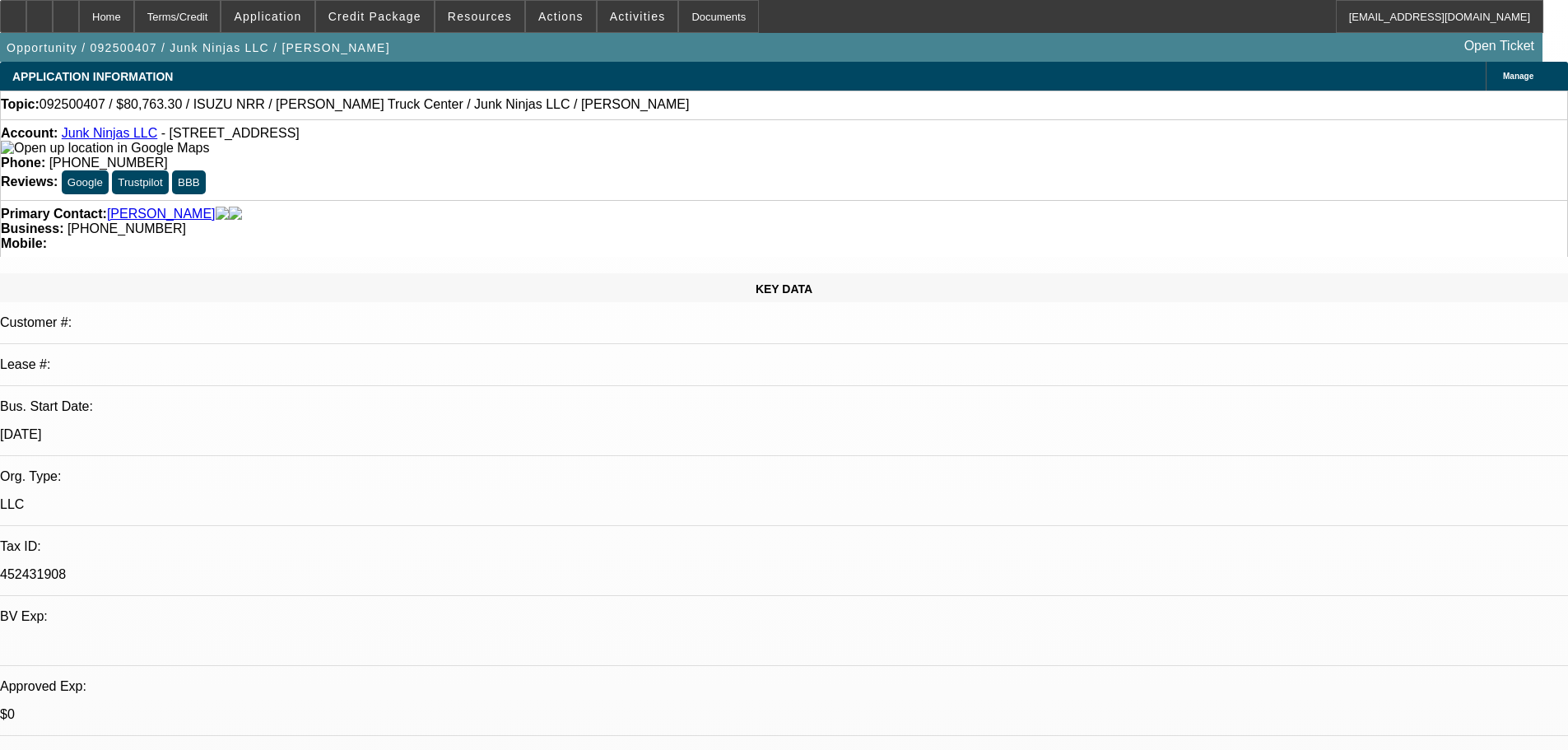
select select "2"
select select "0.1"
select select "4"
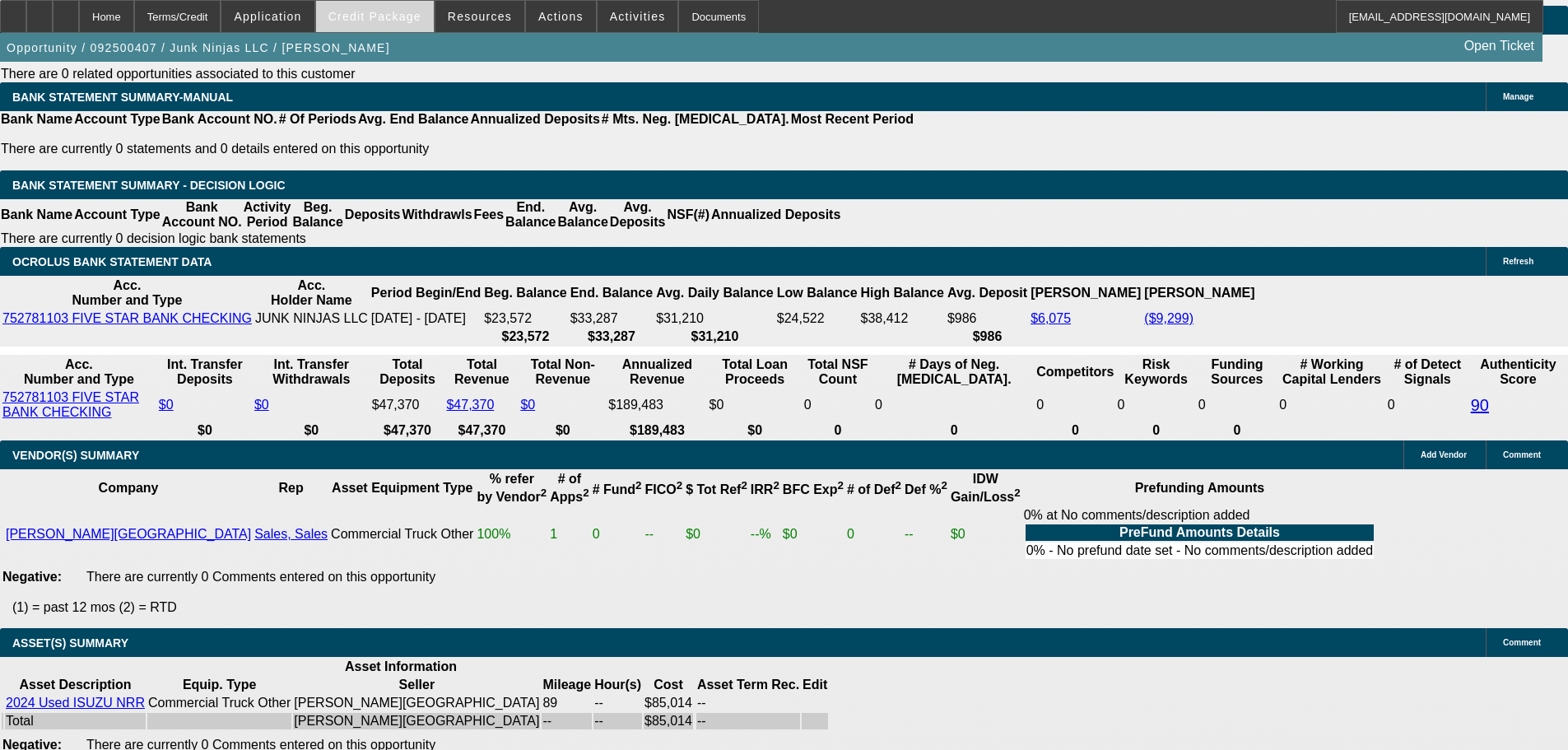
scroll to position [2615, 0]
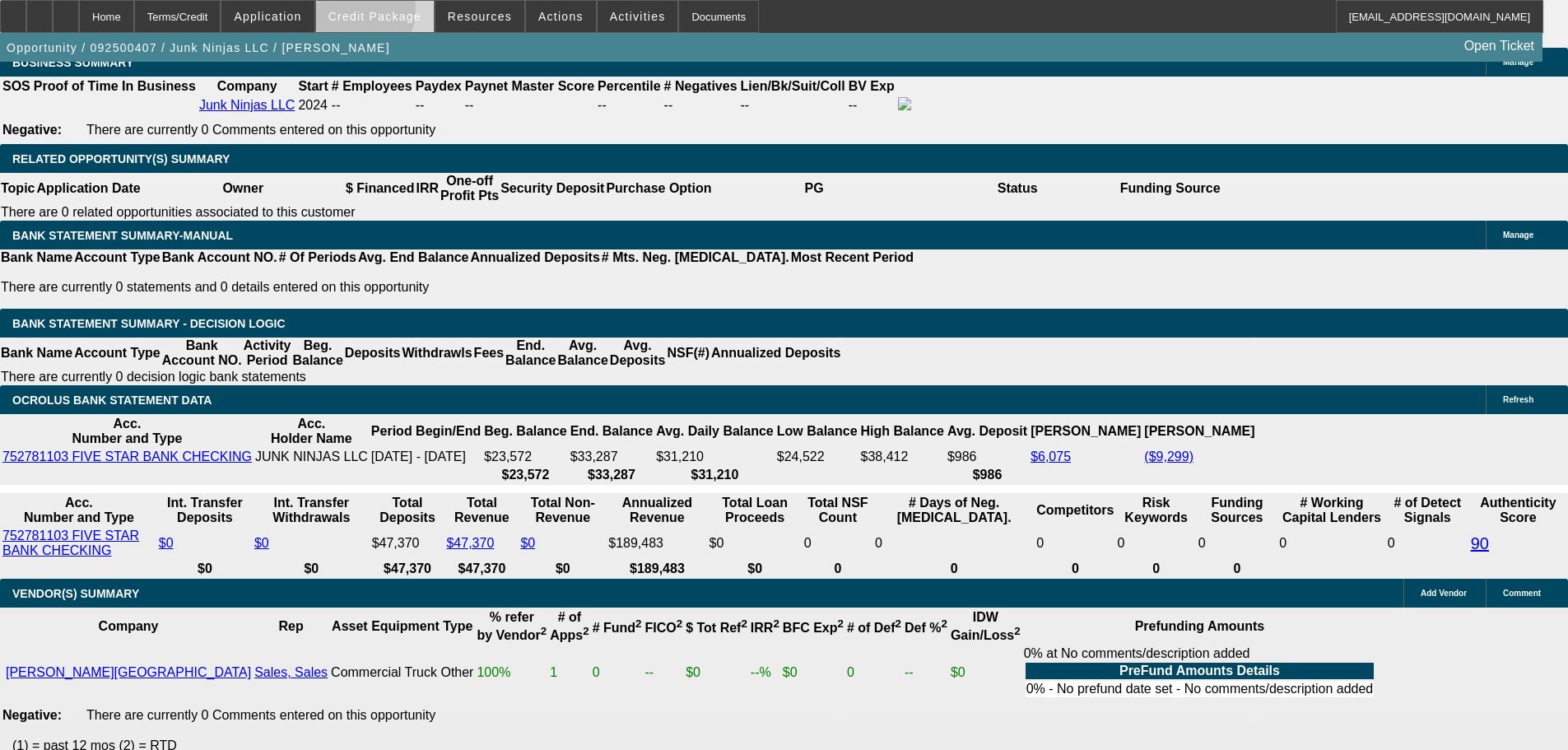
click at [377, 13] on span "Credit Package" at bounding box center [375, 16] width 93 height 13
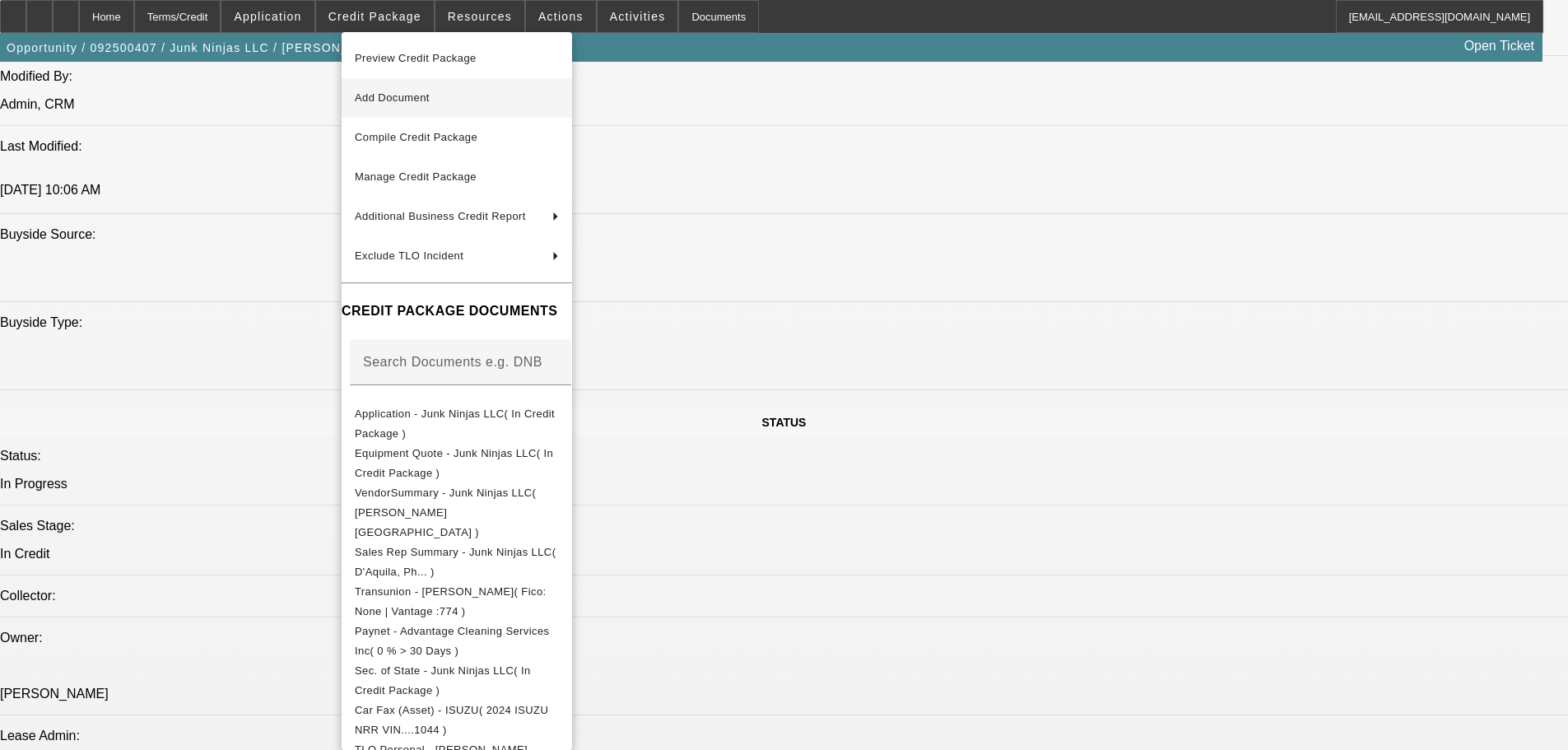
scroll to position [1216, 0]
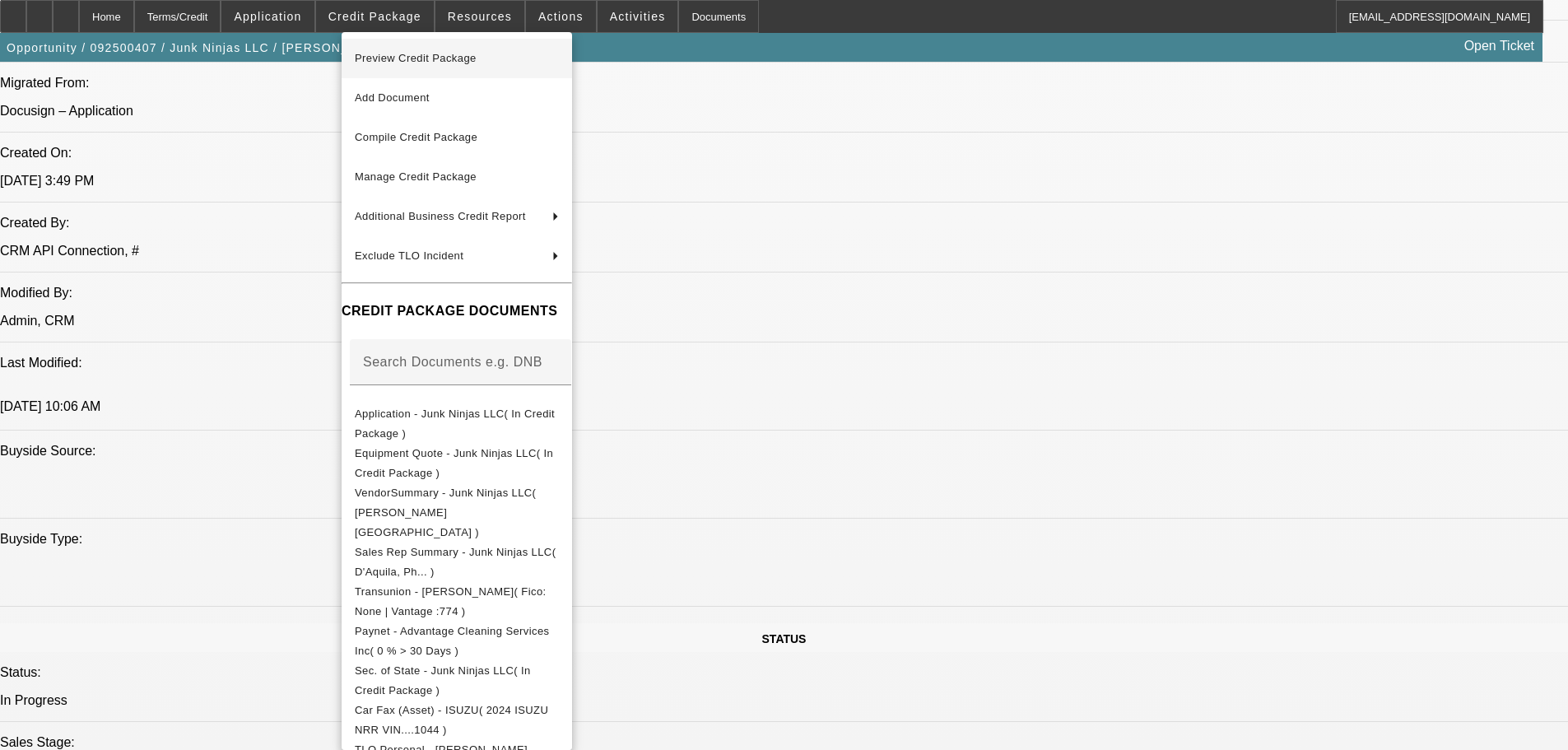
click at [462, 60] on span "Preview Credit Package" at bounding box center [416, 58] width 122 height 13
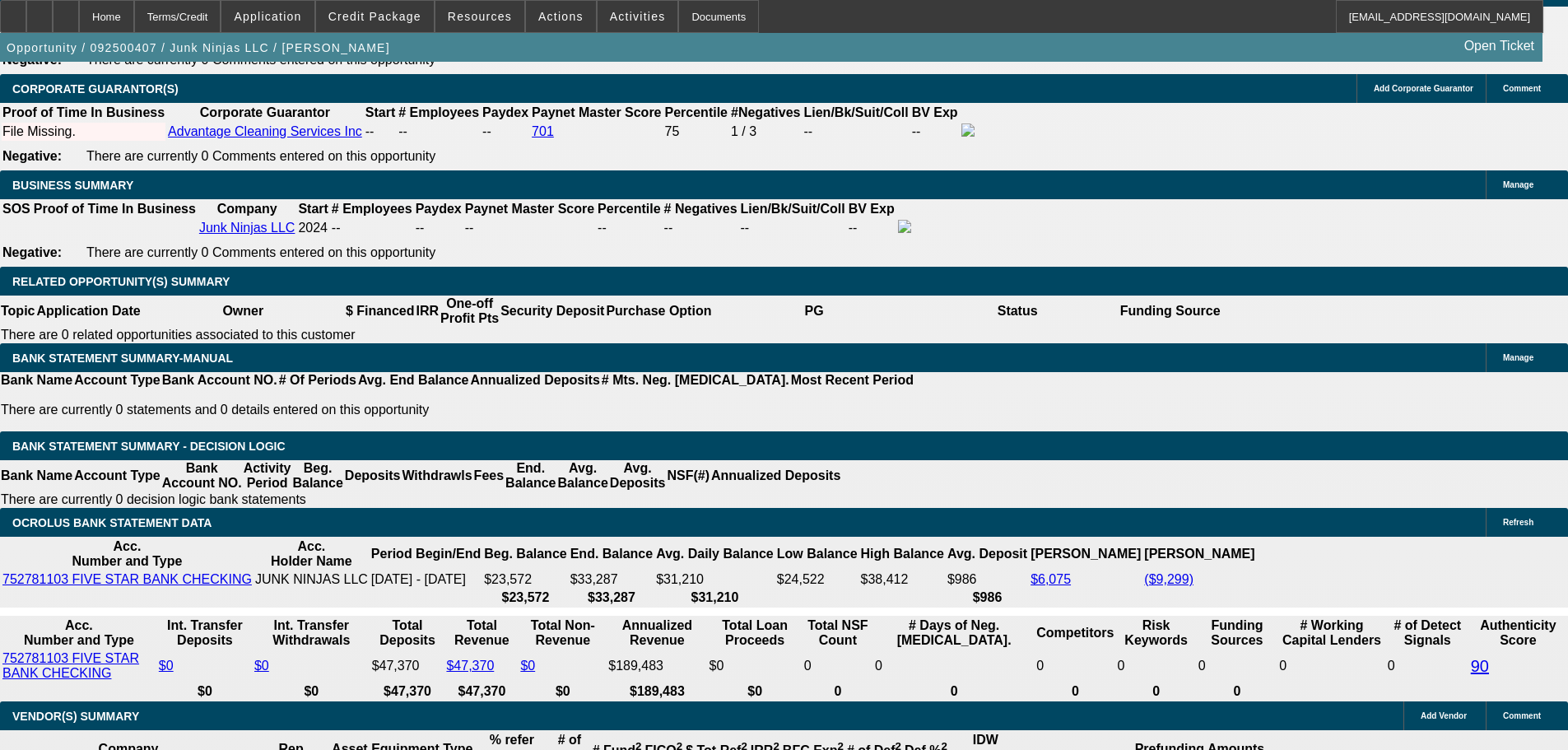
scroll to position [2862, 0]
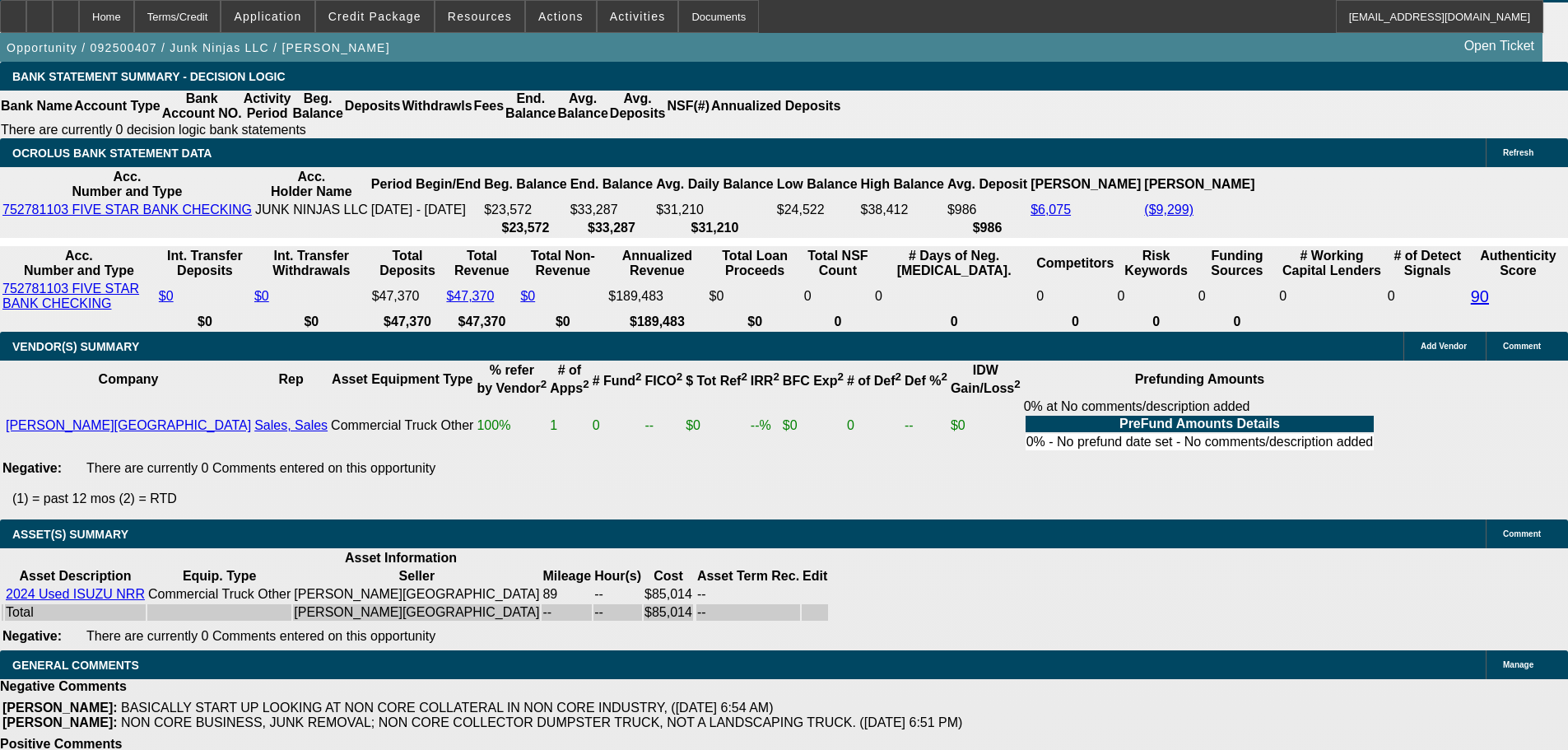
select select "3"
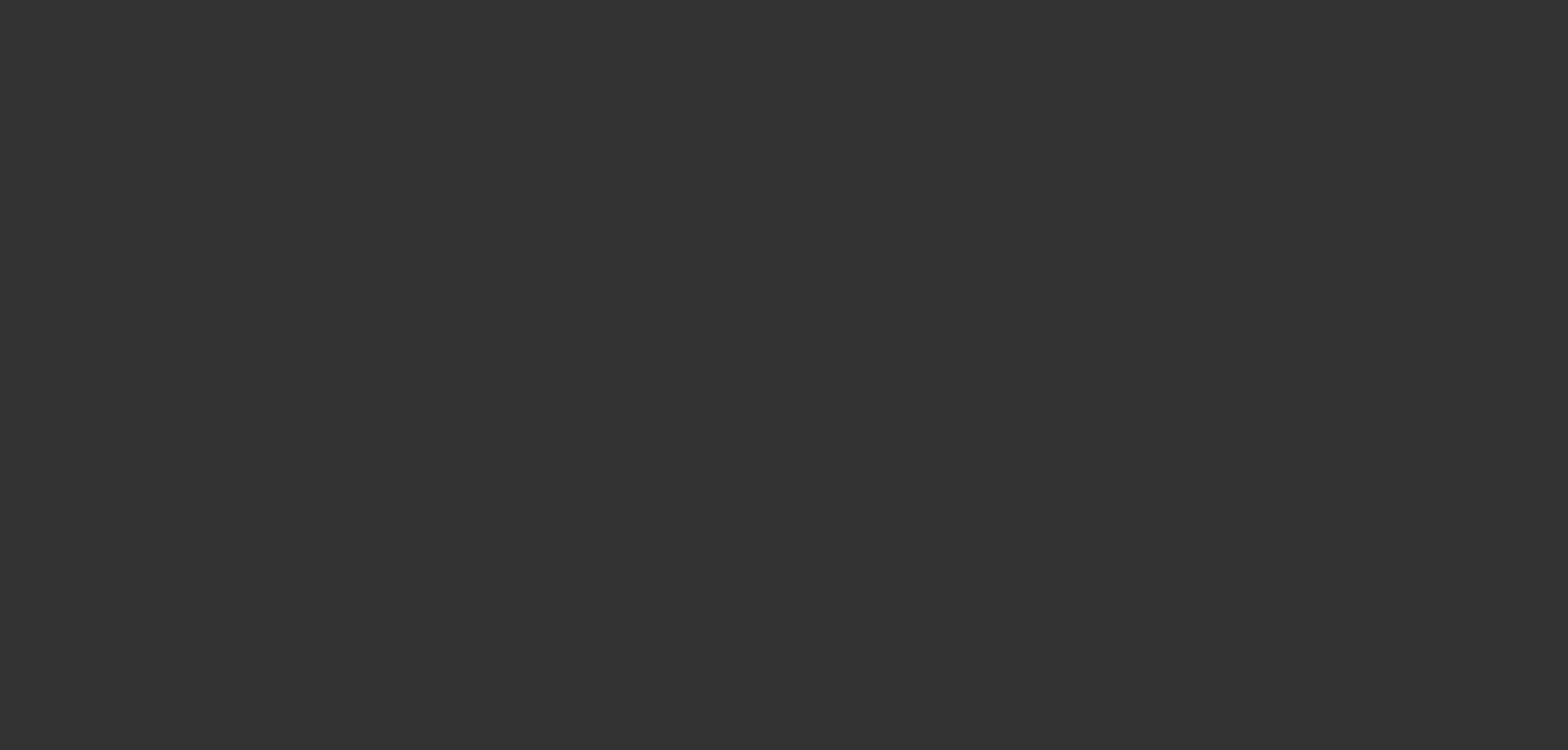
scroll to position [0, 0]
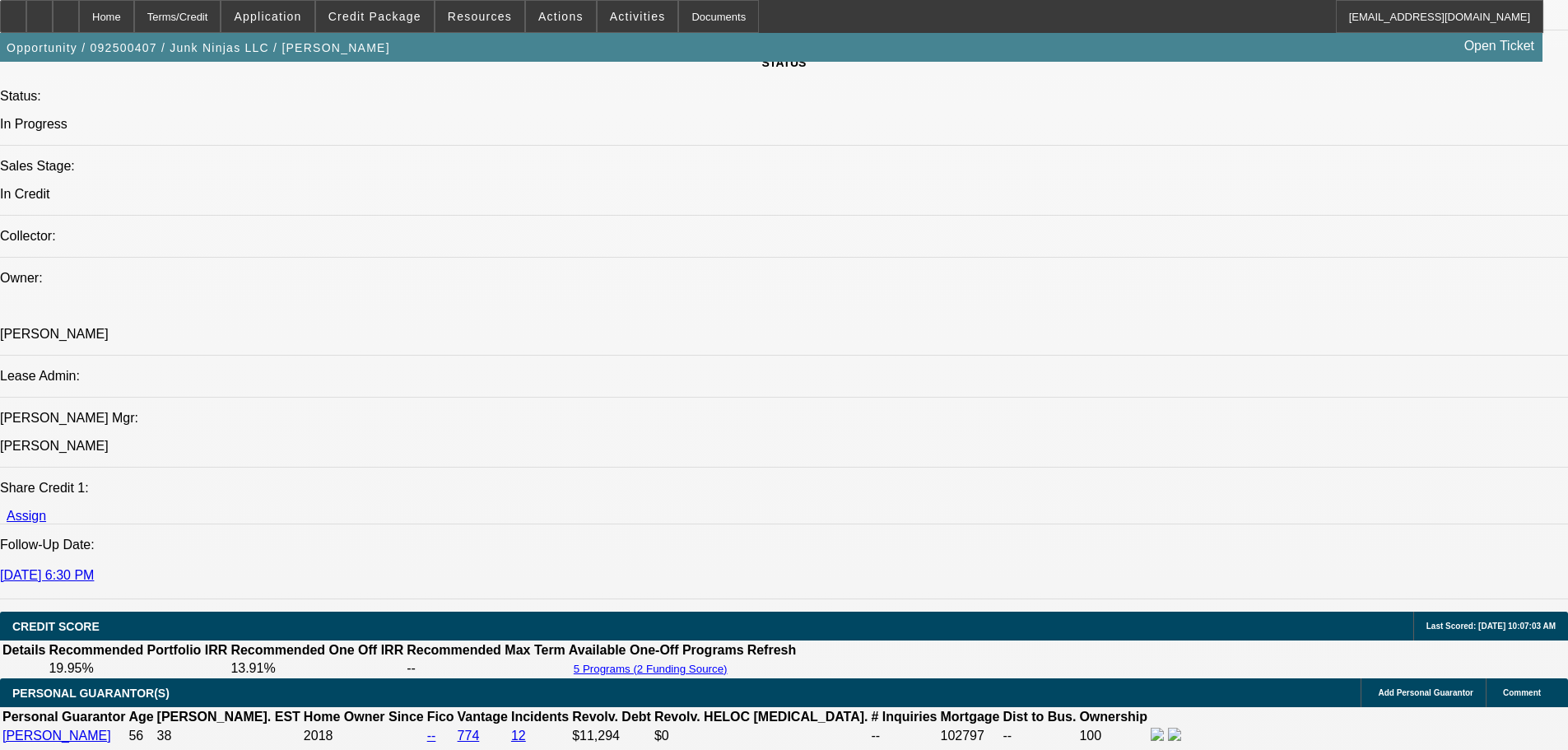
drag, startPoint x: 1105, startPoint y: 471, endPoint x: 1059, endPoint y: 494, distance: 51.4
checkbox input "true"
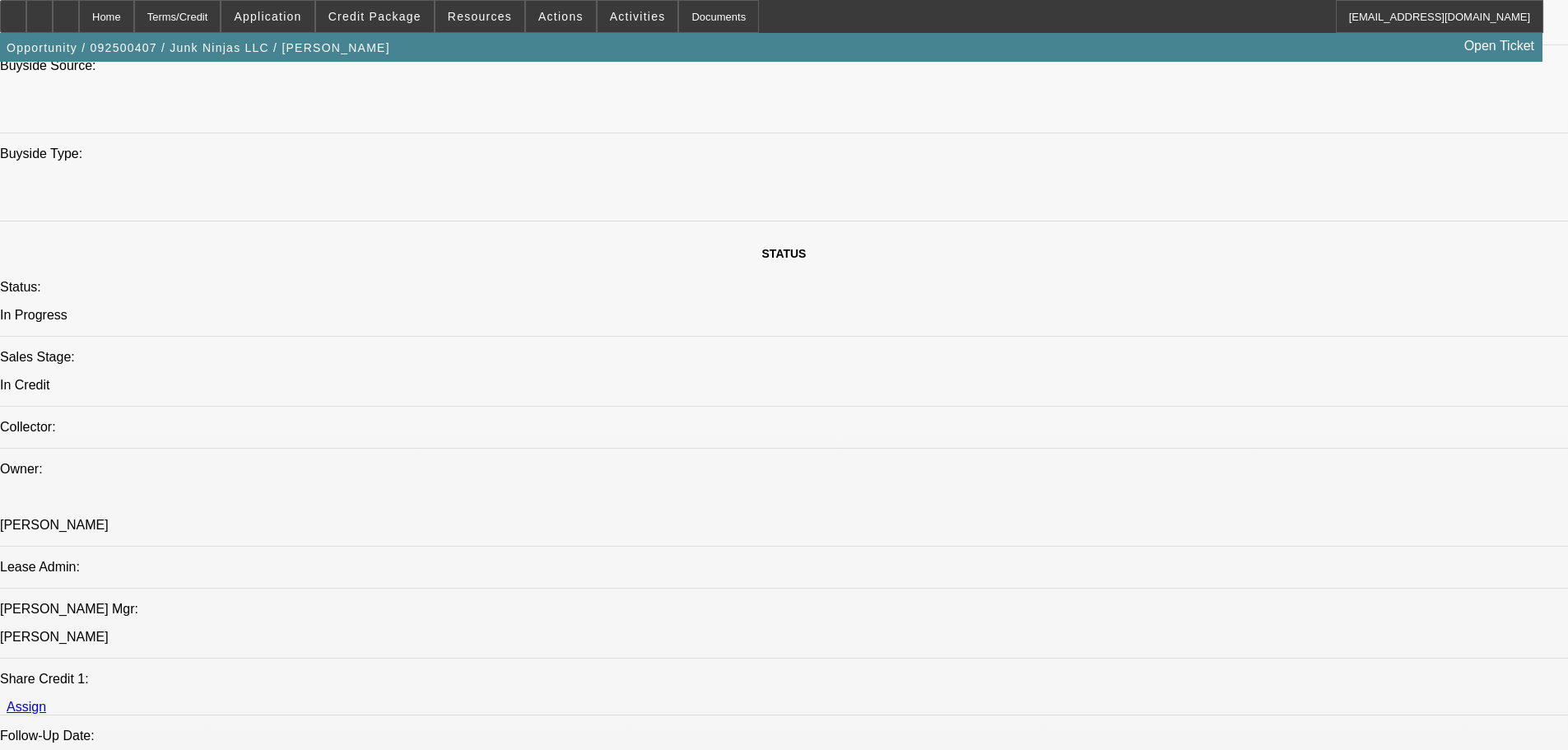
scroll to position [1381, 0]
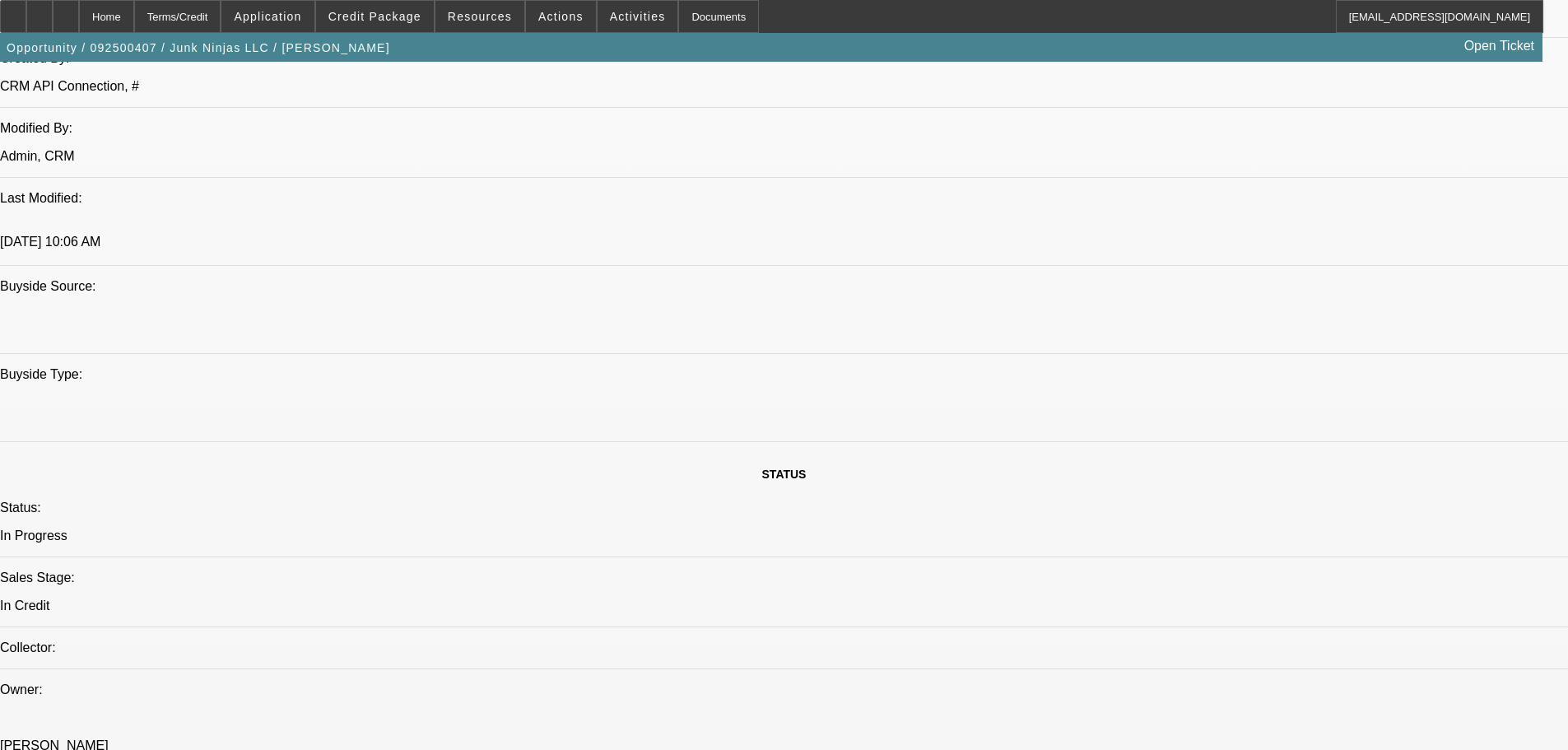
paste textarea "VENDOR APPROVED, OK FOR BFC TO FUND."
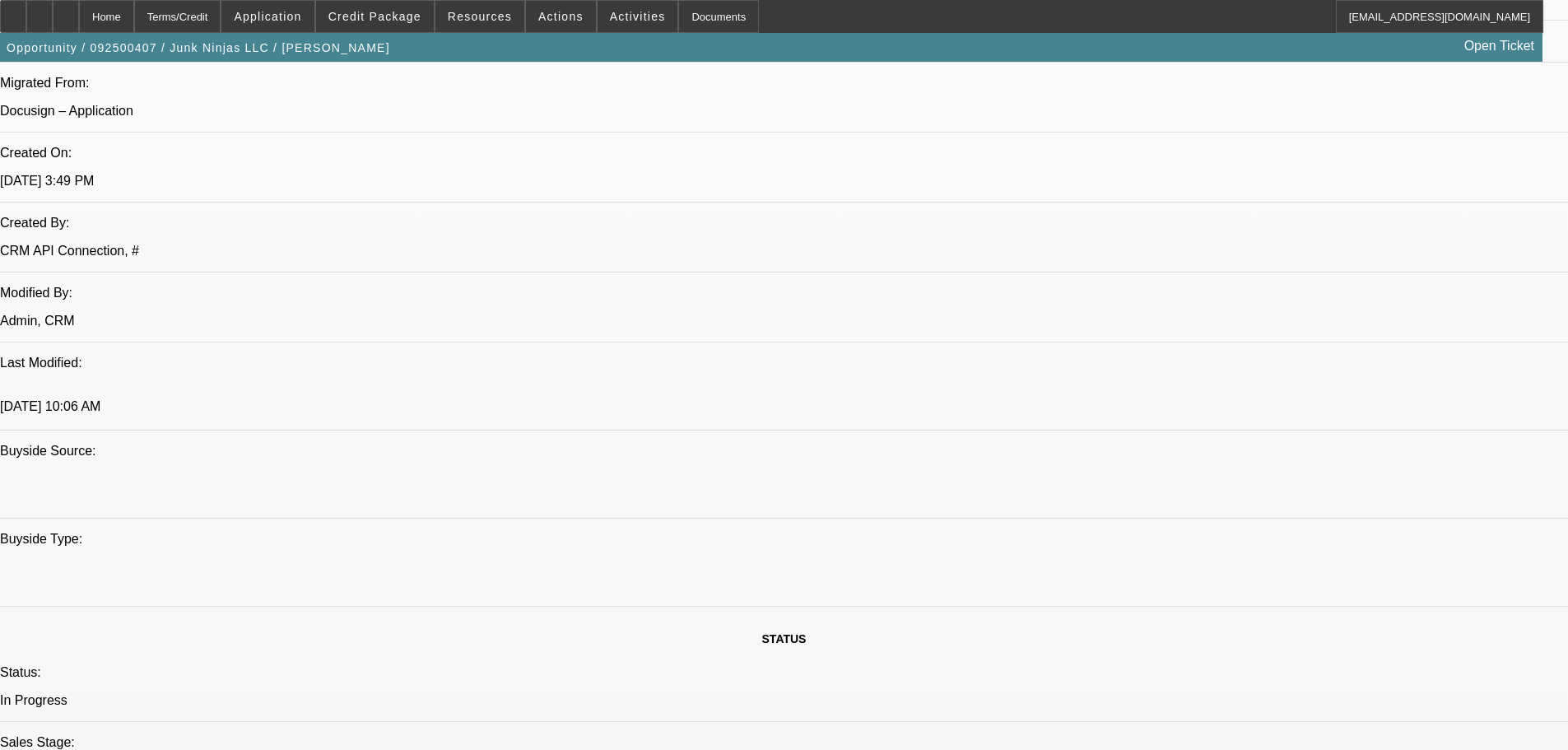
scroll to position [1627, 0]
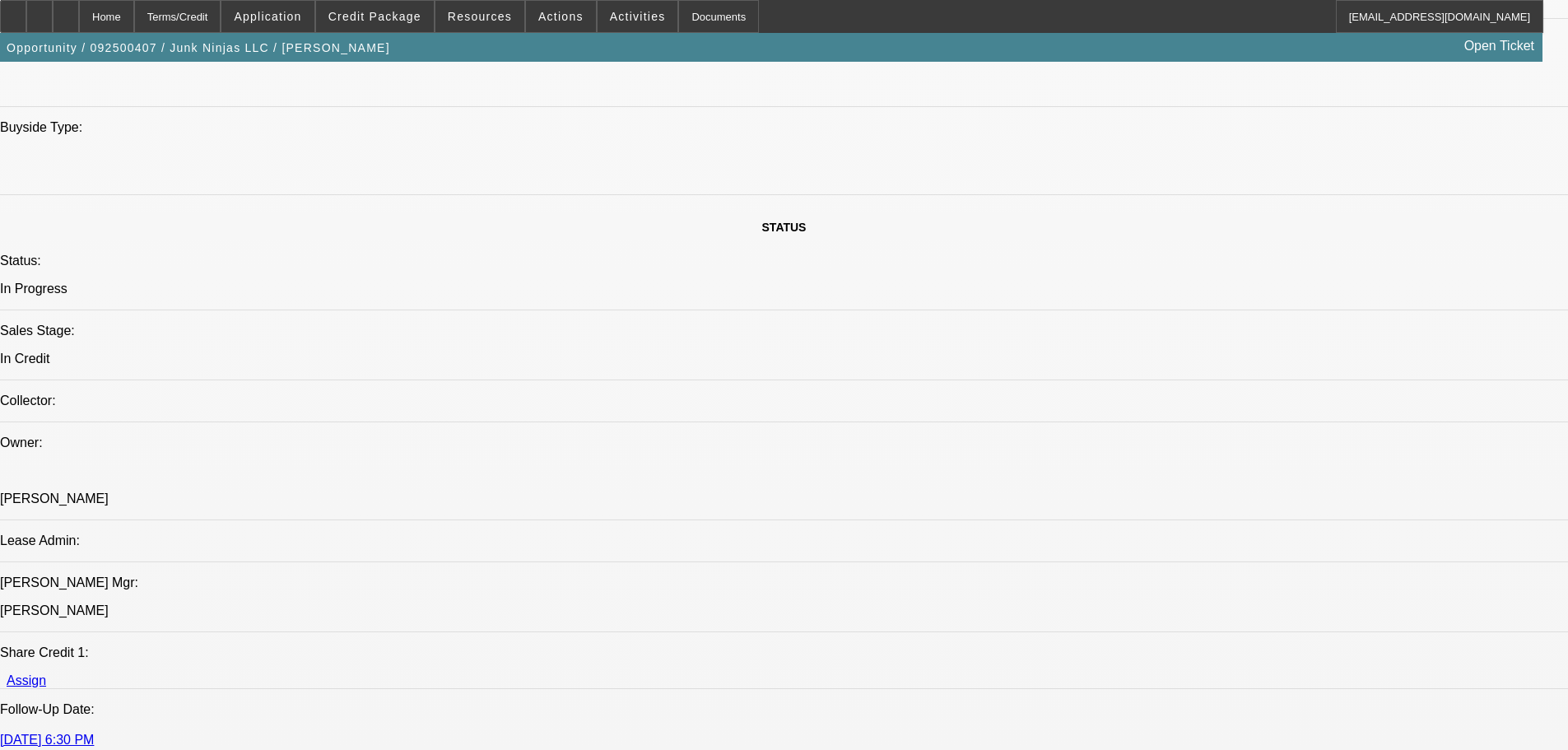
type textarea "VENDOR APPROVED, OK FOR BFC TO FUND."
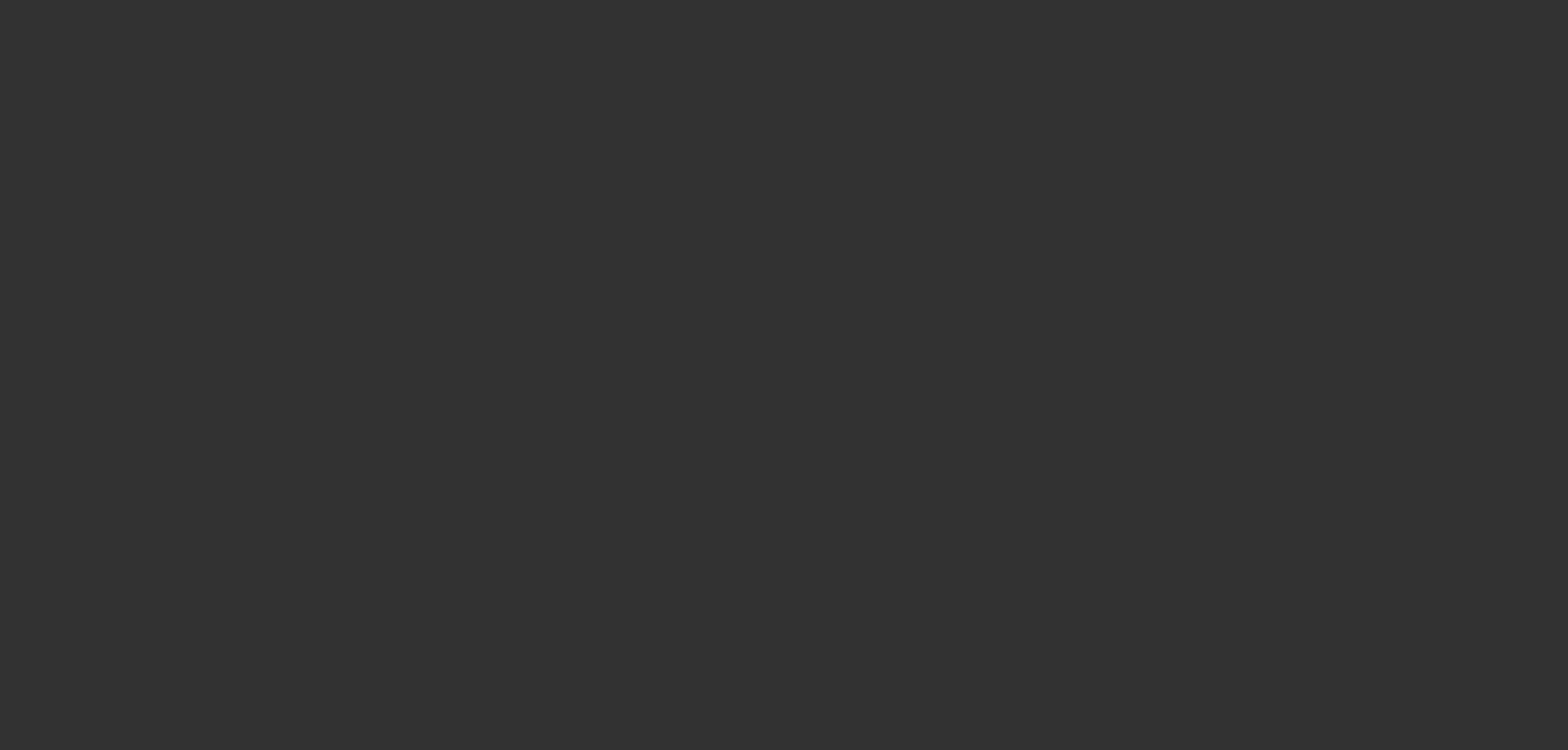
scroll to position [0, 0]
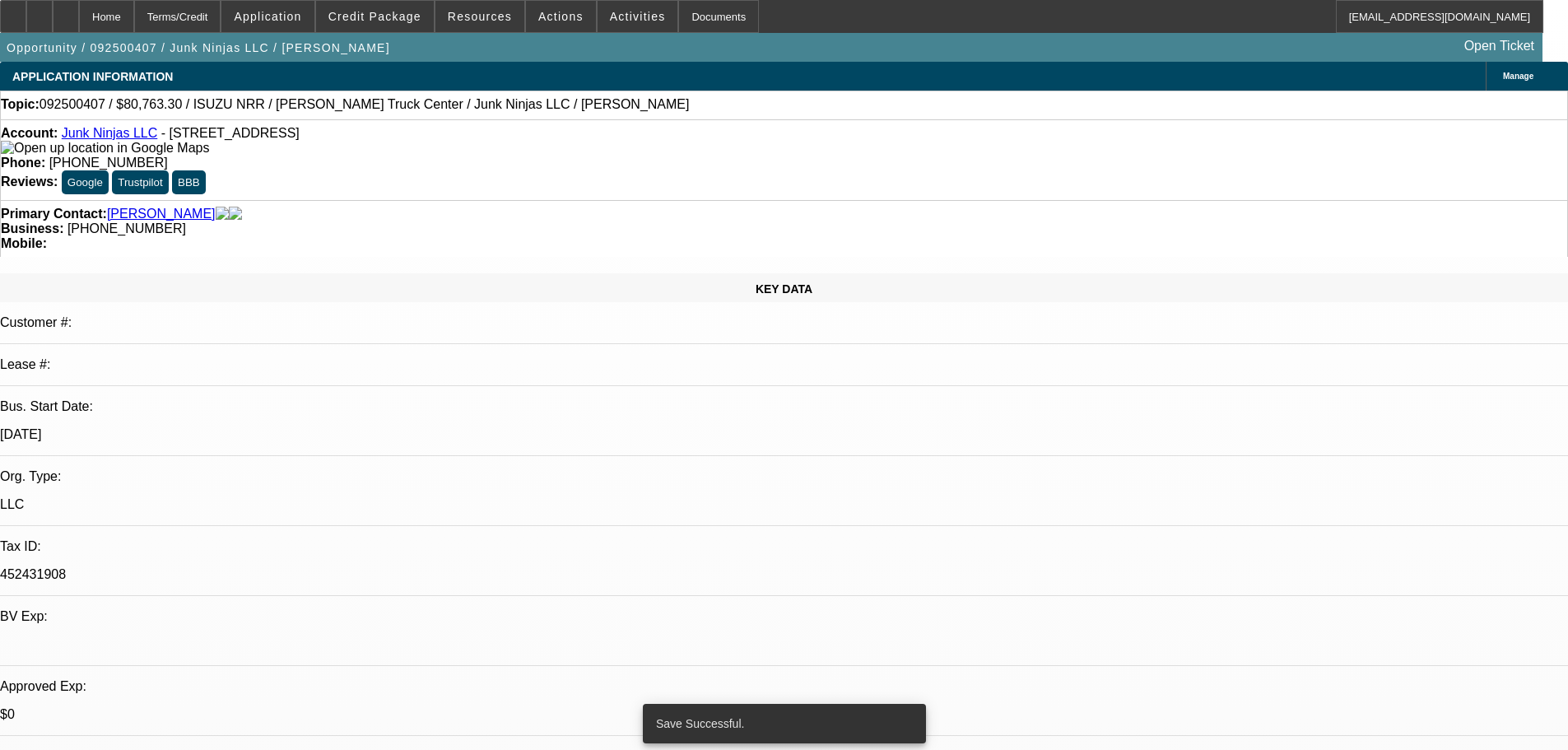
select select "0"
select select "0.1"
select select "4"
select select "0"
select select "0.1"
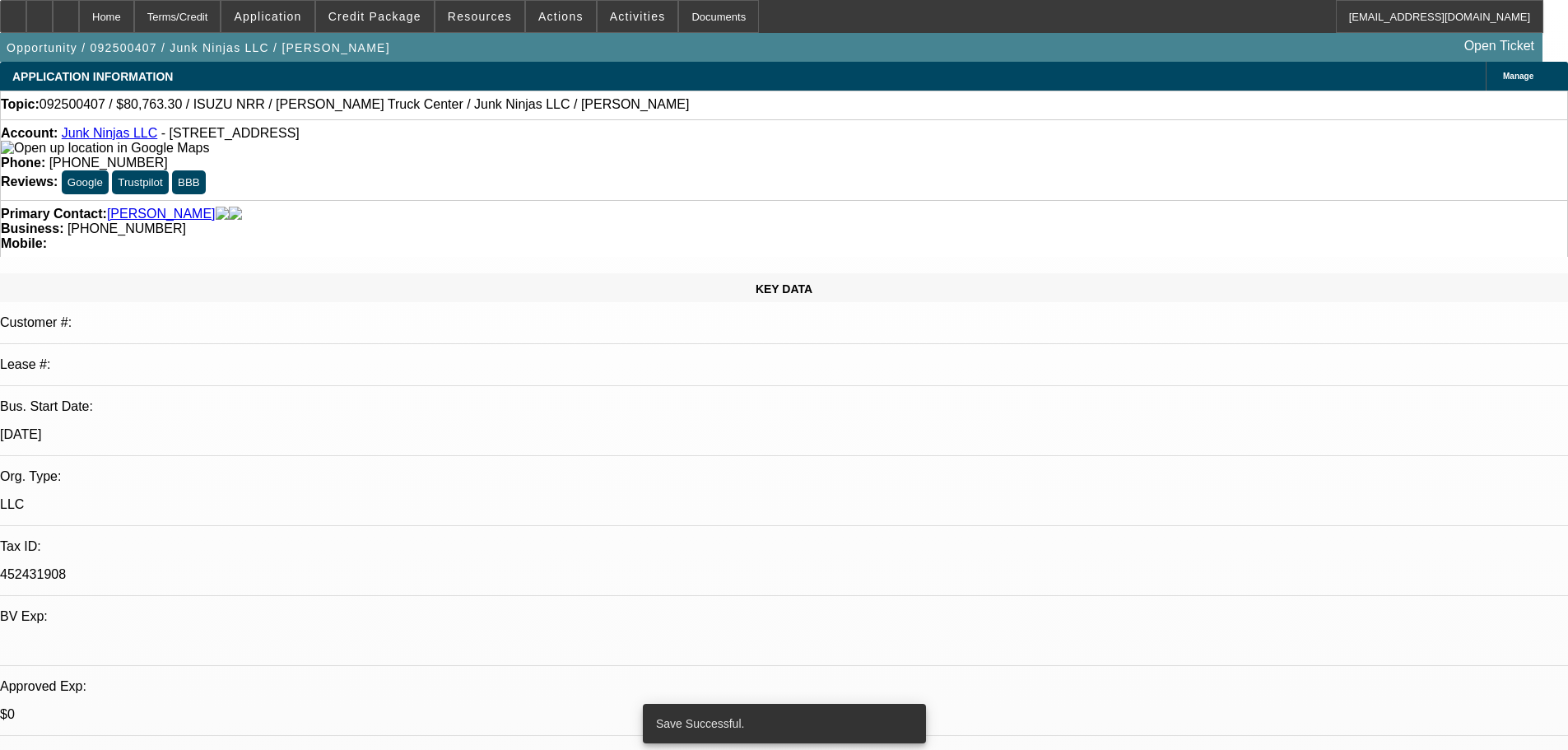
select select "4"
select select "0.15"
select select "0"
select select "0.1"
select select "4"
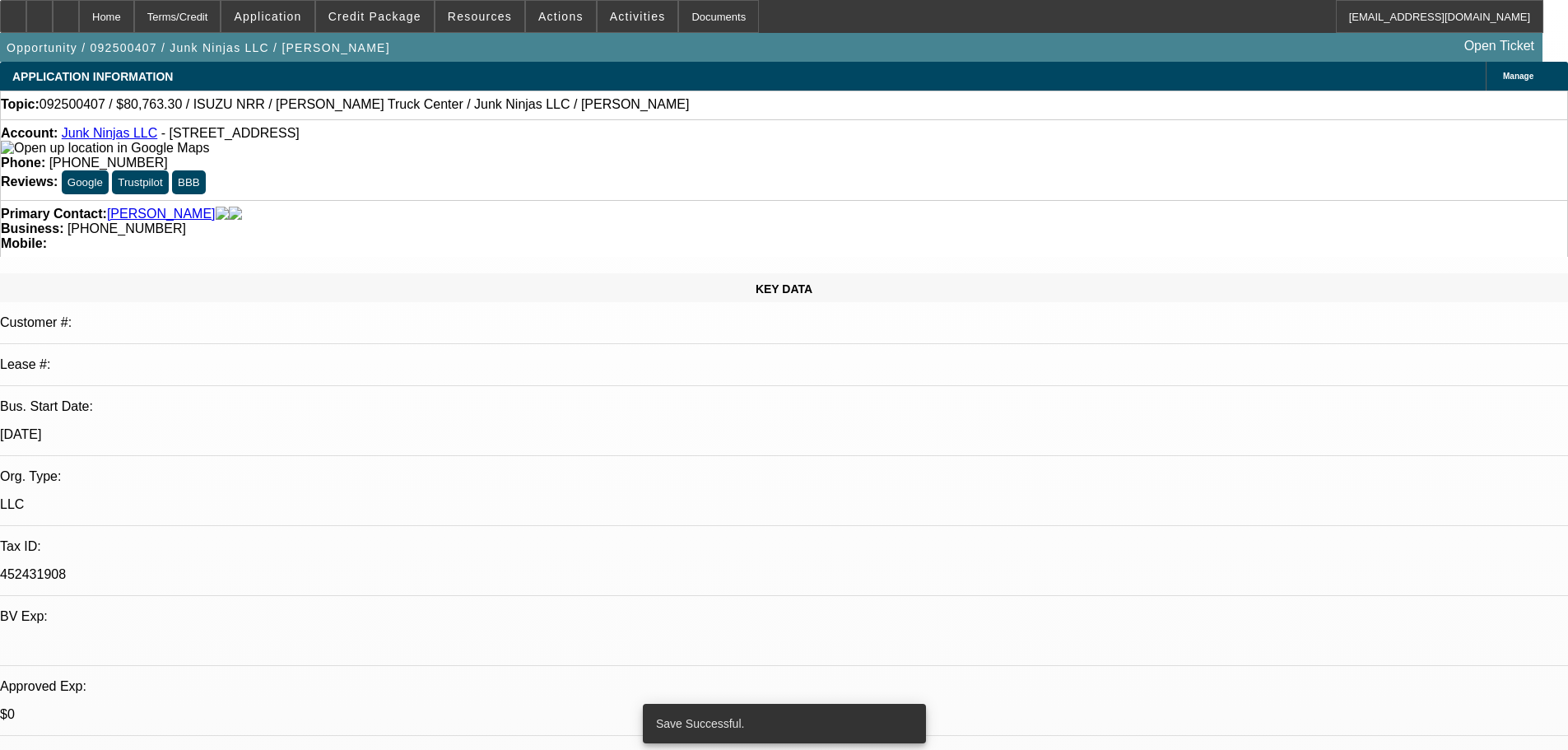
select select "0.15"
select select "2"
select select "0.1"
select select "4"
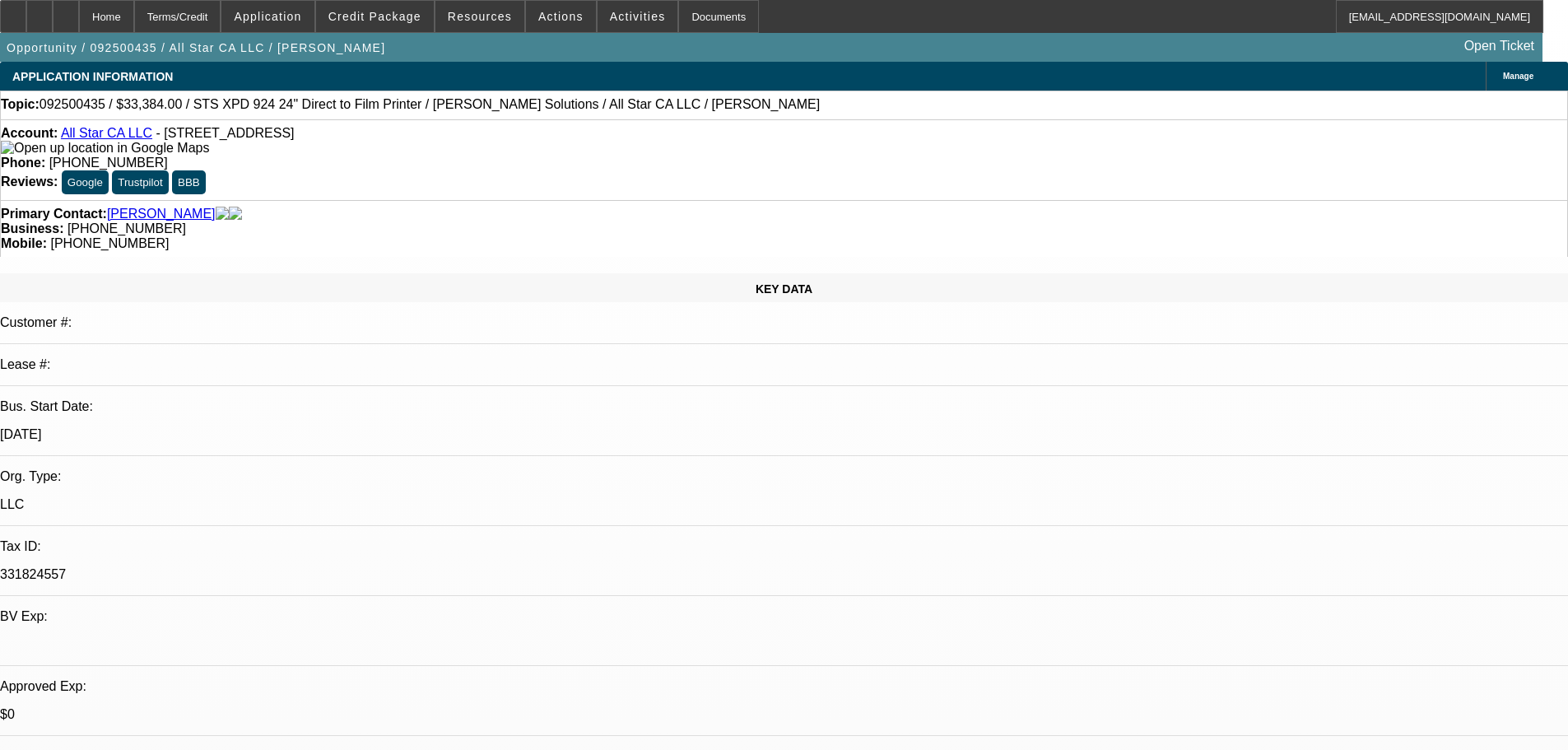
select select "0"
select select "0.1"
select select "5"
select select "0"
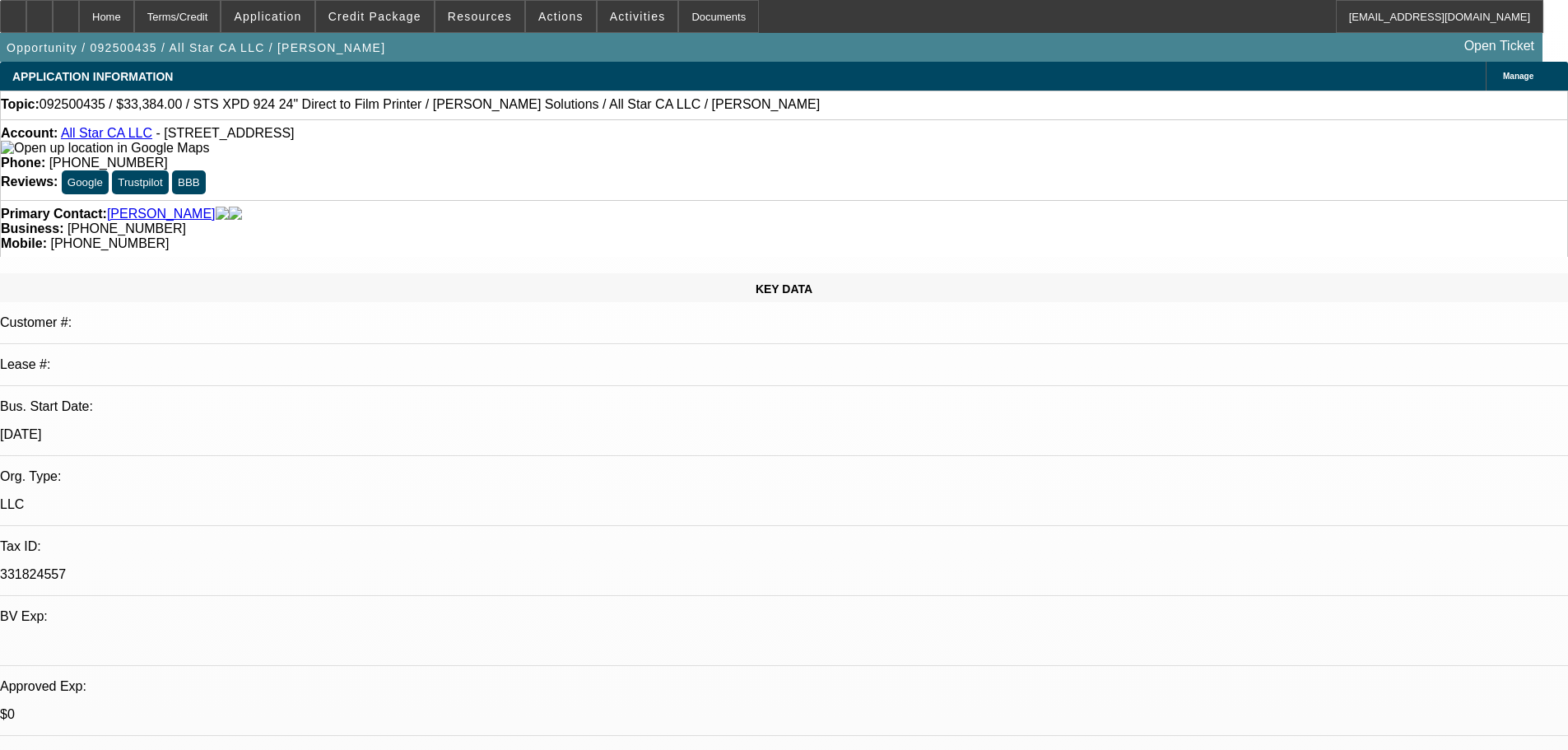
select select "2"
select select "0.1"
select select "4"
select select "0"
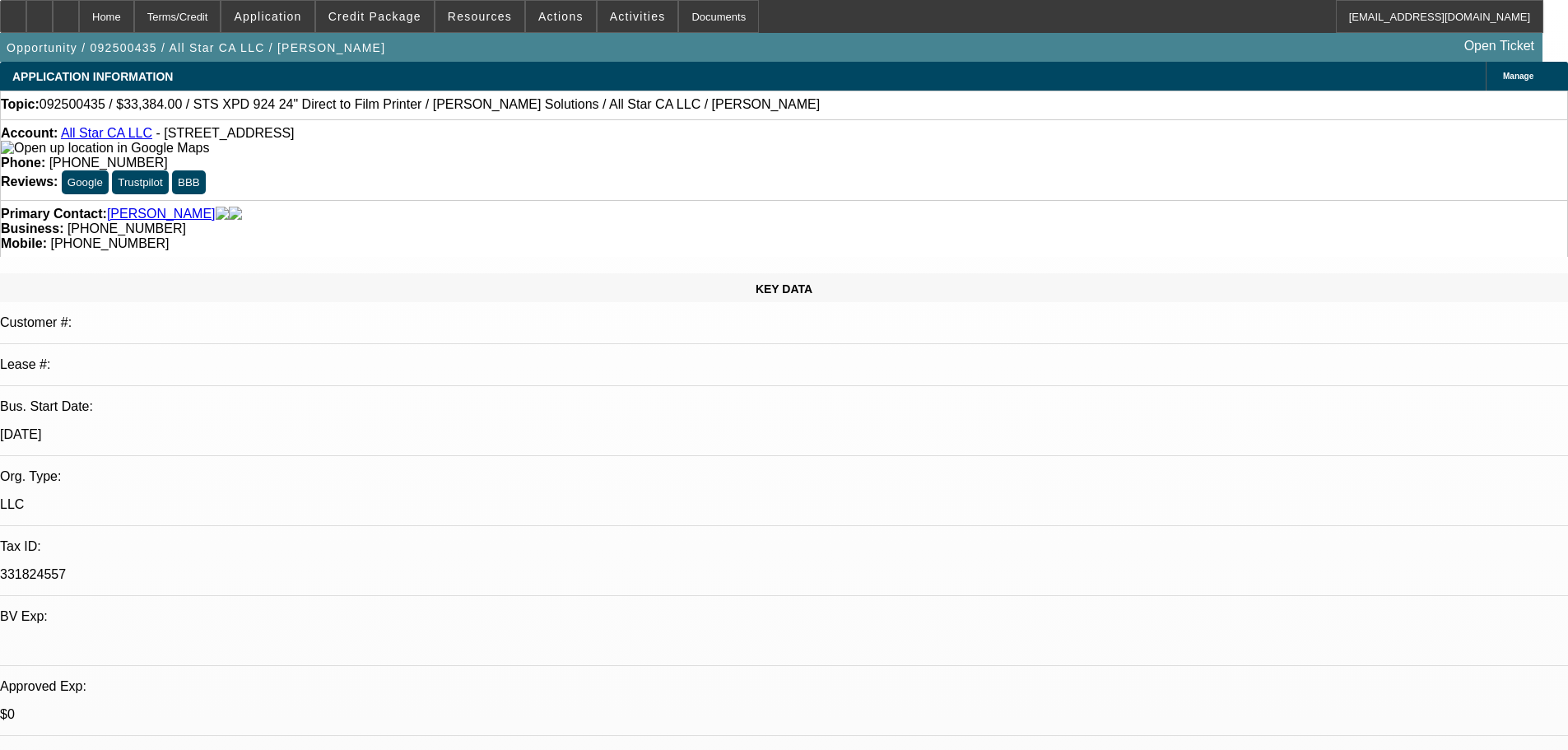
select select "2"
select select "0.1"
select select "4"
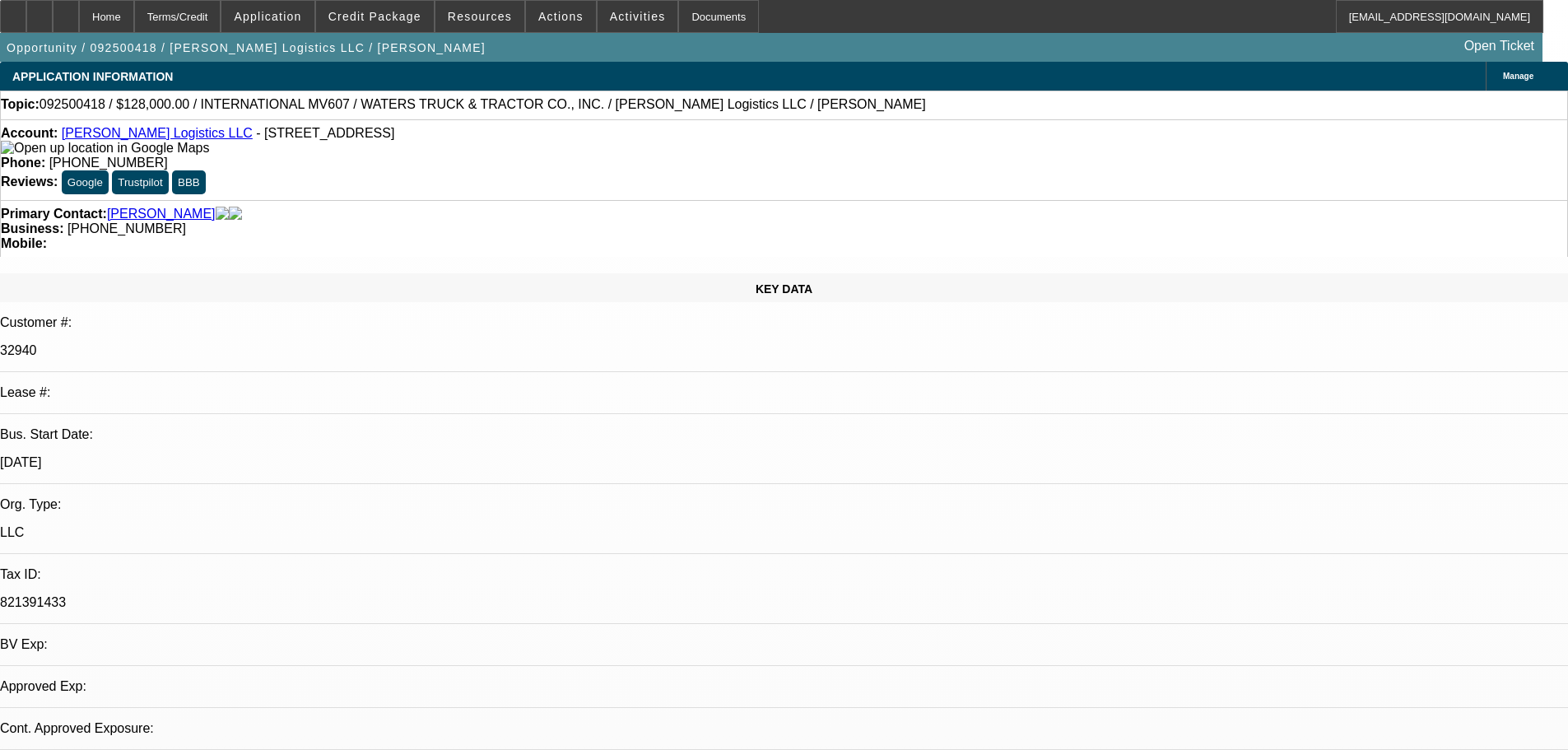
select select "0"
select select "2"
select select "0.1"
select select "4"
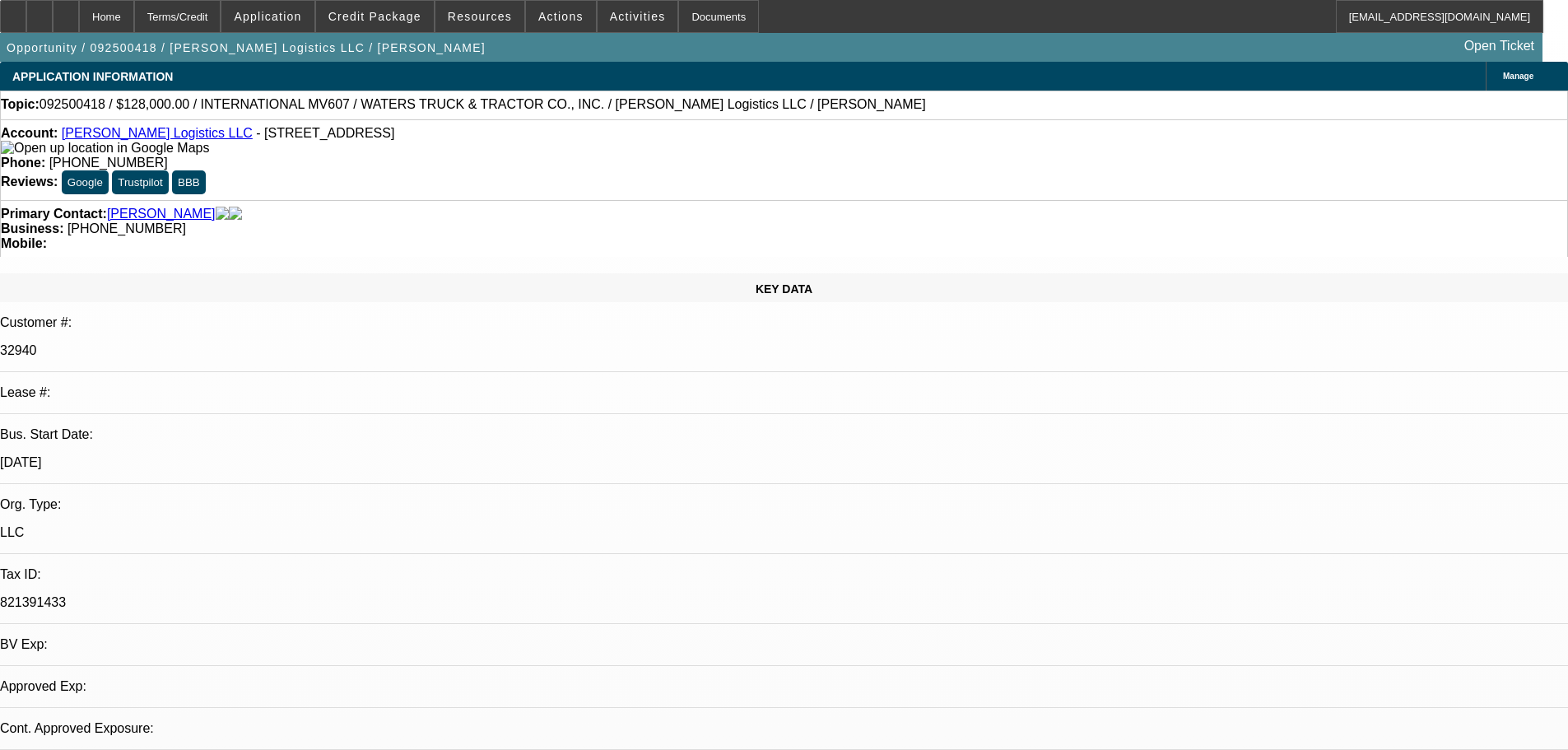
select select "0"
select select "2"
select select "0.1"
select select "4"
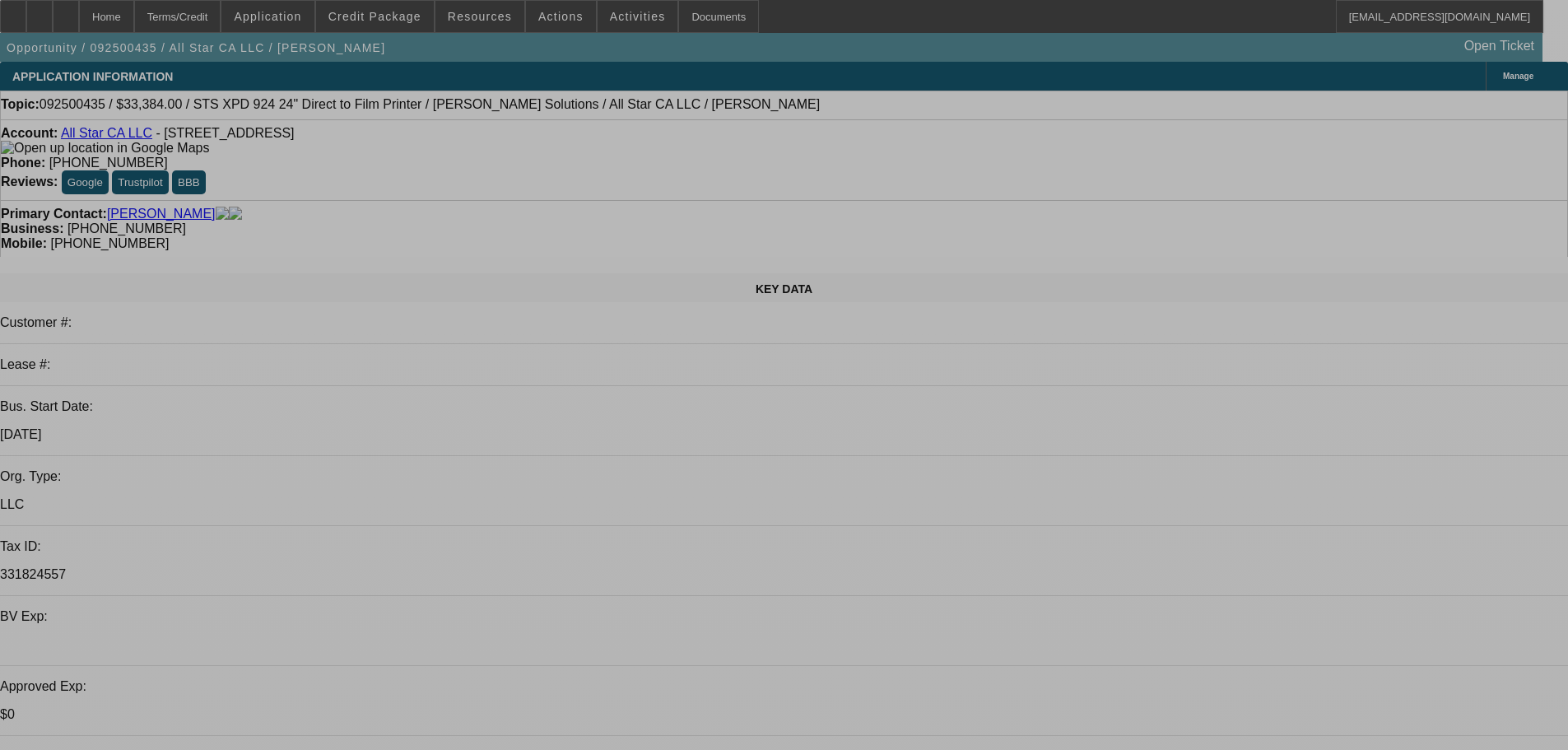
select select "0"
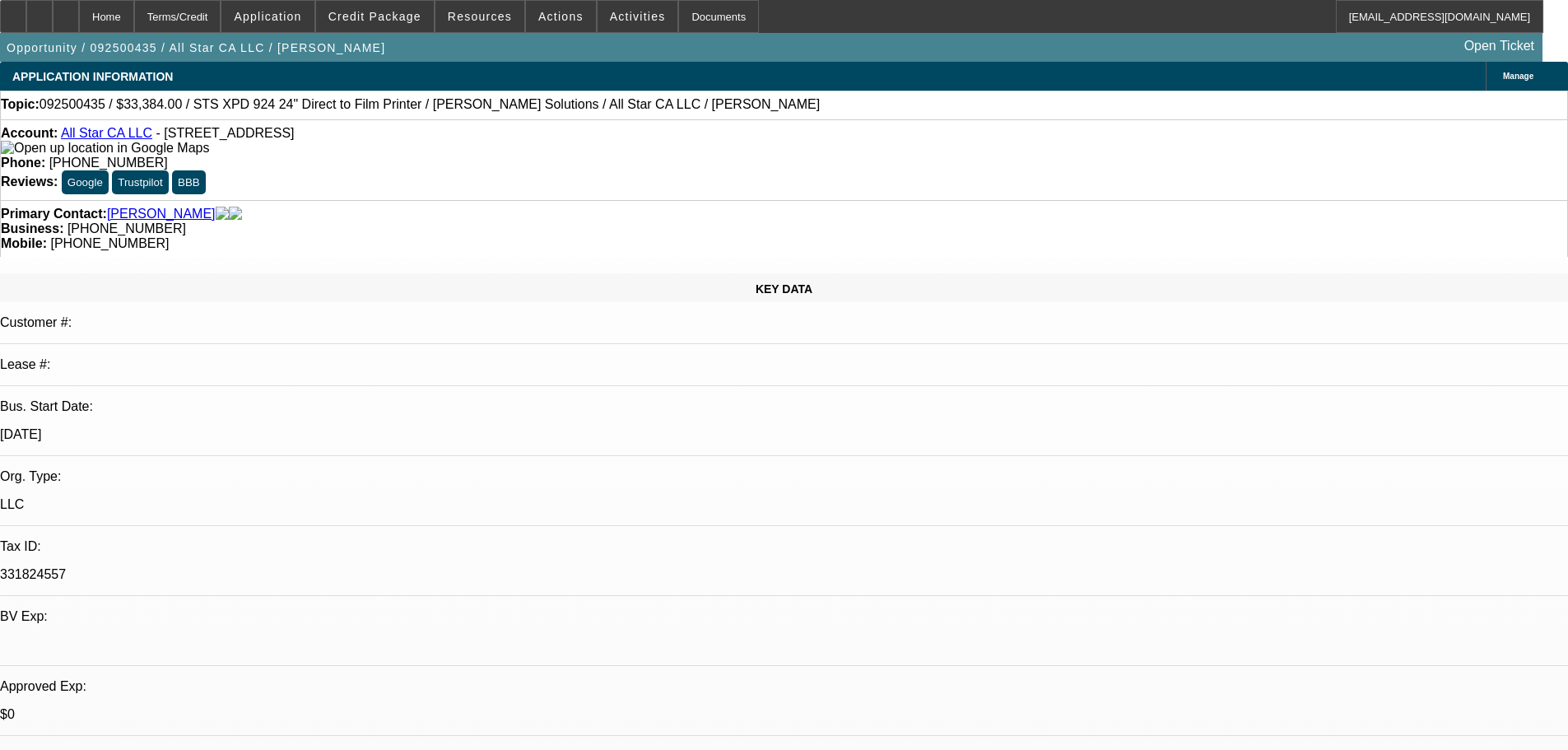
select select "0"
select select "0.1"
select select "5"
select select "0"
select select "2"
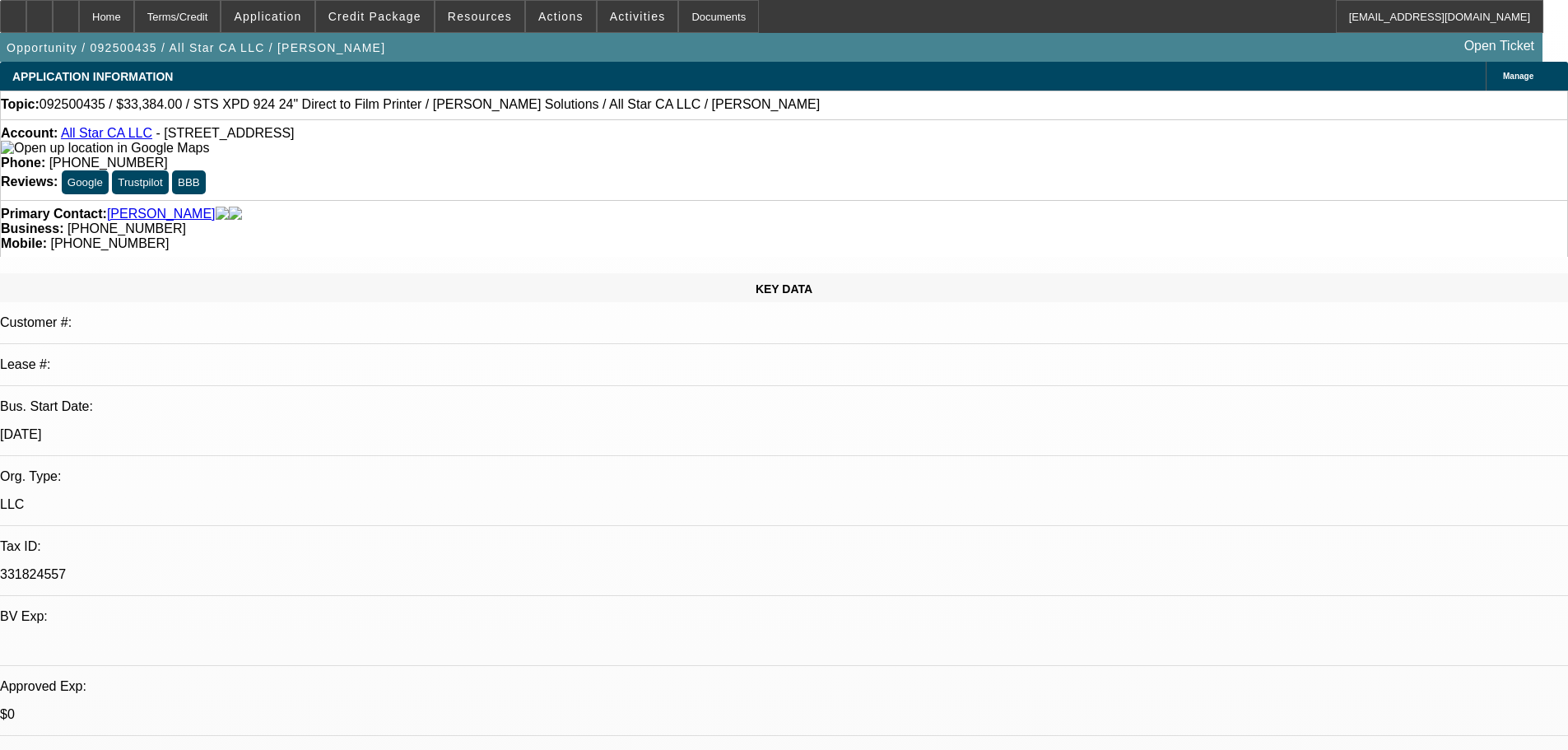
select select "2"
select select "0.1"
select select "4"
select select "0"
select select "2"
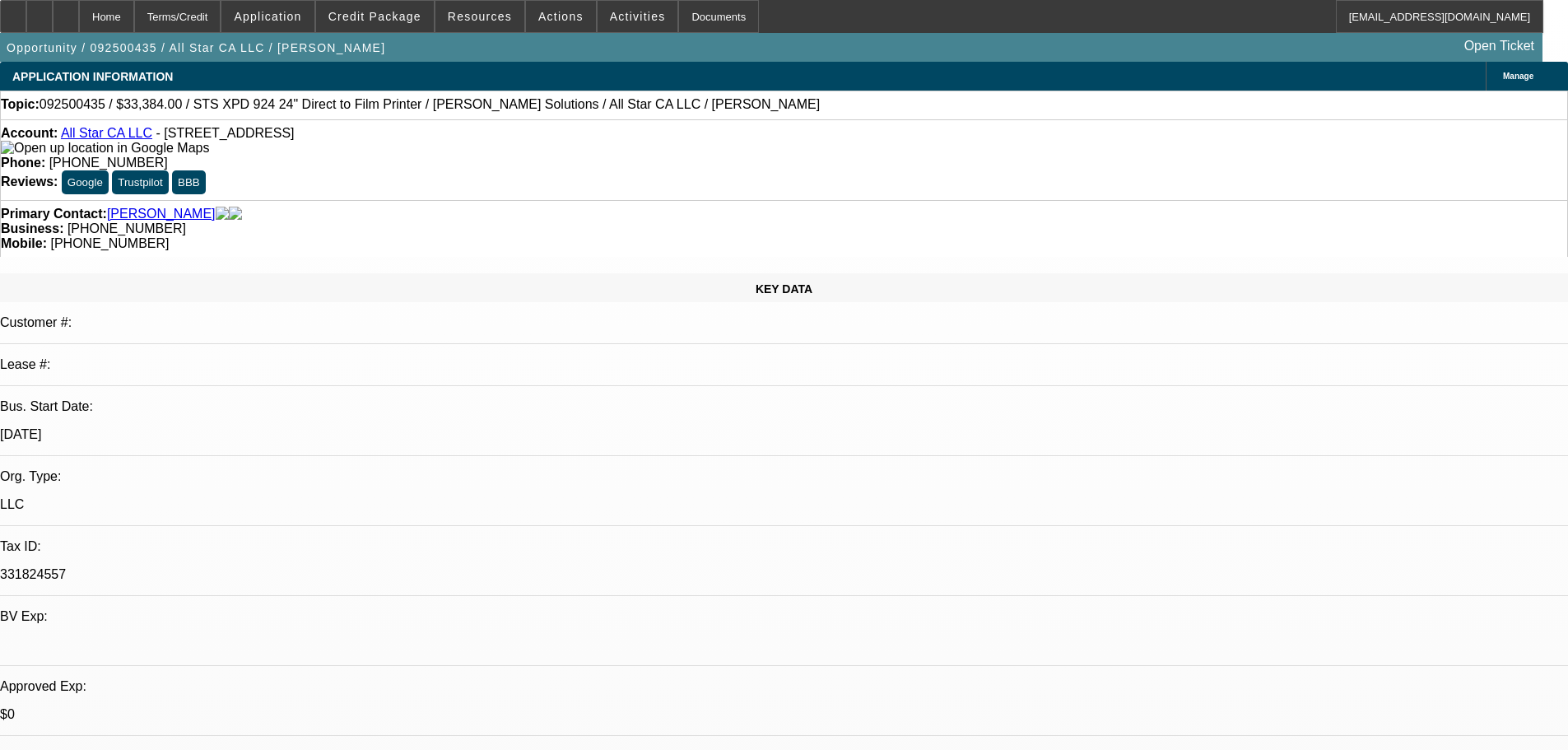
select select "2"
select select "0.1"
select select "4"
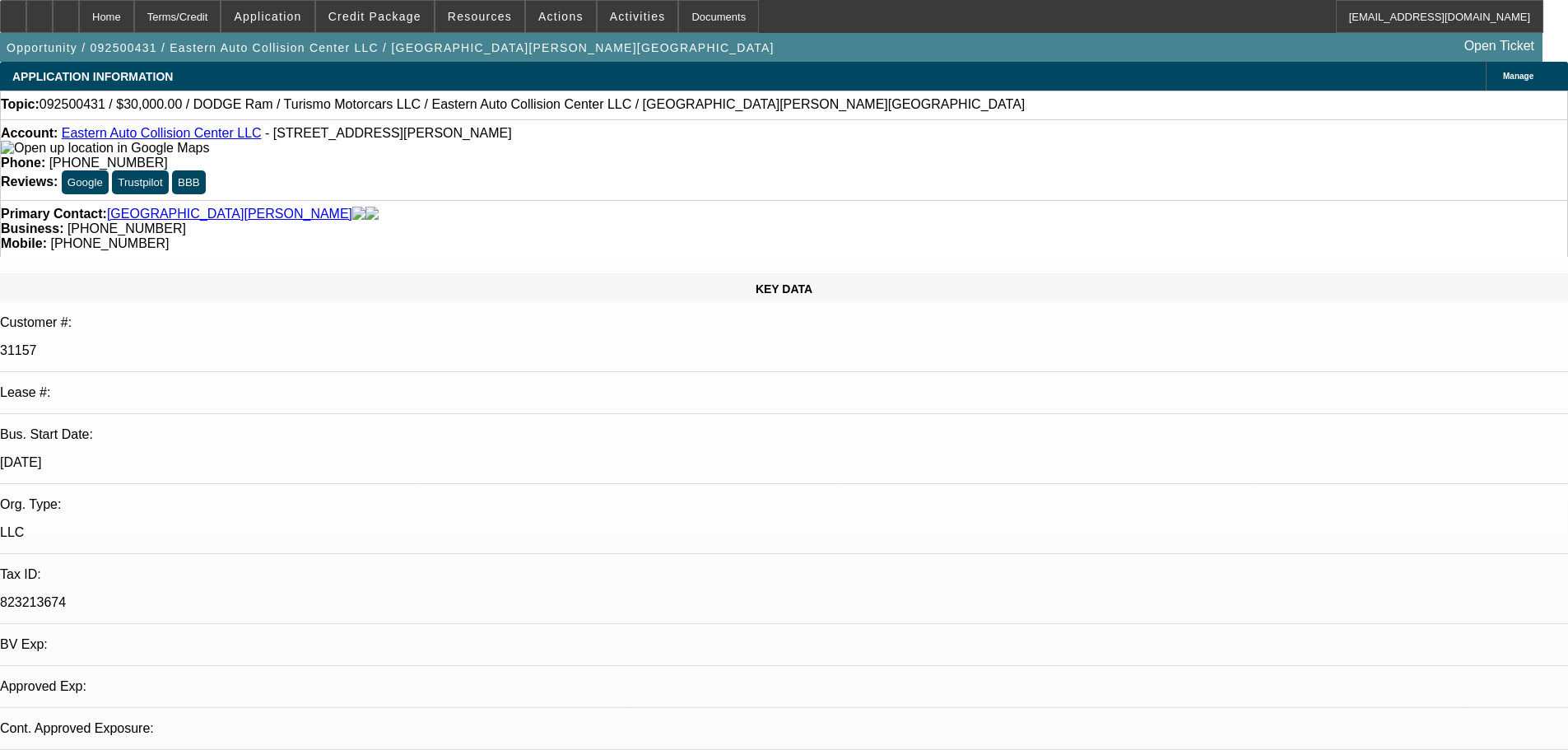
select select "0"
select select "1"
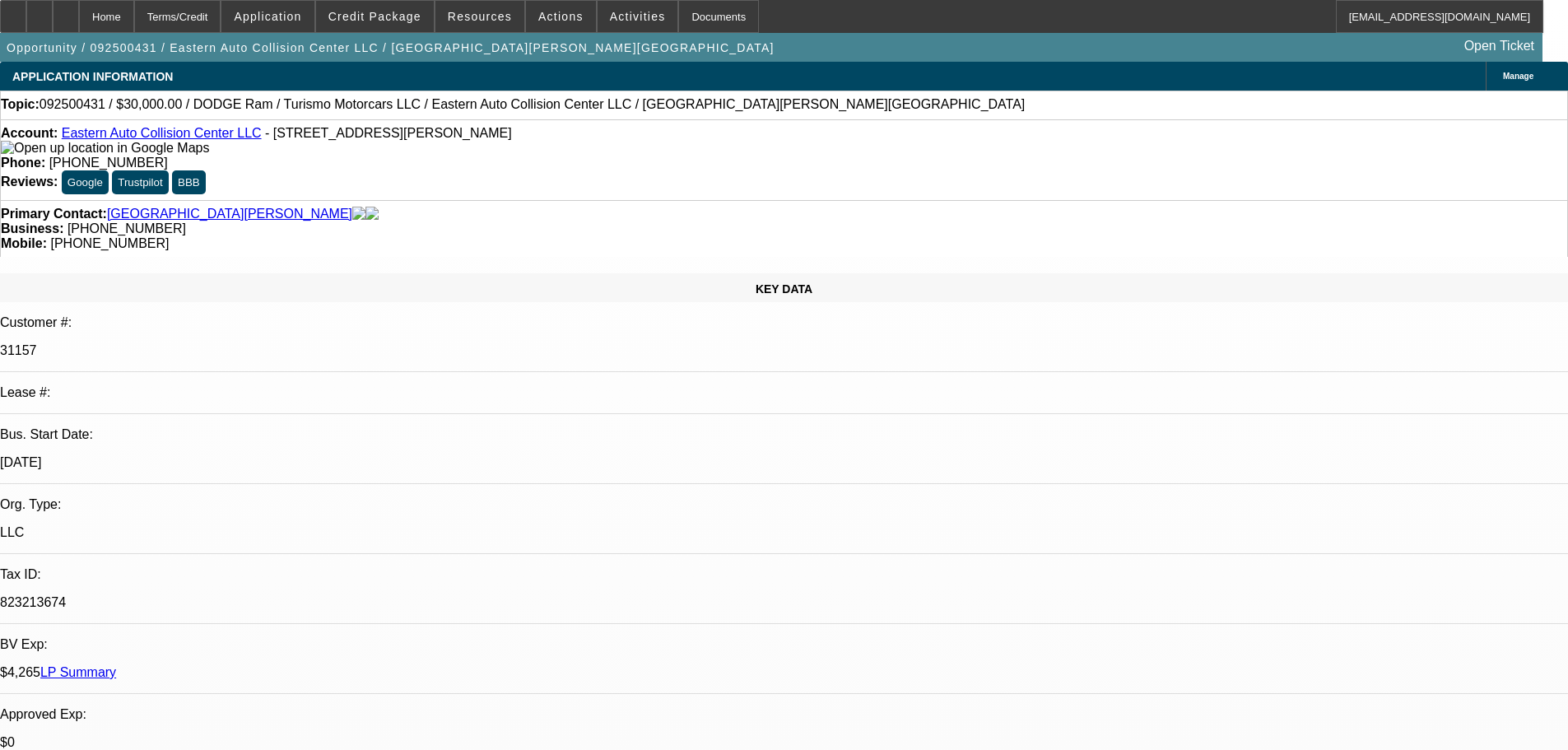
select select "6"
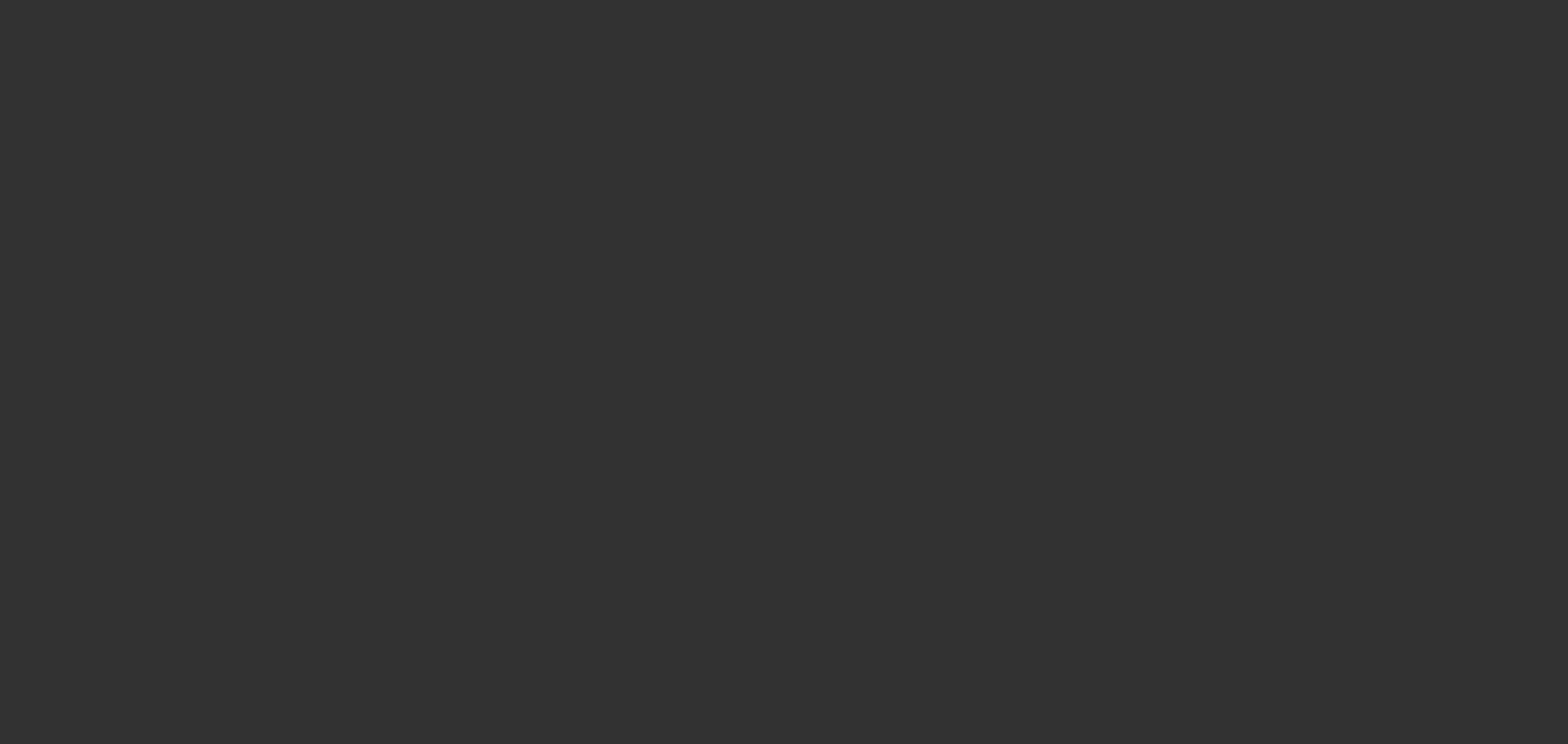
select select "0"
select select "2"
select select "0"
select select "6"
